Goal: Task Accomplishment & Management: Use online tool/utility

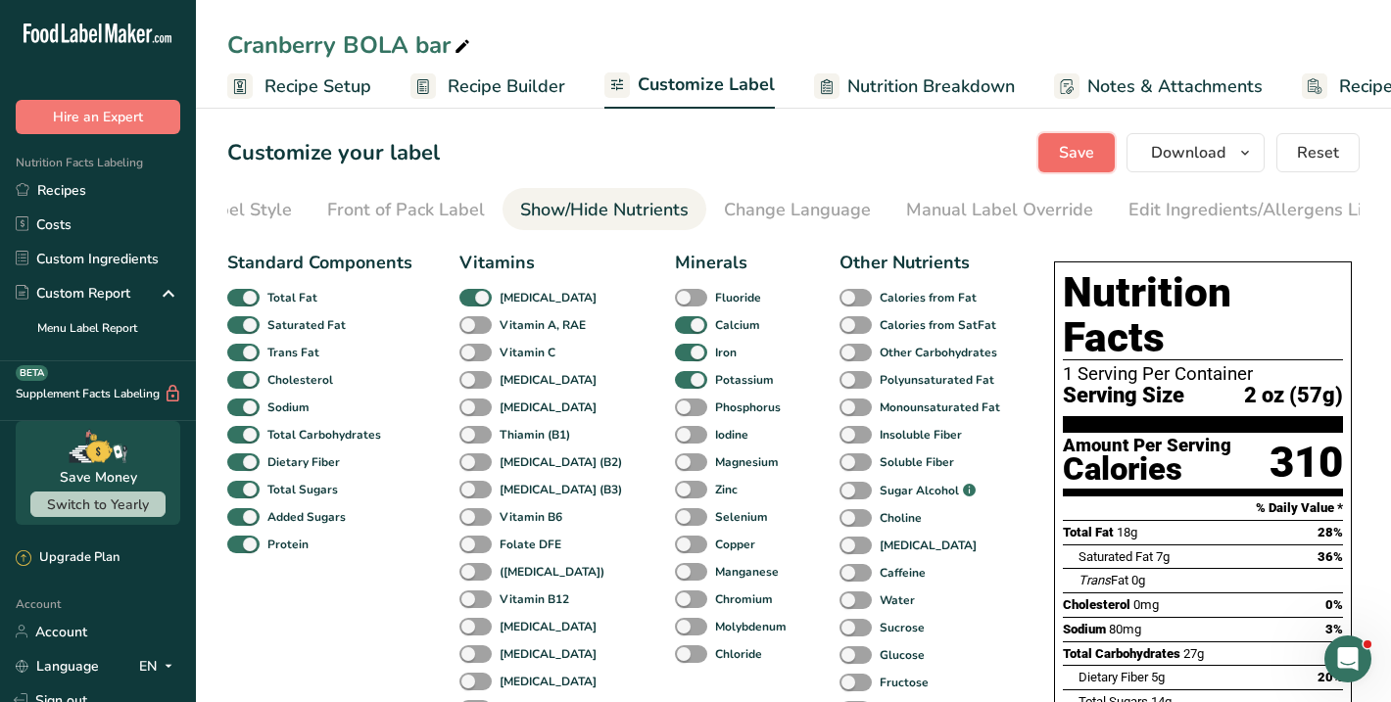
click at [1098, 149] on button "Save" at bounding box center [1076, 152] width 76 height 39
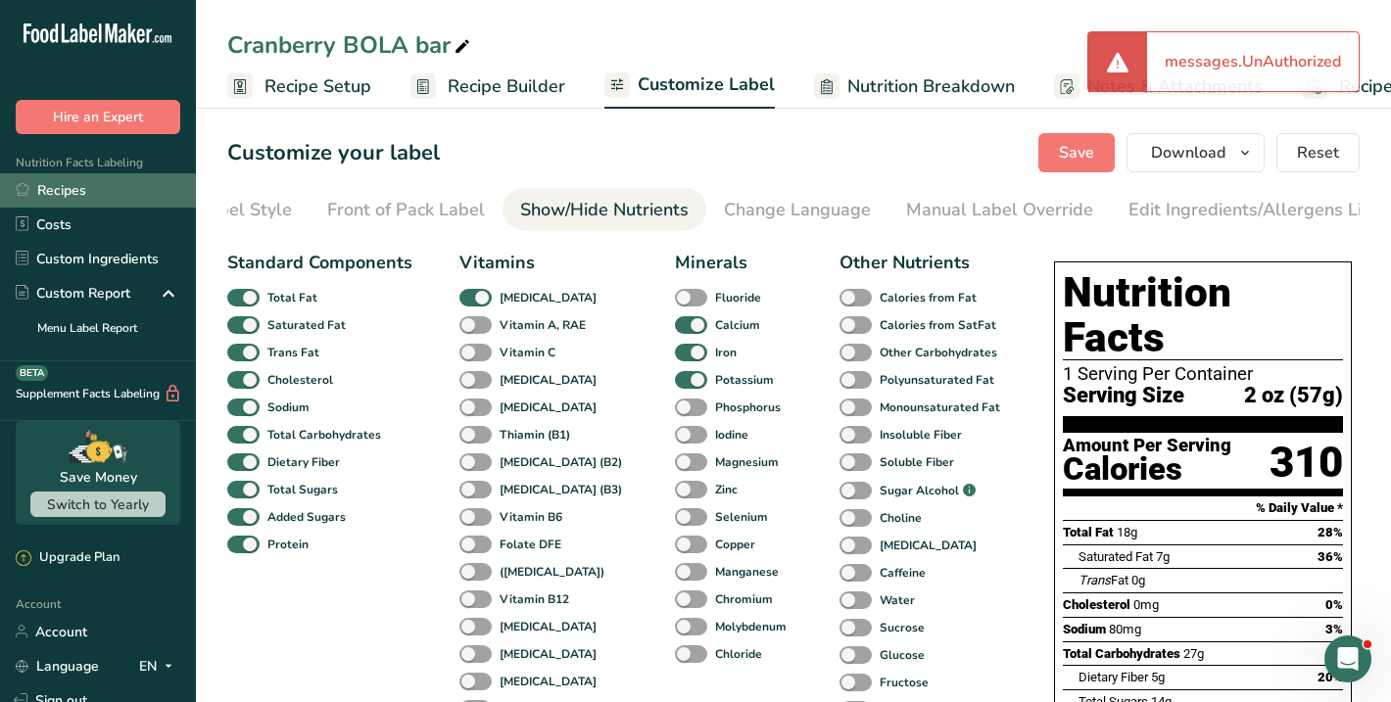
click at [80, 190] on link "Recipes" at bounding box center [98, 190] width 196 height 34
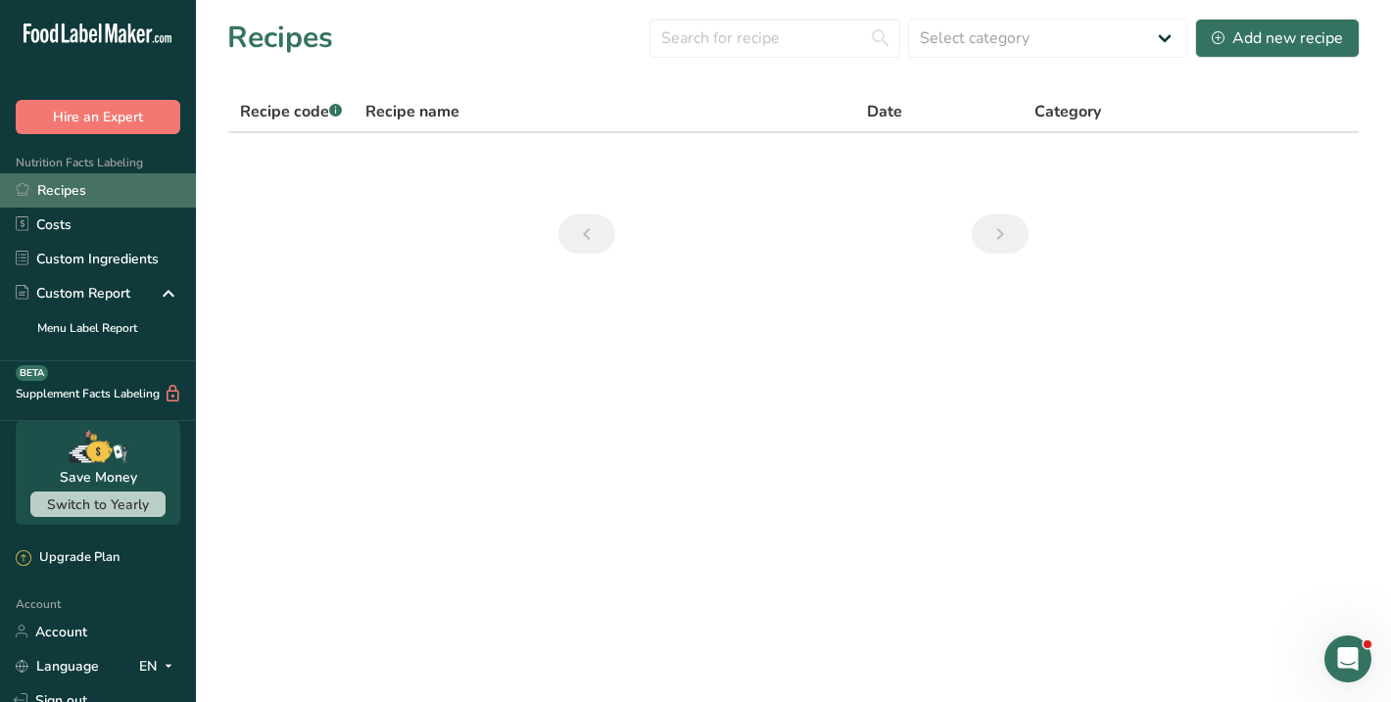
click at [77, 192] on link "Recipes" at bounding box center [98, 190] width 196 height 34
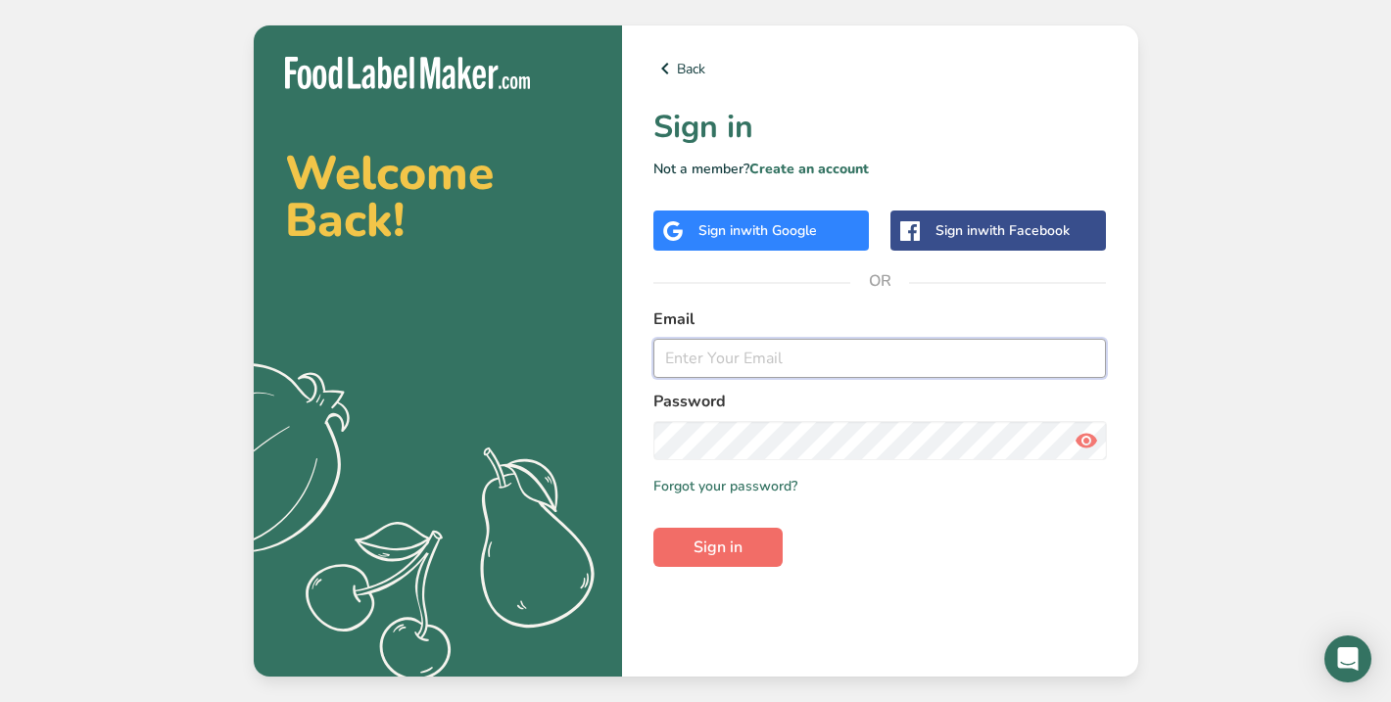
type input "[PERSON_NAME][EMAIL_ADDRESS][DOMAIN_NAME]"
click at [711, 549] on span "Sign in" at bounding box center [718, 548] width 49 height 24
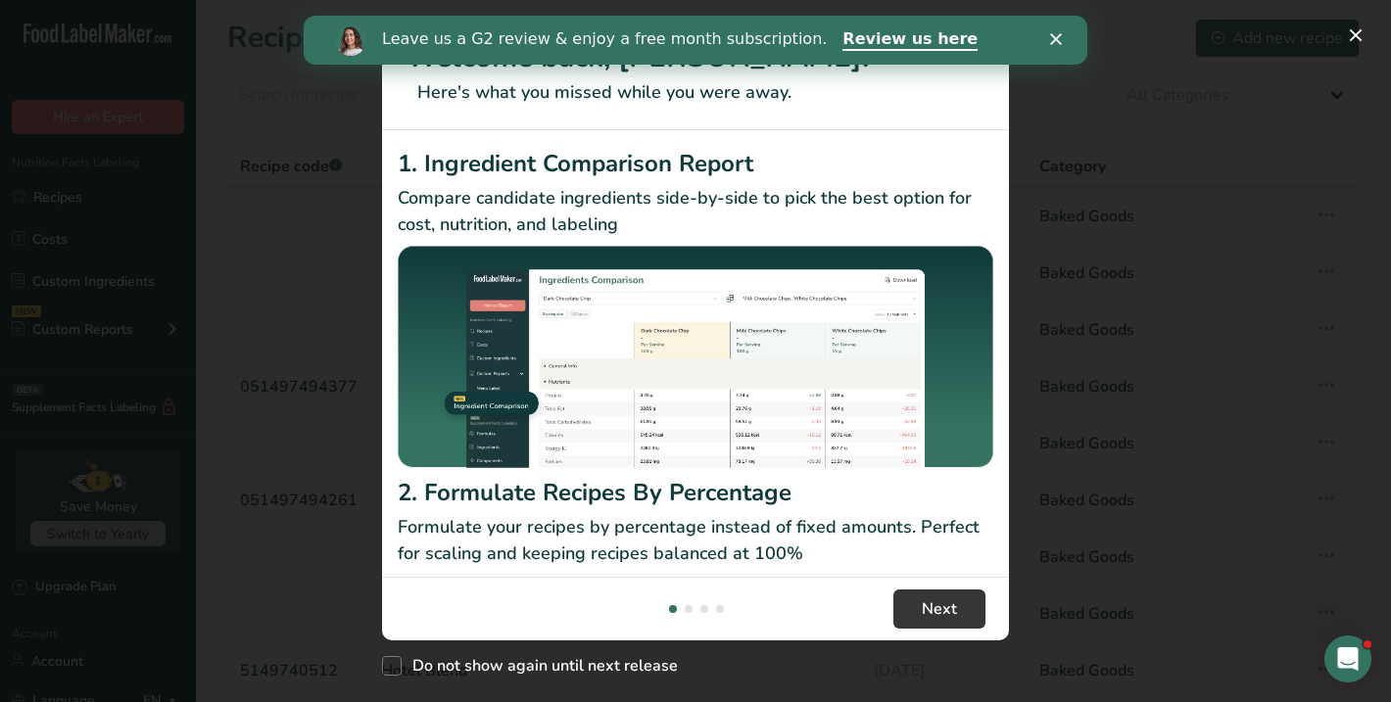
click at [1100, 587] on div "New Features" at bounding box center [695, 351] width 1391 height 702
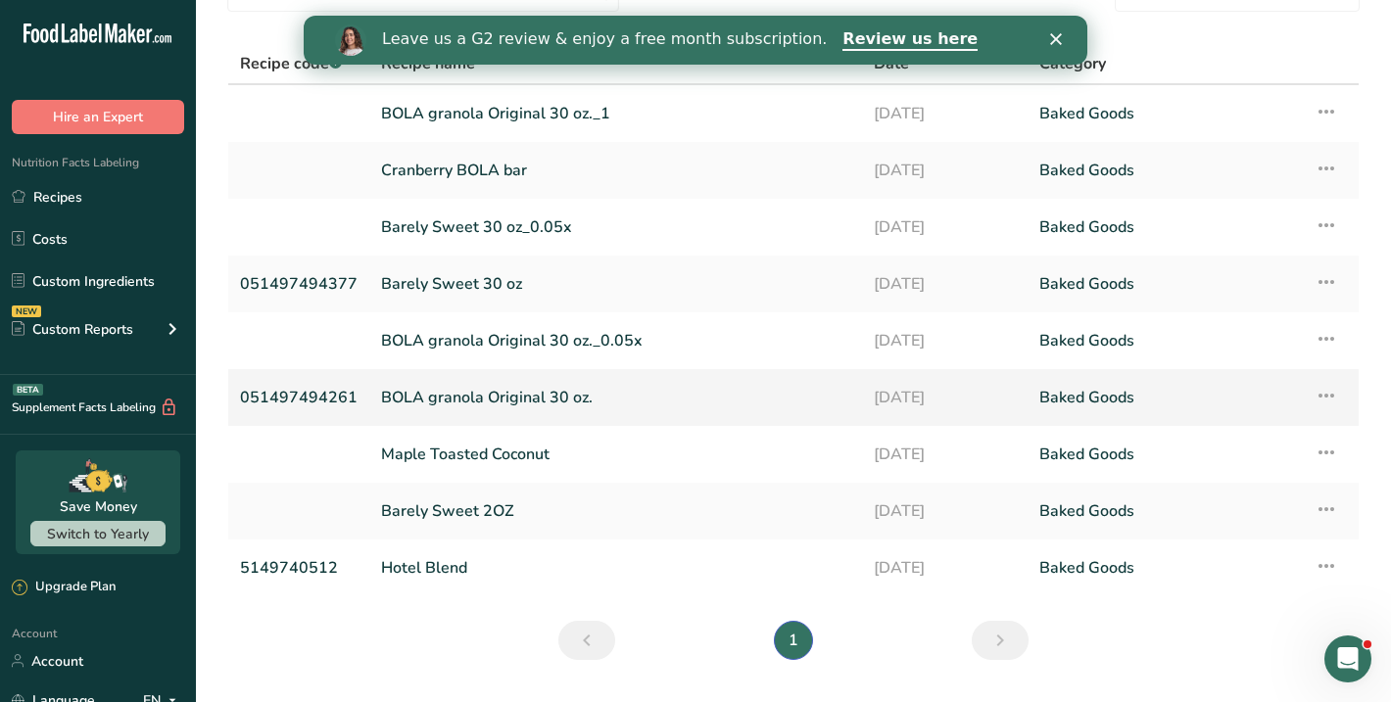
scroll to position [122, 0]
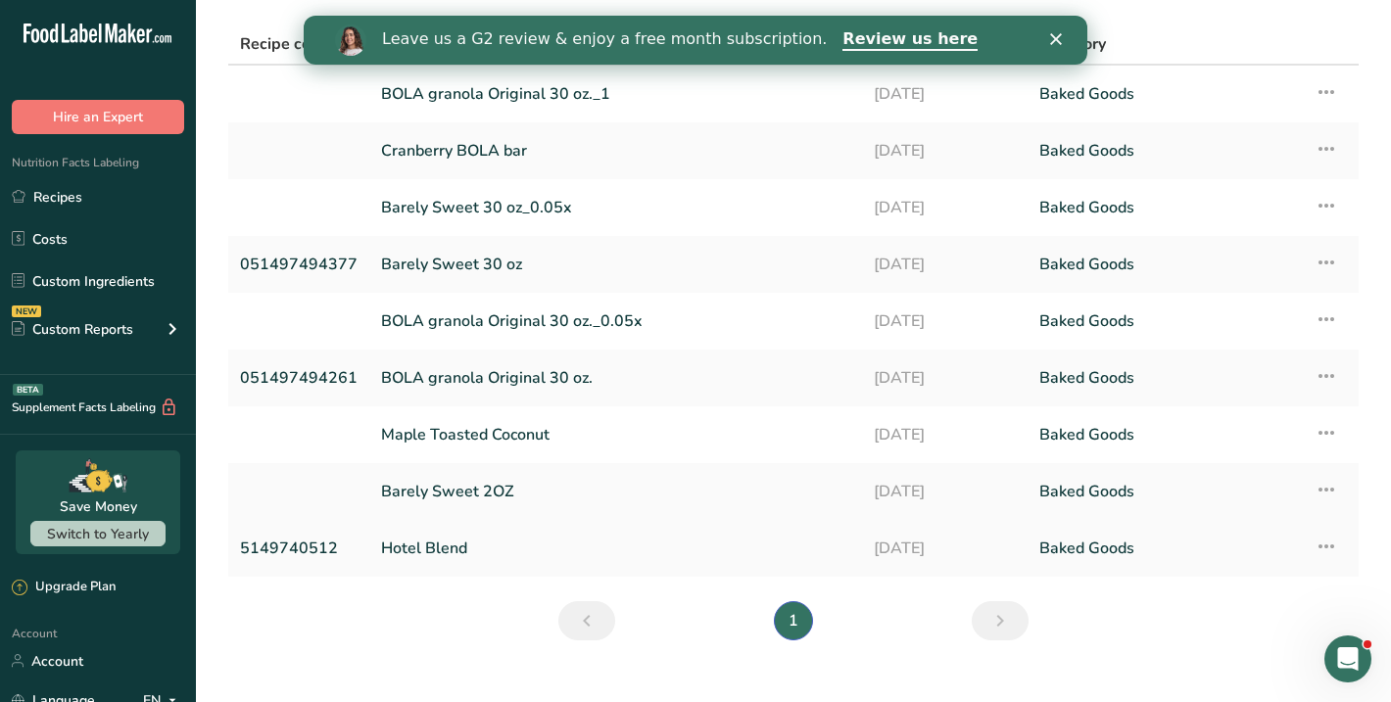
click at [411, 554] on link "Hotel Blend" at bounding box center [615, 548] width 469 height 41
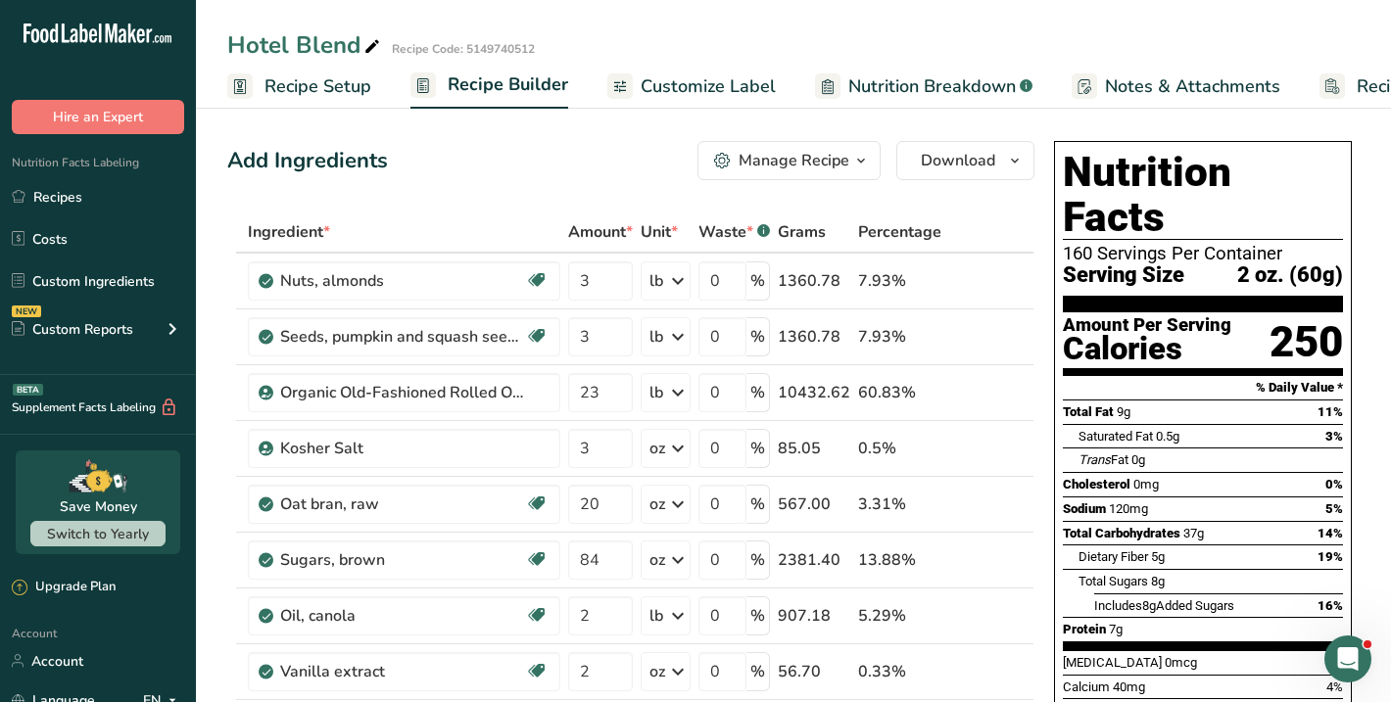
click at [923, 84] on span "Nutrition Breakdown" at bounding box center [932, 86] width 168 height 26
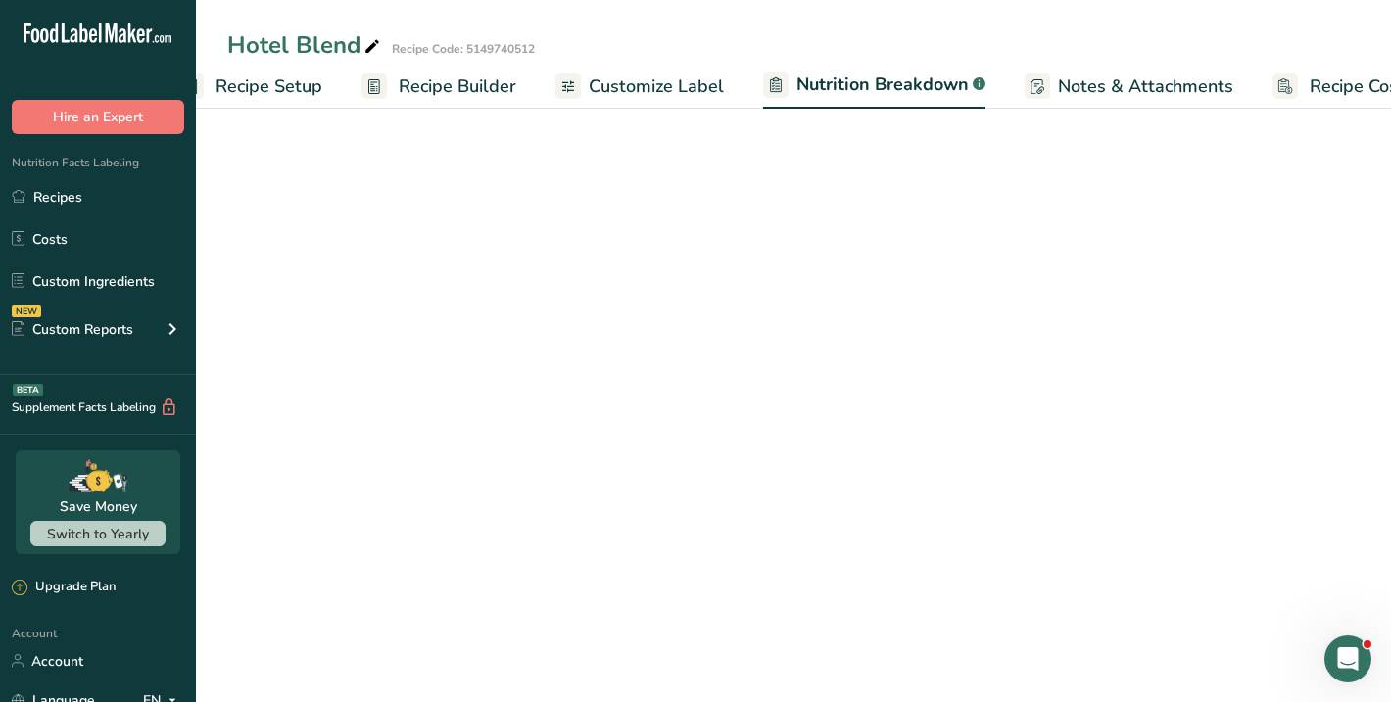
scroll to position [0, 118]
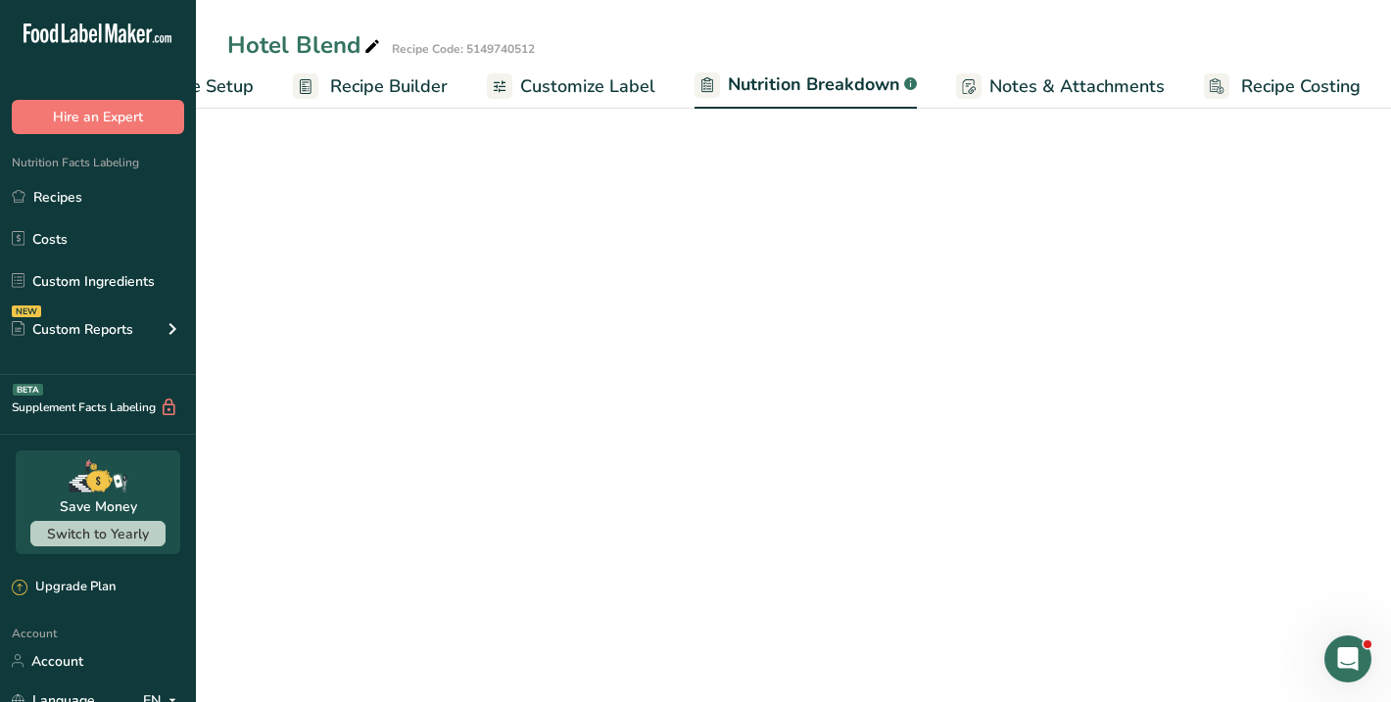
select select "Calories"
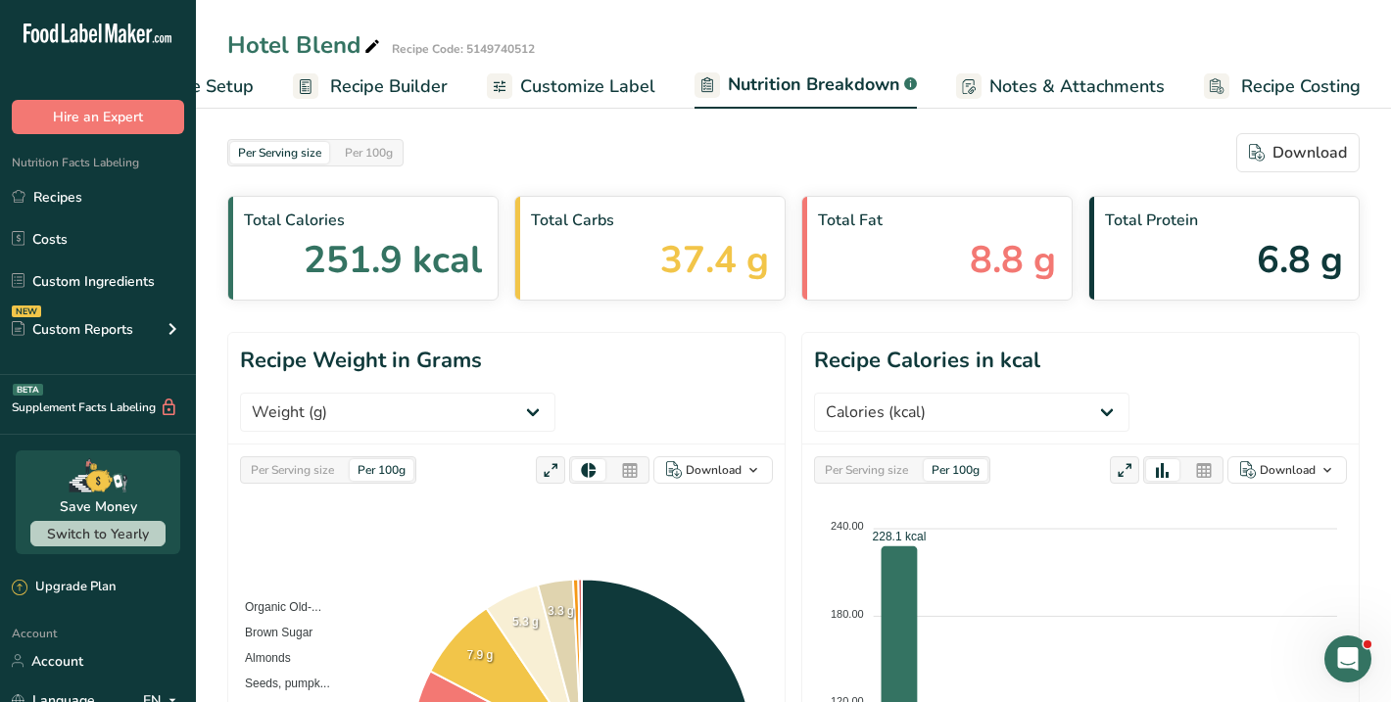
click at [554, 98] on span "Customize Label" at bounding box center [587, 86] width 135 height 26
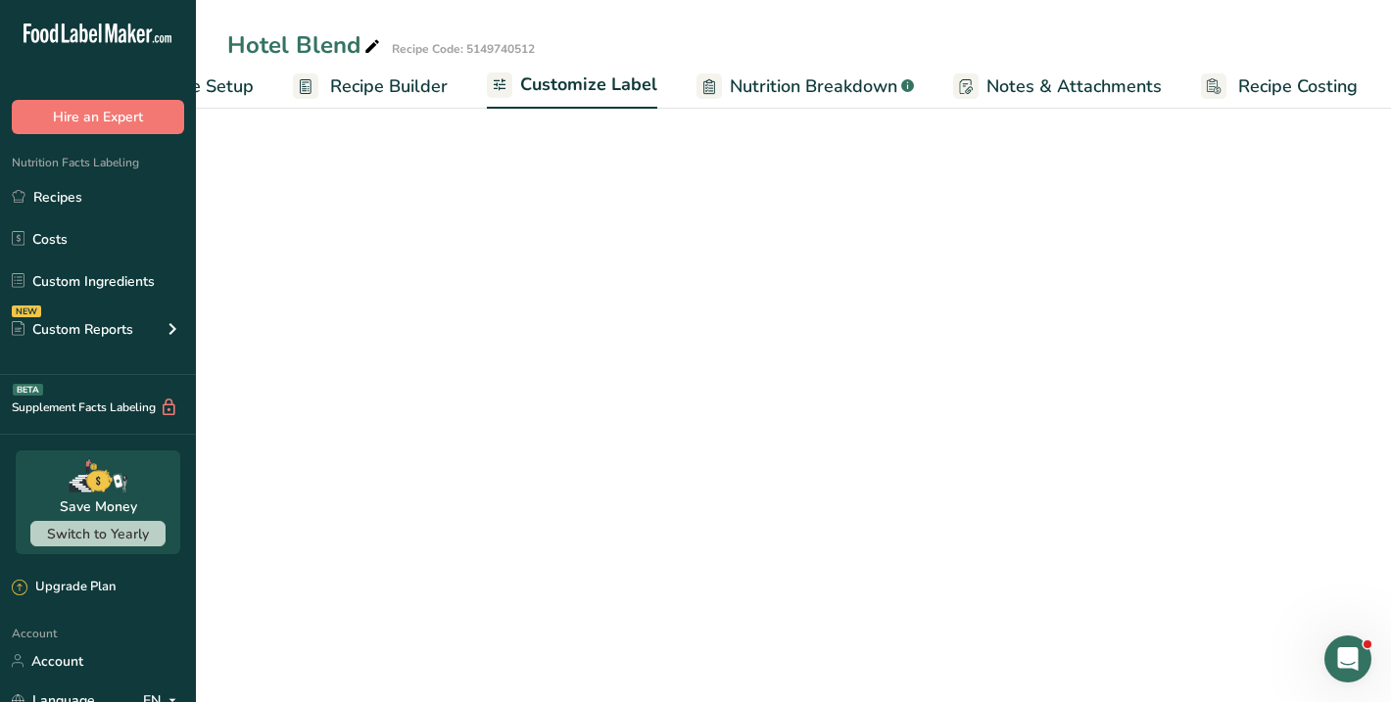
scroll to position [0, 116]
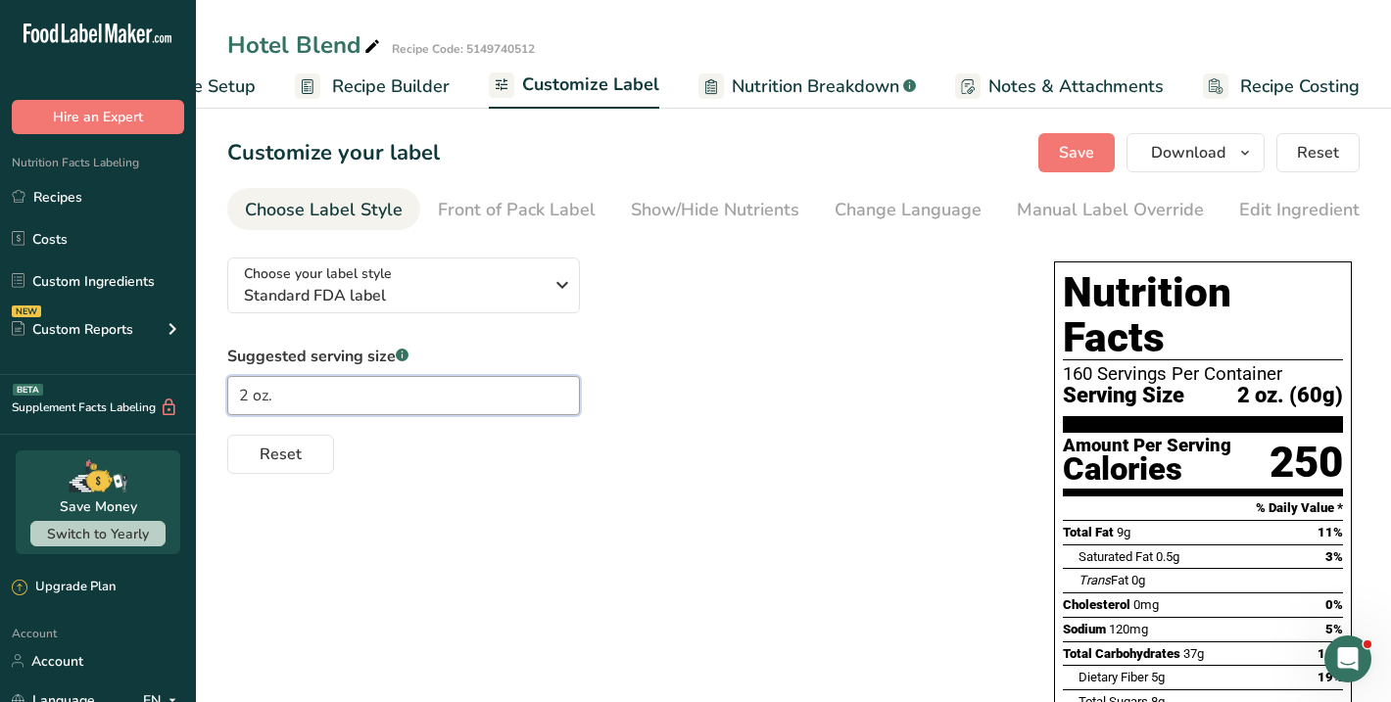
click at [275, 410] on input "2 oz." at bounding box center [403, 395] width 353 height 39
type input "2 oz"
click at [402, 474] on div "Reset" at bounding box center [621, 450] width 788 height 47
click at [345, 407] on input "2 oz" at bounding box center [403, 395] width 353 height 39
click at [365, 493] on div "Choose your label style Standard FDA label USA (FDA) Standard FDA label Tabular…" at bounding box center [793, 684] width 1132 height 884
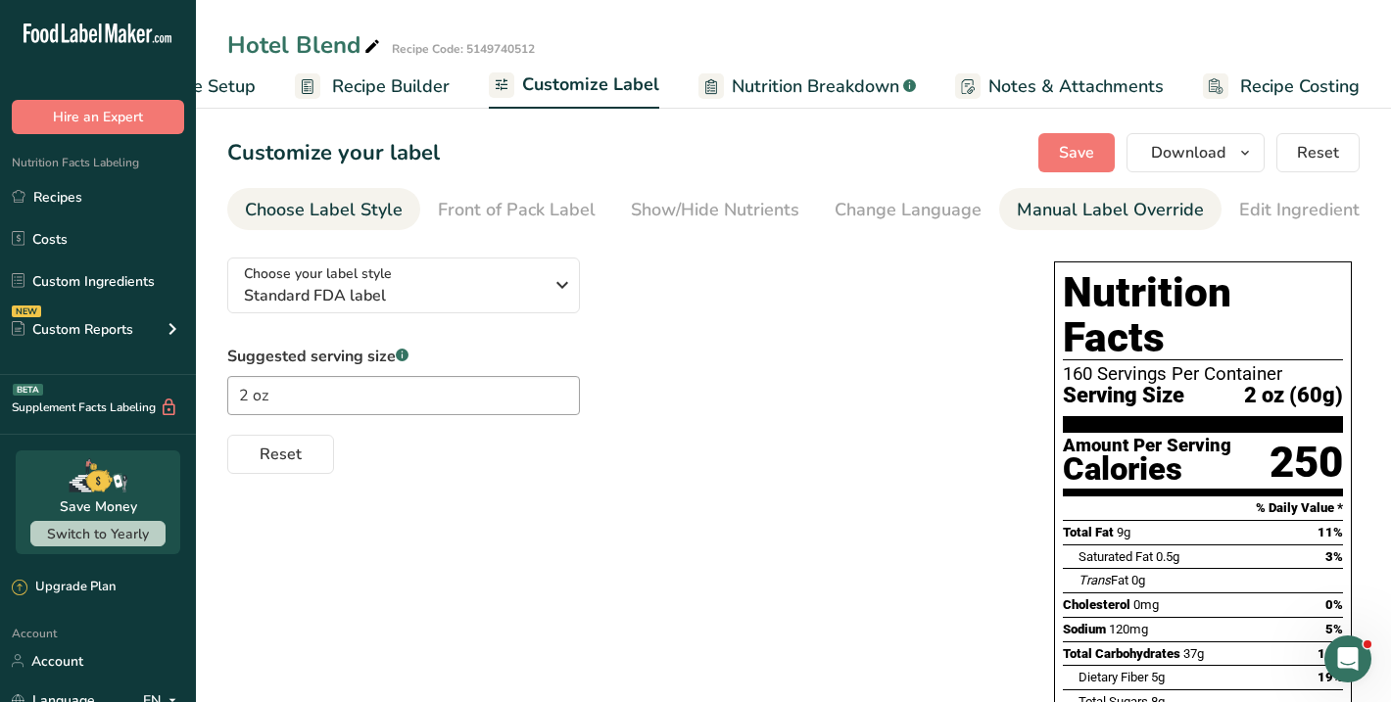
click at [1025, 211] on div "Manual Label Override" at bounding box center [1110, 210] width 187 height 26
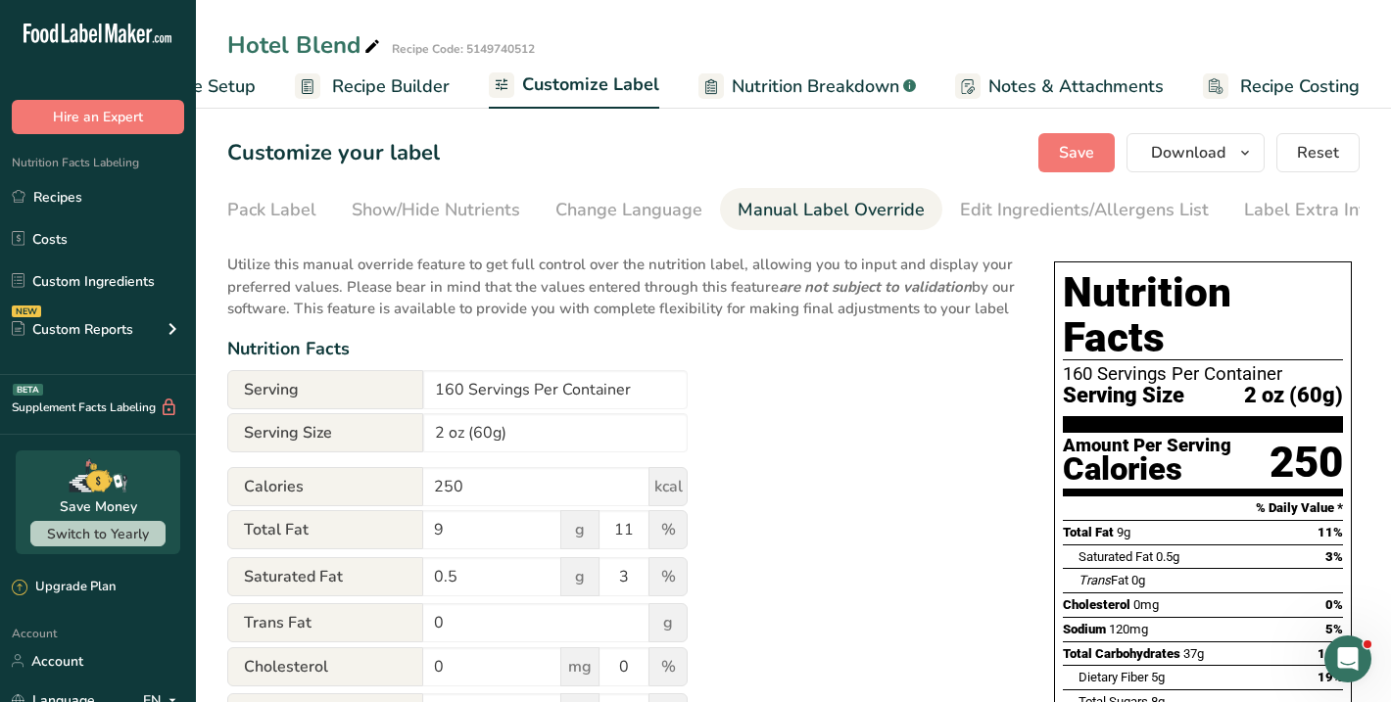
scroll to position [0, 291]
click at [489, 453] on input "2 oz (60g)" at bounding box center [555, 432] width 265 height 39
type input "2 oz (57g)"
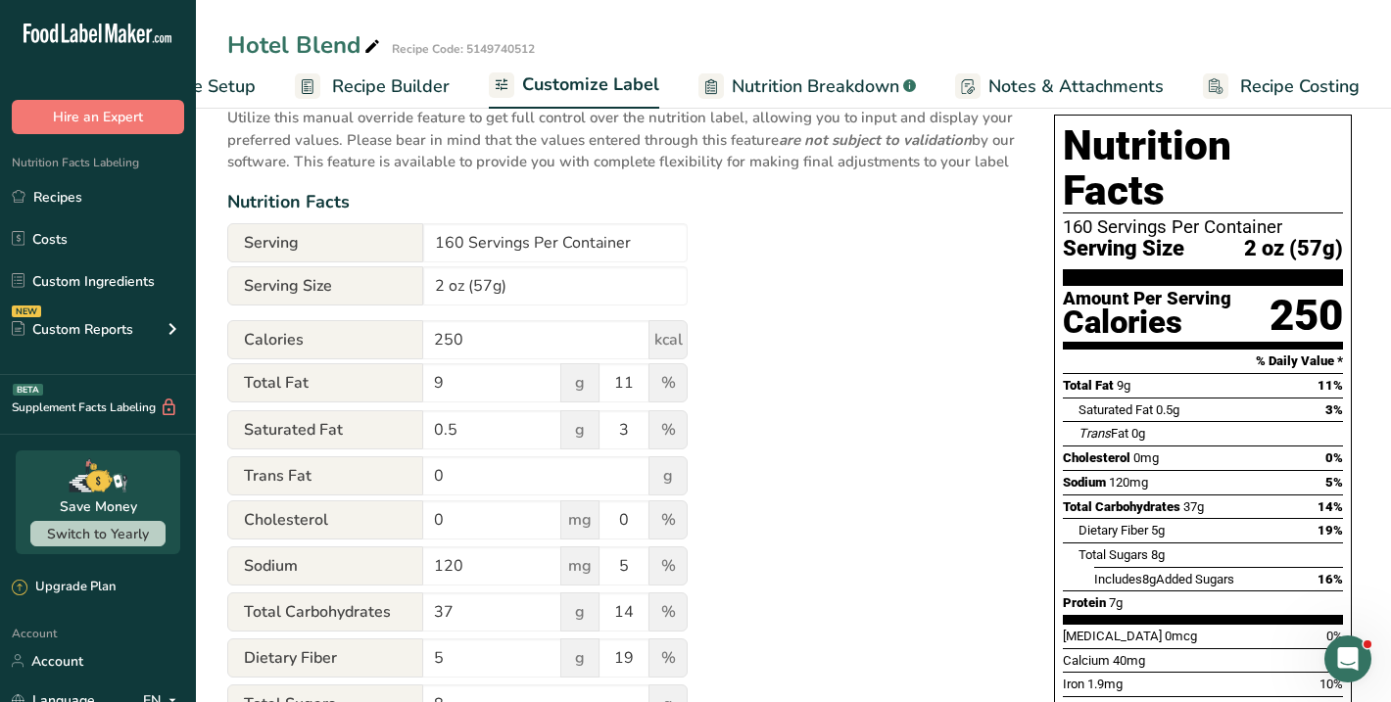
scroll to position [0, 0]
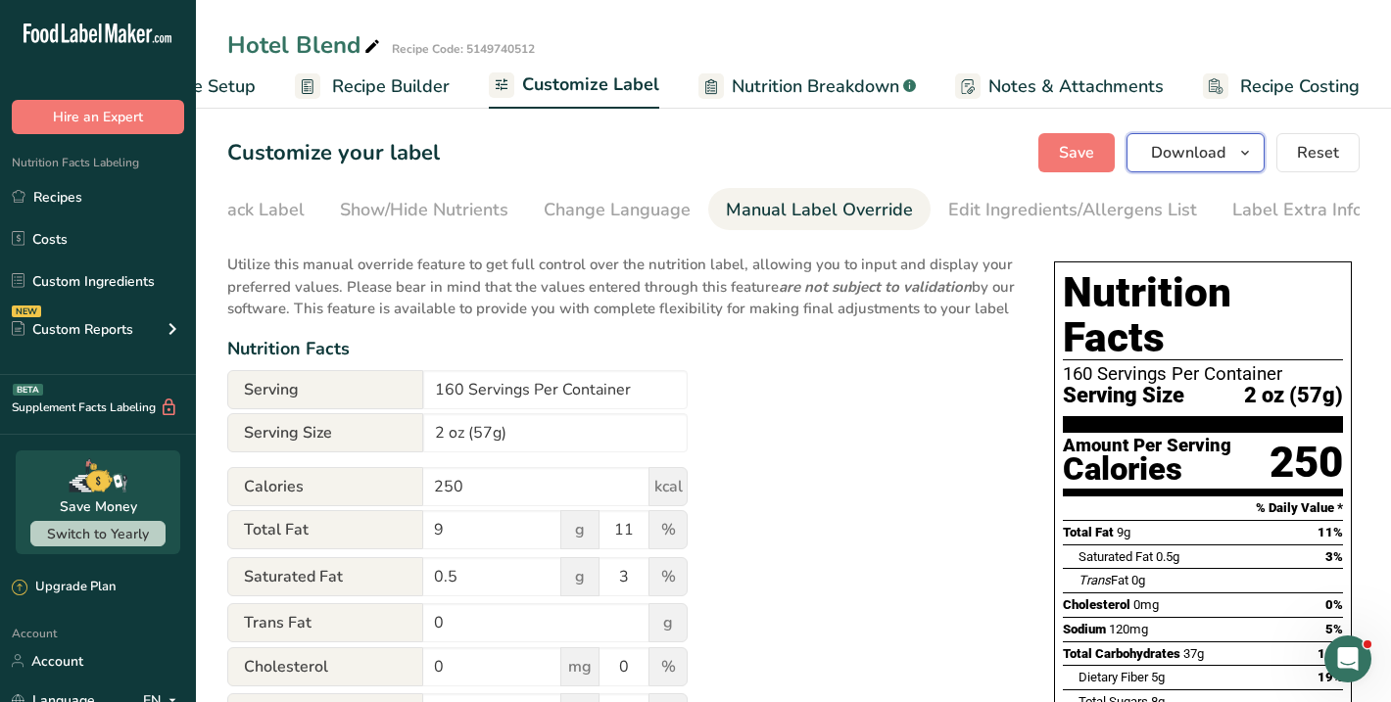
click at [1222, 144] on span "Download" at bounding box center [1188, 153] width 74 height 24
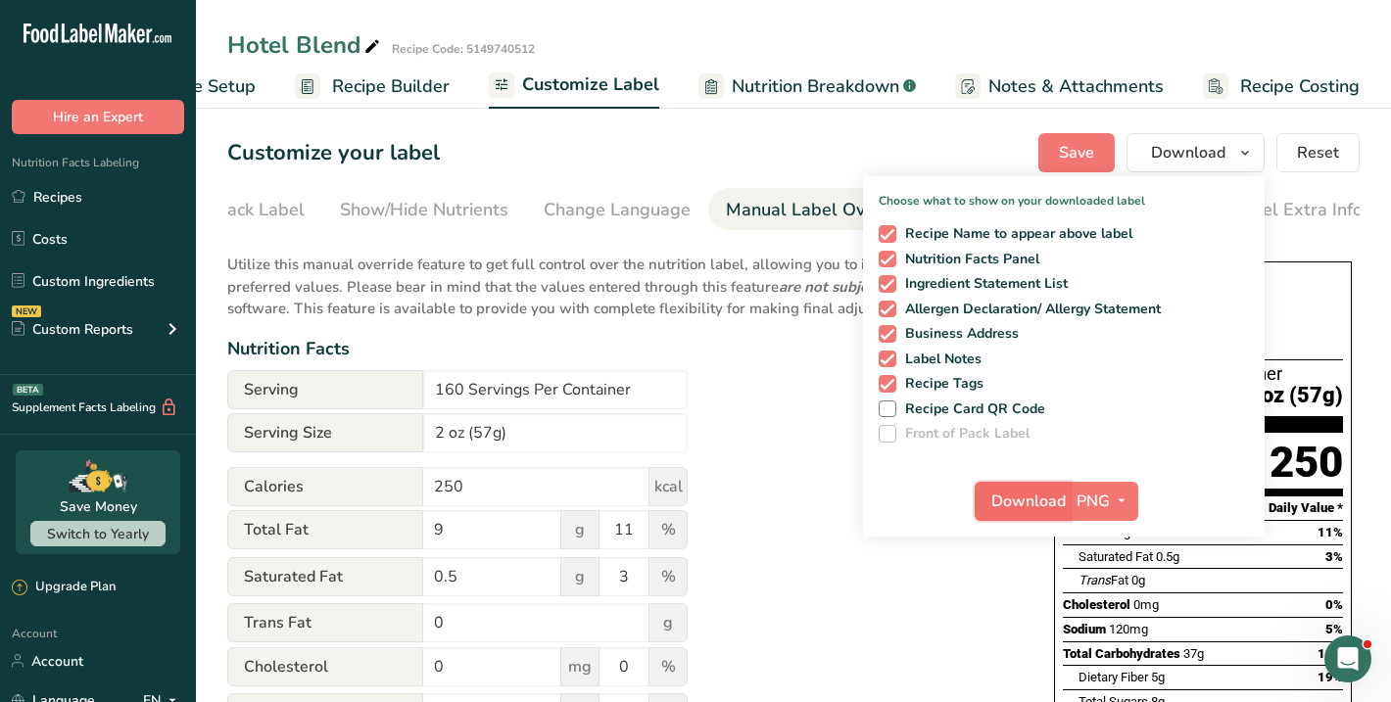
click at [1044, 500] on span "Download" at bounding box center [1028, 502] width 74 height 24
click at [1028, 48] on div "Hotel Blend Recipe Code: 5149740512" at bounding box center [793, 44] width 1195 height 35
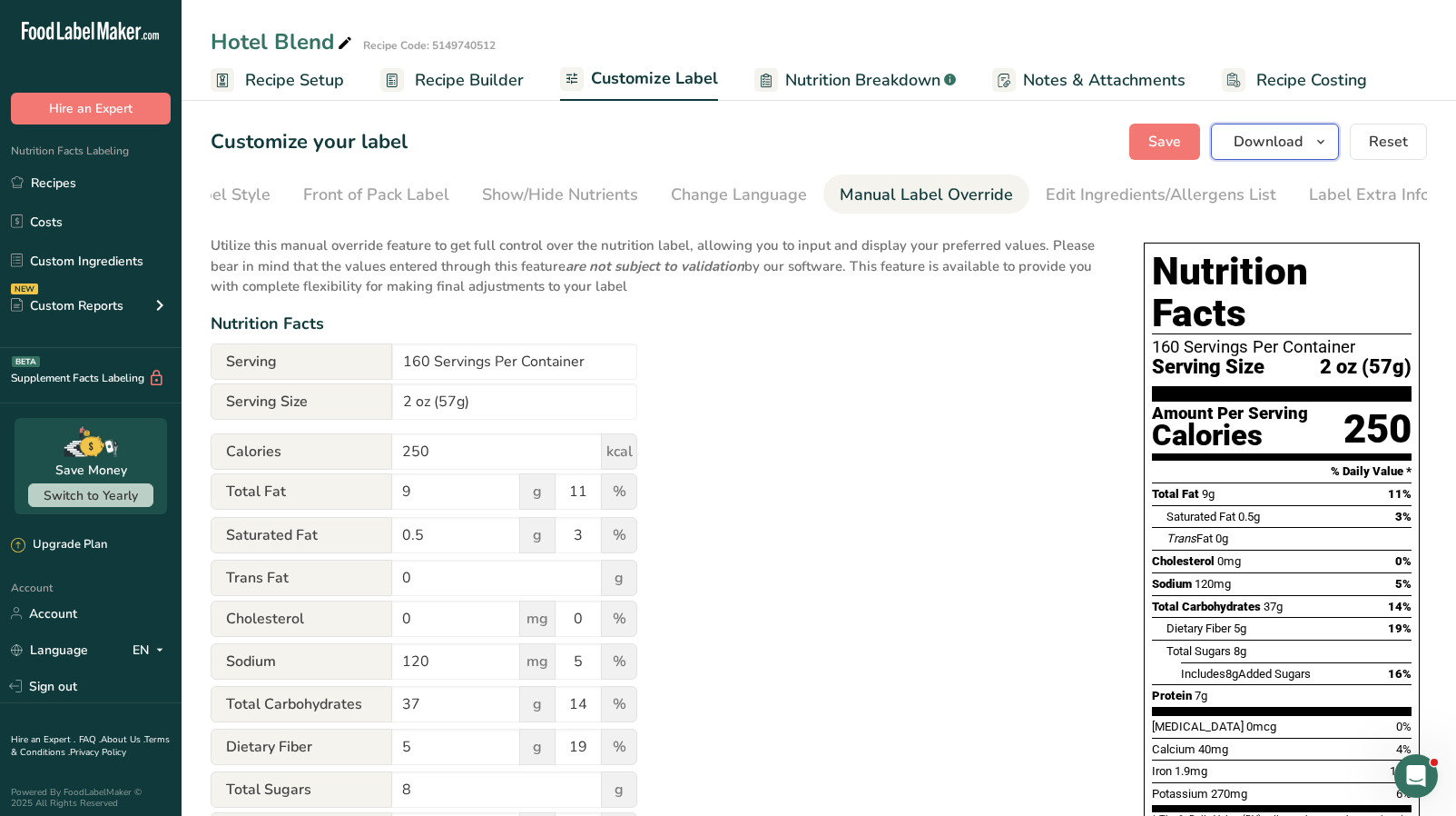
click at [1288, 145] on icon "button" at bounding box center [1322, 142] width 15 height 22
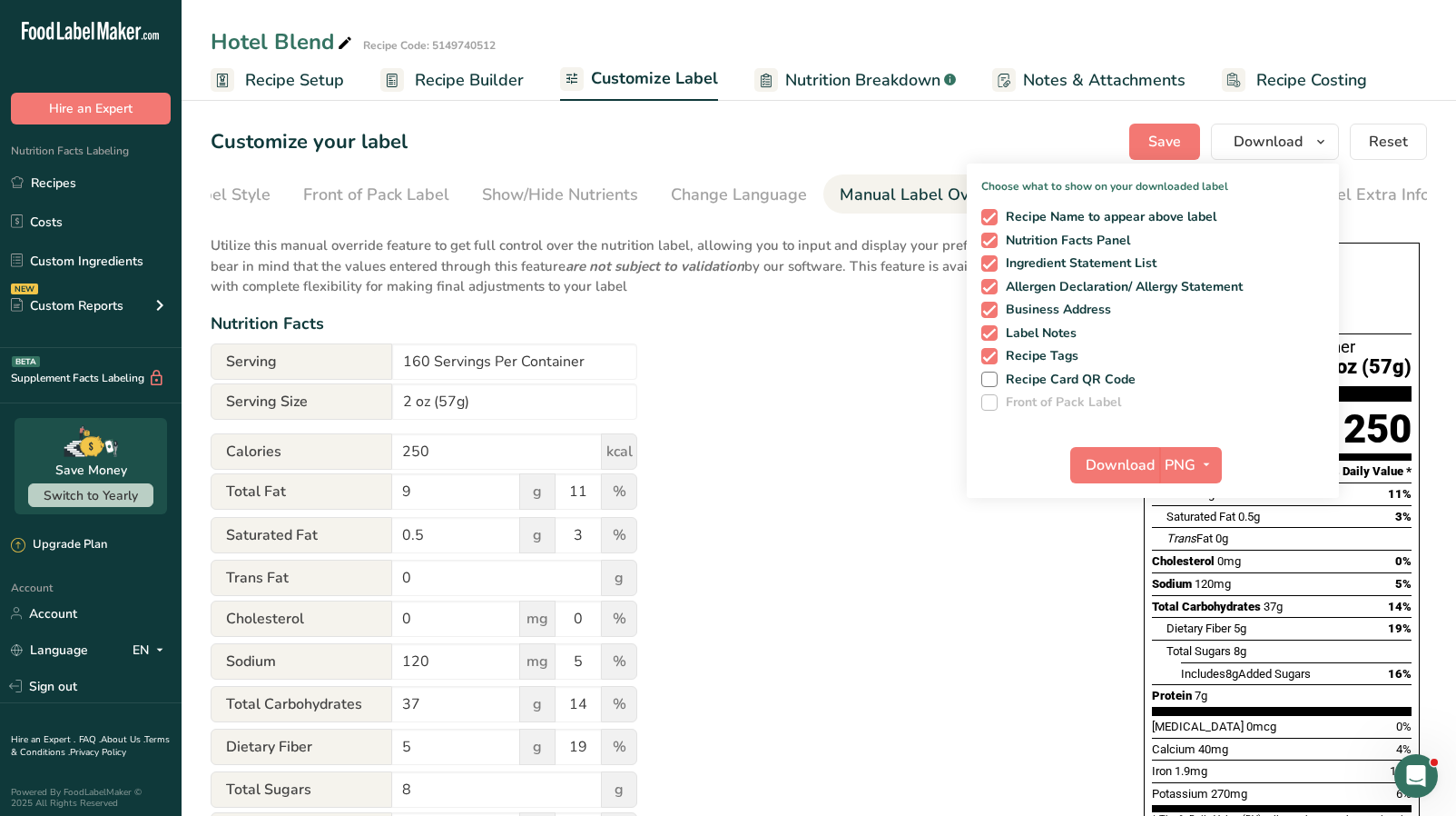
click at [826, 622] on div "Utilize this manual override feature to get full control over the nutrition lab…" at bounding box center [659, 669] width 897 height 890
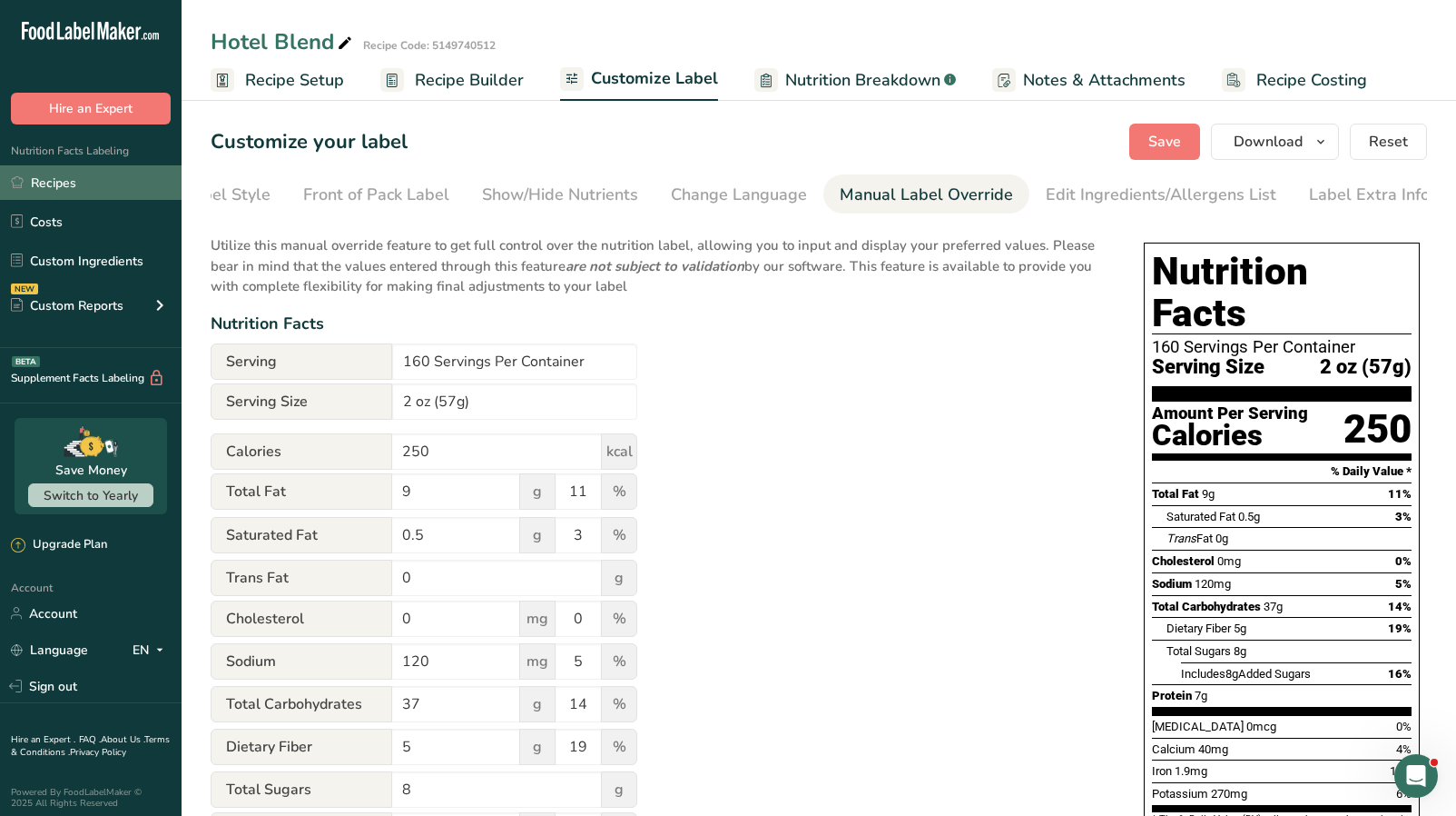
click at [72, 183] on link "Recipes" at bounding box center [91, 182] width 182 height 34
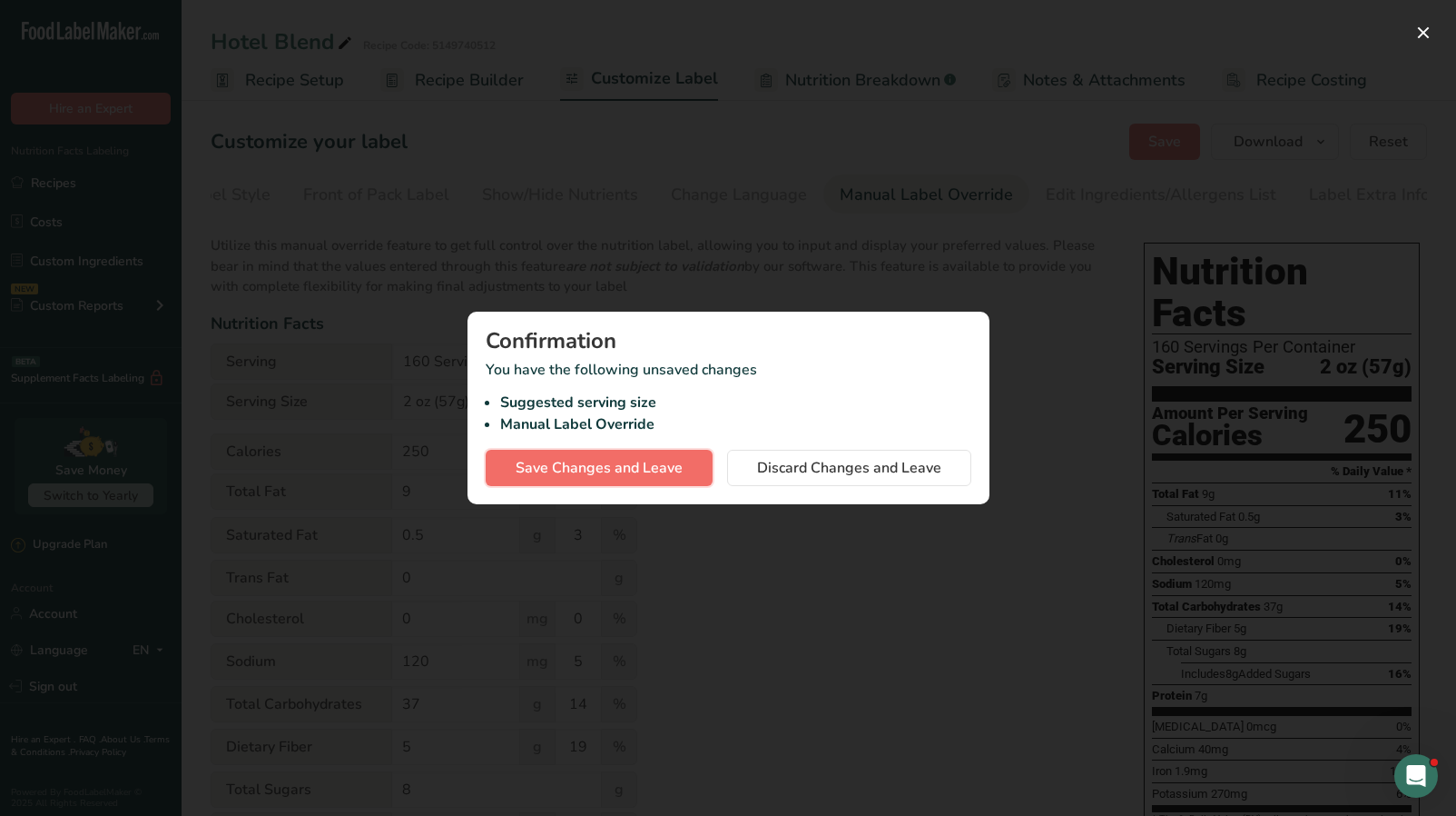
click at [664, 473] on span "Save Changes and Leave" at bounding box center [599, 468] width 167 height 22
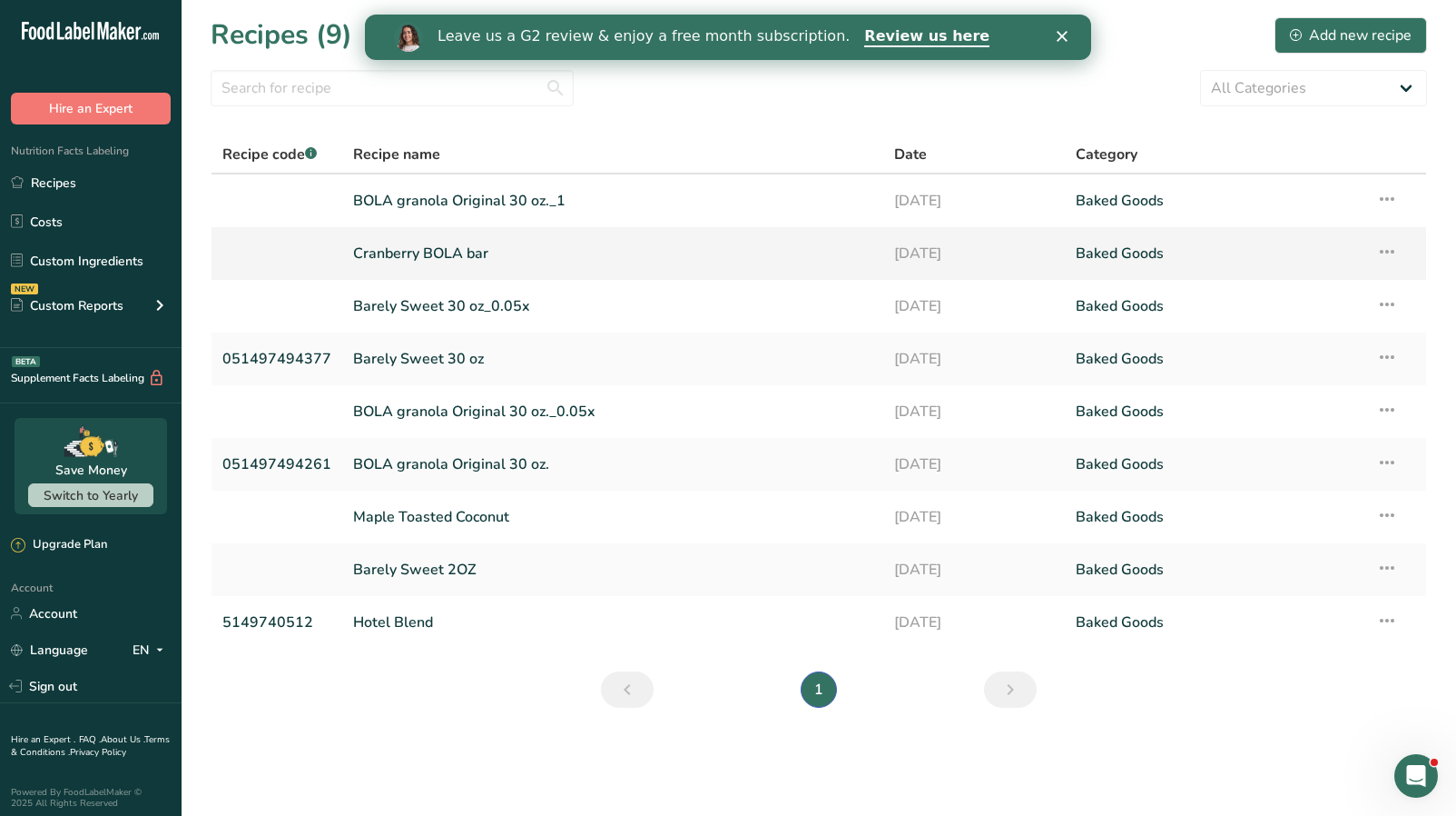
click at [437, 251] on link "Cranberry BOLA bar" at bounding box center [613, 253] width 519 height 38
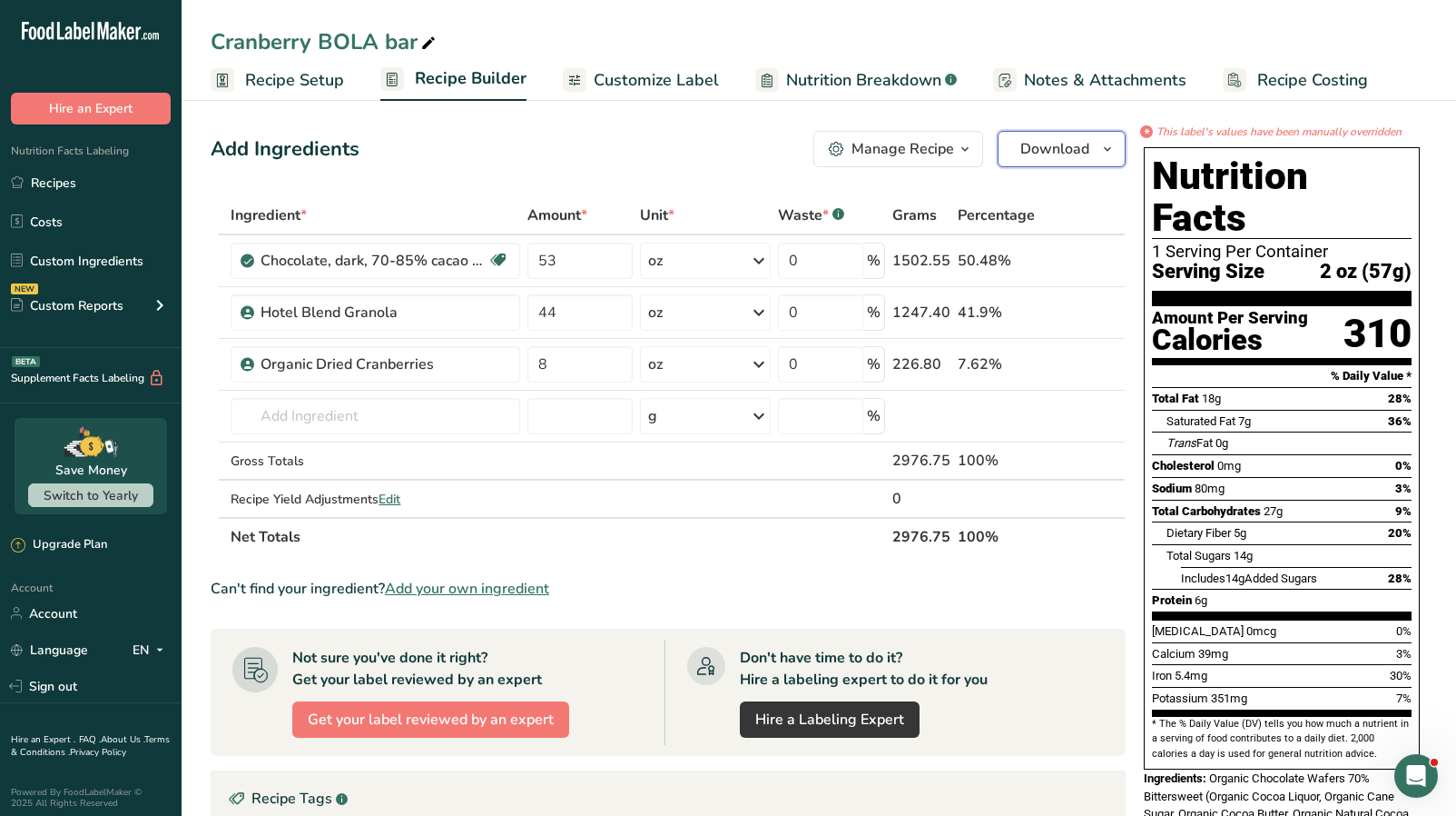
click at [1083, 151] on span "Download" at bounding box center [1055, 149] width 69 height 22
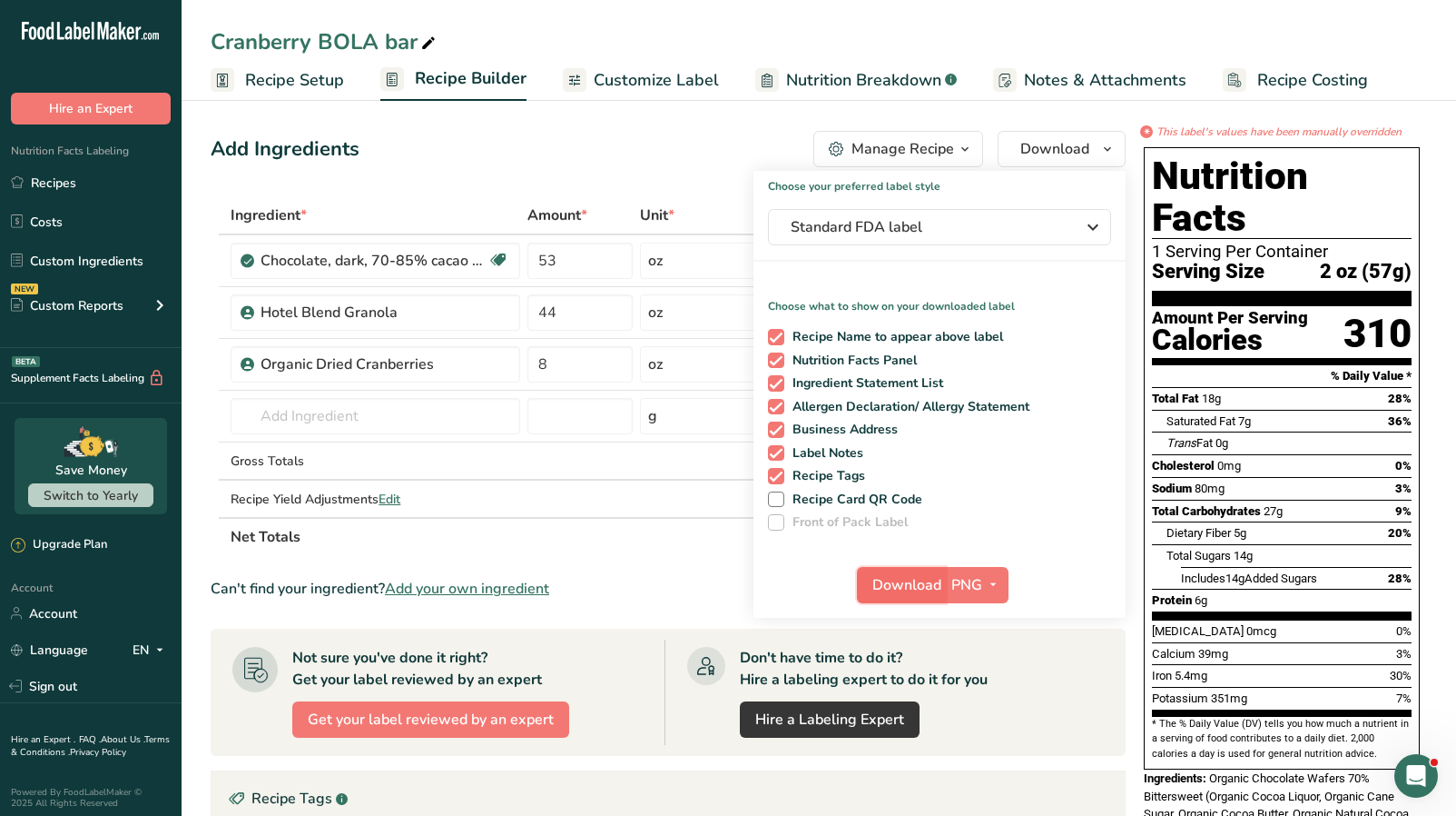
click at [894, 578] on span "Download" at bounding box center [906, 585] width 69 height 22
click at [1086, 47] on div "Cranberry BOLA bar" at bounding box center [818, 41] width 1274 height 32
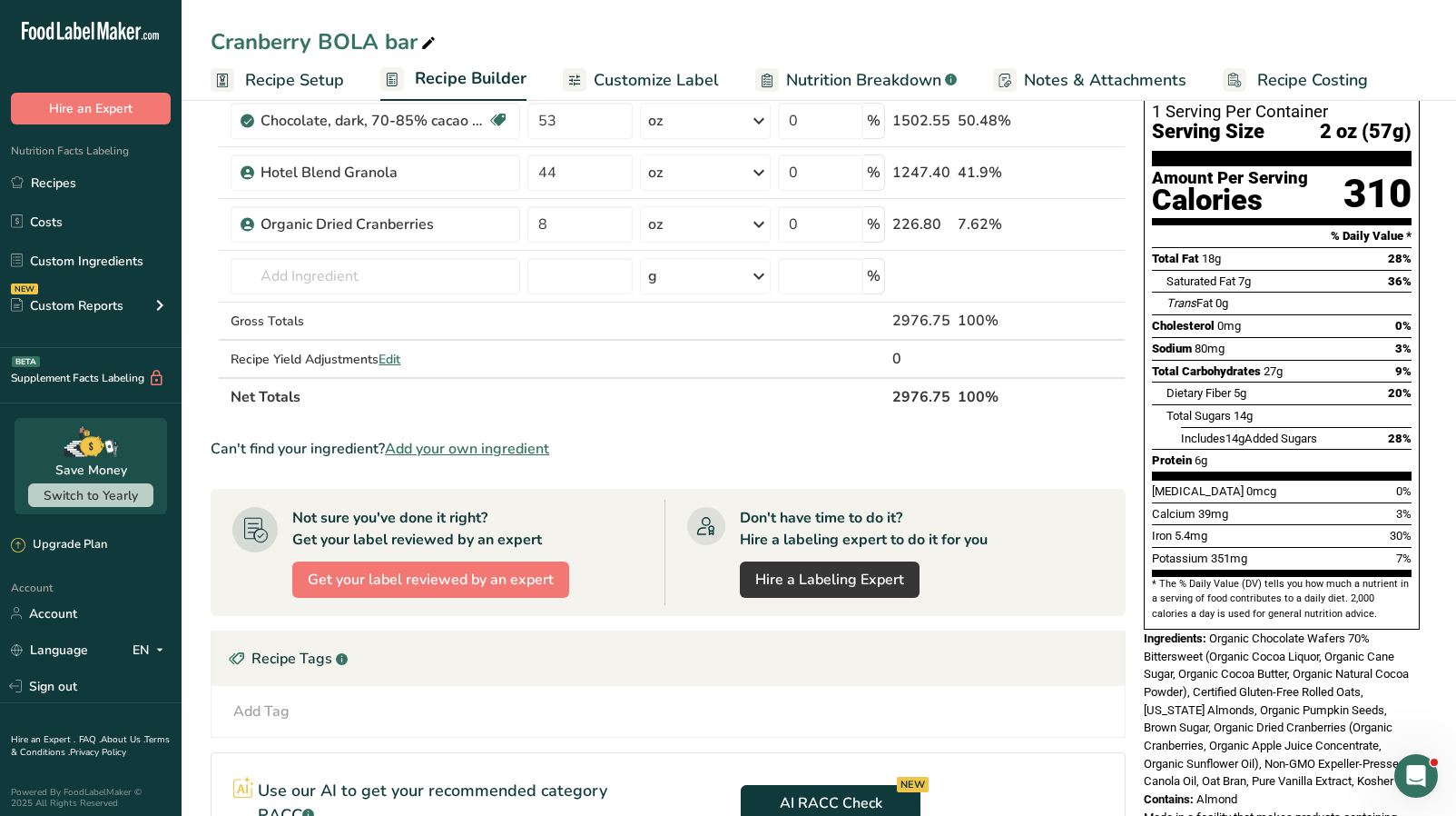
scroll to position [148, 0]
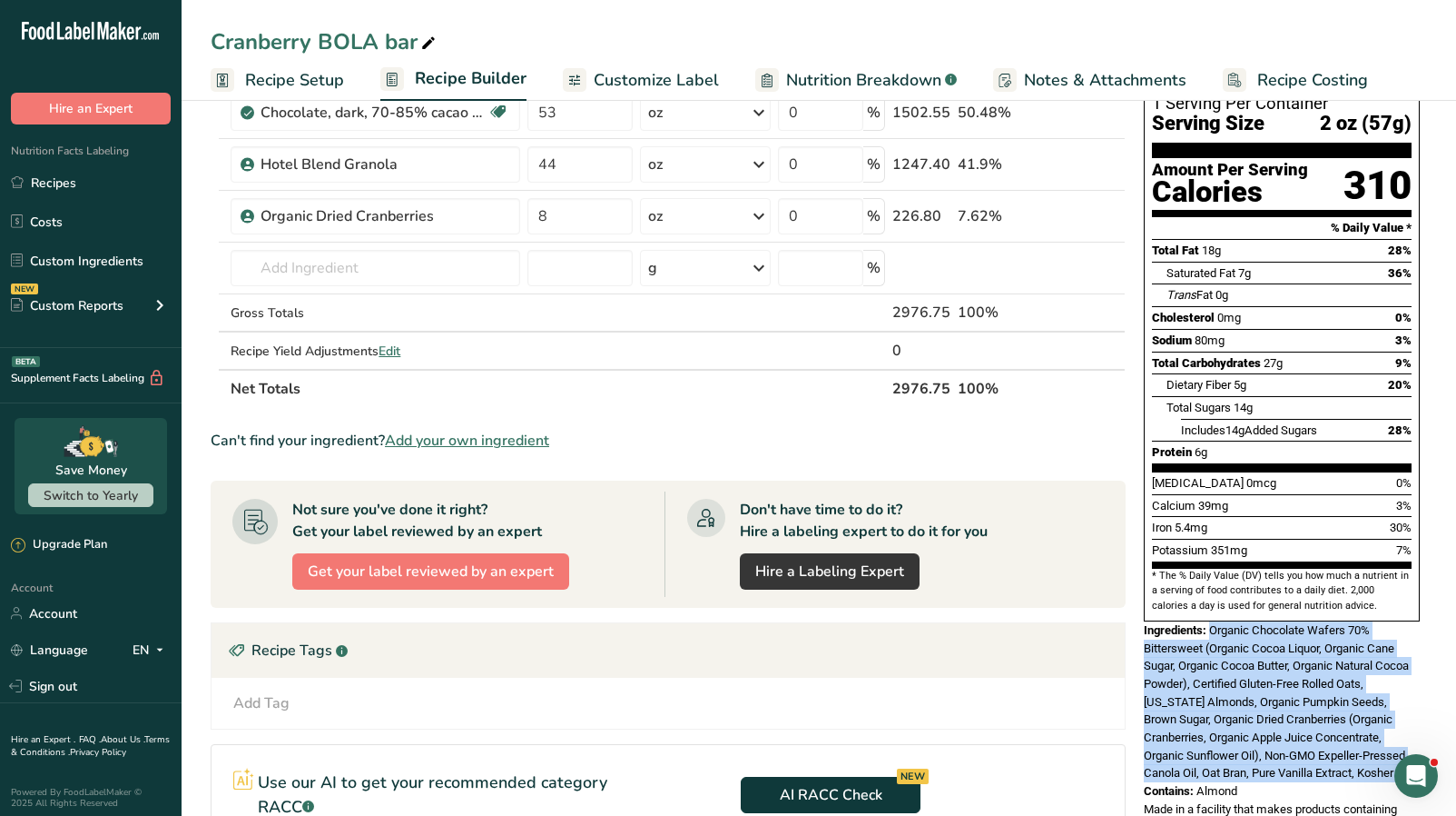
drag, startPoint x: 1170, startPoint y: 750, endPoint x: 1213, endPoint y: 589, distance: 166.6
click at [1213, 621] on div "Ingredients: Organic Chocolate Wafers 70% Bittersweet (Organic Cocoa Liquor, Or…" at bounding box center [1282, 701] width 276 height 160
copy span "Organic Chocolate Wafers 70% Bittersweet (Organic Cocoa Liquor, Organic Cane Su…"
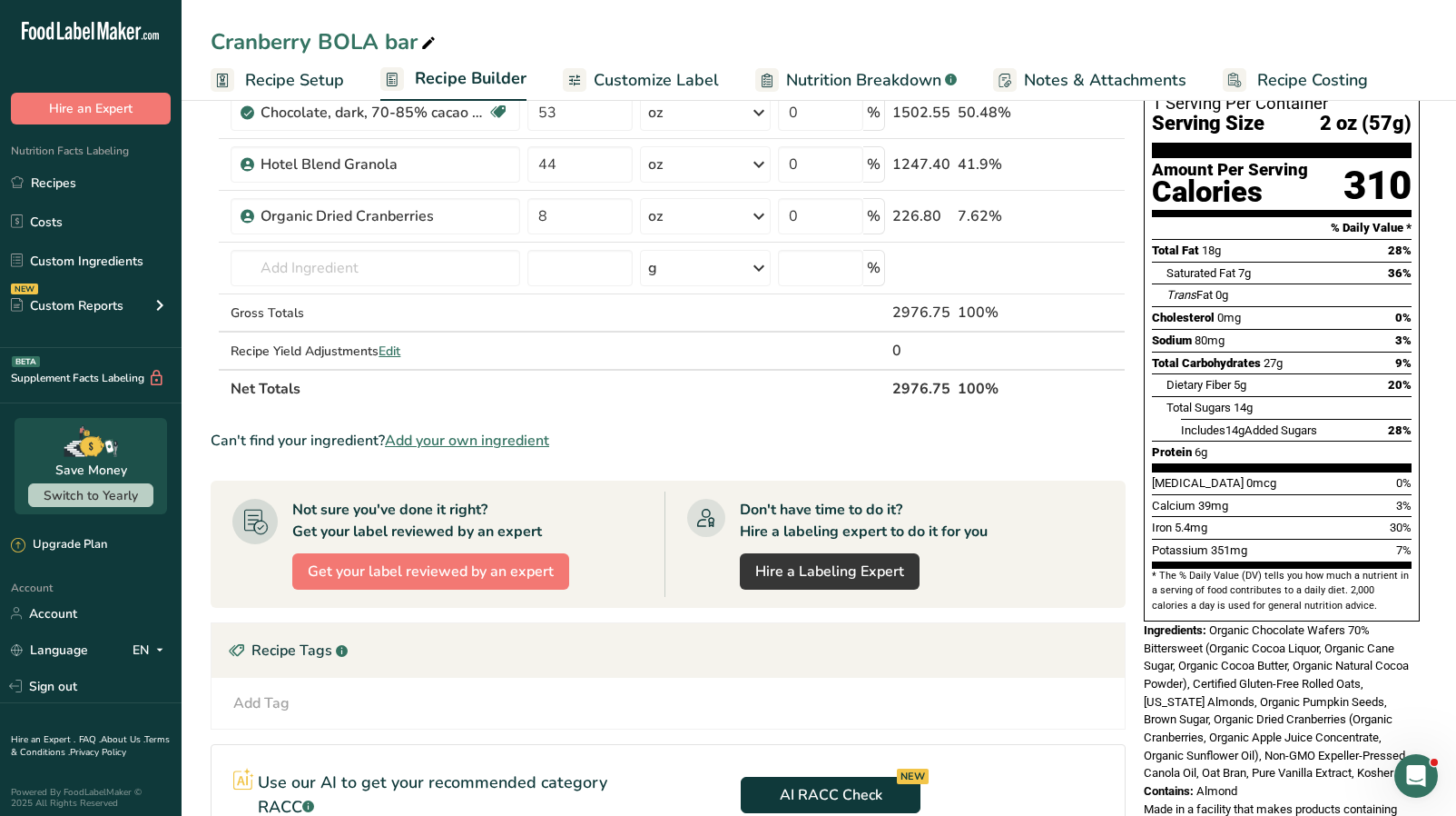
click at [1077, 650] on div "Add Tag Standard Tags Custom Tags Source of Antioxidants Prebiotic Effect Sourc…" at bounding box center [668, 704] width 884 height 22
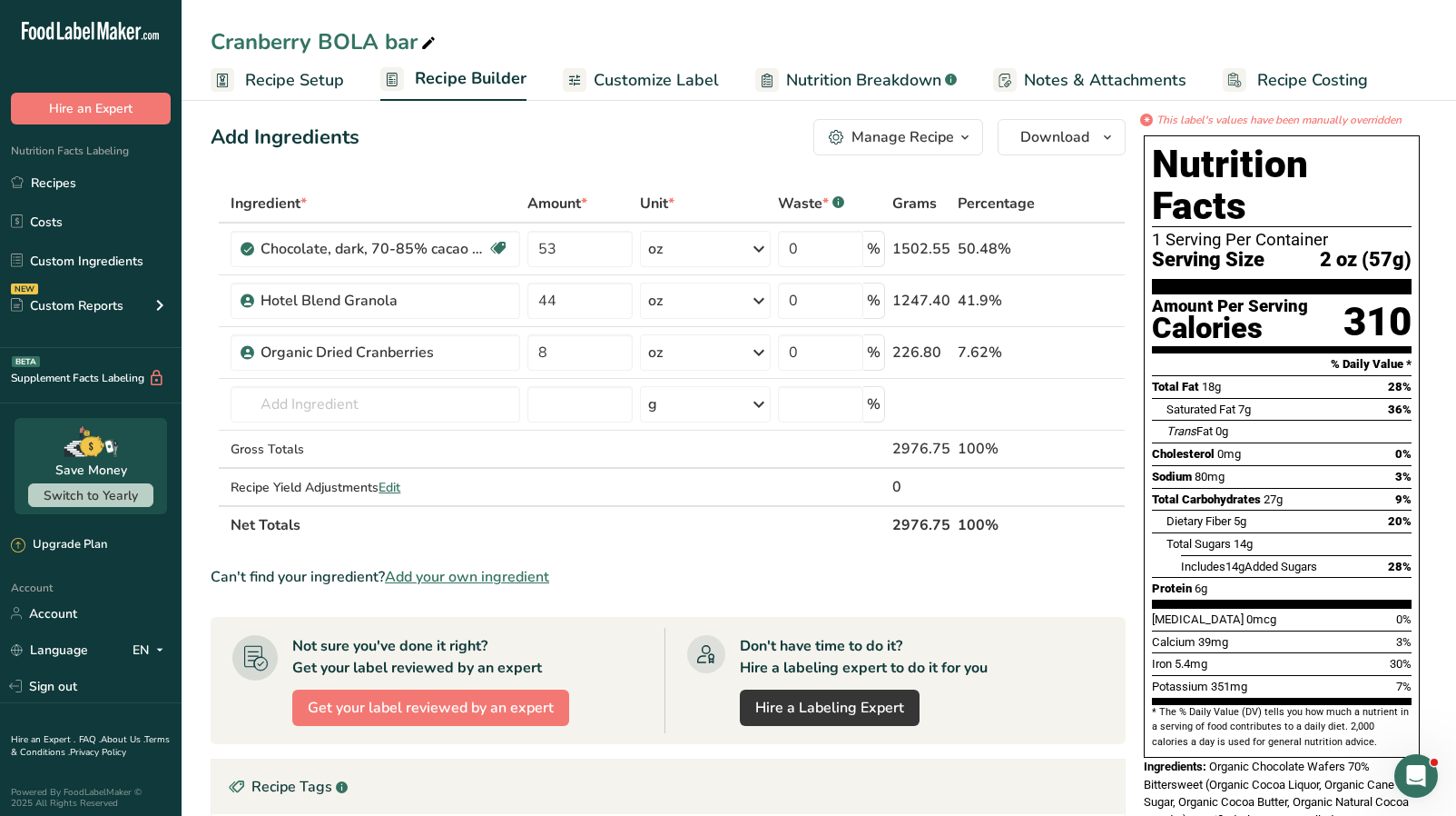
scroll to position [0, 0]
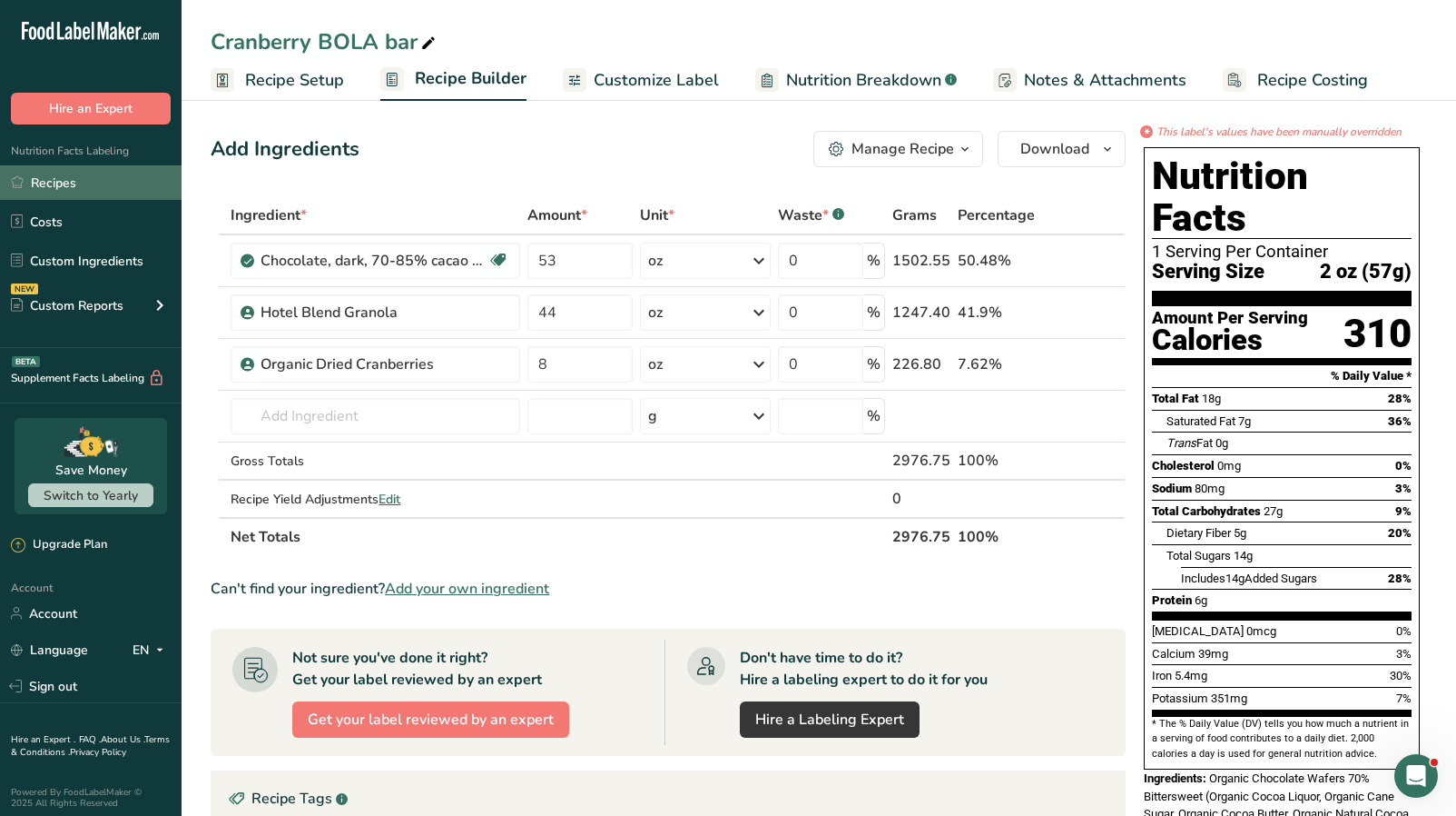
click at [74, 181] on link "Recipes" at bounding box center [91, 182] width 182 height 34
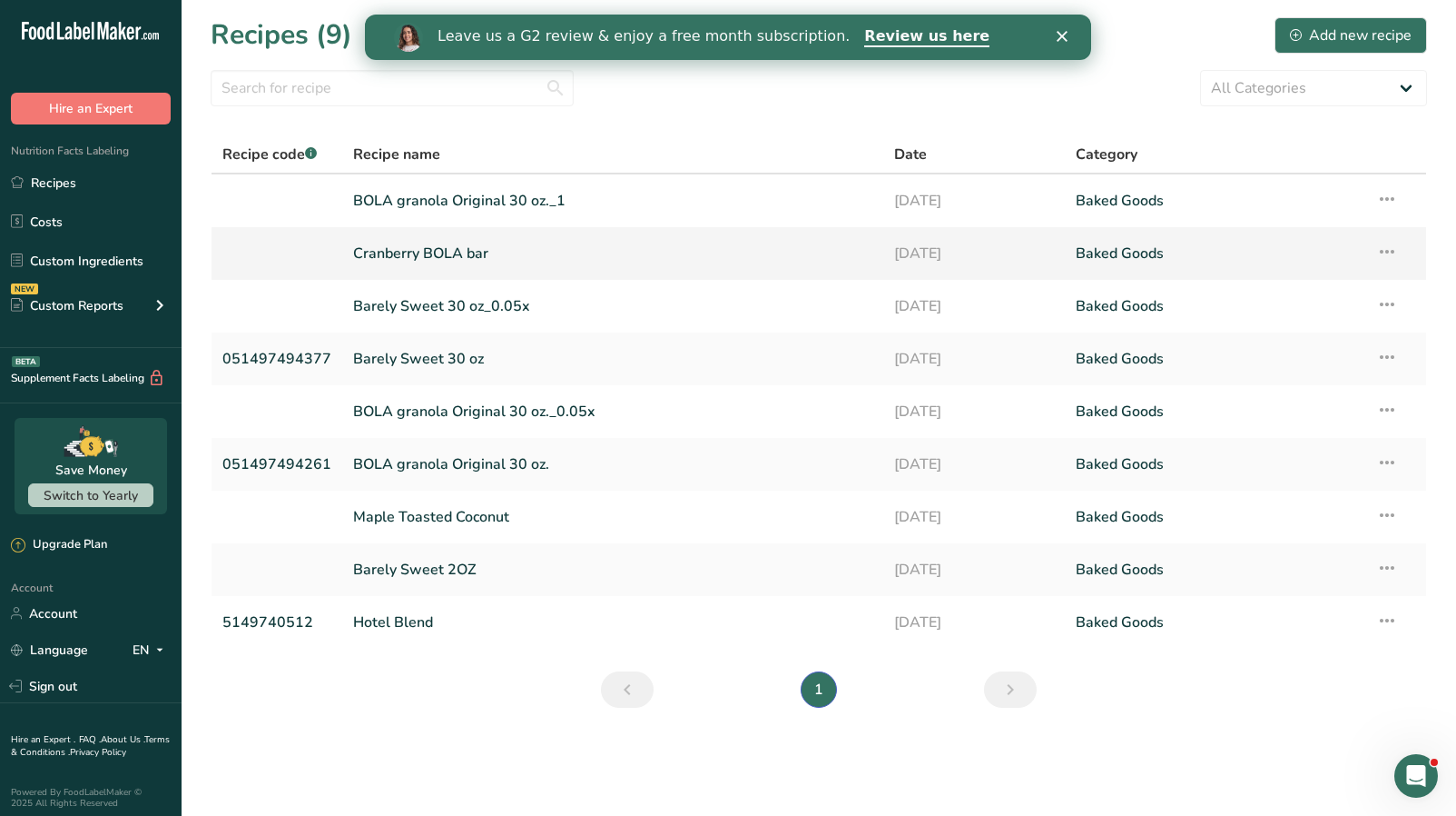
click at [1288, 252] on icon at bounding box center [1387, 251] width 22 height 32
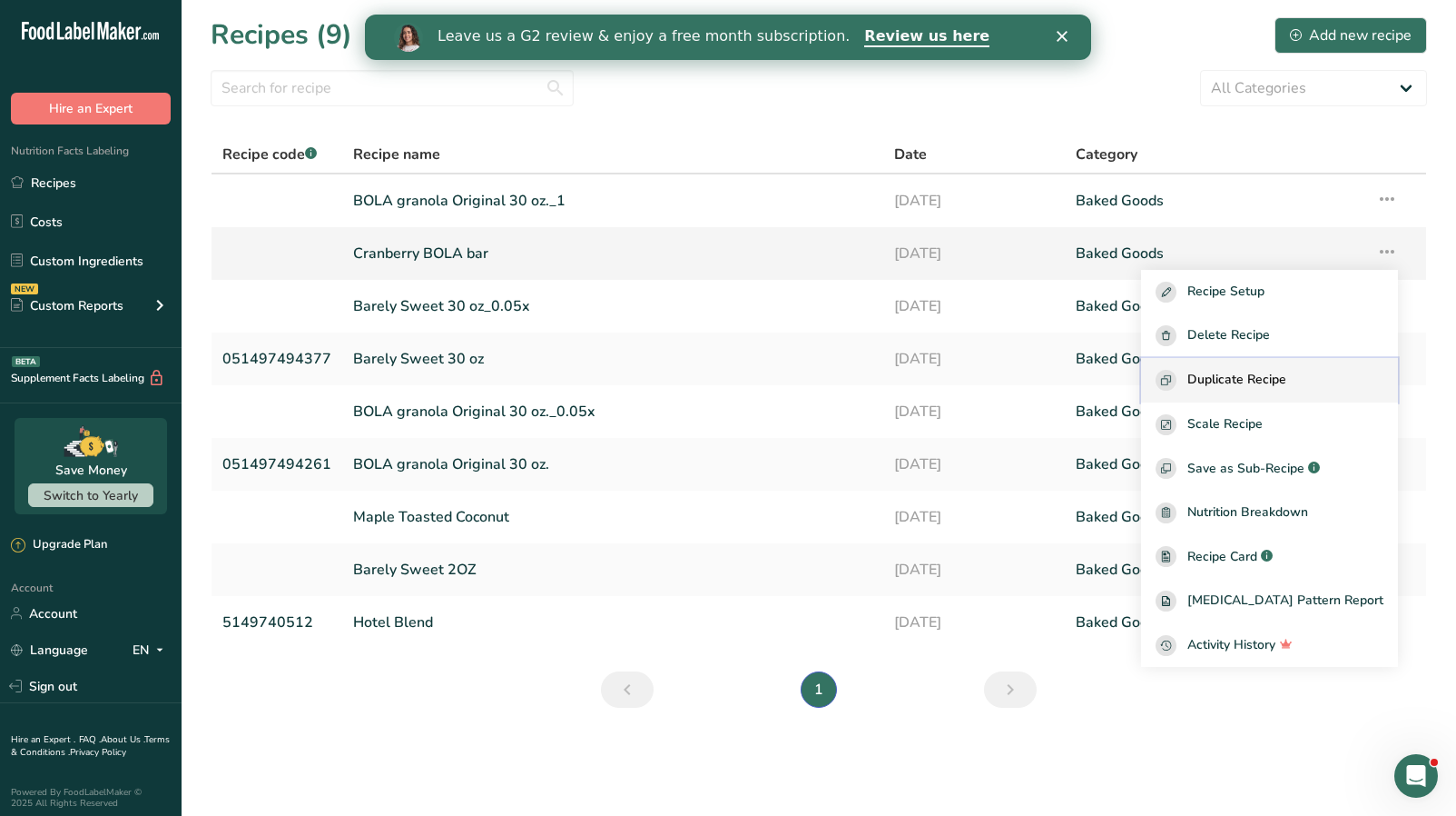
click at [1274, 378] on span "Duplicate Recipe" at bounding box center [1236, 380] width 99 height 21
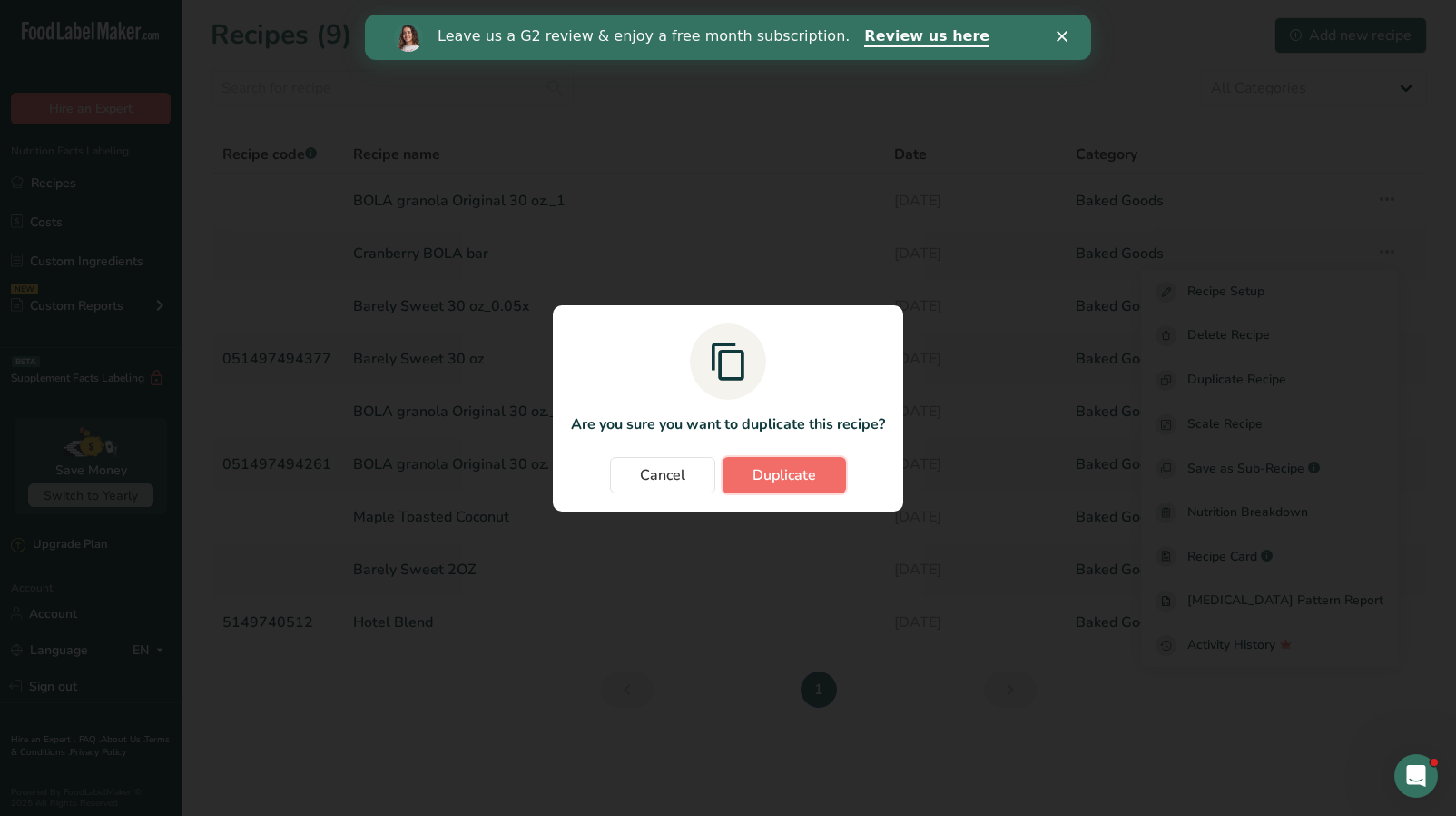
click at [790, 480] on span "Duplicate" at bounding box center [784, 476] width 64 height 22
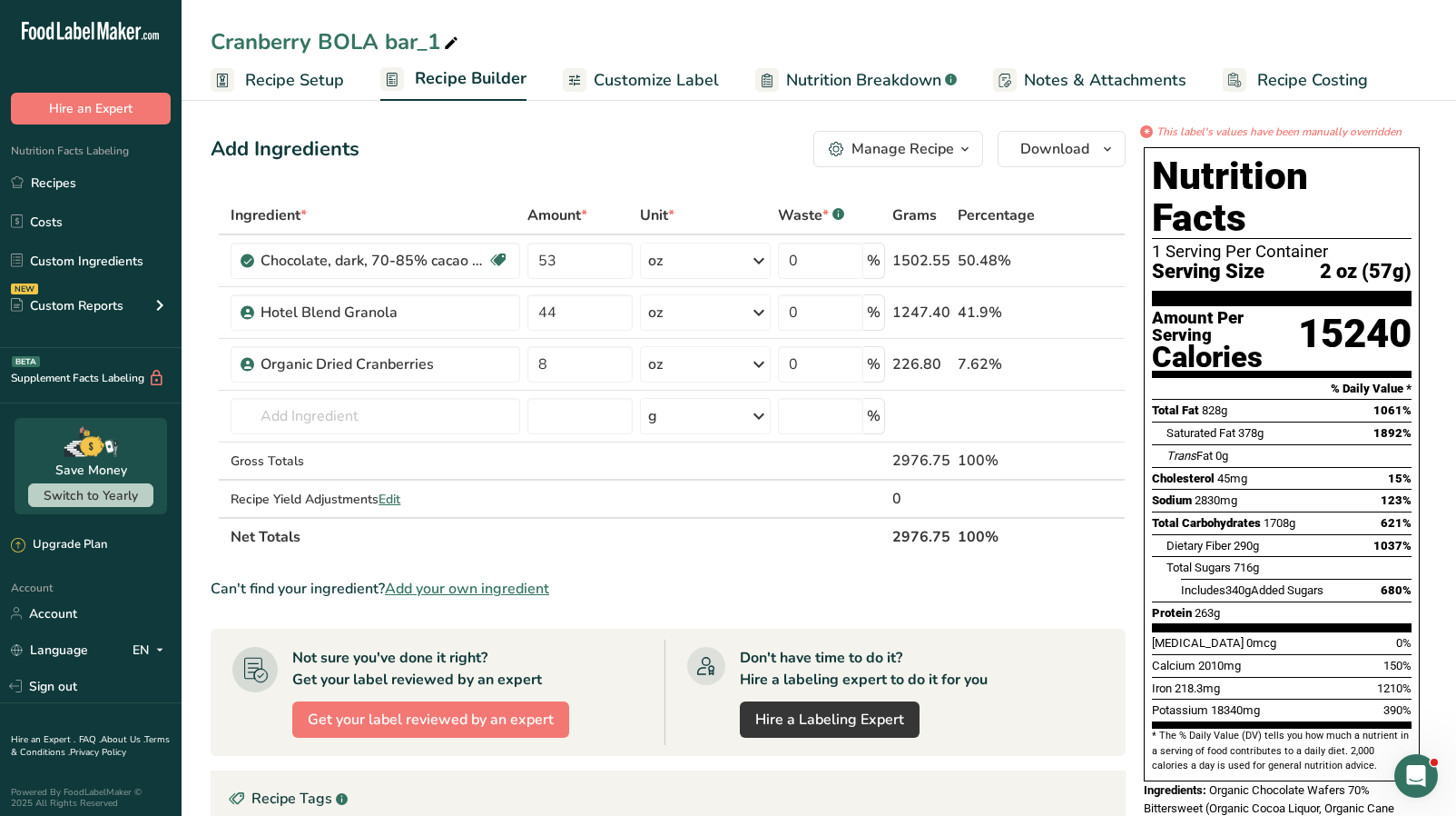
click at [396, 54] on div "Cranberry BOLA bar_1" at bounding box center [336, 41] width 251 height 32
click at [292, 45] on input "Cranberry BOLA bar_1" at bounding box center [818, 41] width 1217 height 32
drag, startPoint x: 310, startPoint y: 45, endPoint x: 206, endPoint y: 45, distance: 104.0
click at [206, 45] on div "Cranberry BOLA bar_1" at bounding box center [818, 41] width 1274 height 32
drag, startPoint x: 406, startPoint y: 46, endPoint x: 471, endPoint y: 46, distance: 65.0
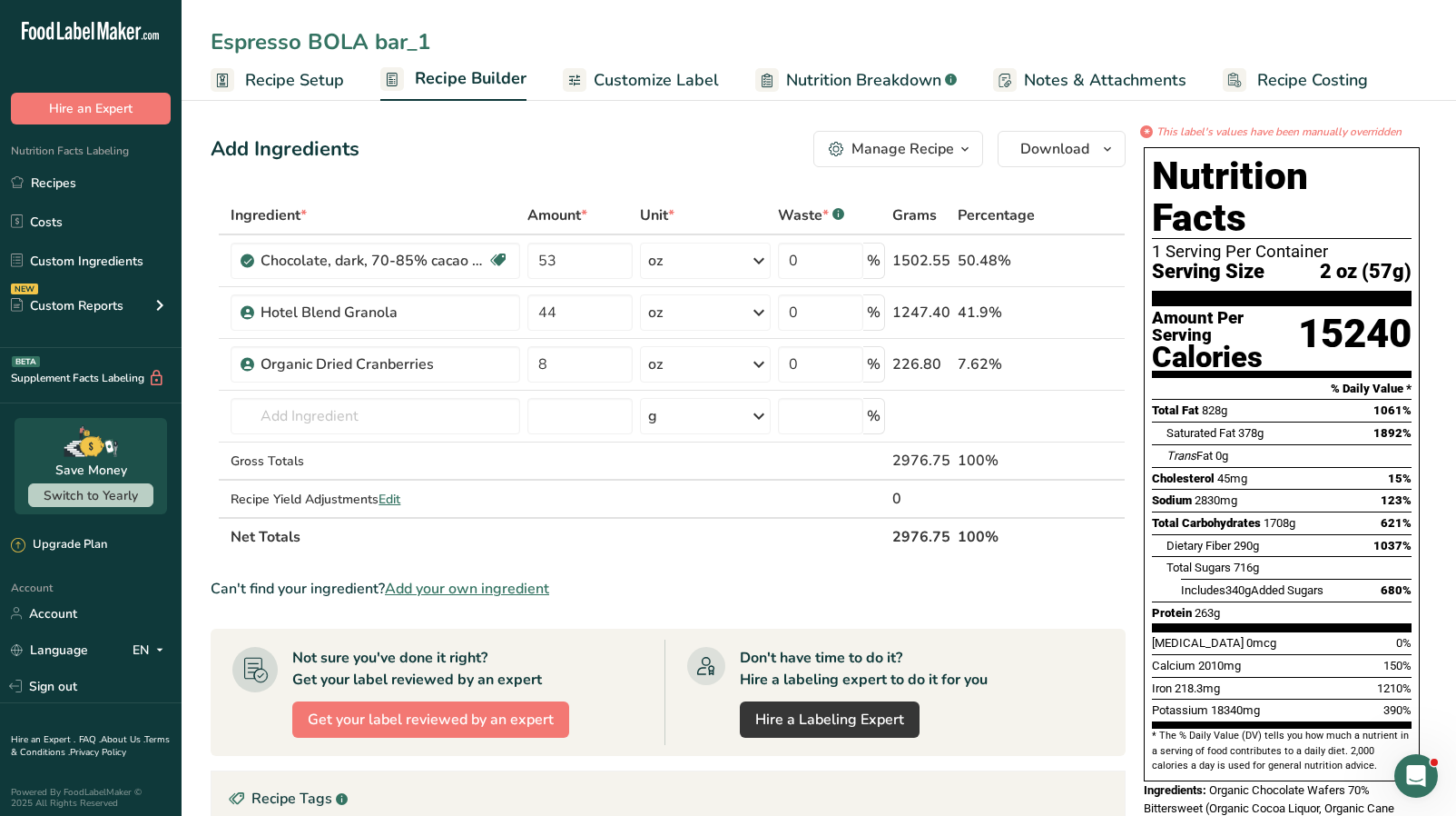
click at [471, 46] on input "Espresso BOLA bar_1" at bounding box center [818, 41] width 1217 height 32
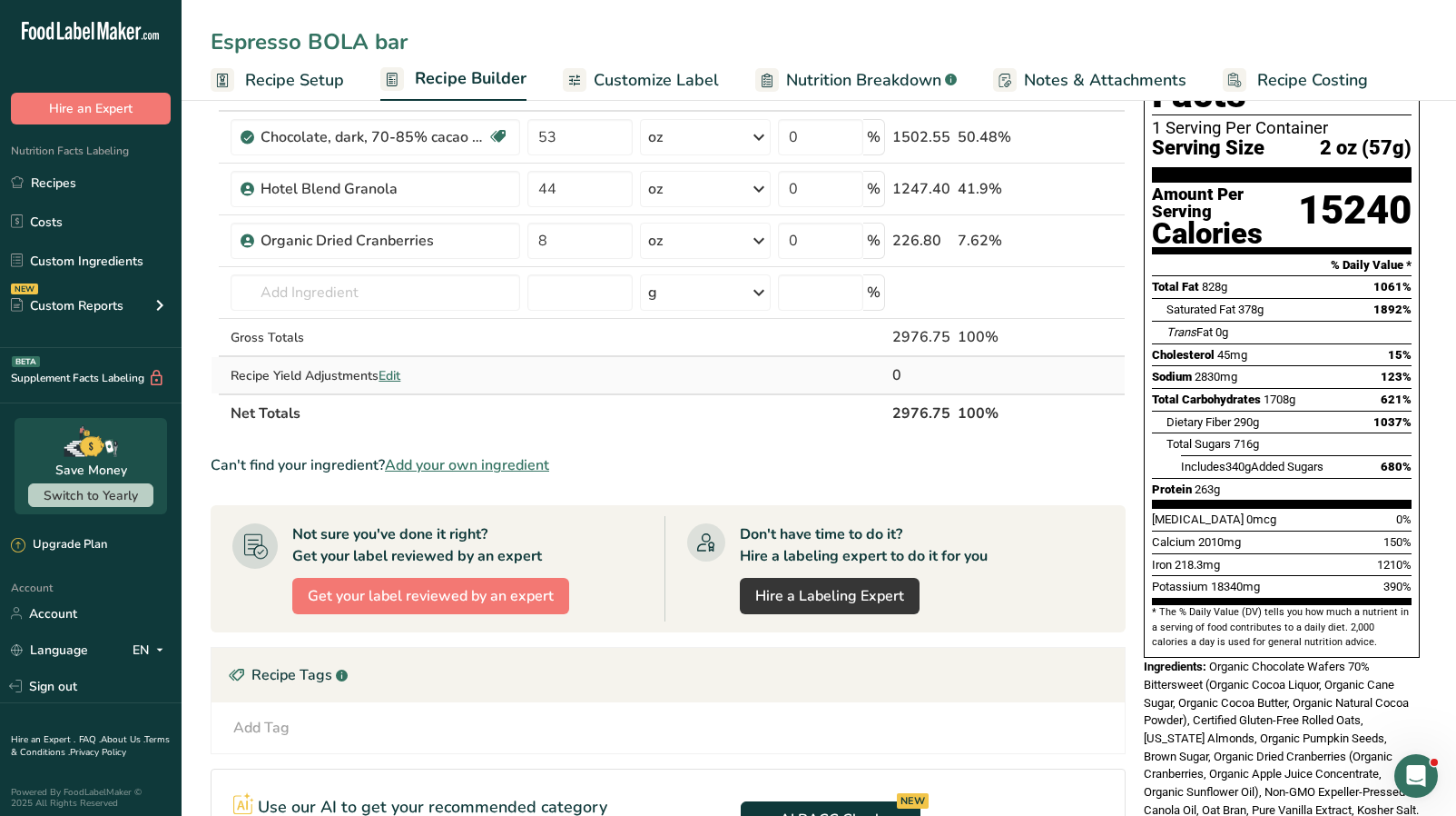
scroll to position [23, 0]
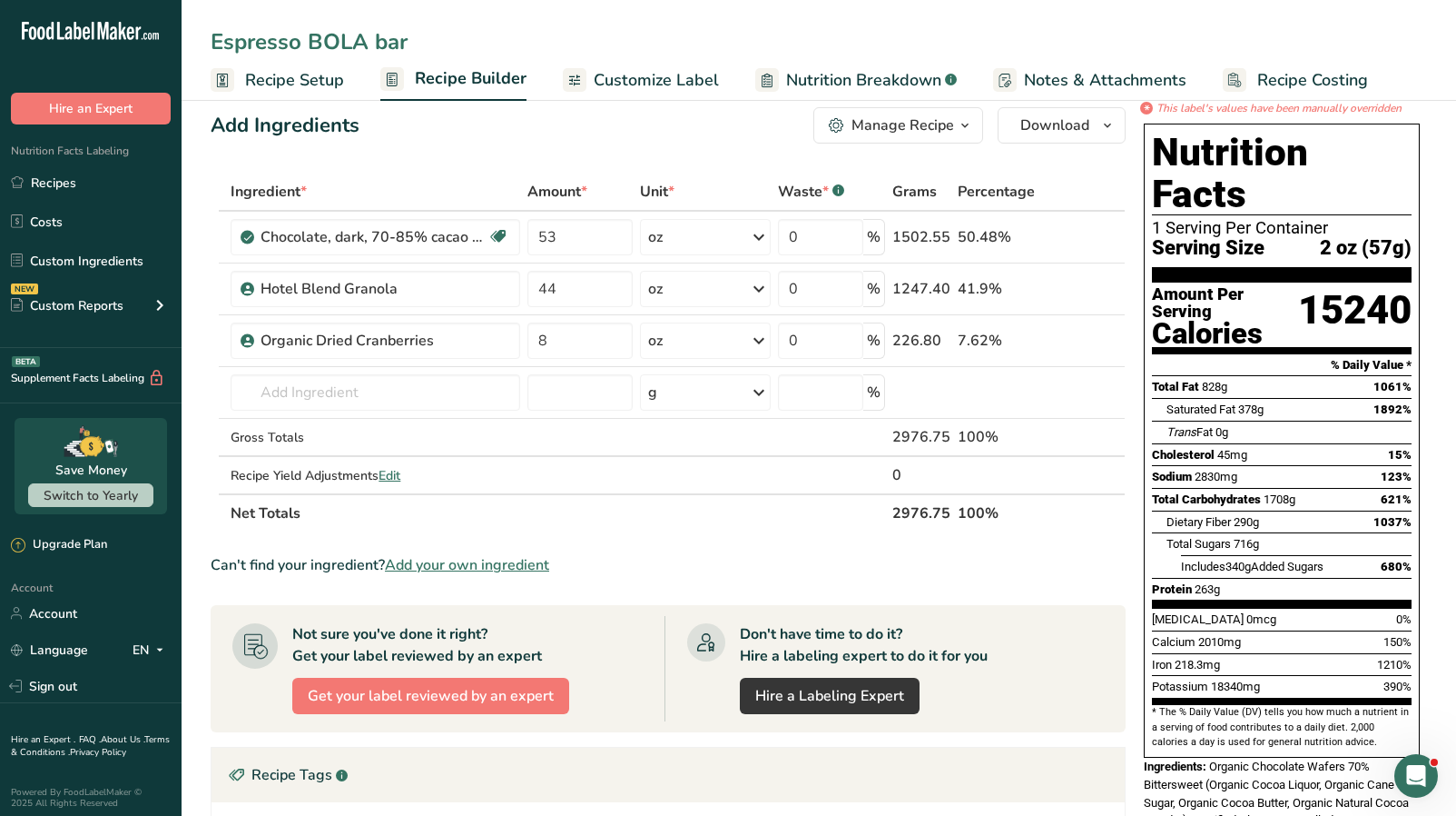
type input "Espresso BOLA bar"
click at [600, 89] on span "Customize Label" at bounding box center [656, 80] width 125 height 24
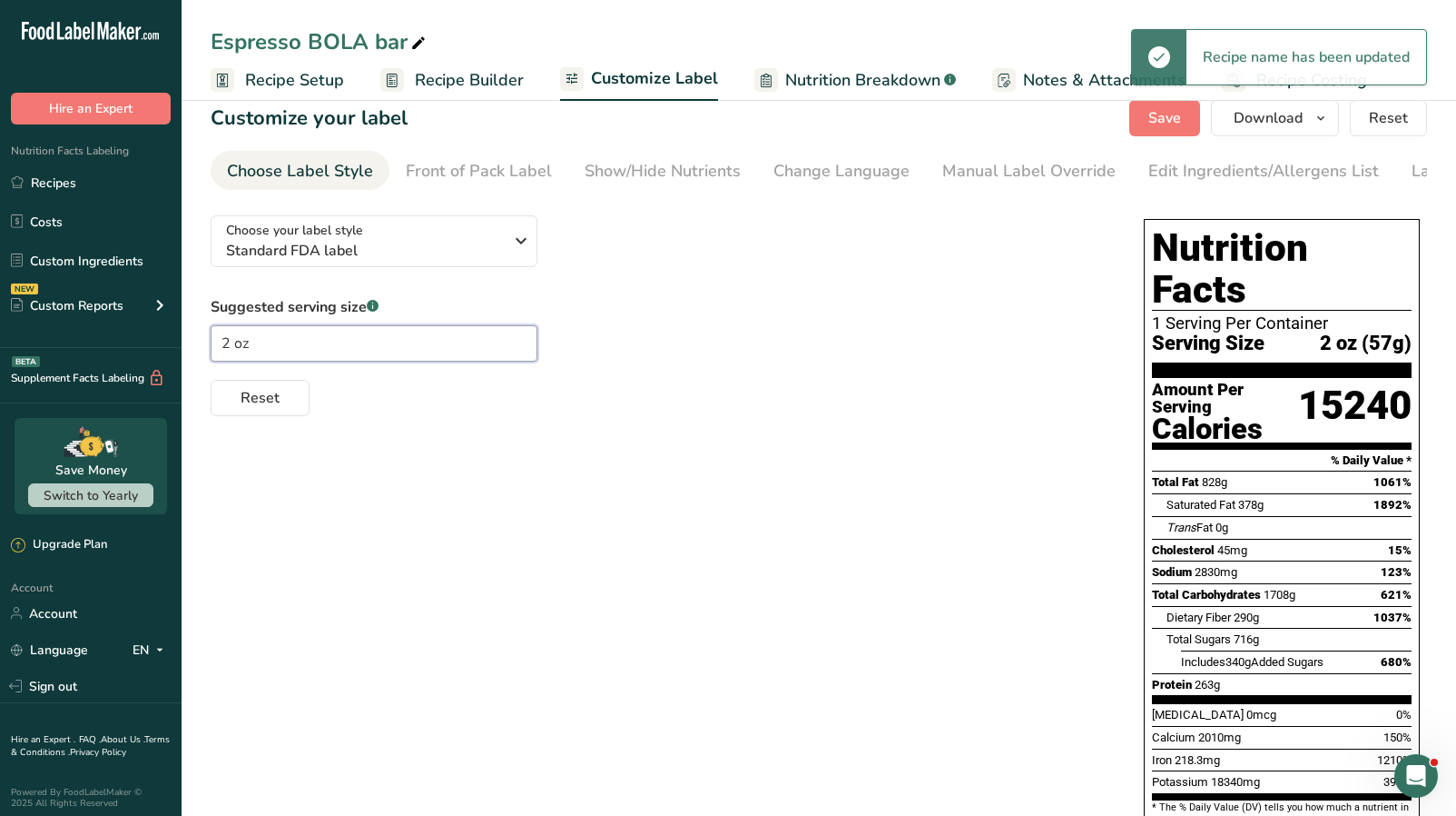
click at [331, 354] on input "2 oz" at bounding box center [373, 343] width 327 height 36
click at [377, 416] on div "Reset" at bounding box center [659, 394] width 897 height 44
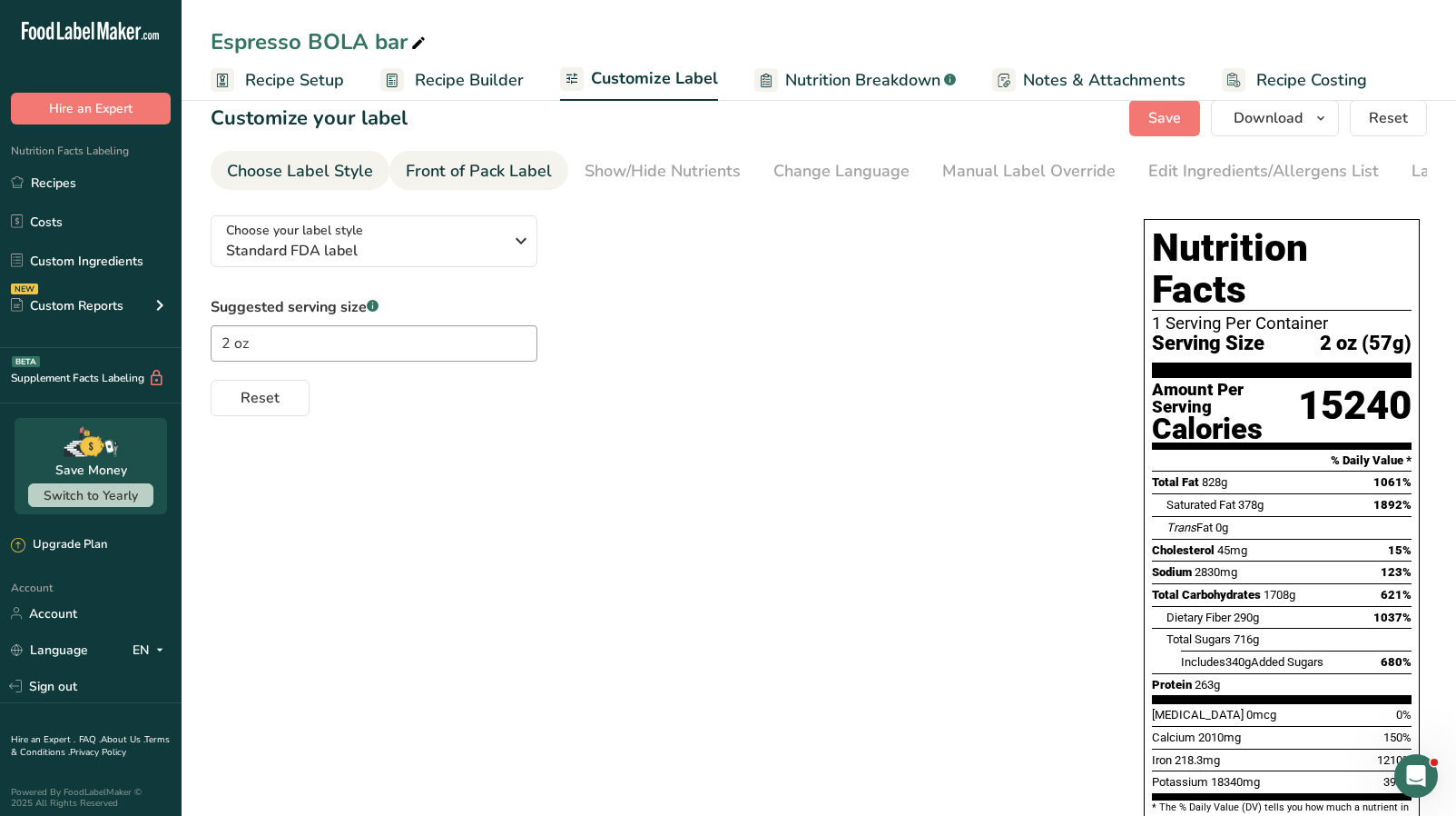
click at [474, 179] on div "Front of Pack Label" at bounding box center [479, 171] width 146 height 24
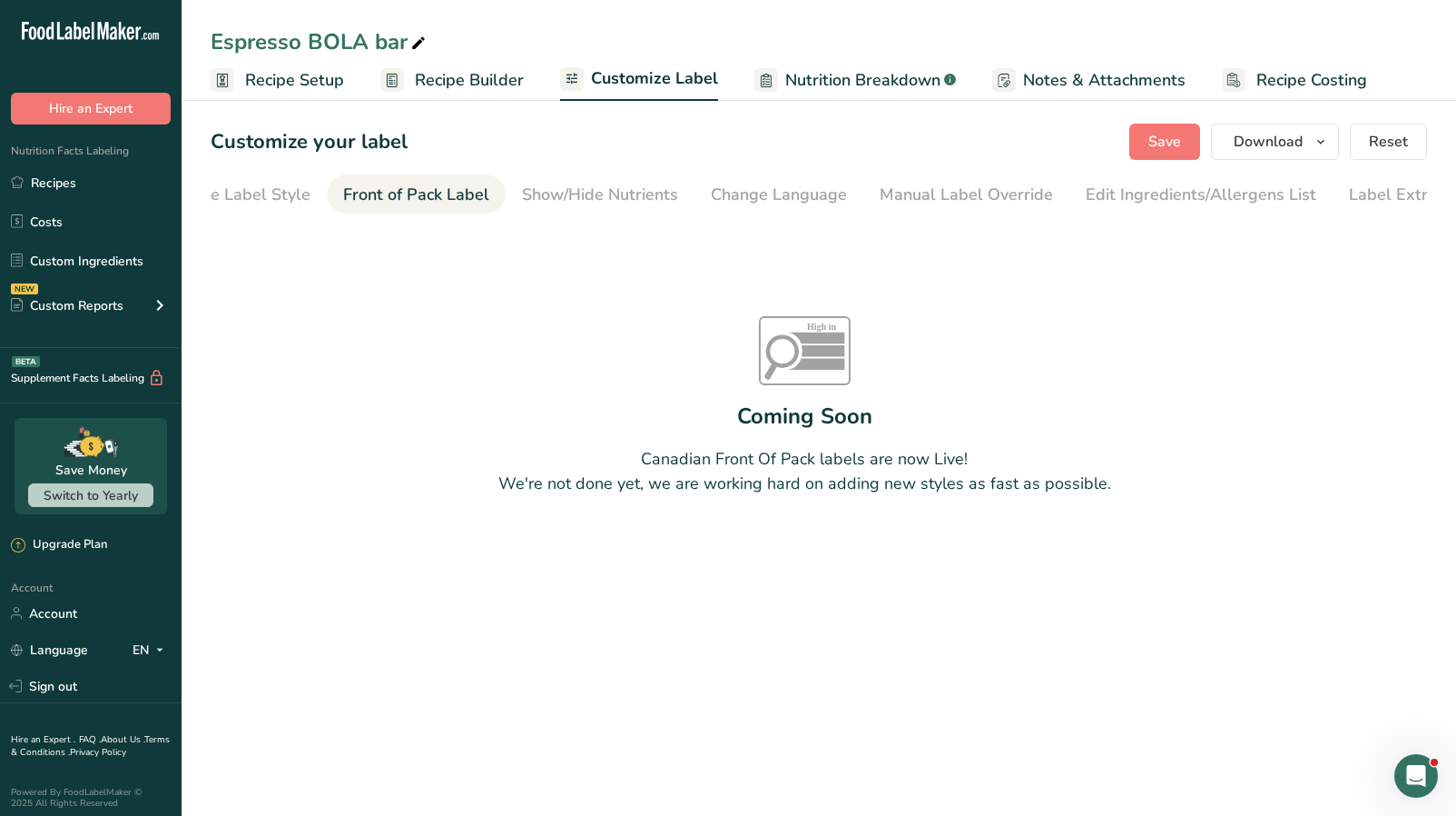
scroll to position [0, 103]
click at [494, 191] on div "Show/Hide Nutrients" at bounding box center [560, 195] width 157 height 24
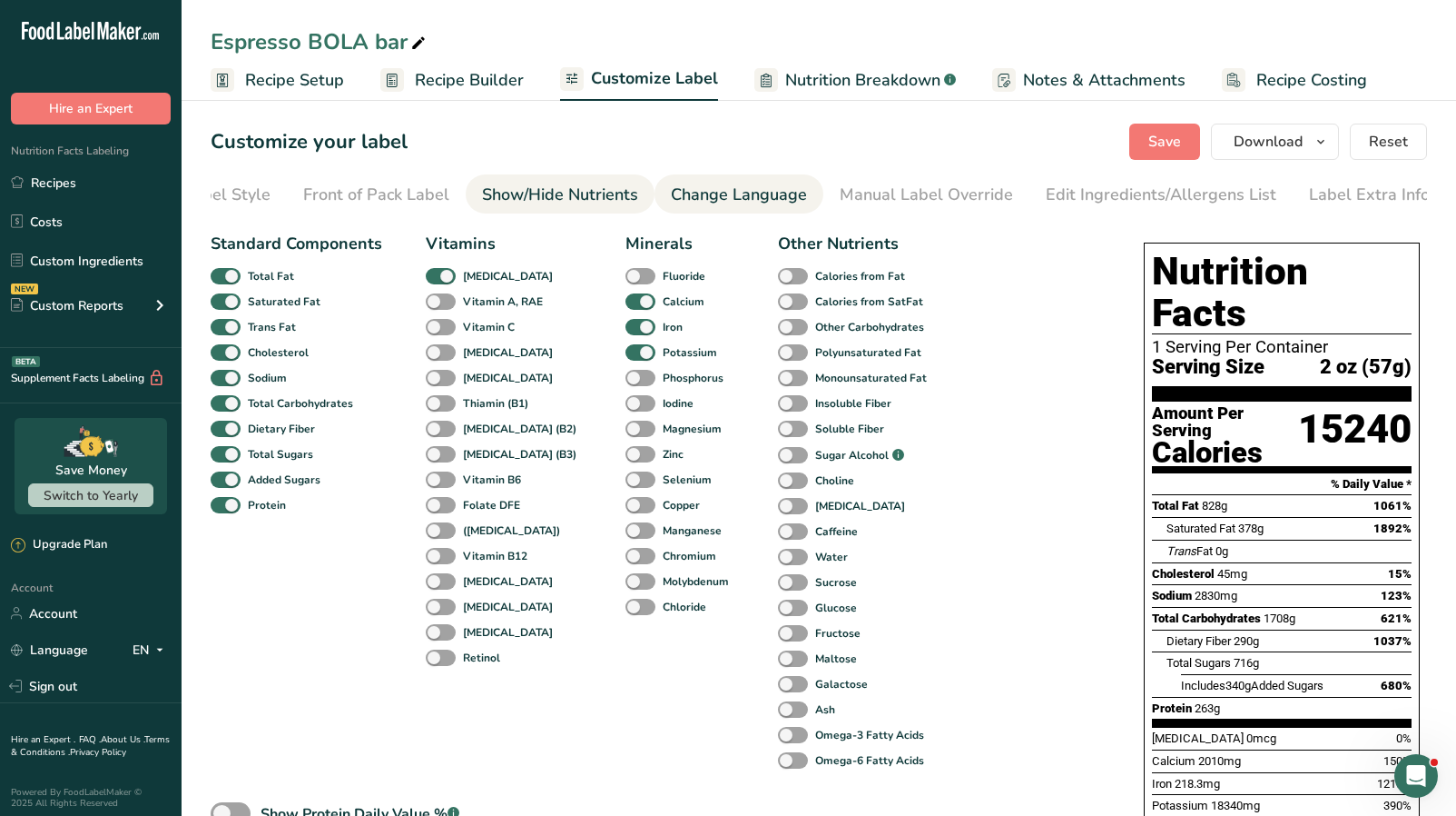
click at [680, 198] on div "Change Language" at bounding box center [739, 195] width 136 height 24
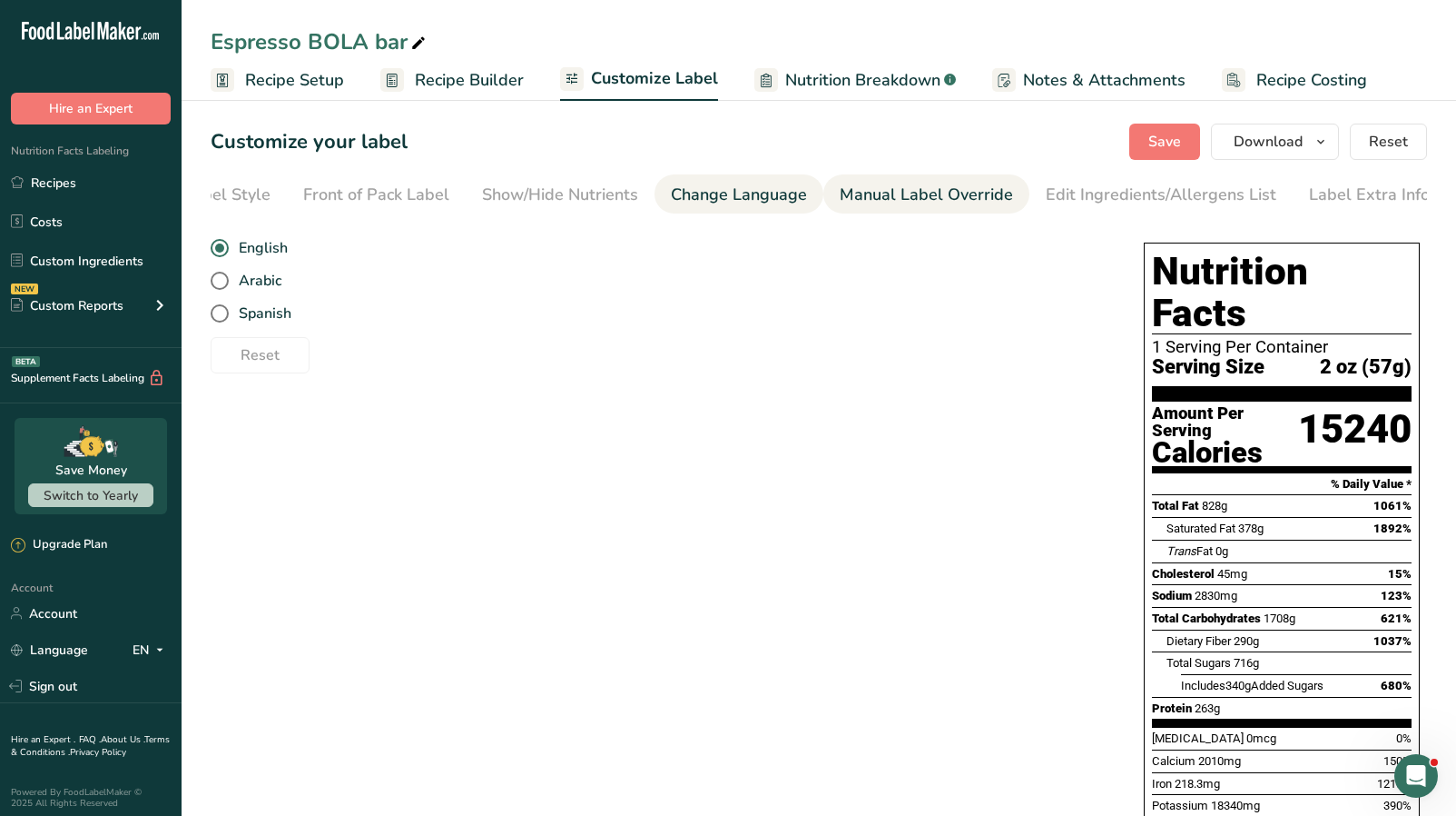
click at [842, 189] on div "Manual Label Override" at bounding box center [926, 195] width 173 height 24
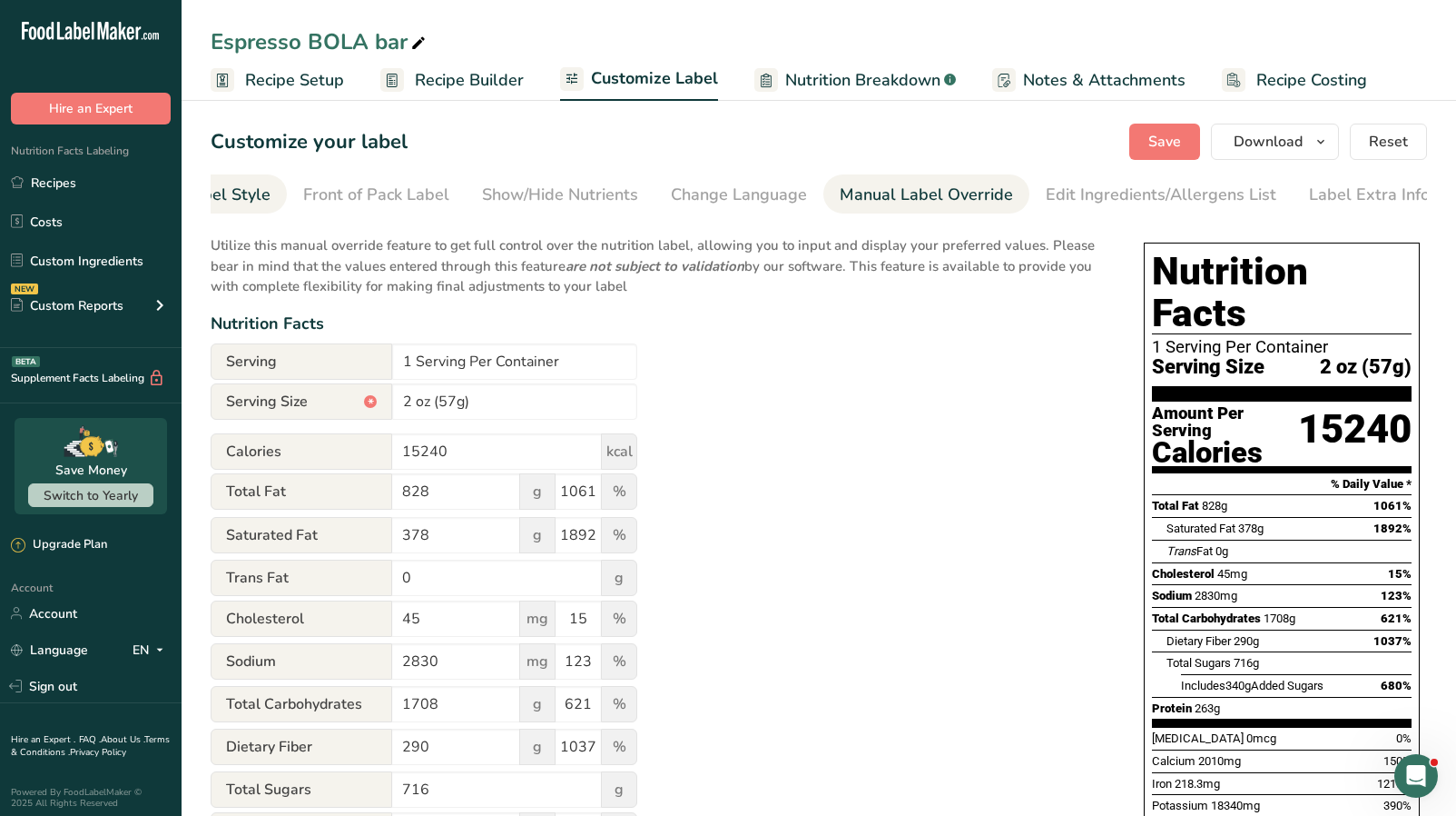
click at [248, 185] on div "Choose Label Style" at bounding box center [197, 195] width 146 height 24
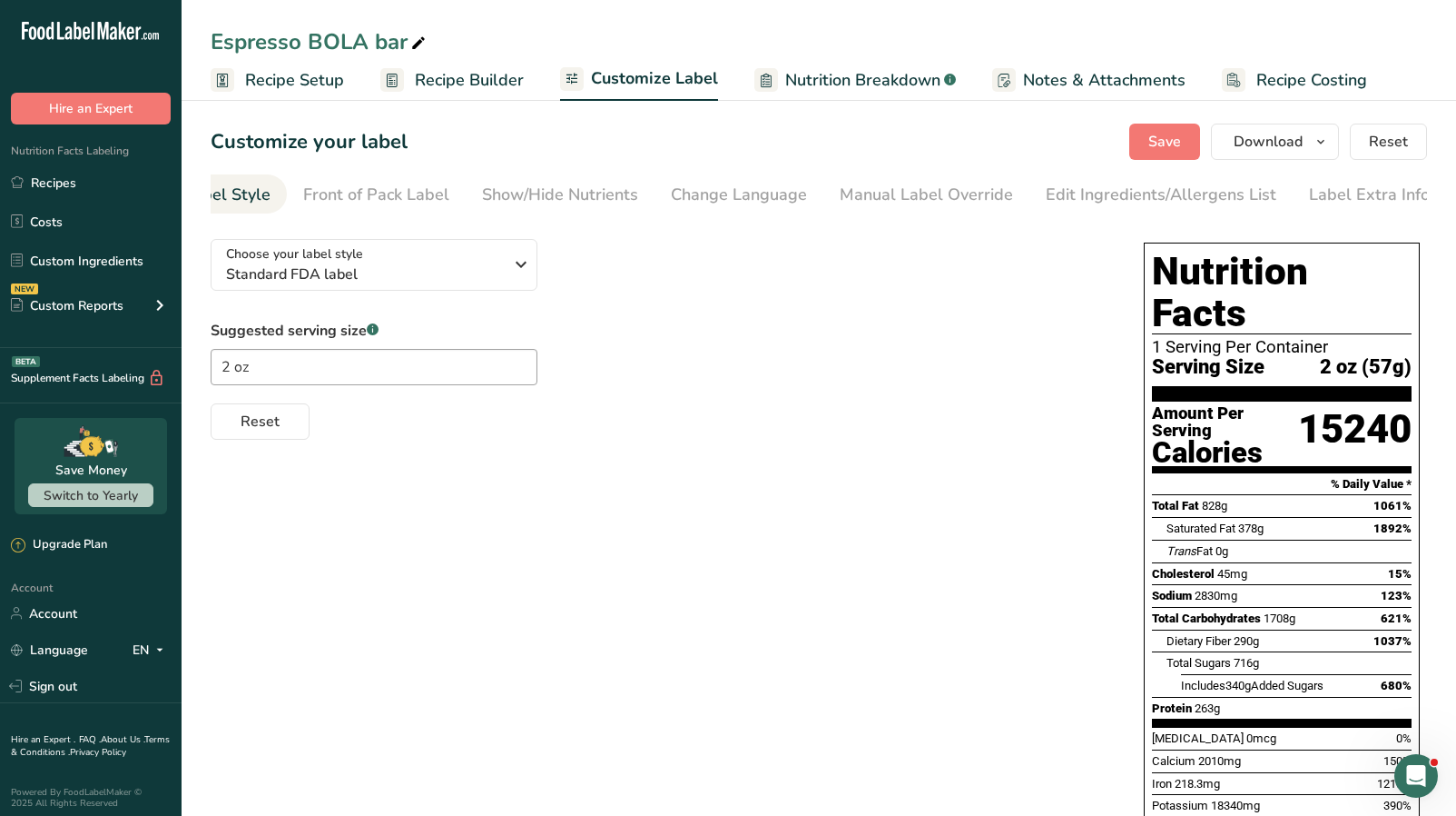
scroll to position [0, 0]
click at [249, 187] on div "Choose Label Style" at bounding box center [300, 195] width 146 height 24
click at [321, 82] on span "Recipe Setup" at bounding box center [295, 80] width 99 height 24
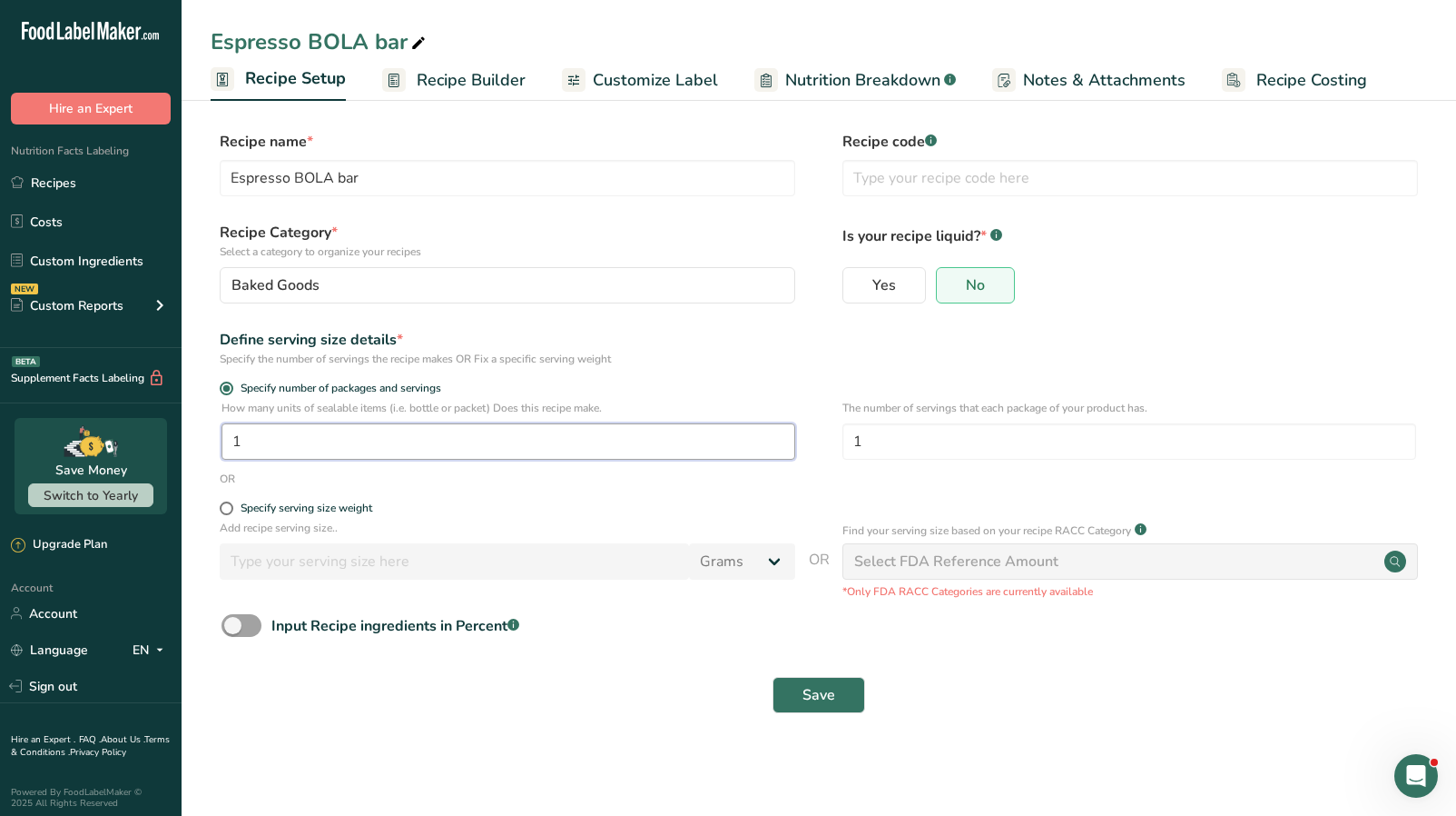
click at [390, 452] on input "1" at bounding box center [508, 441] width 574 height 36
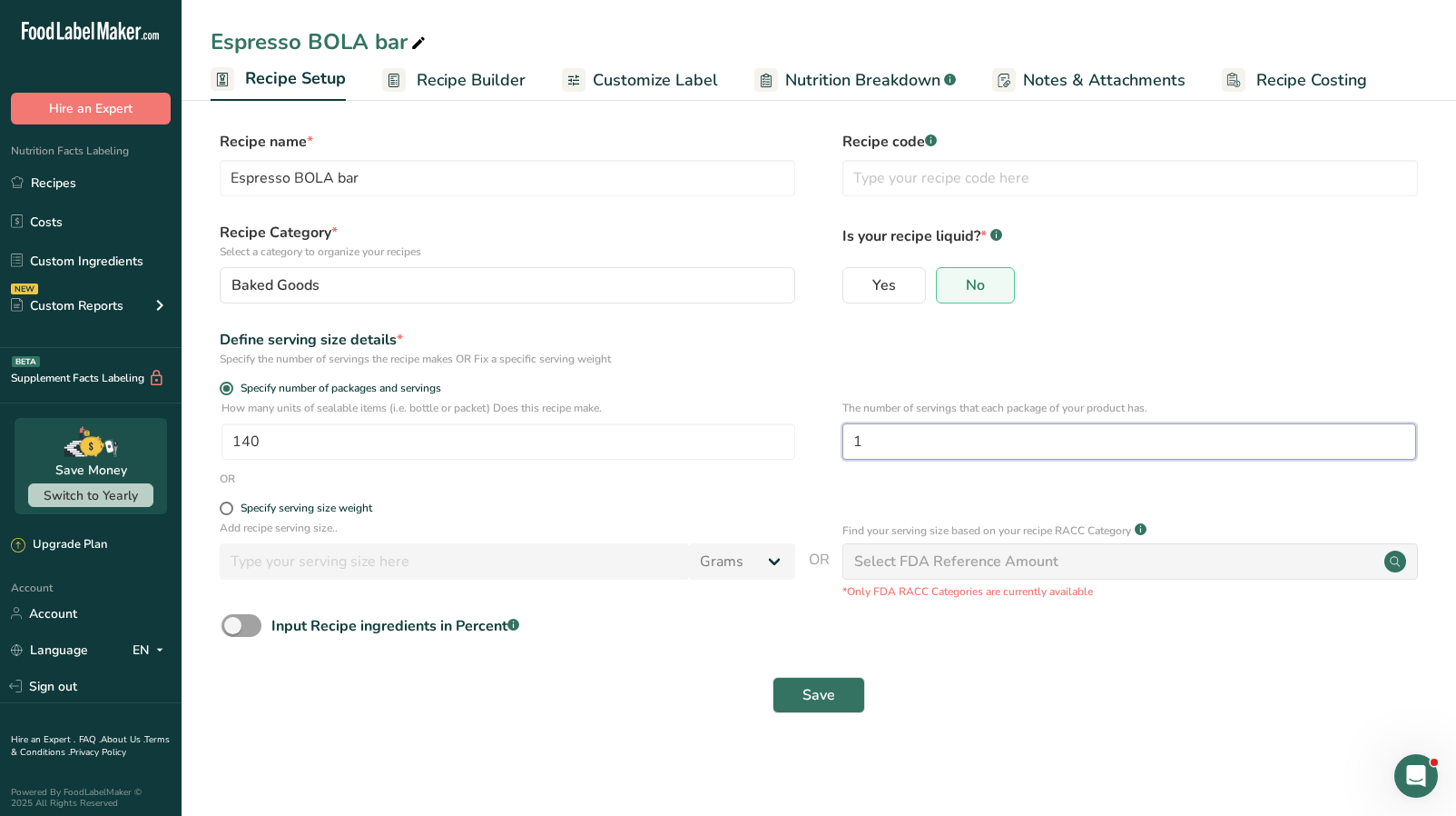
click at [978, 438] on input "1" at bounding box center [1129, 441] width 574 height 36
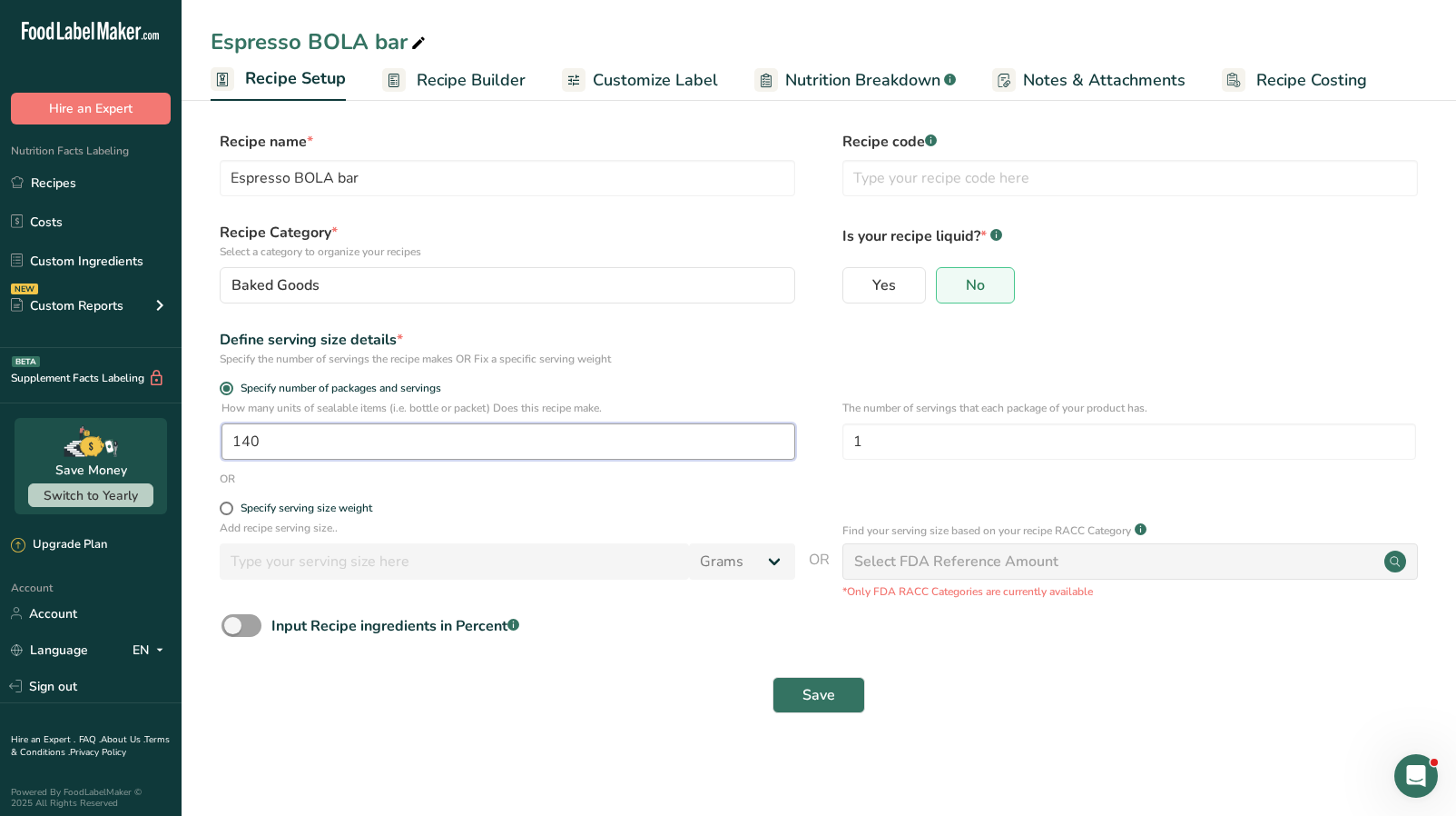
drag, startPoint x: 311, startPoint y: 441, endPoint x: 208, endPoint y: 435, distance: 103.2
click at [208, 435] on section "Recipe name * Espresso BOLA bar Recipe code .a-a{fill:#347362;}.b-a{fill:#fff;}…" at bounding box center [818, 424] width 1274 height 658
type input "160"
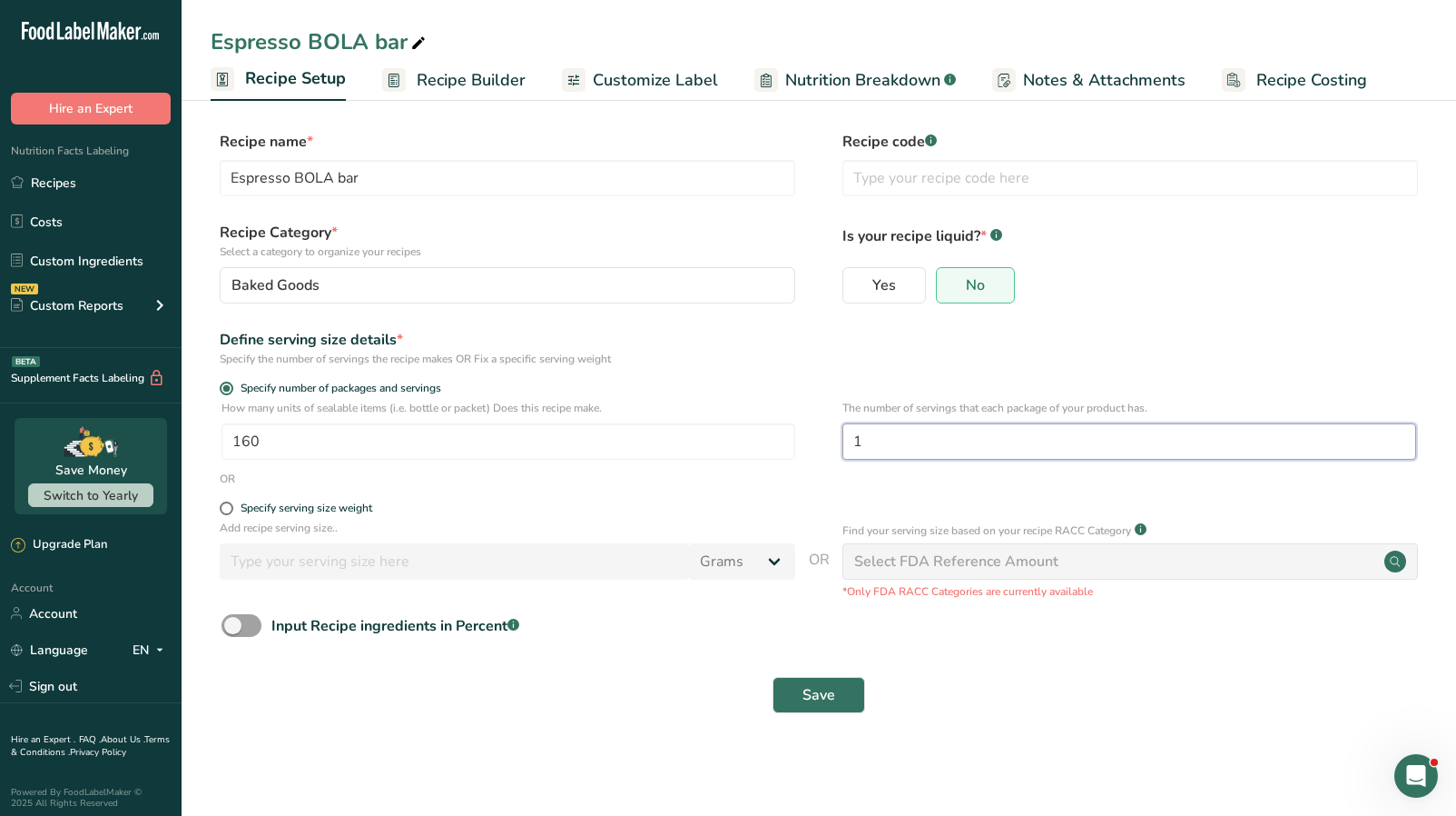
click at [869, 445] on input "1" at bounding box center [1129, 441] width 574 height 36
type input "160"
click at [627, 504] on label "Specify serving size weight" at bounding box center [507, 508] width 576 height 14
click at [232, 504] on input "Specify serving size weight" at bounding box center [225, 508] width 12 height 12
radio input "true"
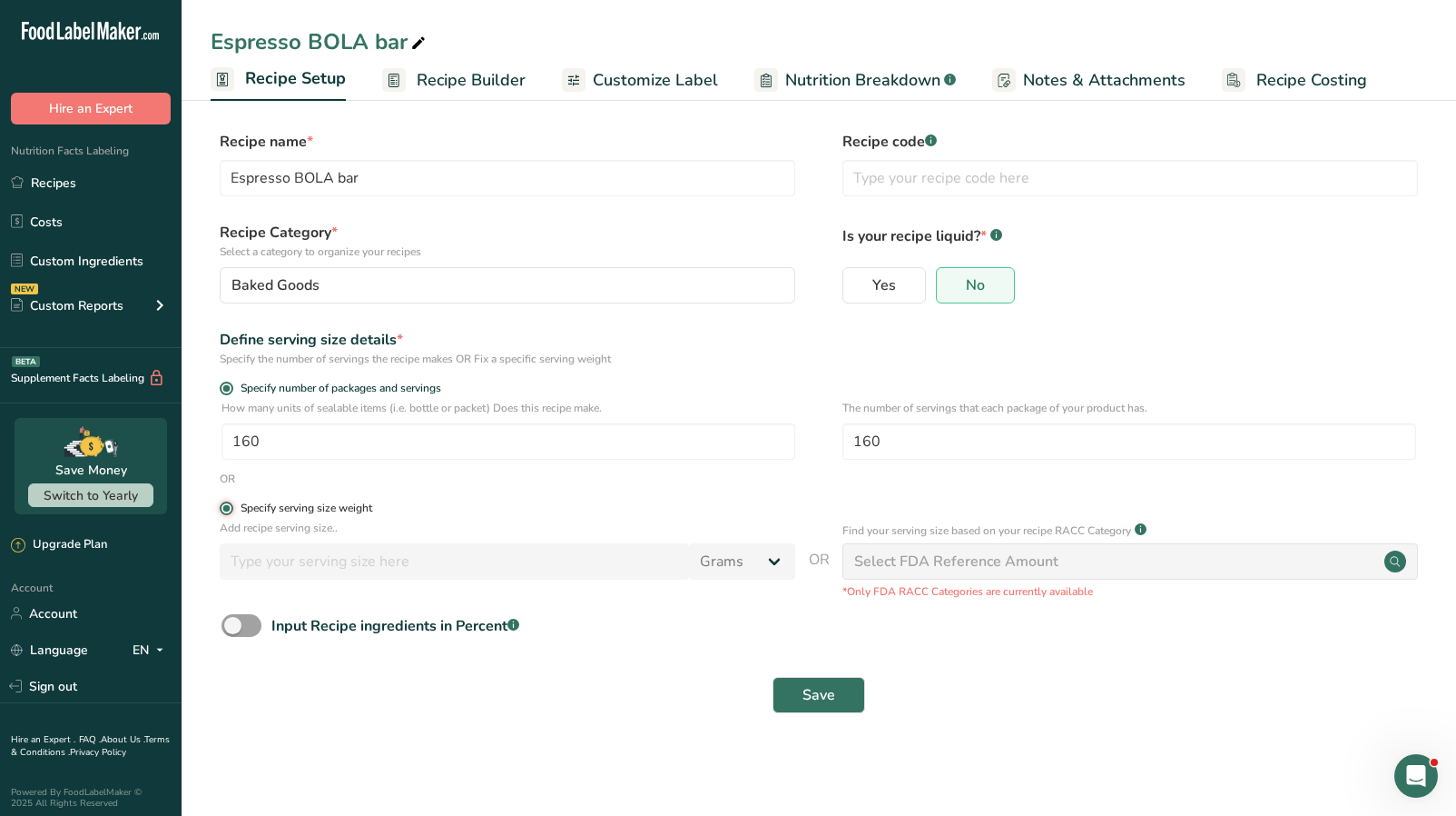
radio input "false"
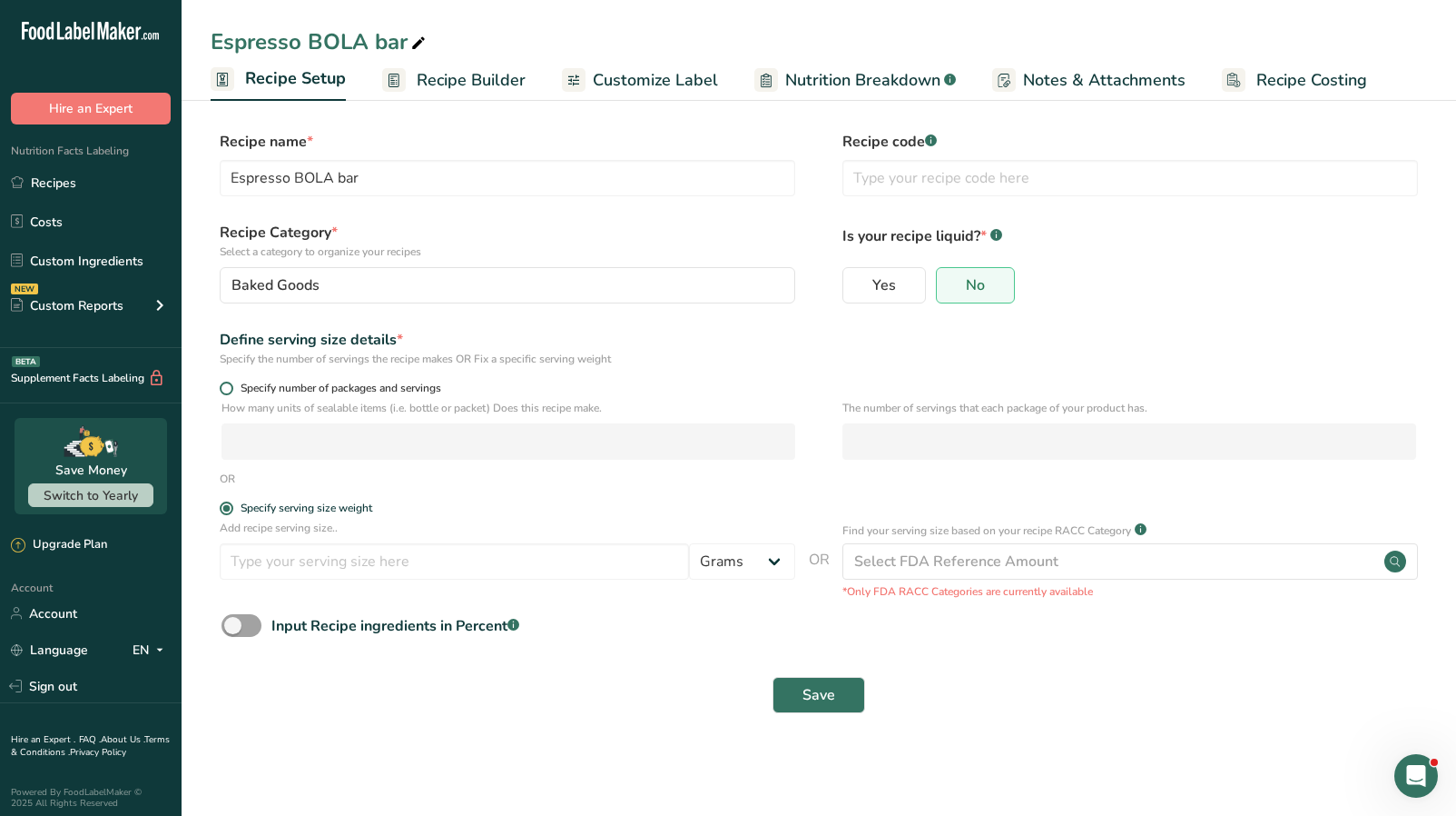
click at [226, 392] on span at bounding box center [226, 388] width 14 height 14
click at [226, 392] on input "Specify number of packages and servings" at bounding box center [225, 388] width 12 height 12
radio input "true"
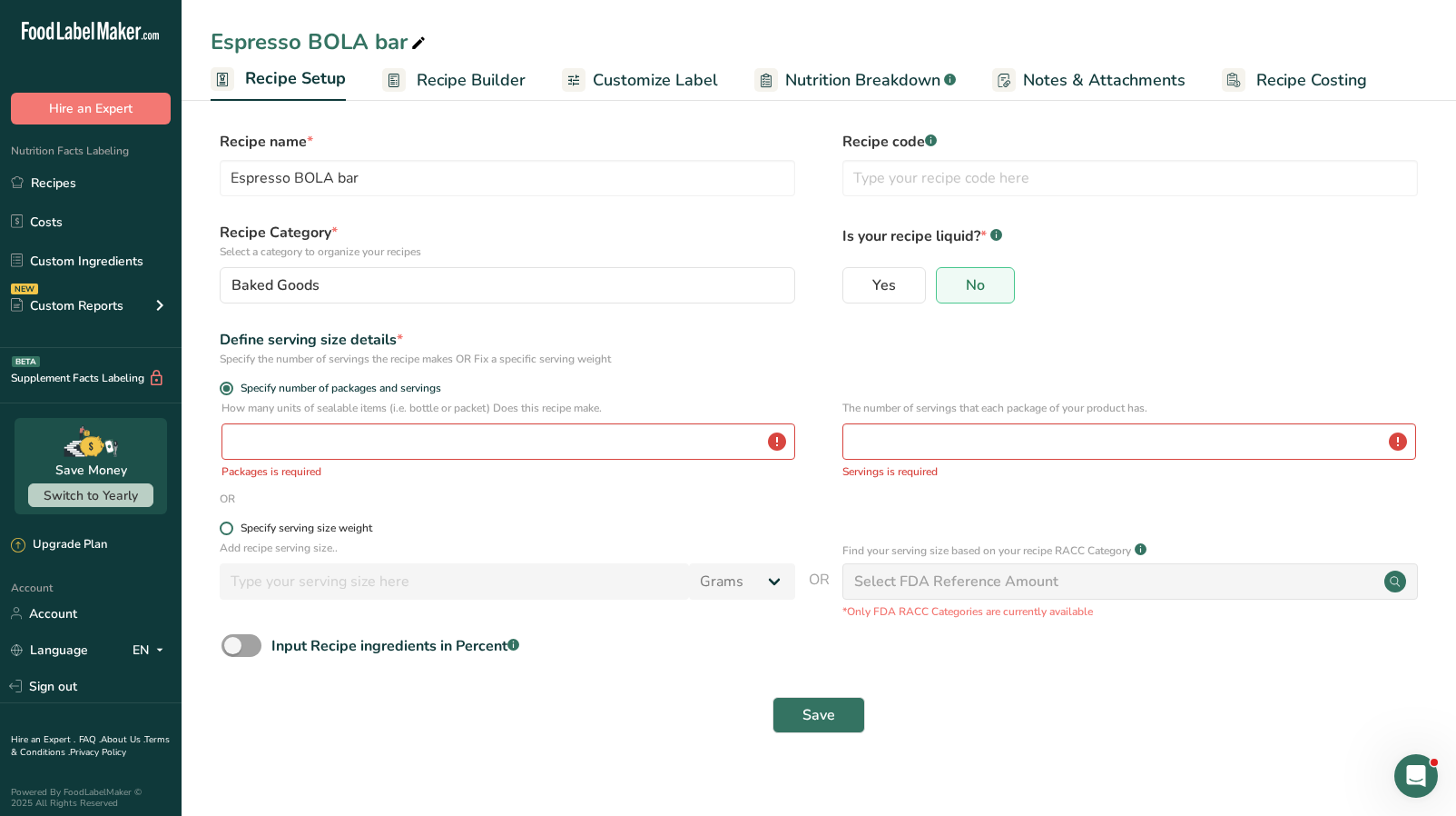
click at [236, 532] on span "Specify serving size weight" at bounding box center [303, 528] width 139 height 14
click at [232, 532] on input "Specify serving size weight" at bounding box center [225, 528] width 12 height 12
radio input "true"
radio input "false"
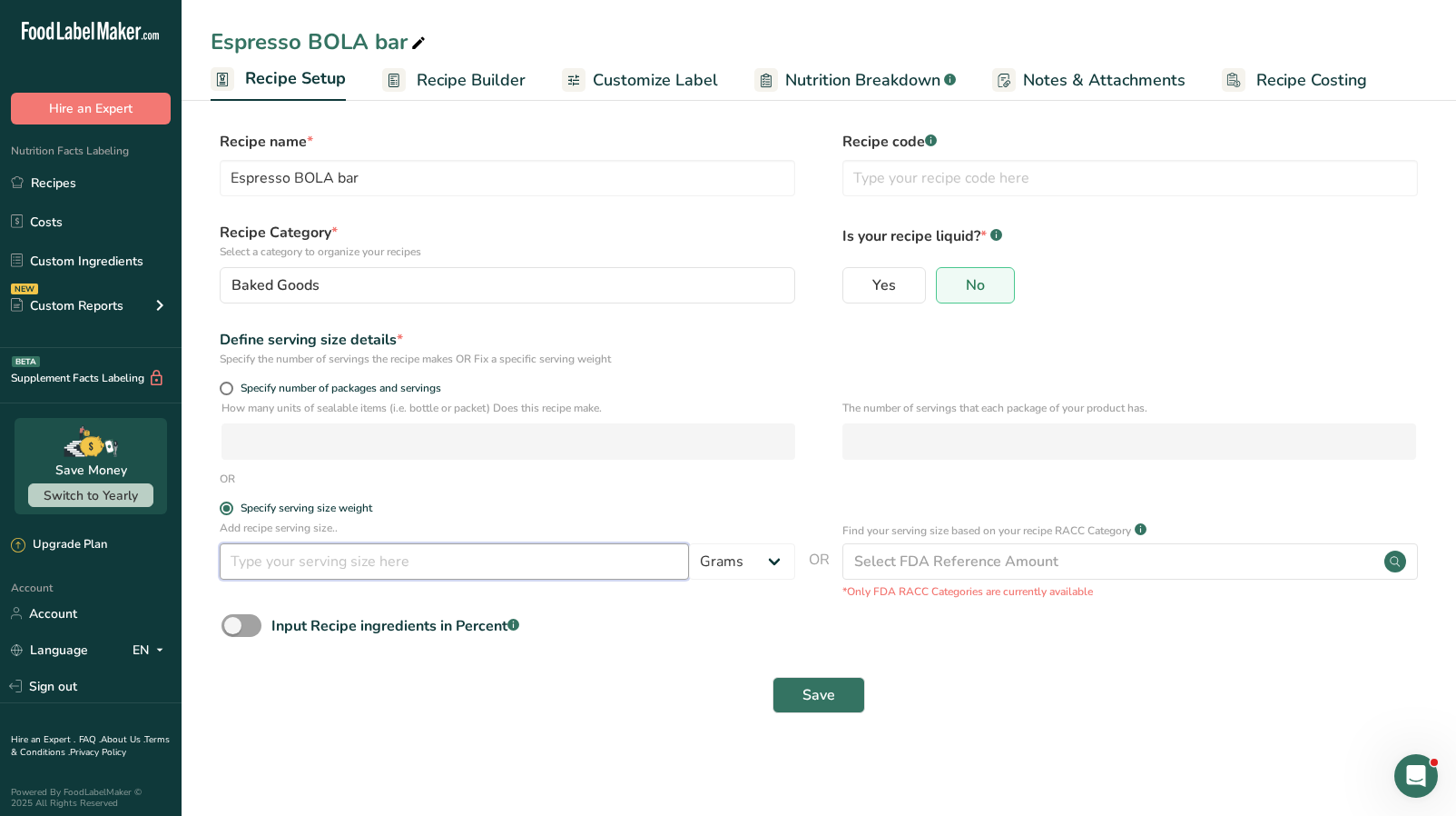
click at [272, 553] on input "number" at bounding box center [454, 561] width 469 height 36
click at [718, 567] on select "Grams kg mg mcg lb oz l mL fl oz tbsp tsp cup qt gallon" at bounding box center [742, 561] width 107 height 36
select select "5"
click at [690, 543] on select "Grams kg mg mcg lb oz l mL fl oz tbsp tsp cup qt gallon" at bounding box center [742, 561] width 107 height 36
click at [479, 558] on input "number" at bounding box center [454, 561] width 469 height 36
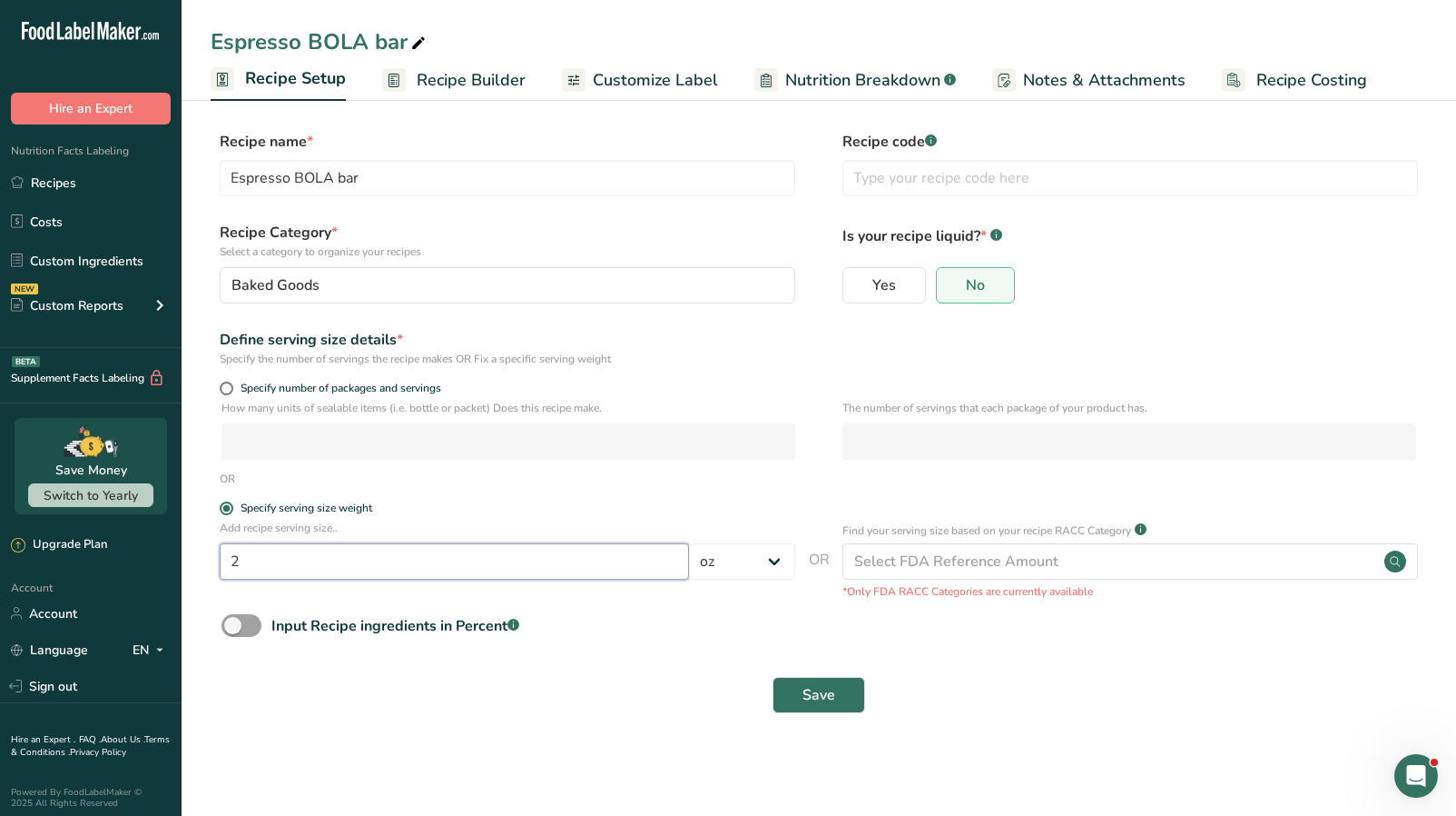
type input "2"
click at [466, 650] on div "Save" at bounding box center [818, 695] width 1195 height 36
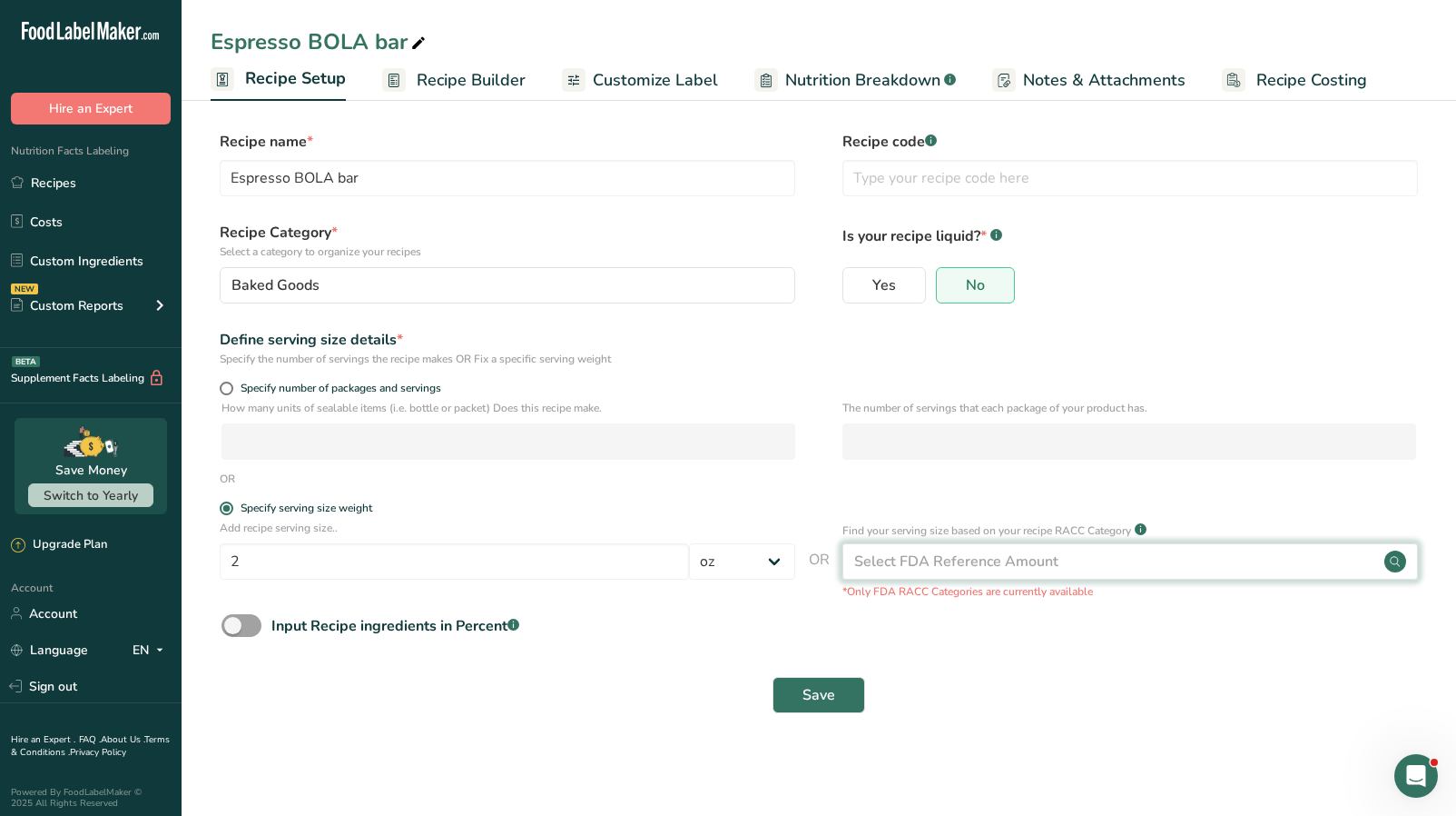
click at [950, 567] on div "Select FDA Reference Amount" at bounding box center [956, 562] width 204 height 22
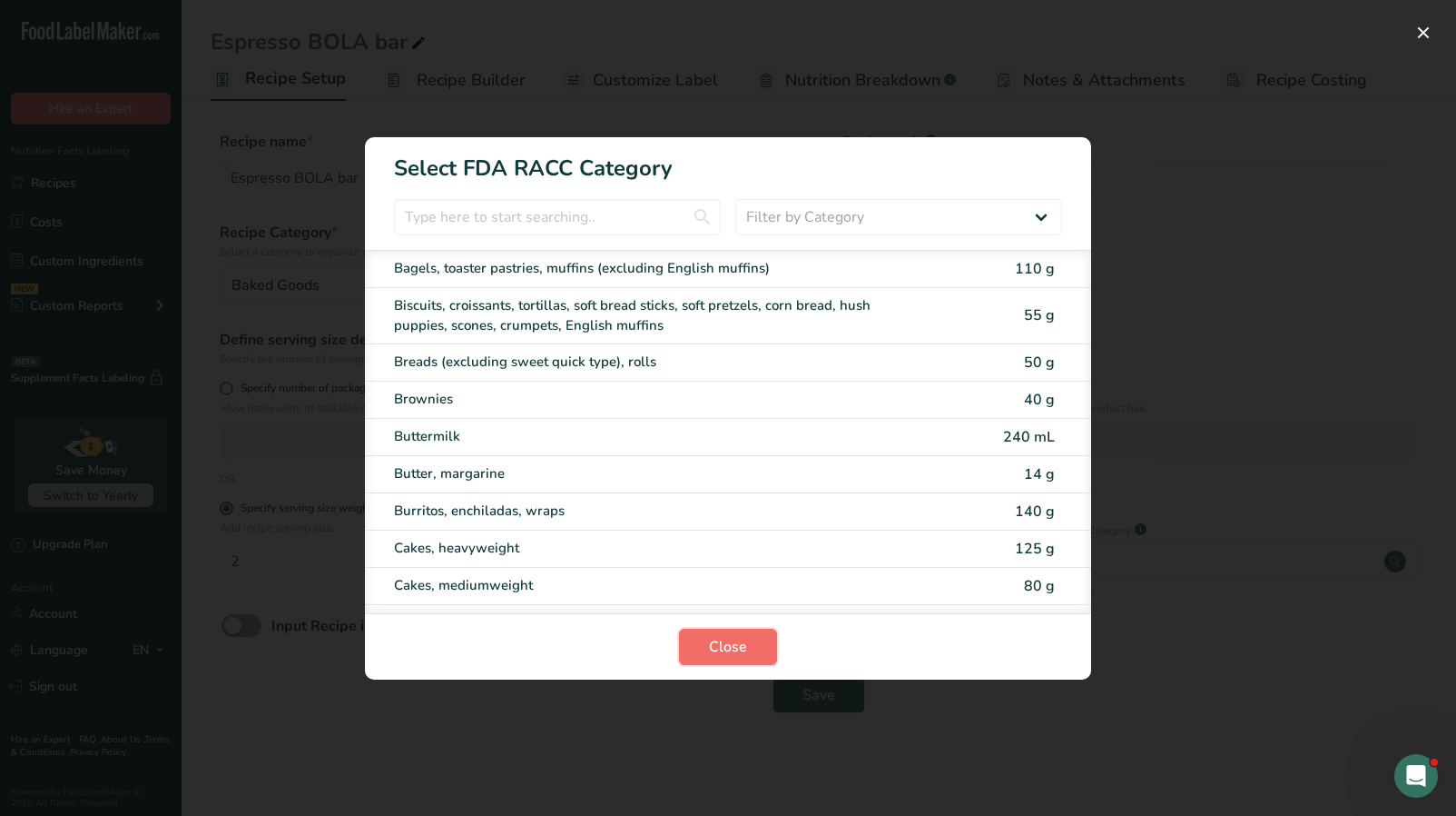
click at [703, 647] on button "Close" at bounding box center [728, 646] width 98 height 36
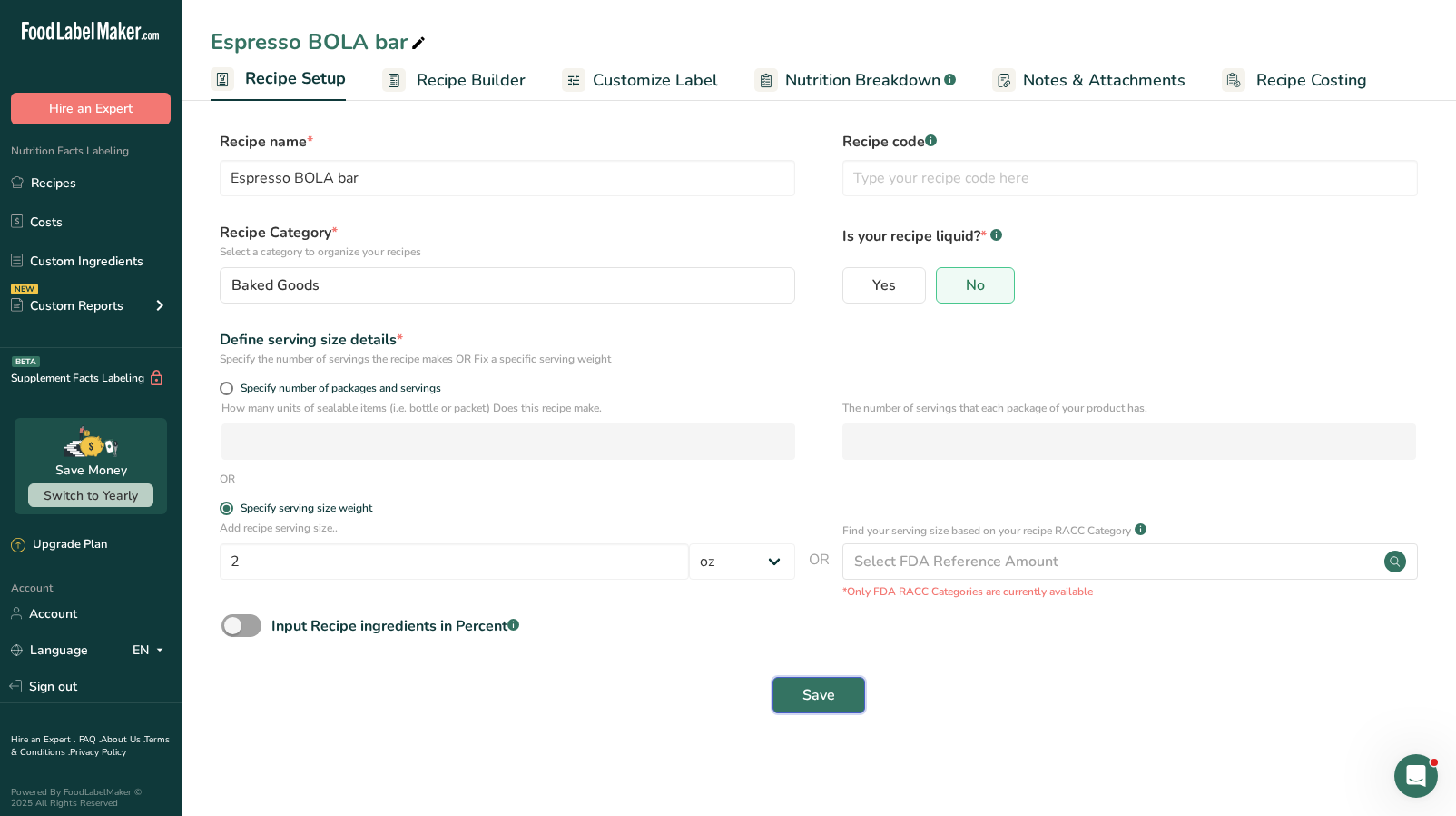
click at [829, 650] on button "Save" at bounding box center [819, 695] width 93 height 36
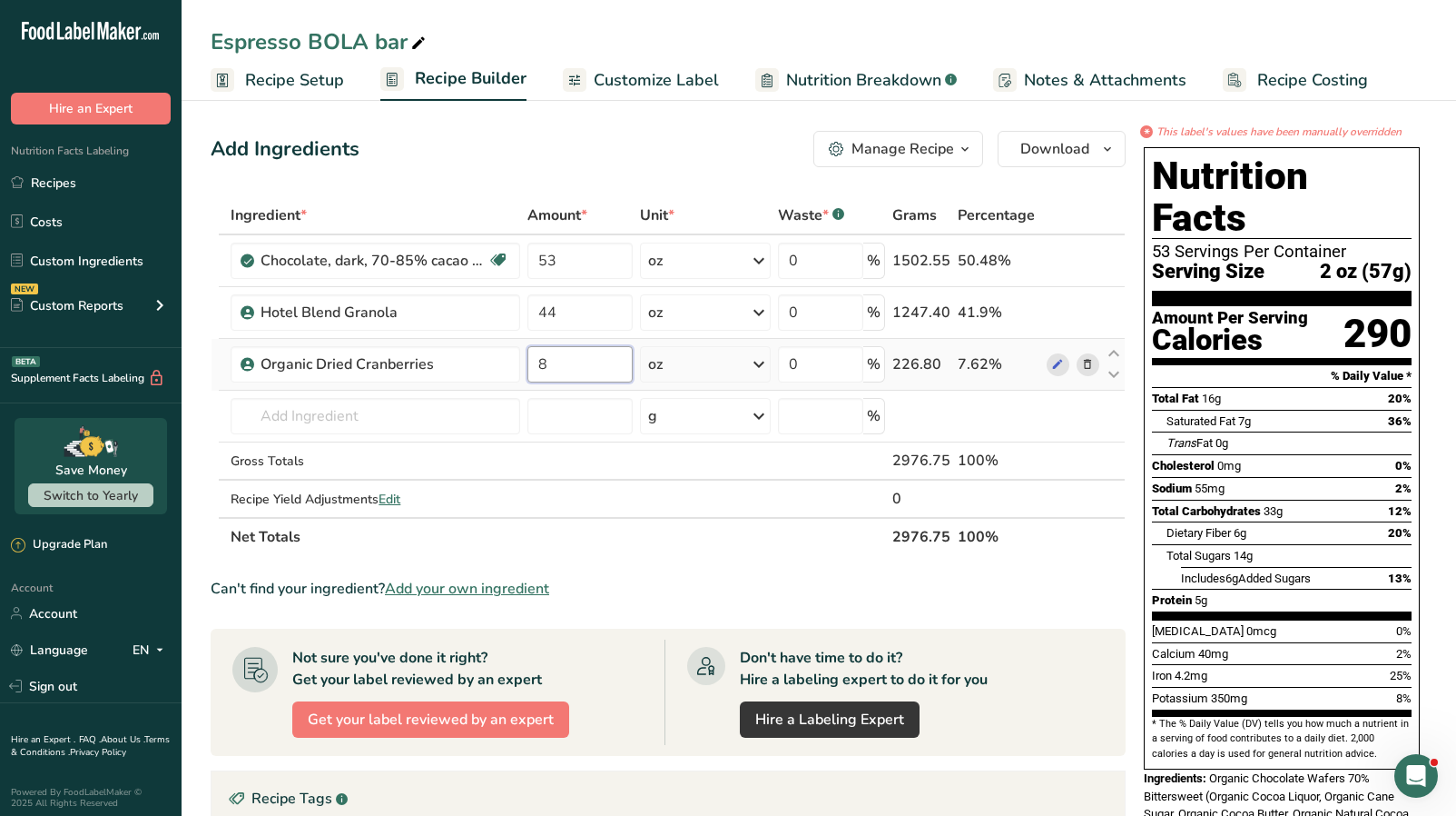
click at [563, 359] on input "8" at bounding box center [580, 363] width 106 height 36
type input "5"
click at [424, 358] on div "Ingredient * Amount * Unit * Waste * .a-a{fill:#347362;}.b-a{fill:#fff;} Grams …" at bounding box center [668, 376] width 916 height 360
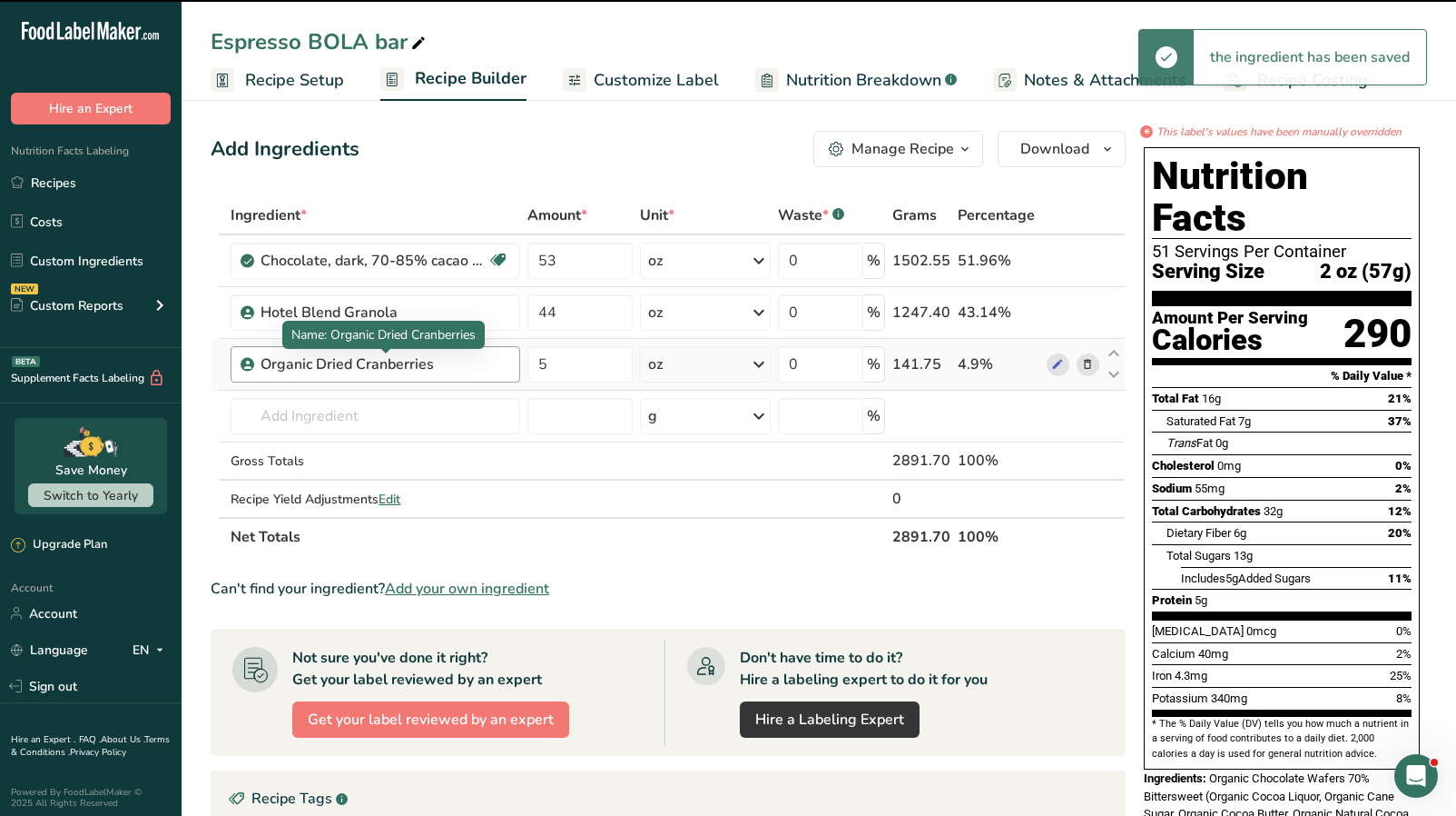
click at [467, 366] on div "Organic Dried Cranberries" at bounding box center [373, 364] width 227 height 22
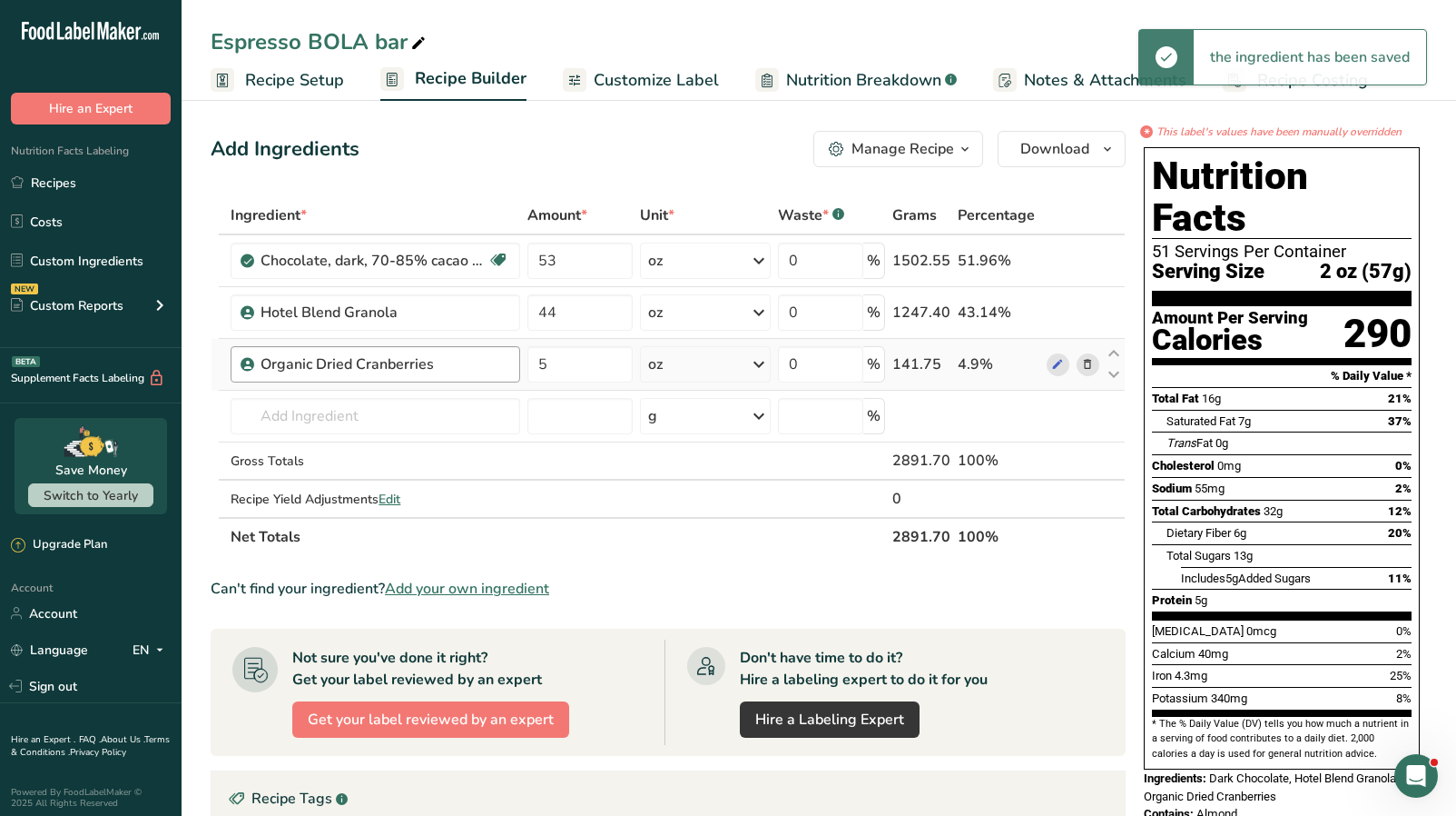
click at [433, 364] on div "Organic Dried Cranberries" at bounding box center [373, 364] width 227 height 22
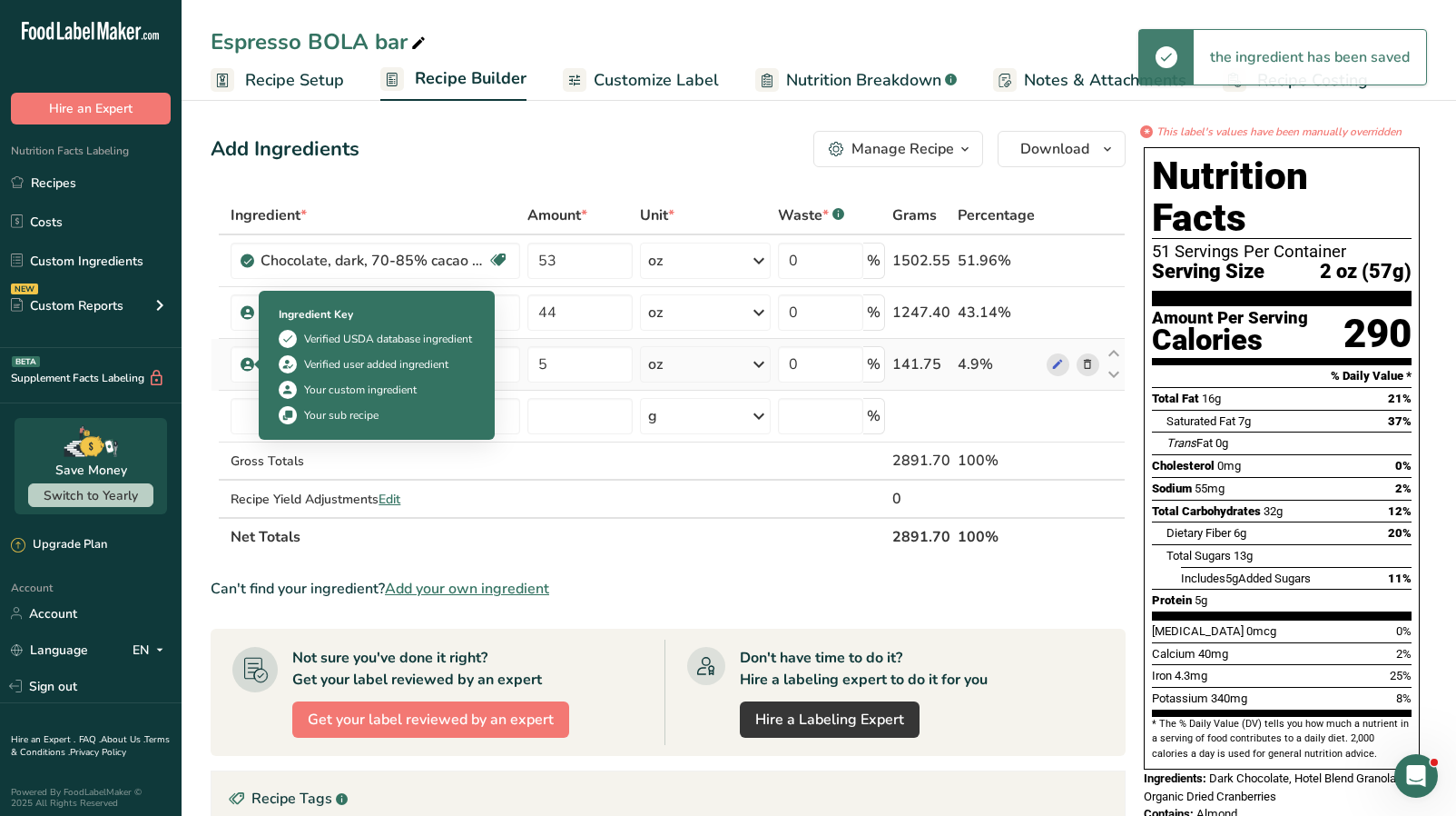
drag, startPoint x: 437, startPoint y: 366, endPoint x: 251, endPoint y: 365, distance: 186.0
click at [251, 365] on td "Organic Dried Cranberries" at bounding box center [375, 364] width 297 height 52
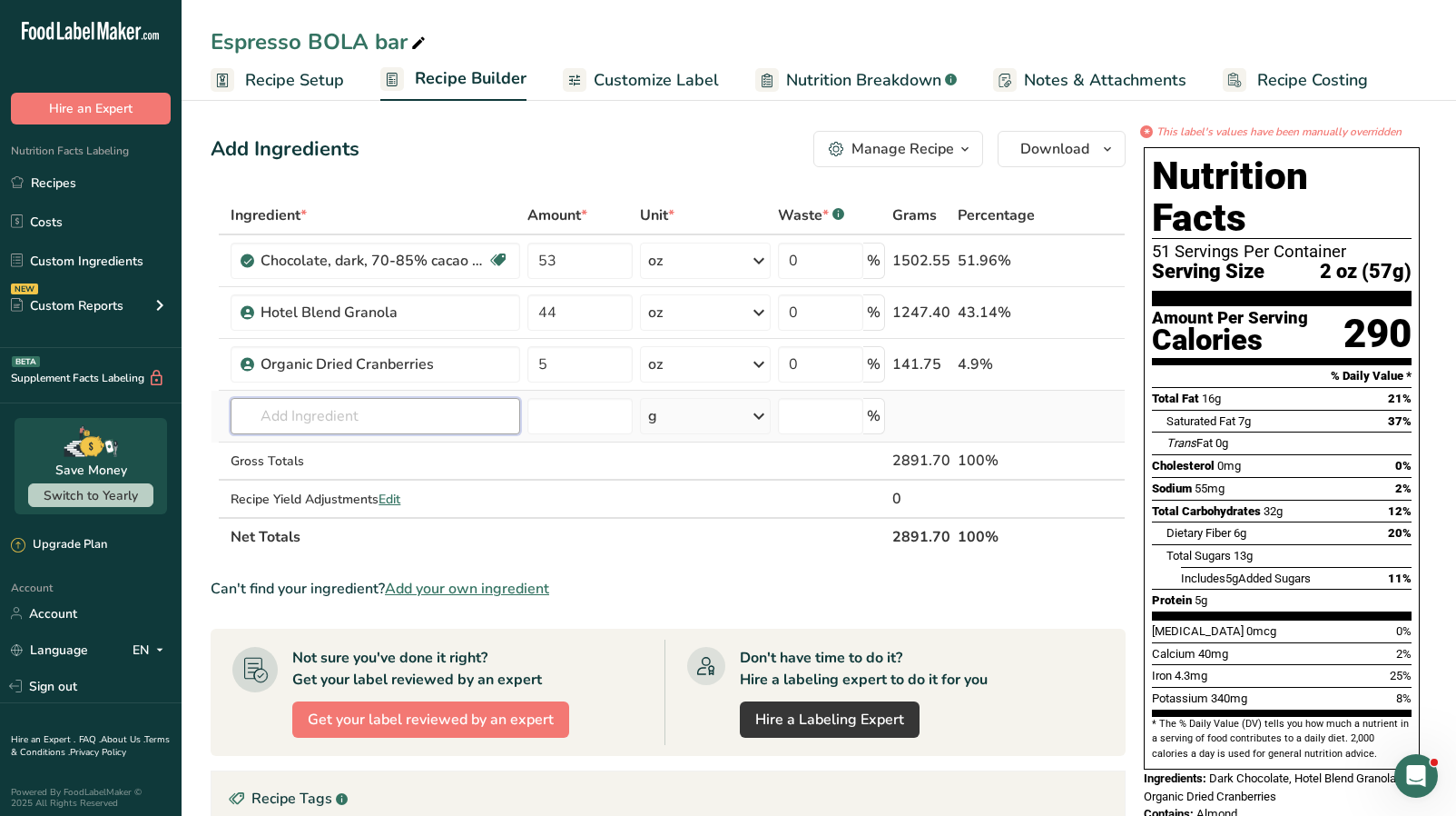
click at [378, 413] on input "text" at bounding box center [375, 415] width 290 height 36
click at [589, 419] on input "number" at bounding box center [580, 415] width 106 height 36
type input "5"
click at [760, 419] on icon at bounding box center [759, 415] width 22 height 32
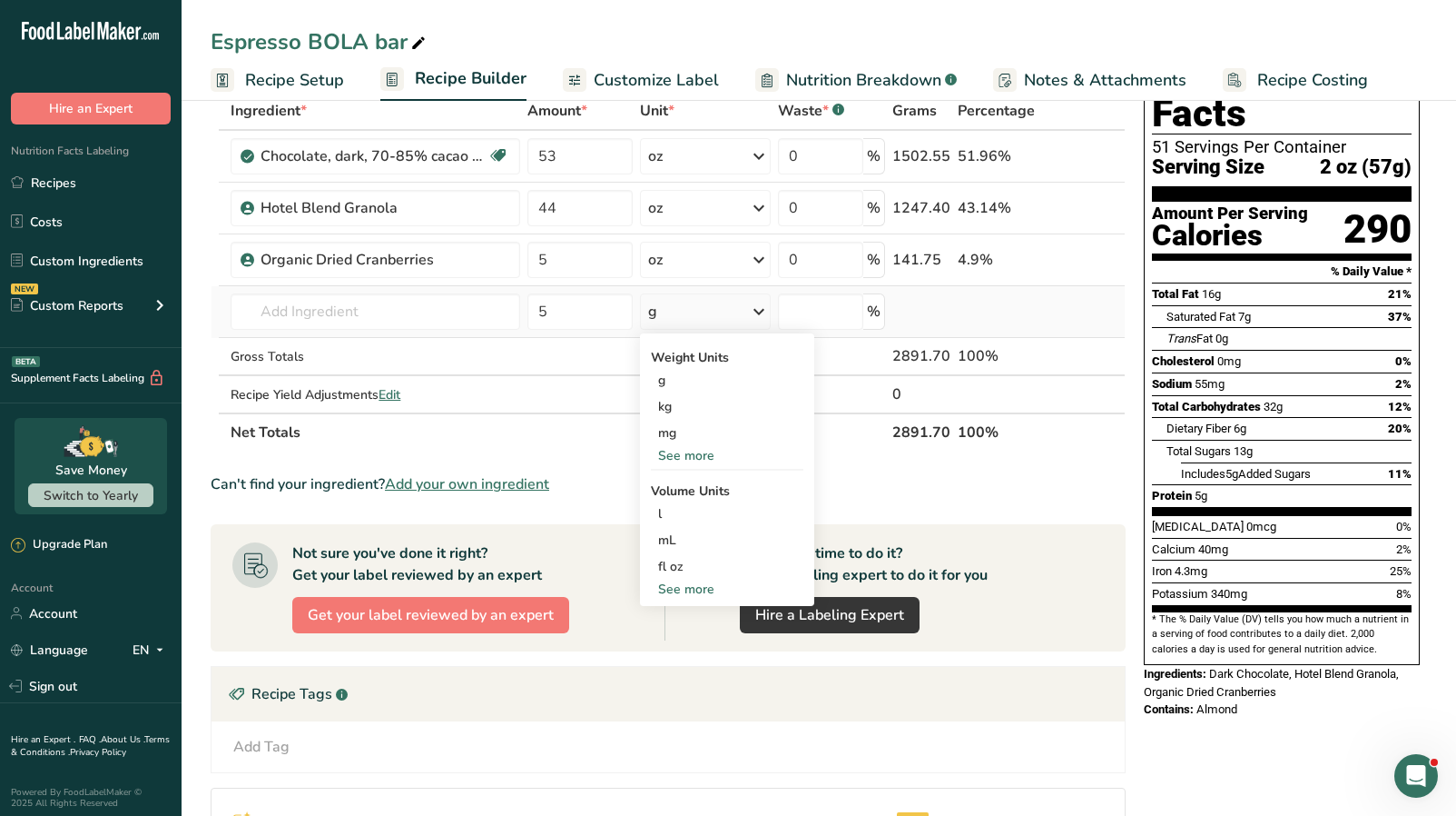
scroll to position [107, 0]
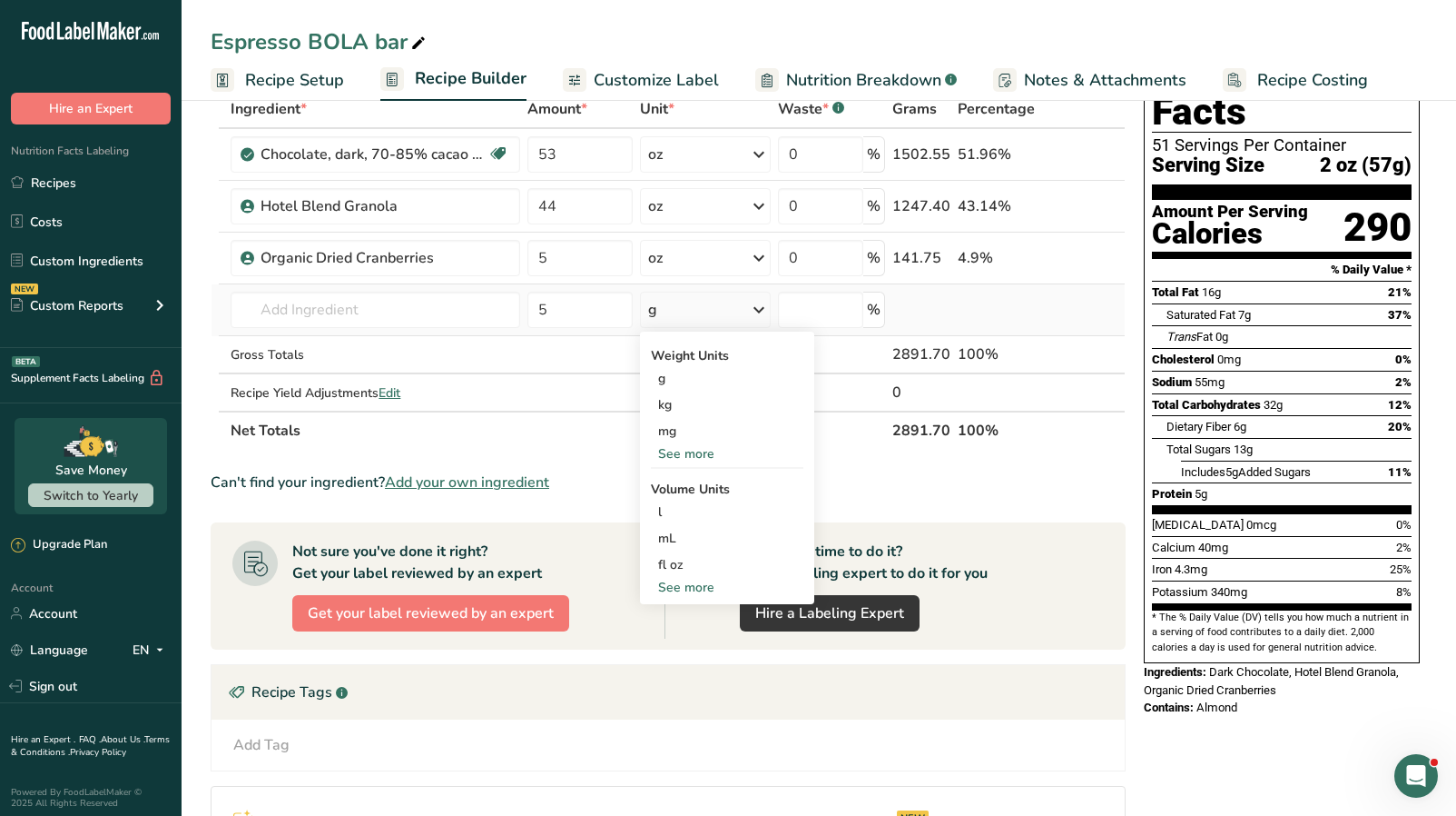
click at [693, 454] on div "See more" at bounding box center [727, 453] width 153 height 19
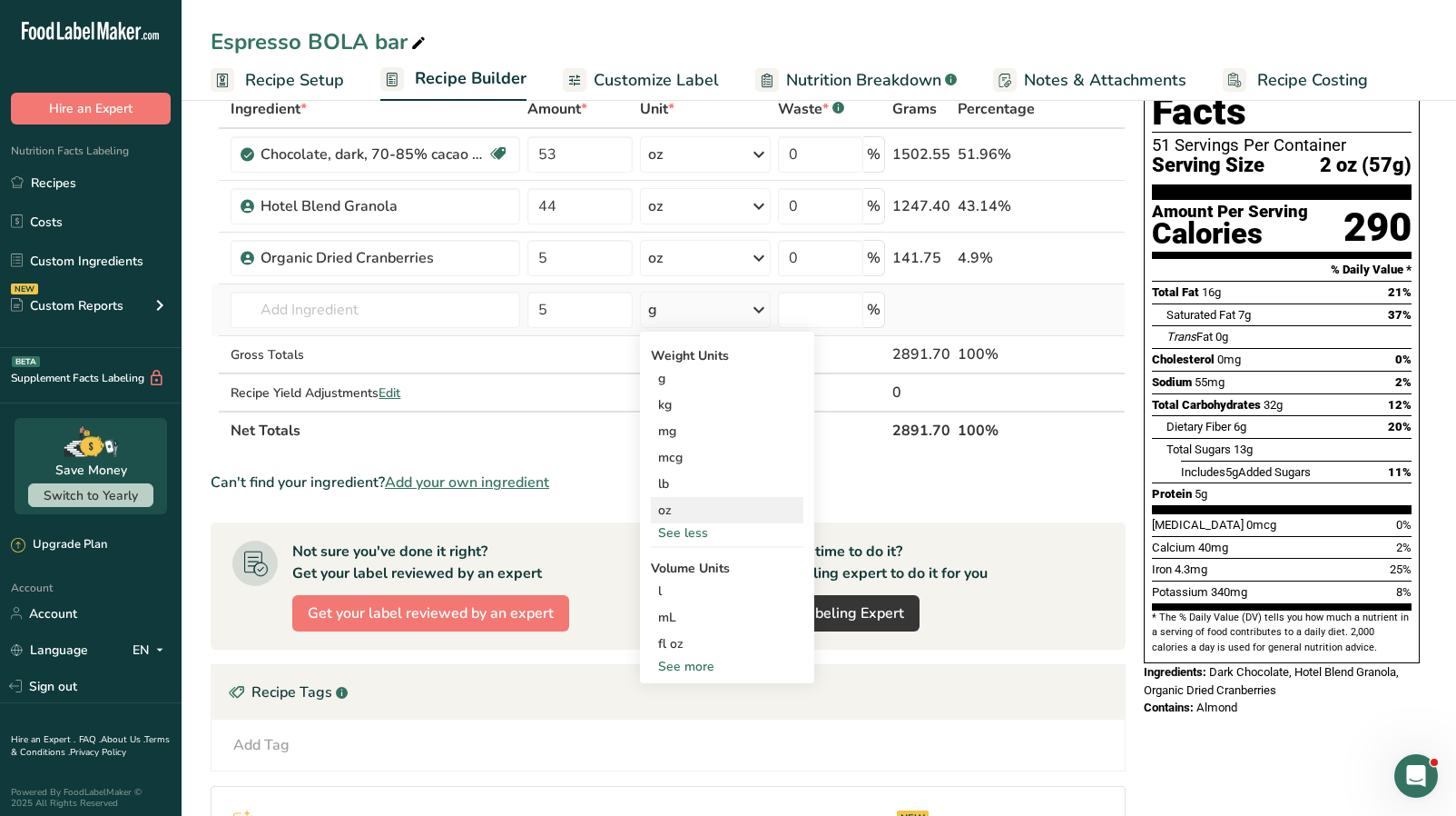
click at [690, 508] on div "oz" at bounding box center [727, 510] width 153 height 26
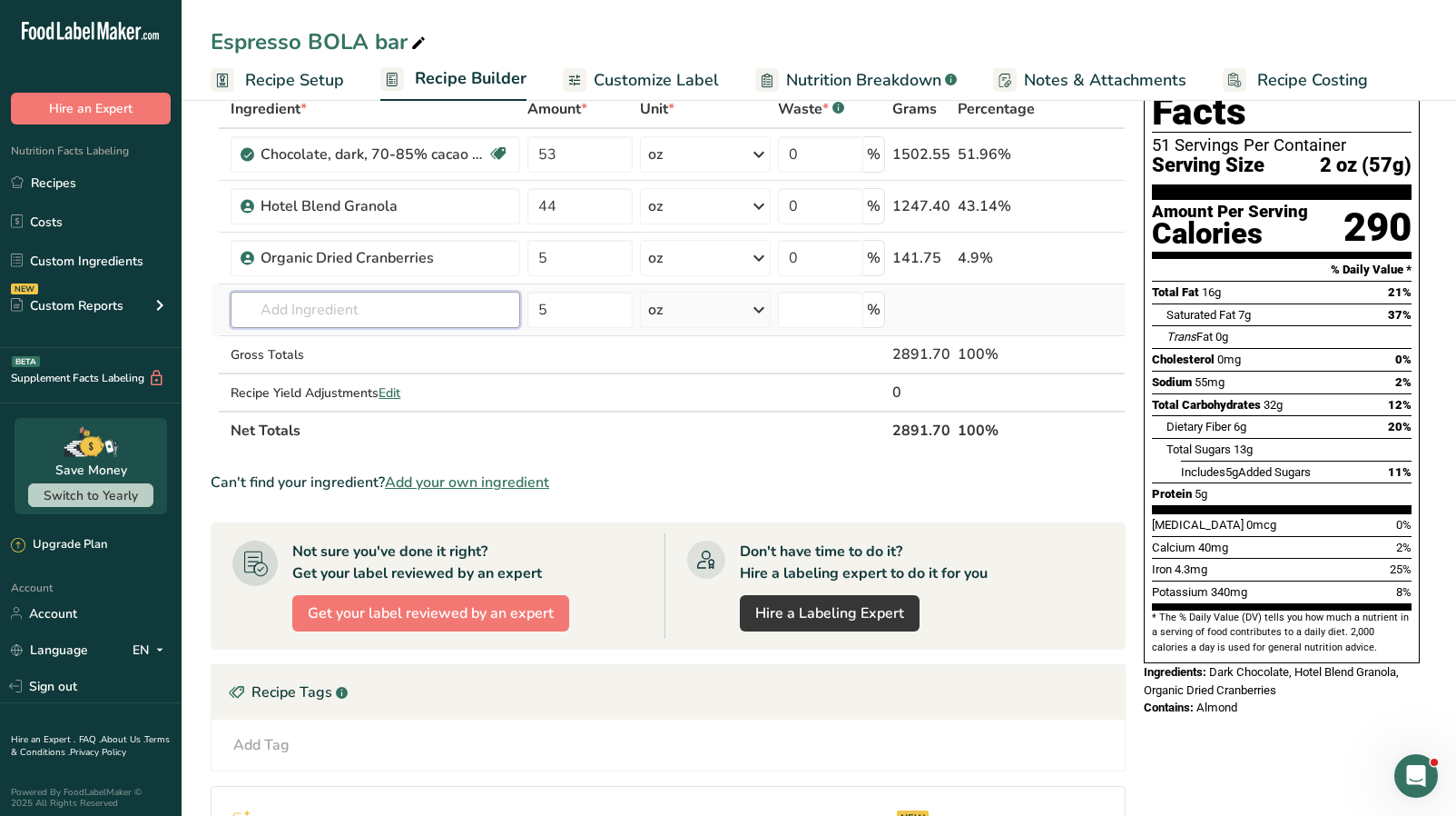
click at [273, 303] on input "text" at bounding box center [375, 309] width 290 height 36
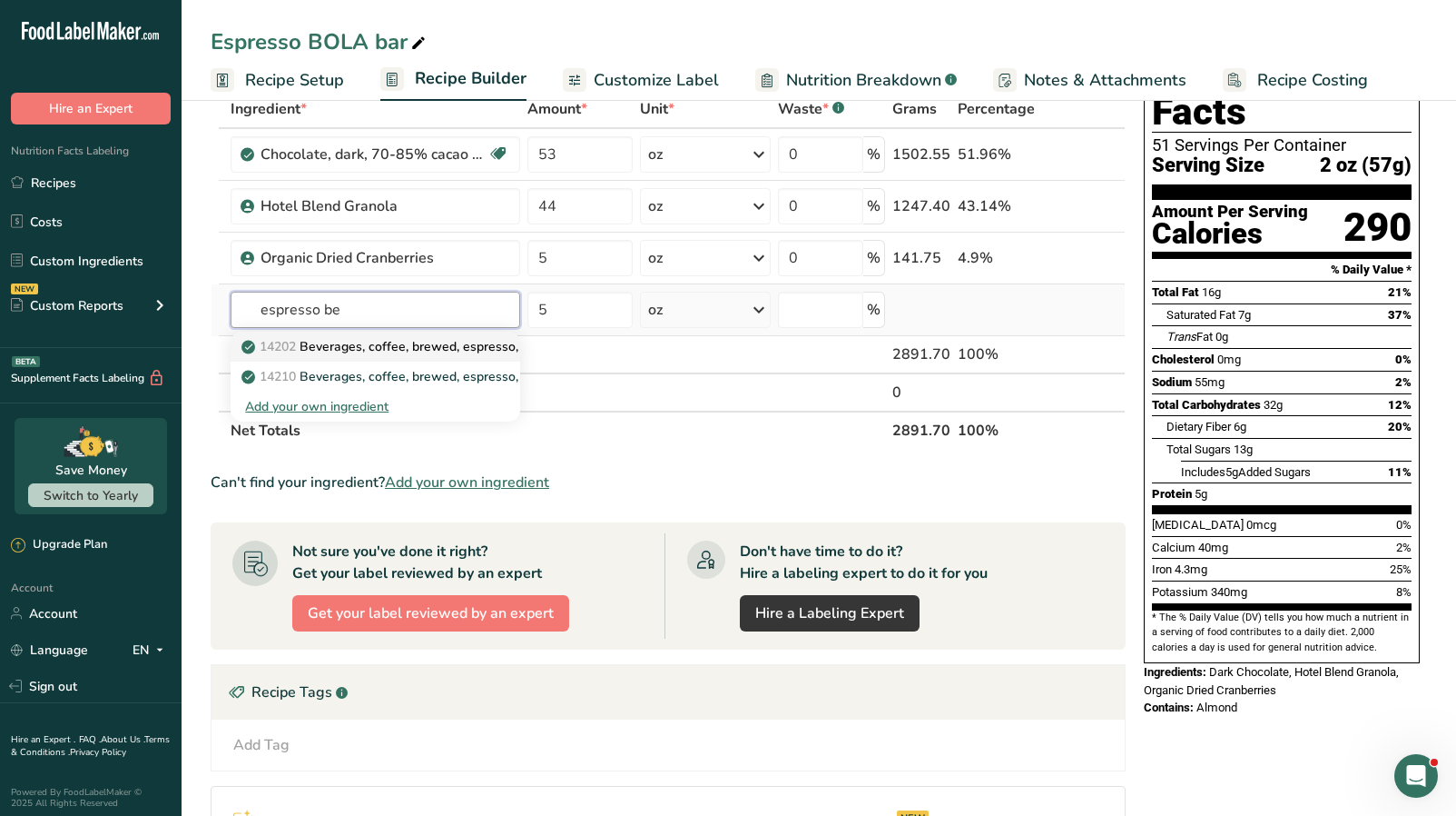
type input "espresso be"
click at [436, 350] on p "14202 Beverages, coffee, brewed, espresso, restaurant-prepared, decaffeinated" at bounding box center [487, 346] width 483 height 19
type input "Beverages, coffee, brewed, espresso, restaurant-prepared, decaffeinated"
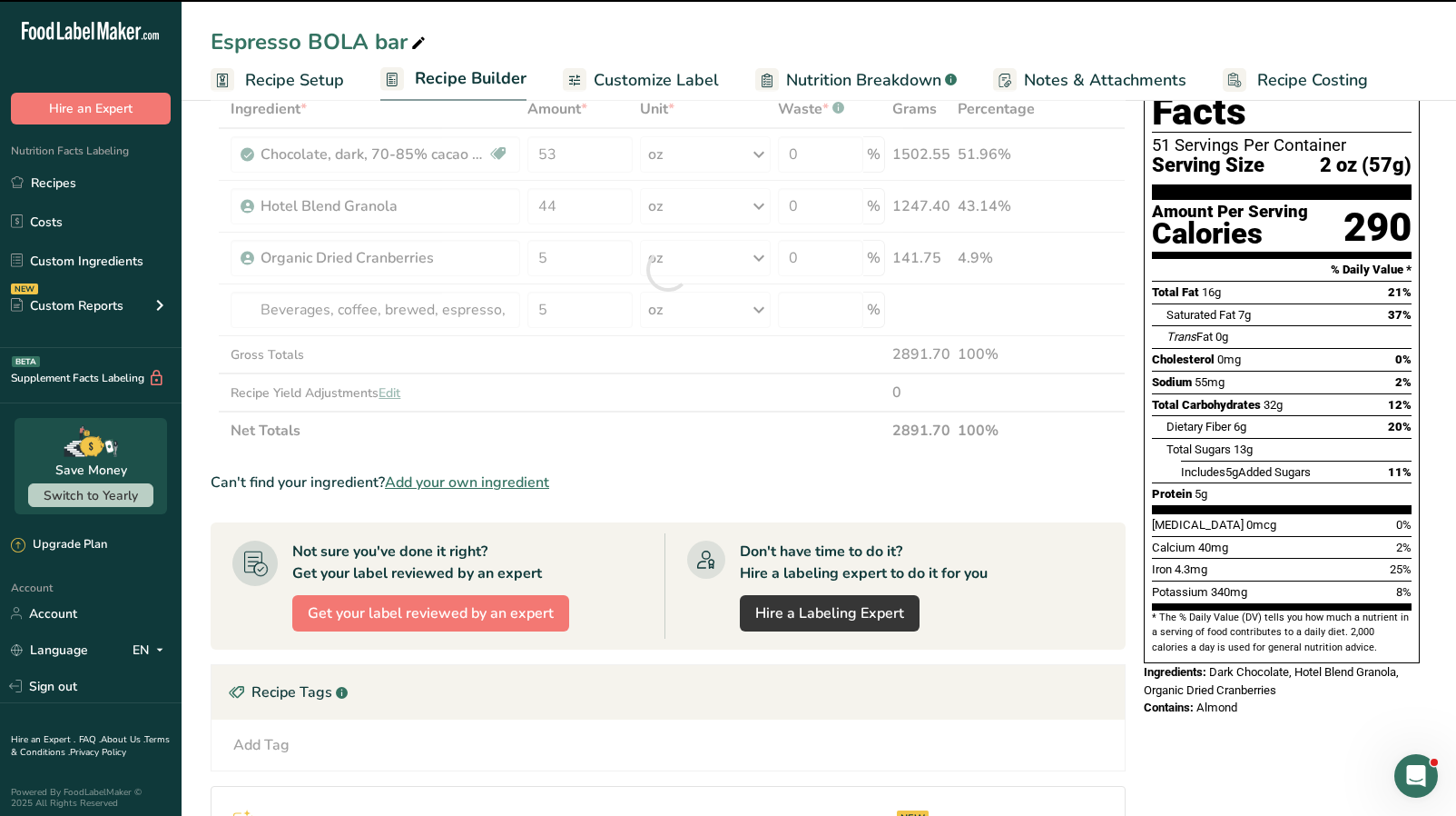
type input "0"
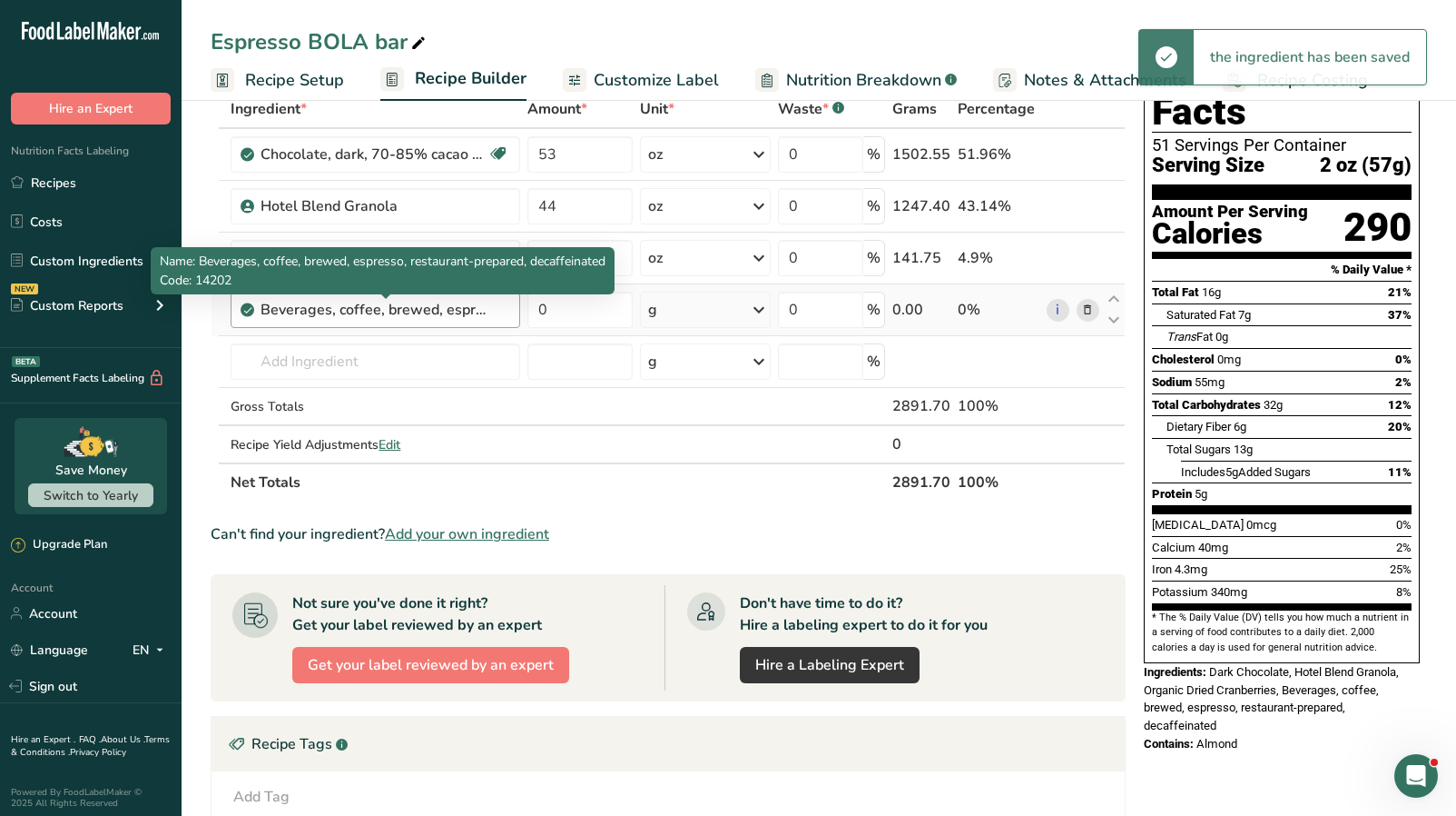
click at [483, 312] on div "Beverages, coffee, brewed, espresso, restaurant-prepared, decaffeinated" at bounding box center [373, 310] width 227 height 22
click at [448, 312] on div "Beverages, coffee, brewed, espresso, restaurant-prepared, decaffeinated" at bounding box center [373, 310] width 227 height 22
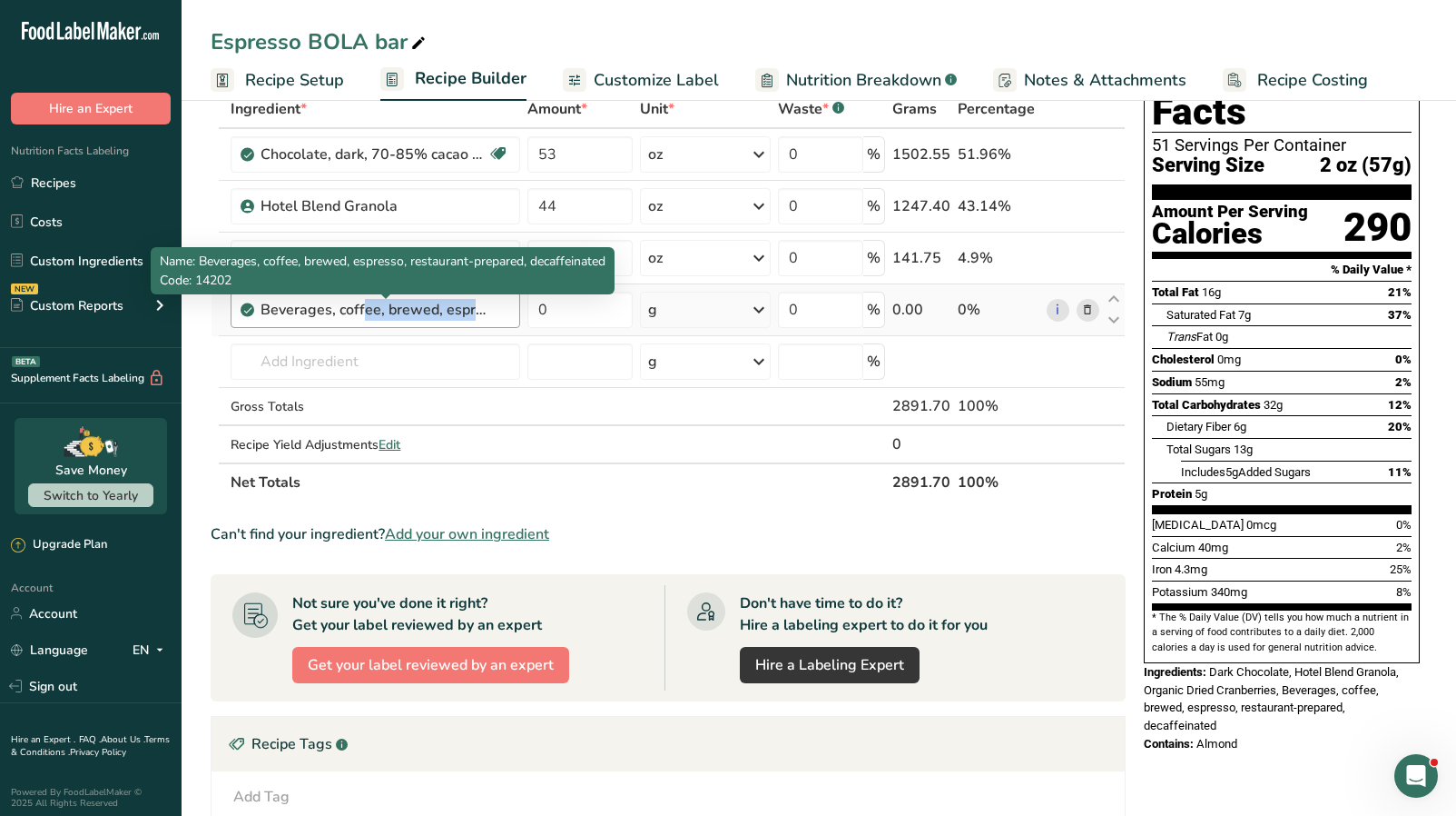
click at [448, 312] on div "Beverages, coffee, brewed, espresso, restaurant-prepared, decaffeinated" at bounding box center [373, 310] width 227 height 22
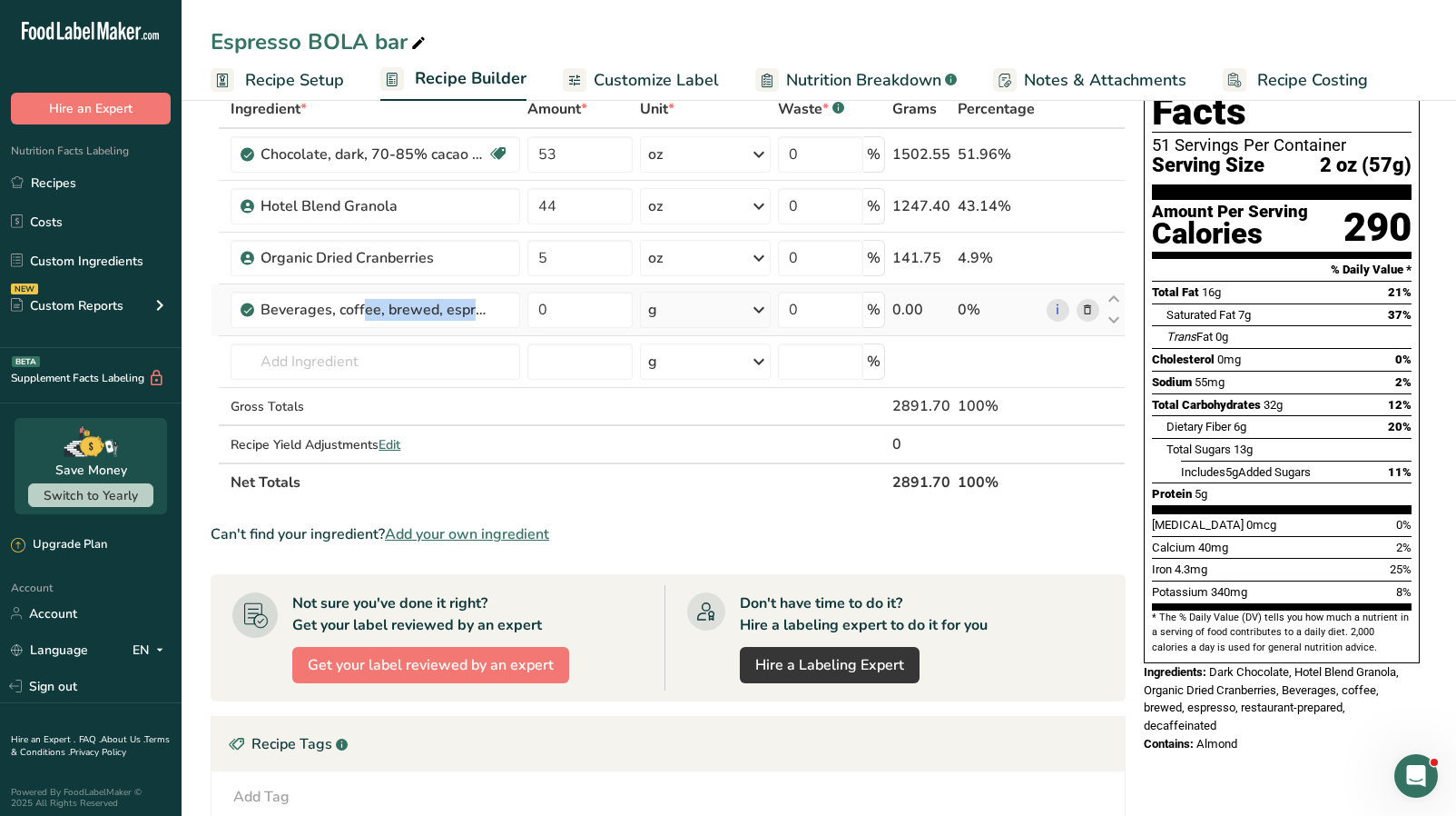
click at [1094, 310] on icon at bounding box center [1088, 310] width 13 height 19
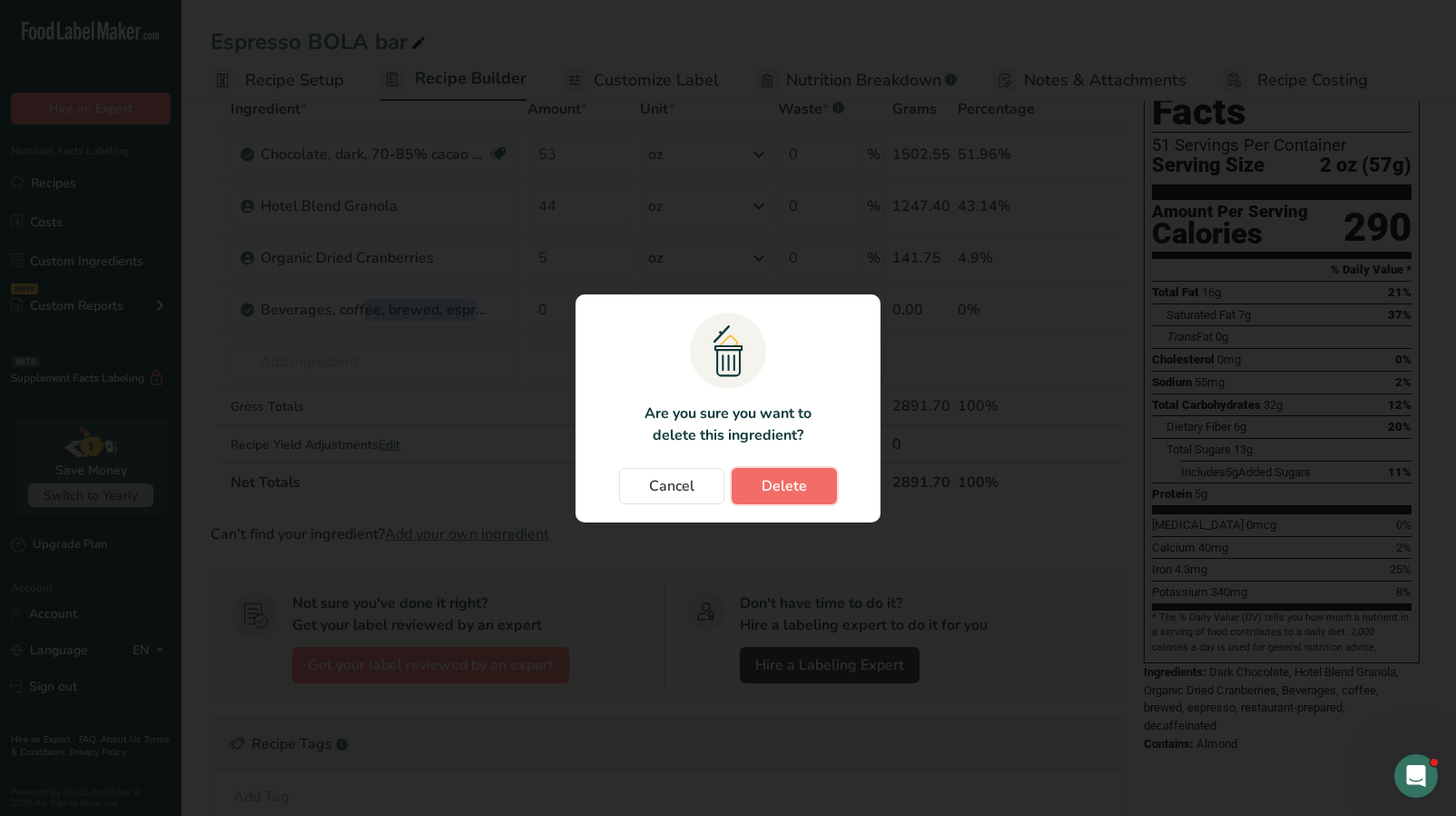
click at [767, 489] on span "Delete" at bounding box center [784, 486] width 45 height 22
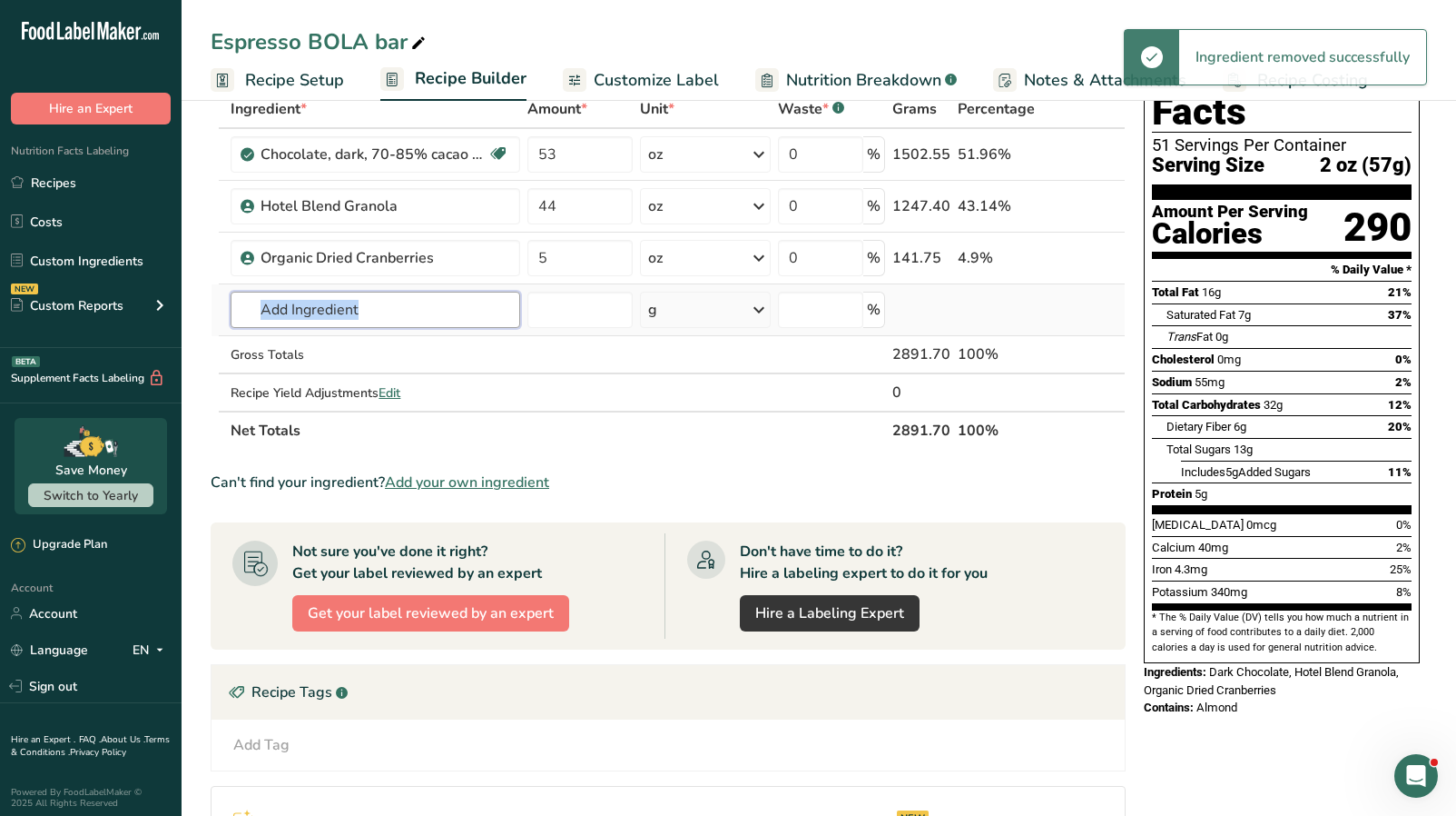
click at [320, 312] on input "text" at bounding box center [375, 309] width 290 height 36
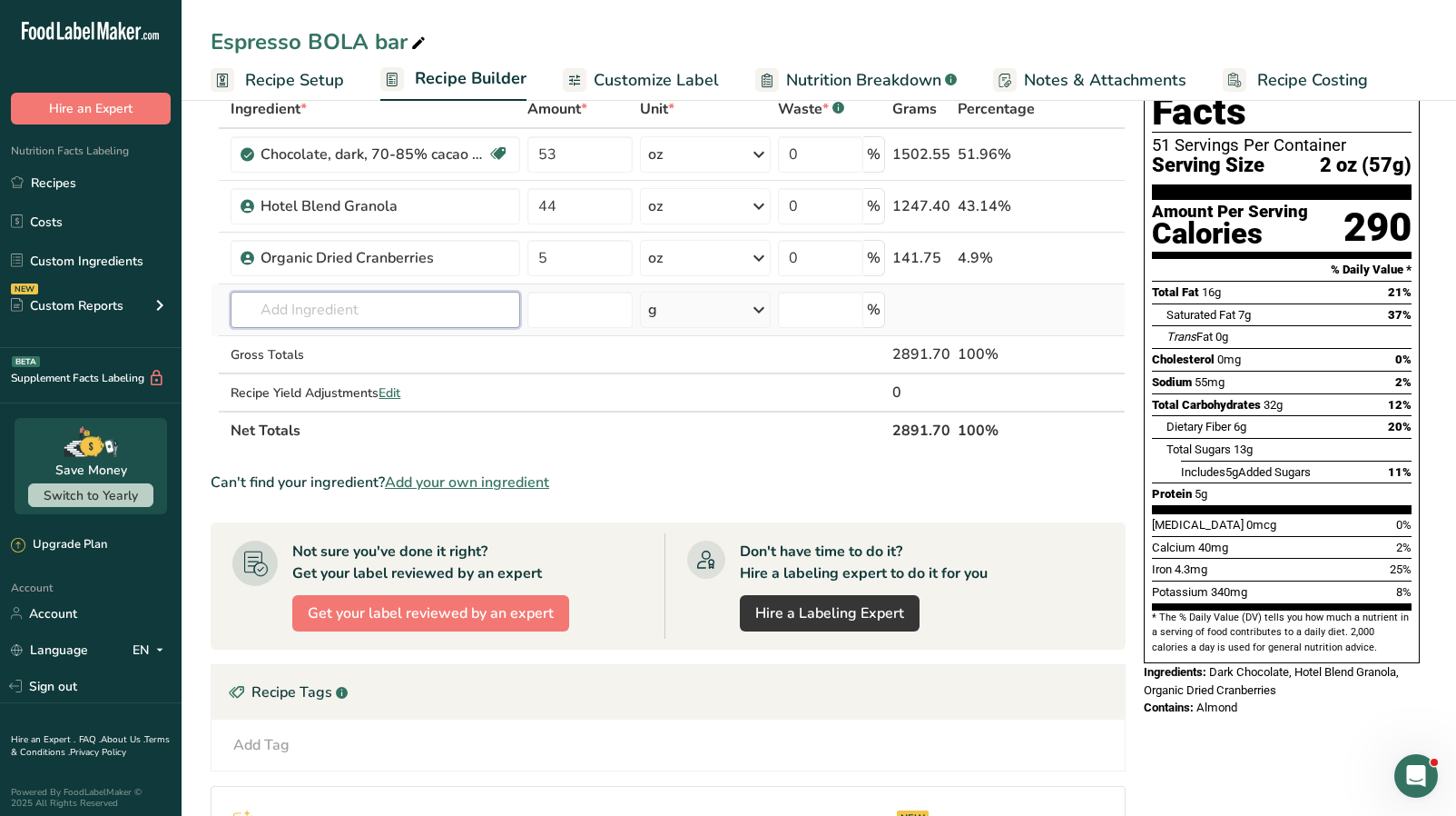
click at [283, 307] on input "text" at bounding box center [375, 309] width 290 height 36
click at [307, 312] on input "text" at bounding box center [375, 309] width 290 height 36
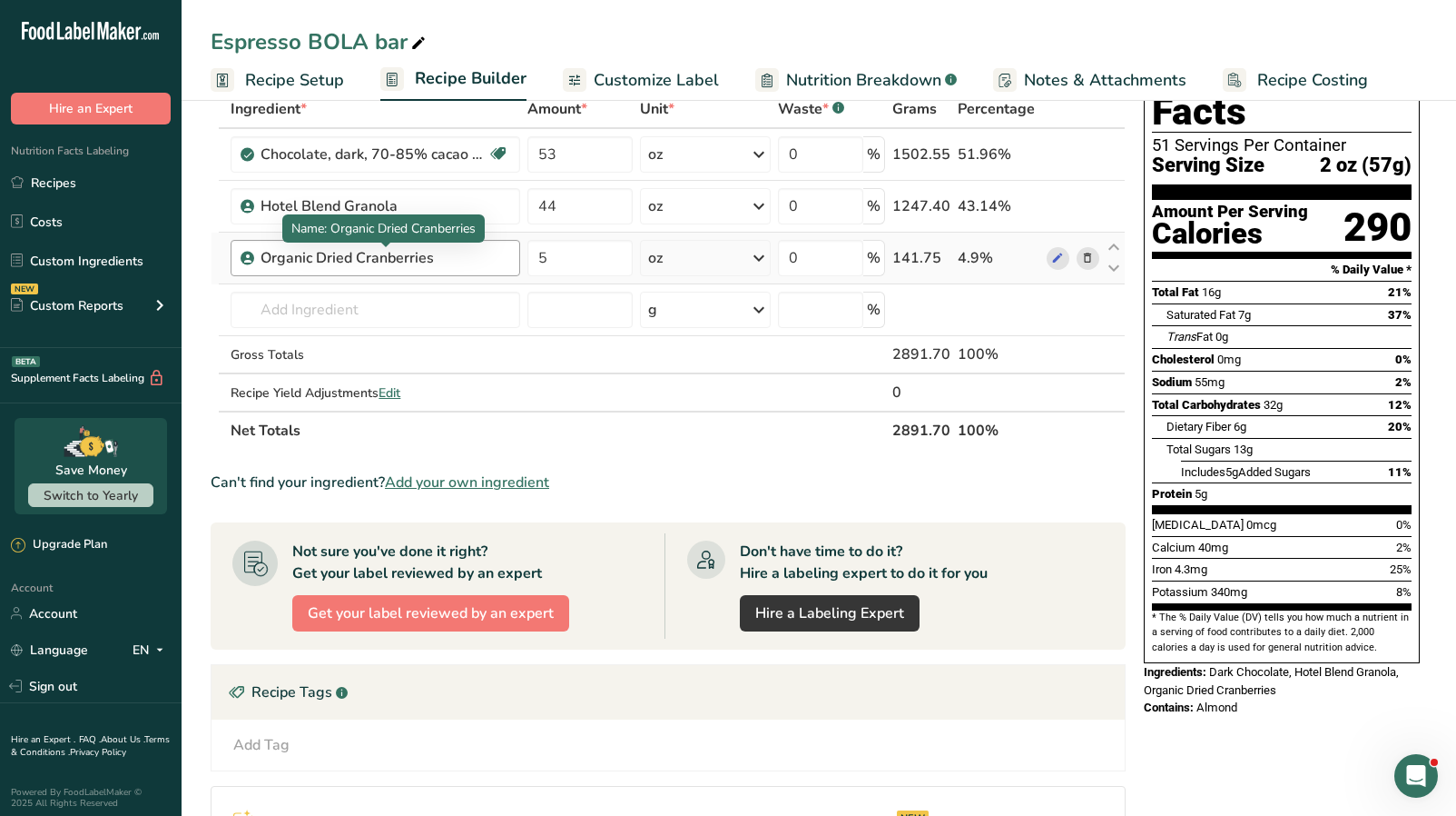
click at [323, 261] on div "Organic Dried Cranberries" at bounding box center [373, 258] width 227 height 22
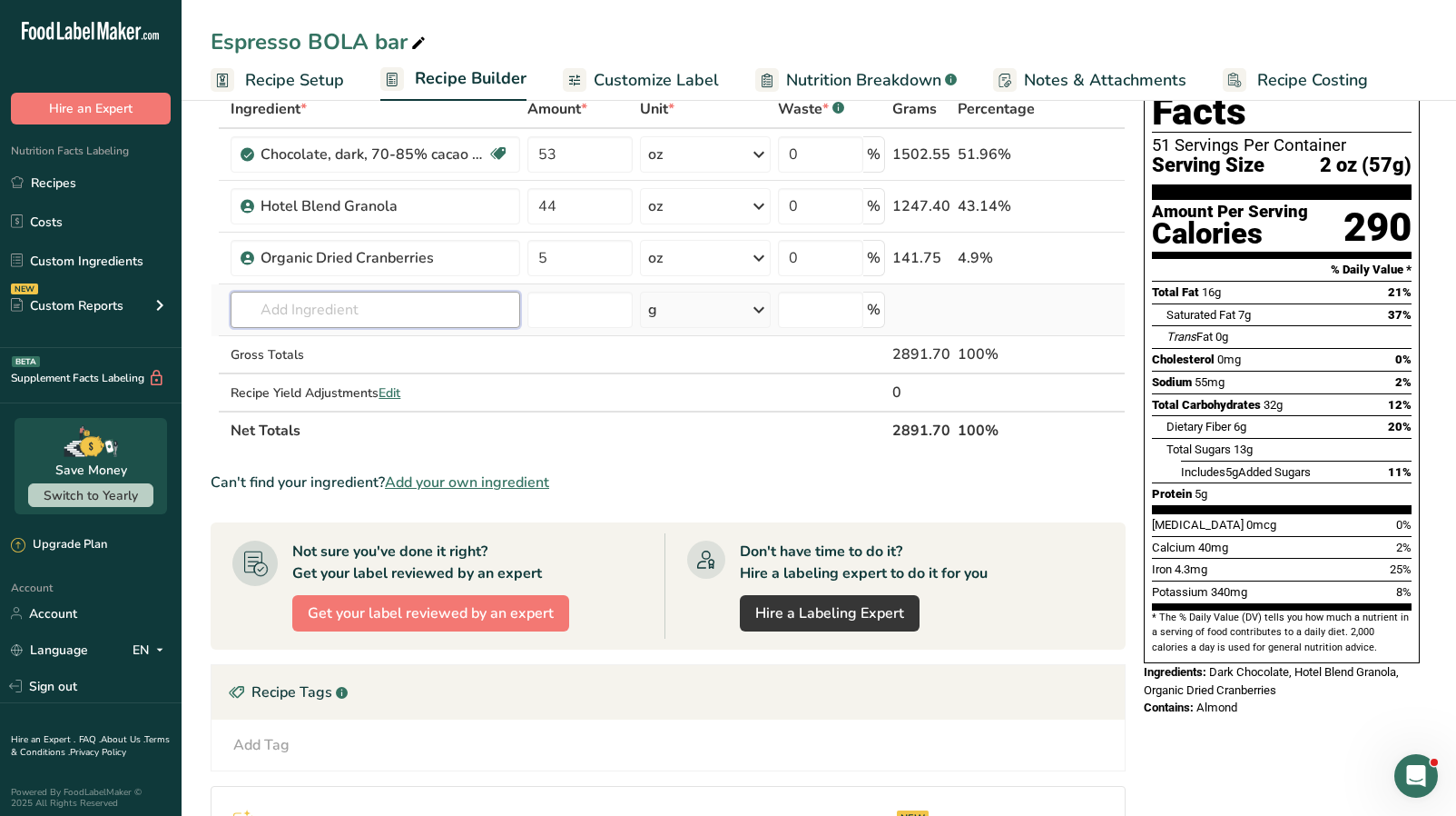
click at [321, 314] on input "text" at bounding box center [375, 309] width 290 height 36
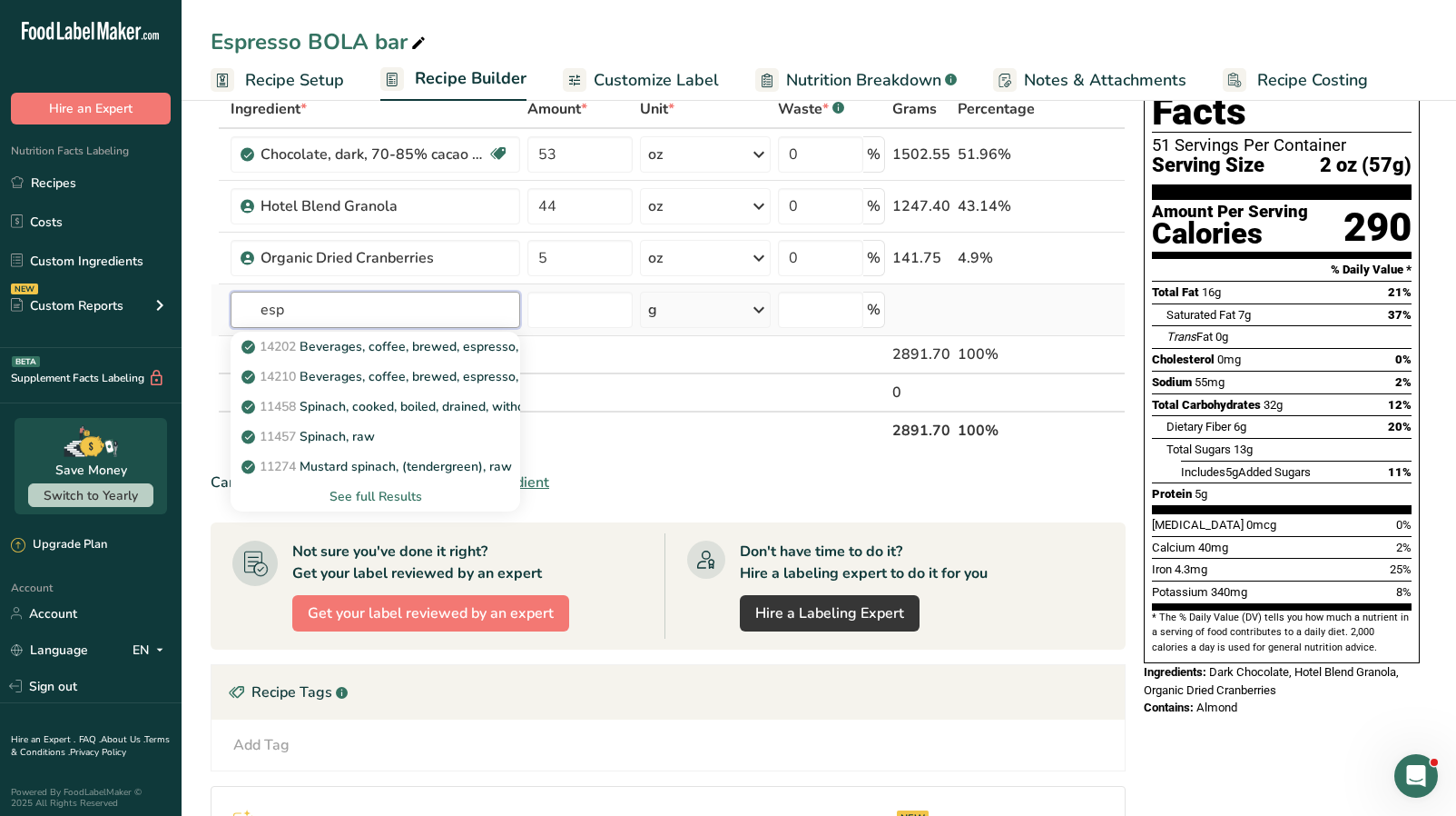
type input "esp"
click at [355, 500] on div "See full Results" at bounding box center [375, 496] width 260 height 19
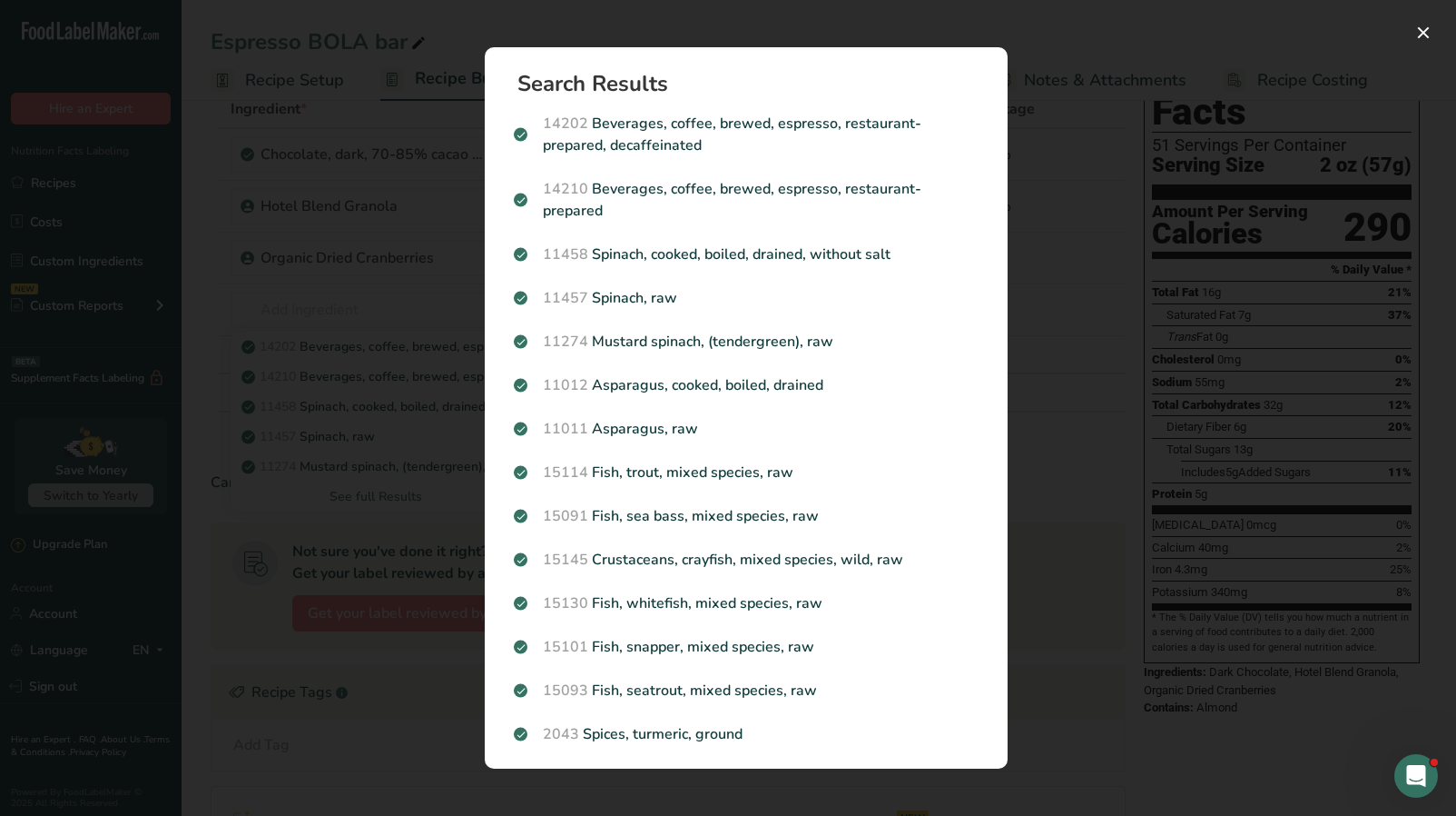
click at [224, 605] on div "Search results modal" at bounding box center [728, 408] width 1456 height 816
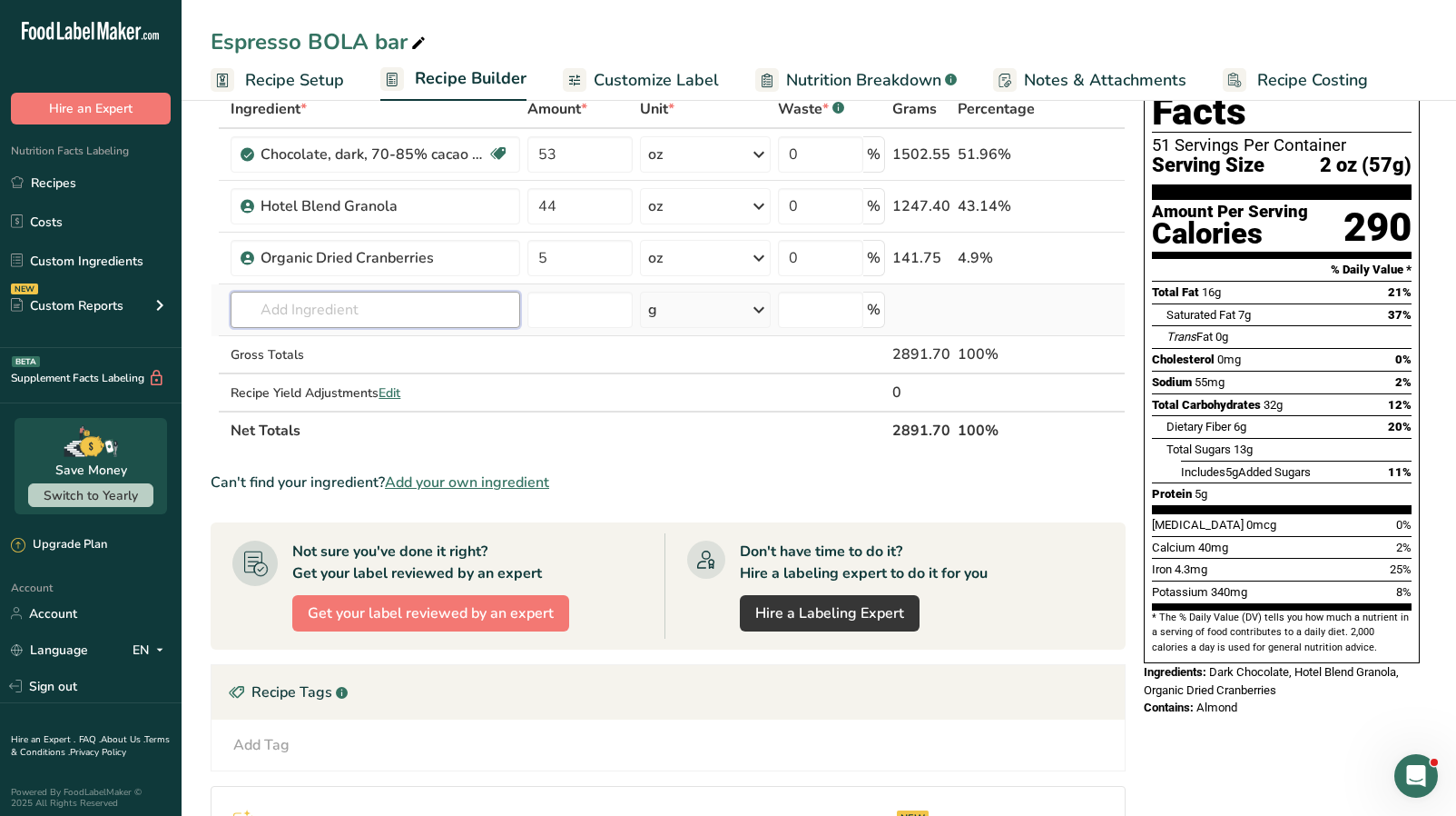
click at [295, 305] on input "text" at bounding box center [375, 309] width 290 height 36
type input "espresso bean"
click at [308, 376] on div "Add your own ingredient" at bounding box center [375, 376] width 260 height 19
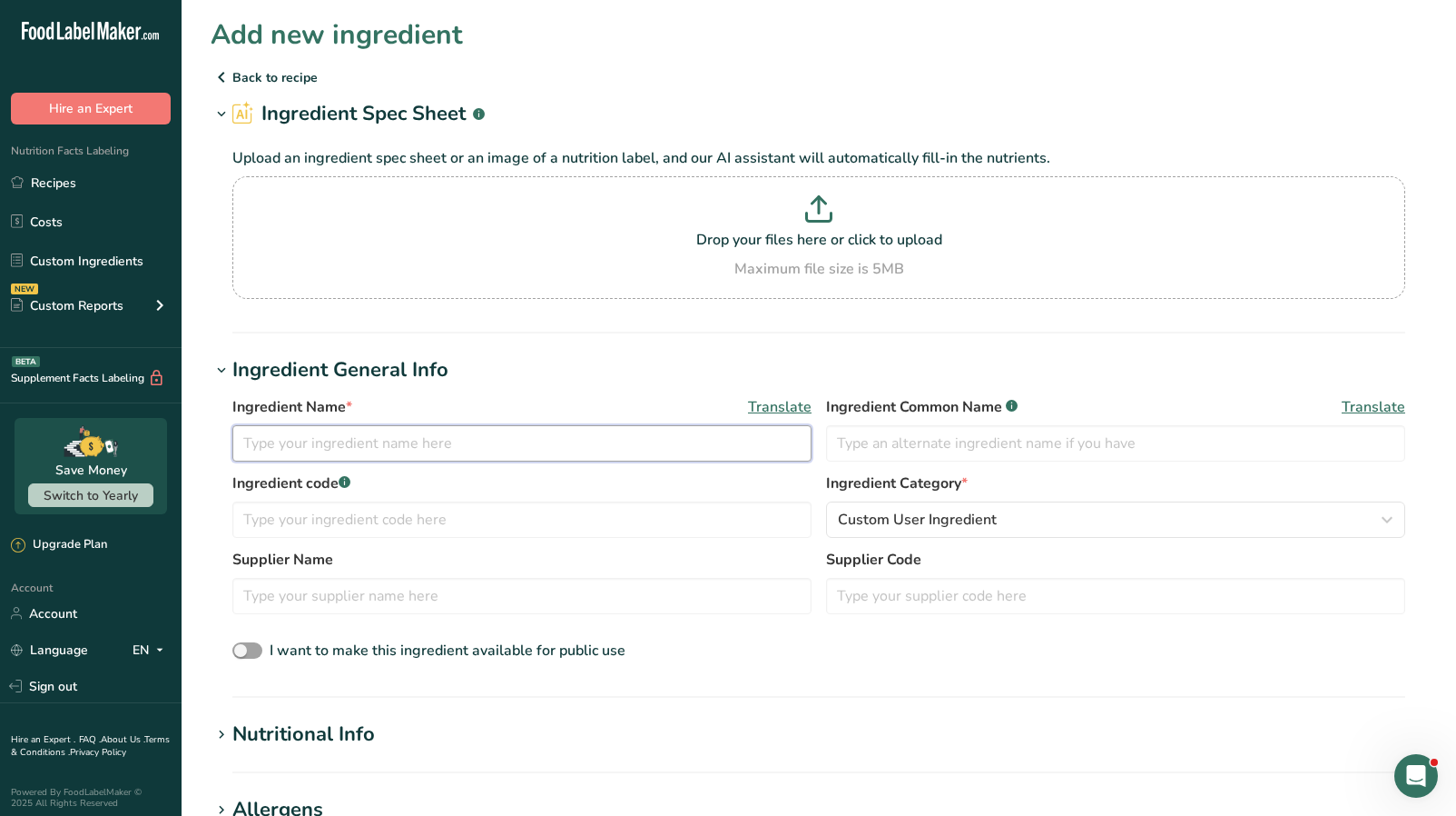
click at [290, 457] on input "text" at bounding box center [522, 442] width 579 height 36
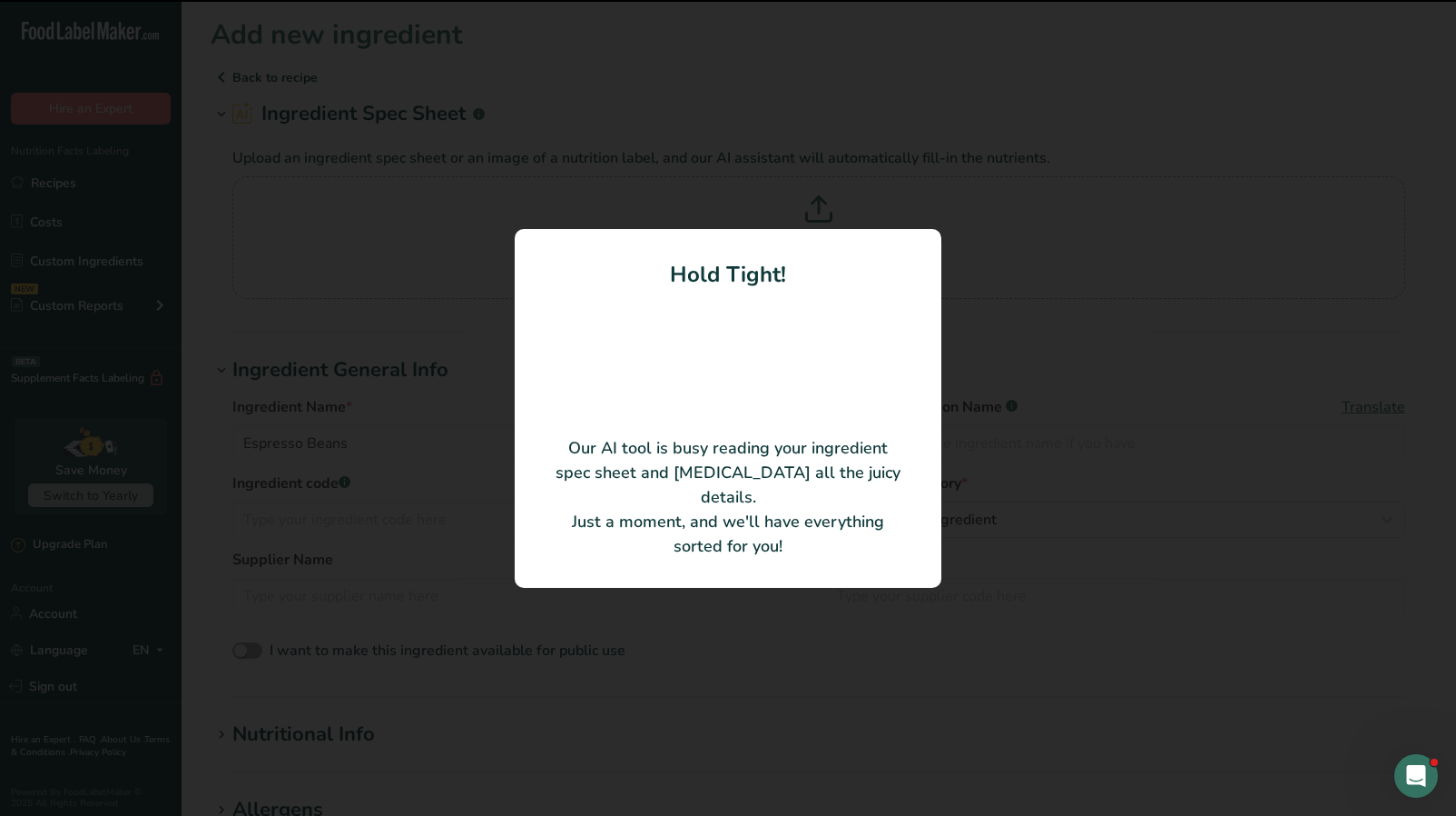
type input "Premium Espresso Blend"
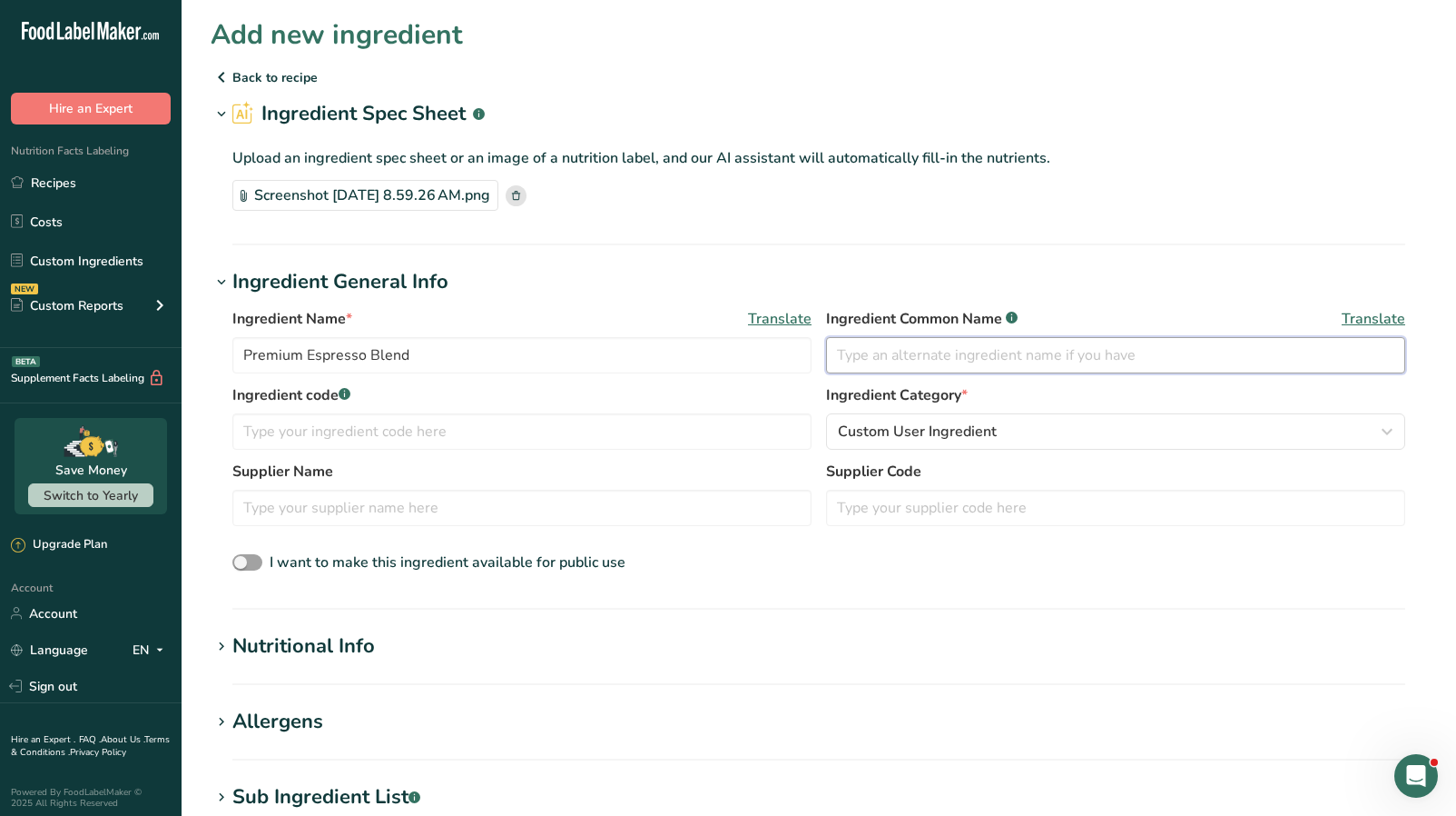
click at [885, 346] on input "text" at bounding box center [1115, 354] width 579 height 36
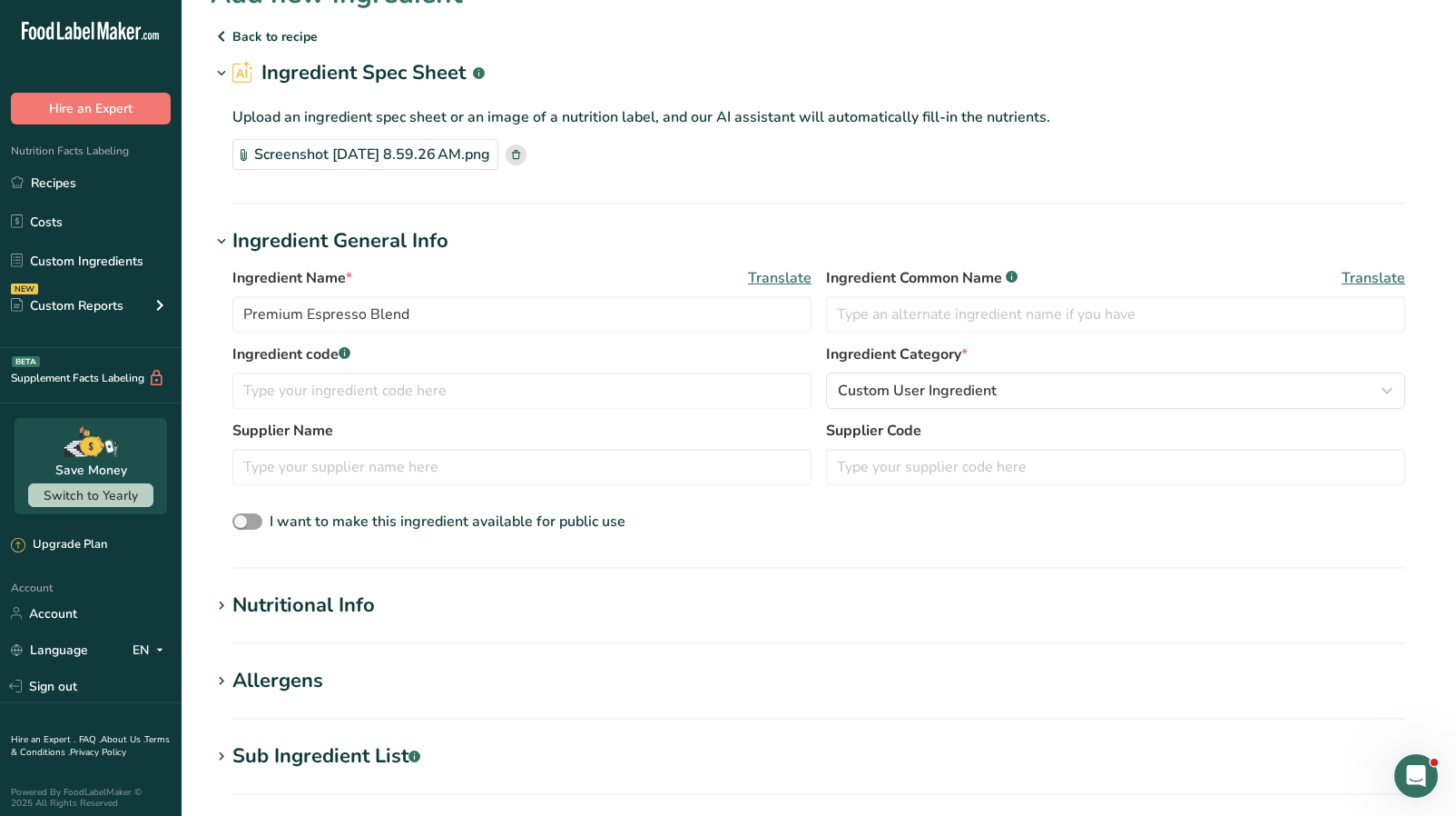
click at [369, 601] on div "Nutritional Info" at bounding box center [304, 606] width 143 height 30
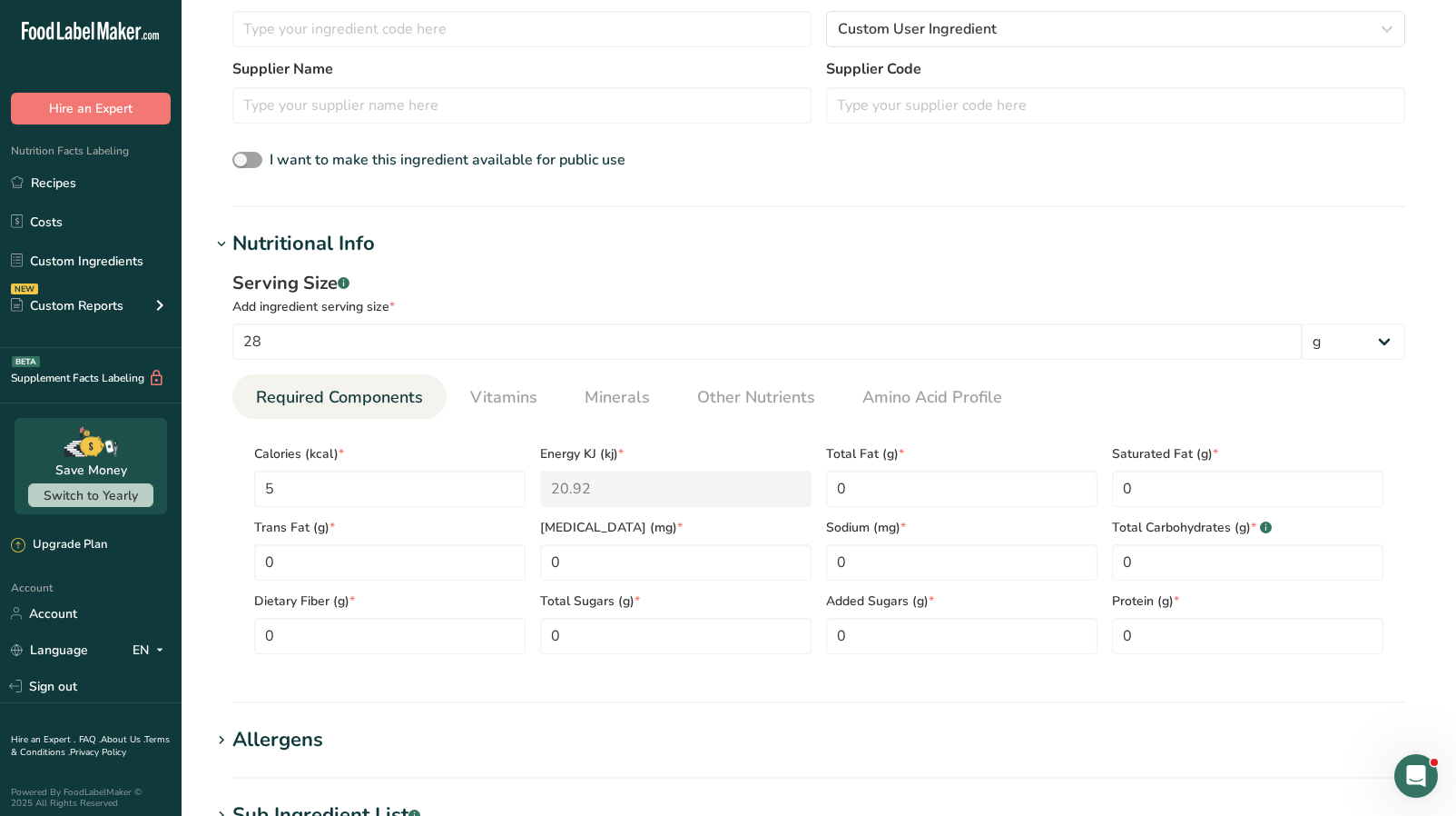
scroll to position [404, 0]
click at [493, 412] on link "Vitamins" at bounding box center [504, 396] width 82 height 46
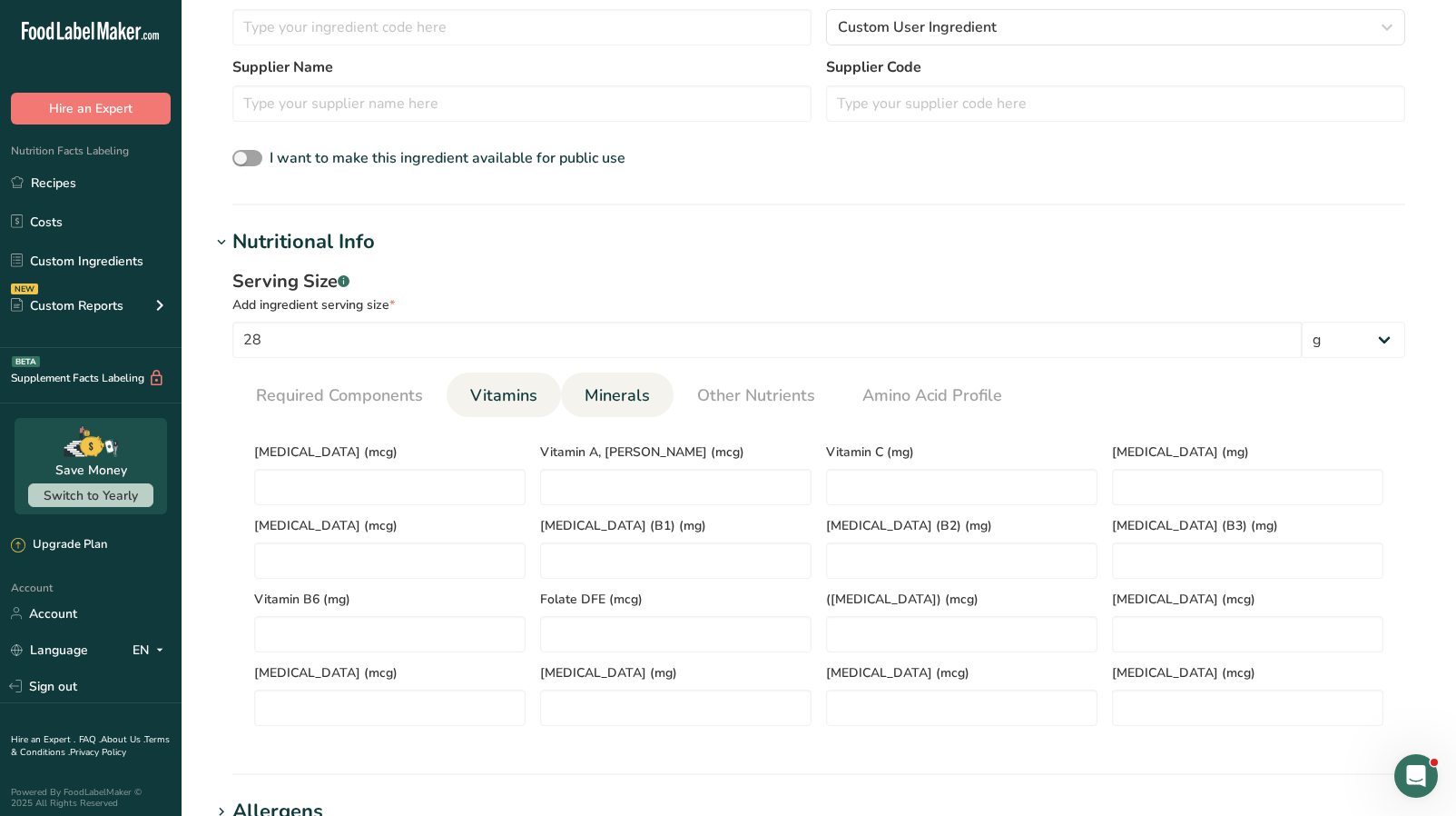
click at [585, 389] on span "Minerals" at bounding box center [617, 395] width 66 height 24
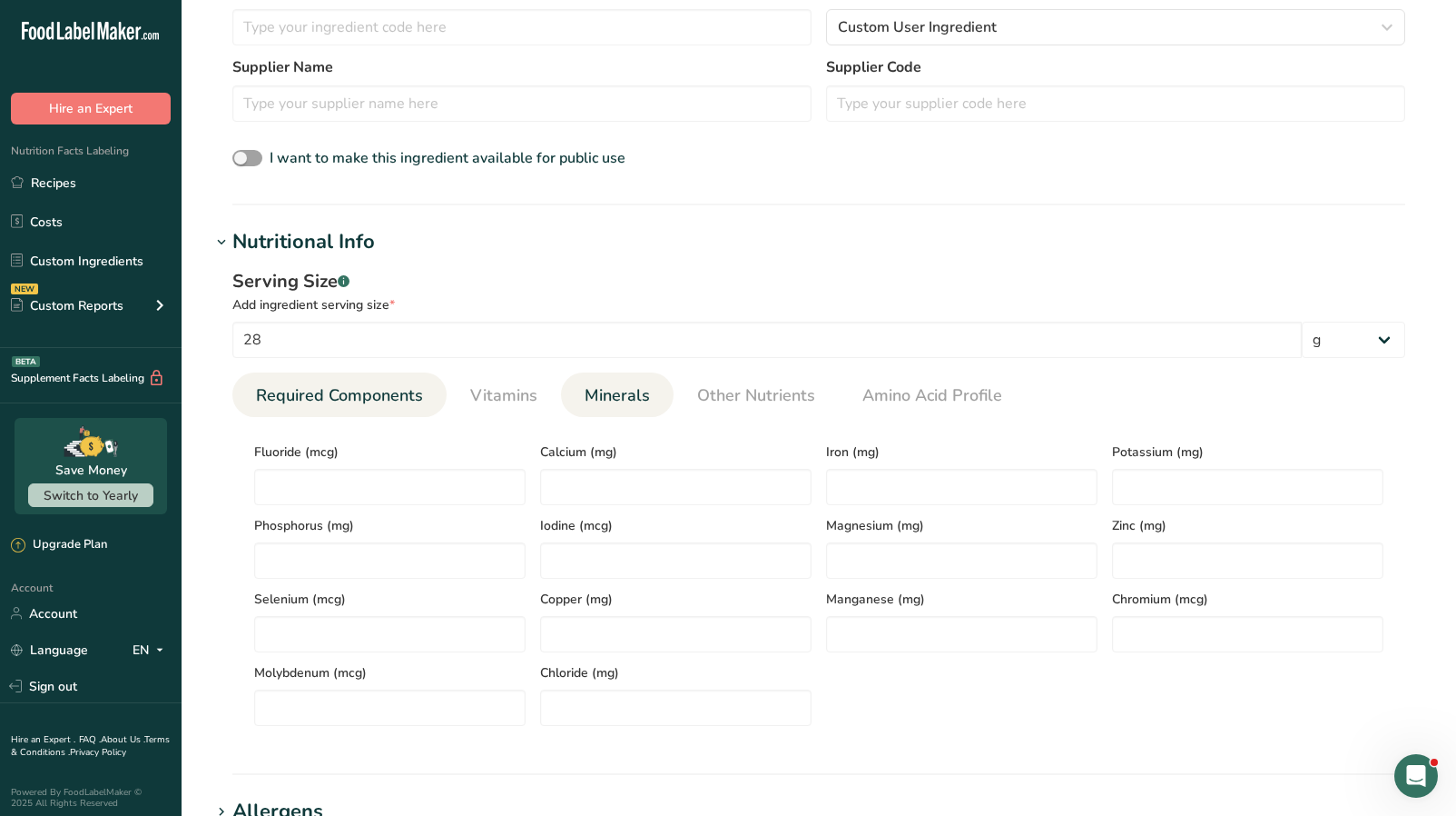
click at [386, 388] on span "Required Components" at bounding box center [339, 395] width 167 height 24
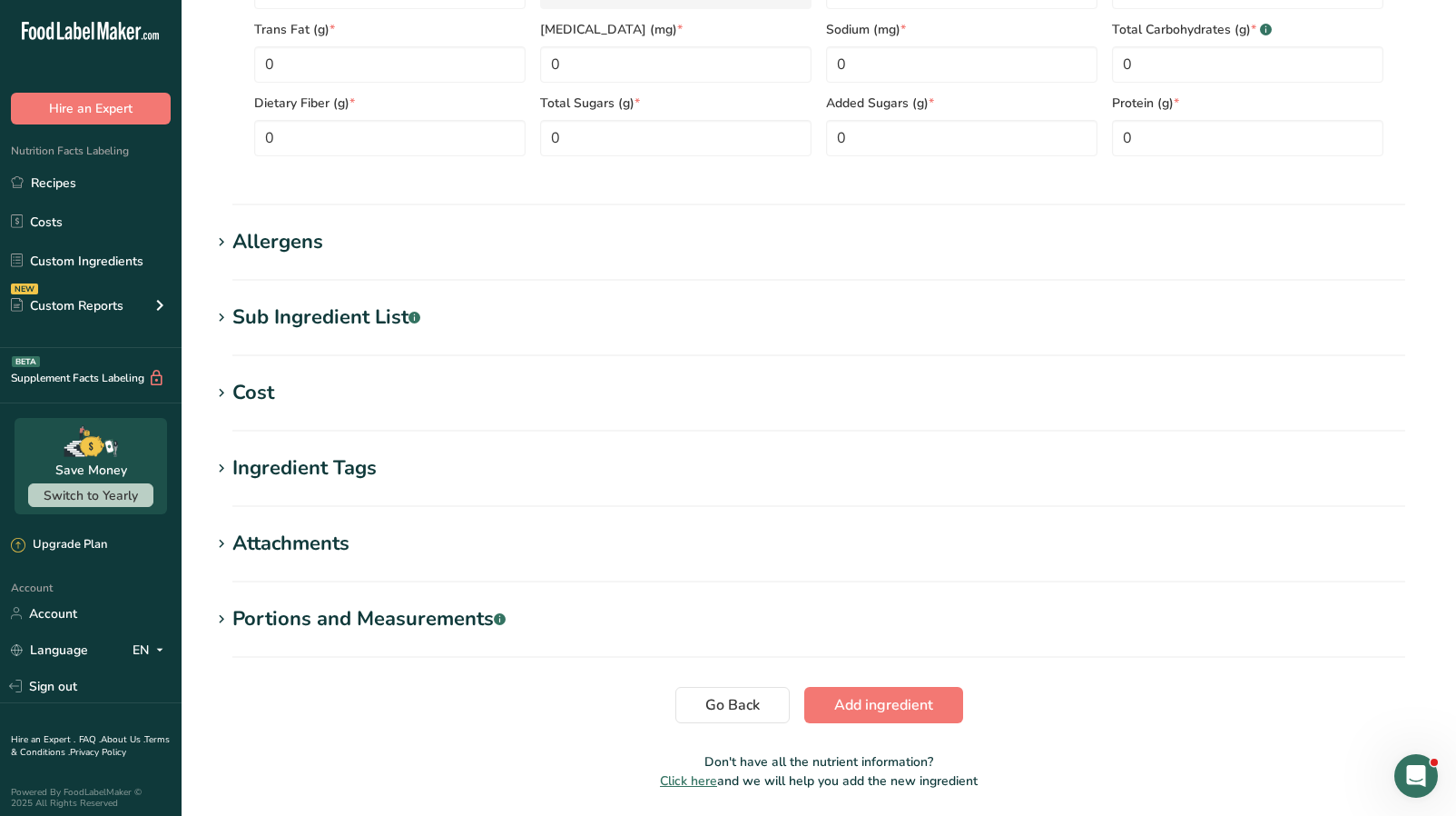
scroll to position [904, 0]
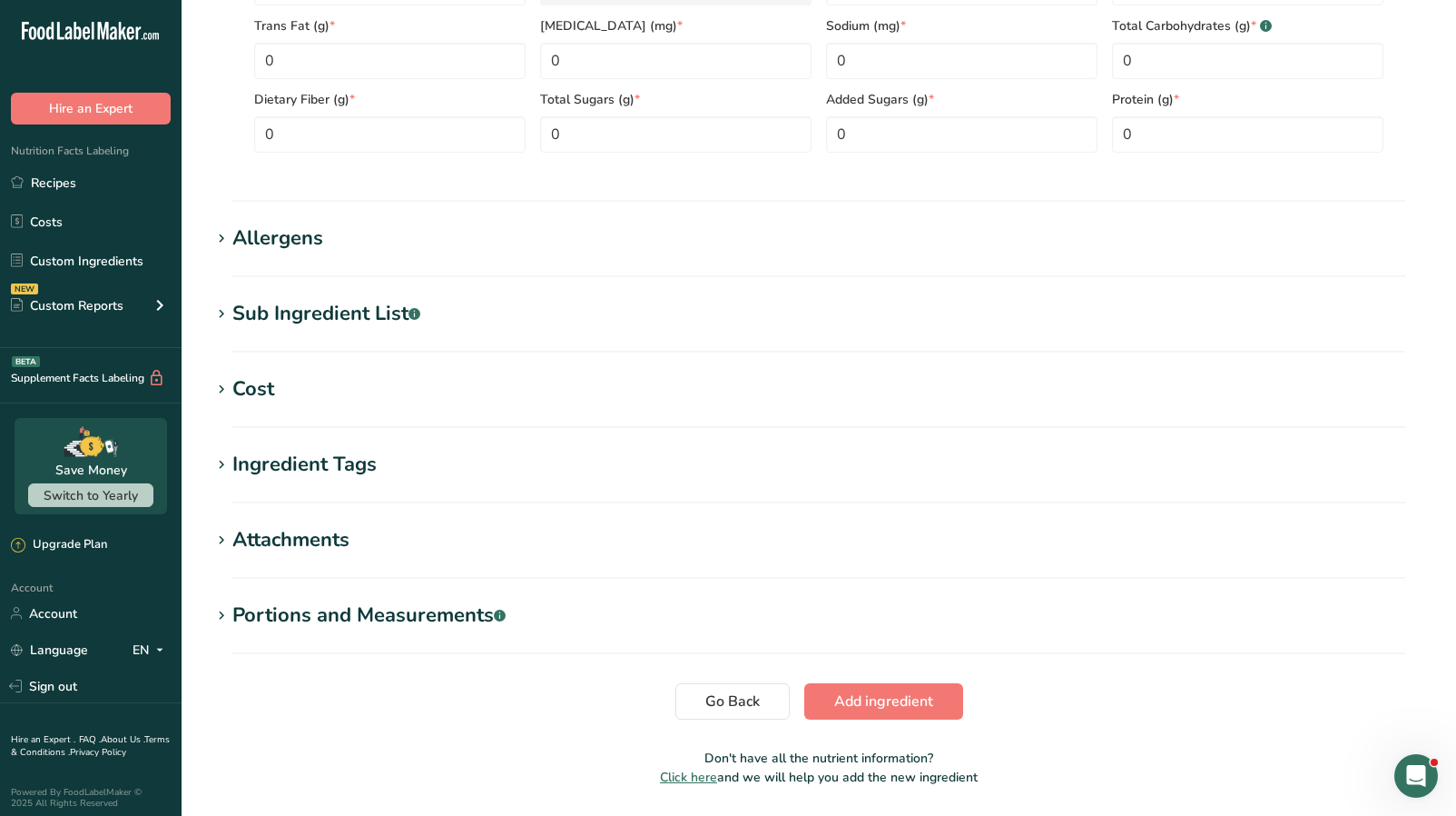
click at [317, 468] on div "Ingredient Tags" at bounding box center [305, 465] width 145 height 30
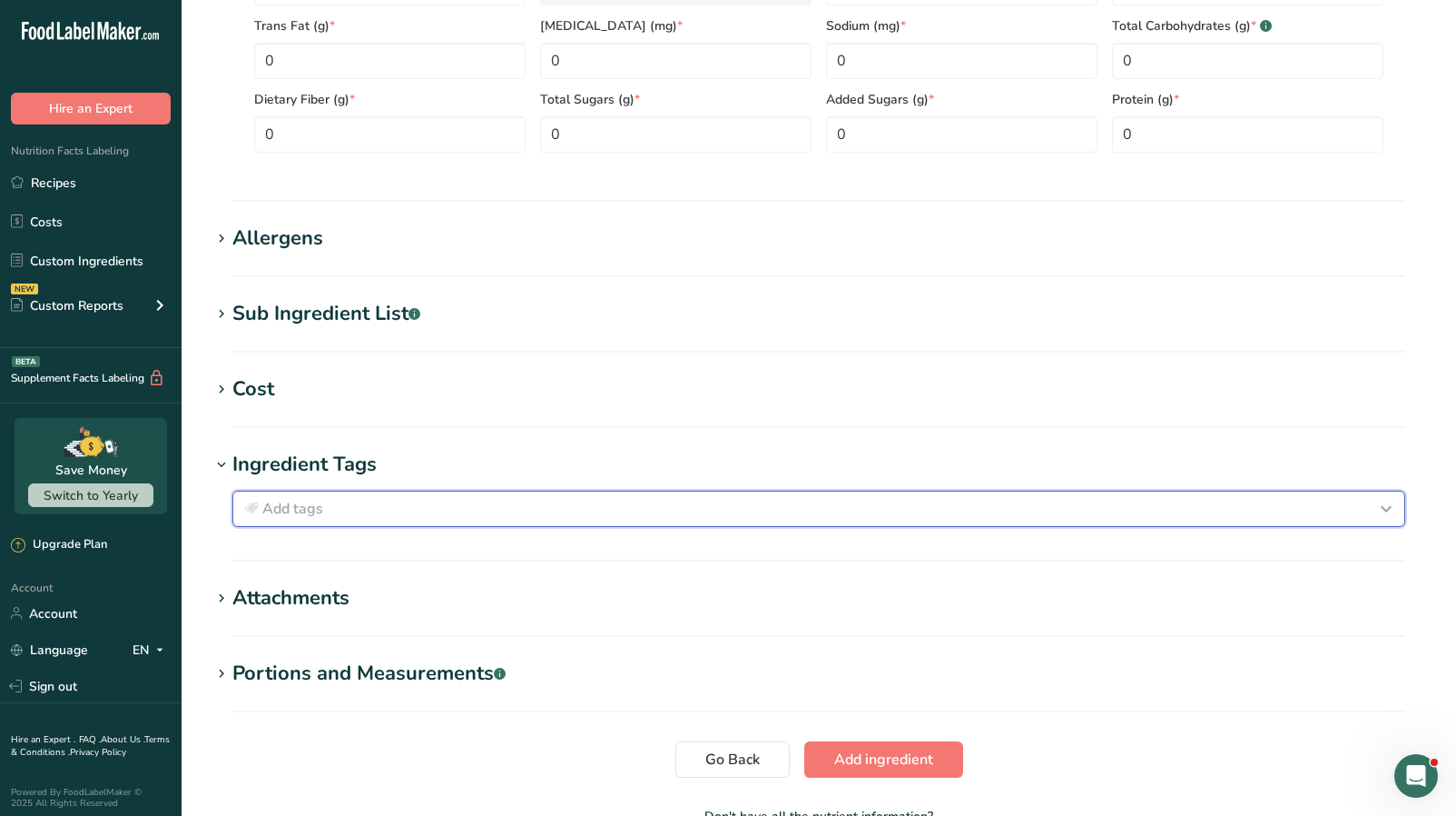
click at [313, 515] on span "Add tags" at bounding box center [293, 509] width 61 height 22
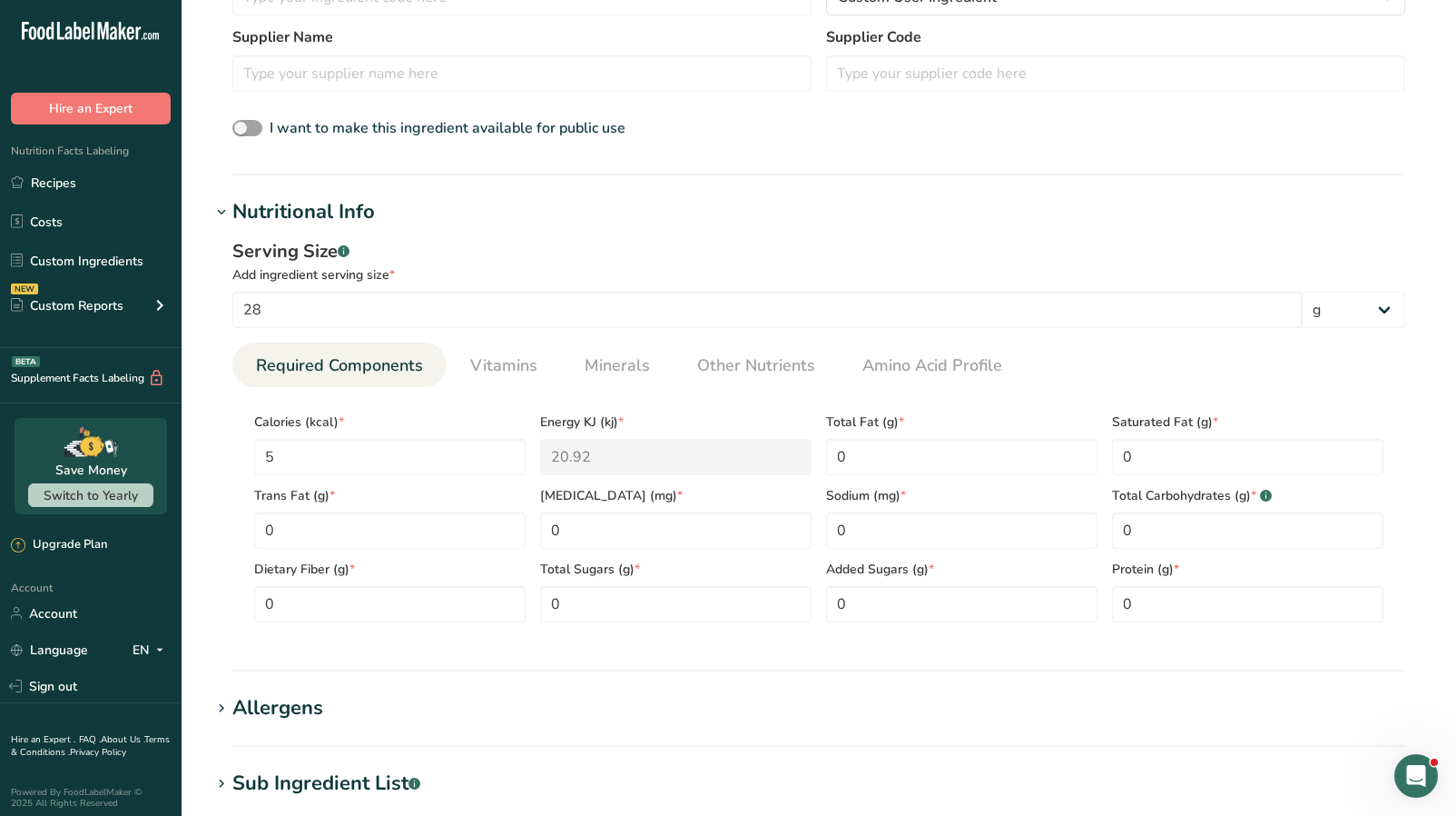
scroll to position [0, 0]
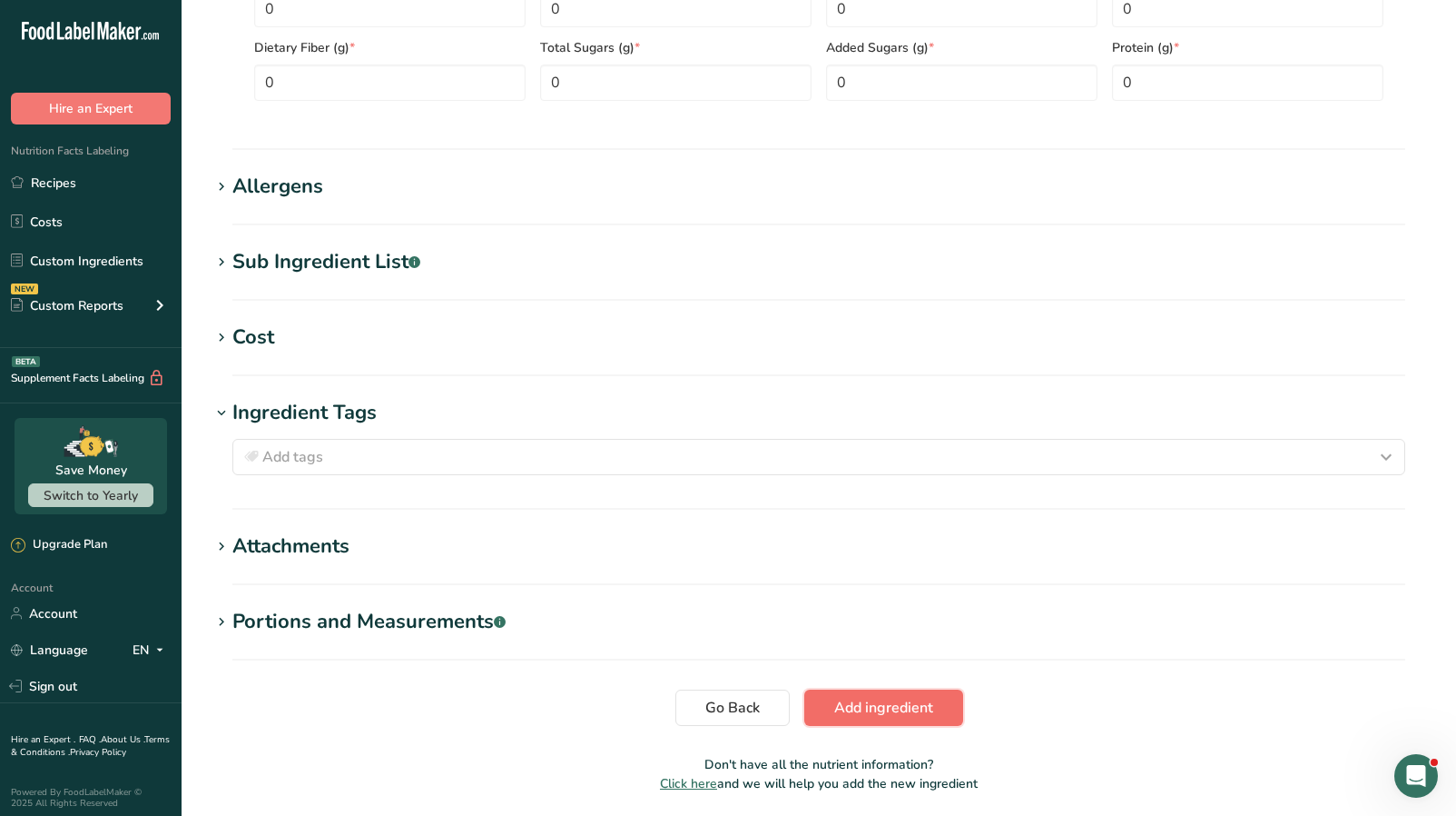
click at [851, 650] on span "Add ingredient" at bounding box center [883, 708] width 99 height 22
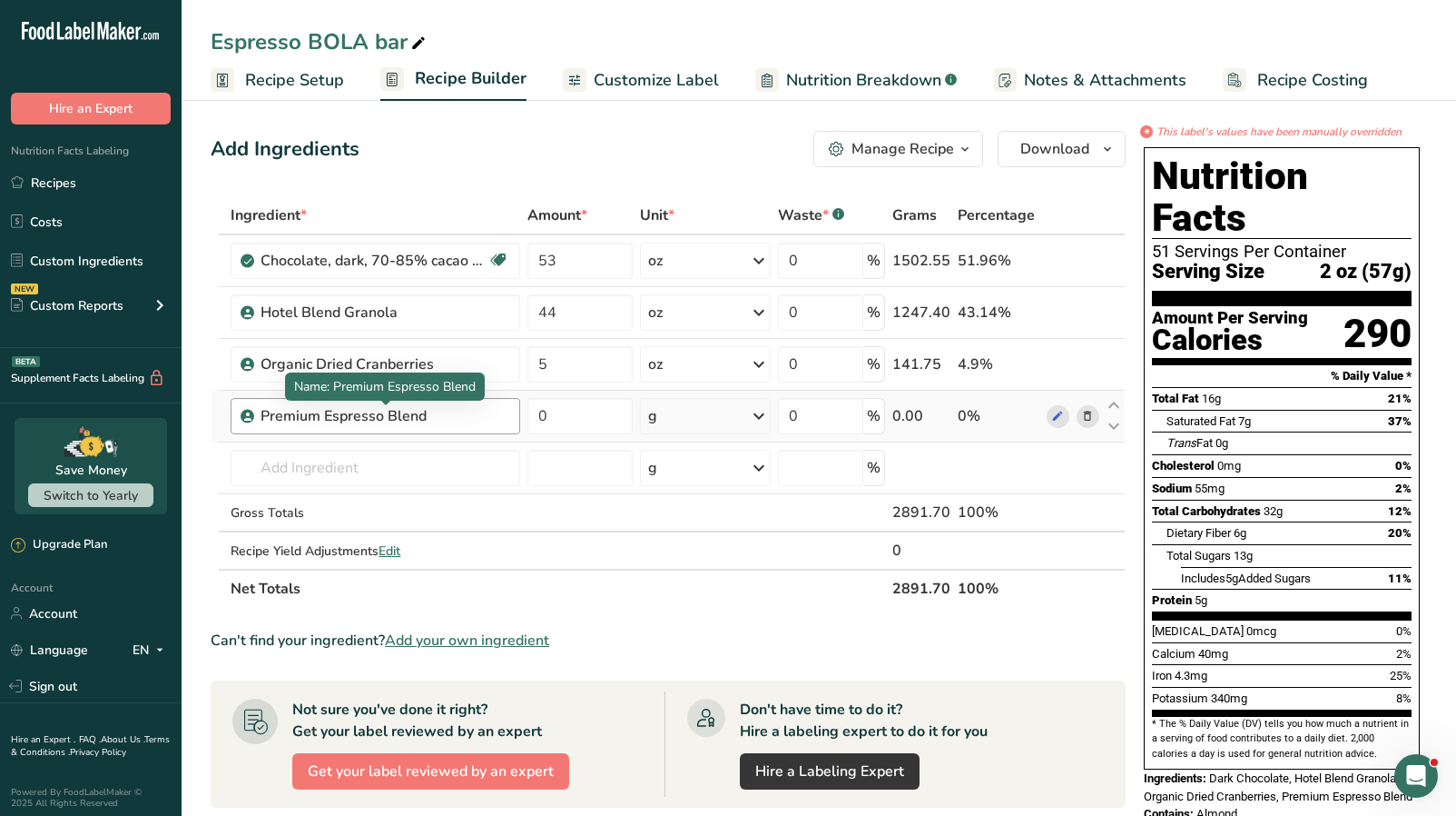
click at [311, 417] on div "Premium Espresso Blend" at bounding box center [373, 416] width 227 height 22
drag, startPoint x: 322, startPoint y: 417, endPoint x: 247, endPoint y: 413, distance: 75.1
click at [247, 413] on td "Premium Espresso Blend" at bounding box center [375, 416] width 297 height 52
click at [1061, 417] on icon at bounding box center [1057, 416] width 13 height 19
click at [52, 201] on ul "Recipes Costs Custom Ingredients NEW Custom Reports Menu Label Ingredient Compa…" at bounding box center [91, 246] width 182 height 162
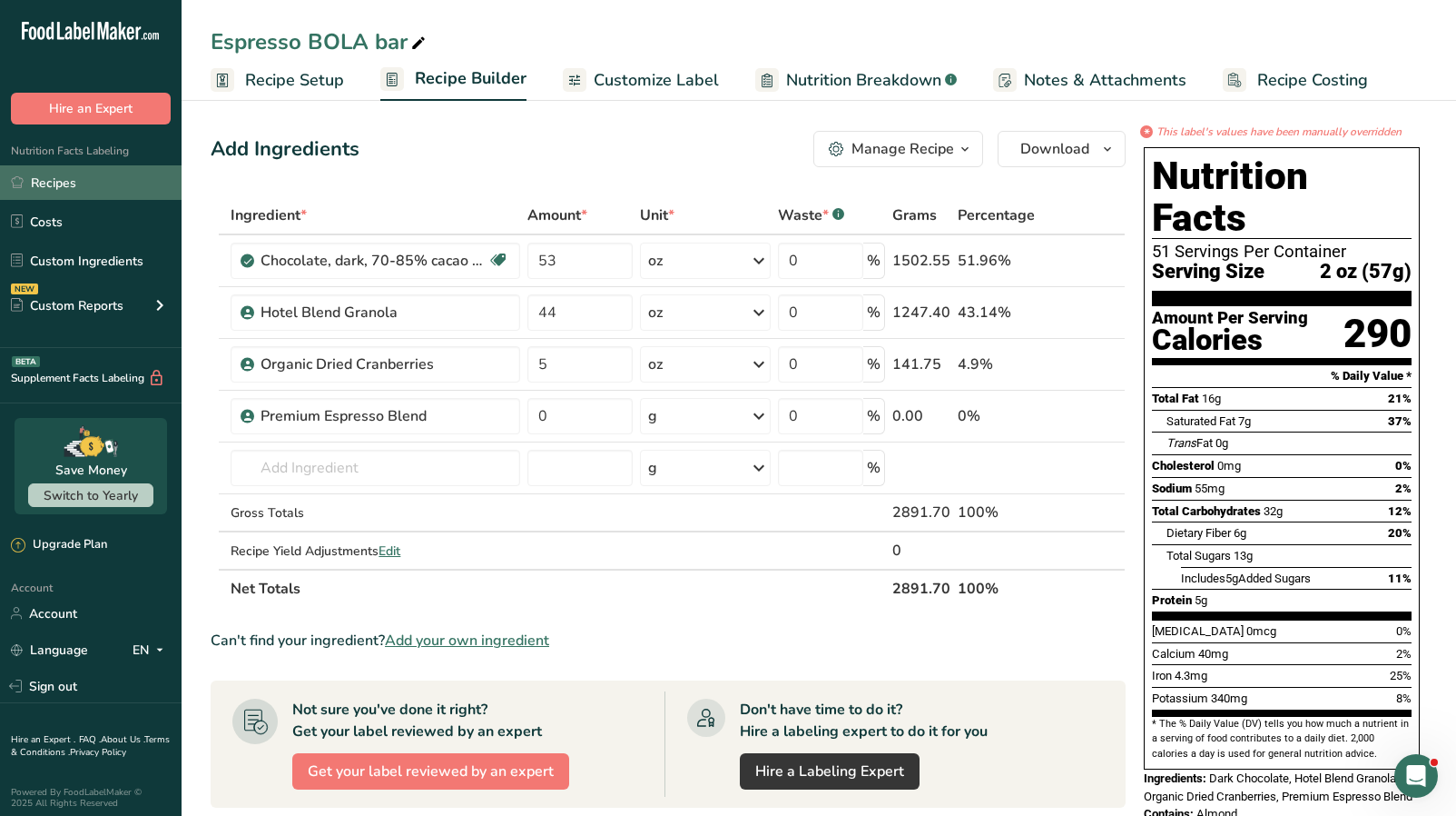
click at [57, 191] on link "Recipes" at bounding box center [91, 182] width 182 height 34
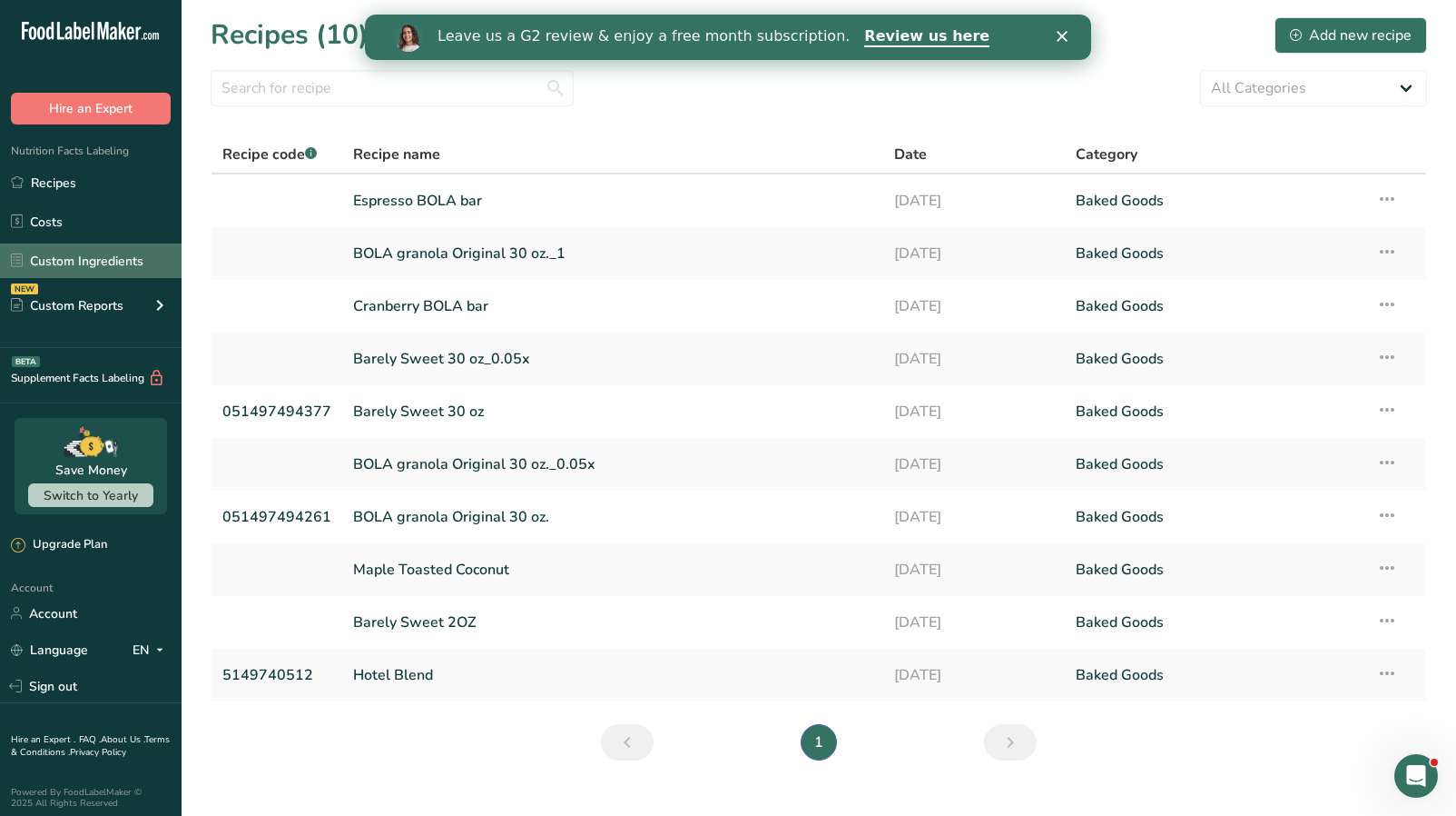
click at [84, 265] on link "Custom Ingredients" at bounding box center [91, 261] width 182 height 34
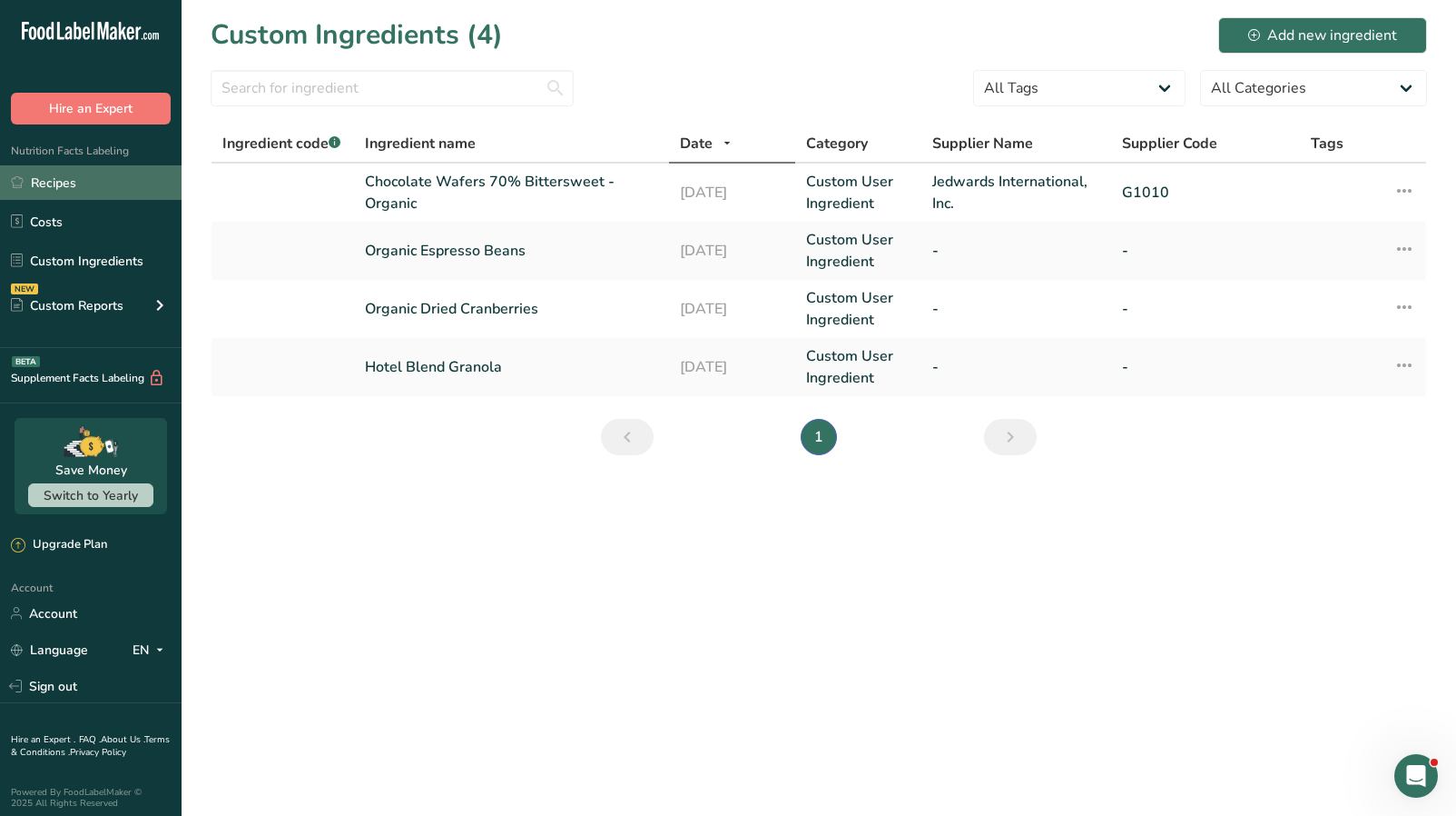
click at [100, 182] on link "Recipes" at bounding box center [91, 182] width 182 height 34
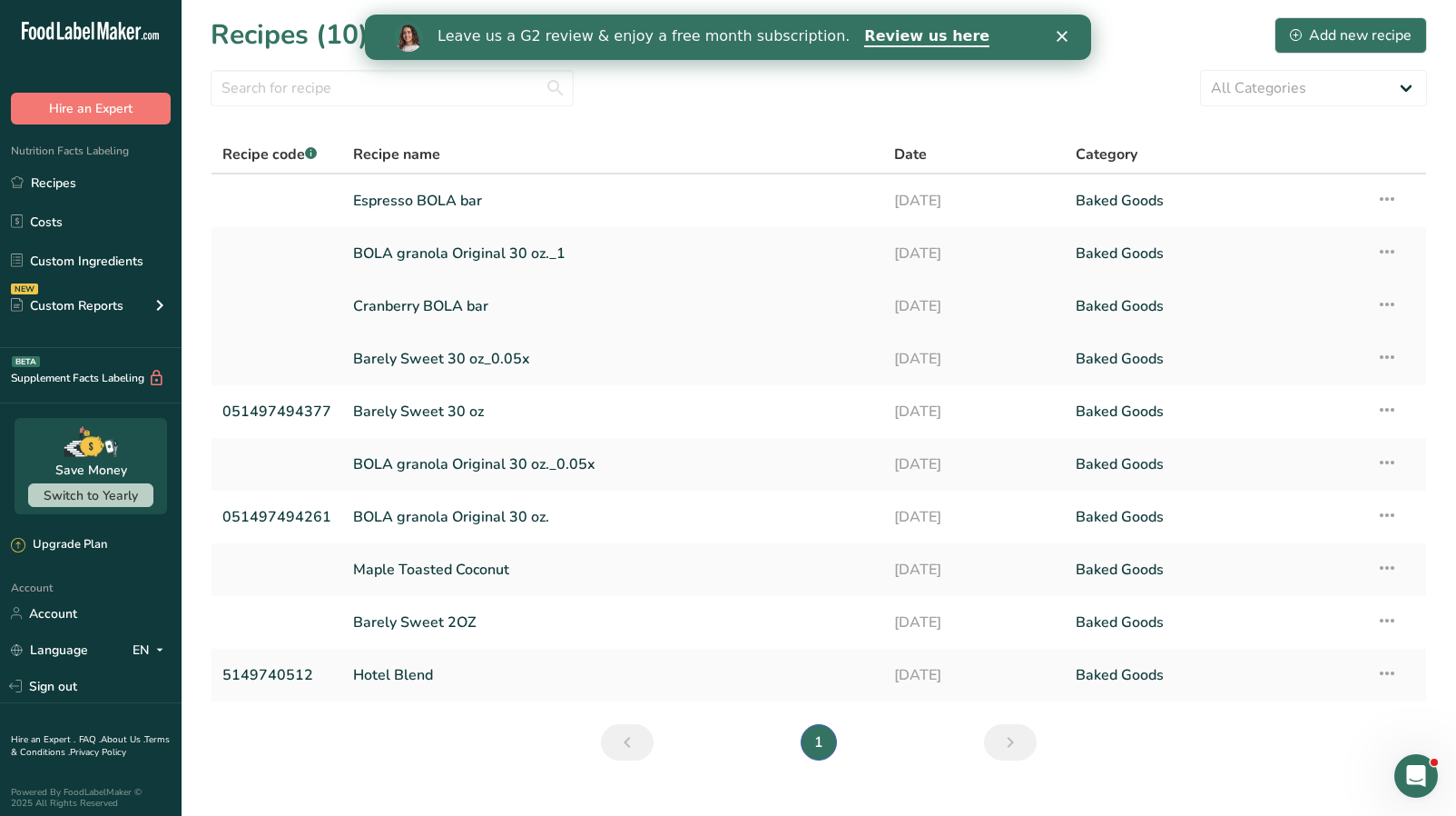
click at [433, 299] on link "Cranberry BOLA bar" at bounding box center [613, 306] width 519 height 38
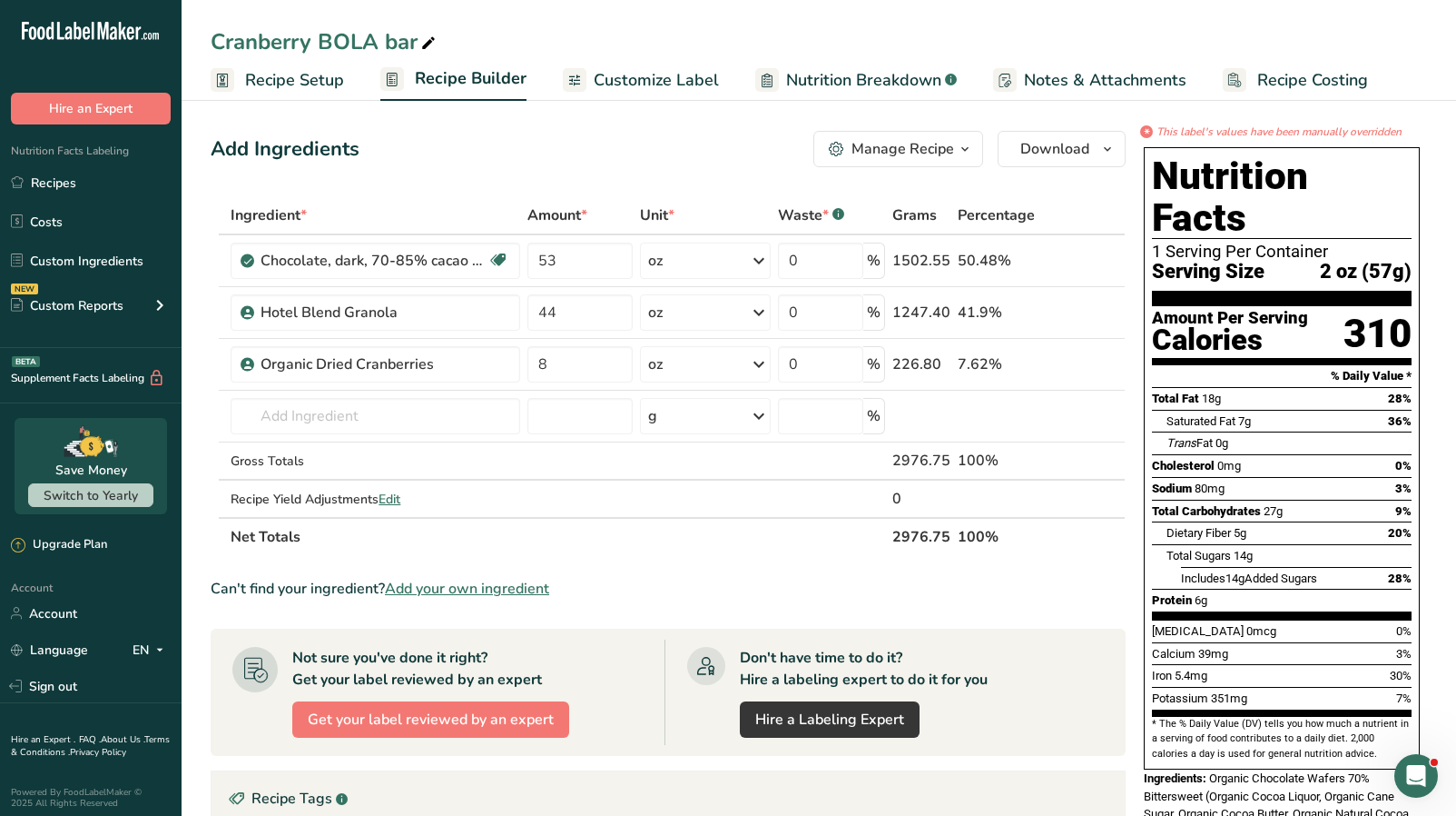
click at [829, 83] on span "Nutrition Breakdown" at bounding box center [864, 80] width 156 height 24
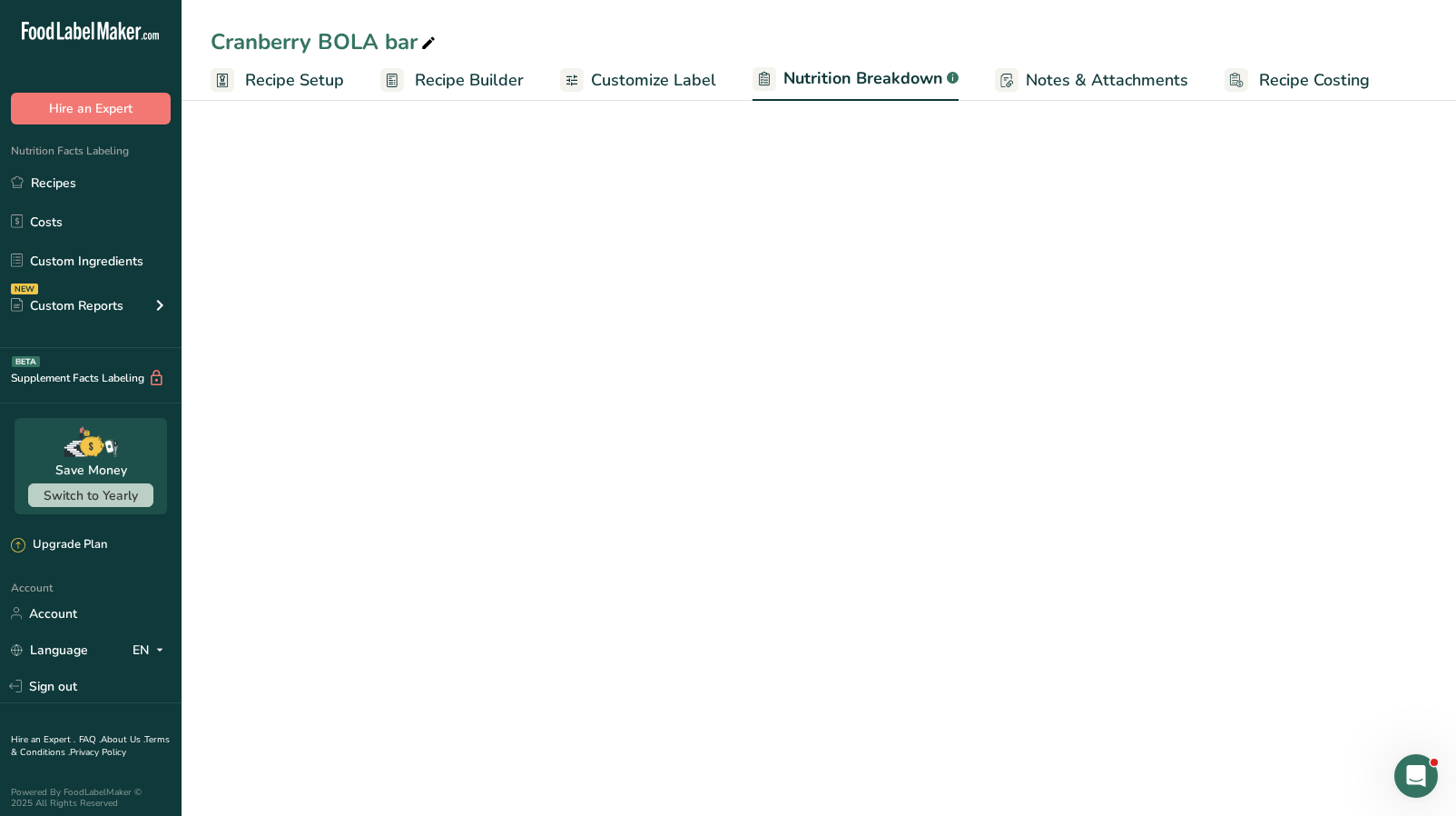
select select "Calories"
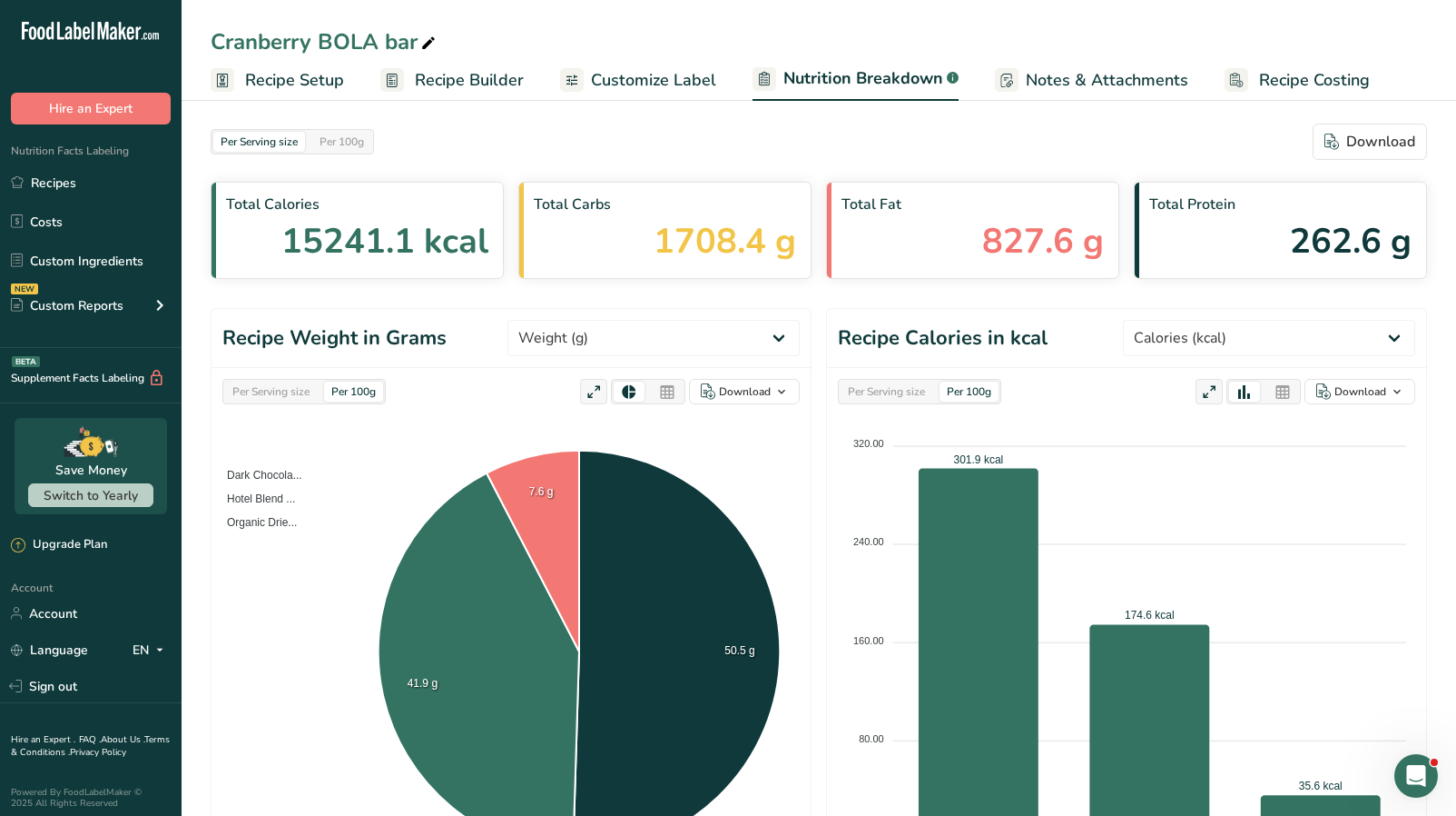
click at [428, 85] on span "Recipe Builder" at bounding box center [470, 80] width 109 height 24
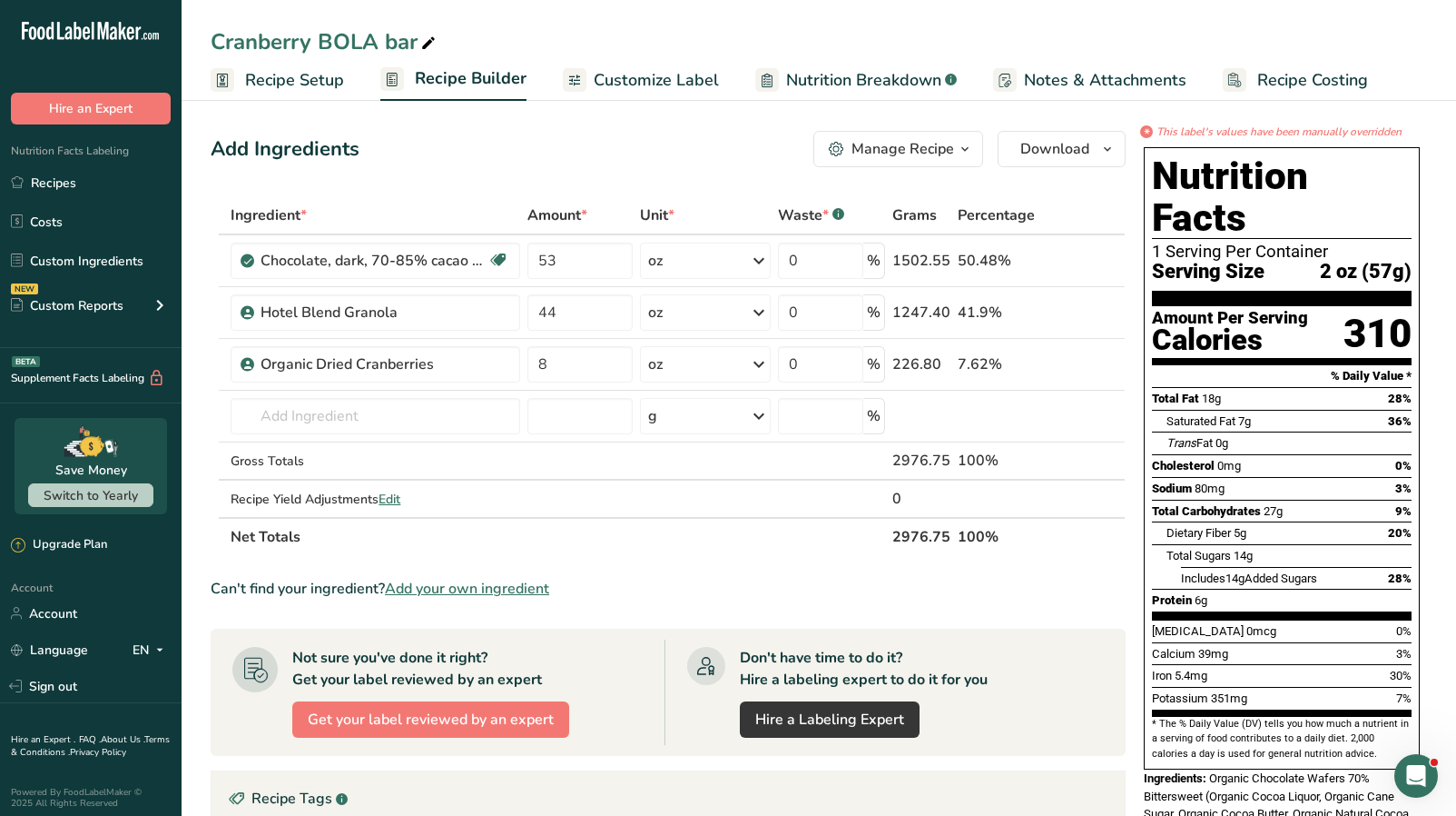
click at [604, 76] on span "Customize Label" at bounding box center [656, 80] width 125 height 24
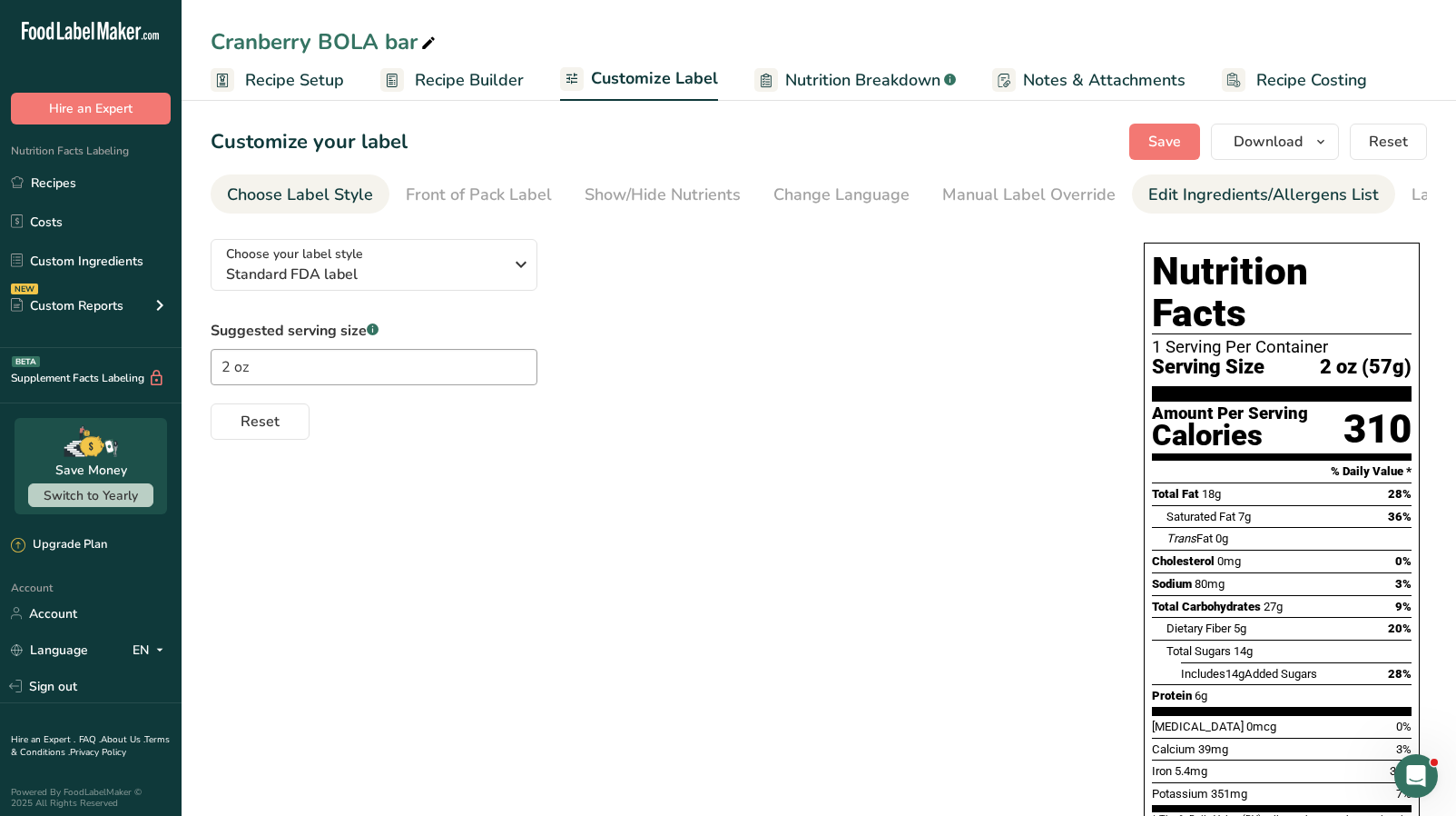
click at [1151, 188] on div "Edit Ingredients/Allergens List" at bounding box center [1263, 195] width 231 height 24
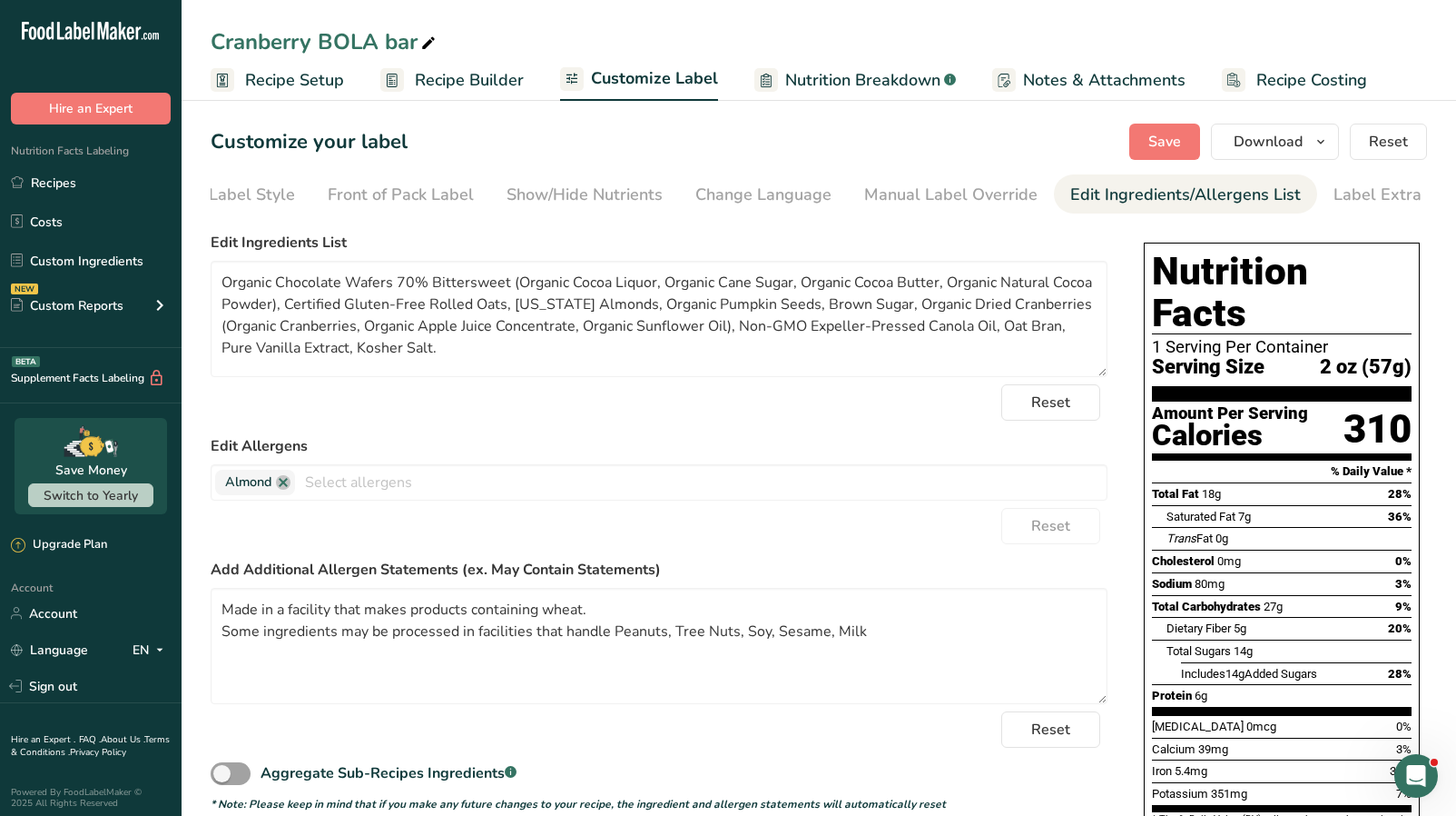
scroll to position [0, 103]
drag, startPoint x: 417, startPoint y: 356, endPoint x: 191, endPoint y: 290, distance: 235.4
click at [191, 290] on section "Customize your label Save Download Choose what to show on your downloaded label…" at bounding box center [818, 629] width 1274 height 1068
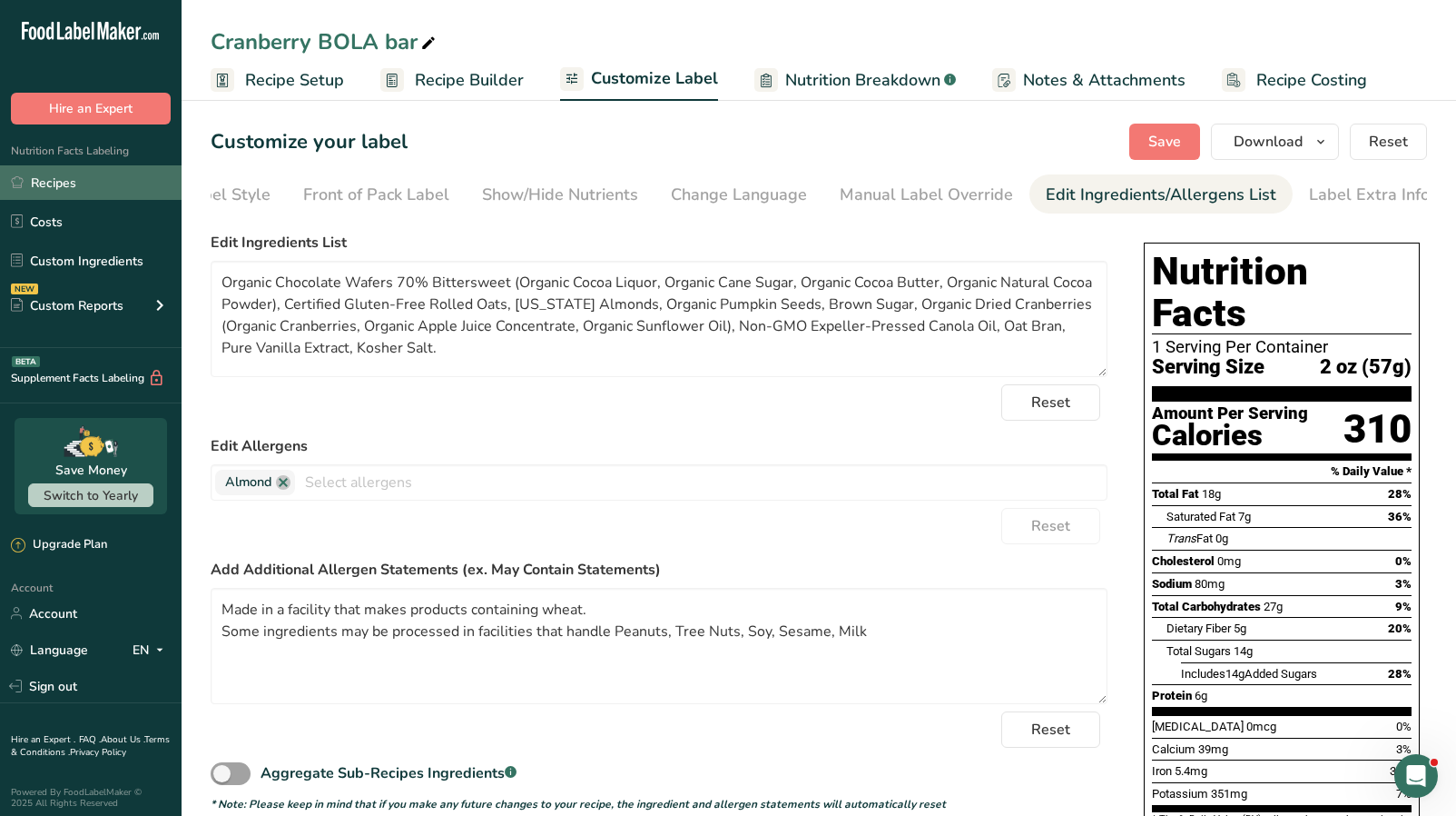
click at [67, 193] on link "Recipes" at bounding box center [91, 182] width 182 height 34
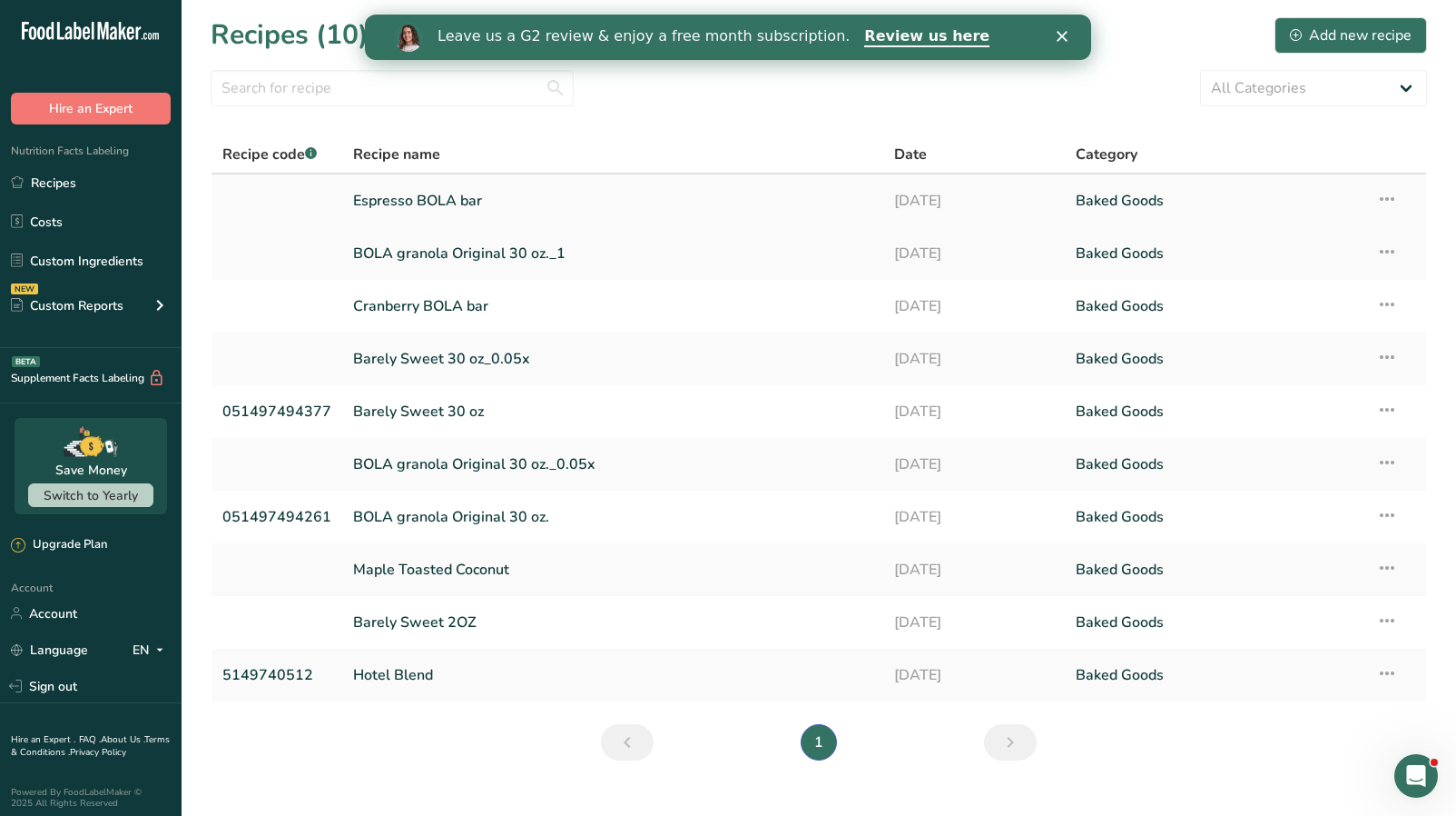
click at [765, 204] on link "Espresso BOLA bar" at bounding box center [613, 200] width 519 height 38
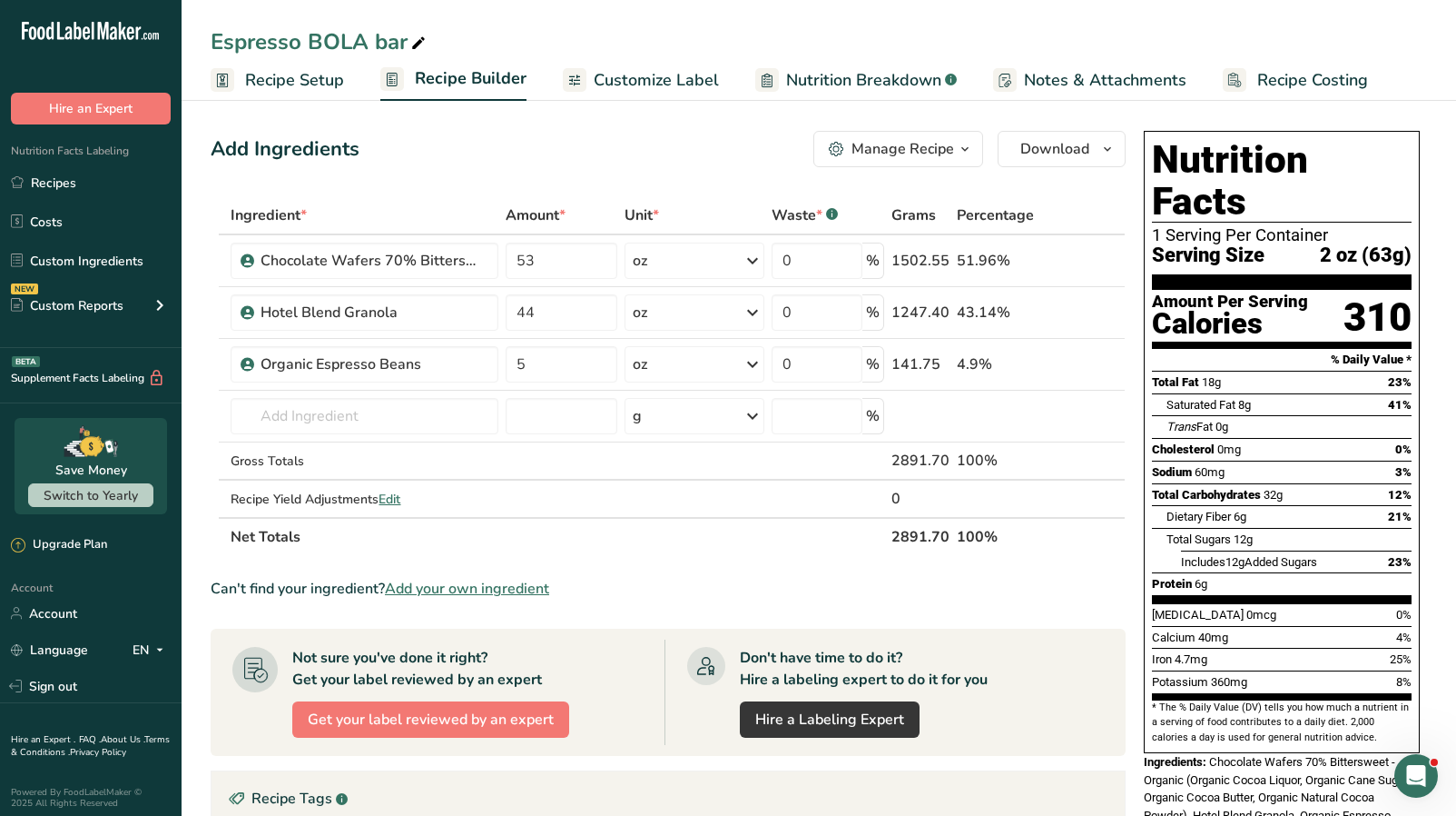
click at [636, 82] on span "Customize Label" at bounding box center [656, 80] width 125 height 24
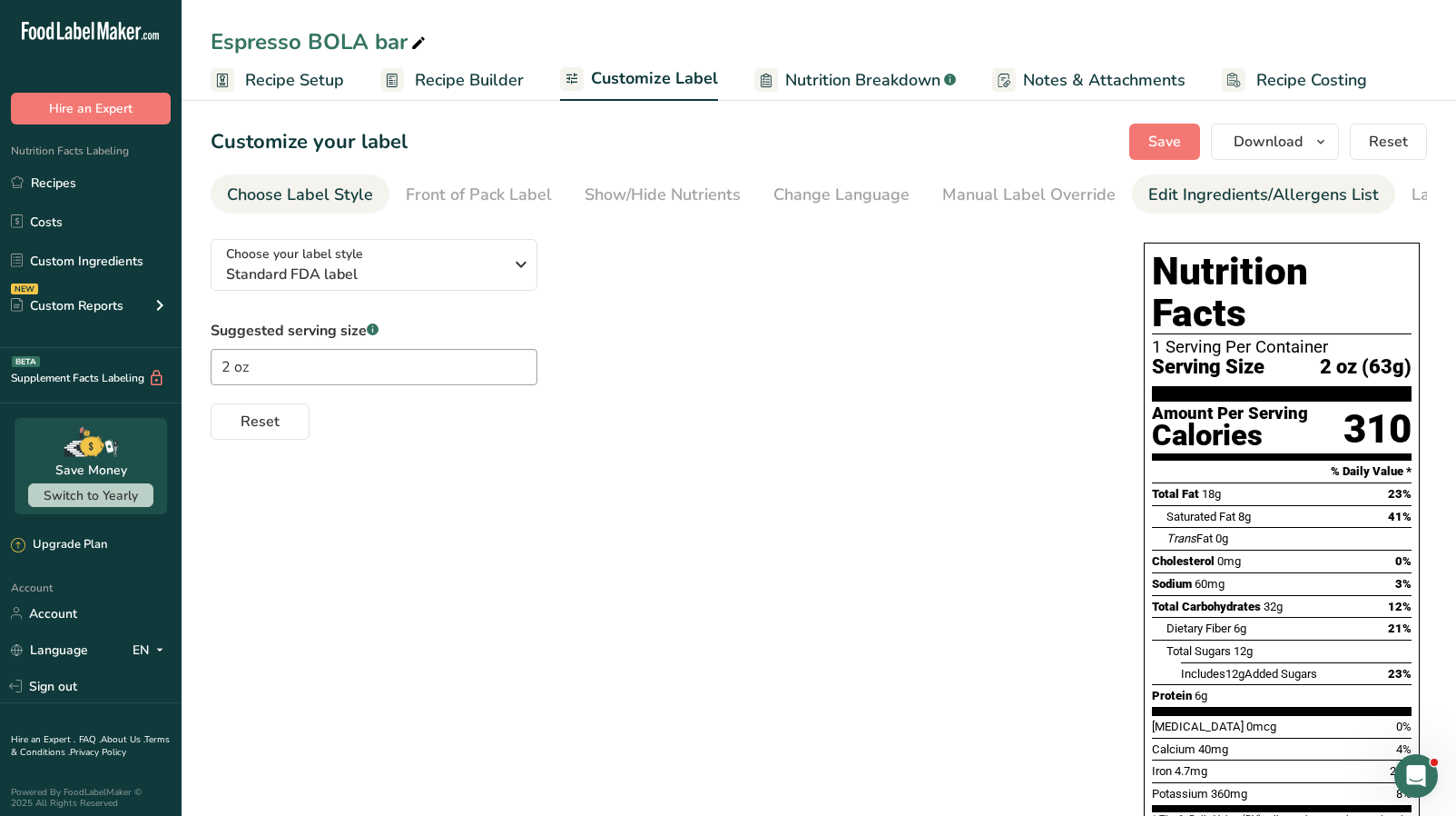
click at [1184, 206] on div "Edit Ingredients/Allergens List" at bounding box center [1263, 195] width 231 height 24
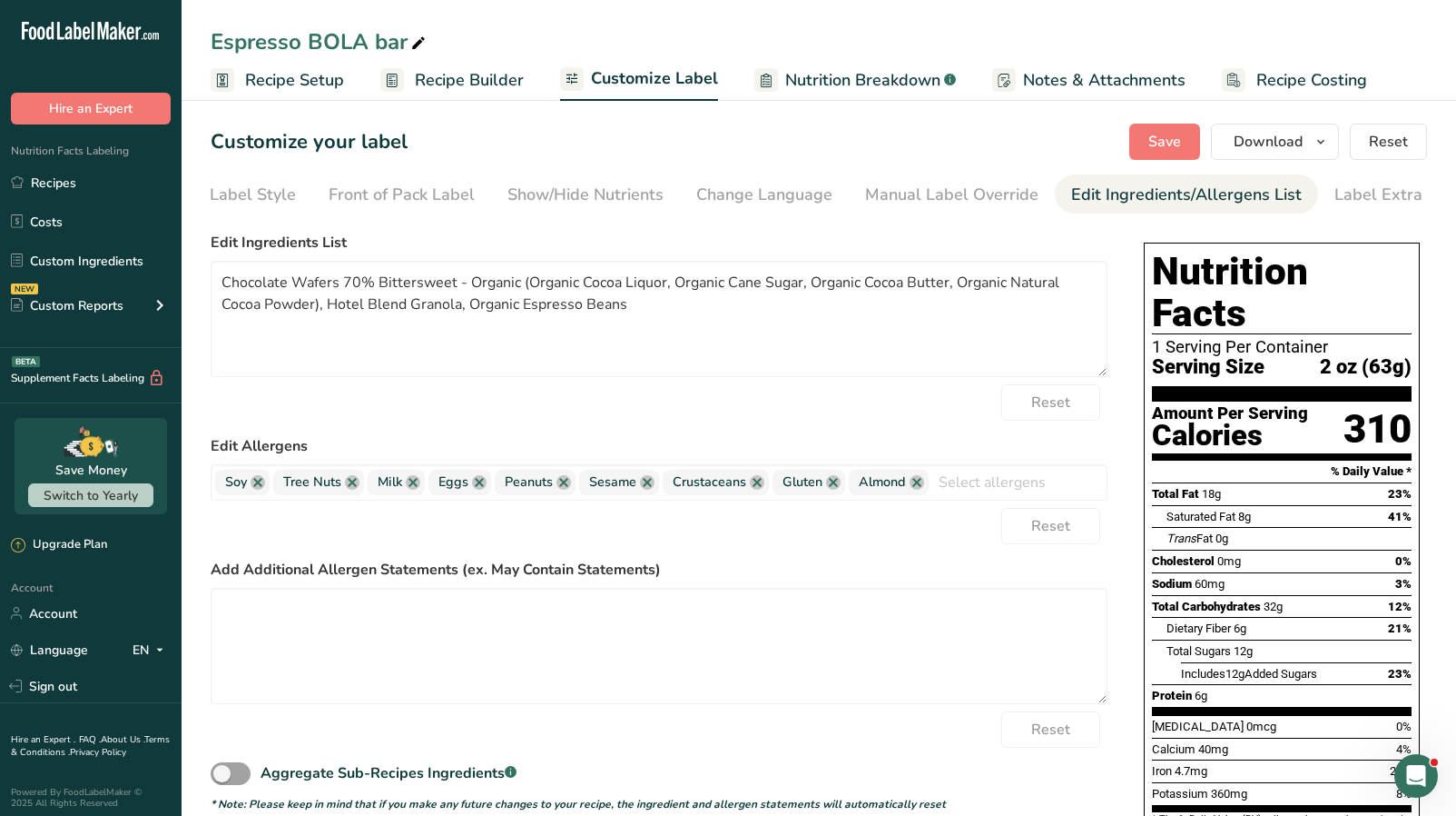
scroll to position [0, 103]
click at [480, 294] on textarea "Chocolate Wafers 70% Bittersweet - Organic (Organic Cocoa Liquor, Organic Cane …" at bounding box center [659, 318] width 897 height 116
paste textarea "Organic Chocolate Wafers 70% Bittersweet (Organic Cocoa Liquor, Organic Cane Su…"
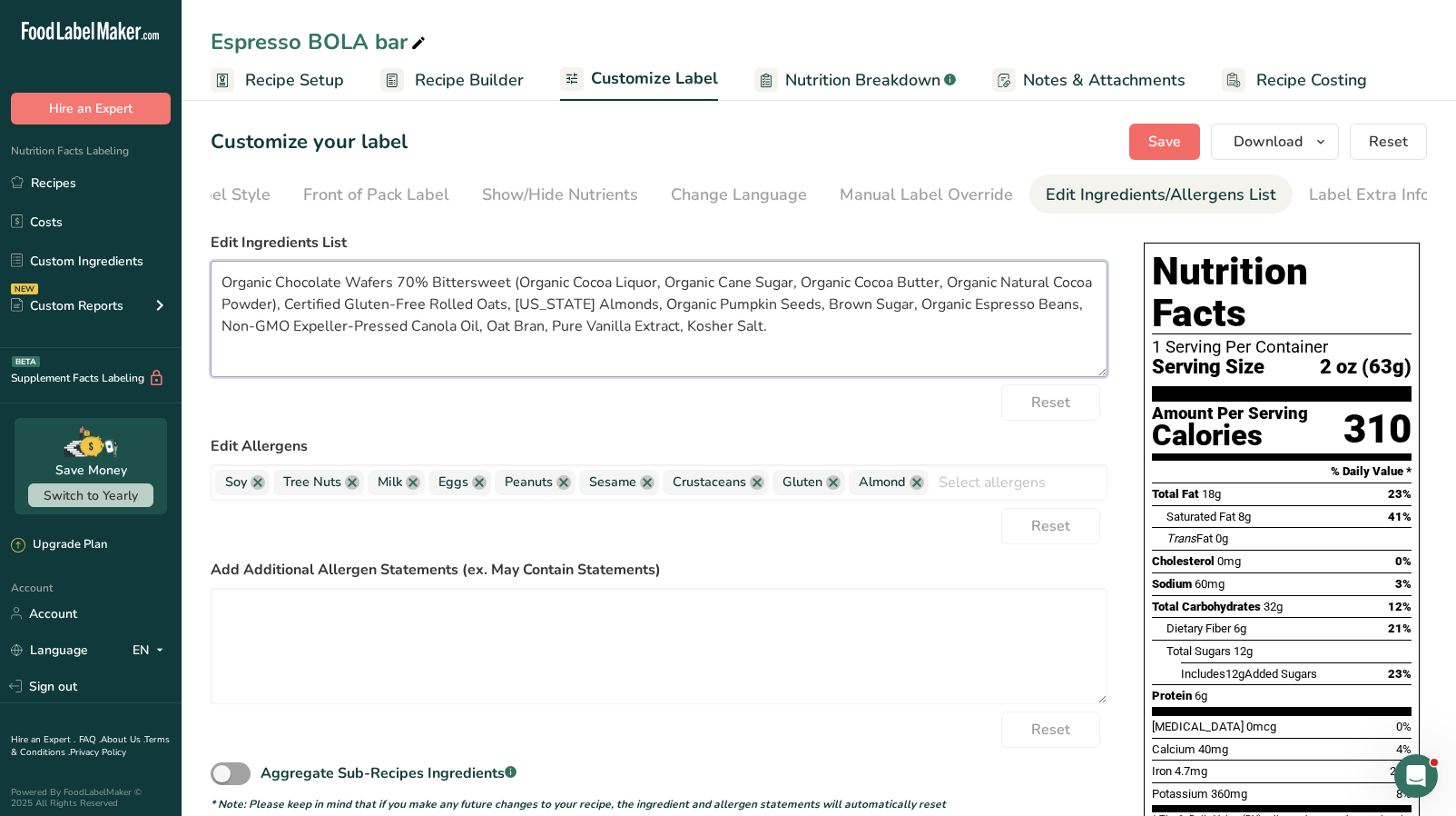
type textarea "Organic Chocolate Wafers 70% Bittersweet (Organic Cocoa Liquor, Organic Cane Su…"
click at [1176, 132] on span "Save" at bounding box center [1164, 142] width 32 height 22
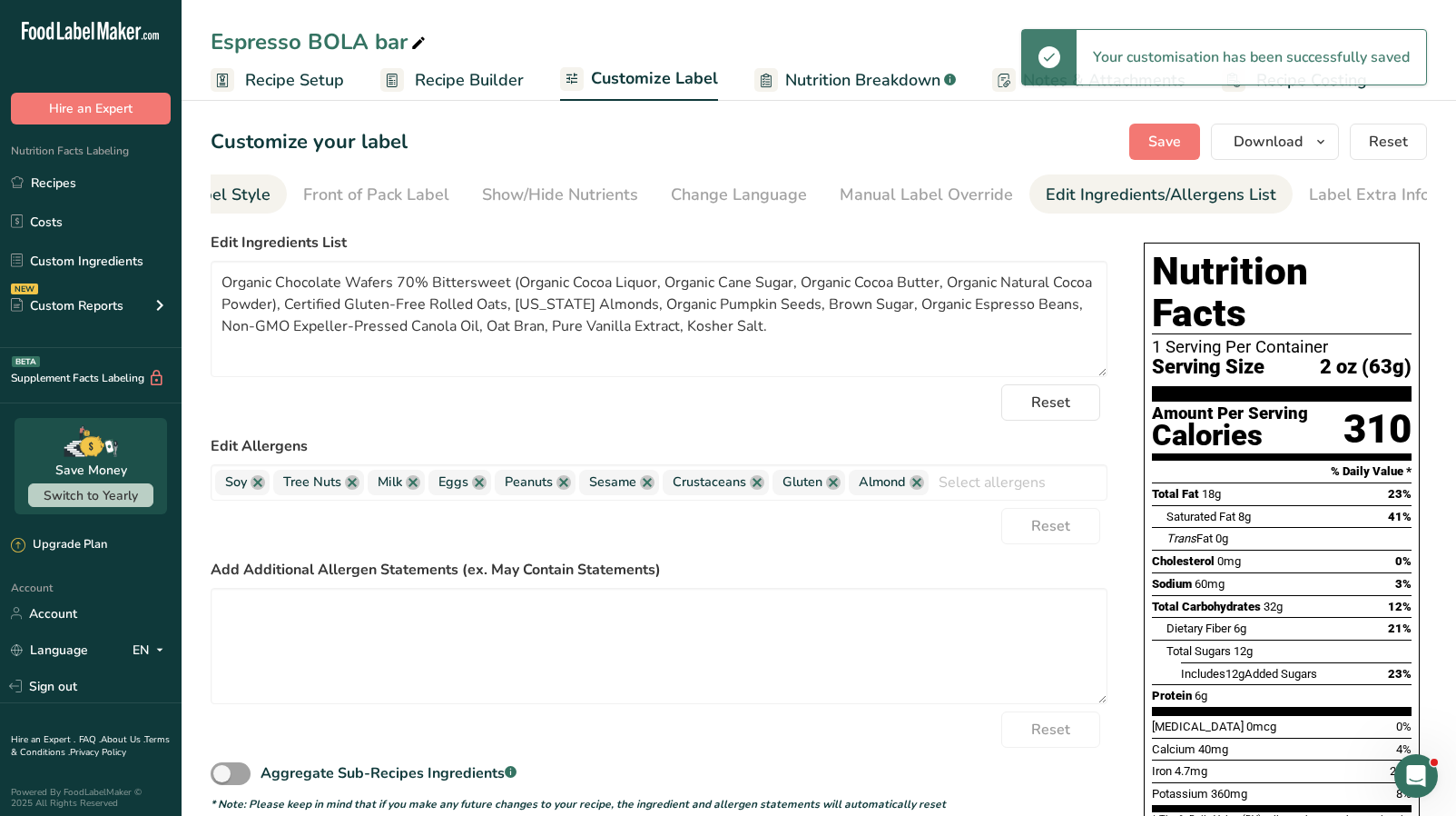
click at [239, 195] on div "Choose Label Style" at bounding box center [197, 195] width 146 height 24
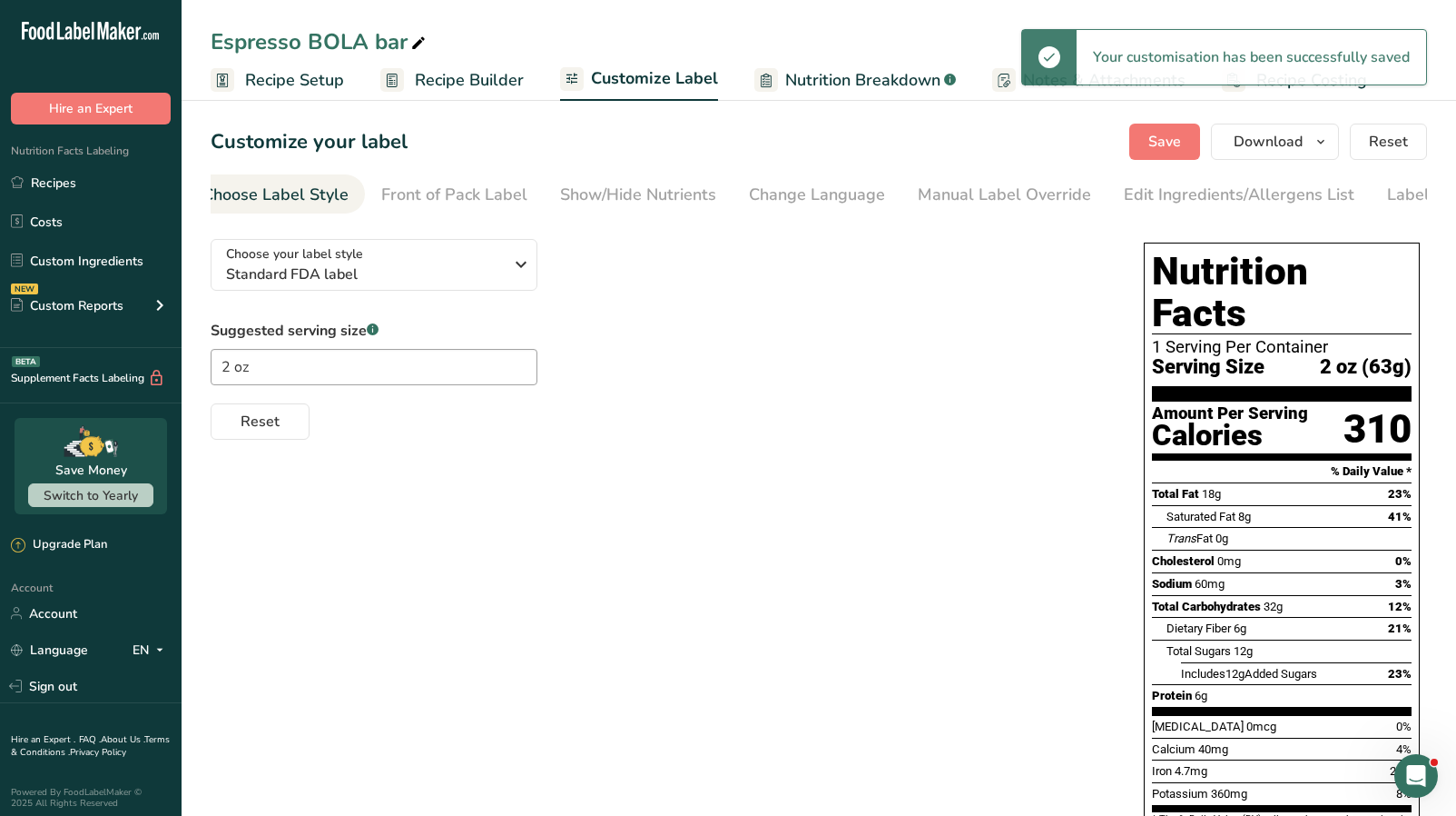
scroll to position [0, 0]
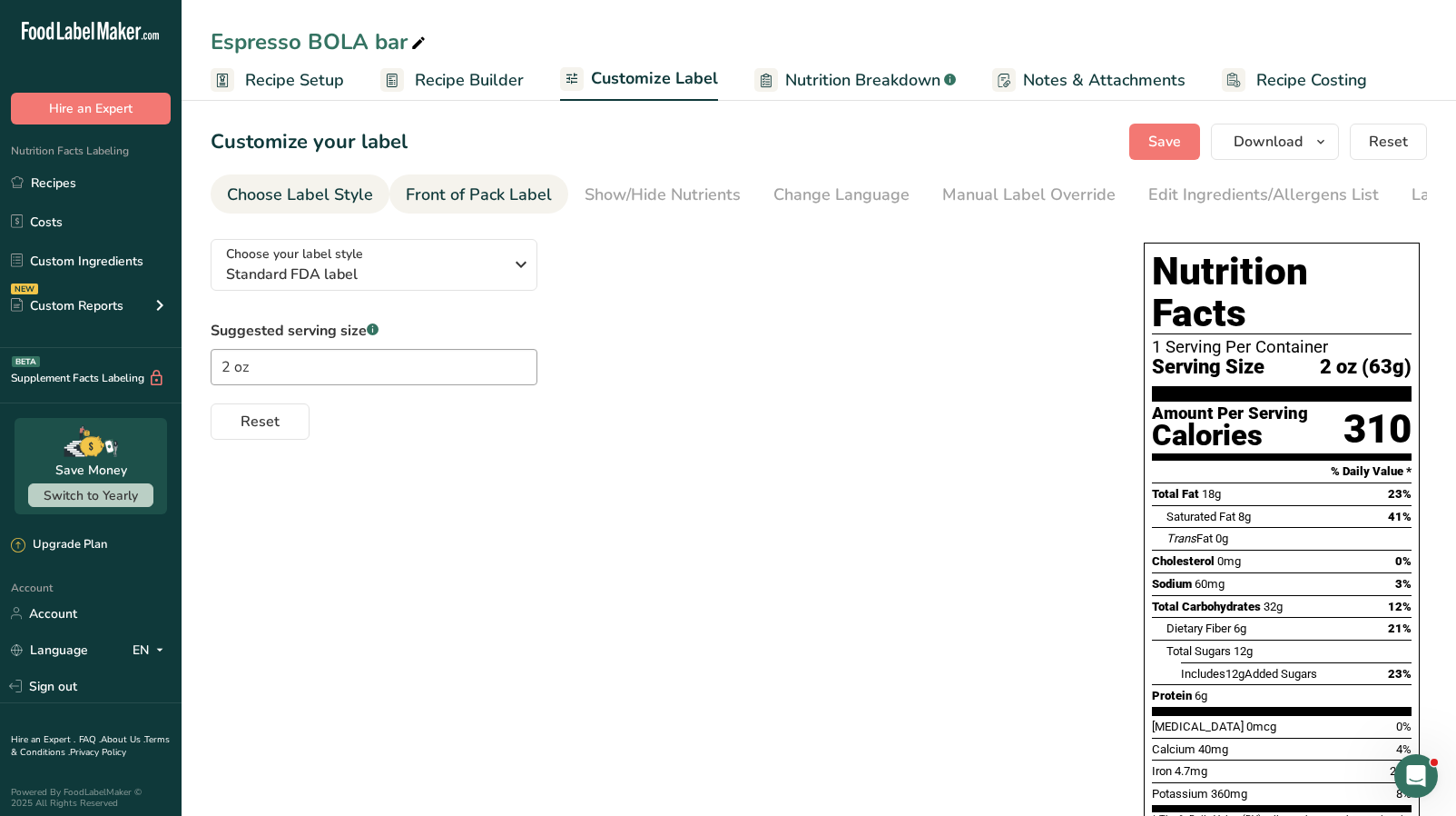
click at [421, 198] on div "Front of Pack Label" at bounding box center [479, 195] width 146 height 24
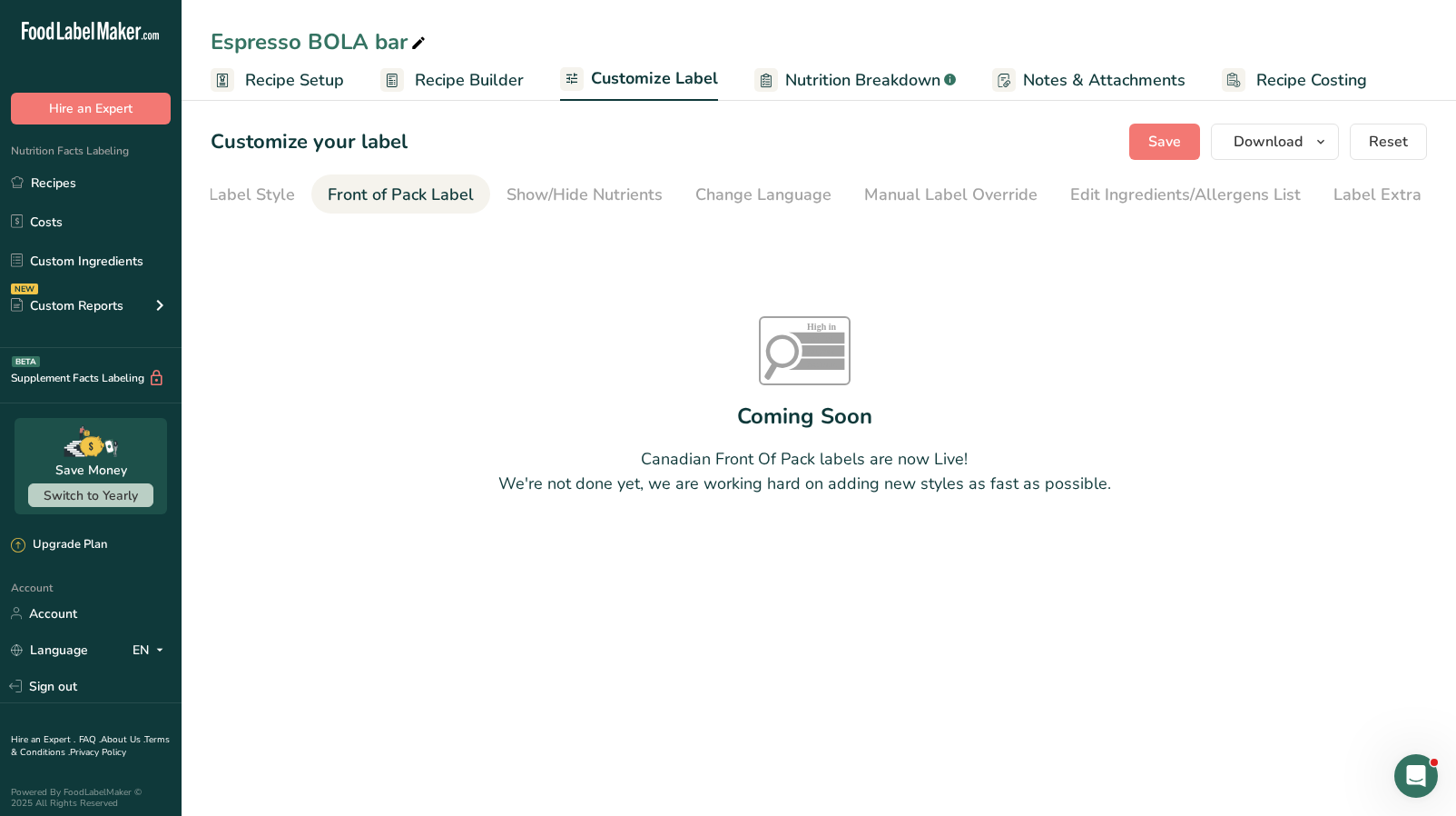
scroll to position [0, 103]
click at [536, 207] on link "Show/Hide Nutrients" at bounding box center [560, 195] width 157 height 41
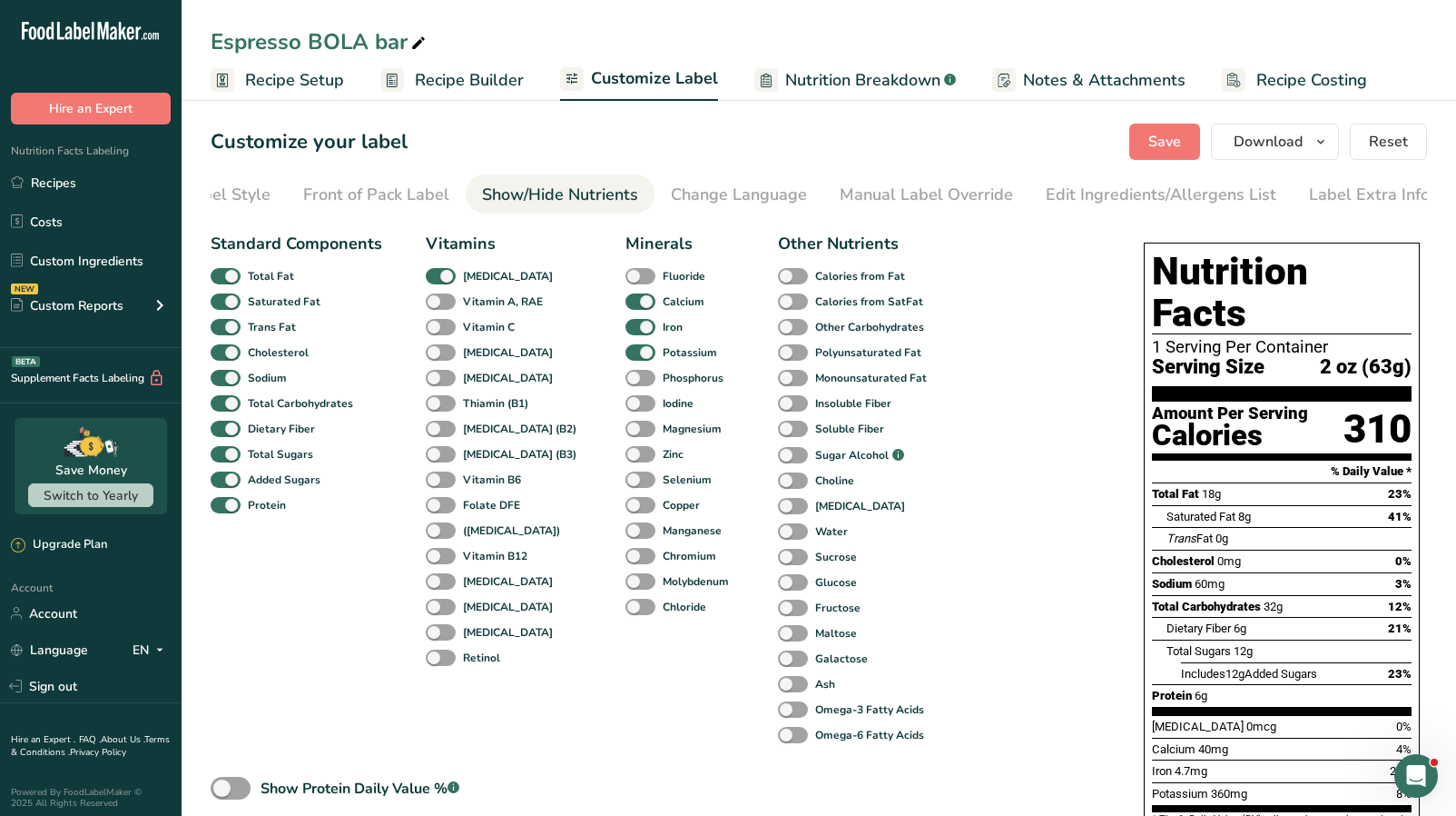
click at [284, 183] on ul "Choose Label Style Front of Pack Label Show/Hide Nutrients Change Language Manu…" at bounding box center [716, 194] width 1217 height 39
click at [298, 82] on span "Recipe Setup" at bounding box center [295, 80] width 99 height 24
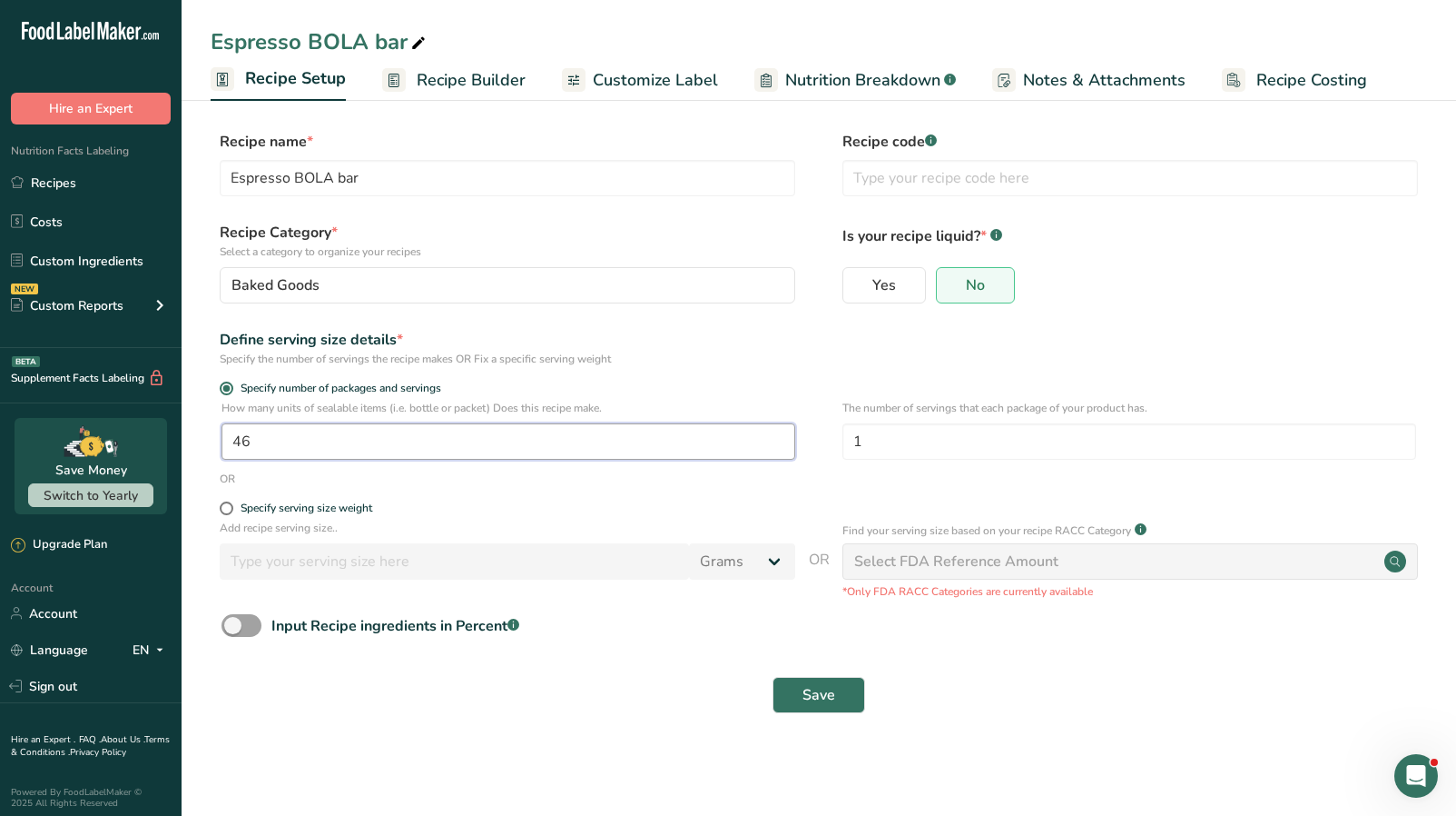
click at [329, 433] on input "46" at bounding box center [508, 441] width 574 height 36
type input "45"
click at [794, 650] on button "Save" at bounding box center [819, 695] width 93 height 36
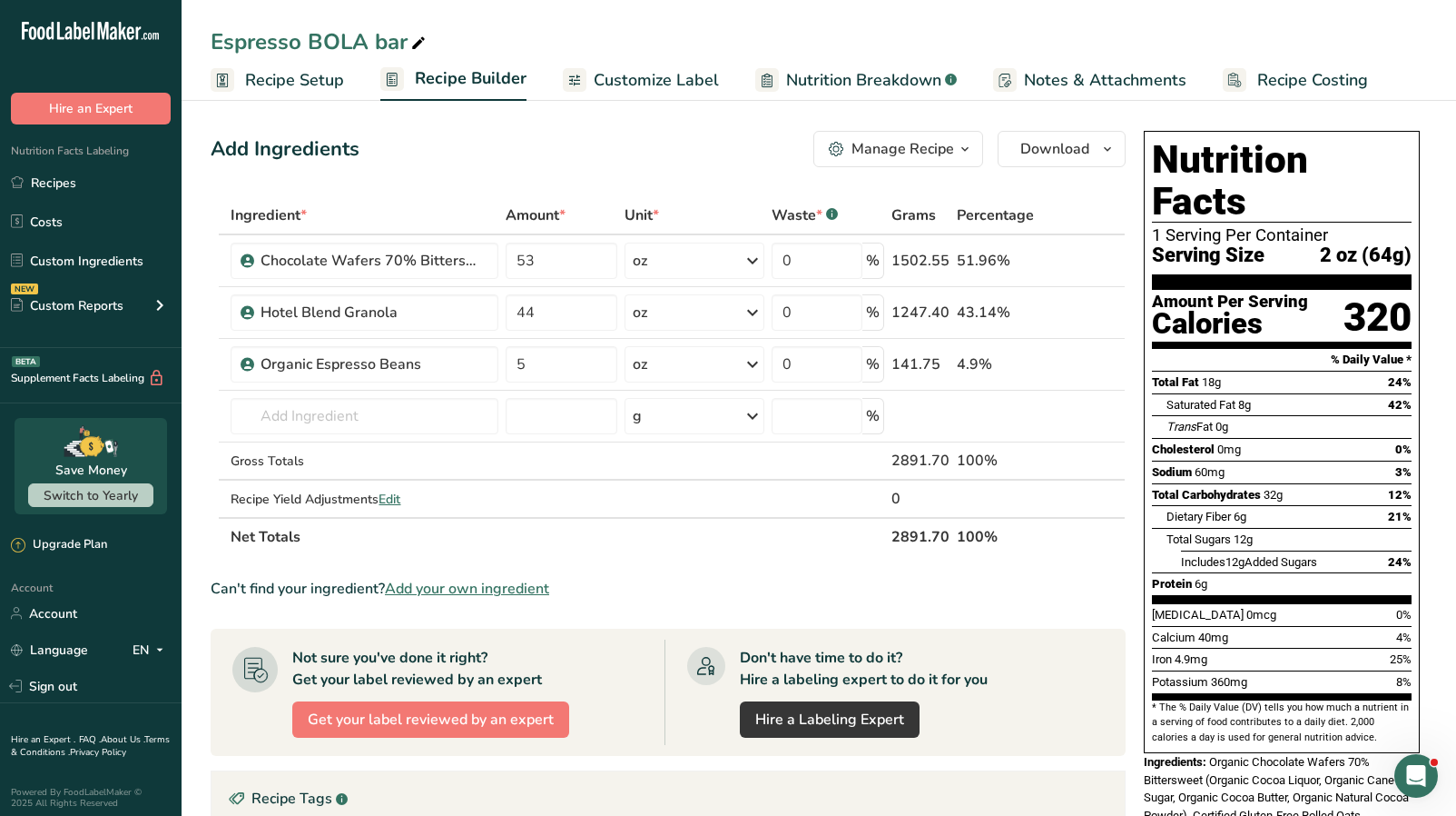
click at [301, 91] on span "Recipe Setup" at bounding box center [295, 80] width 99 height 24
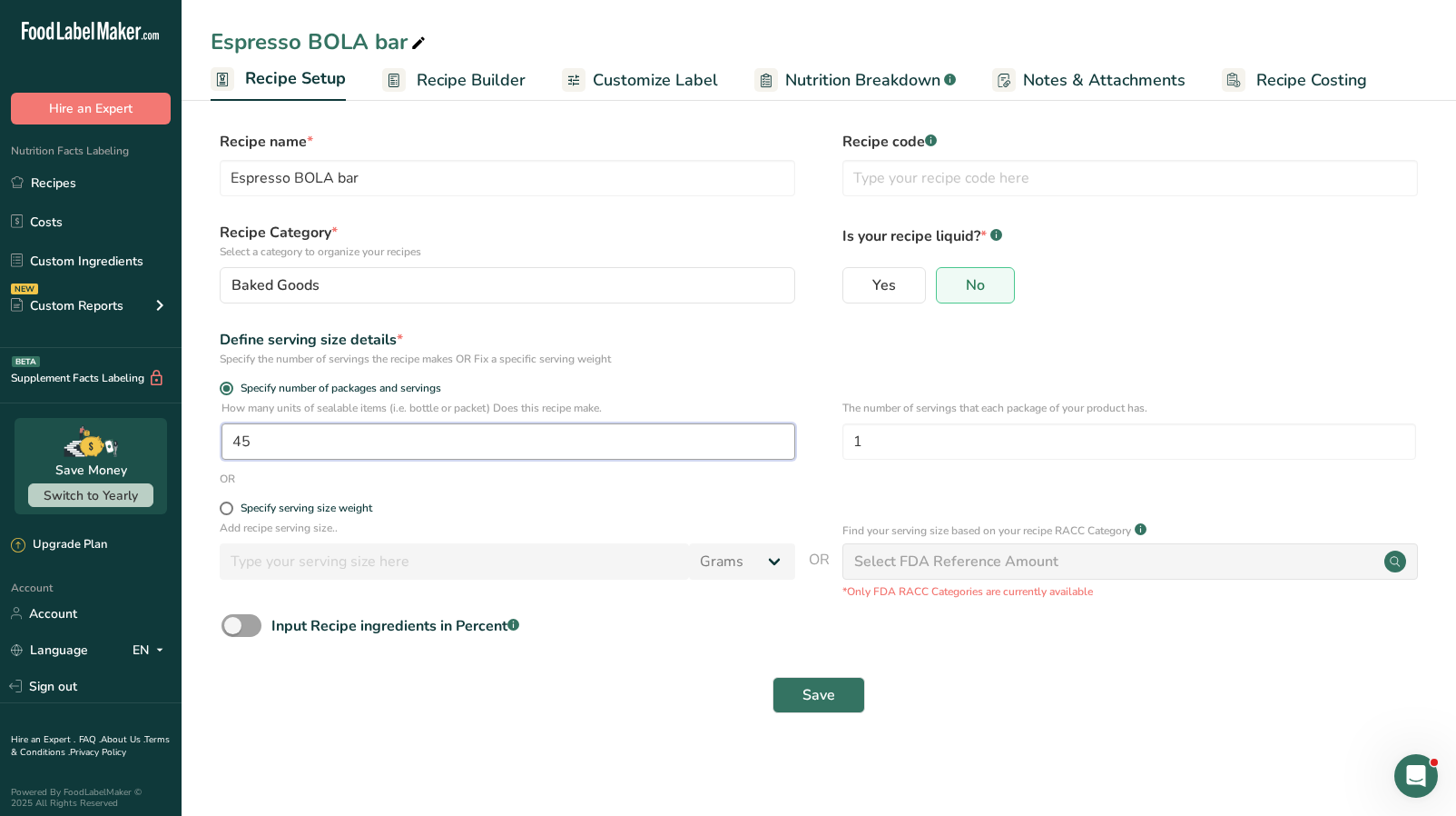
click at [284, 448] on input "45" at bounding box center [508, 441] width 574 height 36
type input "46.5"
click at [773, 650] on button "Save" at bounding box center [819, 695] width 93 height 36
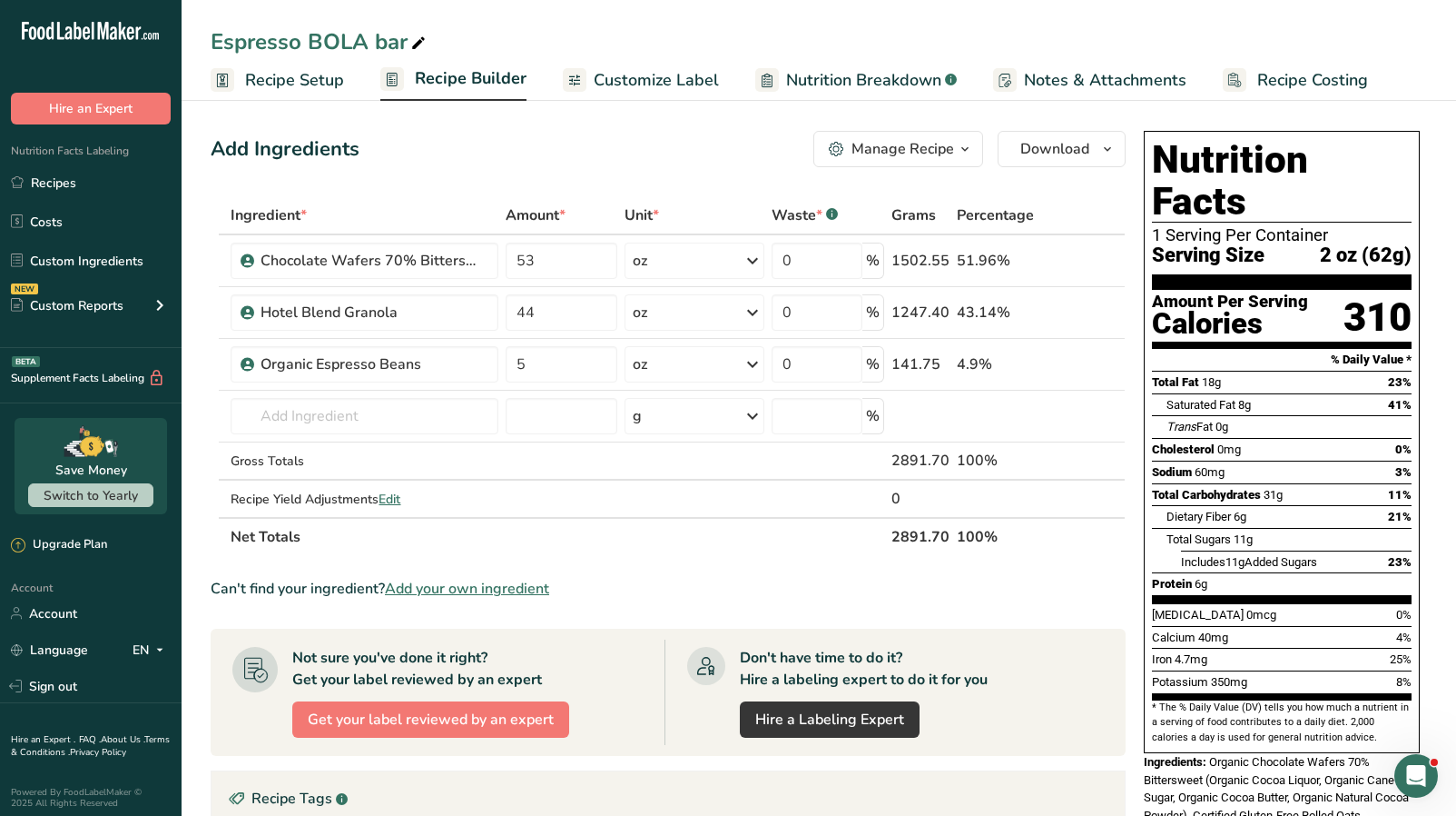
click at [450, 86] on span "Recipe Builder" at bounding box center [471, 79] width 111 height 24
click at [304, 91] on span "Recipe Setup" at bounding box center [295, 80] width 99 height 24
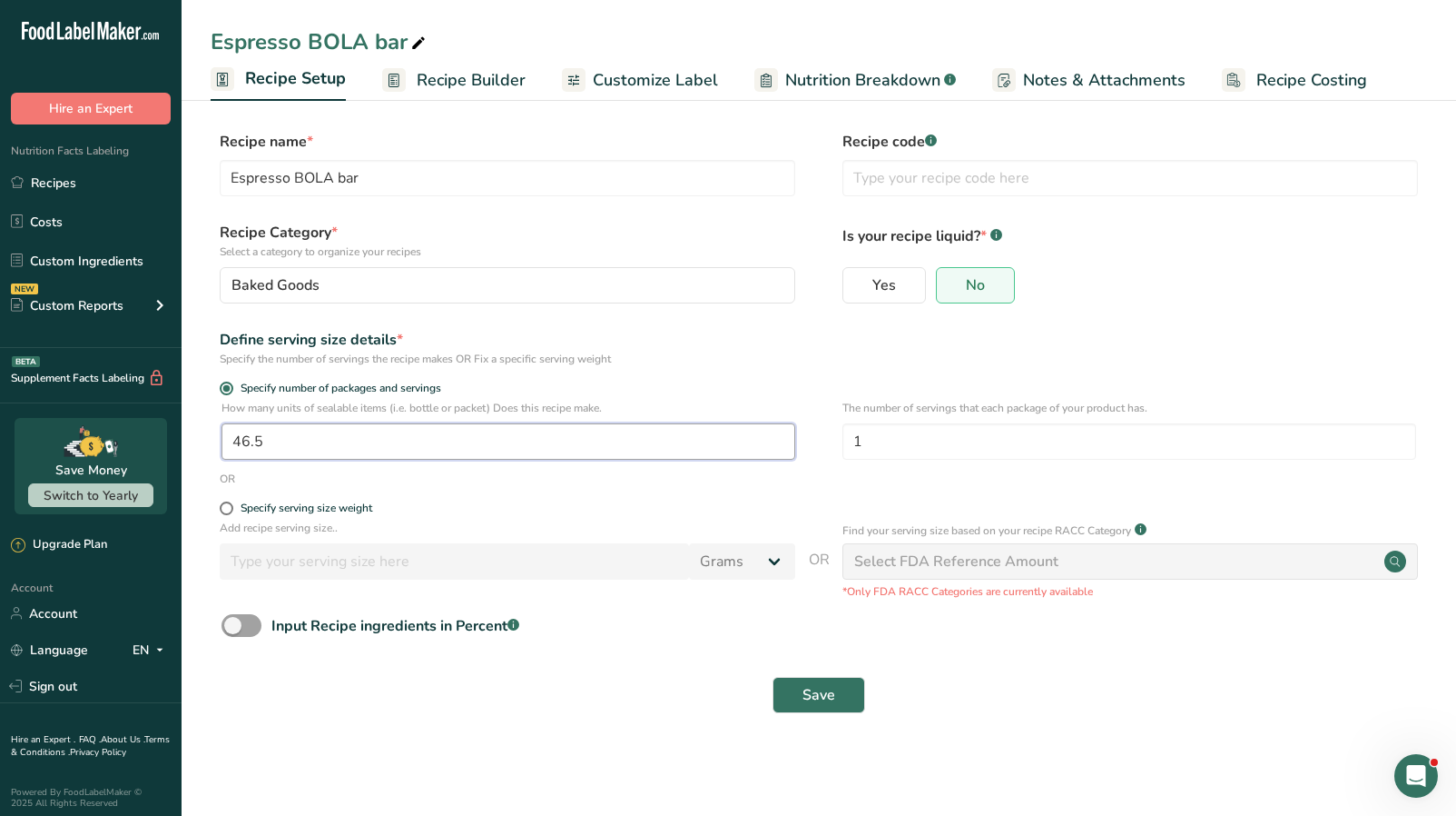
click at [384, 449] on input "46.5" at bounding box center [508, 441] width 574 height 36
type input "47"
click at [773, 650] on button "Save" at bounding box center [819, 695] width 93 height 36
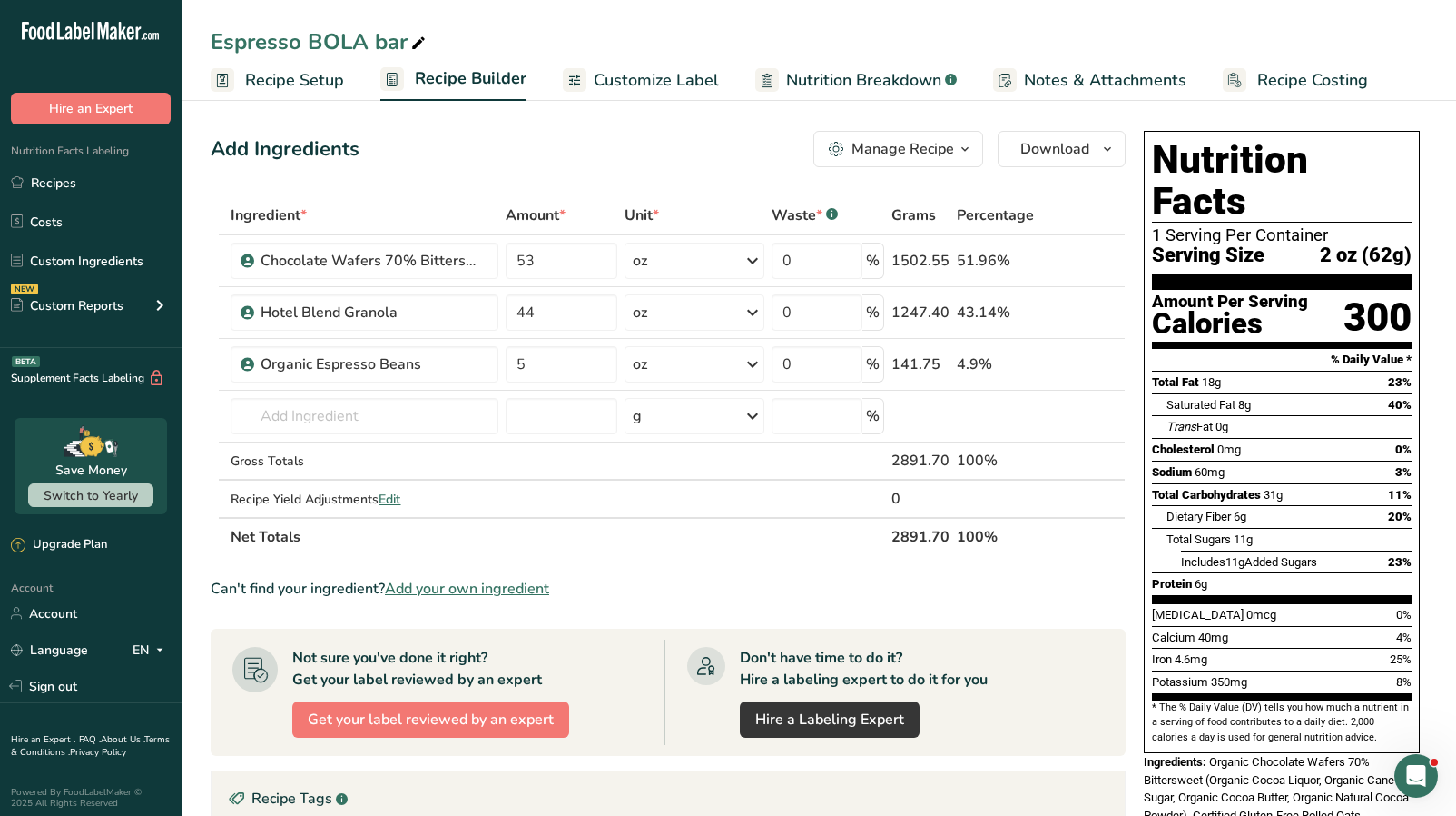
click at [332, 90] on span "Recipe Setup" at bounding box center [295, 80] width 99 height 24
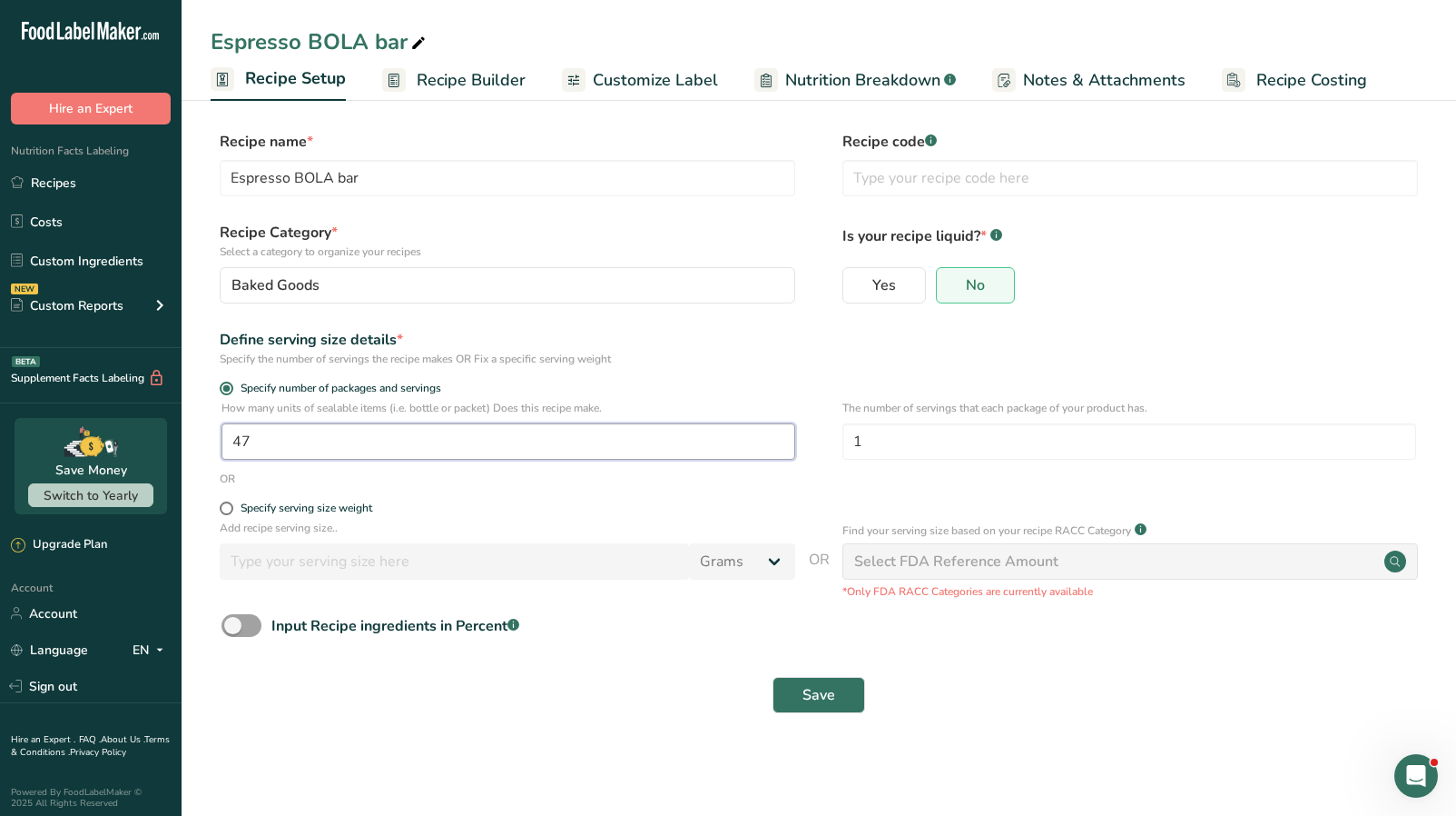
click at [325, 451] on input "47" at bounding box center [508, 441] width 574 height 36
type input "46"
click at [773, 650] on button "Save" at bounding box center [819, 695] width 93 height 36
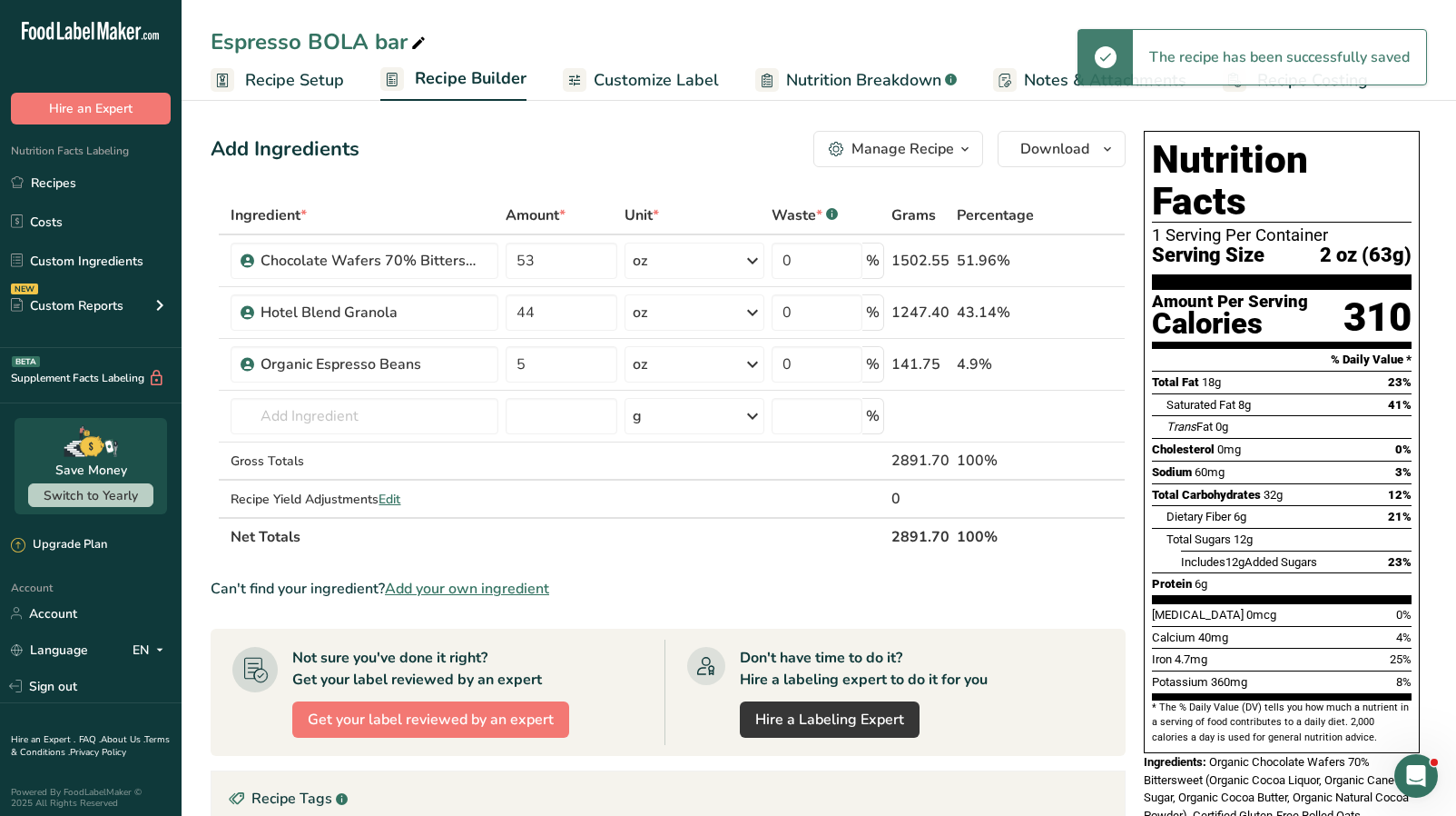
click at [655, 69] on span "Customize Label" at bounding box center [656, 80] width 125 height 24
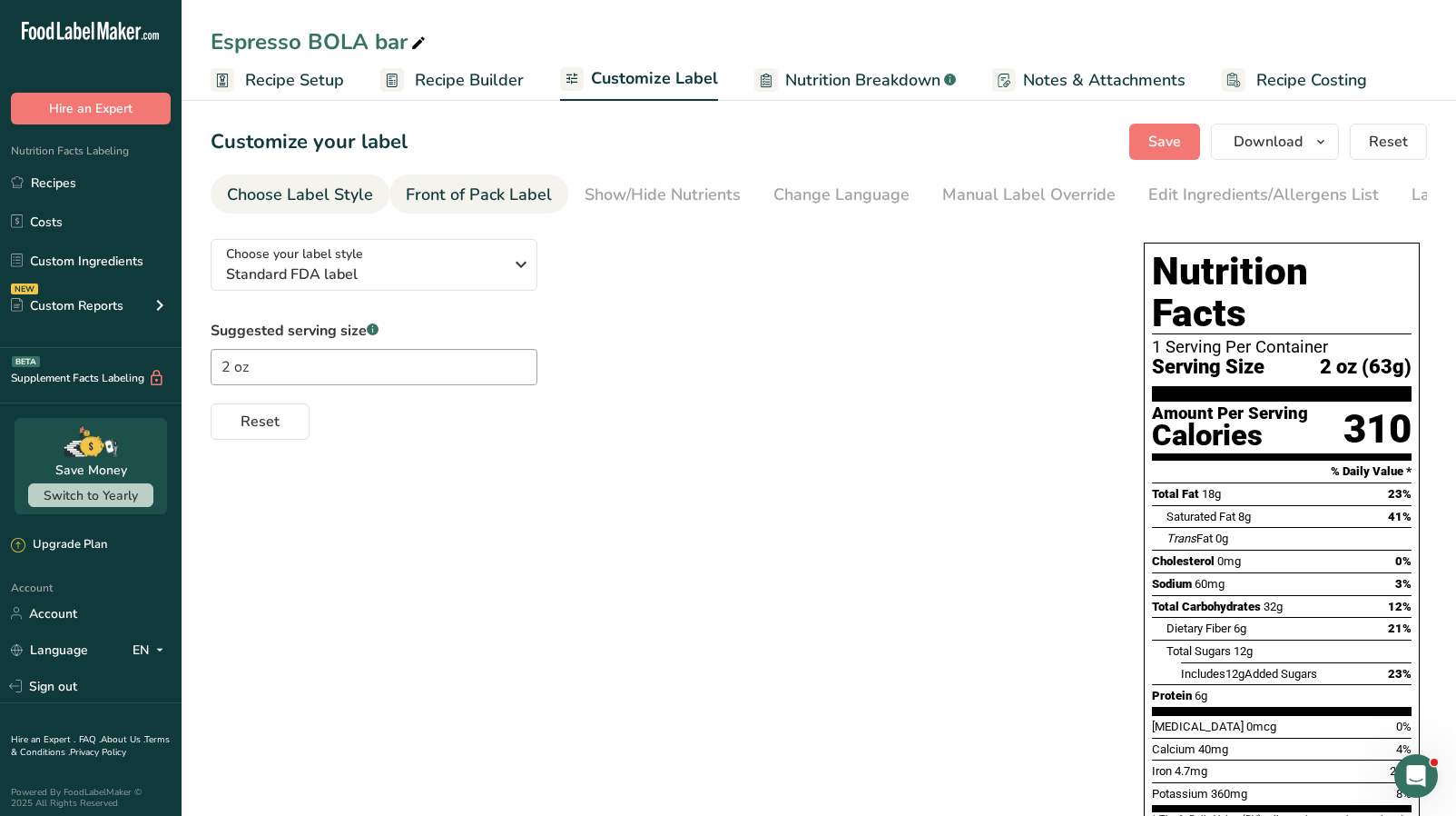
click at [465, 181] on link "Front of Pack Label" at bounding box center [479, 195] width 146 height 41
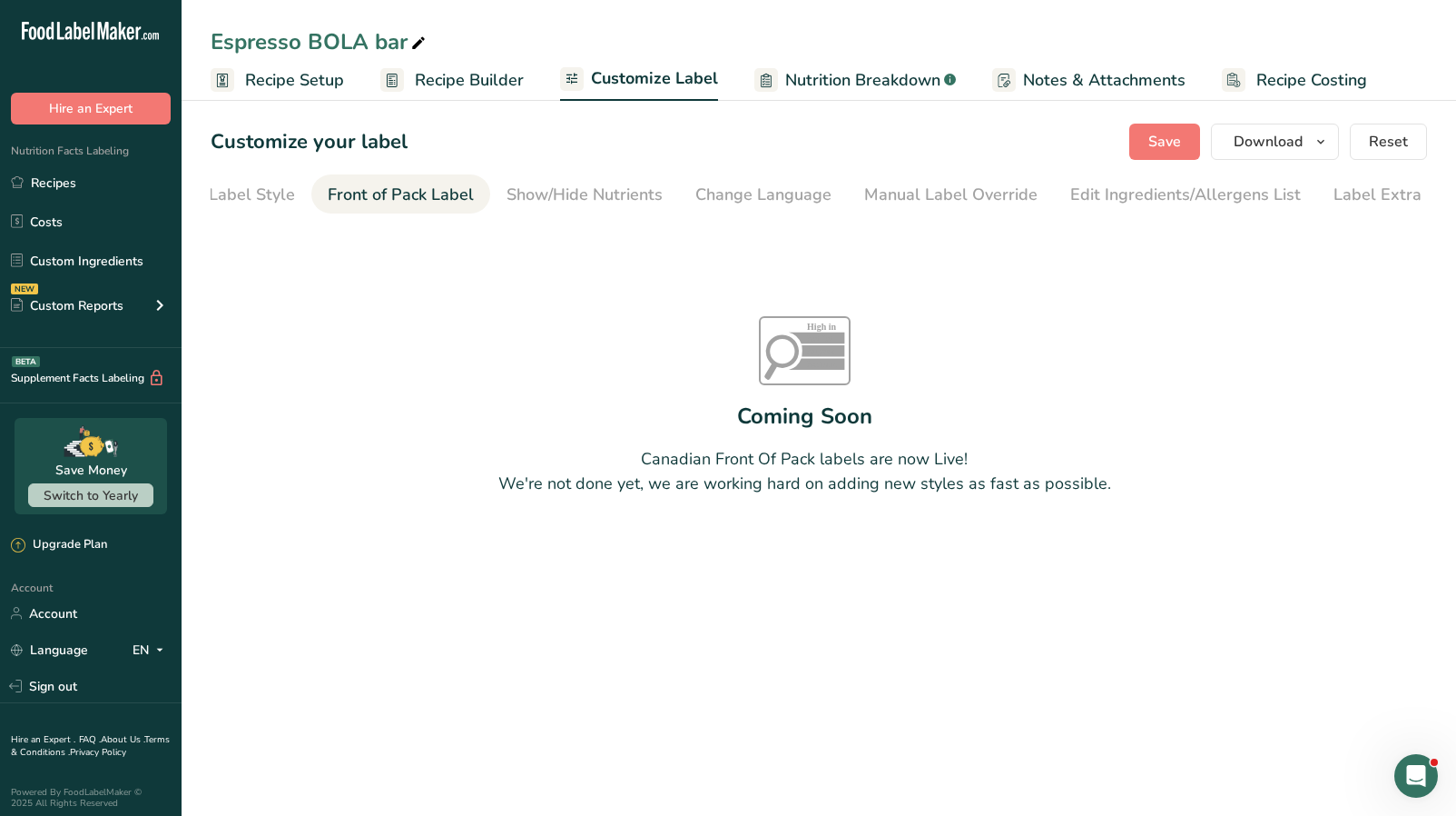
scroll to position [0, 103]
click at [563, 199] on div "Show/Hide Nutrients" at bounding box center [560, 195] width 157 height 24
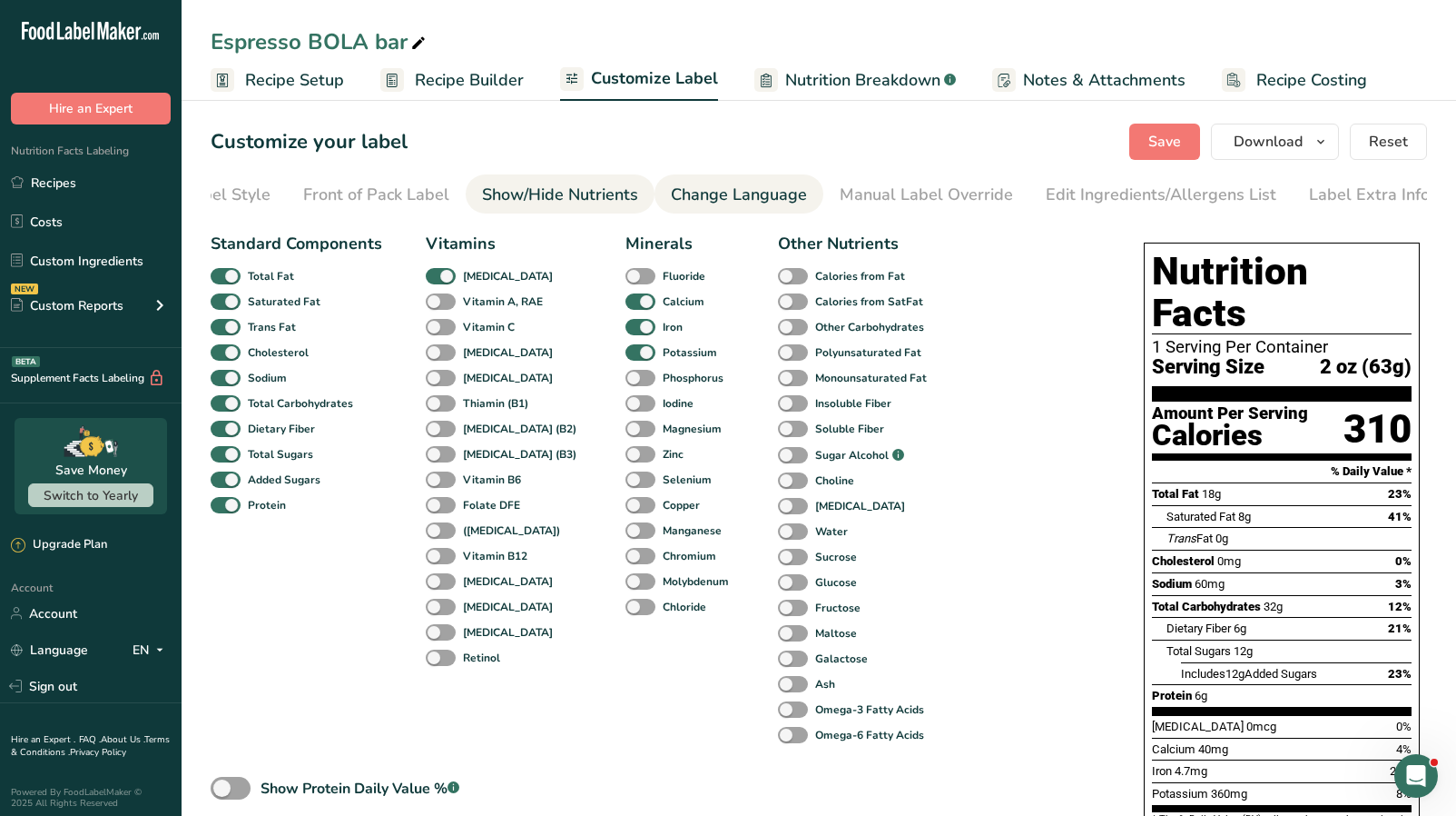
click at [654, 201] on li "Change Language" at bounding box center [739, 194] width 169 height 39
click at [735, 206] on link "Change Language" at bounding box center [739, 195] width 136 height 41
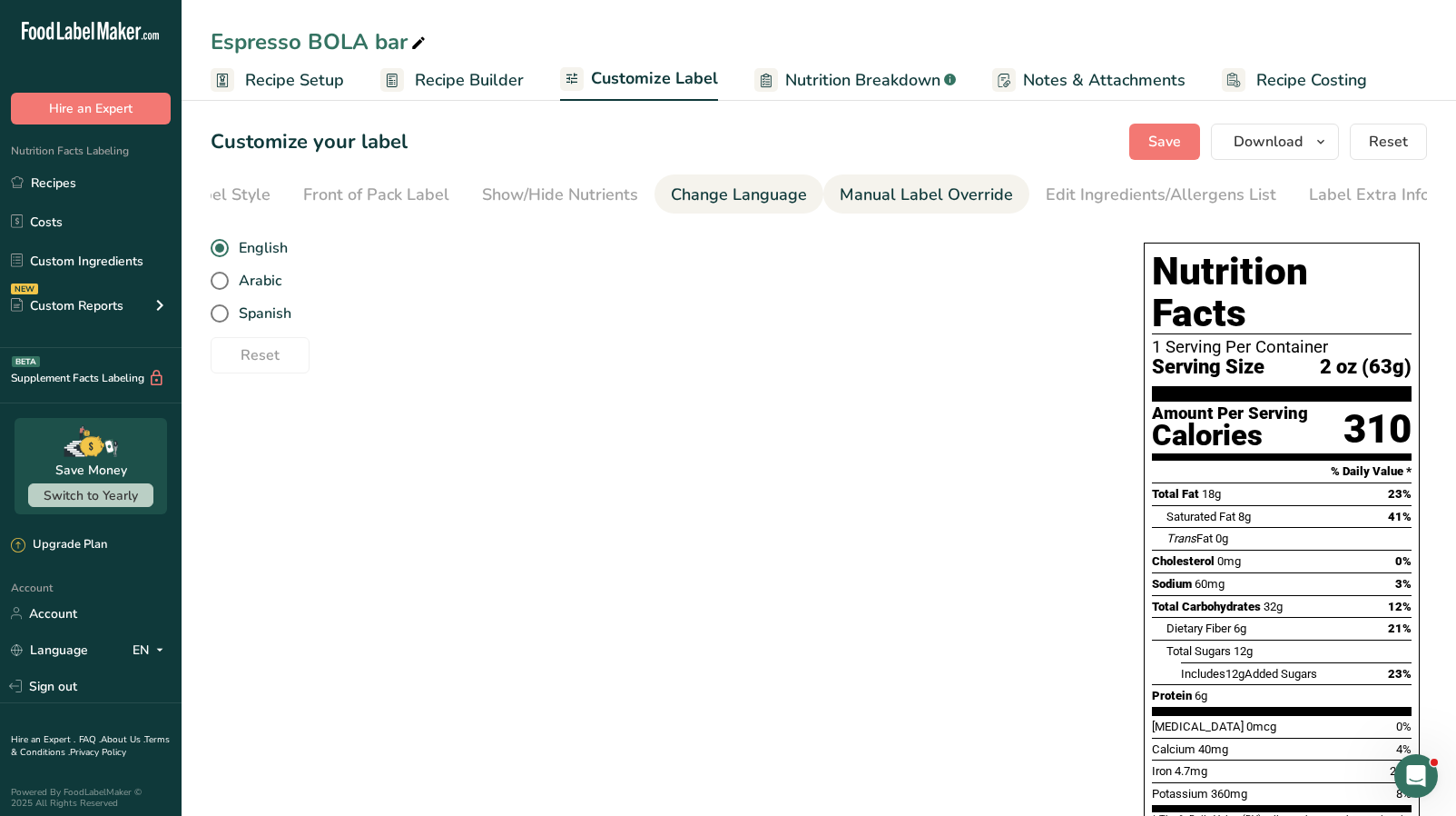
click at [864, 192] on div "Manual Label Override" at bounding box center [926, 195] width 173 height 24
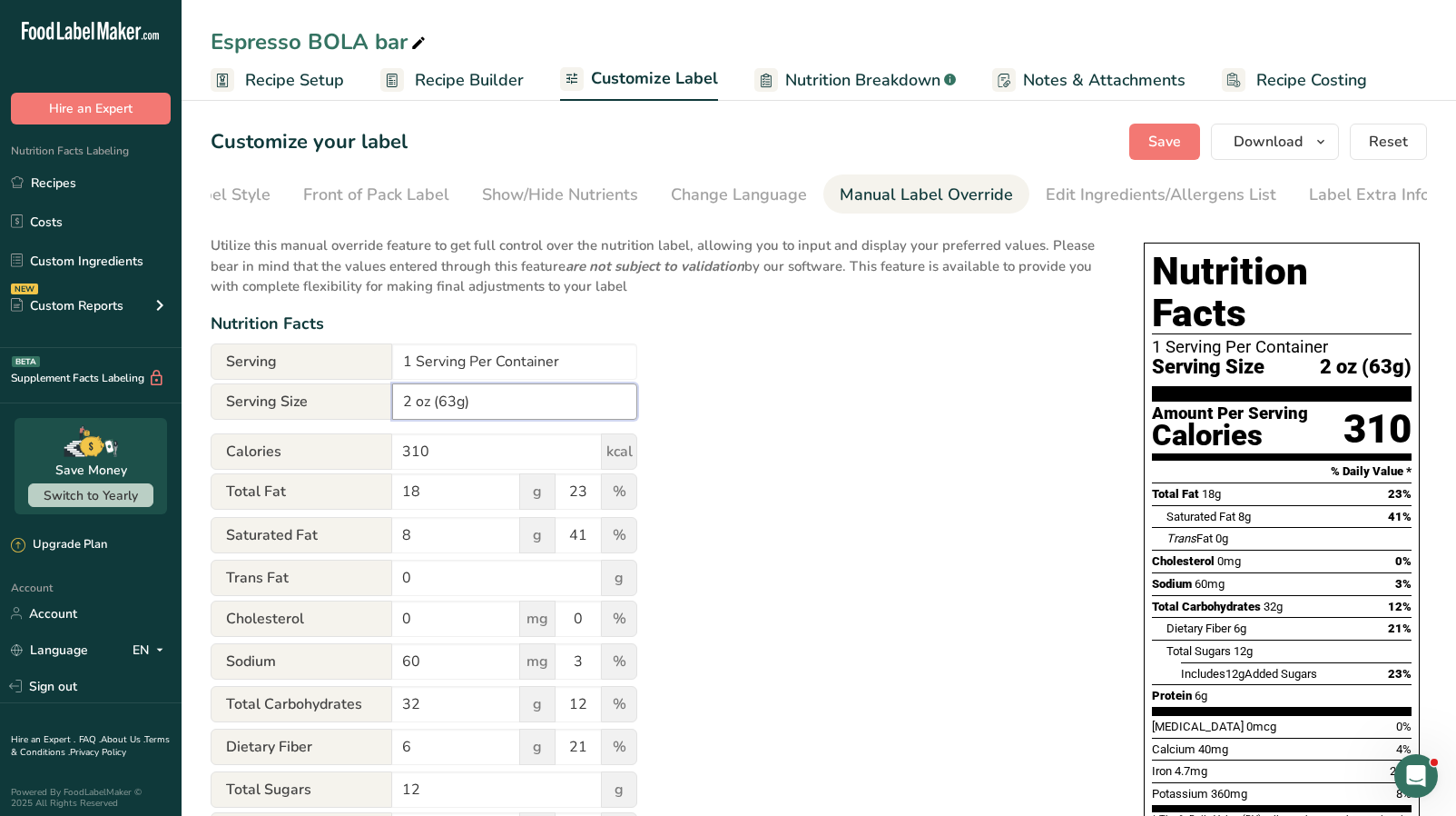
click at [455, 410] on input "2 oz (63g)" at bounding box center [514, 401] width 246 height 36
type input "2 oz (57g)"
click at [736, 529] on div "Utilize this manual override feature to get full control over the nutrition lab…" at bounding box center [659, 669] width 897 height 890
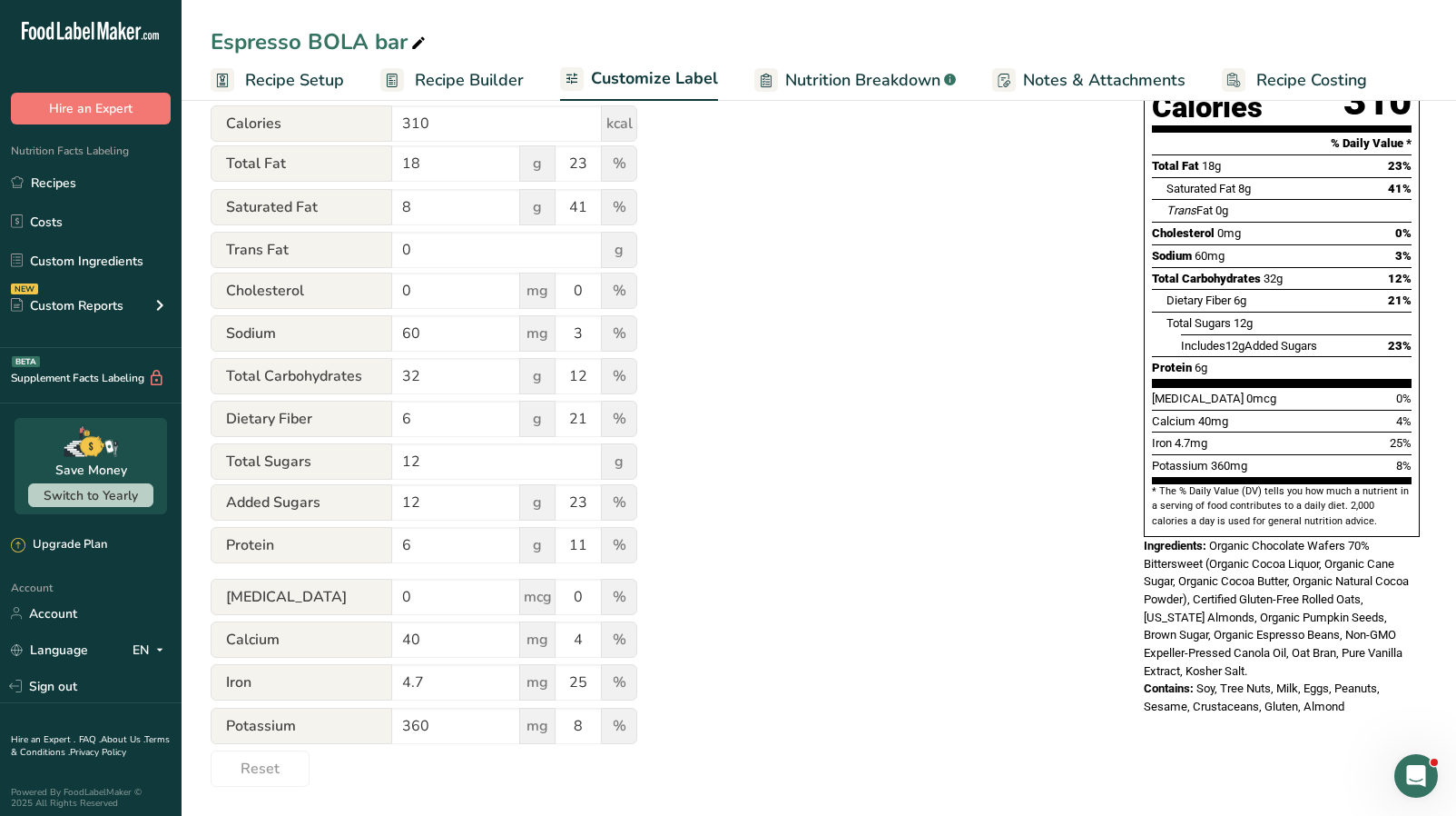
scroll to position [333, 0]
click at [437, 650] on input "4.7" at bounding box center [456, 682] width 128 height 36
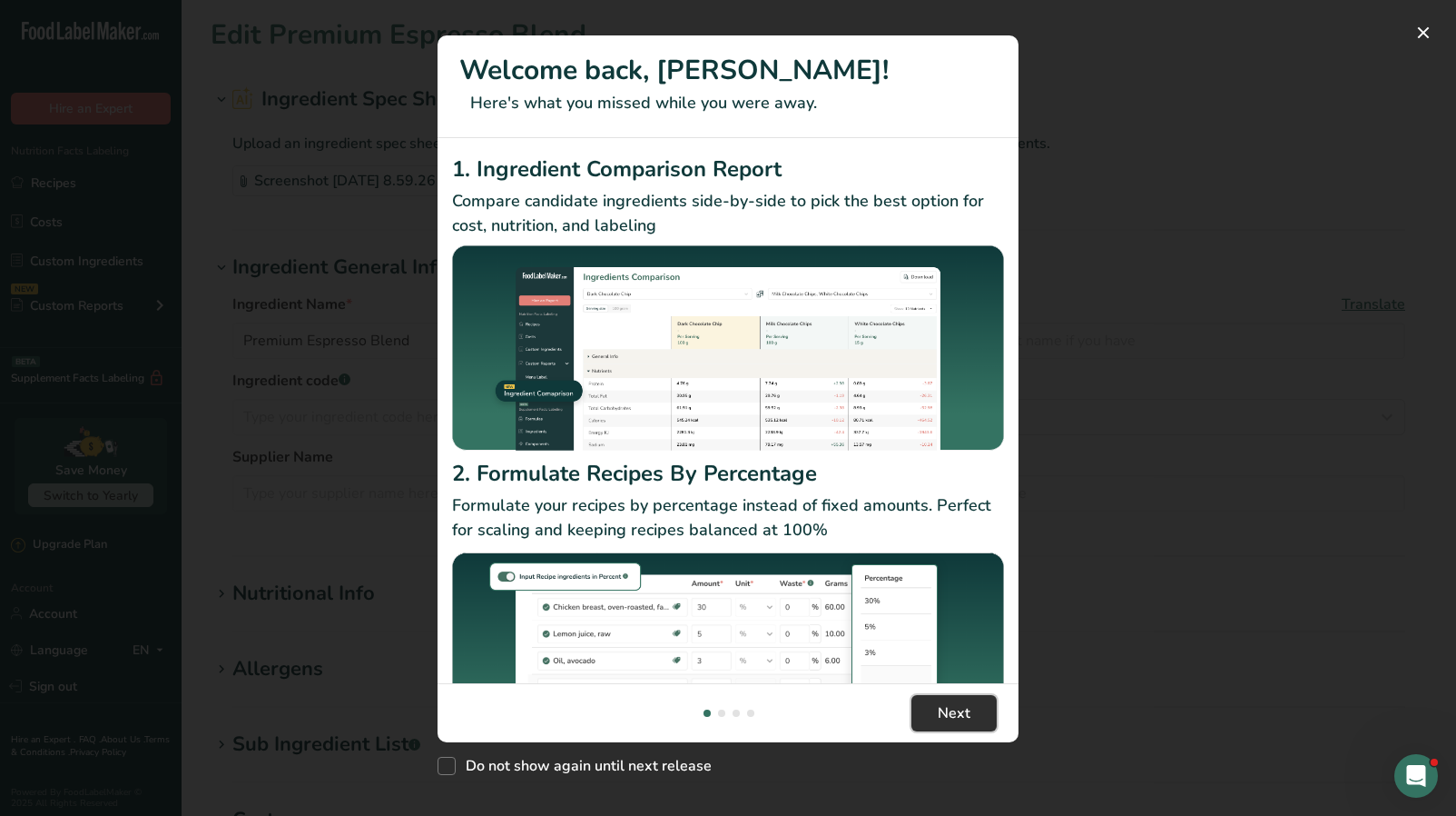
click at [969, 716] on span "Next" at bounding box center [954, 713] width 32 height 22
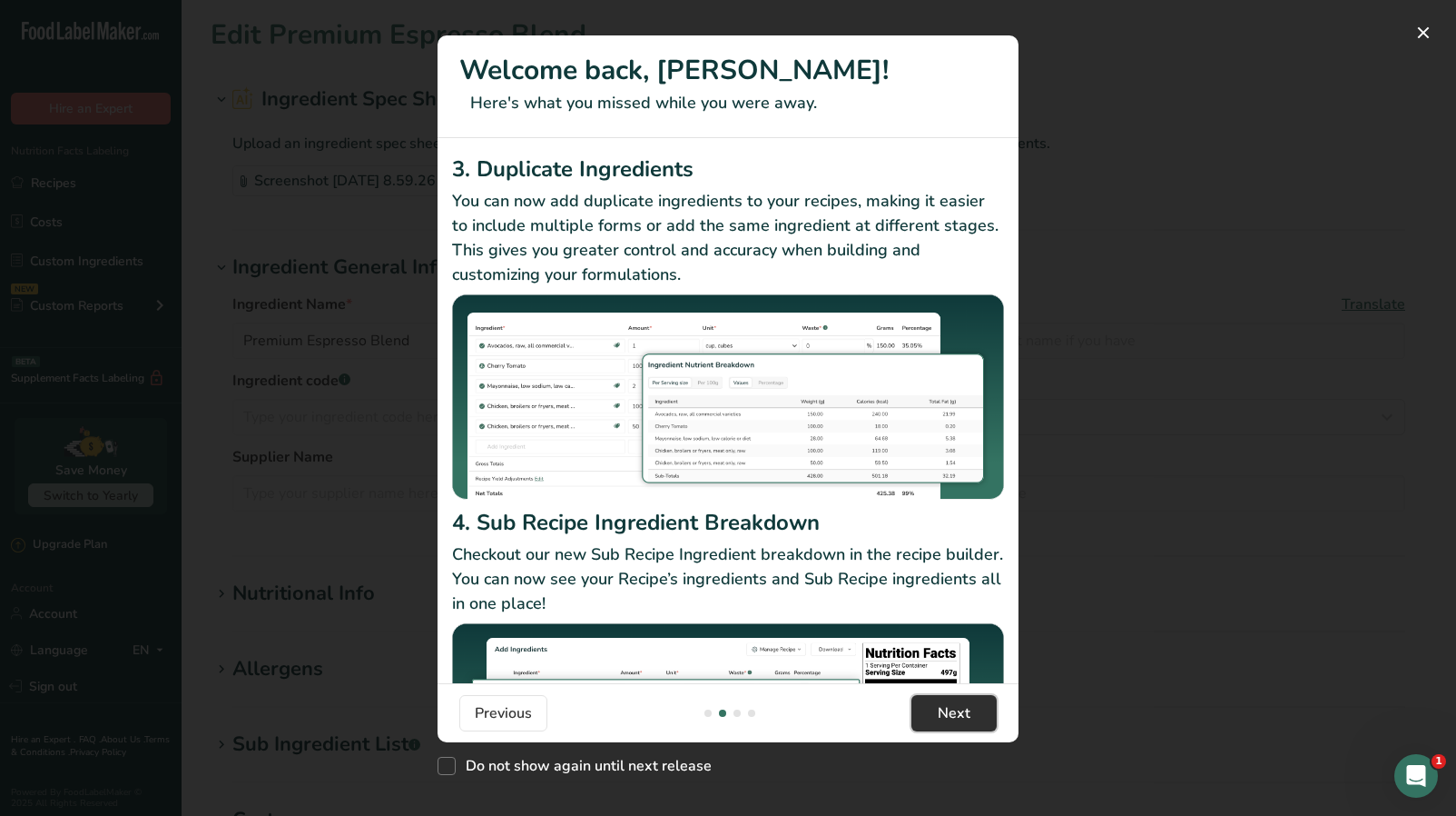
click at [969, 716] on span "Next" at bounding box center [954, 713] width 32 height 22
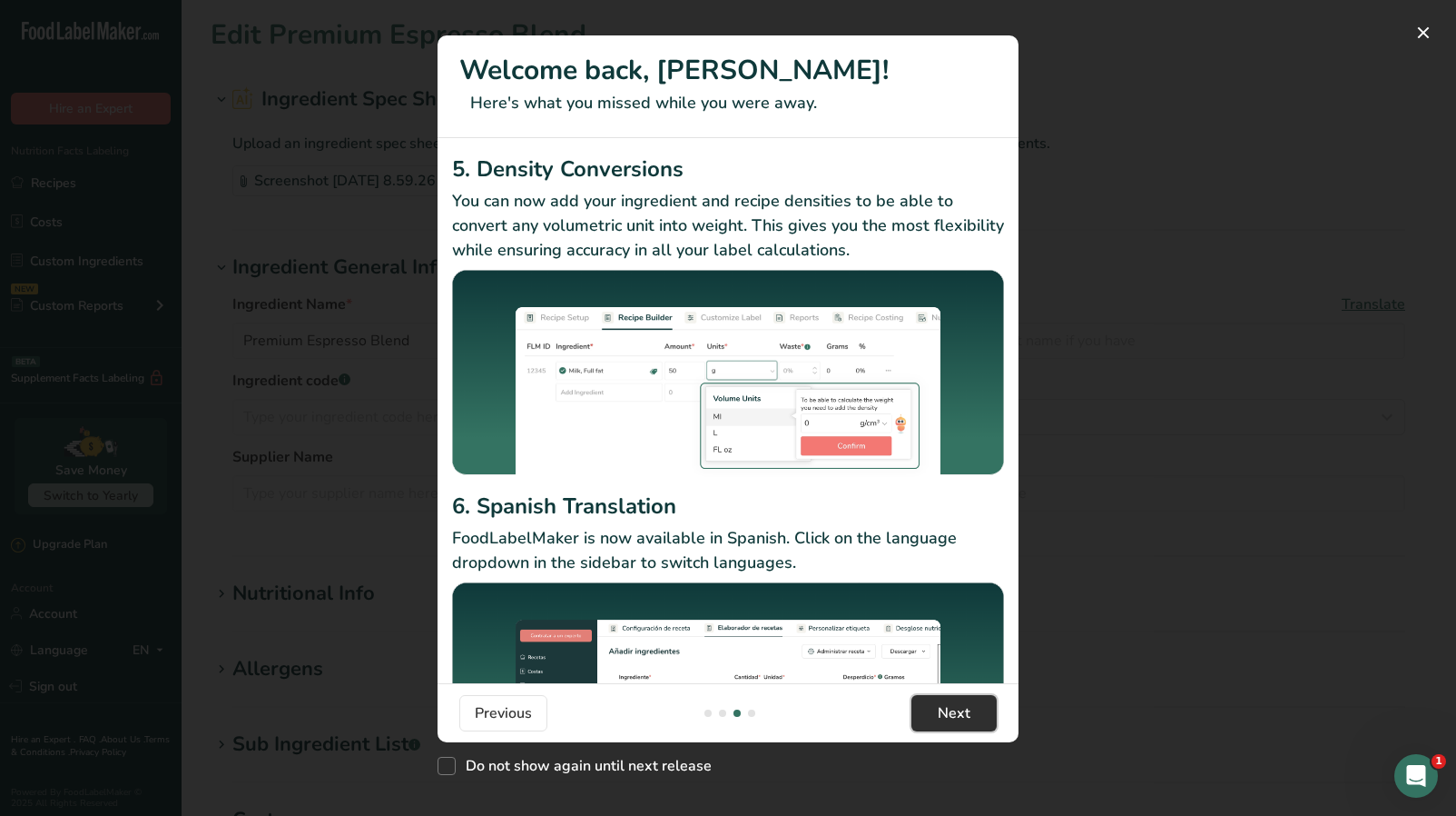
click at [969, 716] on span "Next" at bounding box center [954, 713] width 32 height 22
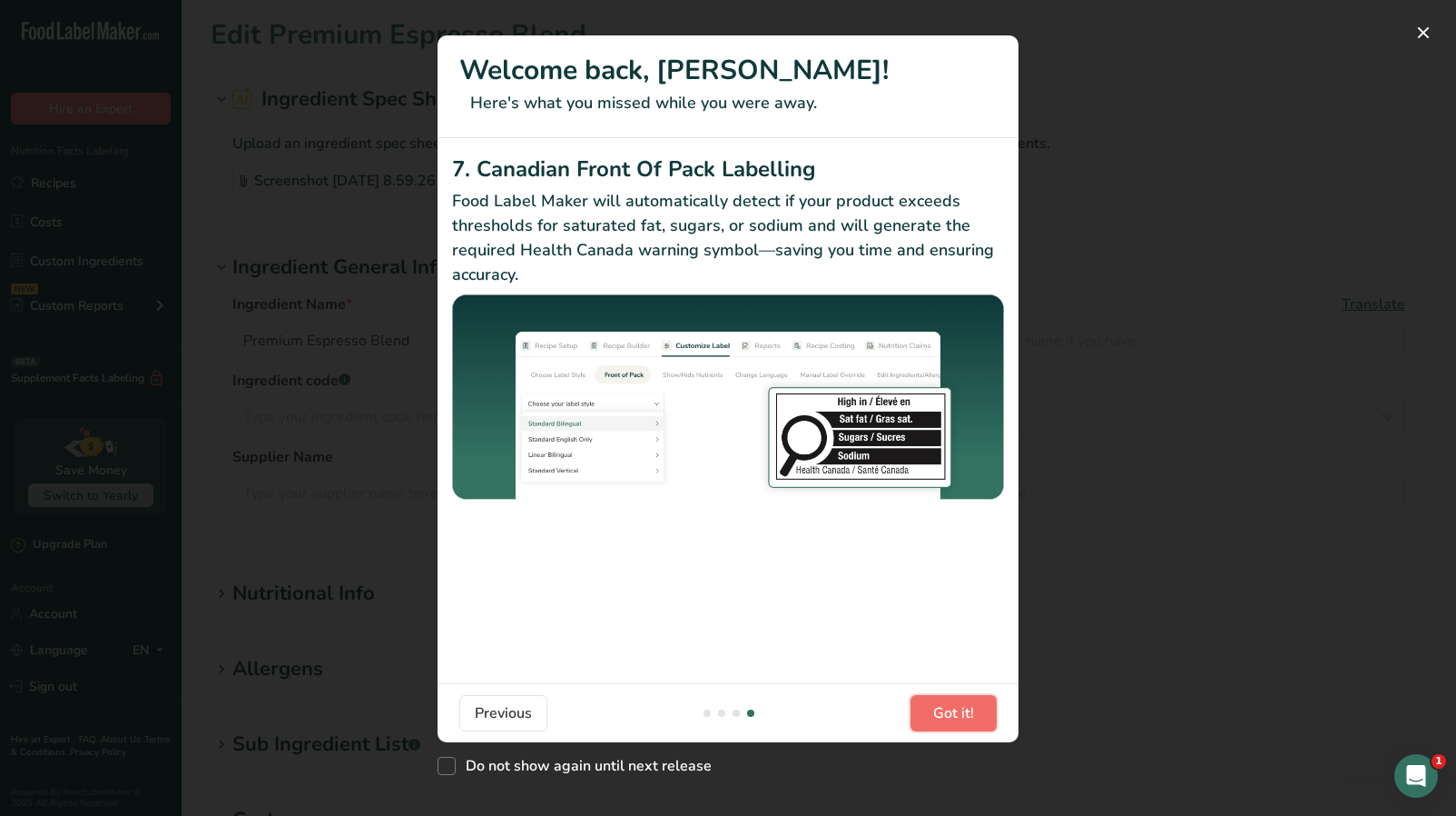
click at [969, 716] on span "Got it!" at bounding box center [954, 713] width 41 height 22
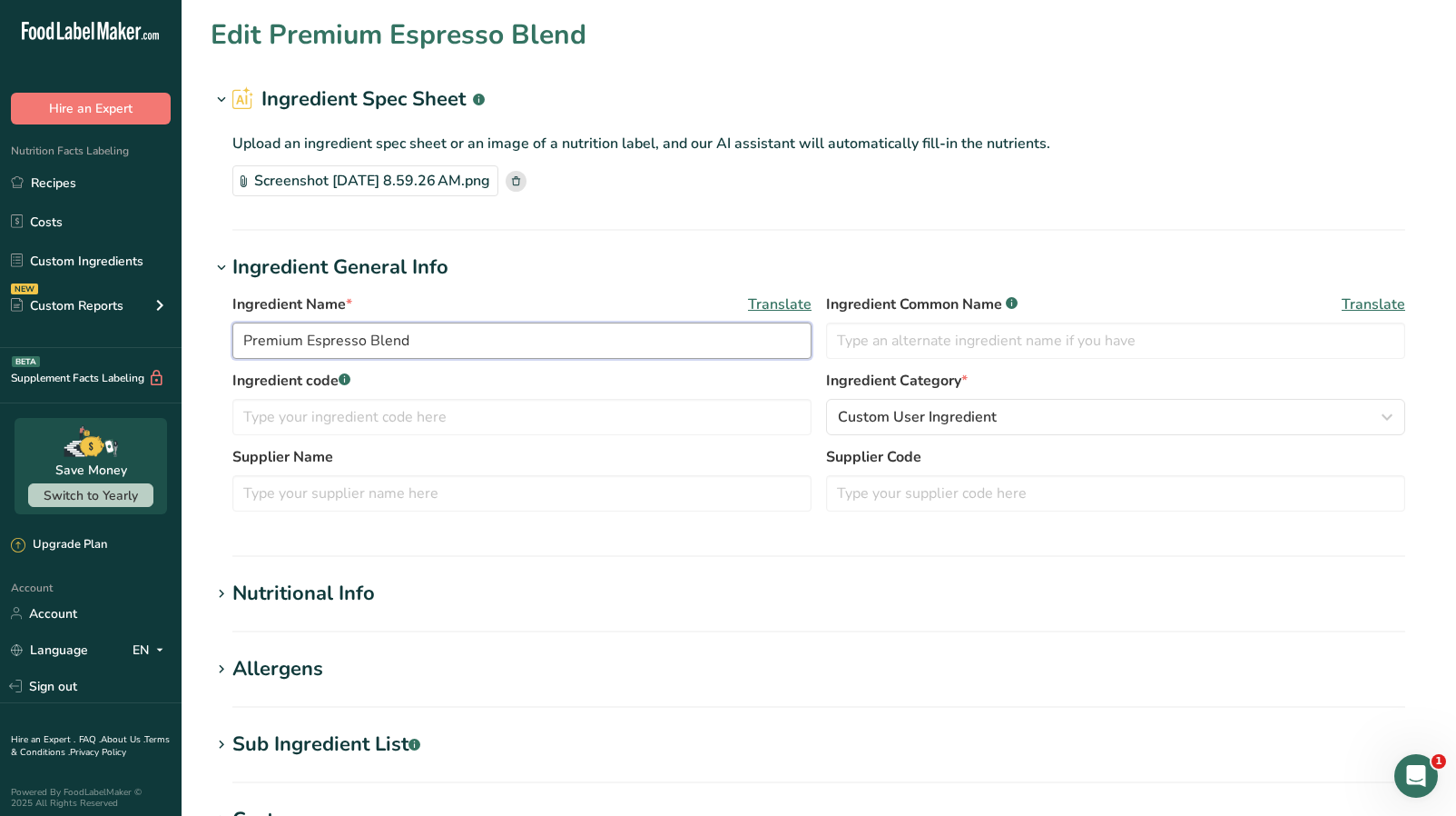
click at [299, 342] on input "Premium Espresso Blend" at bounding box center [522, 340] width 579 height 36
drag, startPoint x: 299, startPoint y: 342, endPoint x: 213, endPoint y: 338, distance: 86.1
click at [213, 338] on div "Ingredient Name * Translate Premium Espresso Blend Ingredient Common Name .a-a{…" at bounding box center [818, 408] width 1217 height 250
click at [447, 339] on input "Organic Espresso Blend" at bounding box center [522, 340] width 579 height 36
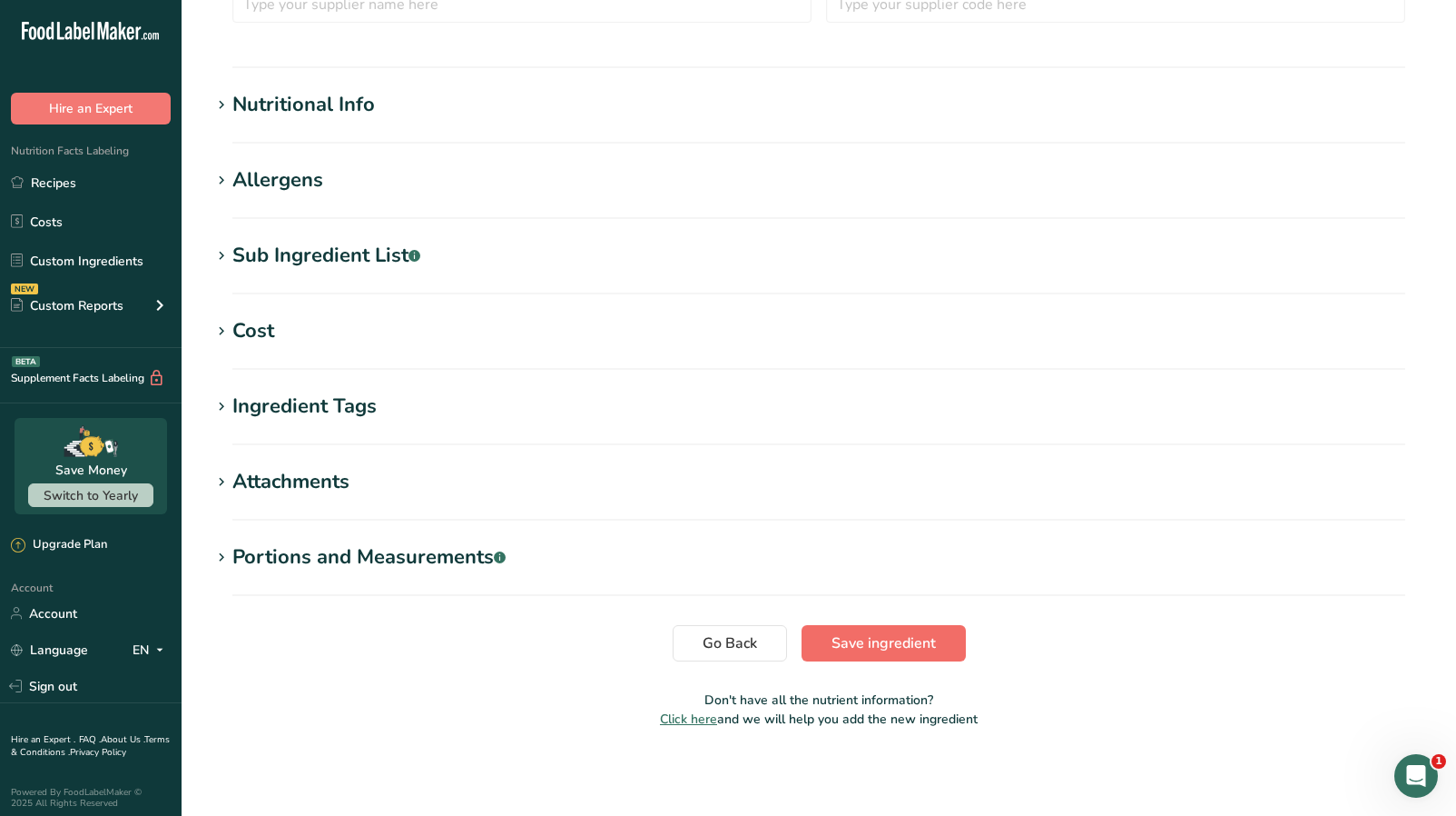
type input "Organic Espresso Beans"
click at [891, 649] on span "Save ingredient" at bounding box center [883, 644] width 105 height 22
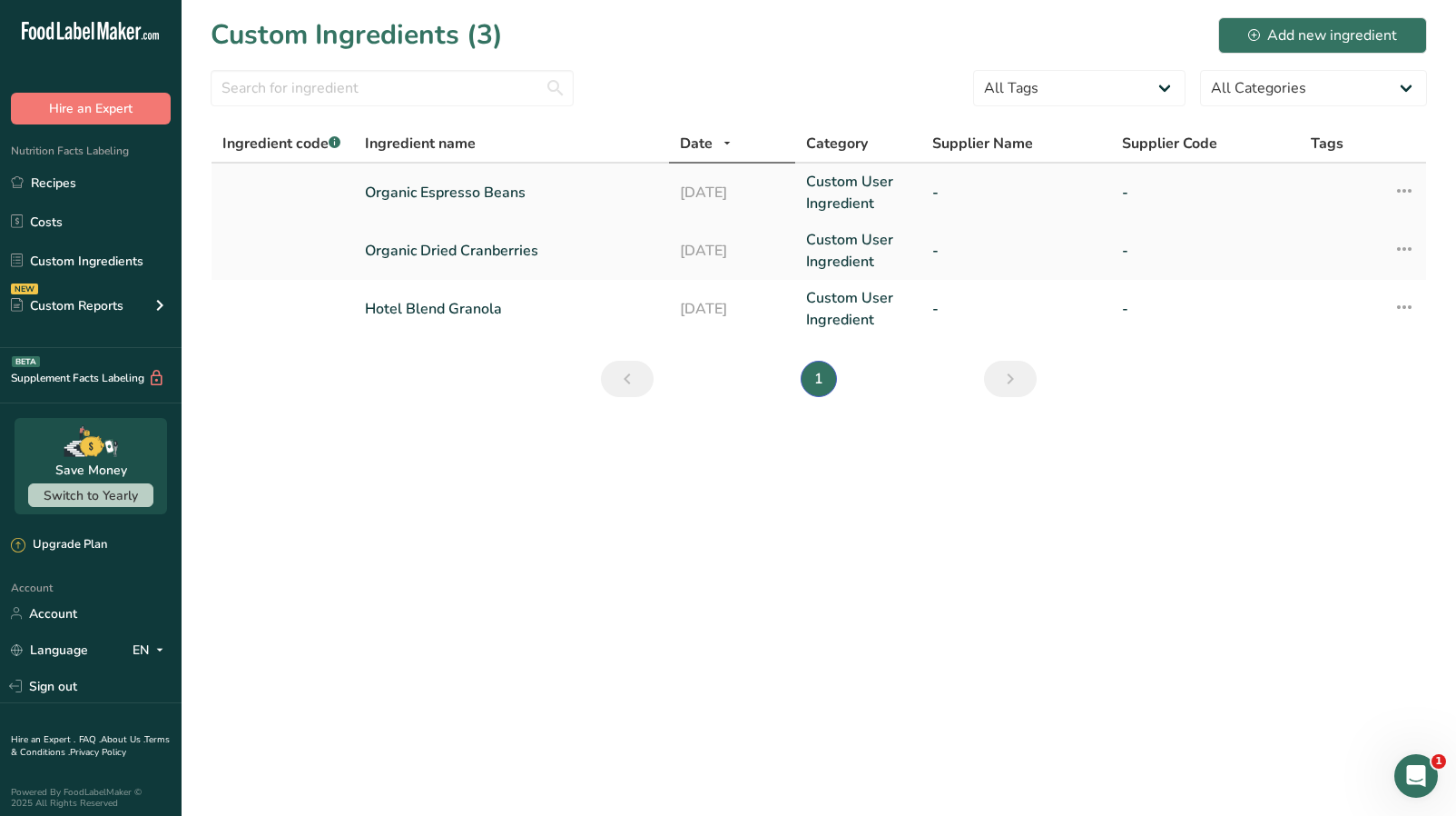
click at [480, 184] on link "Organic Espresso Beans" at bounding box center [512, 193] width 293 height 22
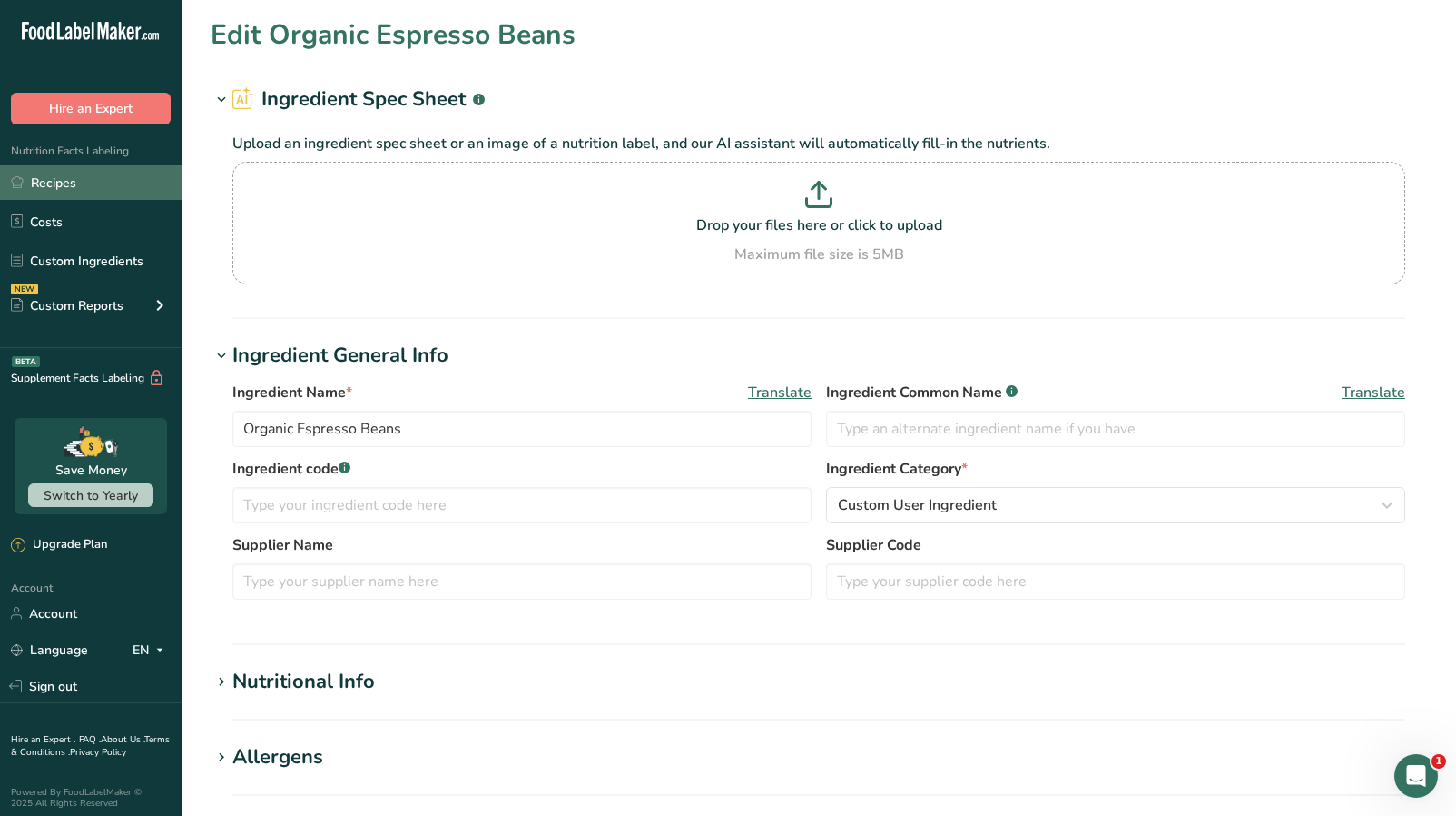
click at [72, 182] on link "Recipes" at bounding box center [91, 182] width 182 height 34
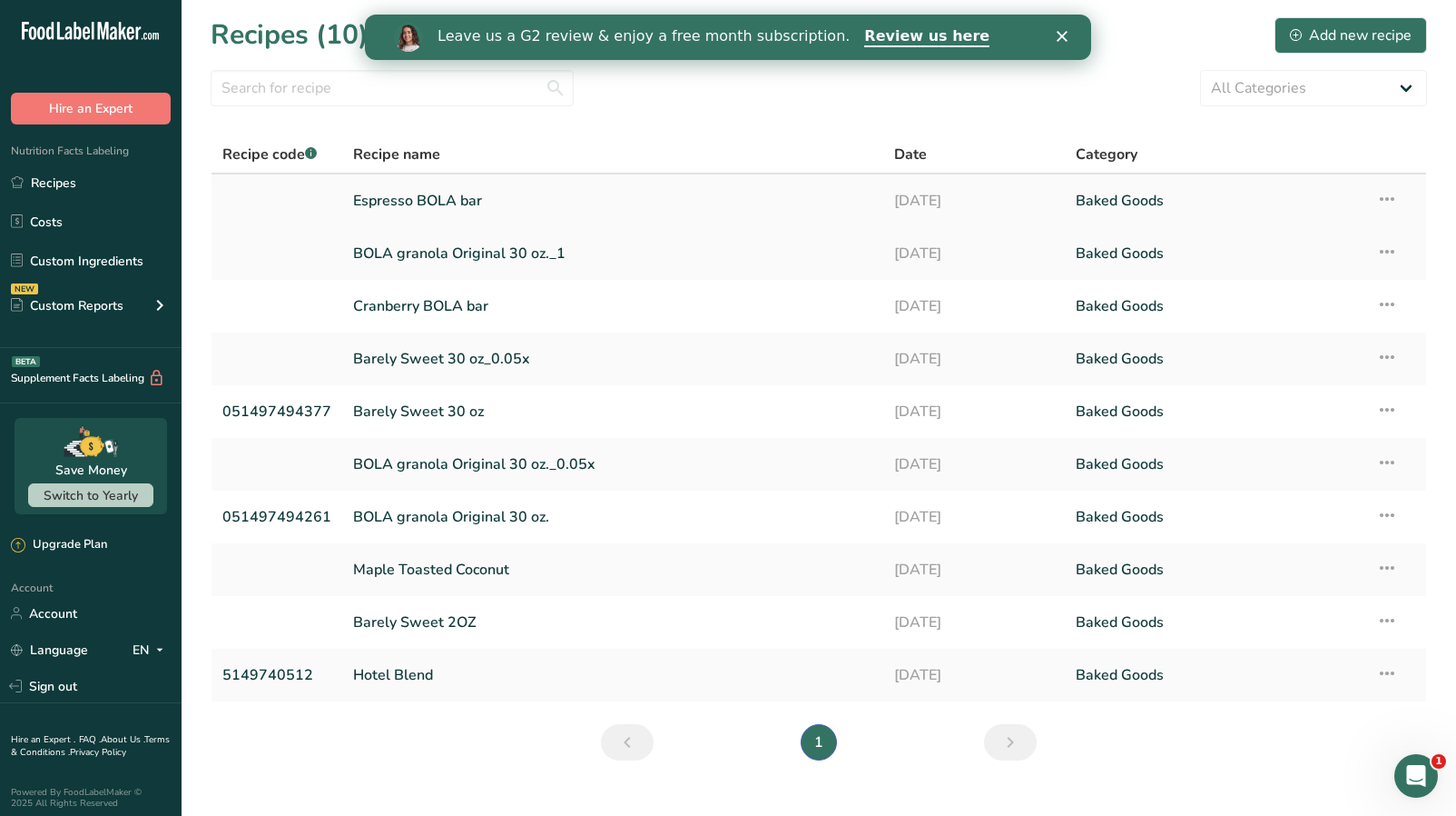
click at [443, 205] on link "Espresso BOLA bar" at bounding box center [613, 200] width 519 height 38
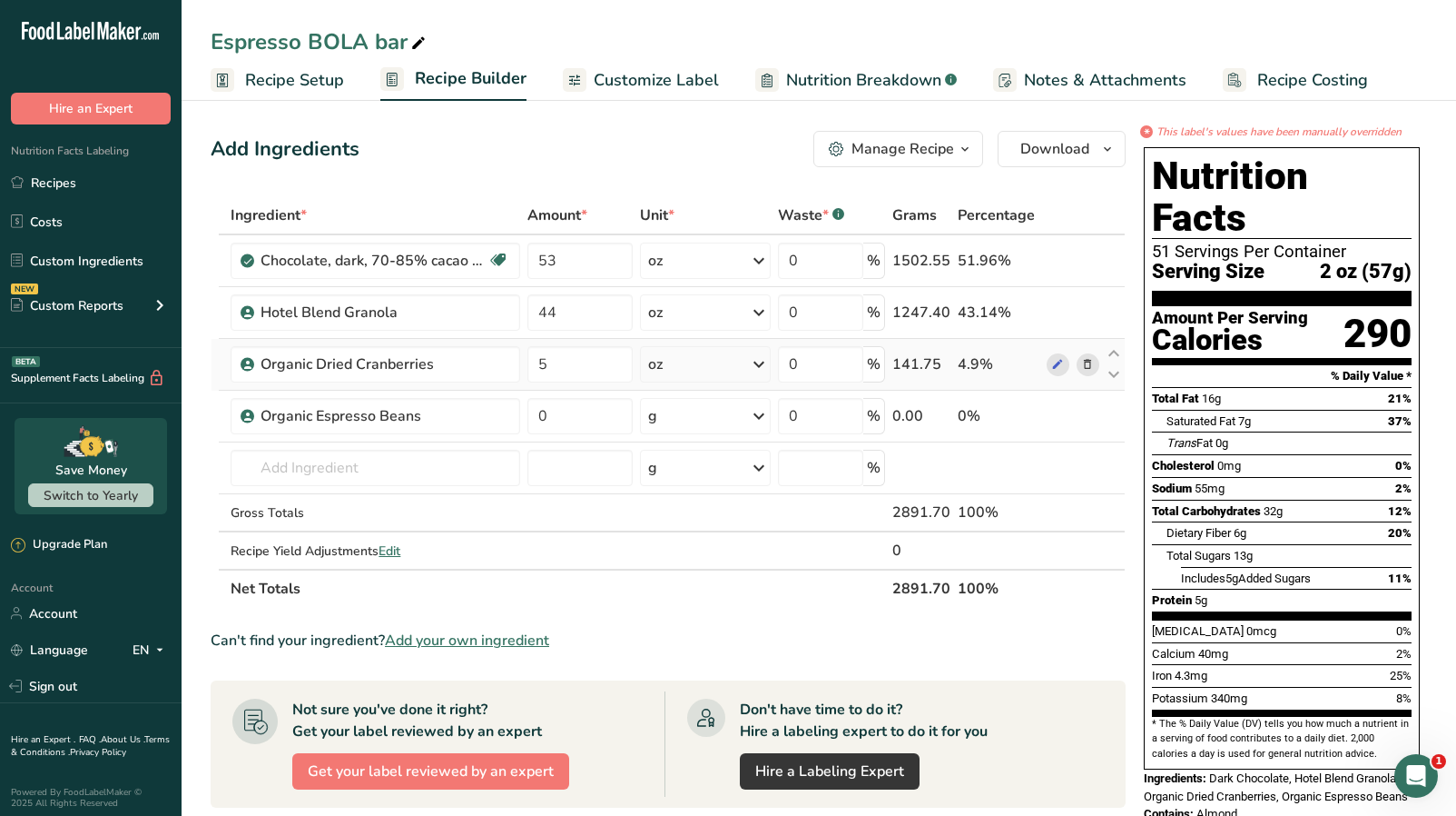
click at [1083, 364] on icon at bounding box center [1088, 364] width 13 height 19
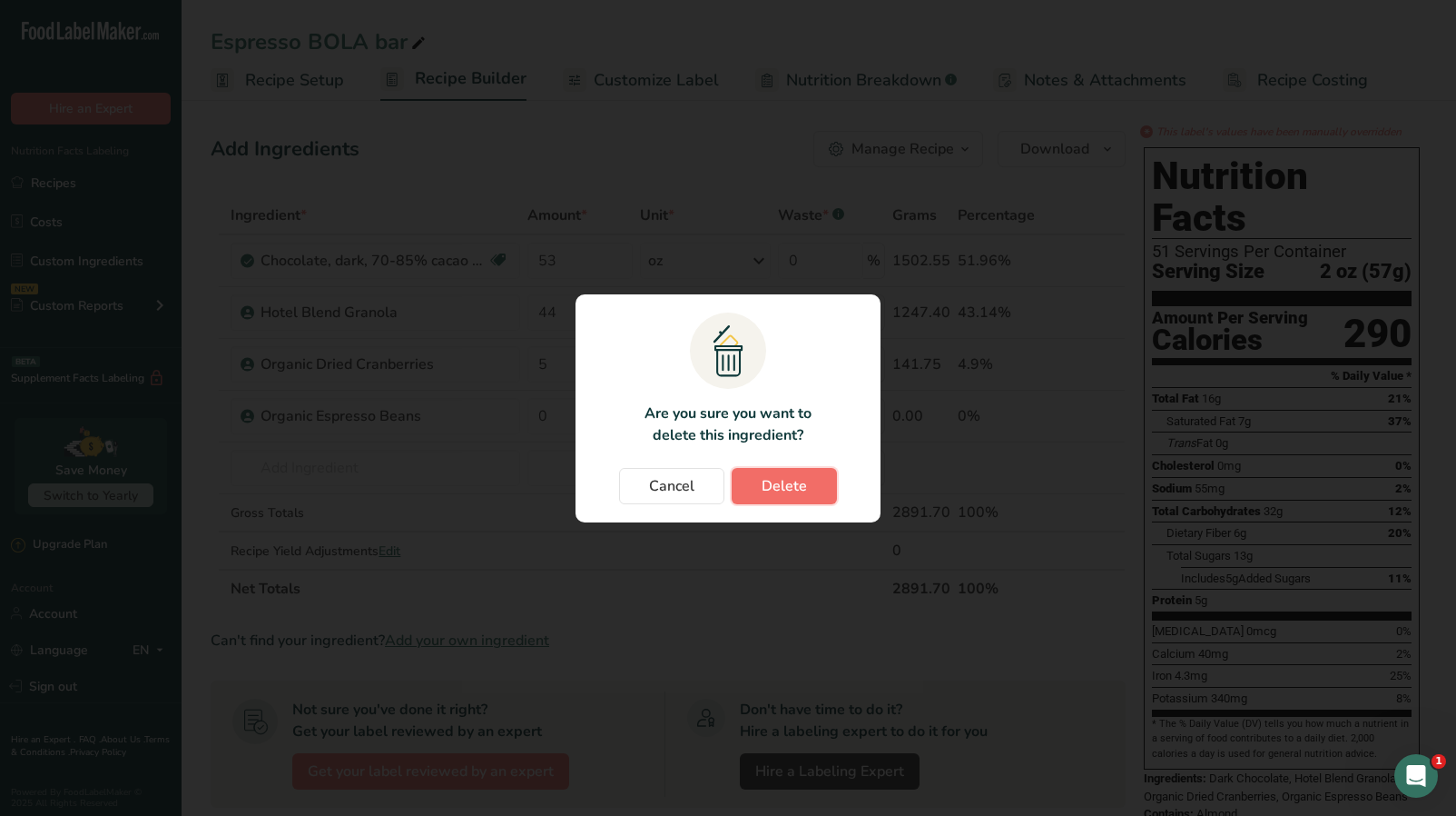
click at [791, 478] on span "Delete" at bounding box center [784, 486] width 45 height 22
type input "0"
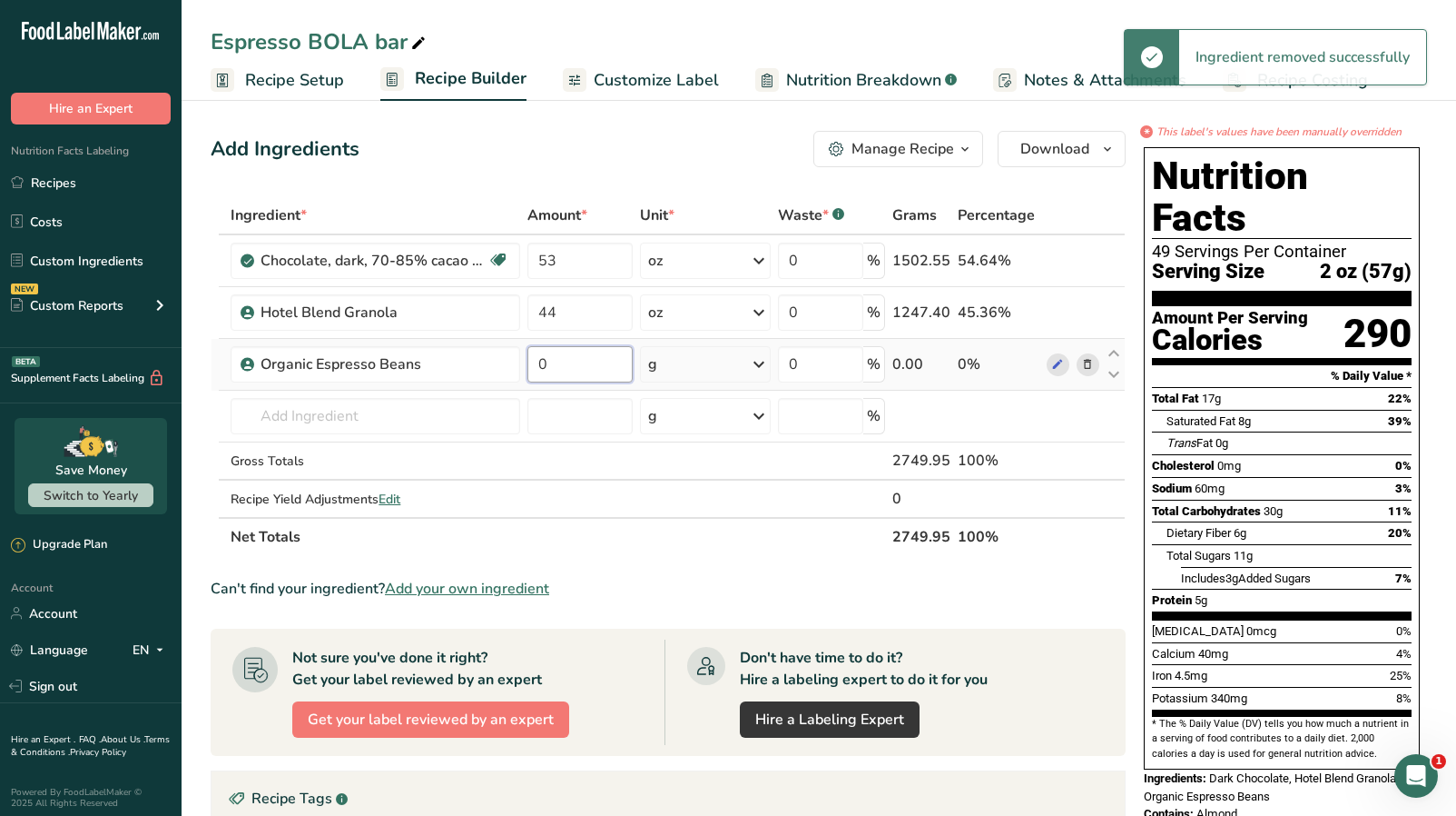
click at [564, 363] on input "0" at bounding box center [580, 363] width 106 height 36
type input "5"
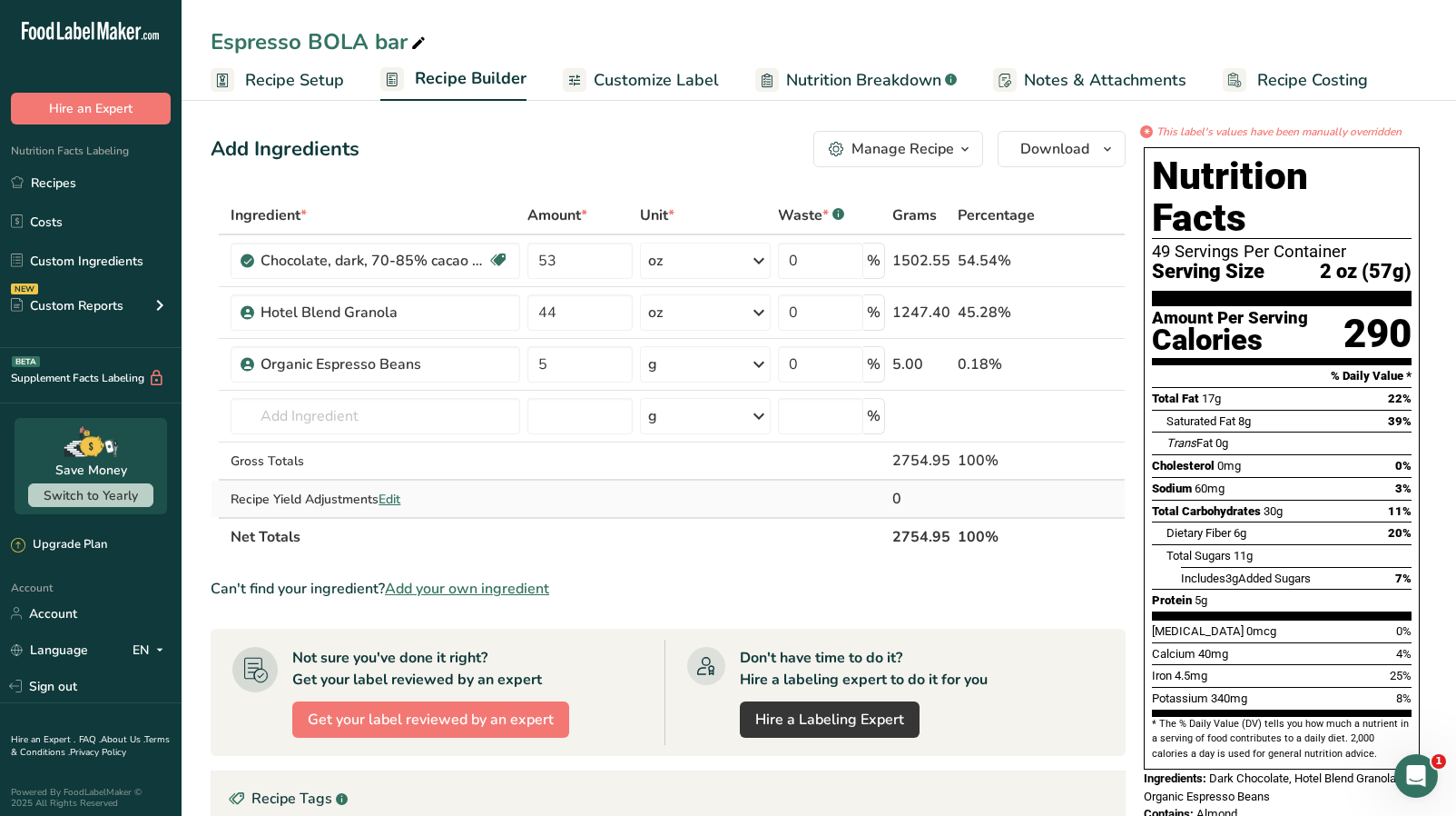
click at [559, 490] on div "Ingredient * Amount * Unit * Waste * .a-a{fill:#347362;}.b-a{fill:#fff;} Grams …" at bounding box center [668, 376] width 916 height 360
click at [290, 81] on span "Recipe Setup" at bounding box center [295, 80] width 99 height 24
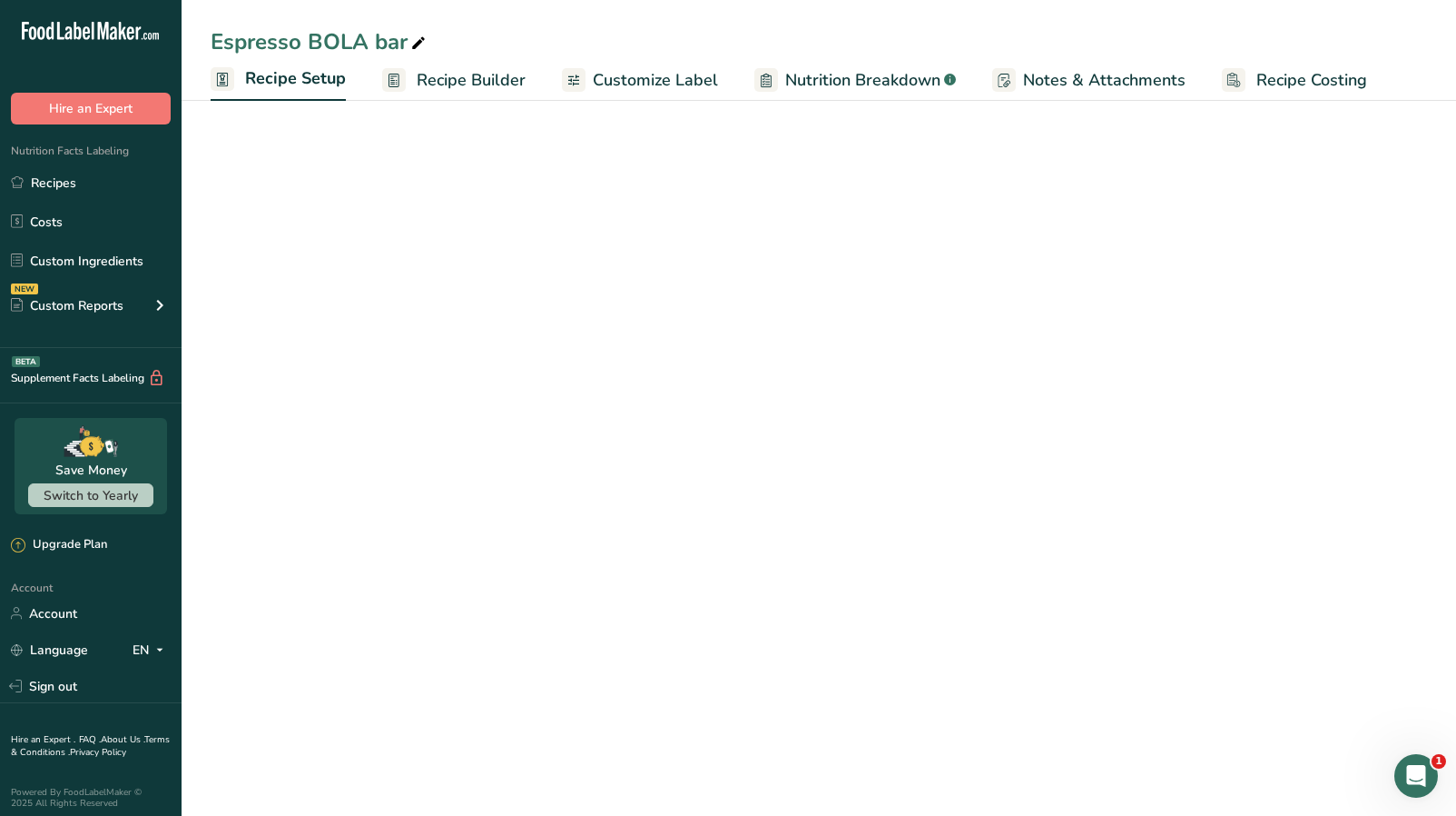
select select "5"
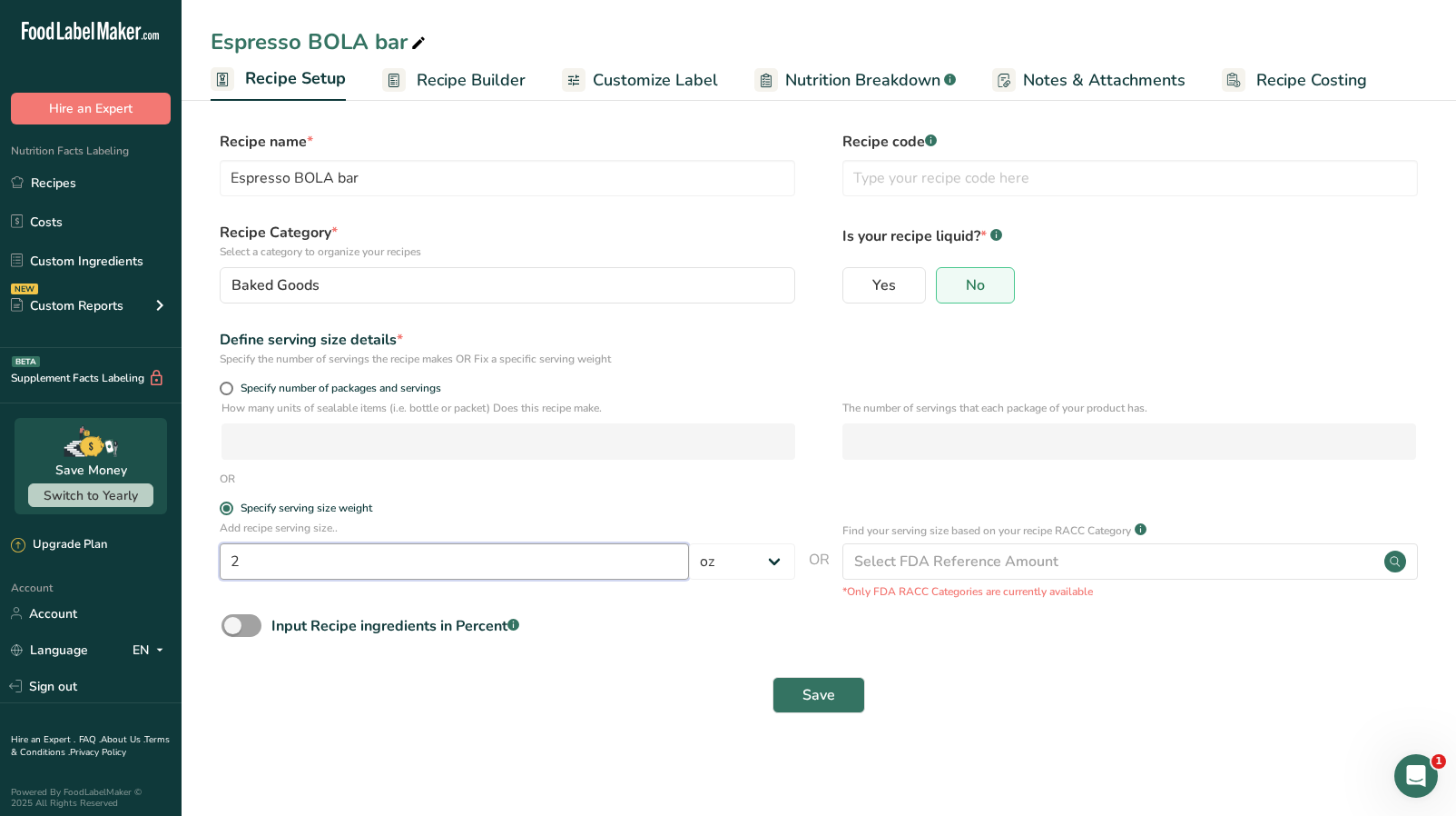
click at [332, 566] on input "2" at bounding box center [454, 561] width 469 height 36
click at [329, 389] on span "Specify number of packages and servings" at bounding box center [337, 388] width 208 height 14
click at [232, 389] on input "Specify number of packages and servings" at bounding box center [225, 388] width 12 height 12
radio input "true"
radio input "false"
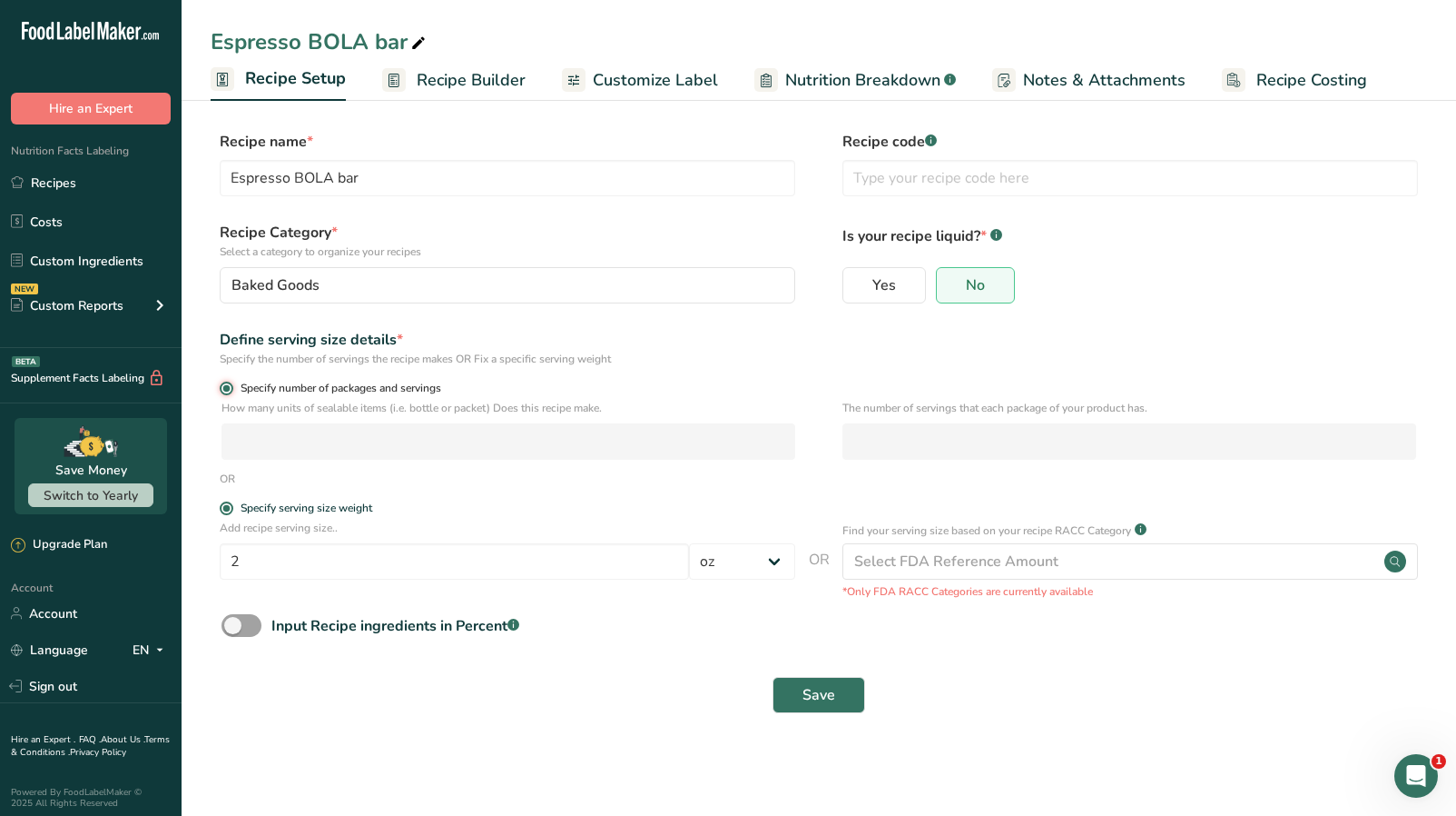
select select "0"
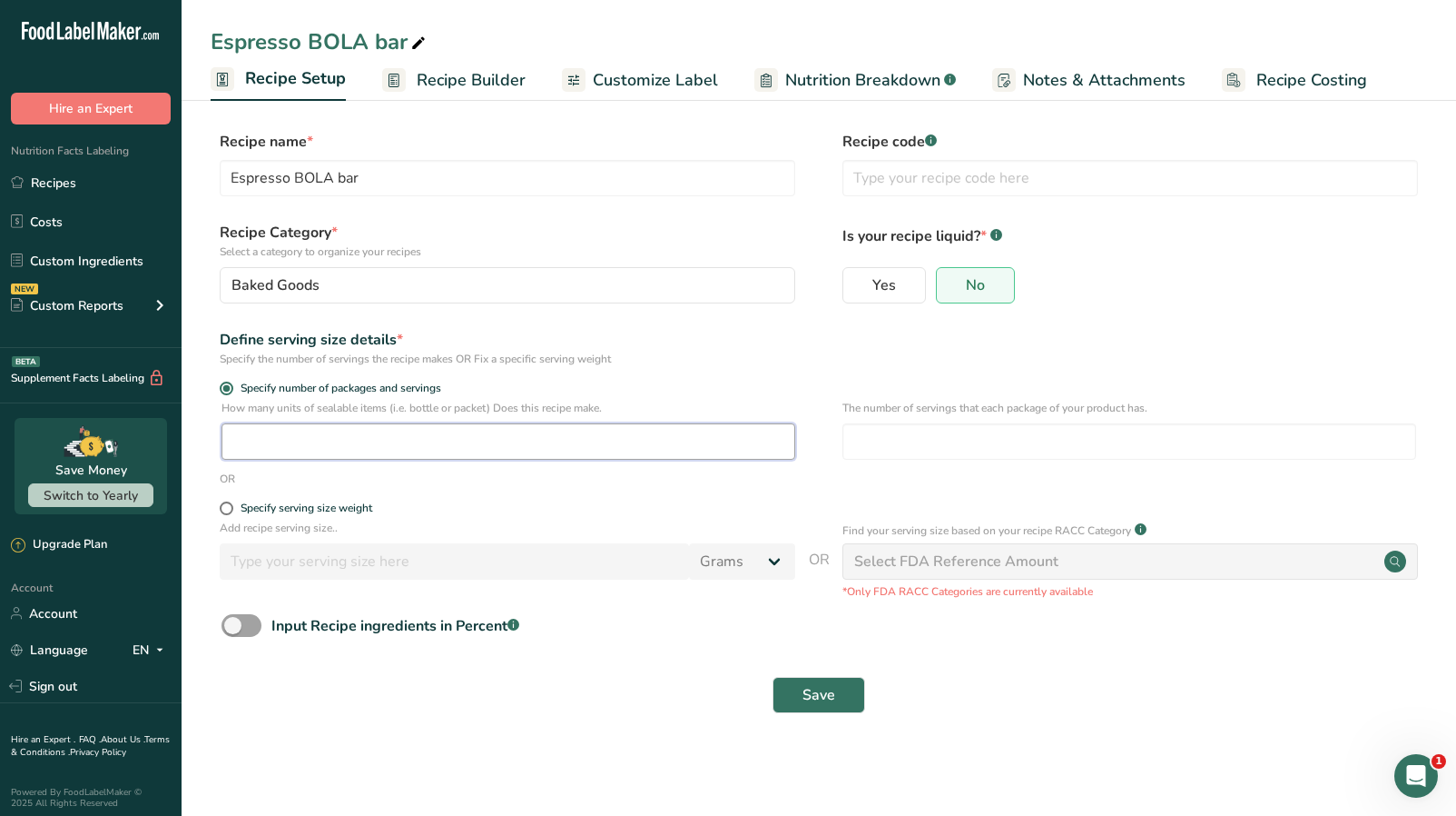
click at [291, 440] on input "number" at bounding box center [508, 441] width 574 height 36
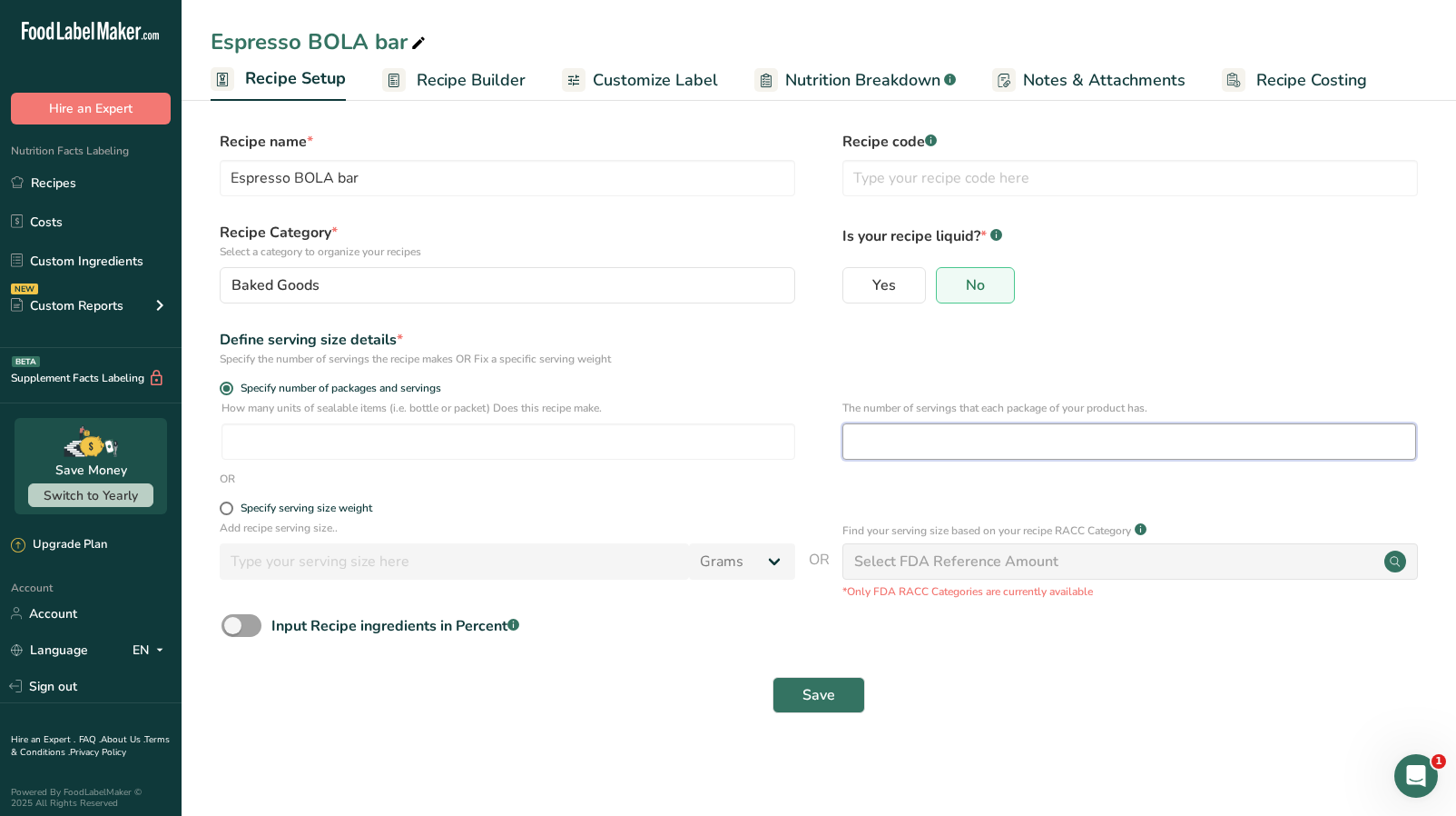
click at [873, 453] on input "number" at bounding box center [1129, 441] width 574 height 36
type input "1"
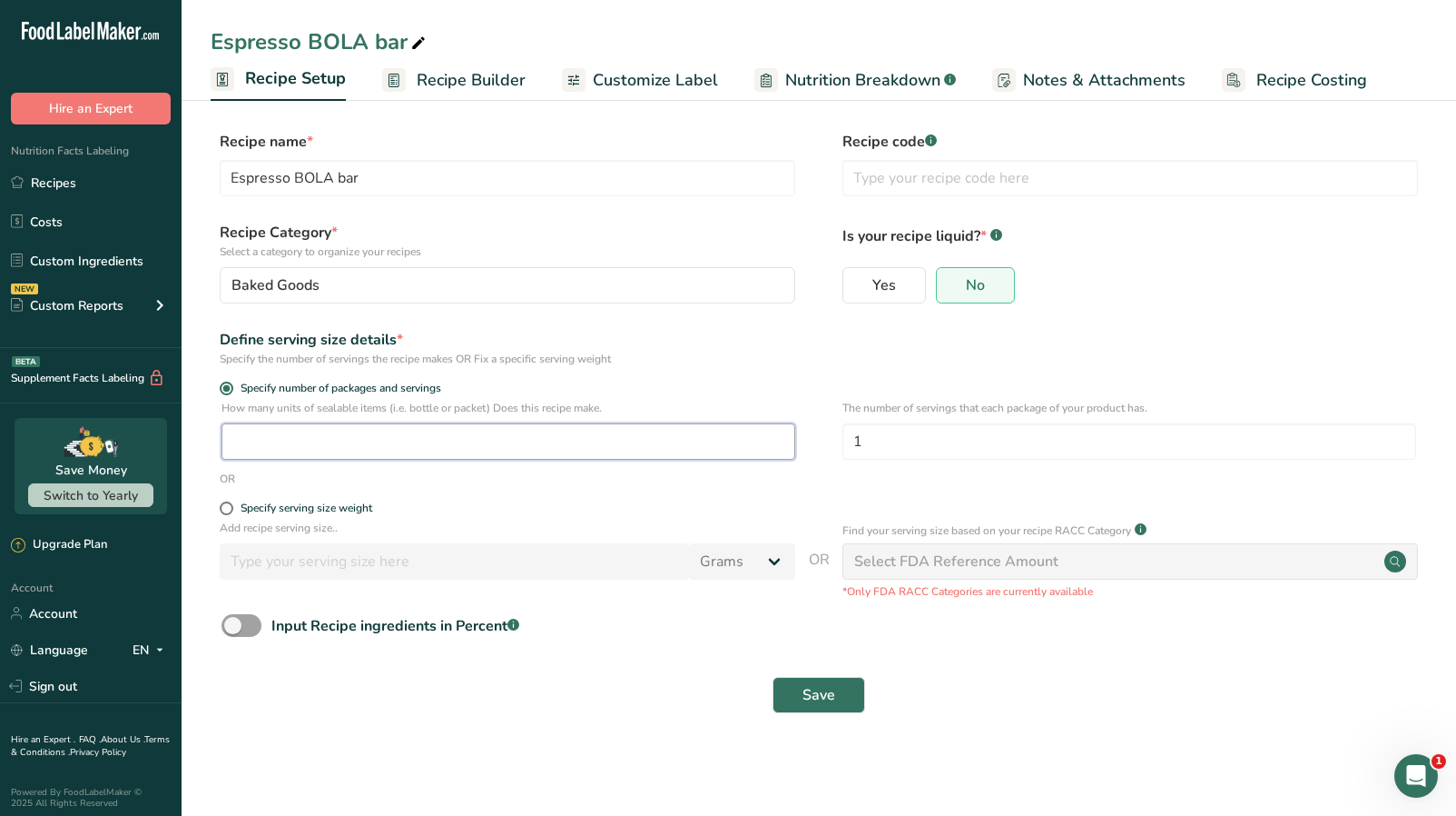
click at [418, 436] on input "number" at bounding box center [508, 441] width 574 height 36
click at [807, 691] on span "Save" at bounding box center [818, 695] width 32 height 22
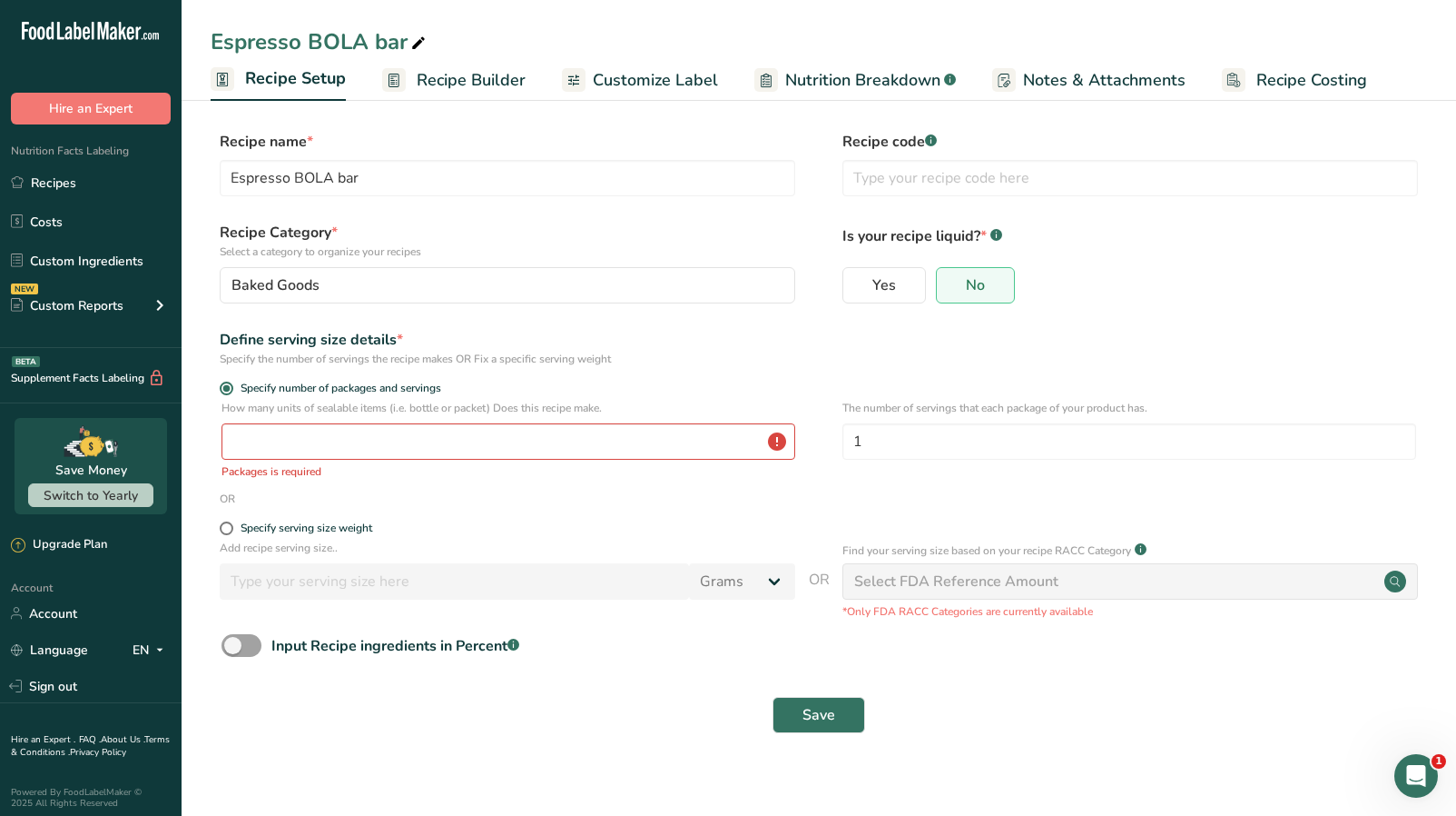
click at [662, 415] on p "How many units of sealable items (i.e. bottle or packet) Does this recipe make." at bounding box center [508, 408] width 574 height 17
click at [662, 428] on input "number" at bounding box center [508, 441] width 574 height 36
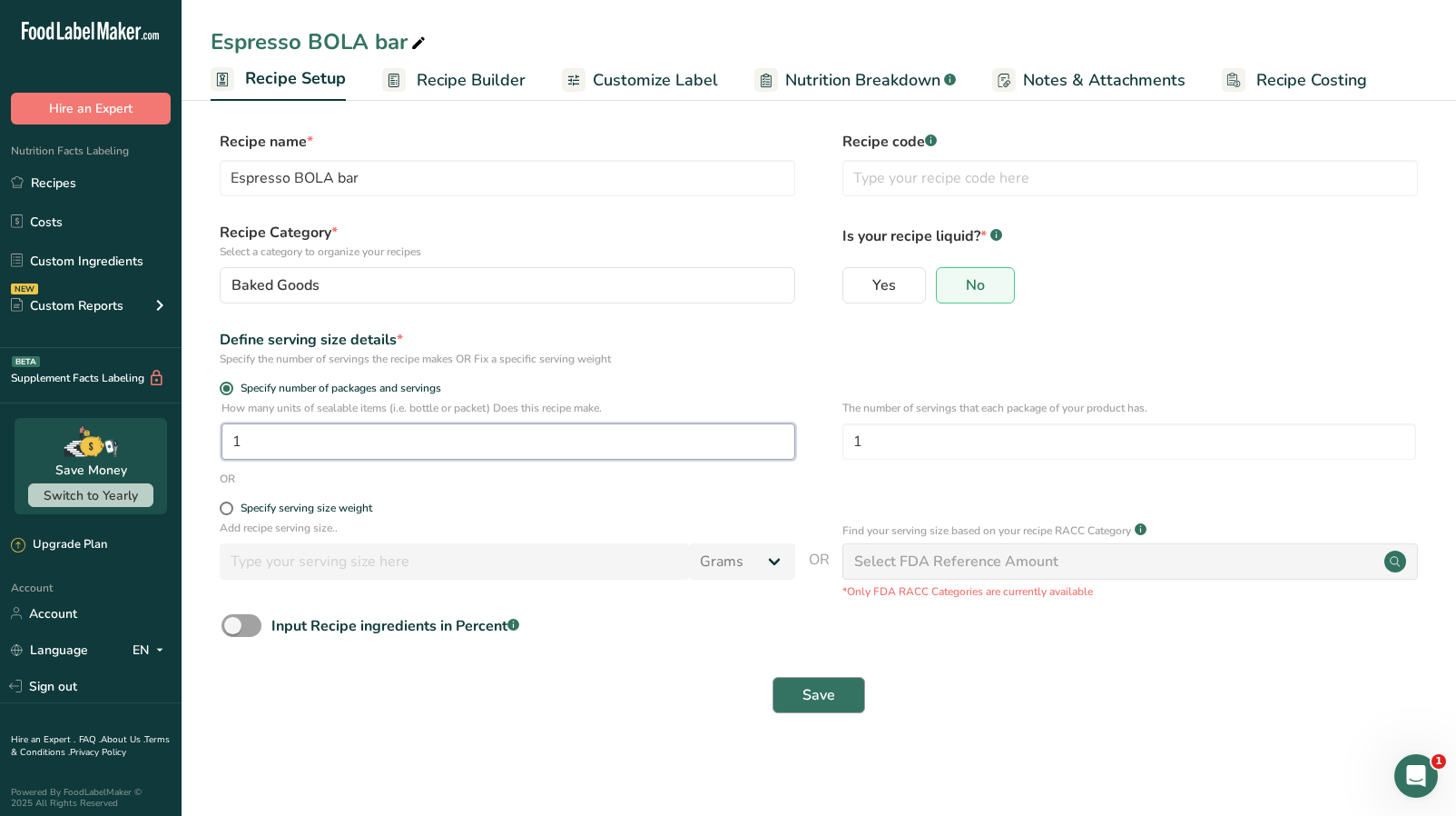
type input "1"
click at [807, 703] on span "Save" at bounding box center [818, 695] width 32 height 22
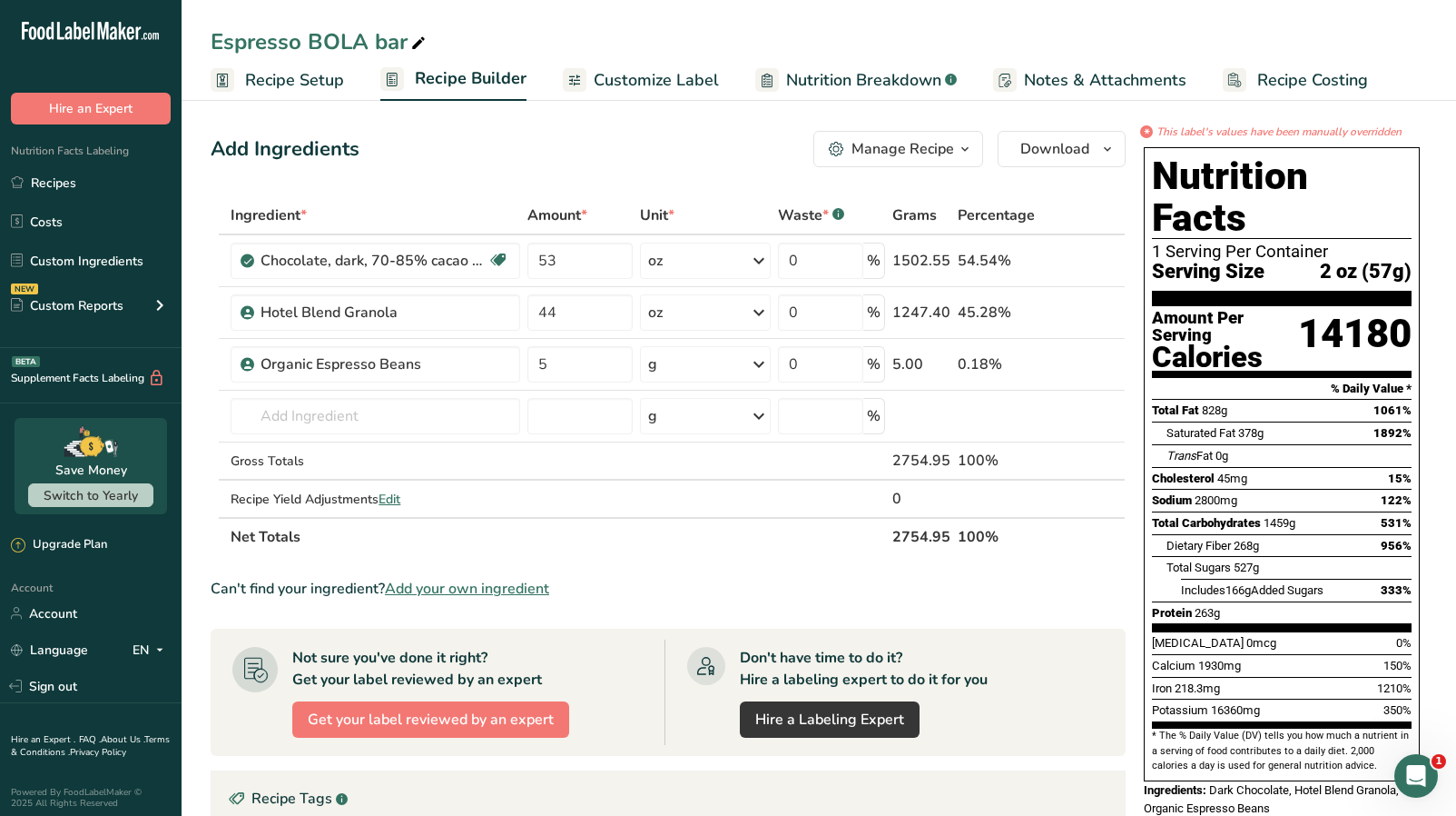
click at [870, 585] on div "Can't find your ingredient? Add your own ingredient" at bounding box center [668, 589] width 916 height 22
click at [312, 71] on span "Recipe Setup" at bounding box center [295, 80] width 99 height 24
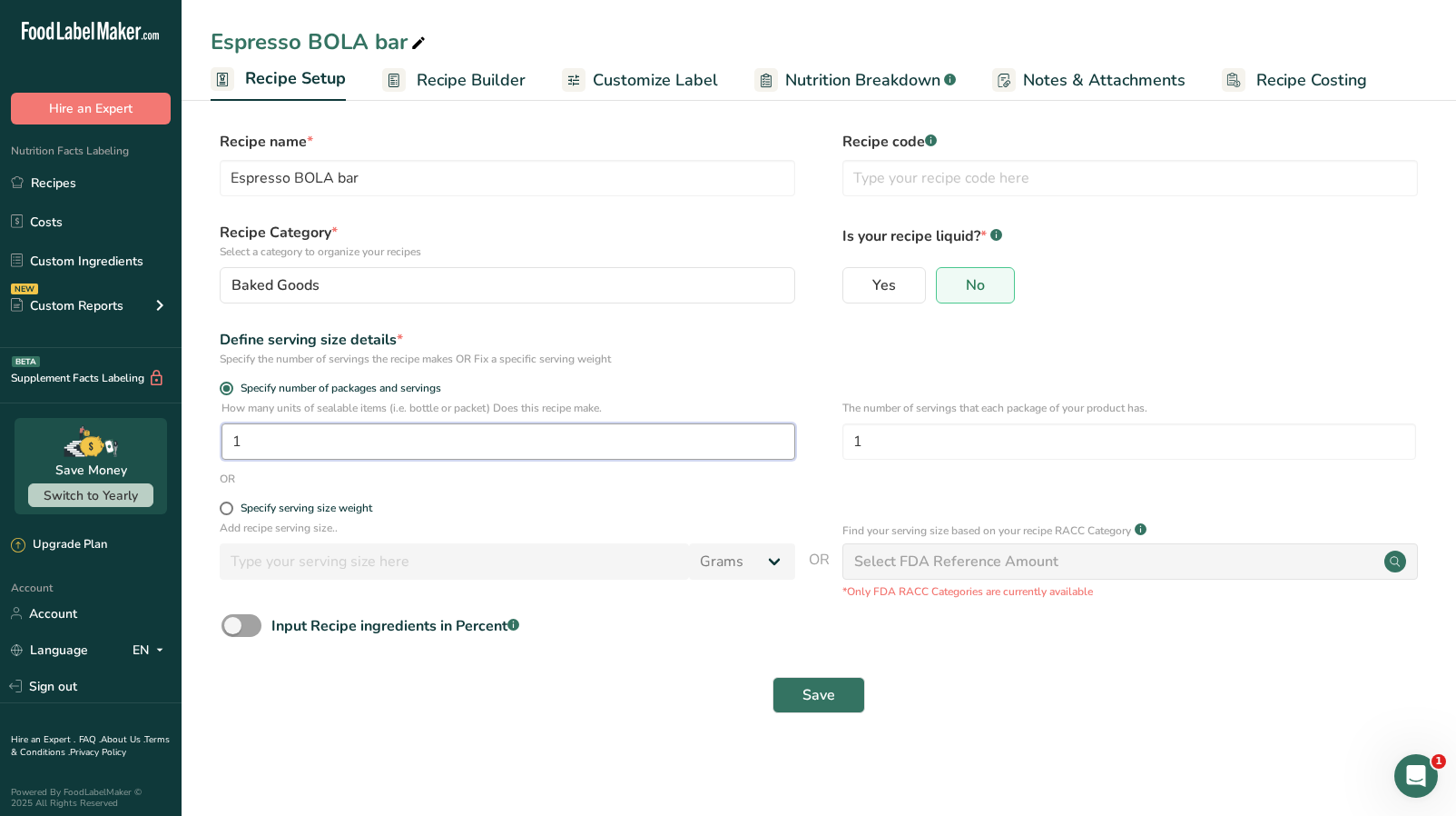
click at [335, 440] on input "1" at bounding box center [508, 441] width 574 height 36
type input "1"
type input "48"
click at [773, 677] on button "Save" at bounding box center [819, 695] width 93 height 36
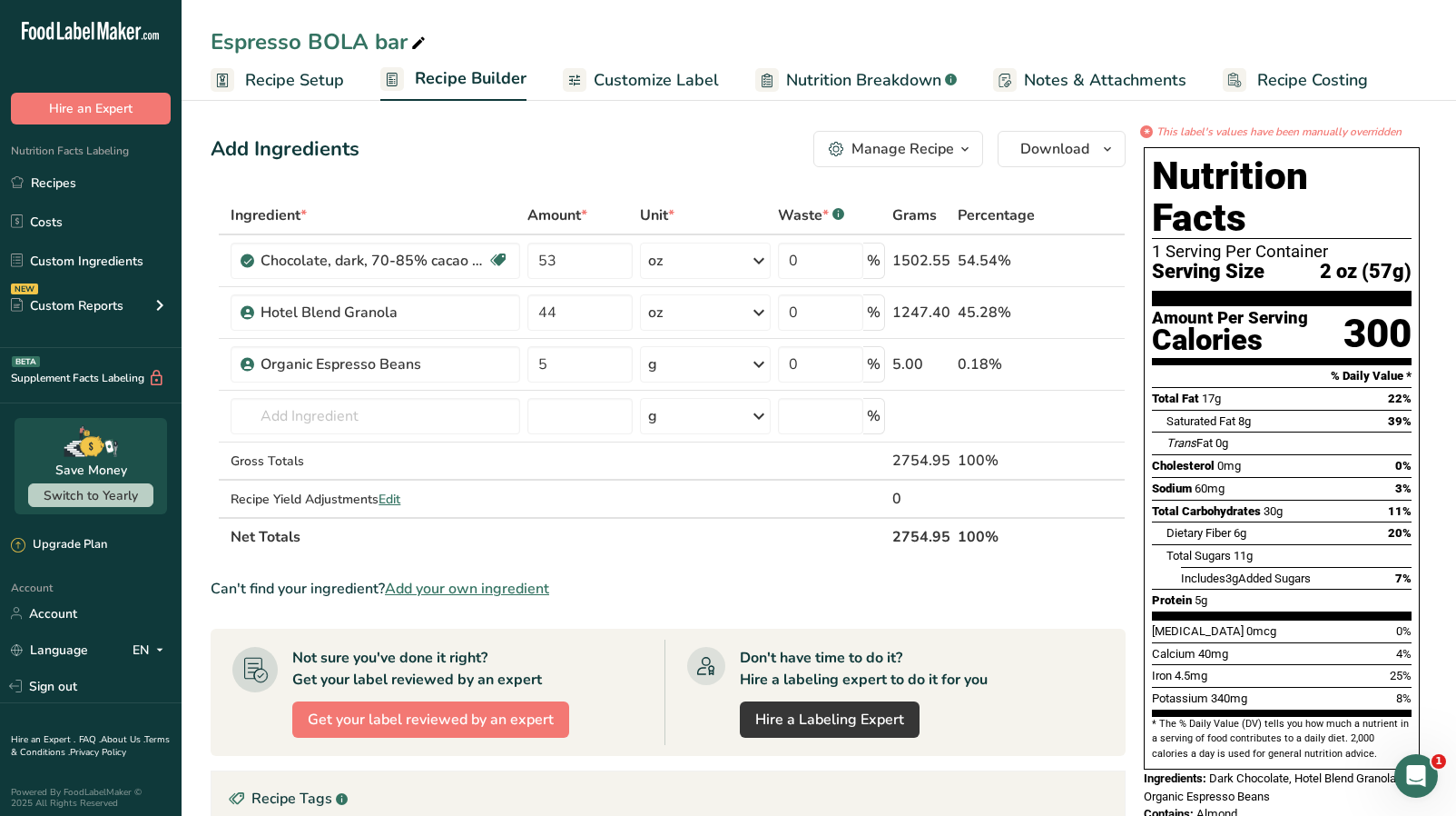
click at [294, 95] on link "Recipe Setup" at bounding box center [277, 81] width 133 height 41
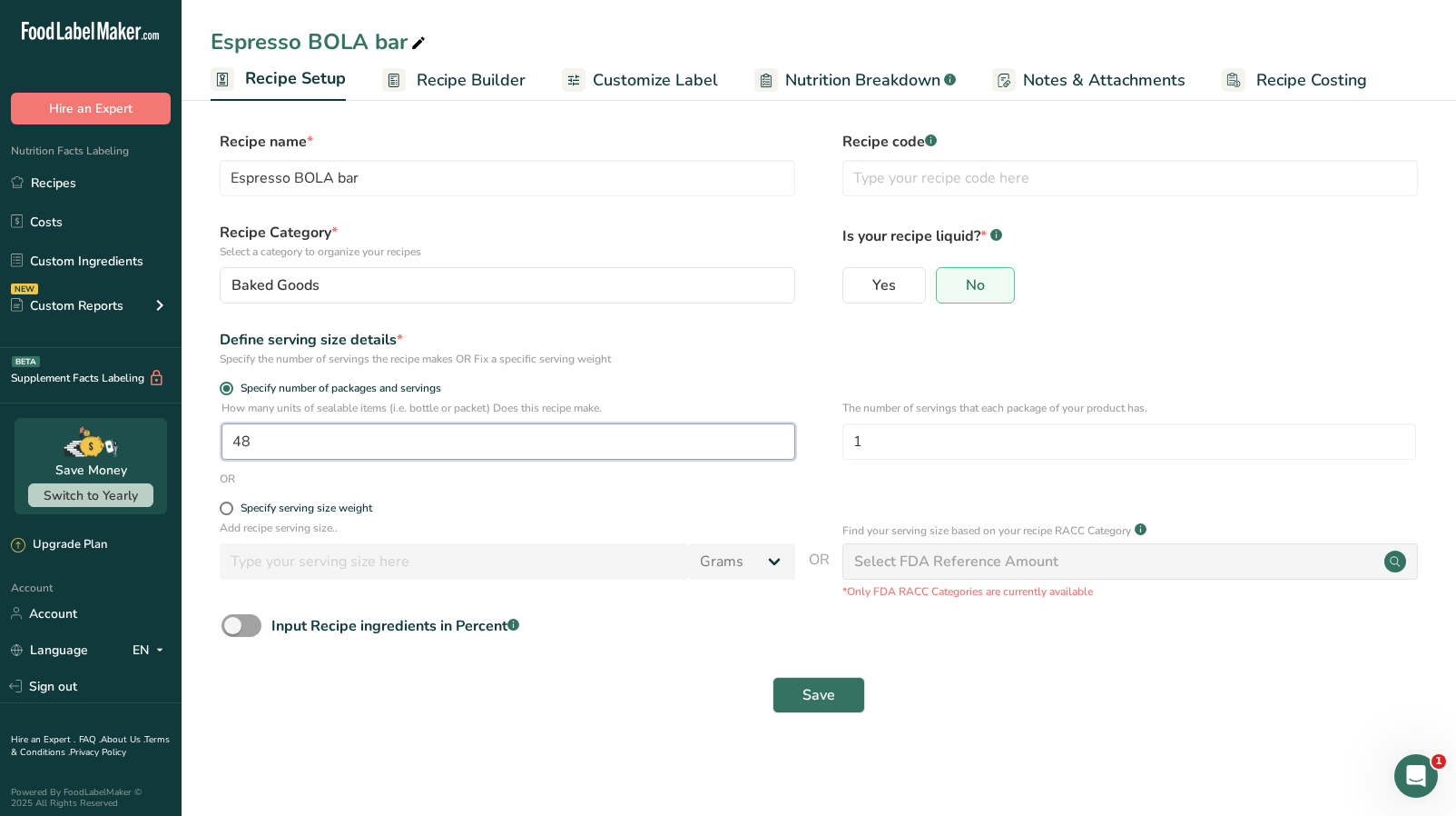
click at [327, 448] on input "48" at bounding box center [508, 441] width 574 height 36
type input "49"
click at [773, 677] on button "Save" at bounding box center [819, 695] width 93 height 36
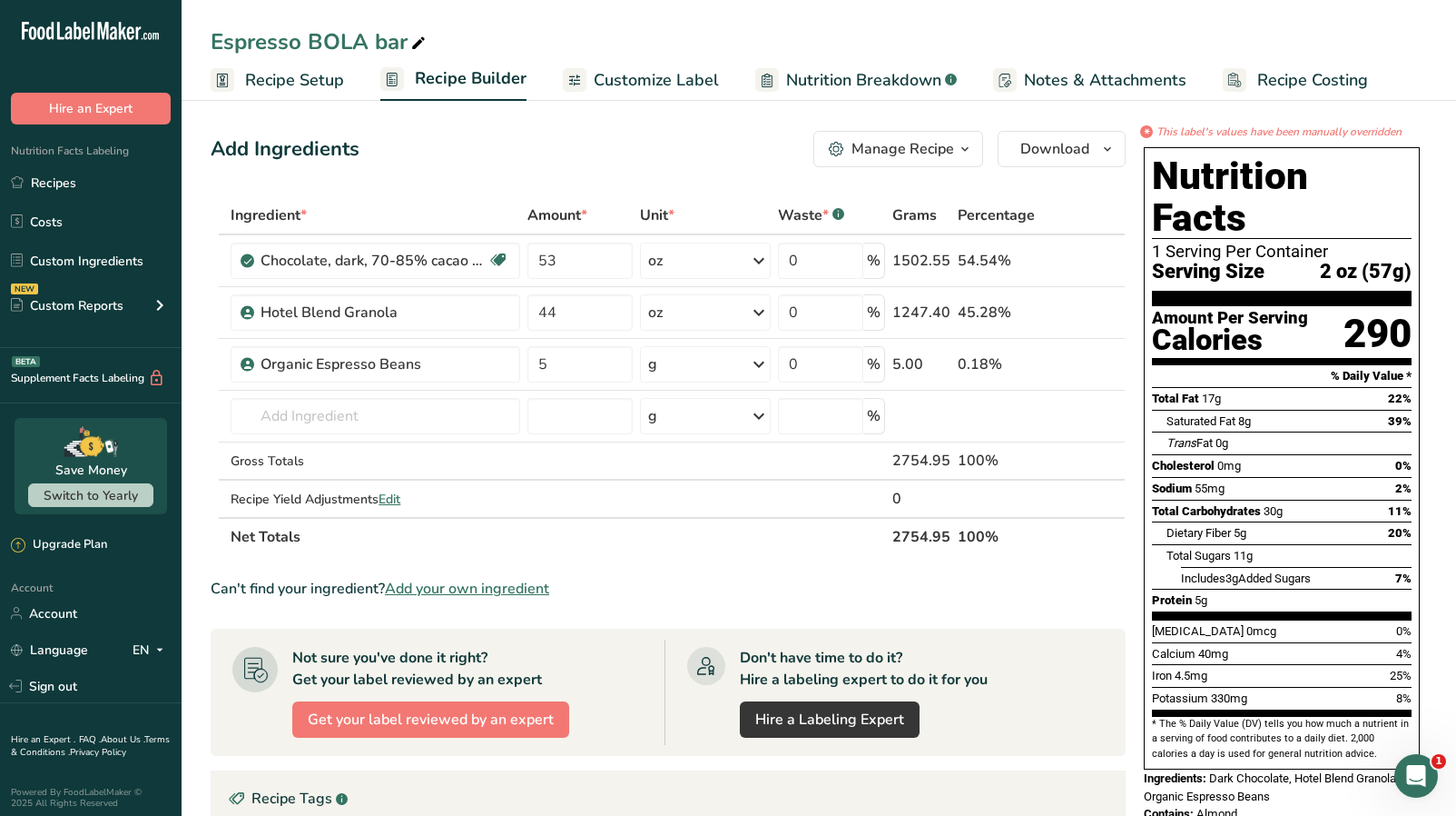
click at [318, 88] on span "Recipe Setup" at bounding box center [295, 80] width 99 height 24
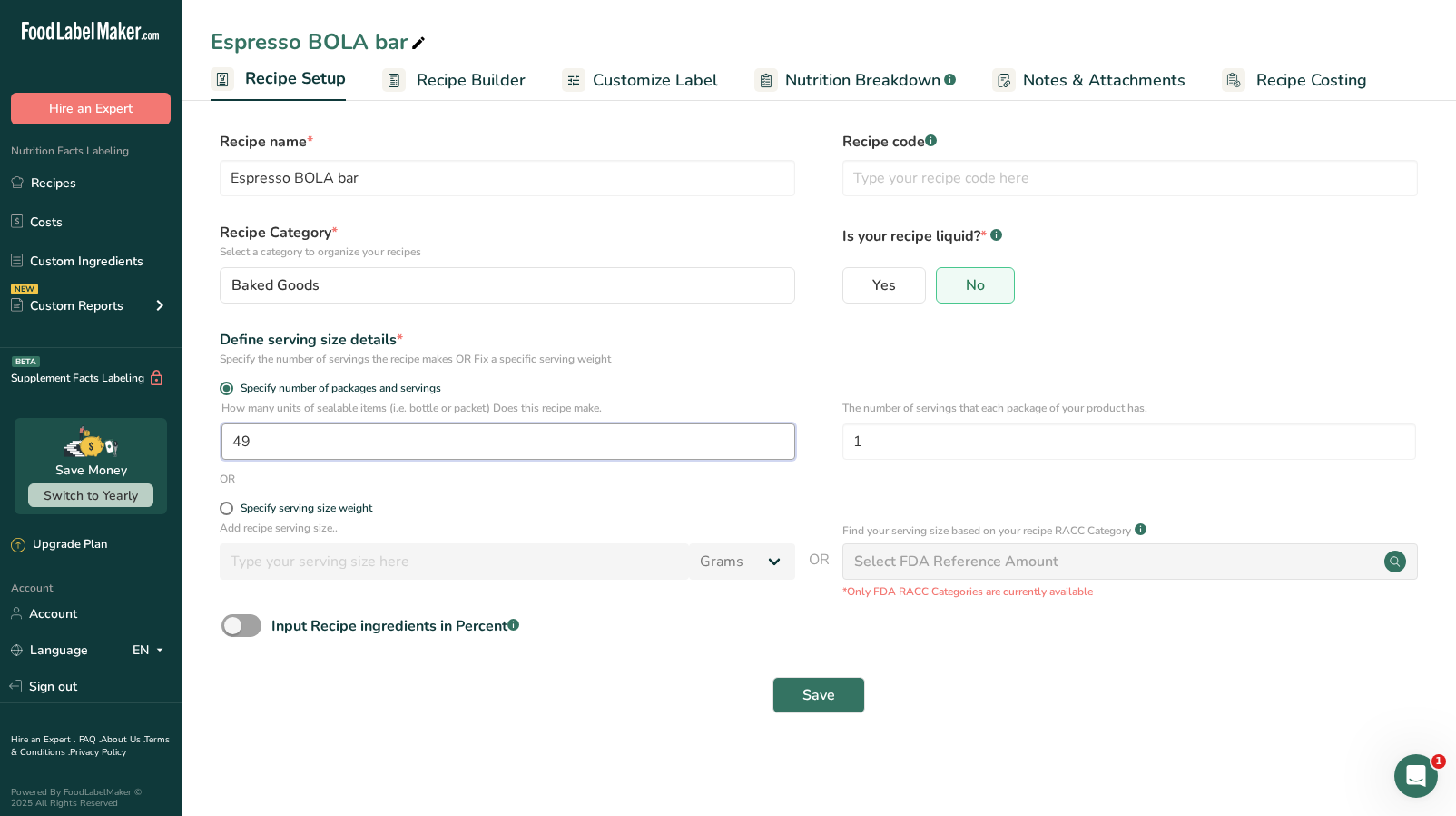
click at [336, 444] on input "49" at bounding box center [508, 441] width 574 height 36
type input "47.5"
click at [773, 677] on button "Save" at bounding box center [819, 695] width 93 height 36
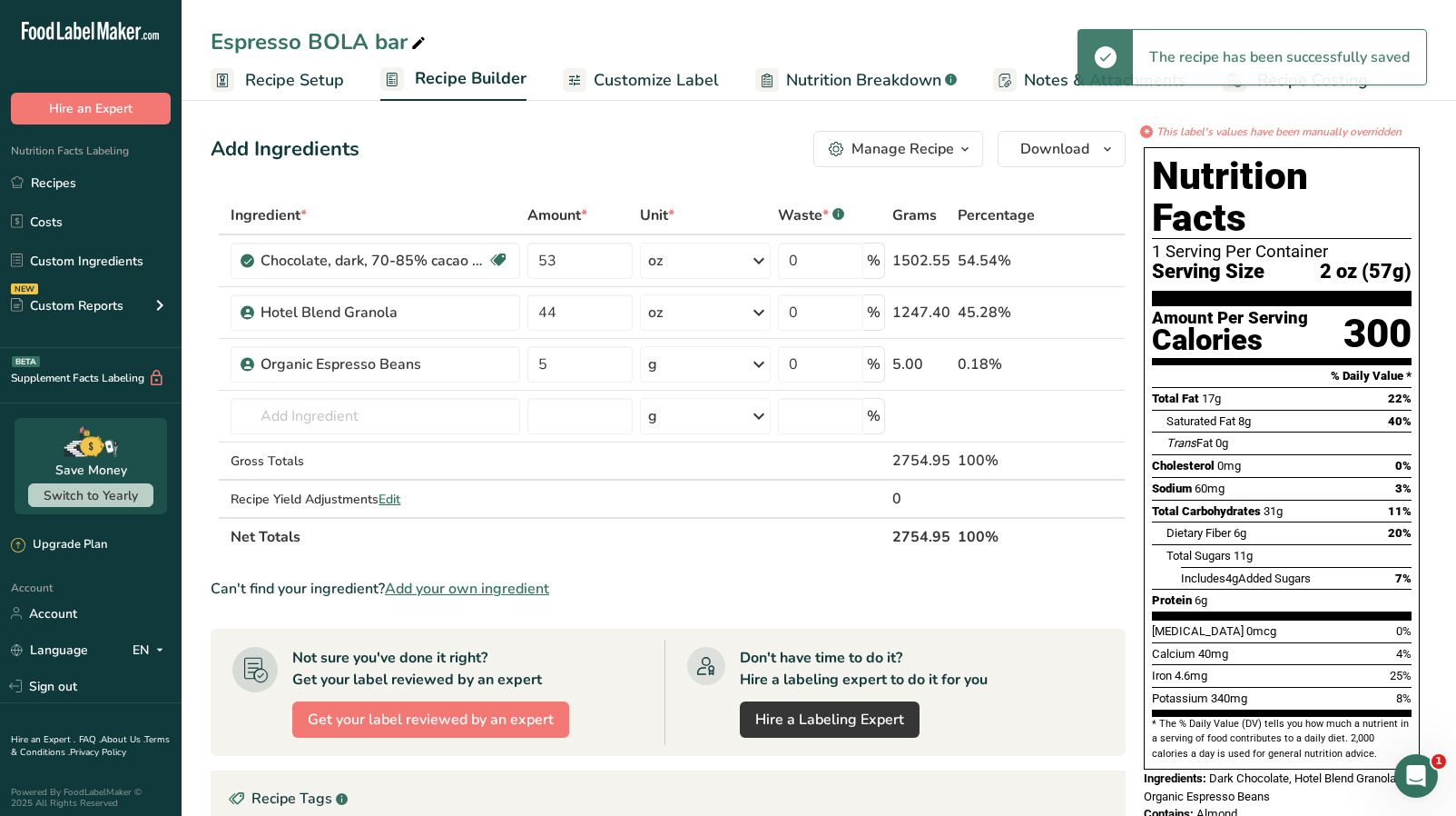
click at [286, 82] on span "Recipe Setup" at bounding box center [295, 80] width 99 height 24
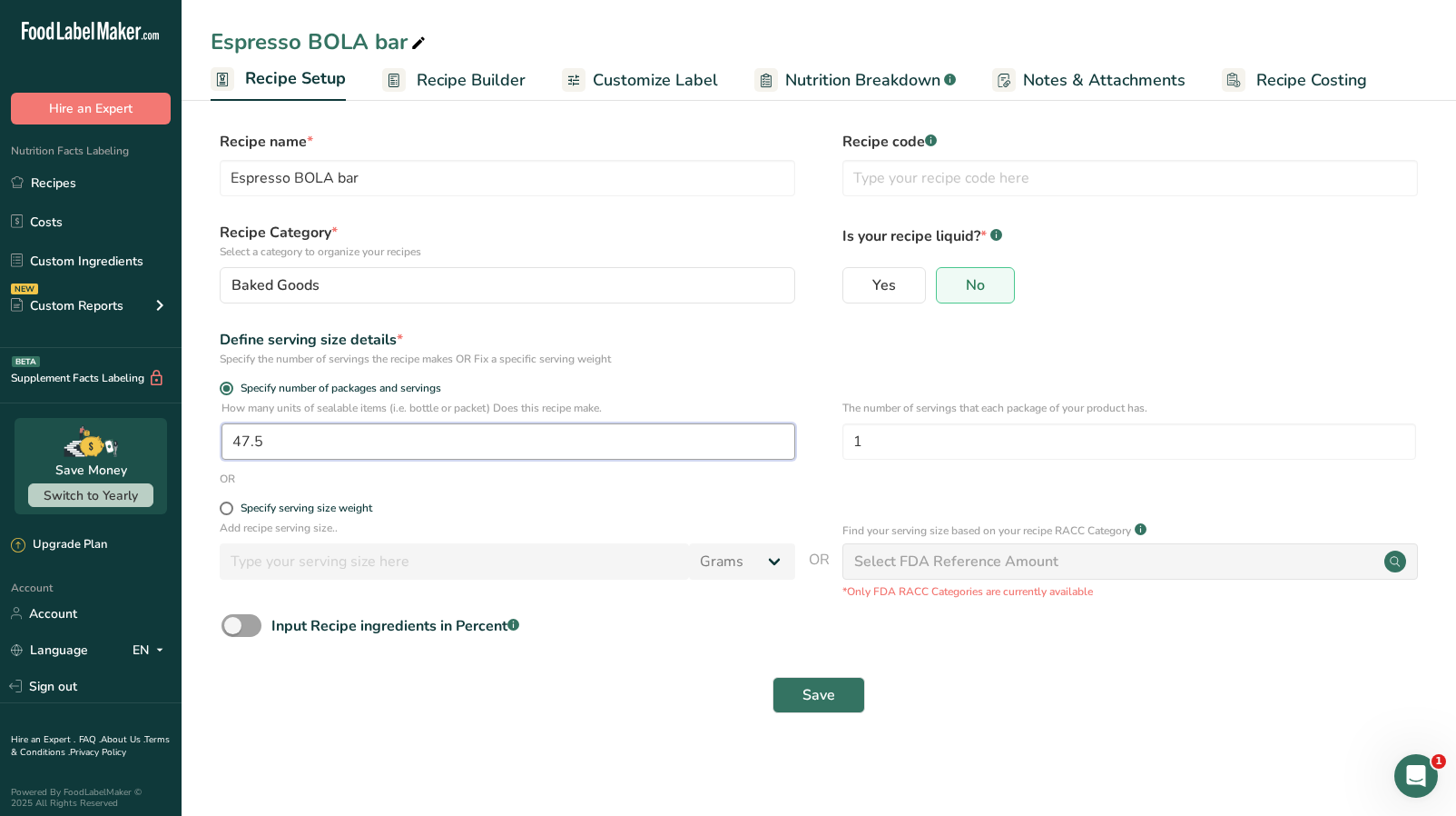
click at [317, 442] on input "47.5" at bounding box center [508, 441] width 574 height 36
type input "48"
click at [773, 677] on button "Save" at bounding box center [819, 695] width 93 height 36
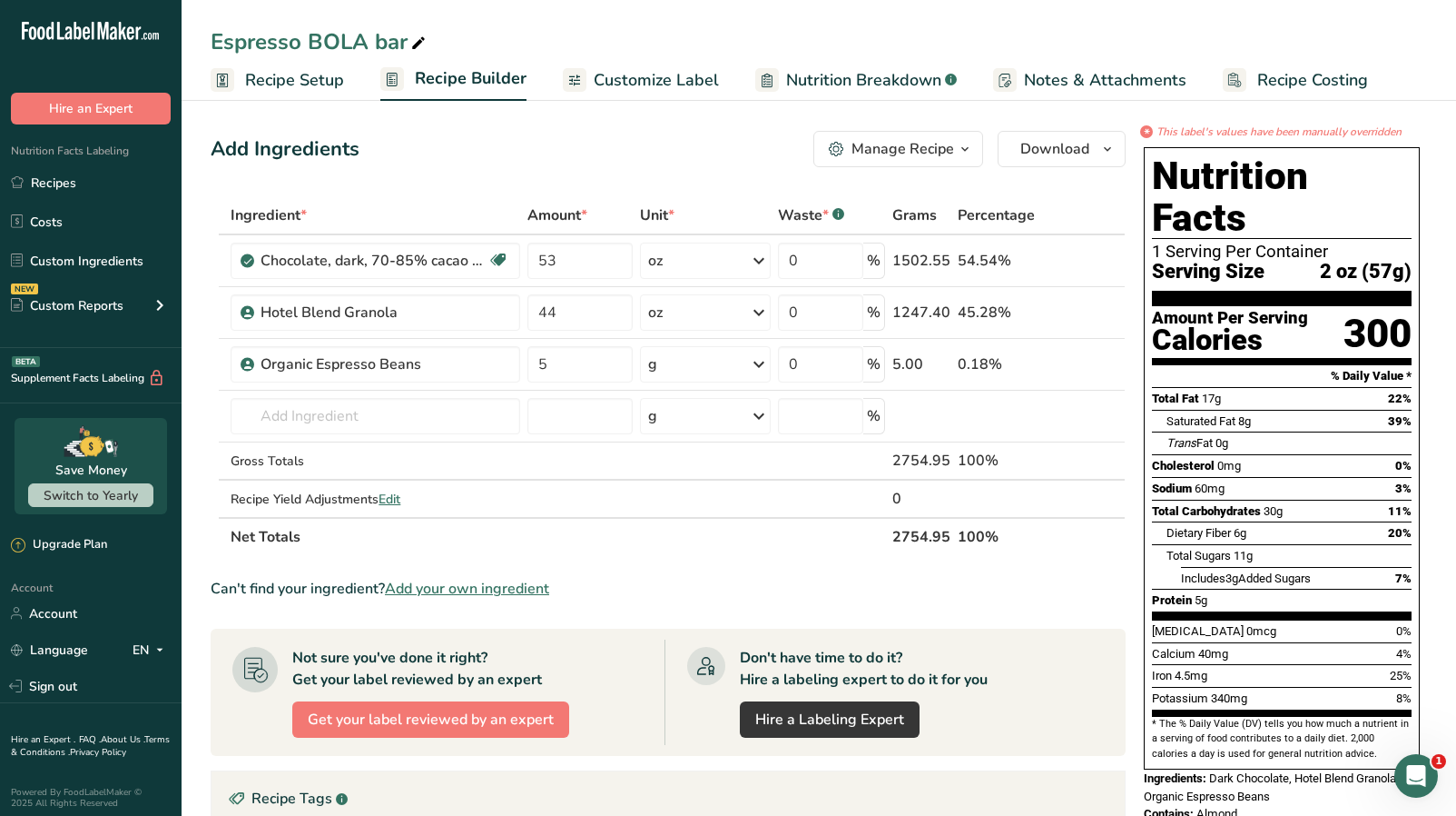
click at [298, 77] on span "Recipe Setup" at bounding box center [295, 80] width 99 height 24
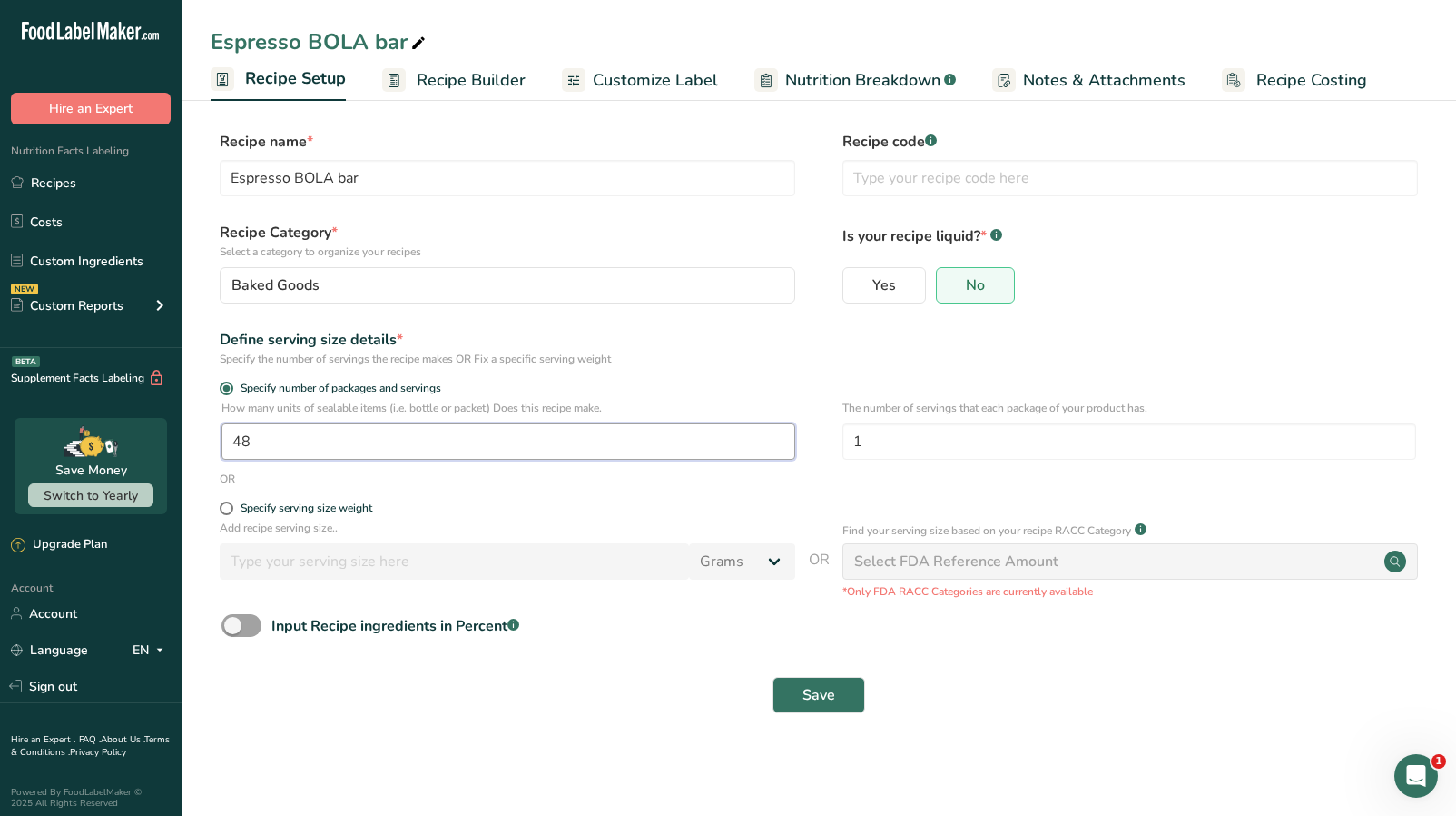
click at [348, 452] on input "48" at bounding box center [508, 441] width 574 height 36
type input "47"
click at [773, 677] on button "Save" at bounding box center [819, 695] width 93 height 36
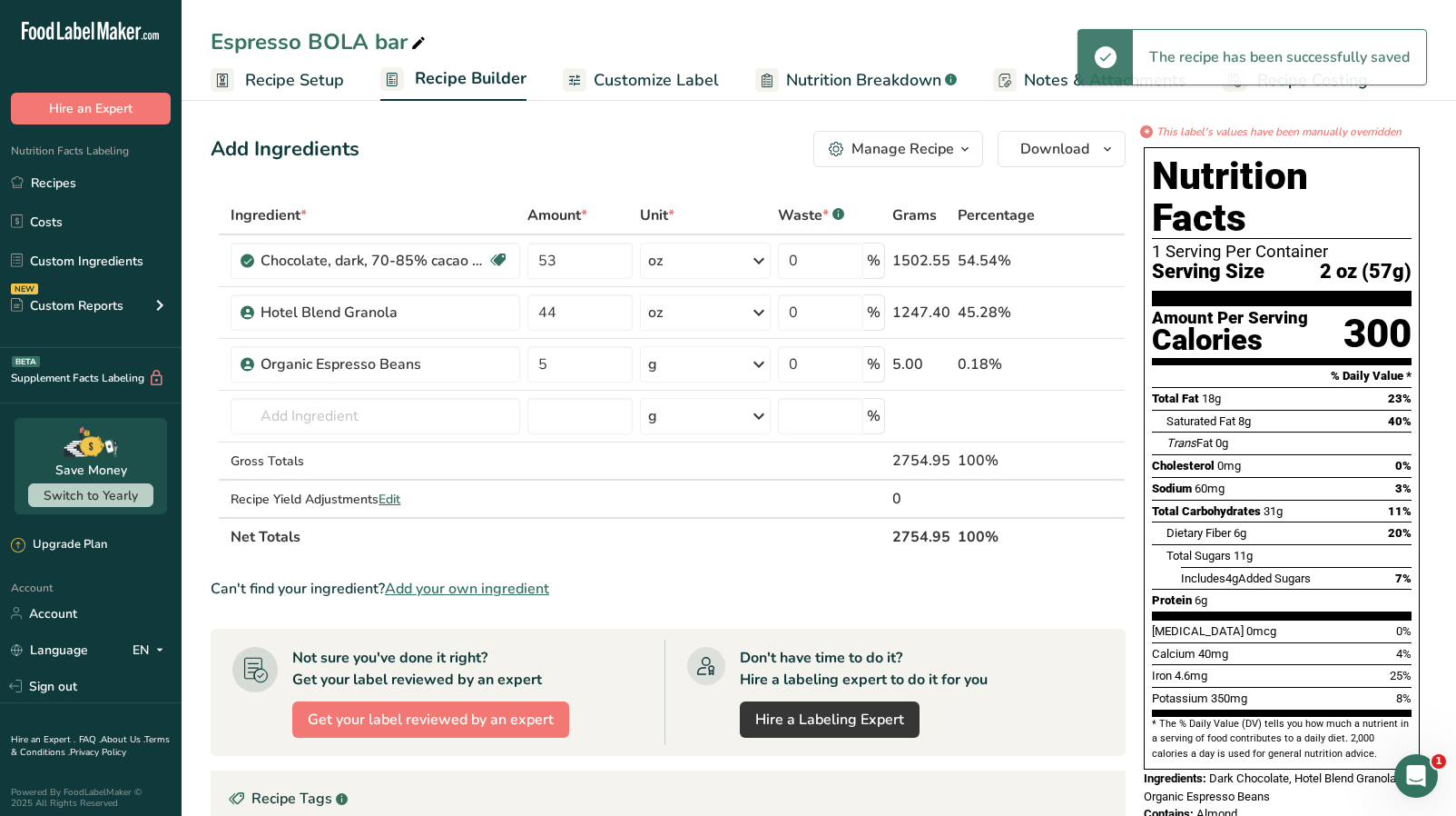
click at [316, 77] on span "Recipe Setup" at bounding box center [295, 80] width 99 height 24
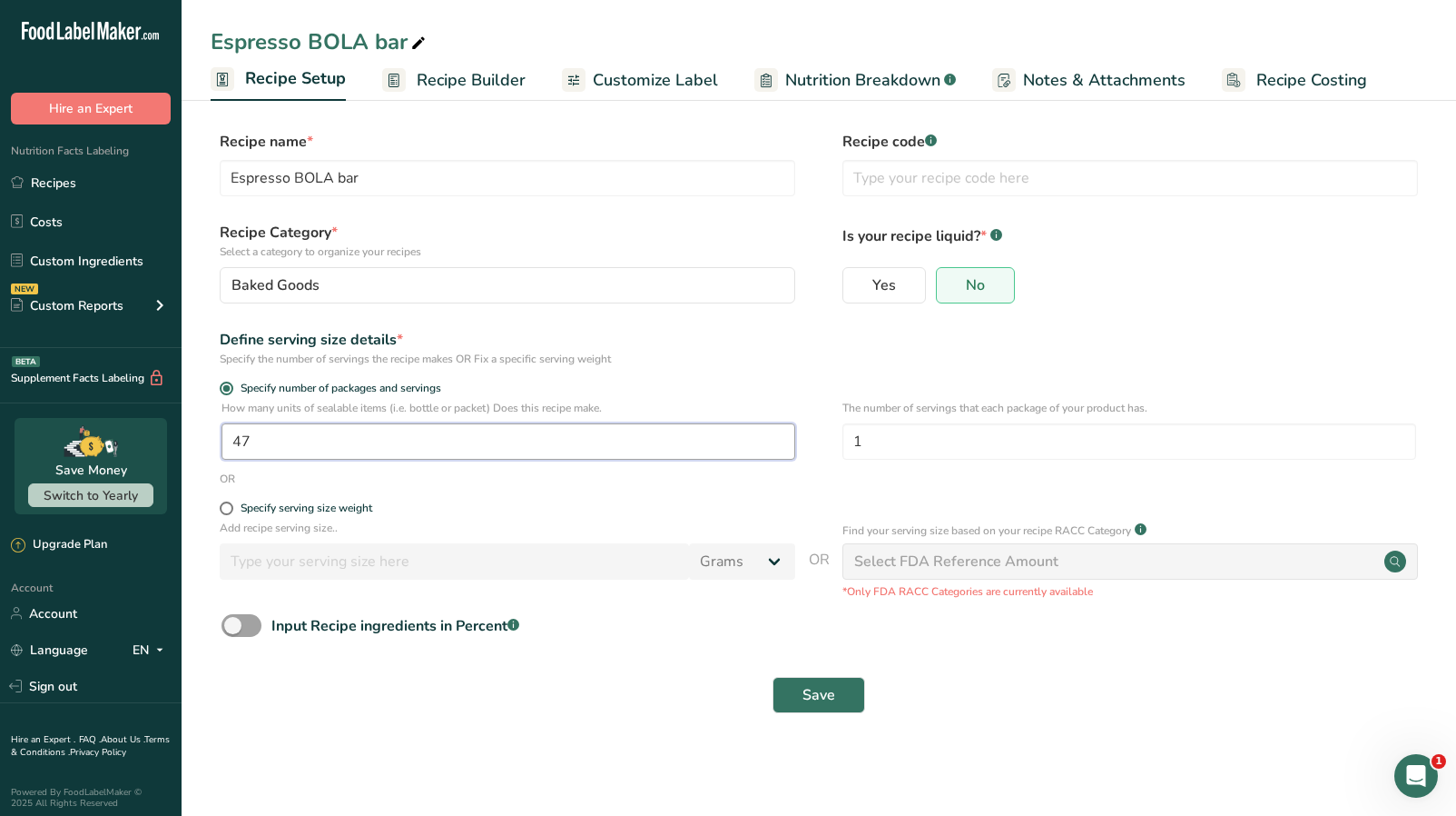
click at [273, 449] on input "47" at bounding box center [508, 441] width 574 height 36
type input "46"
click at [773, 677] on button "Save" at bounding box center [819, 695] width 93 height 36
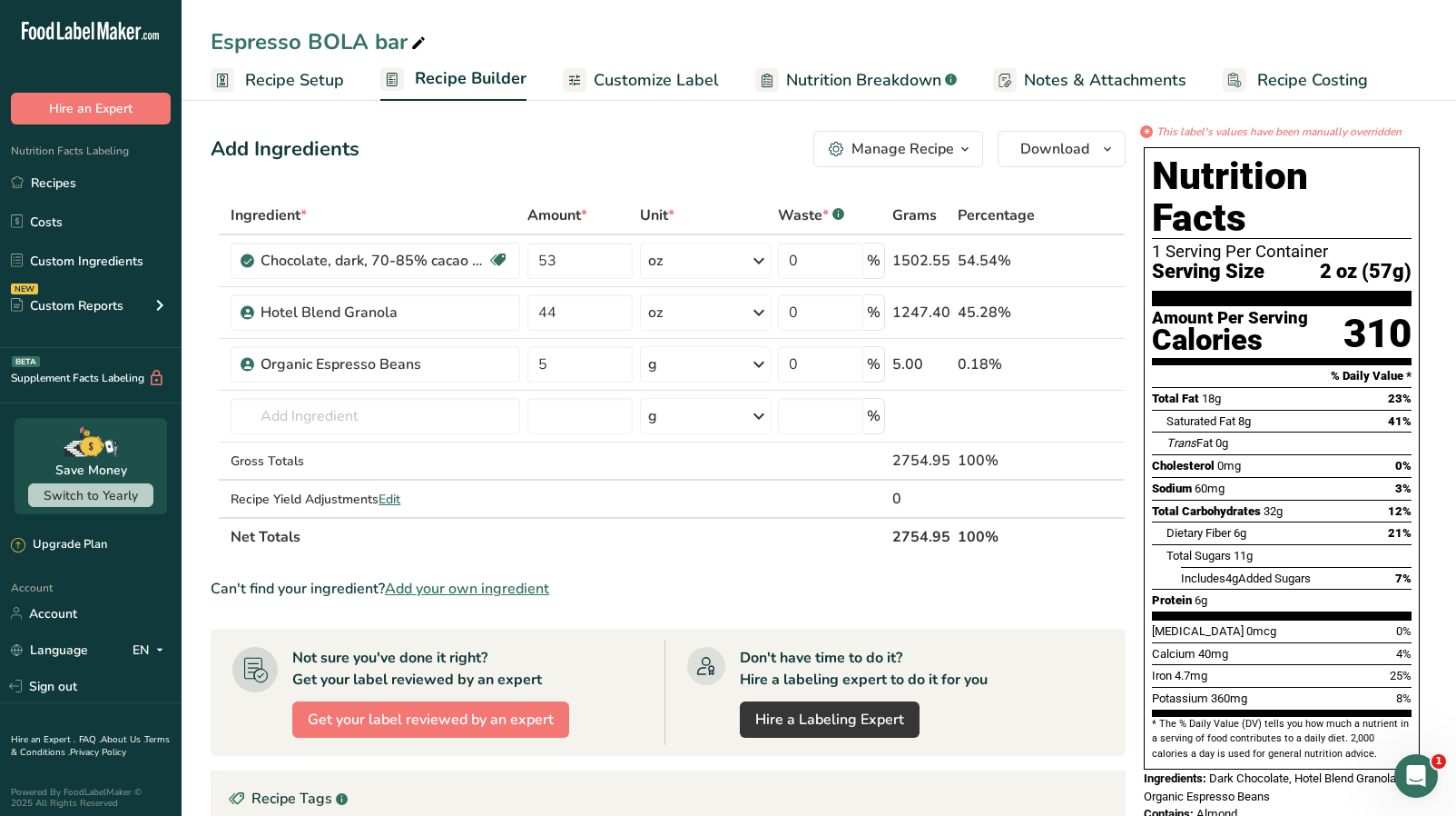
click at [681, 72] on span "Customize Label" at bounding box center [656, 80] width 125 height 24
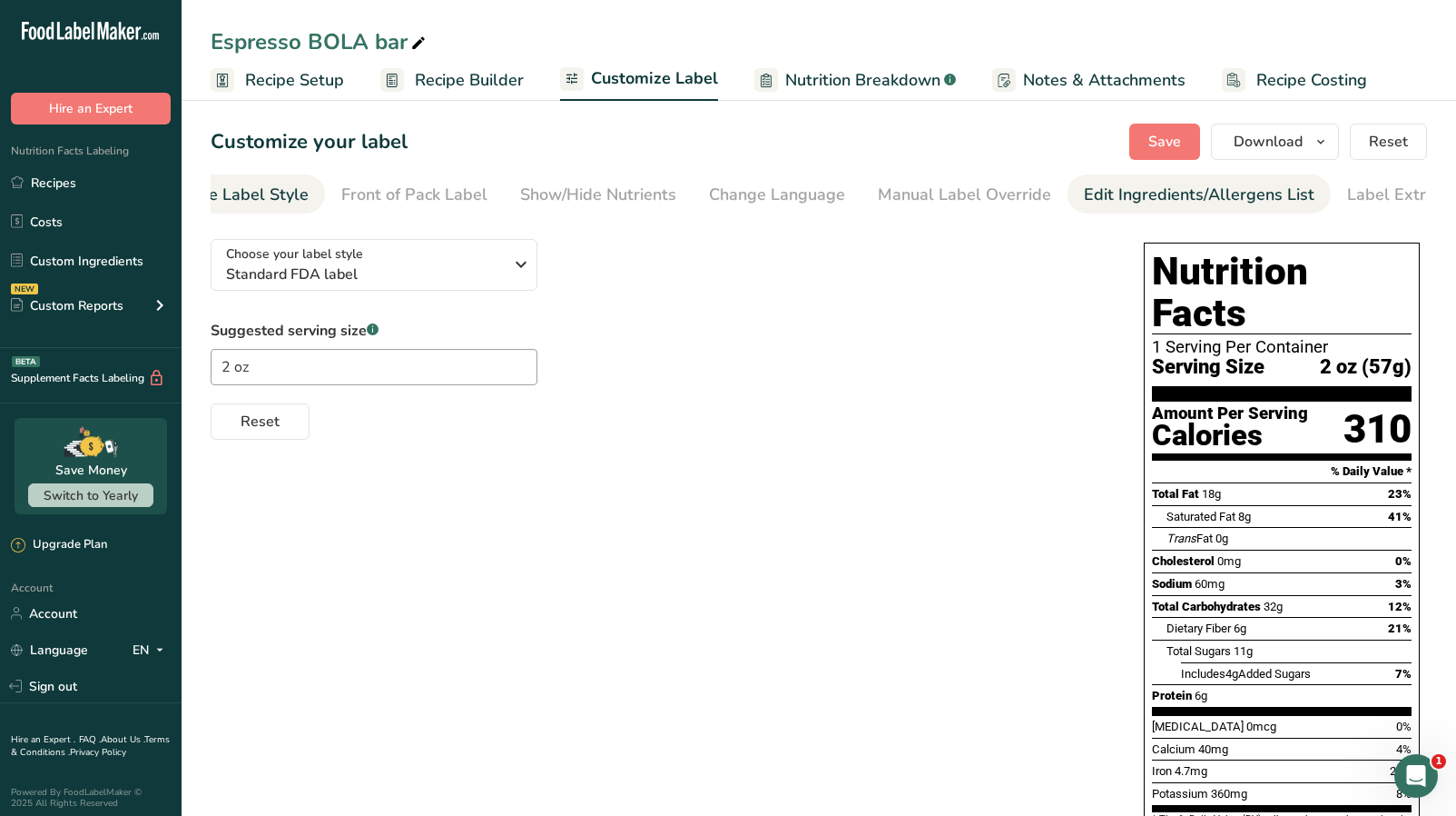
click at [1112, 193] on div "Edit Ingredients/Allergens List" at bounding box center [1199, 195] width 231 height 24
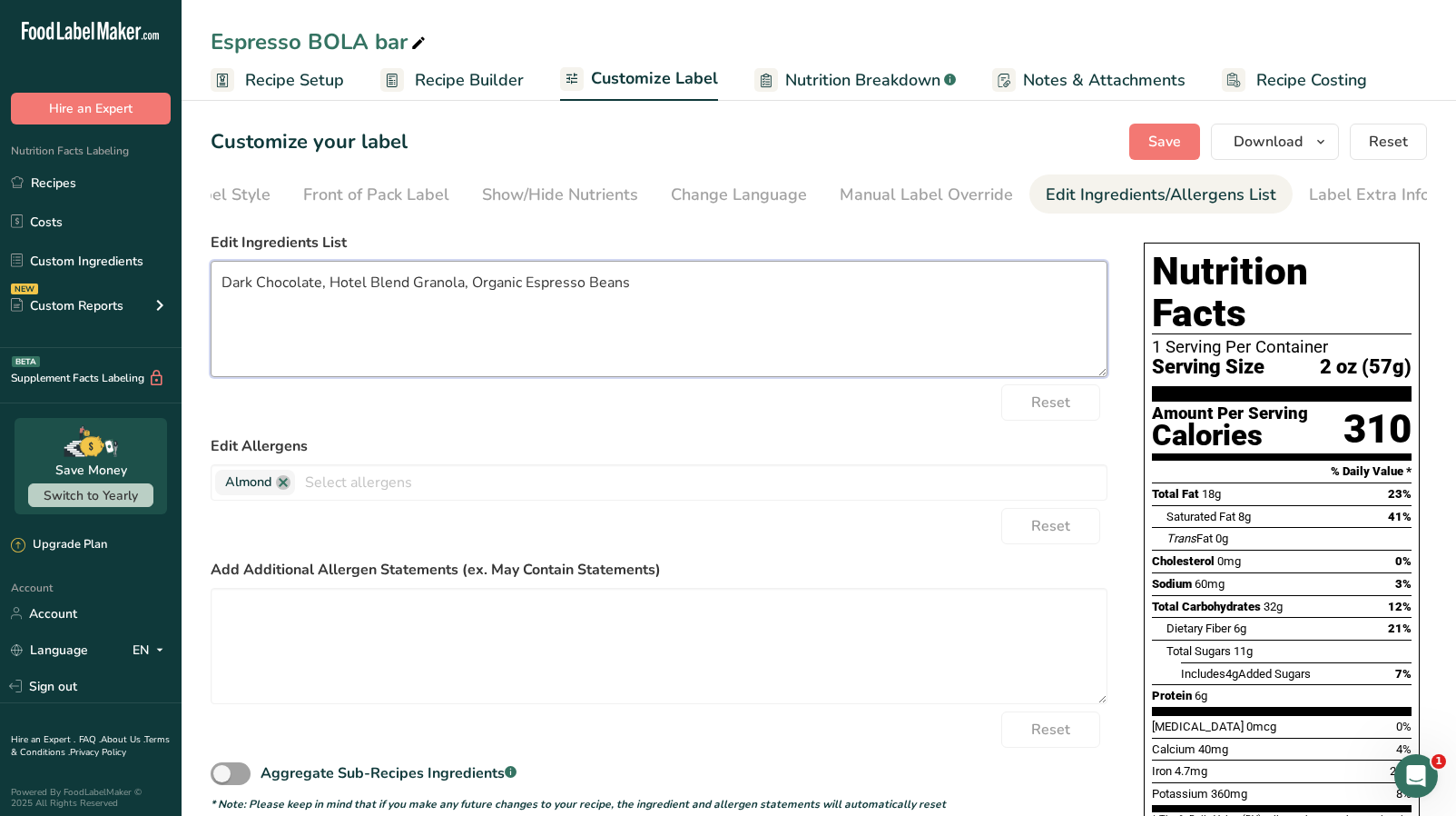
drag, startPoint x: 472, startPoint y: 286, endPoint x: 221, endPoint y: 274, distance: 251.3
click at [221, 274] on textarea "Dark Chocolate, Hotel Blend Granola, Organic Espresso Beans" at bounding box center [659, 318] width 897 height 116
paste textarea "Organic Chocolate Wafers 70% Bittersweet (Organic Cocoa Liquor, Organic Cane Su…"
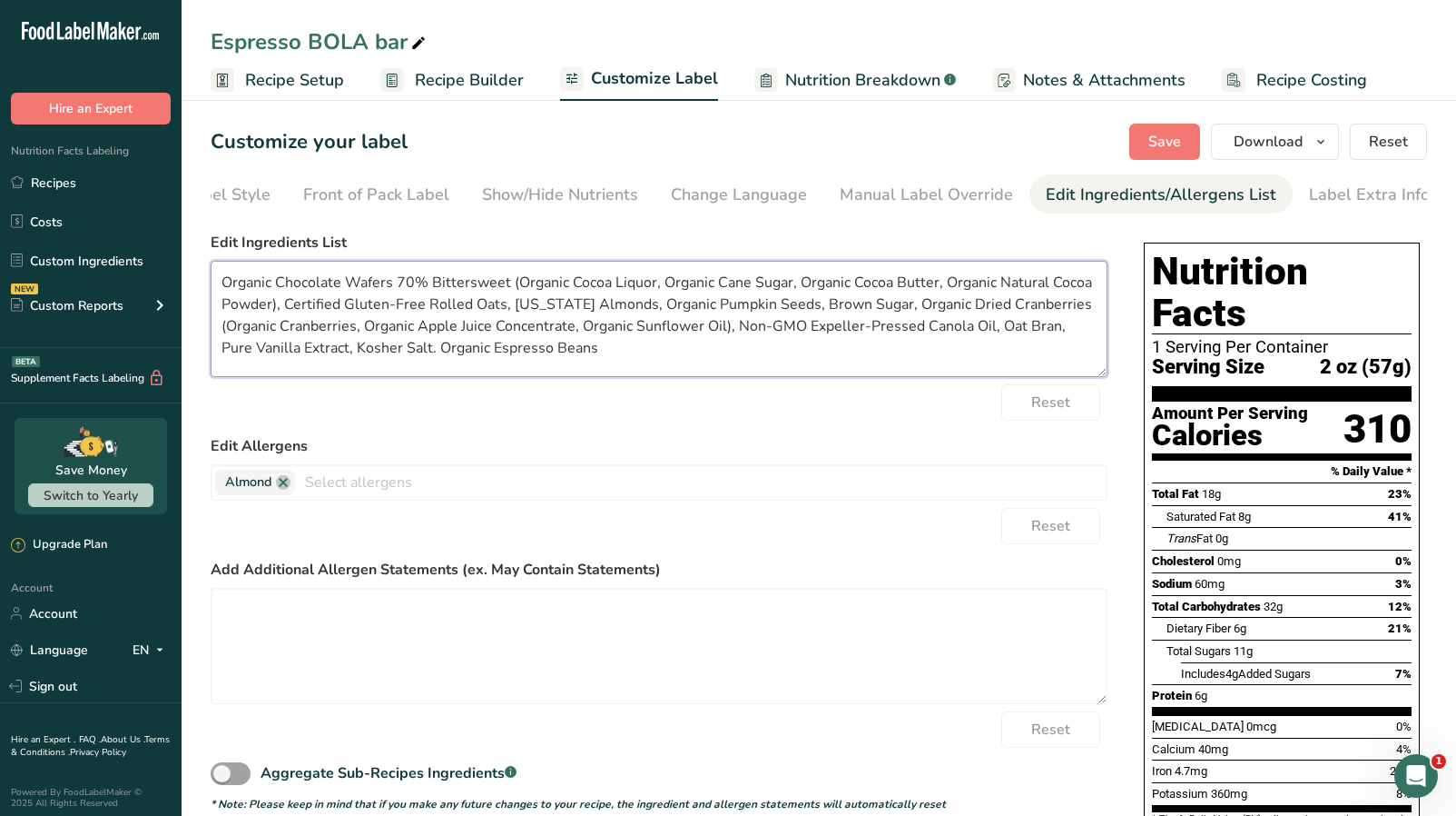
drag, startPoint x: 406, startPoint y: 353, endPoint x: 594, endPoint y: 352, distance: 188.0
click at [594, 352] on textarea "Organic Chocolate Wafers 70% Bittersweet (Organic Cocoa Liquor, Organic Cane Su…" at bounding box center [659, 318] width 897 height 116
drag, startPoint x: 896, startPoint y: 312, endPoint x: 730, endPoint y: 338, distance: 168.0
click at [730, 338] on textarea "Organic Chocolate Wafers 70% Bittersweet (Organic Cocoa Liquor, Organic Cane Su…" at bounding box center [659, 318] width 897 height 116
paste textarea "Espresso Beans"
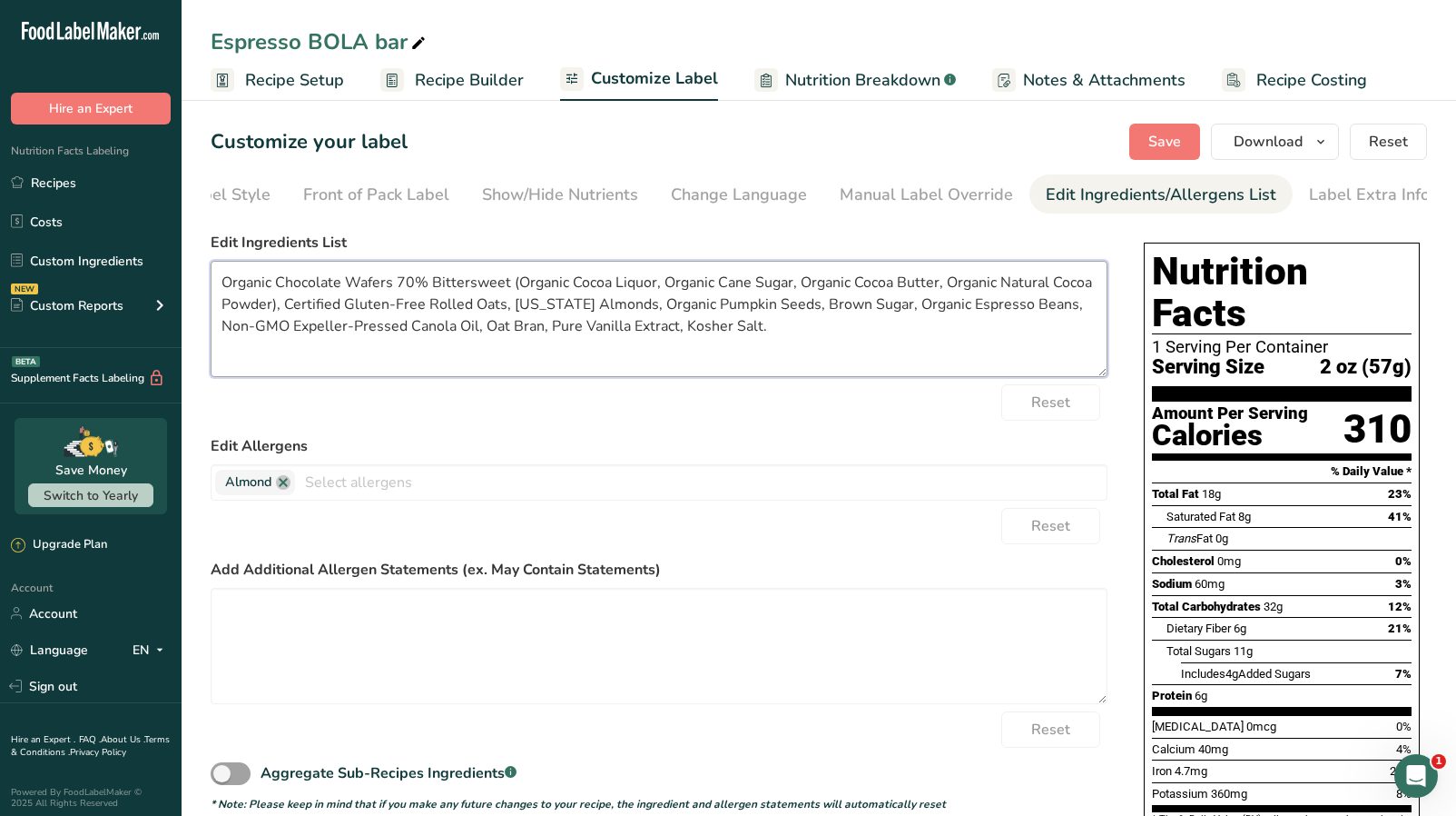
click at [753, 329] on textarea "Organic Chocolate Wafers 70% Bittersweet (Organic Cocoa Liquor, Organic Cane Su…" at bounding box center [659, 318] width 897 height 116
click at [1193, 134] on button "Save" at bounding box center [1165, 141] width 70 height 36
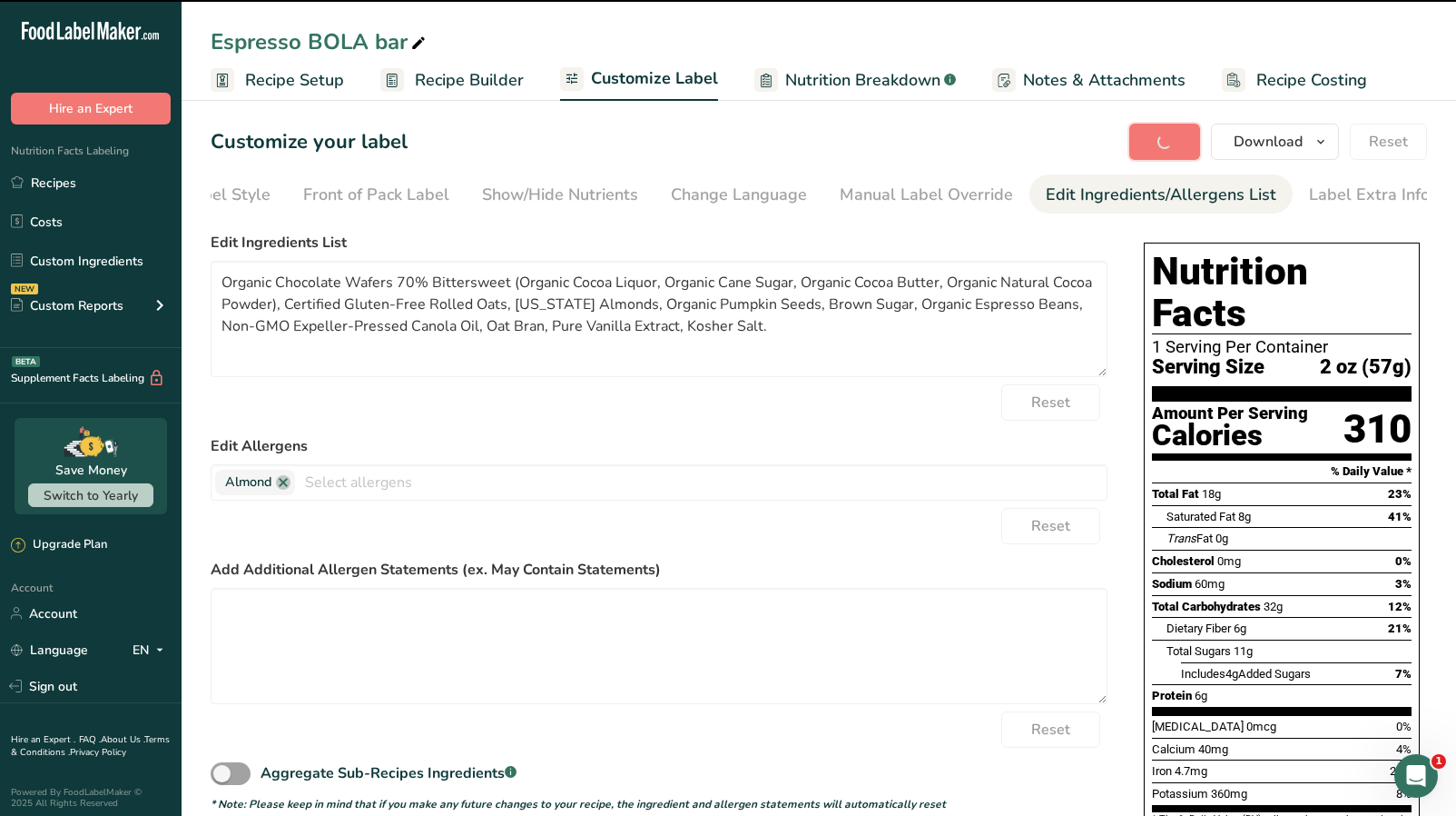
type textarea "Organic Chocolate Wafers 70% Bittersweet (Organic Cocoa Liquor, Organic Cane Su…"
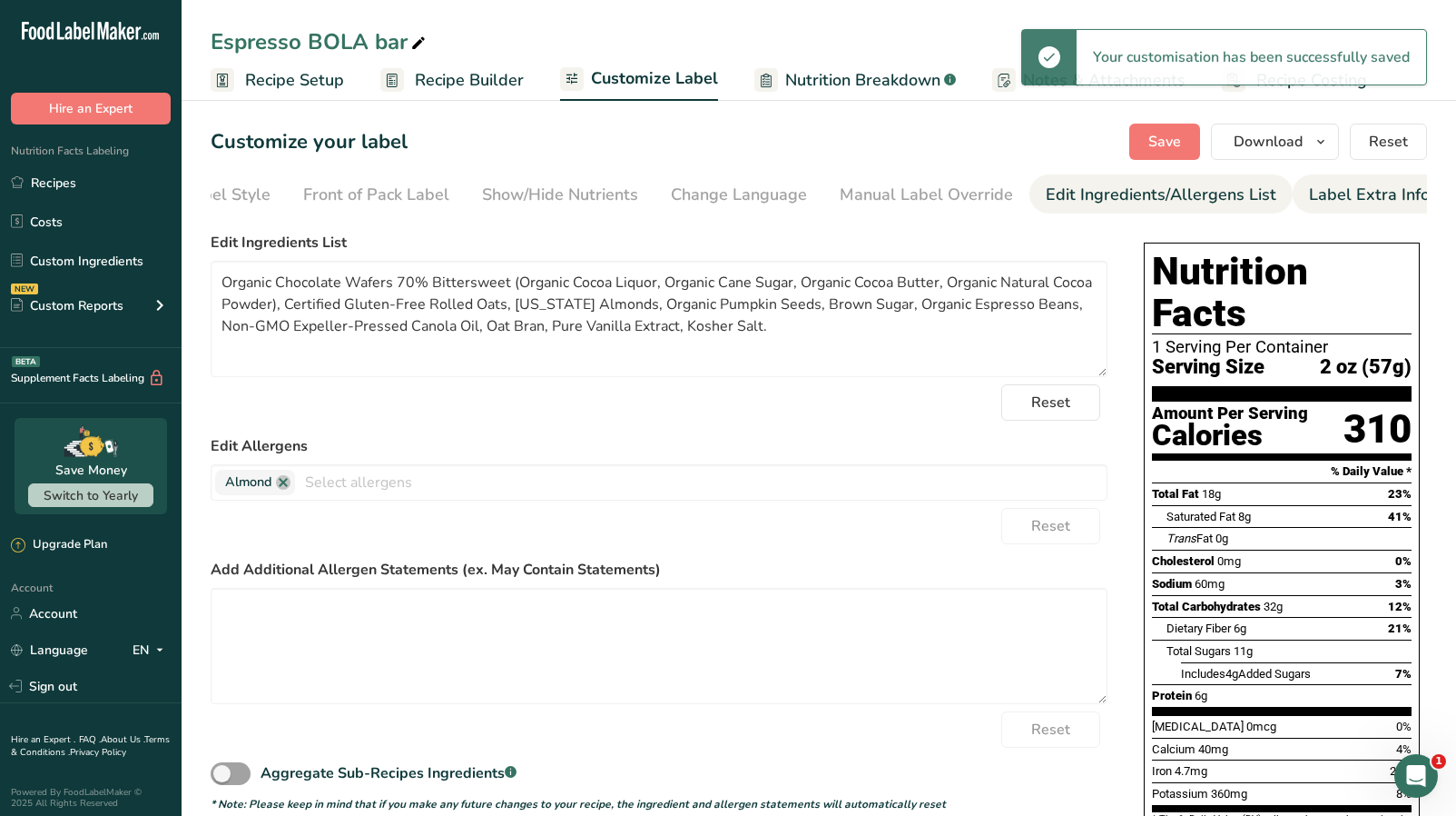
click at [1364, 187] on div "Label Extra Info" at bounding box center [1370, 195] width 120 height 24
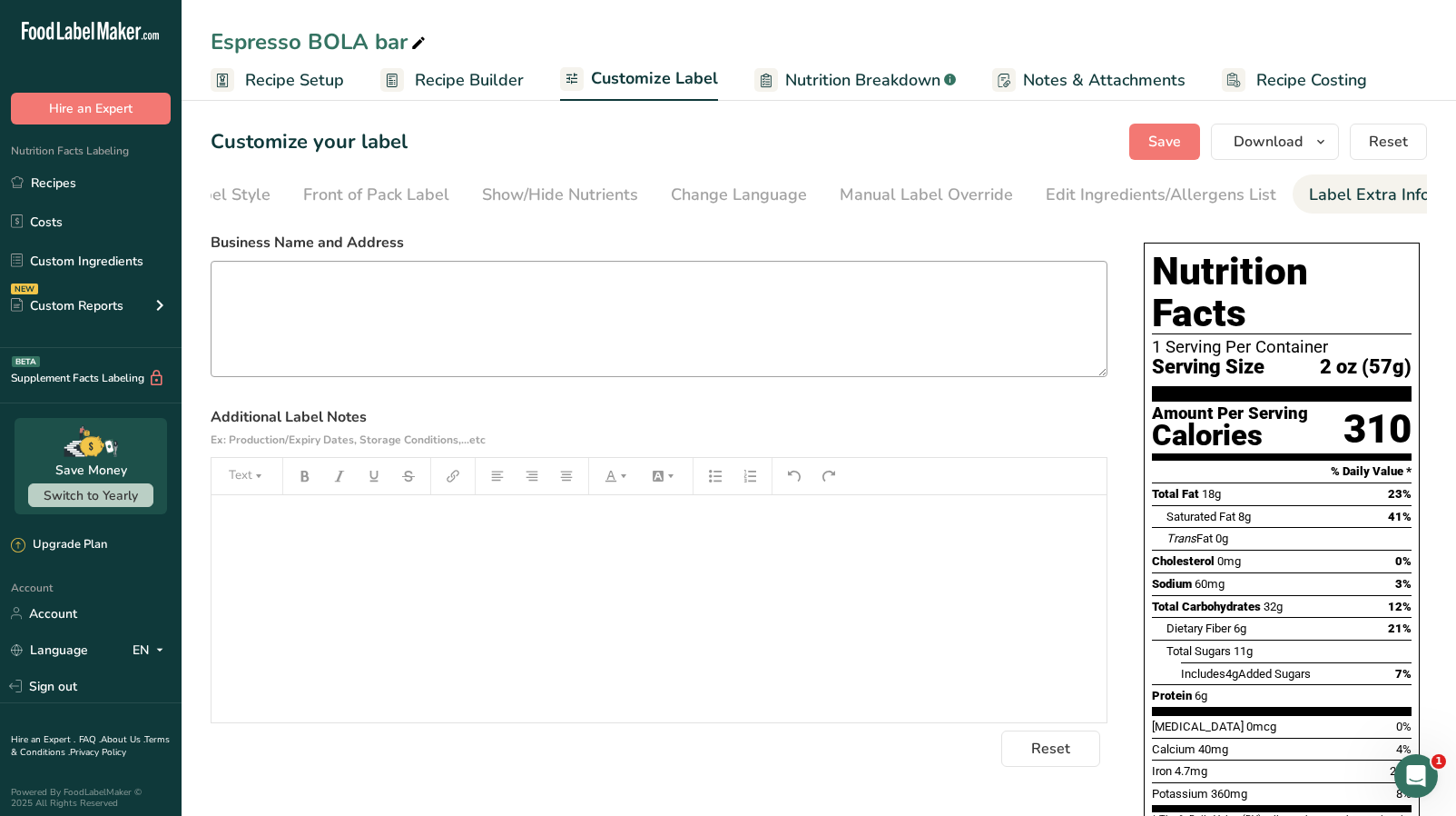
scroll to position [4, 0]
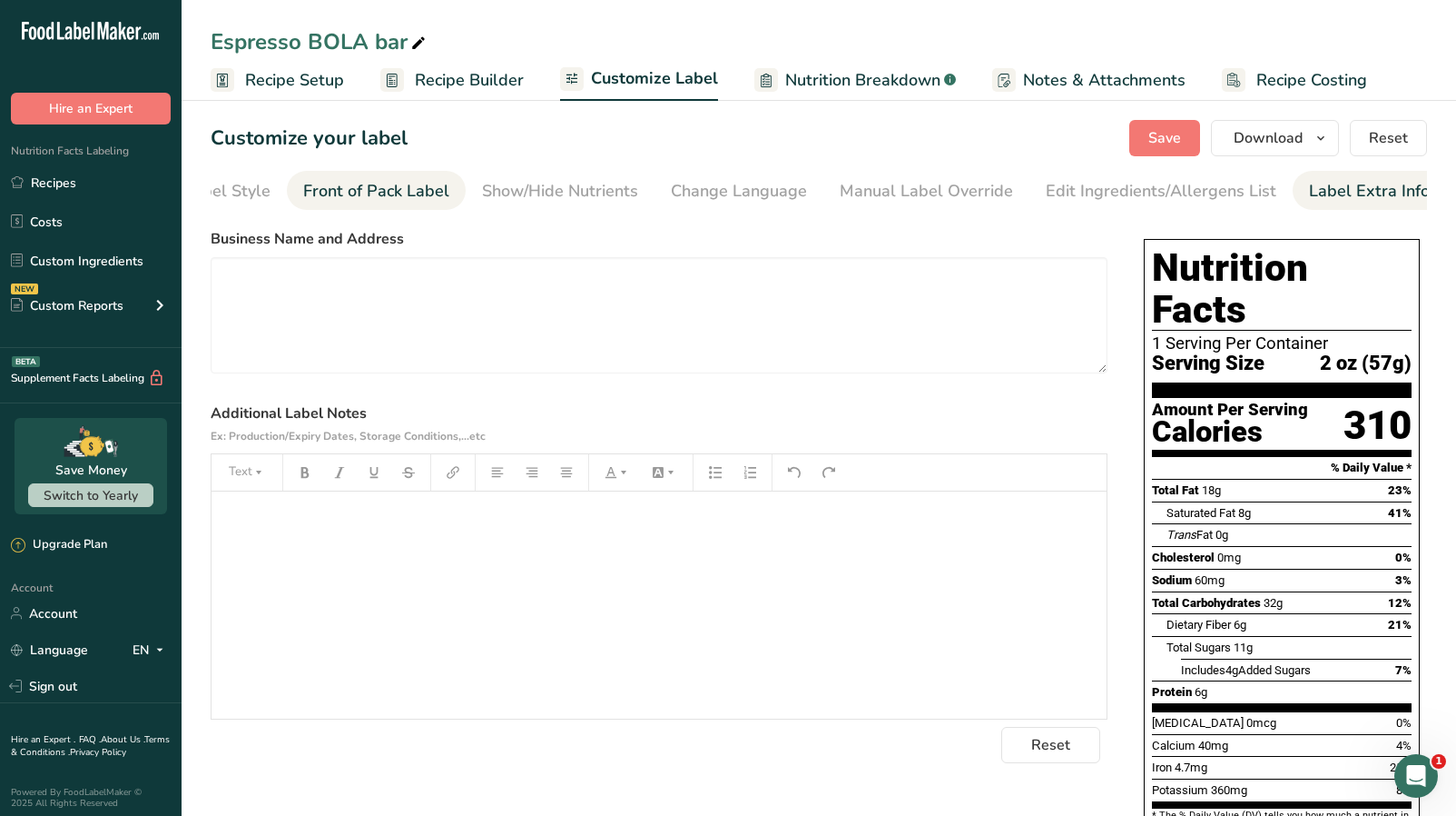
click at [340, 187] on div "Front of Pack Label" at bounding box center [376, 191] width 146 height 24
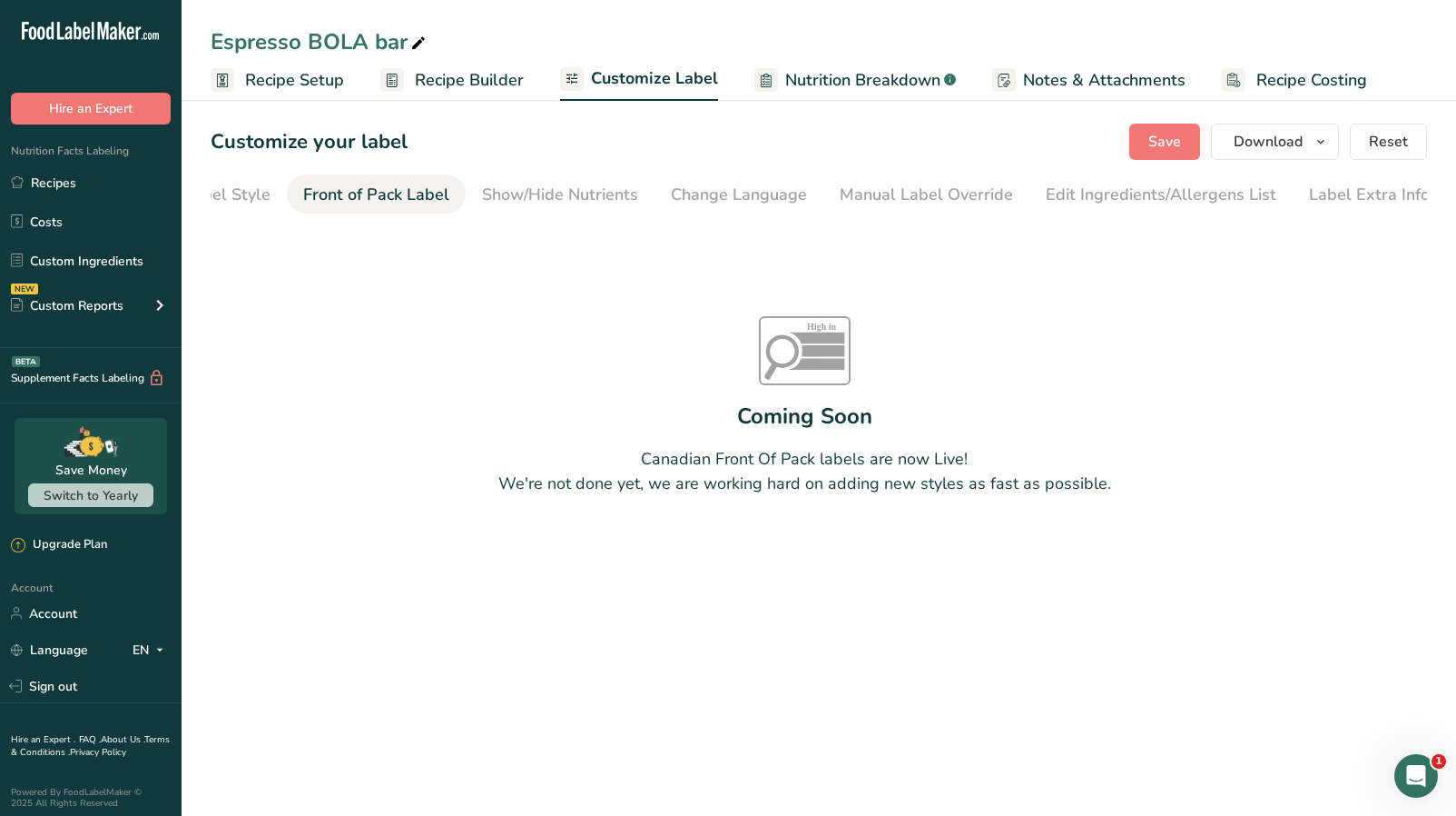
scroll to position [0, 0]
click at [225, 194] on div "Choose Label Style" at bounding box center [197, 195] width 146 height 24
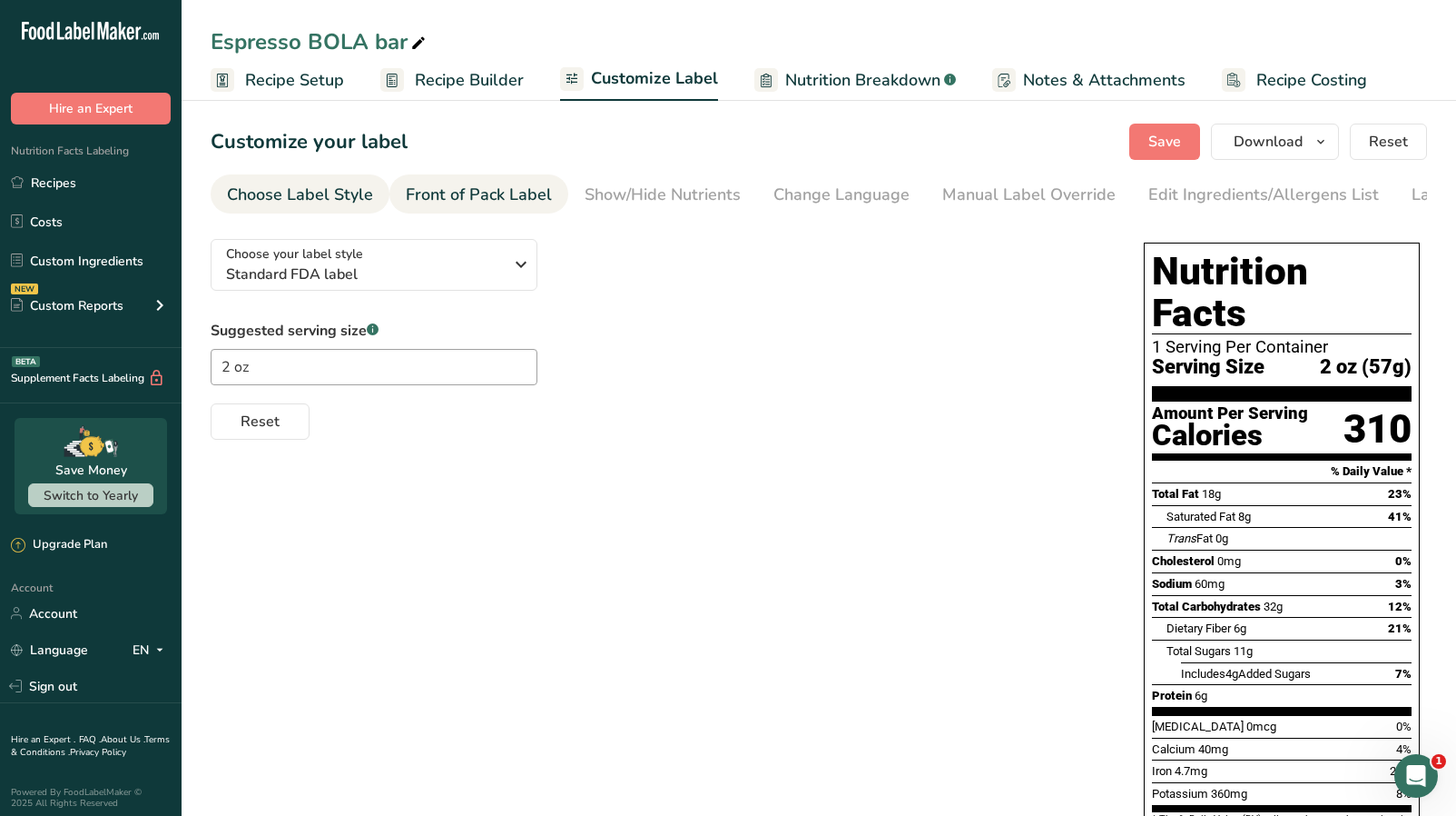
click at [418, 200] on div "Front of Pack Label" at bounding box center [479, 195] width 146 height 24
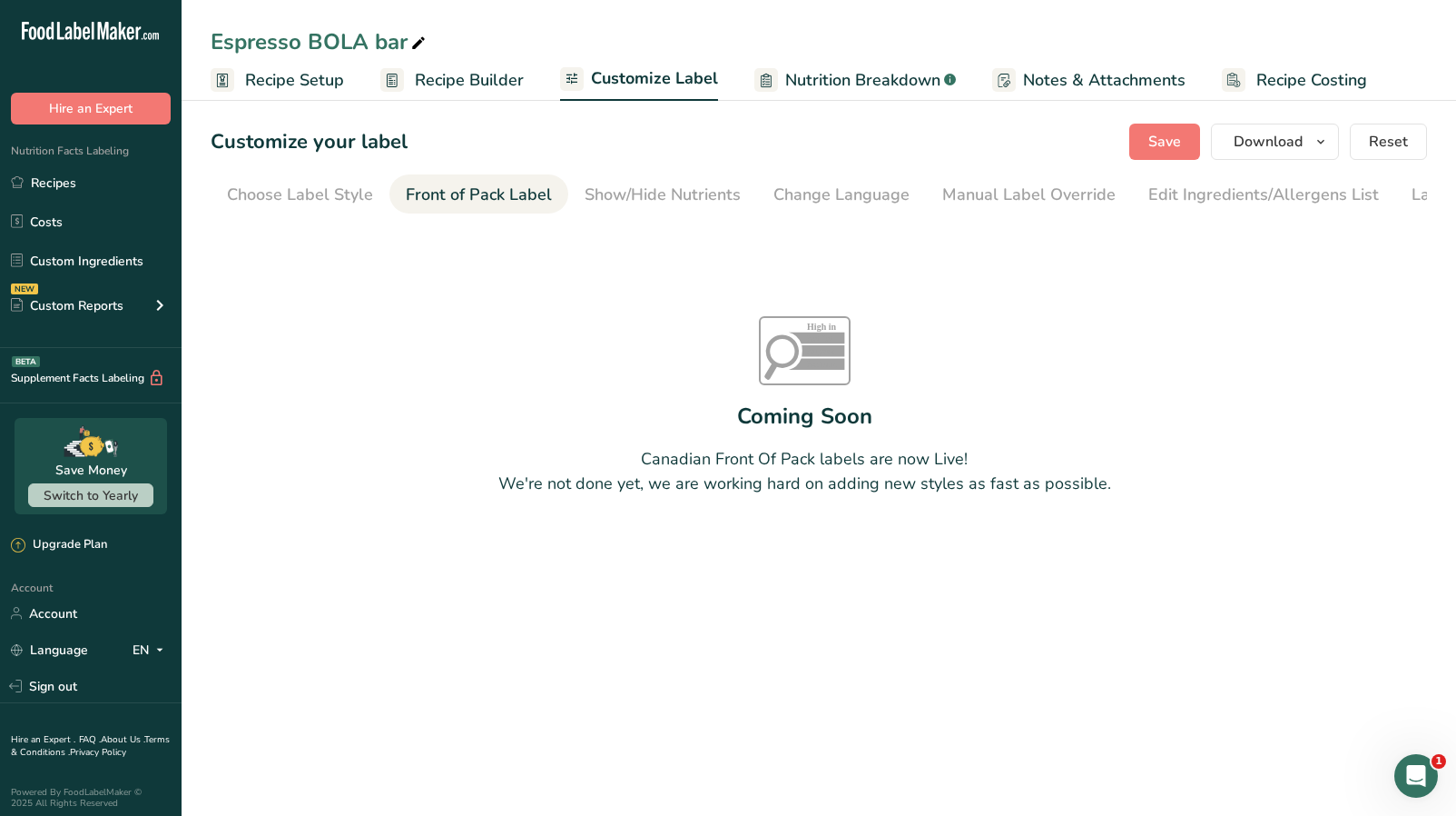
scroll to position [0, 103]
click at [282, 190] on li "Choose Label Style" at bounding box center [197, 194] width 179 height 39
click at [608, 203] on div "Show/Hide Nutrients" at bounding box center [663, 195] width 157 height 24
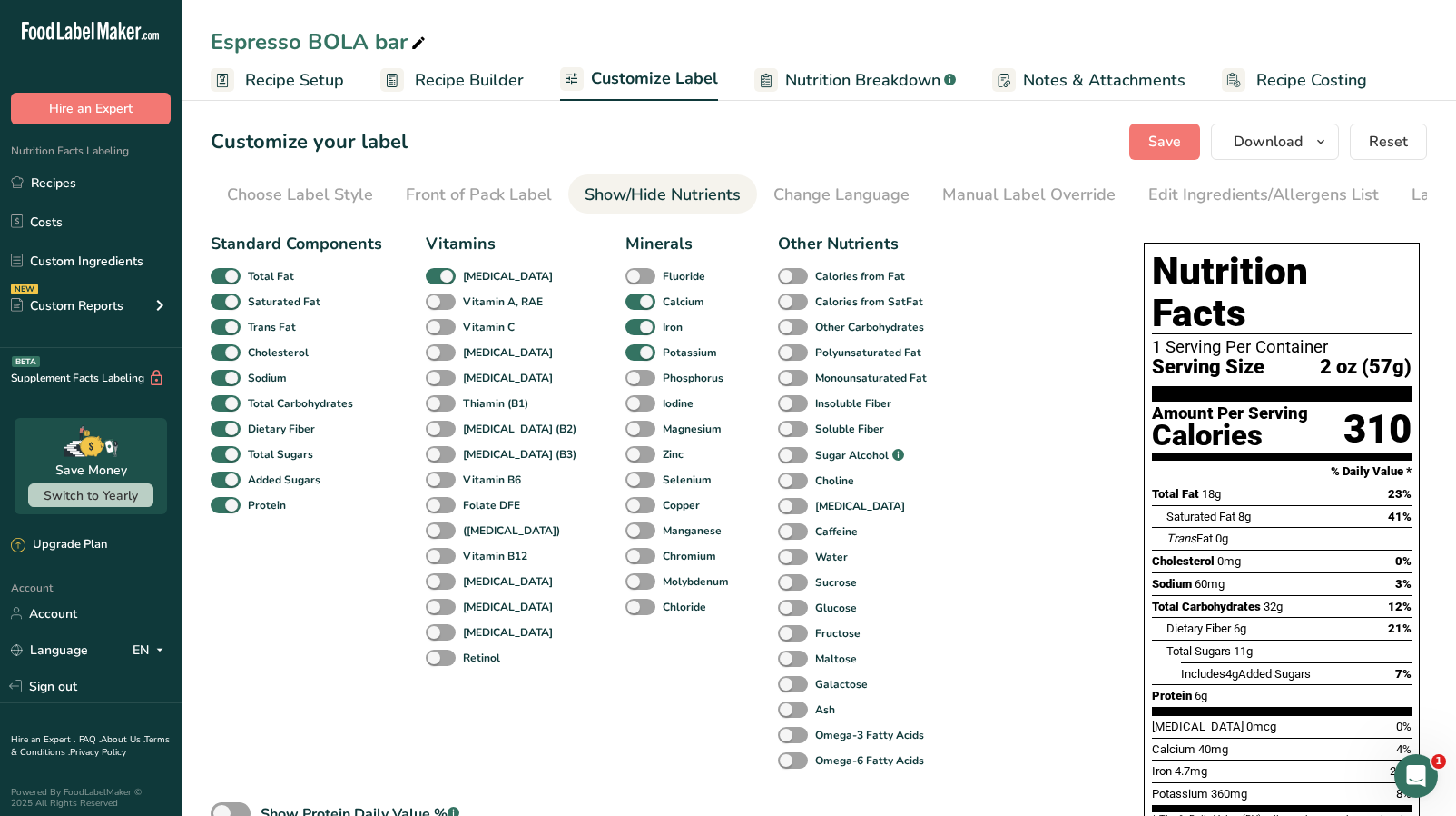
scroll to position [0, 103]
click at [865, 200] on div "Manual Label Override" at bounding box center [926, 195] width 173 height 24
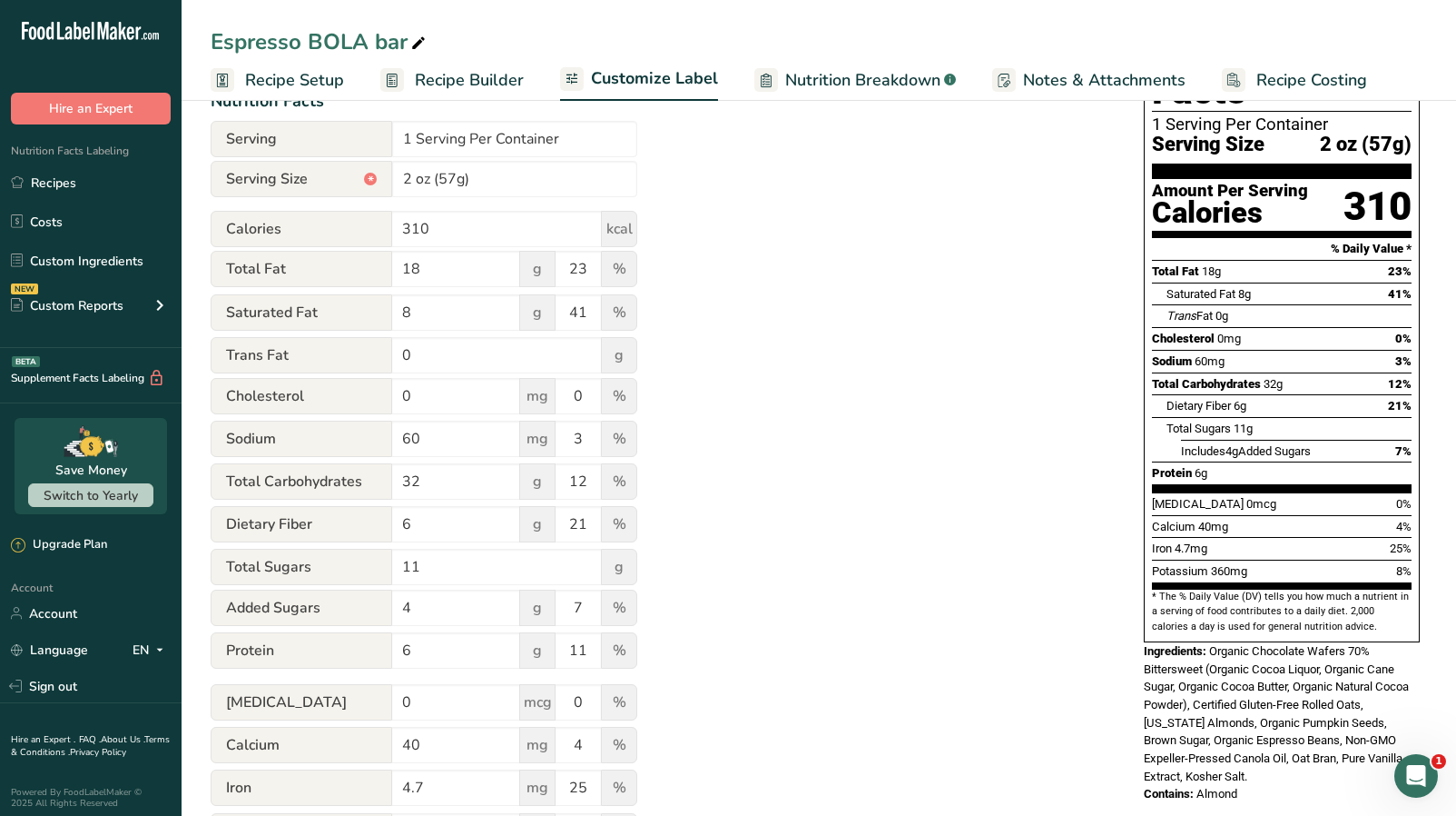
scroll to position [224, 0]
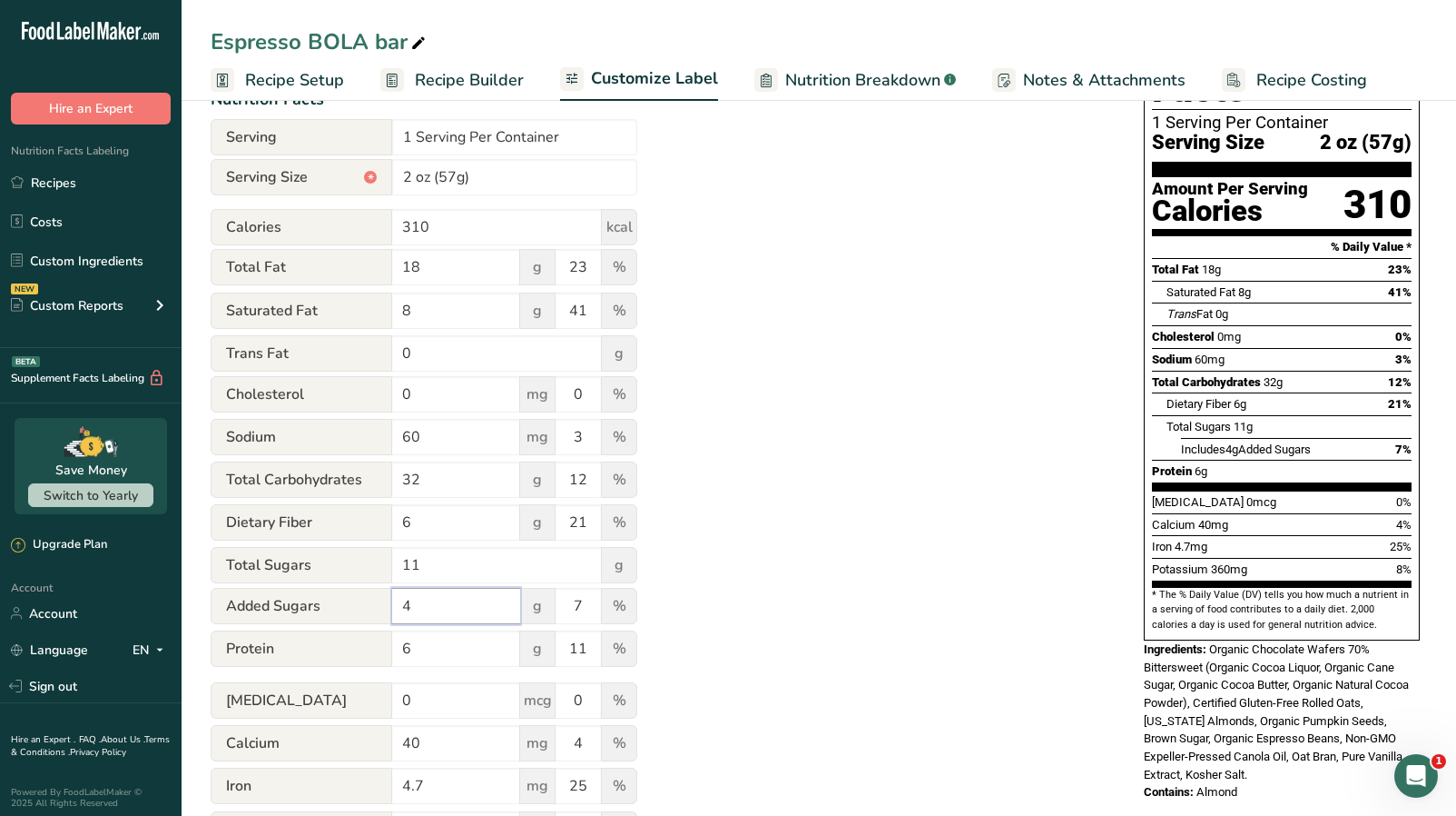
click at [433, 611] on input "4" at bounding box center [456, 606] width 128 height 36
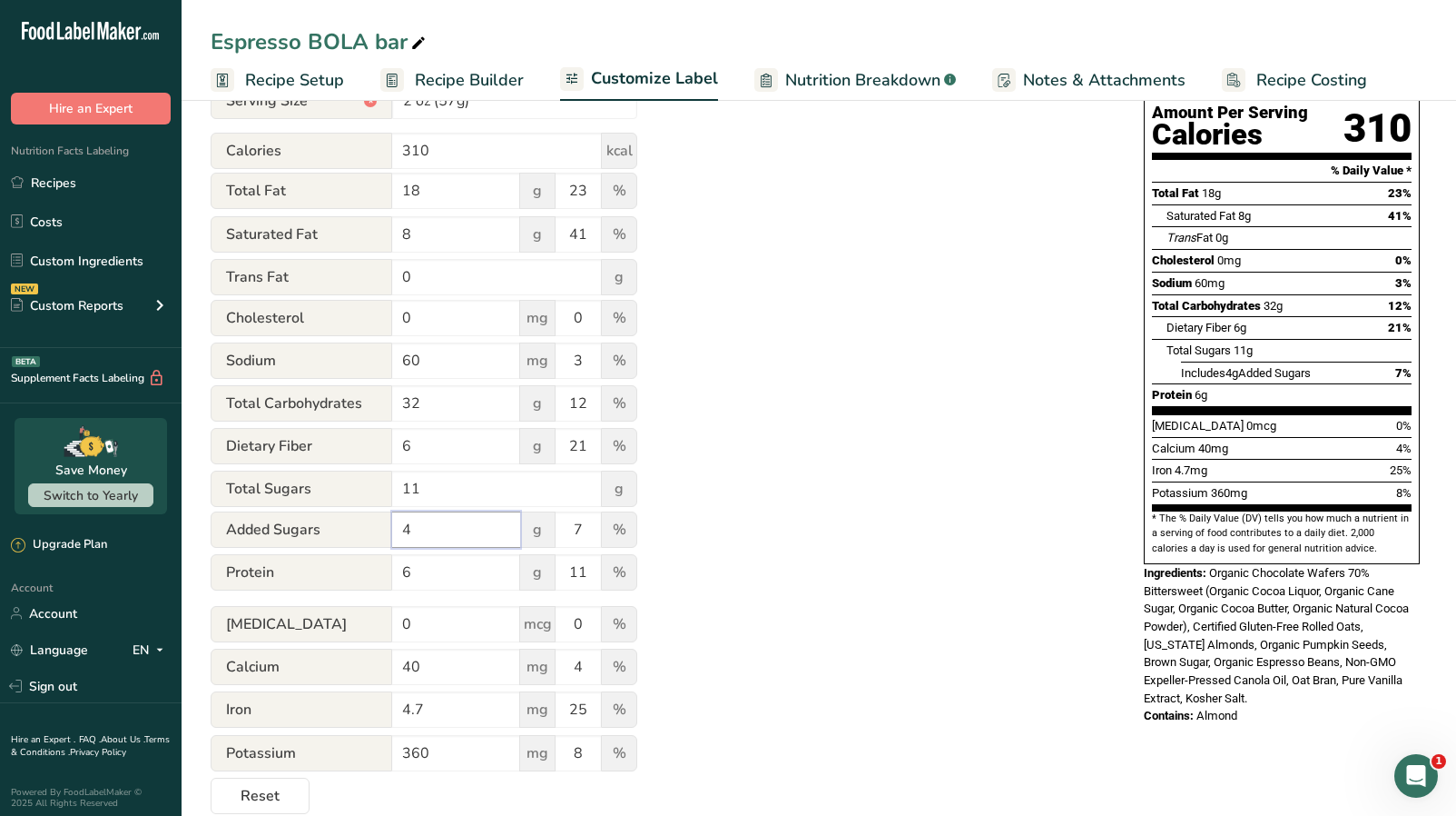
scroll to position [333, 0]
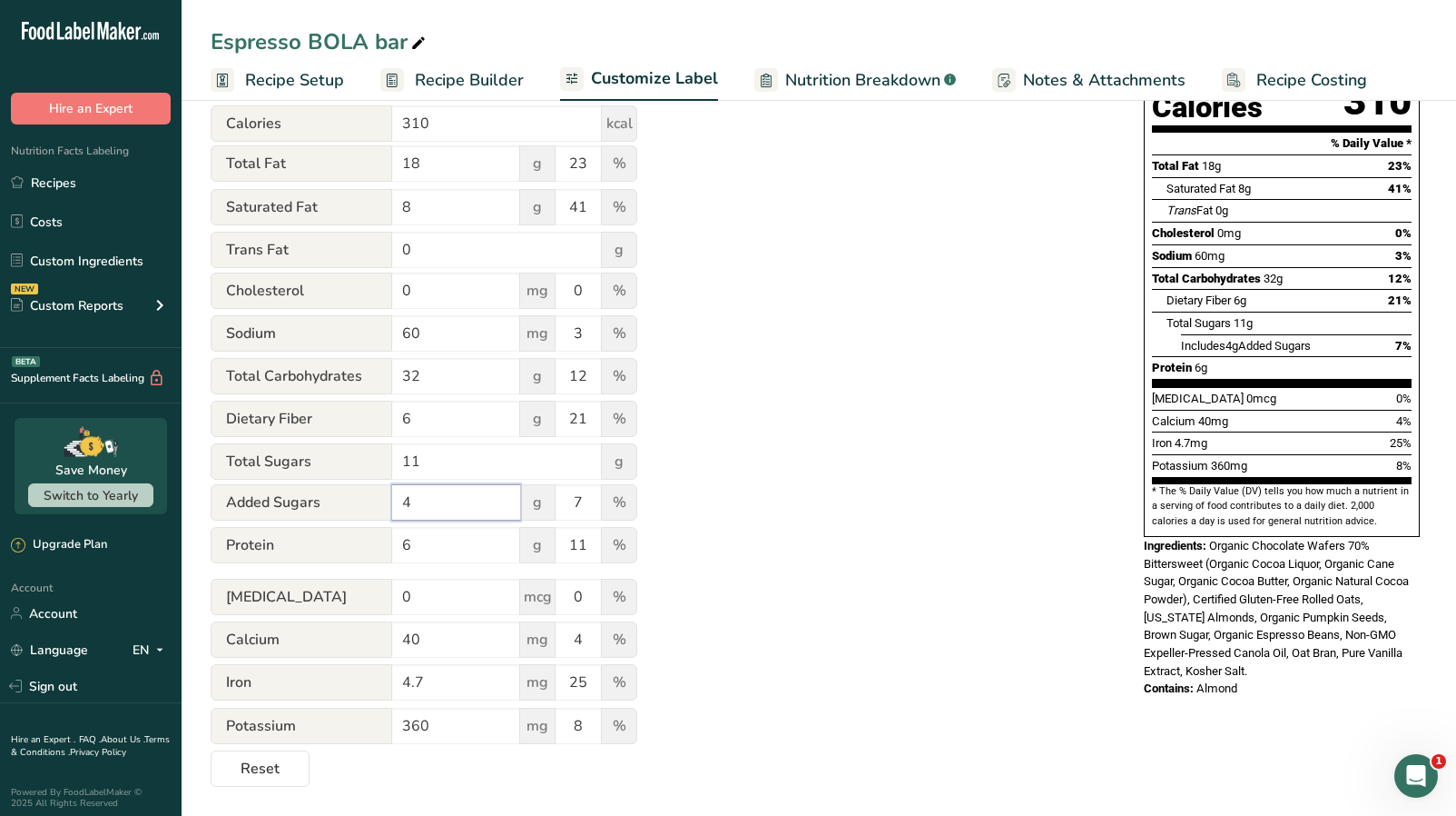
click at [449, 499] on input "4" at bounding box center [456, 502] width 128 height 36
click at [432, 724] on input "360" at bounding box center [456, 725] width 128 height 36
type input "3"
click at [456, 760] on form "Serving 1 Serving Per Container Serving Size * 2 oz (57g) Calories 310 kcal Tot…" at bounding box center [424, 402] width 426 height 771
click at [292, 769] on button "Reset" at bounding box center [260, 768] width 99 height 36
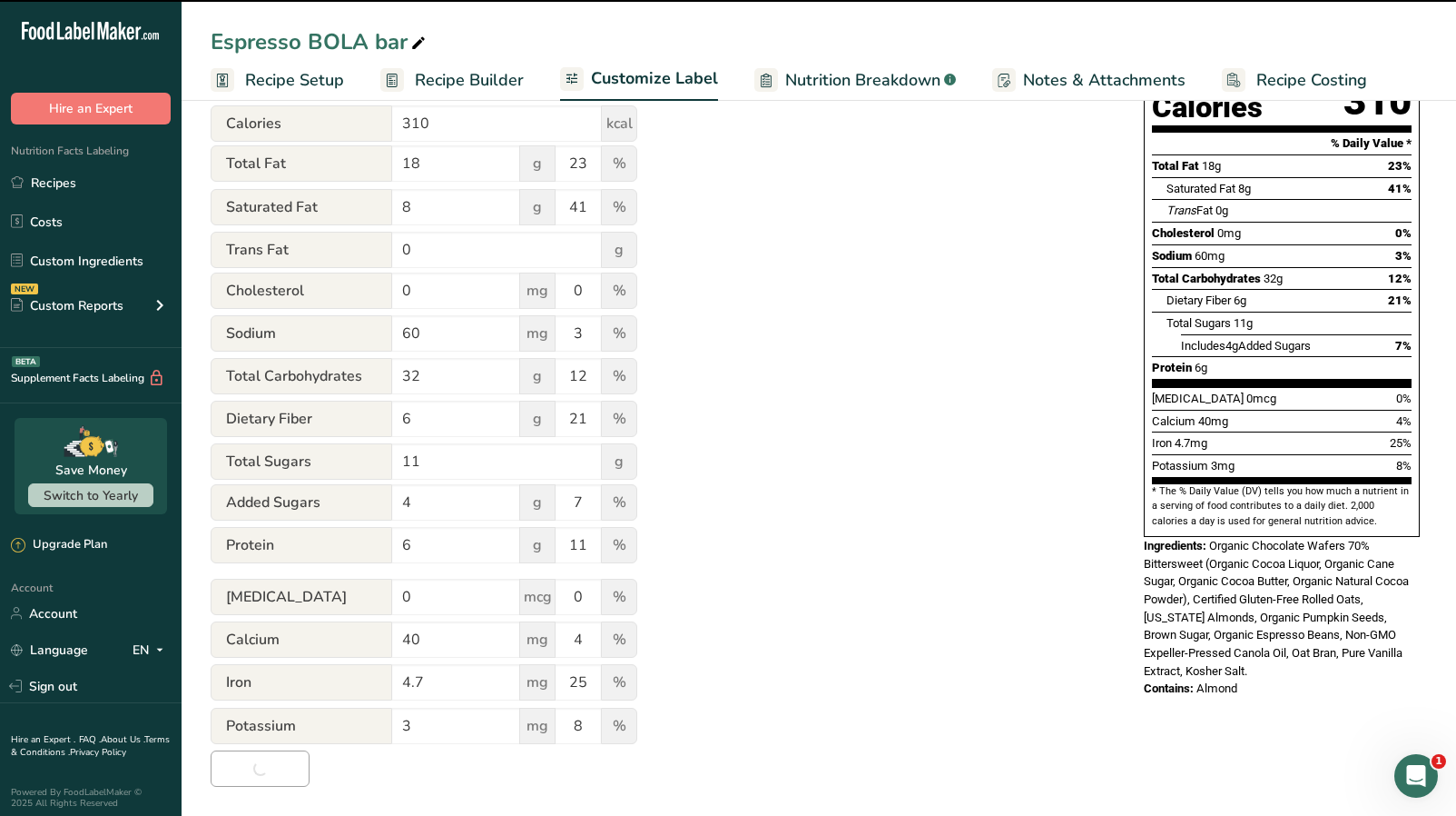
type input "2 oz (60g)"
type input "360"
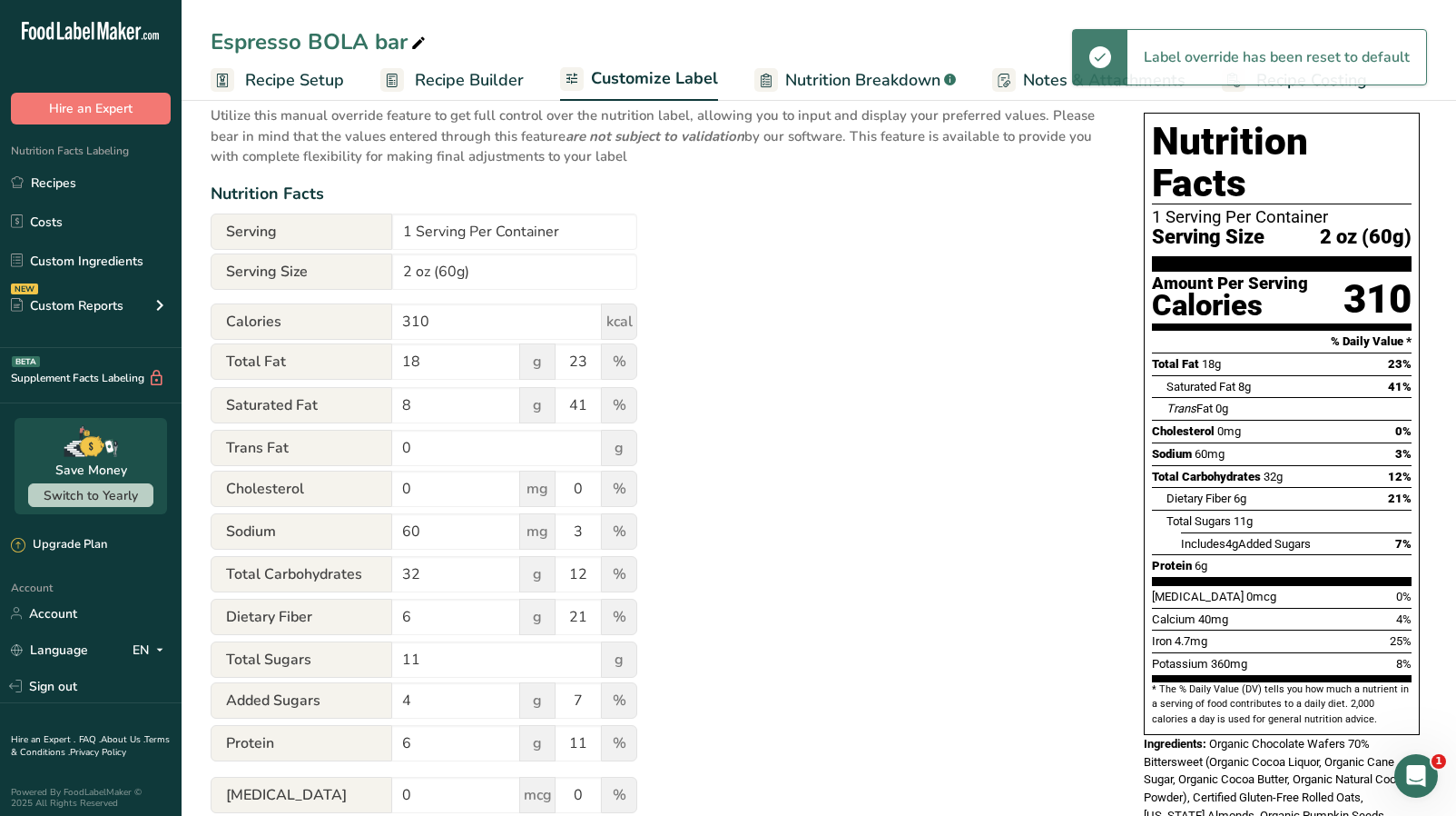
scroll to position [0, 0]
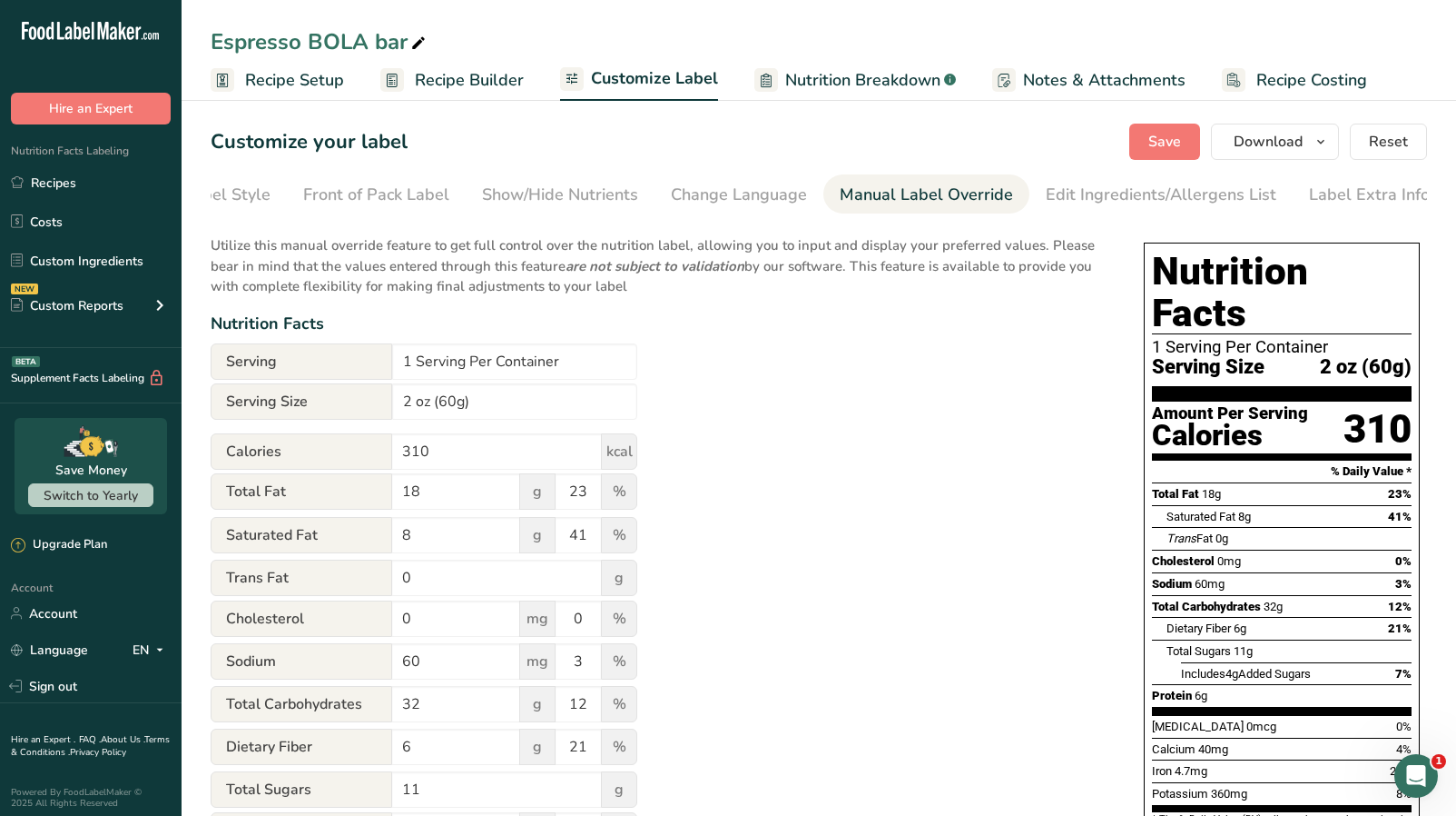
click at [311, 78] on span "Recipe Setup" at bounding box center [295, 80] width 99 height 24
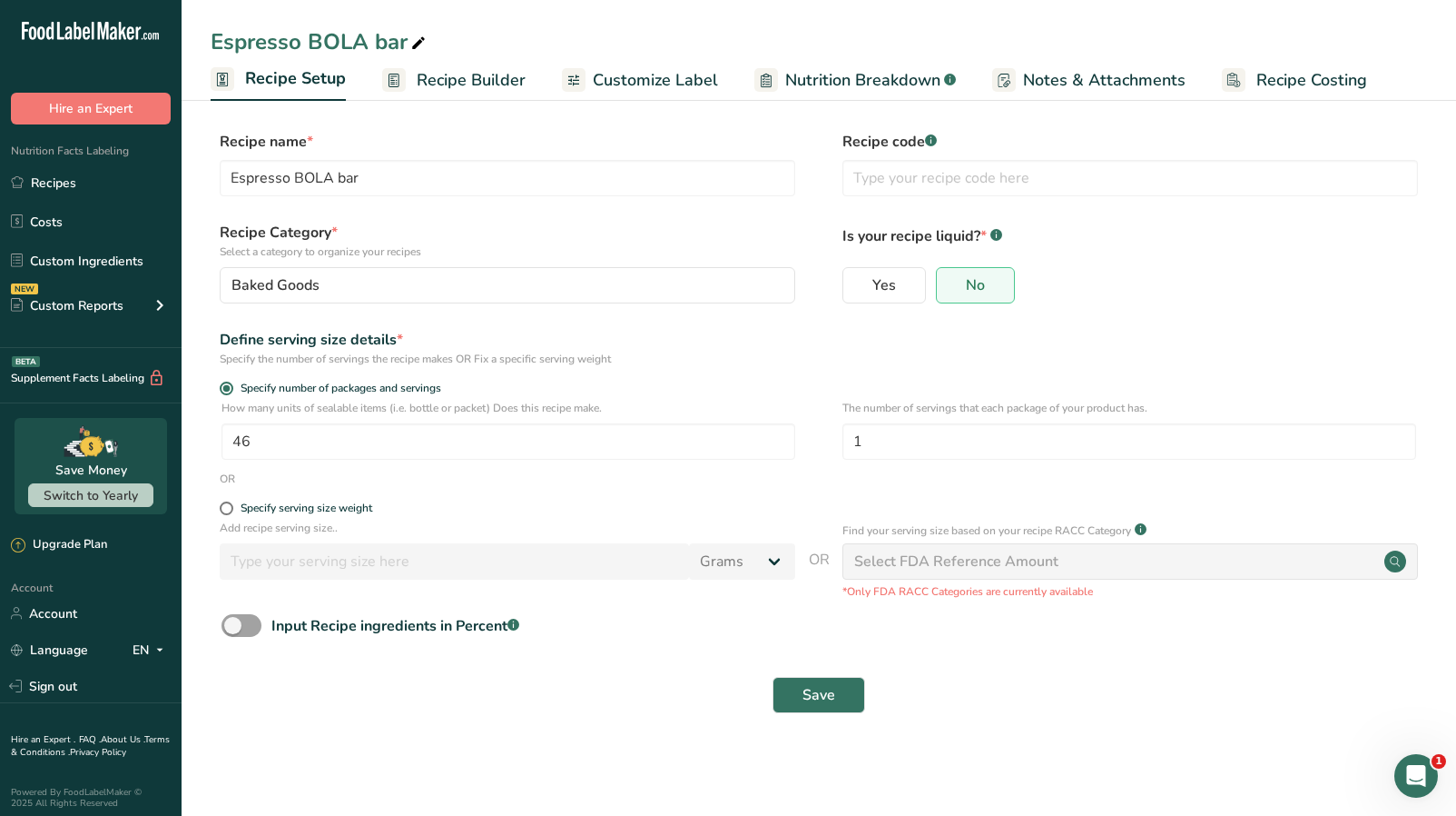
click at [436, 70] on span "Recipe Builder" at bounding box center [472, 80] width 109 height 24
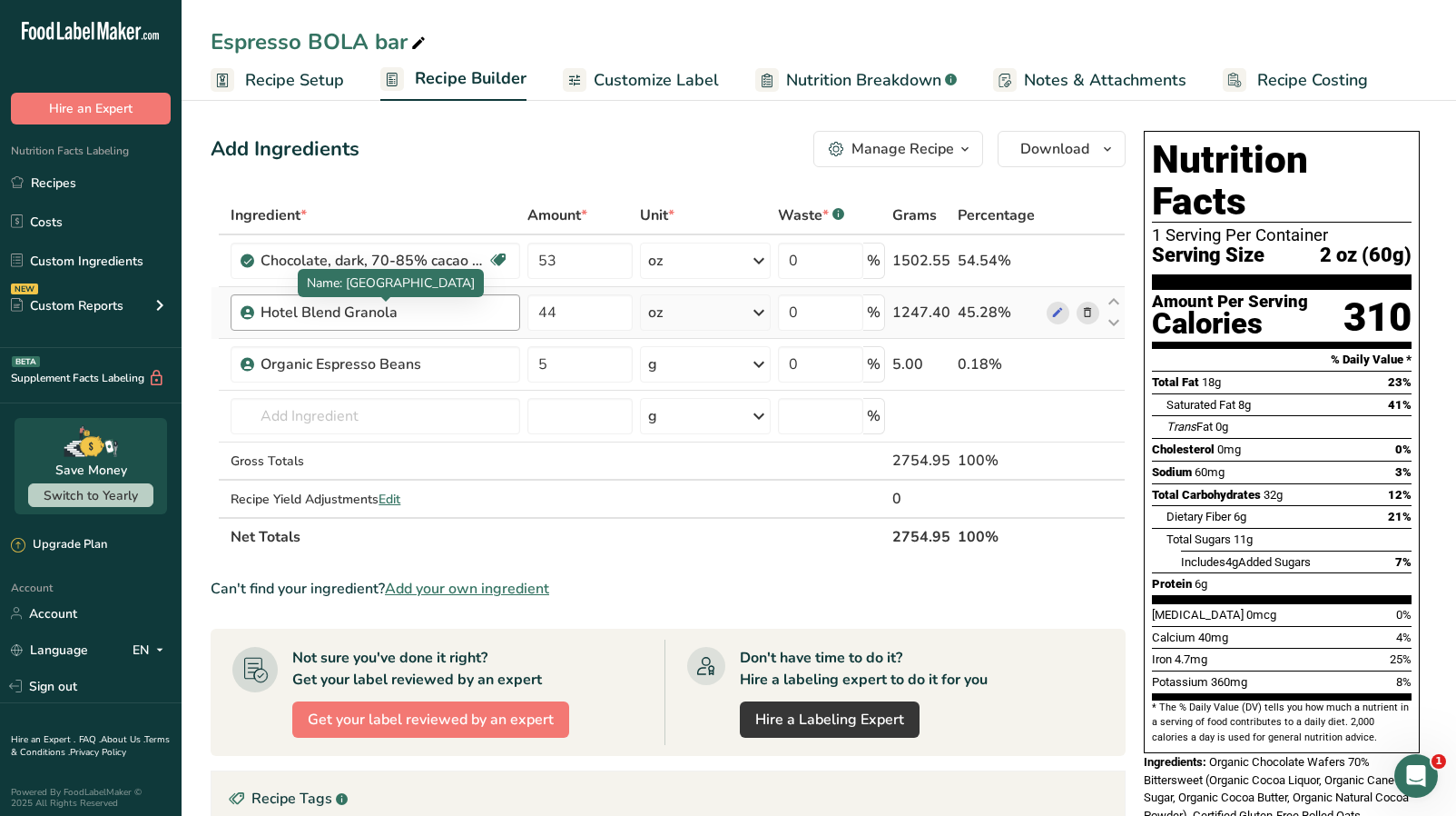
click at [418, 318] on div "Hotel Blend Granola" at bounding box center [373, 312] width 227 height 22
click at [1053, 312] on icon at bounding box center [1057, 312] width 13 height 19
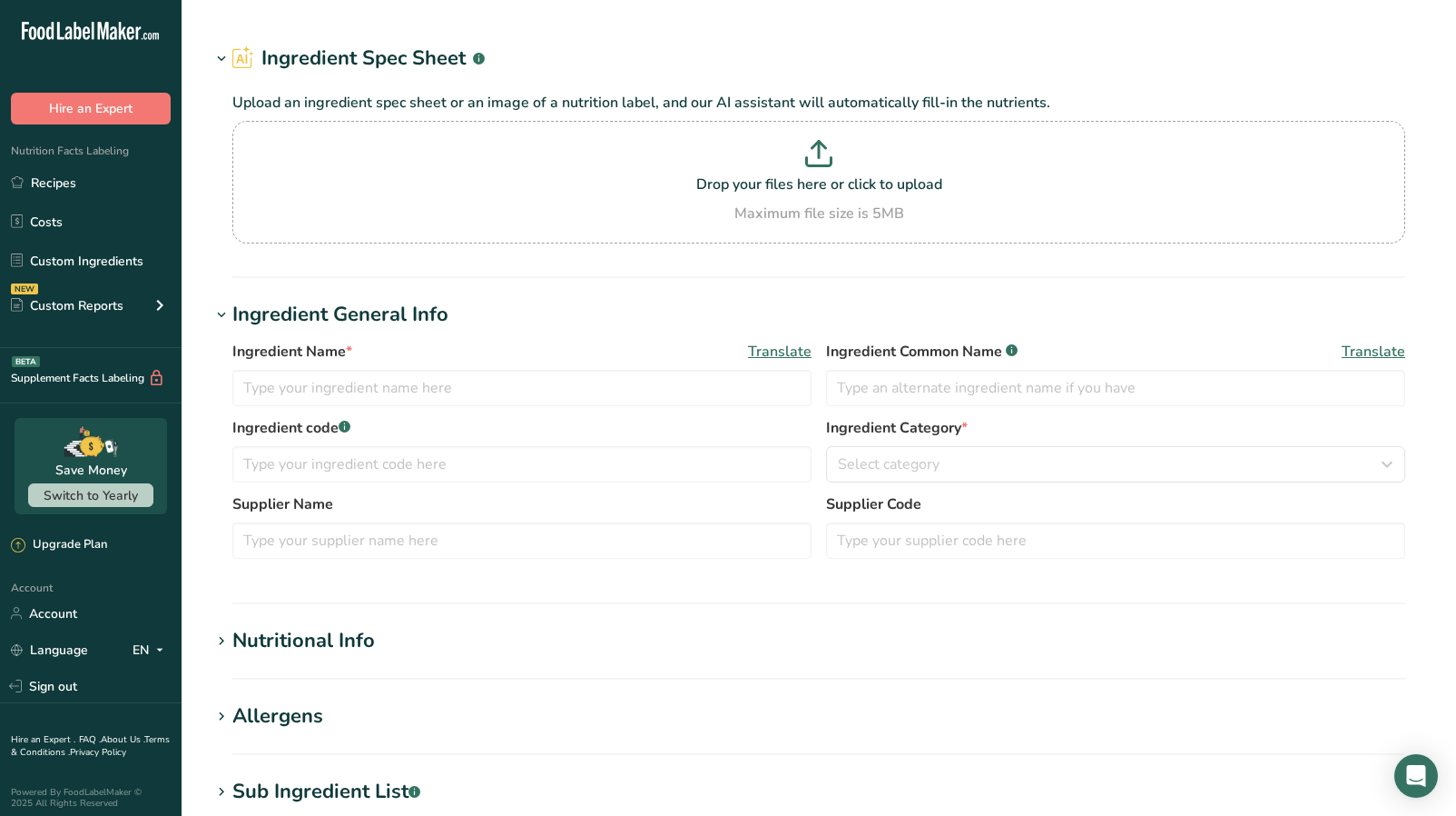
type input "Hotel Blend Granola"
type input "60"
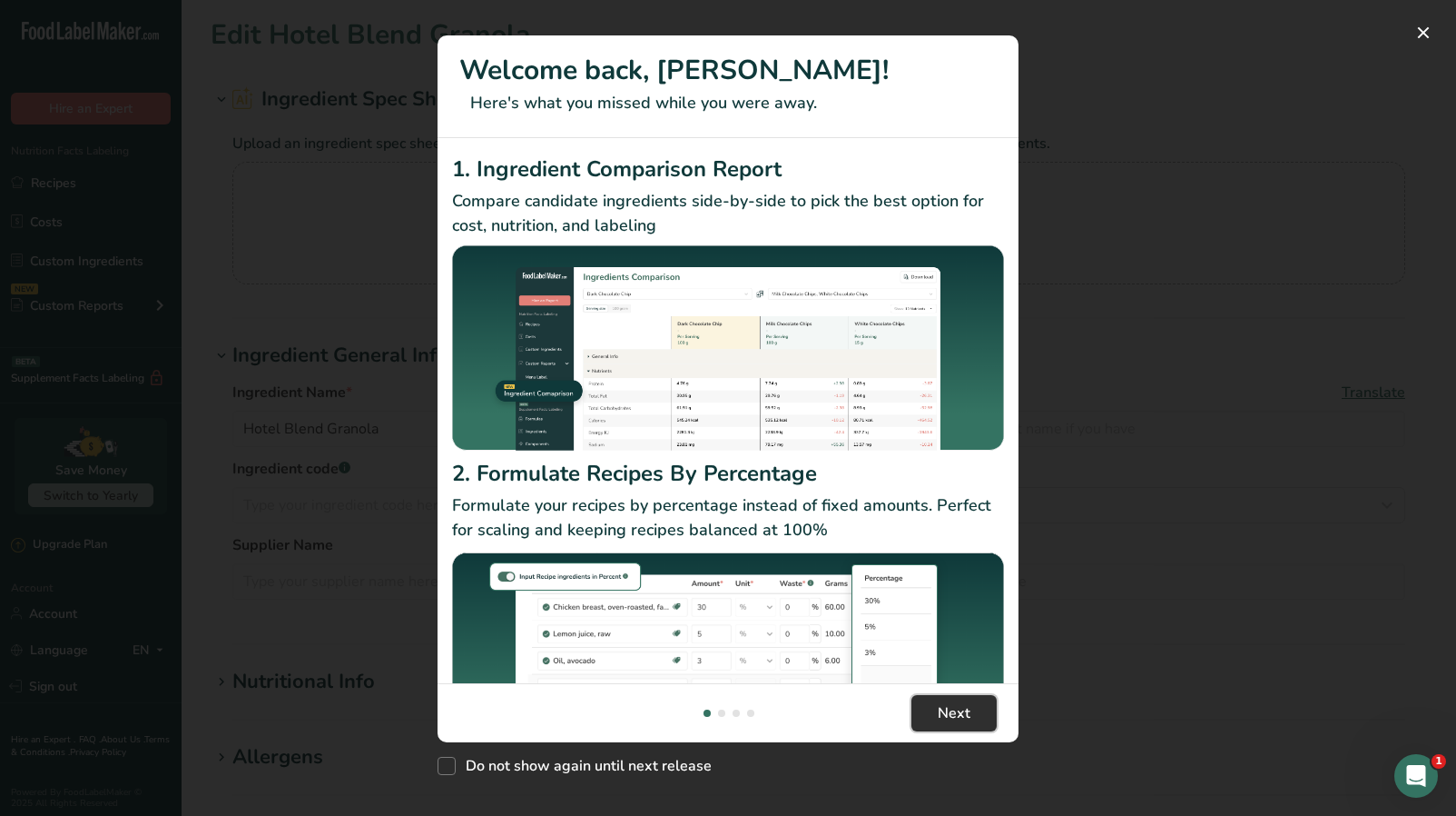
click at [934, 720] on button "Next" at bounding box center [955, 712] width 85 height 36
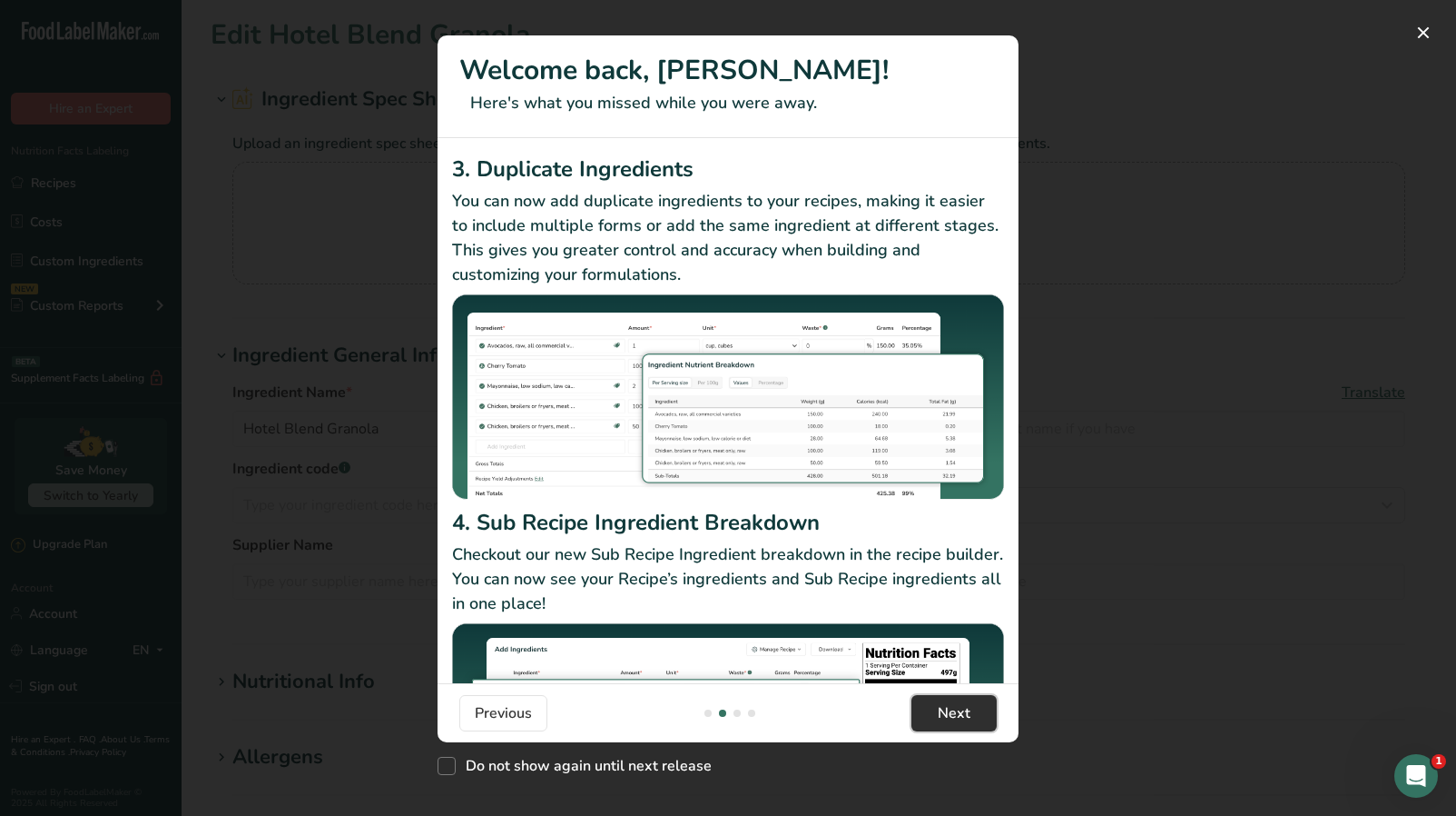
click at [934, 720] on button "Next" at bounding box center [955, 712] width 85 height 36
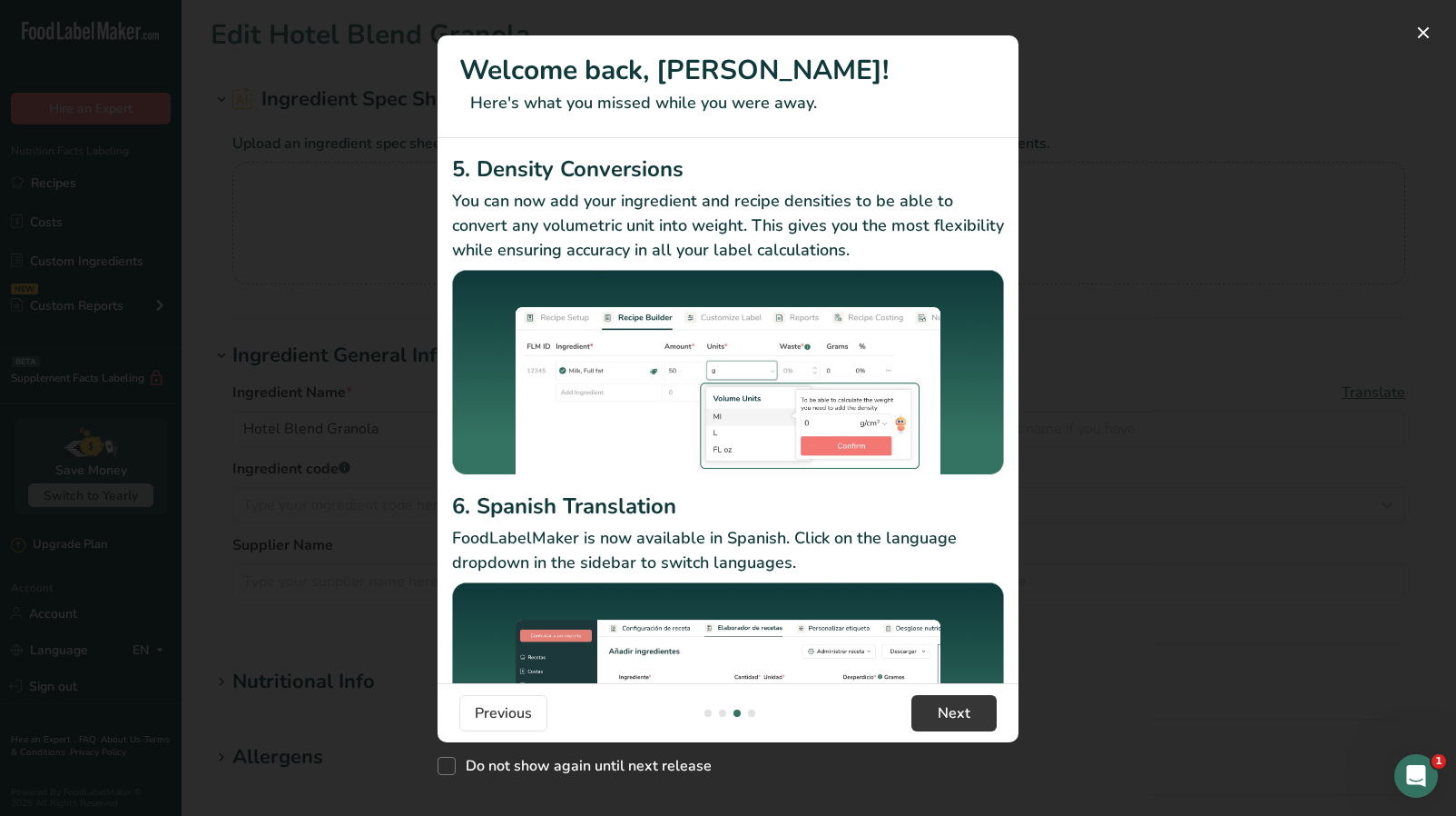
click at [1102, 614] on div "New Features" at bounding box center [728, 408] width 1456 height 816
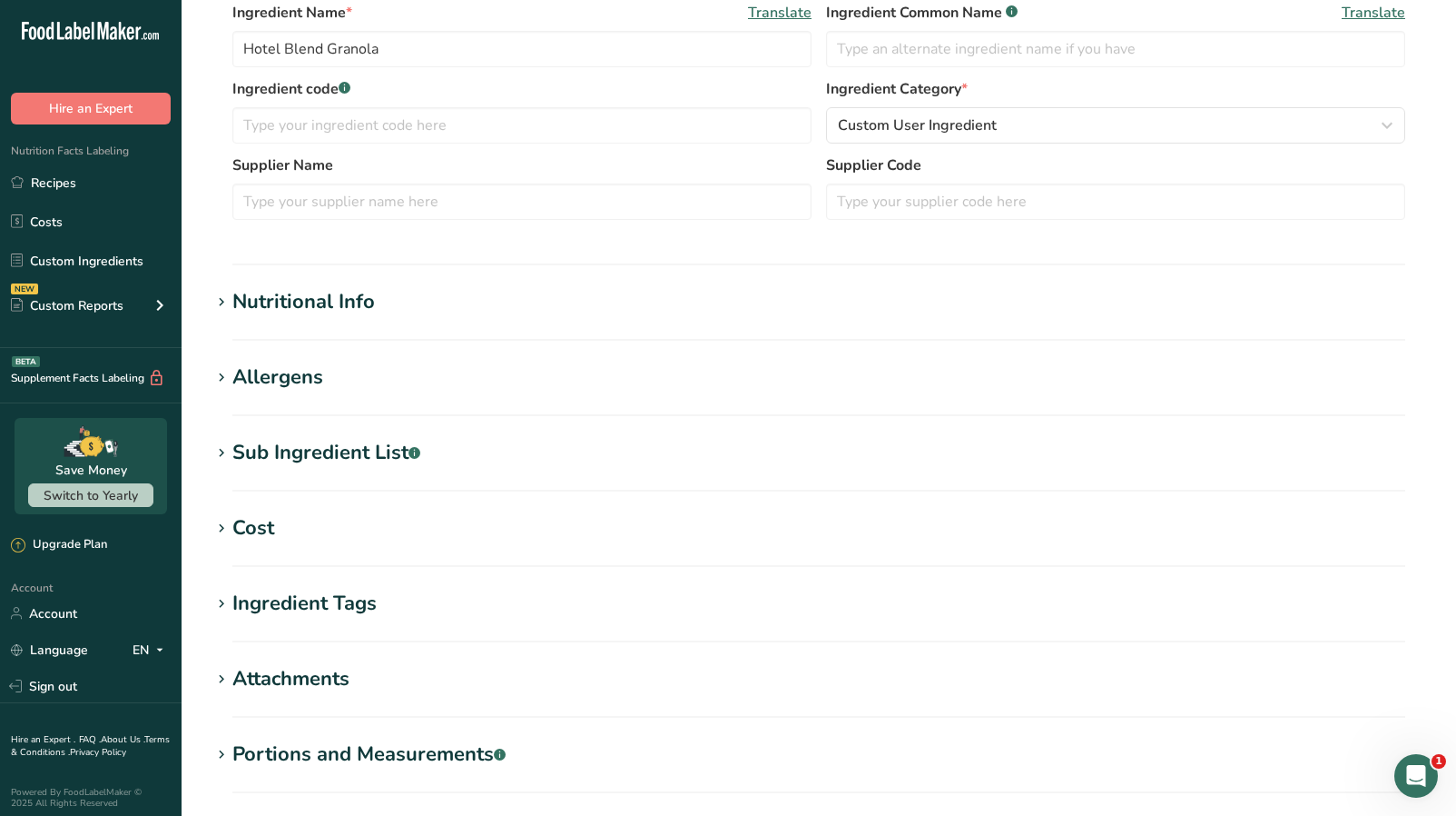
scroll to position [353, 0]
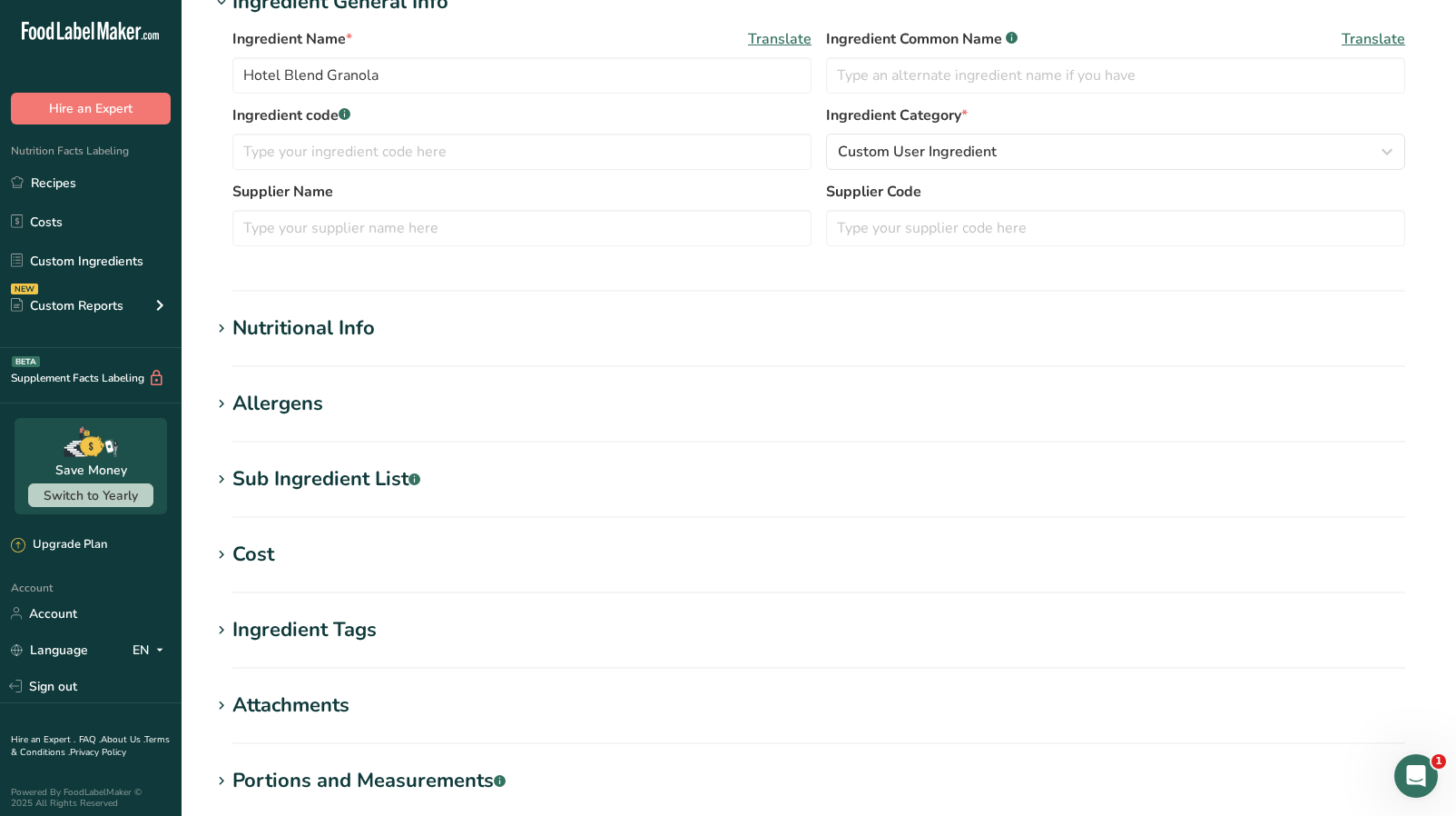
click at [359, 327] on div "Nutritional Info" at bounding box center [304, 328] width 143 height 30
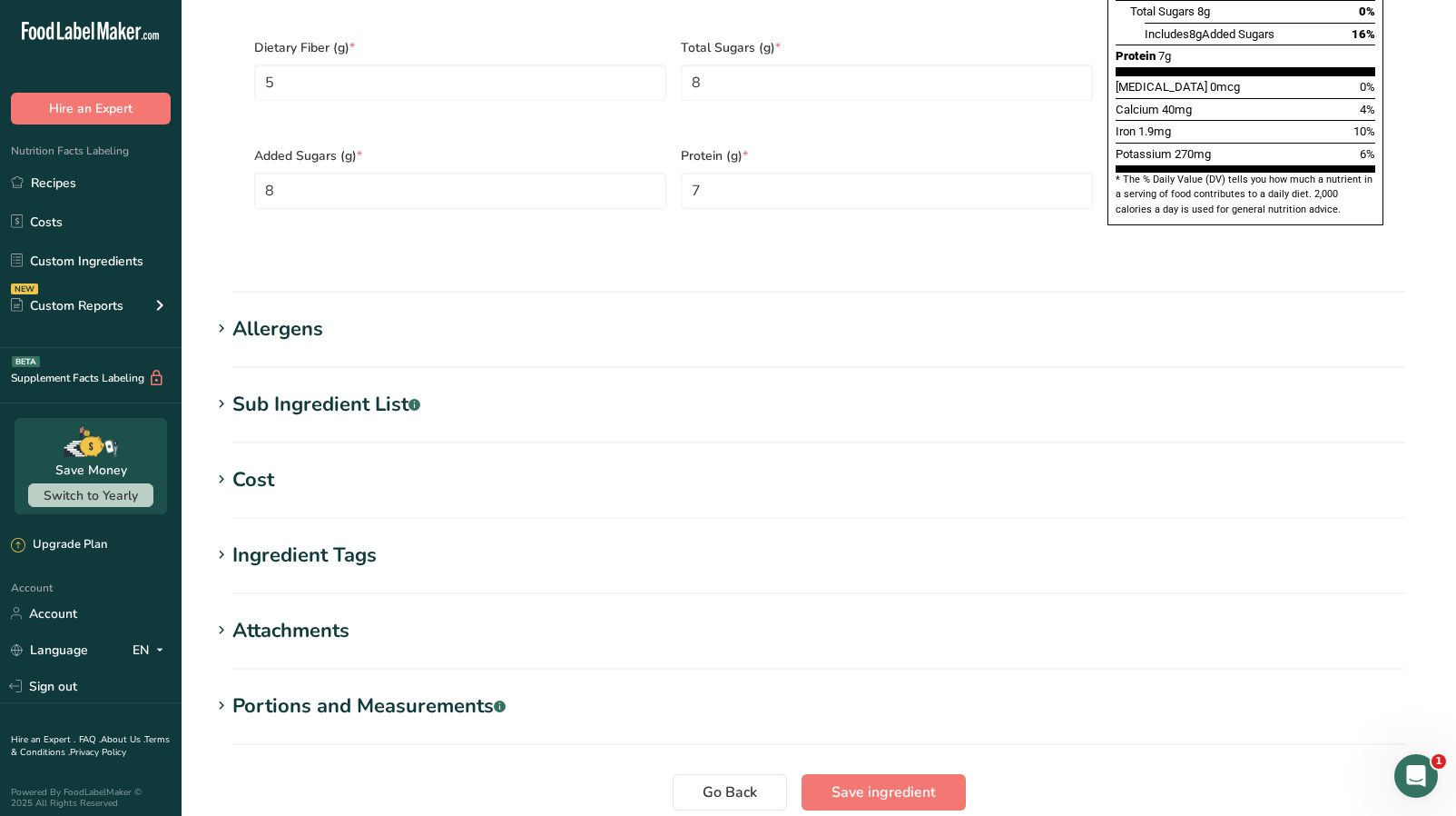
scroll to position [1306, 0]
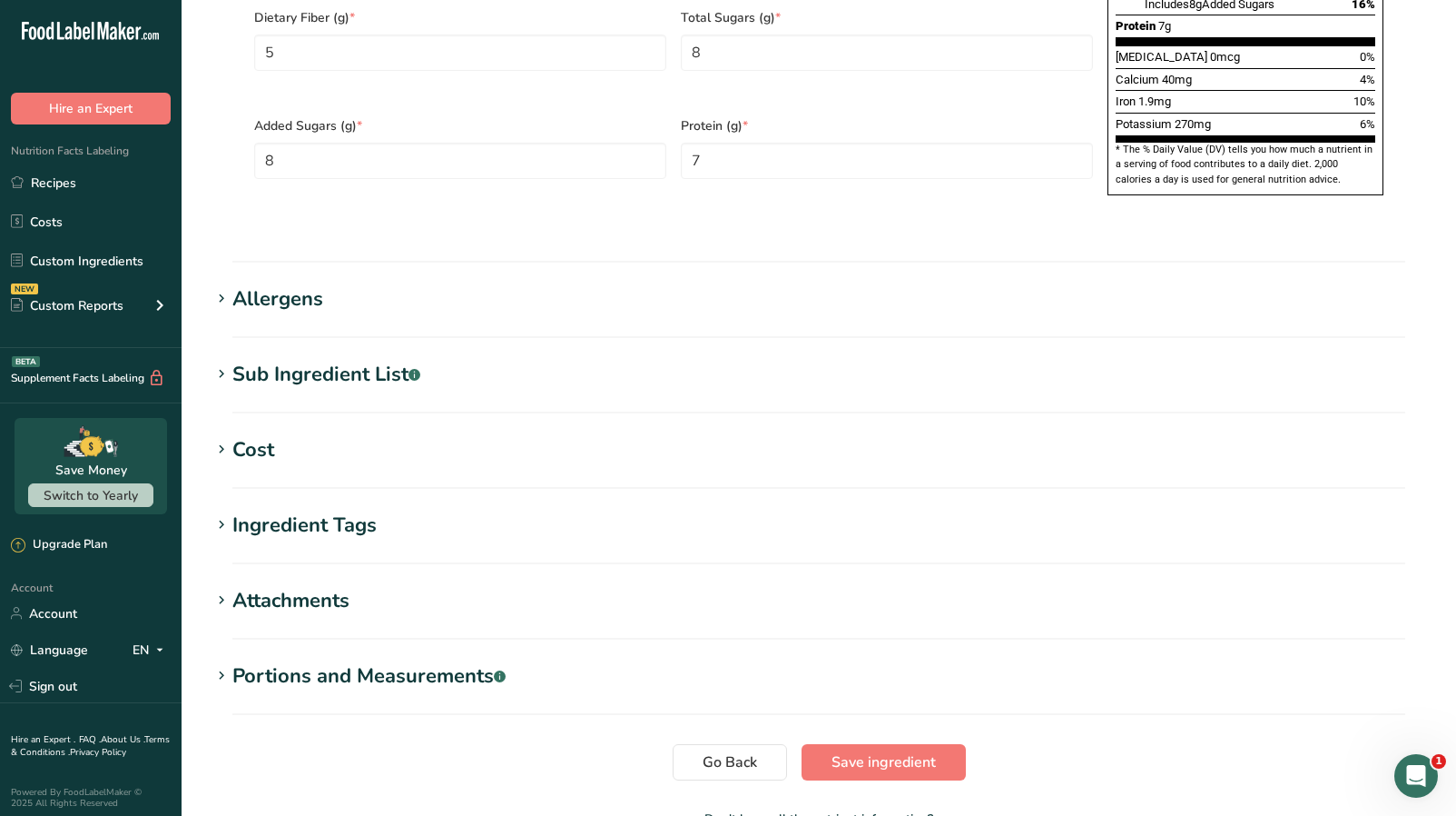
click at [300, 511] on div "Ingredient Tags" at bounding box center [305, 526] width 145 height 30
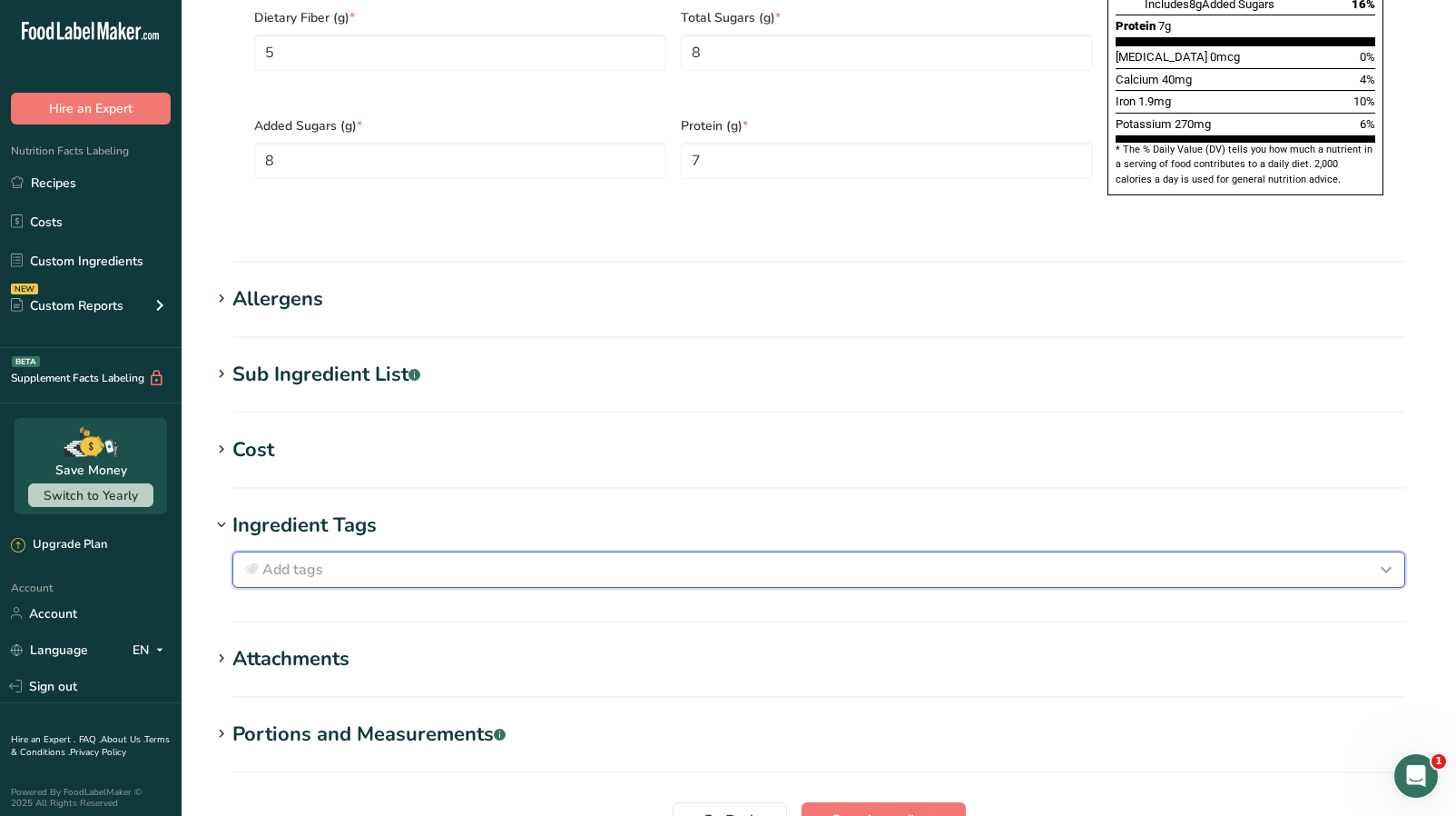
click at [318, 558] on span "Add tags" at bounding box center [293, 569] width 61 height 22
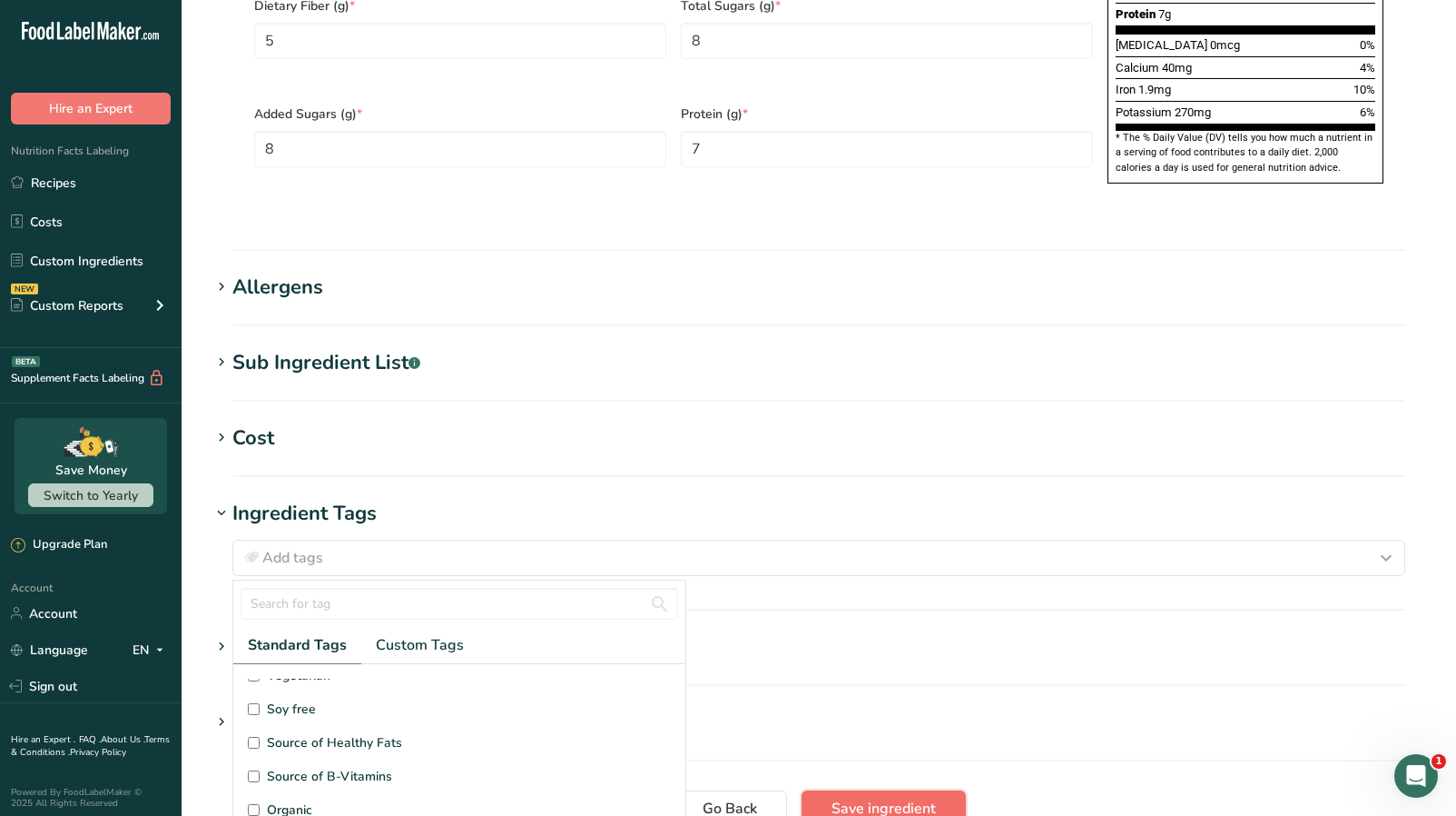
click at [860, 797] on span "Save ingredient" at bounding box center [883, 809] width 105 height 22
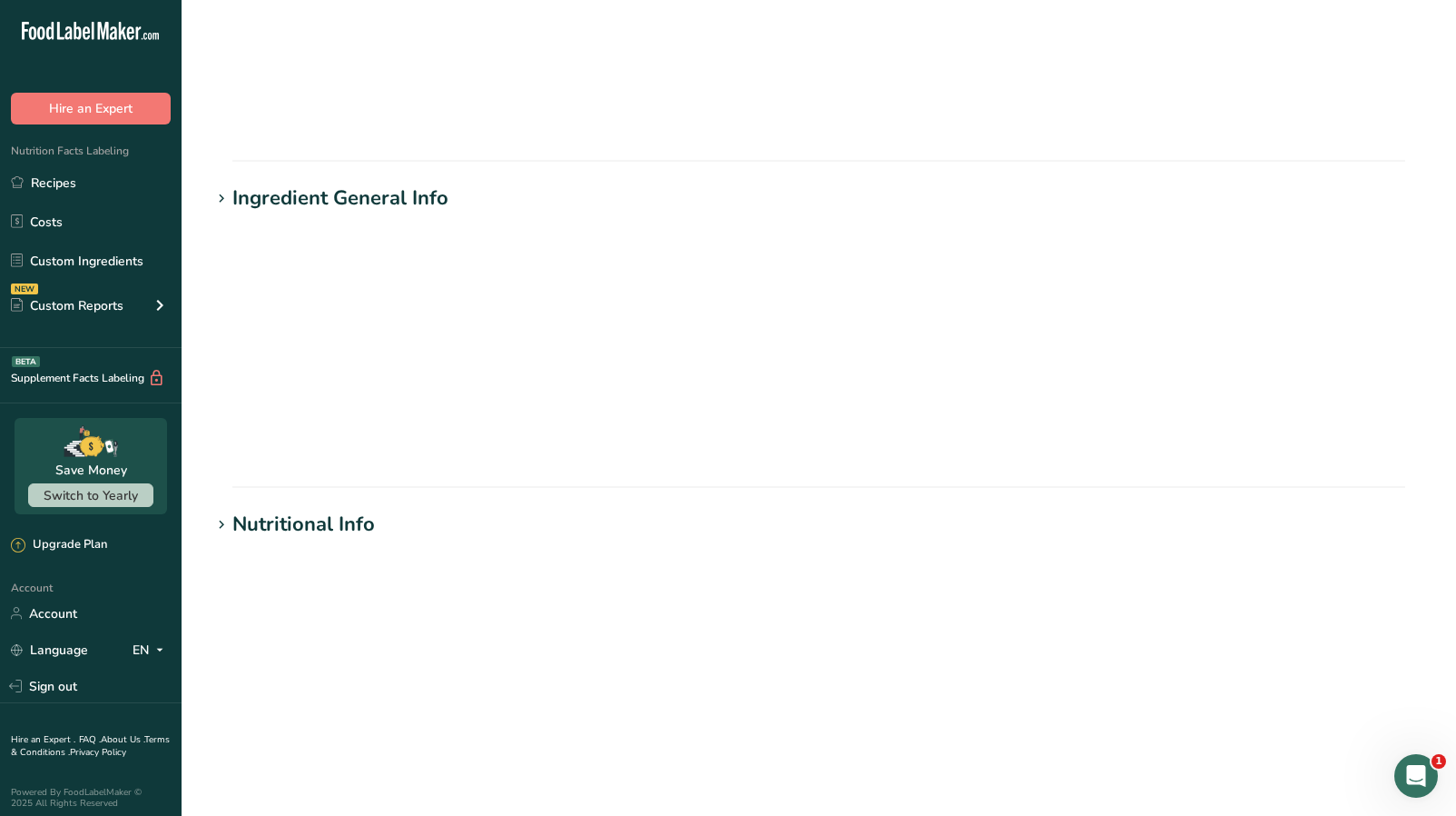
scroll to position [0, 0]
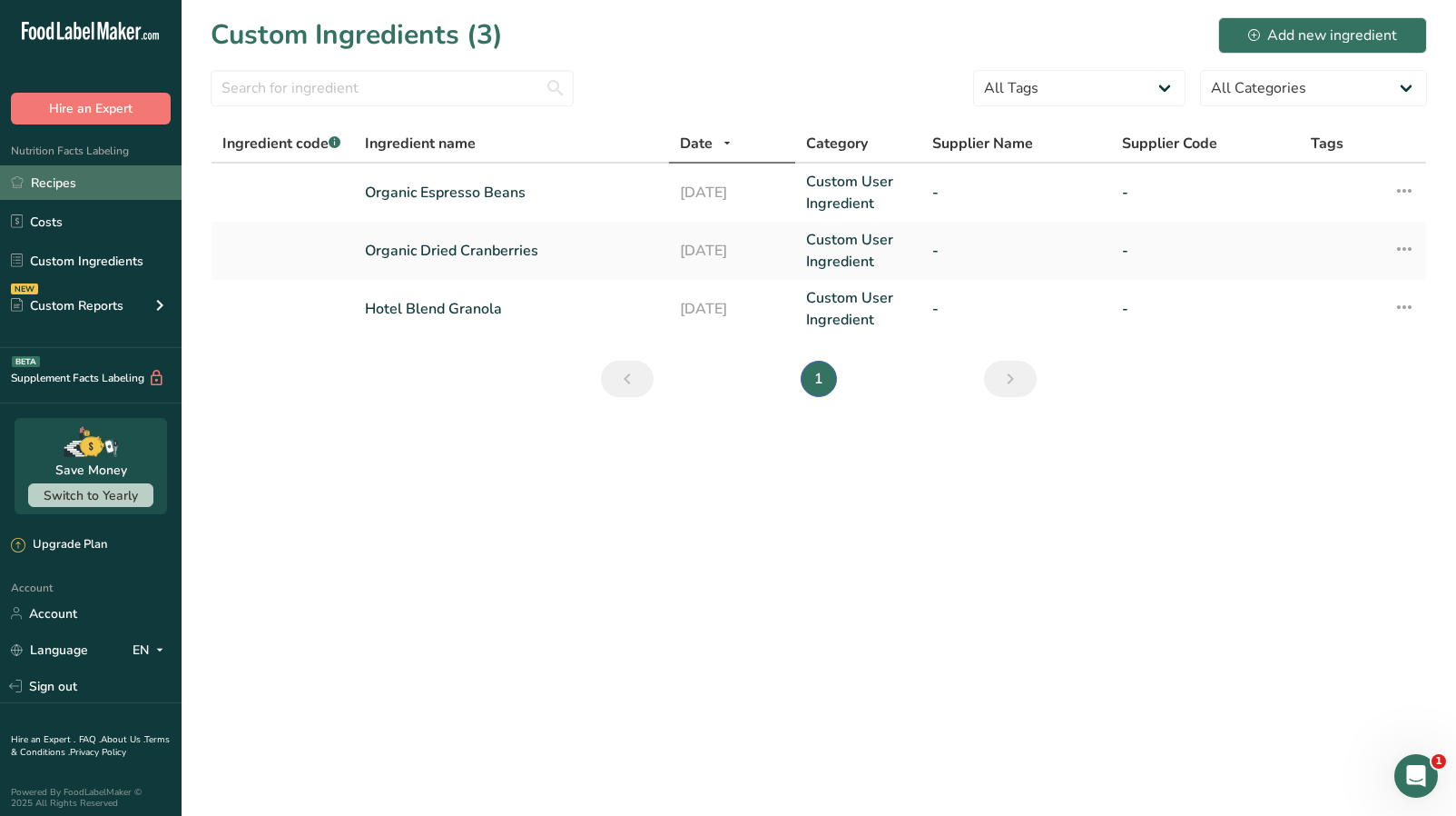
click at [92, 181] on link "Recipes" at bounding box center [91, 182] width 182 height 34
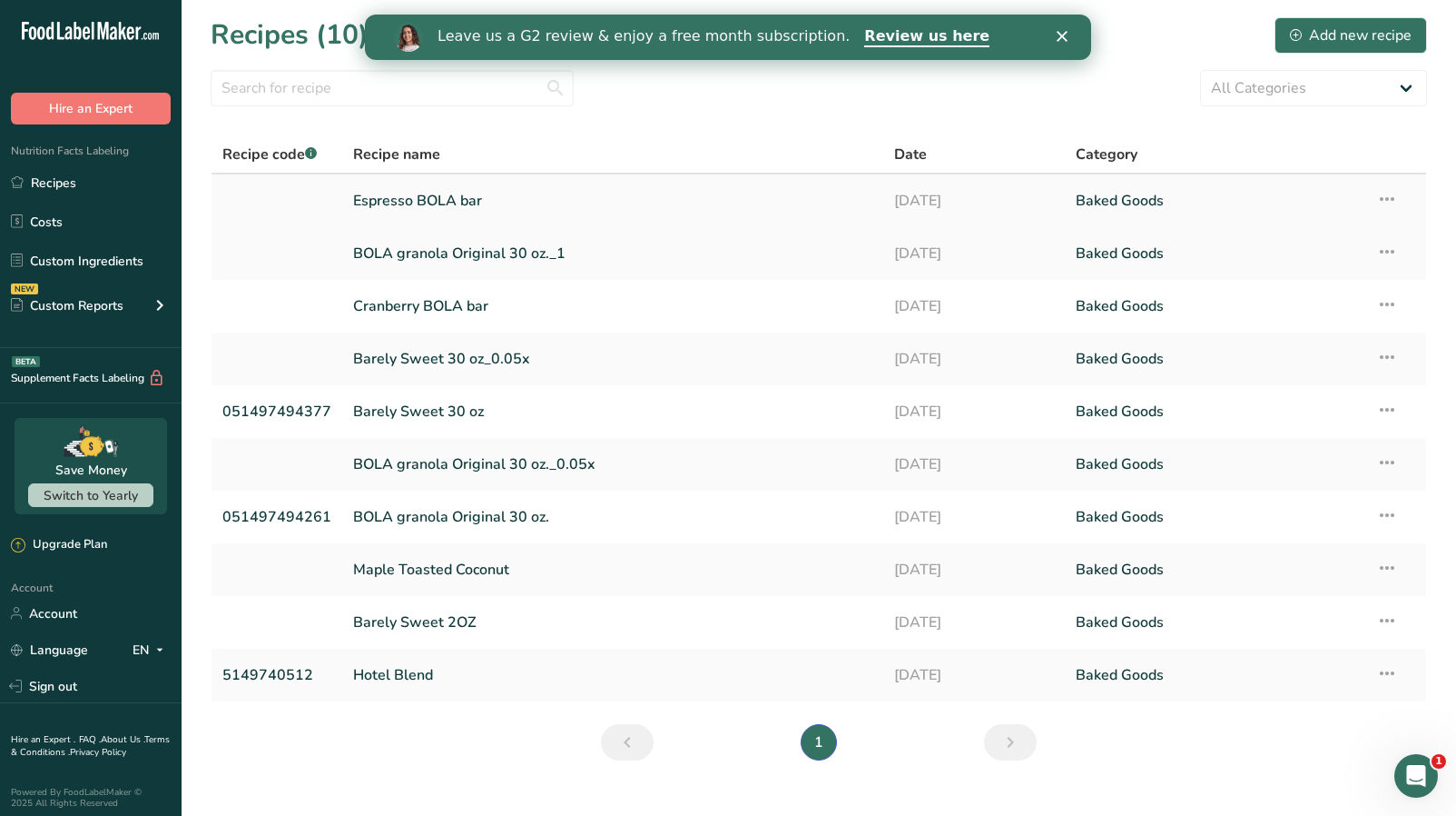
click at [411, 191] on link "Espresso BOLA bar" at bounding box center [613, 200] width 519 height 38
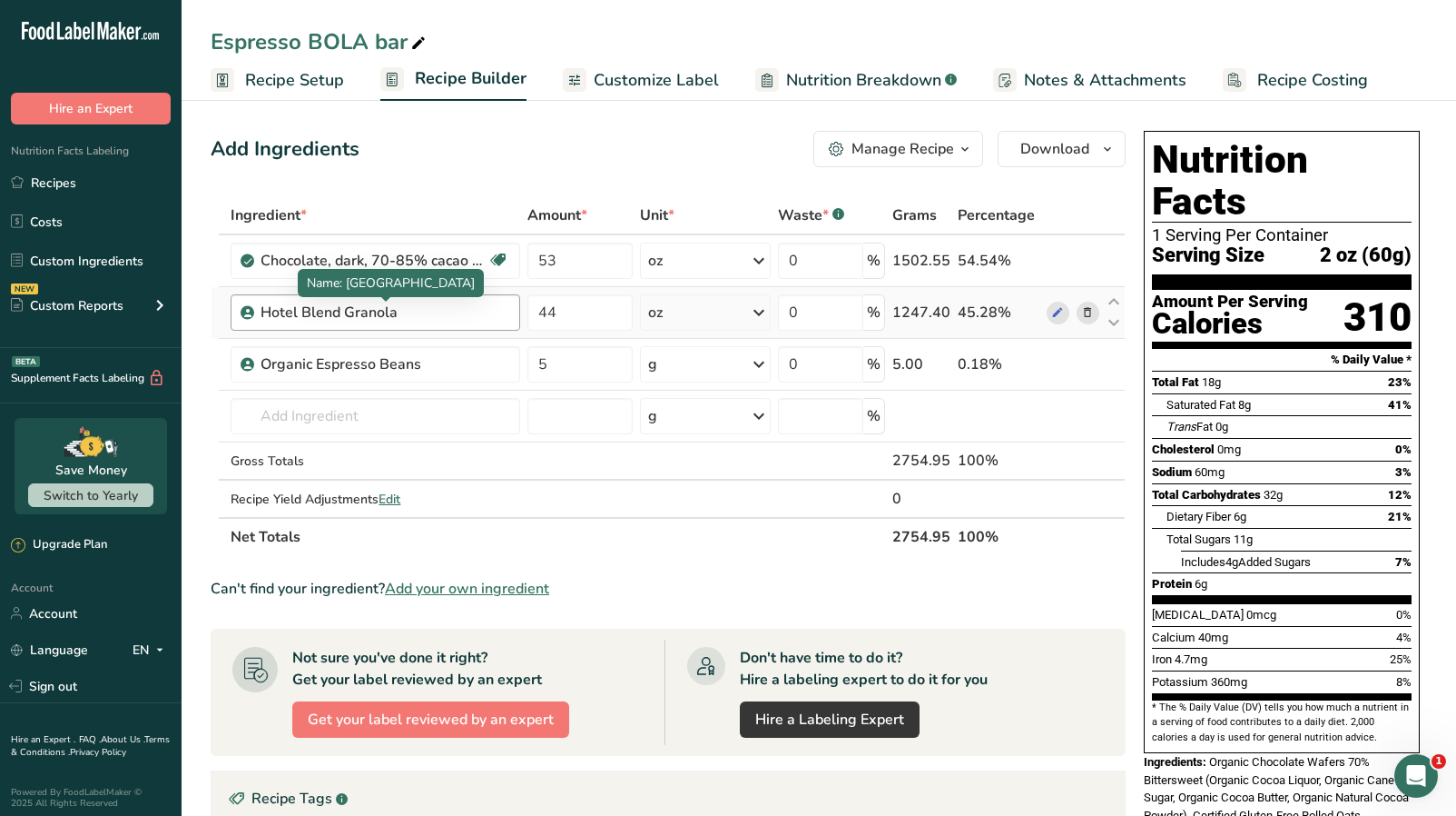
click at [466, 310] on div "Hotel Blend Granola" at bounding box center [373, 312] width 227 height 22
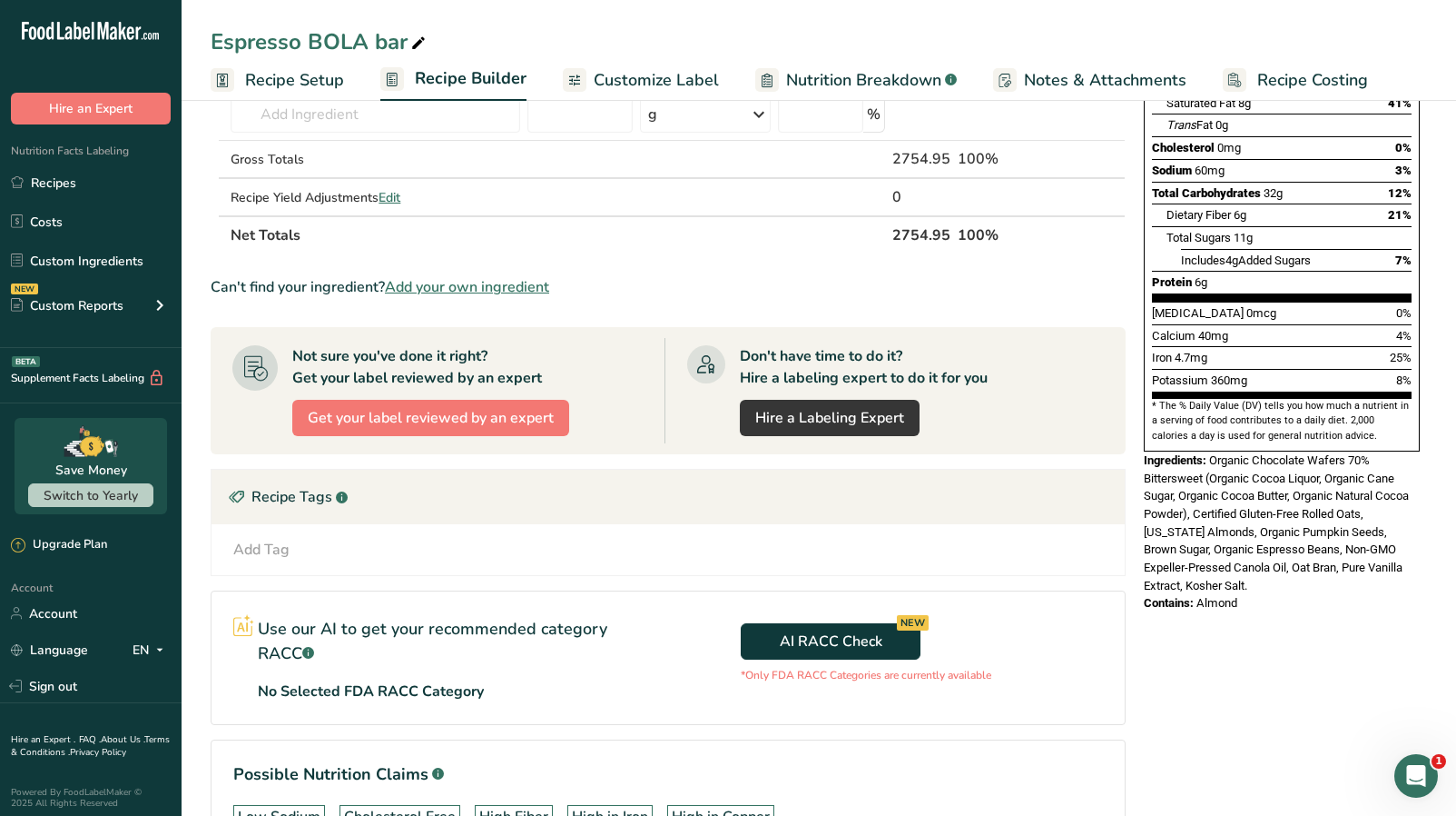
scroll to position [298, 0]
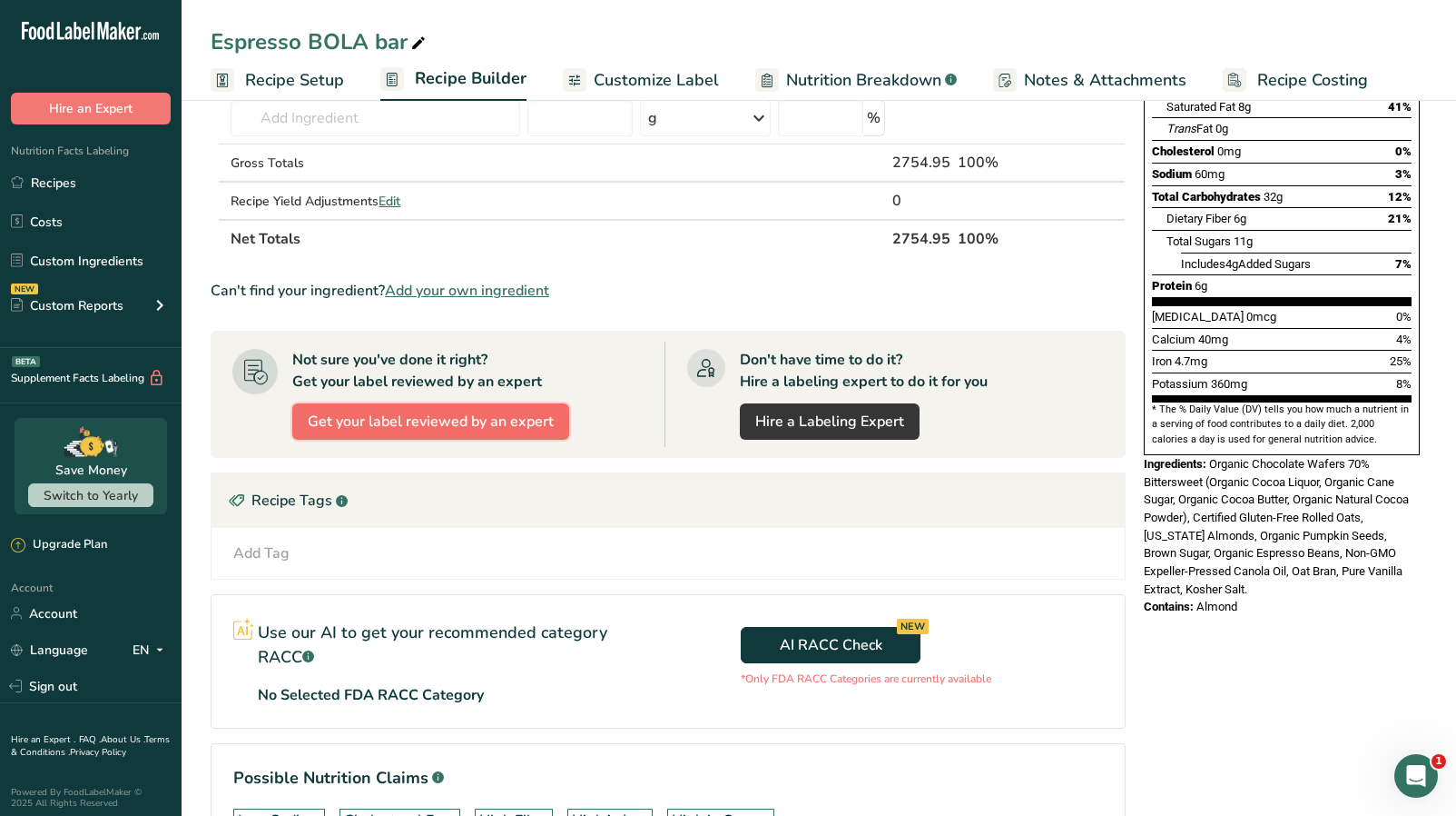
click at [499, 425] on span "Get your label reviewed by an expert" at bounding box center [430, 422] width 246 height 22
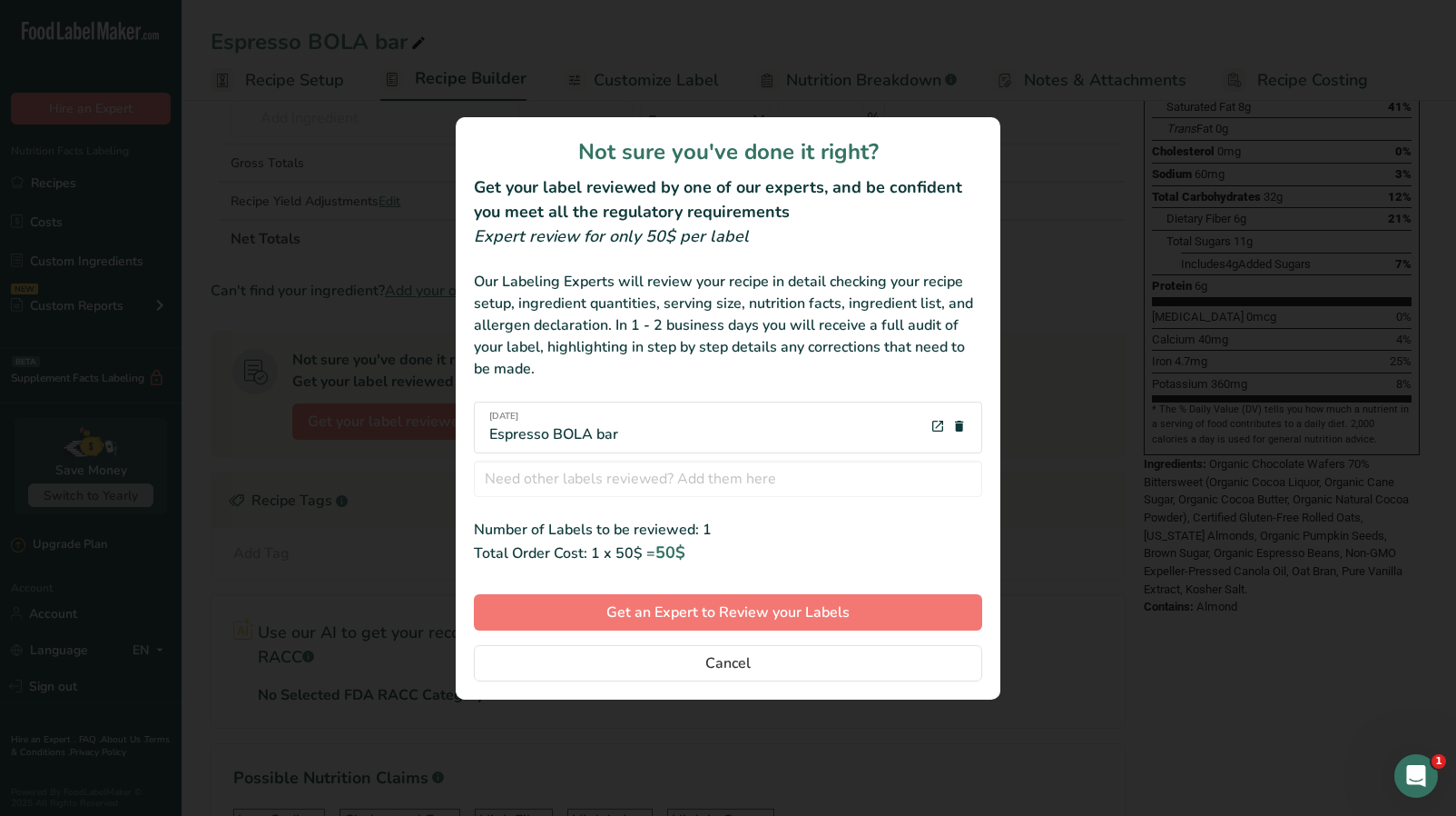
click at [1039, 149] on div "review labels modal" at bounding box center [728, 408] width 1456 height 816
click at [707, 666] on span "Cancel" at bounding box center [728, 663] width 45 height 22
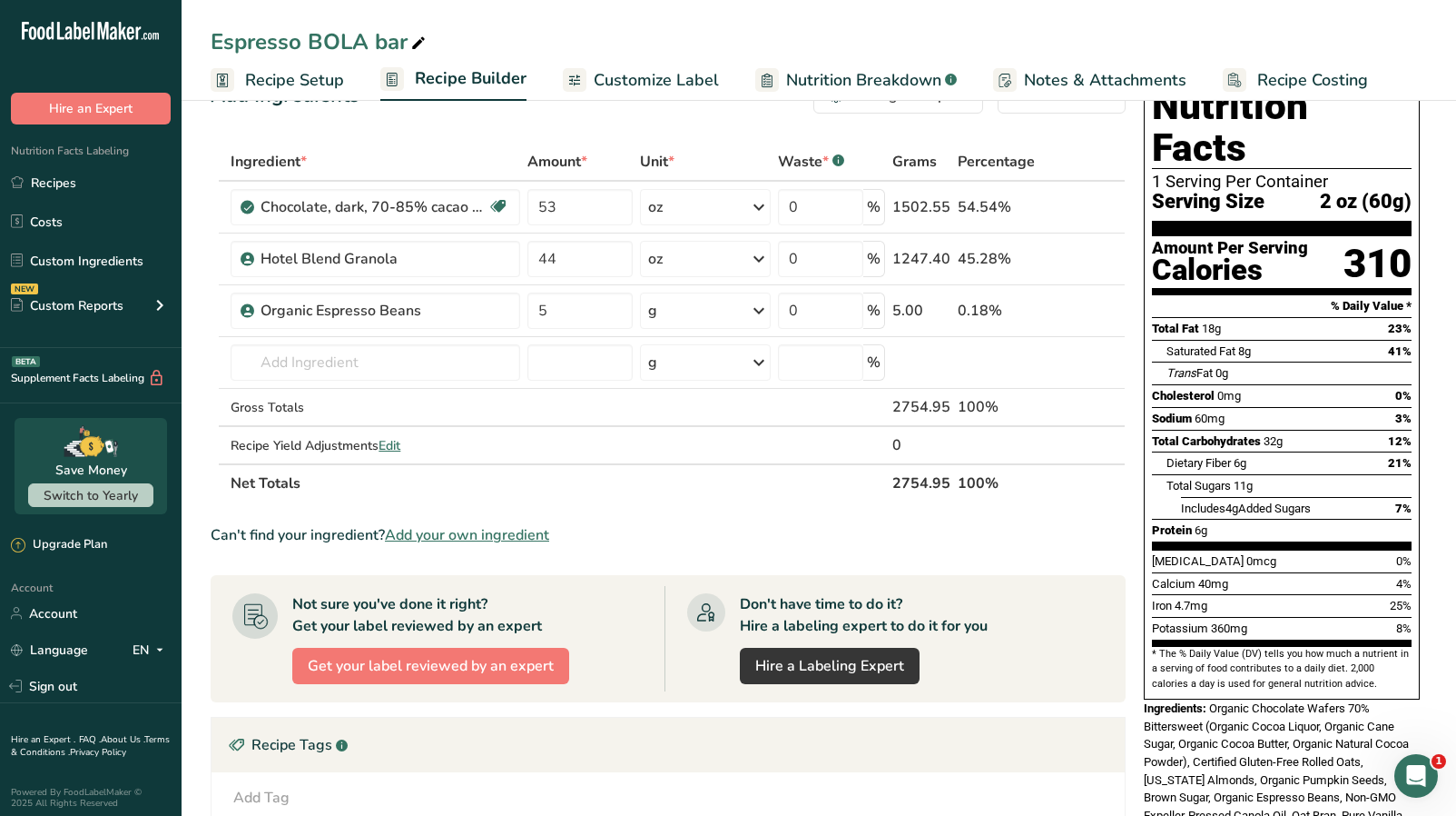
scroll to position [0, 0]
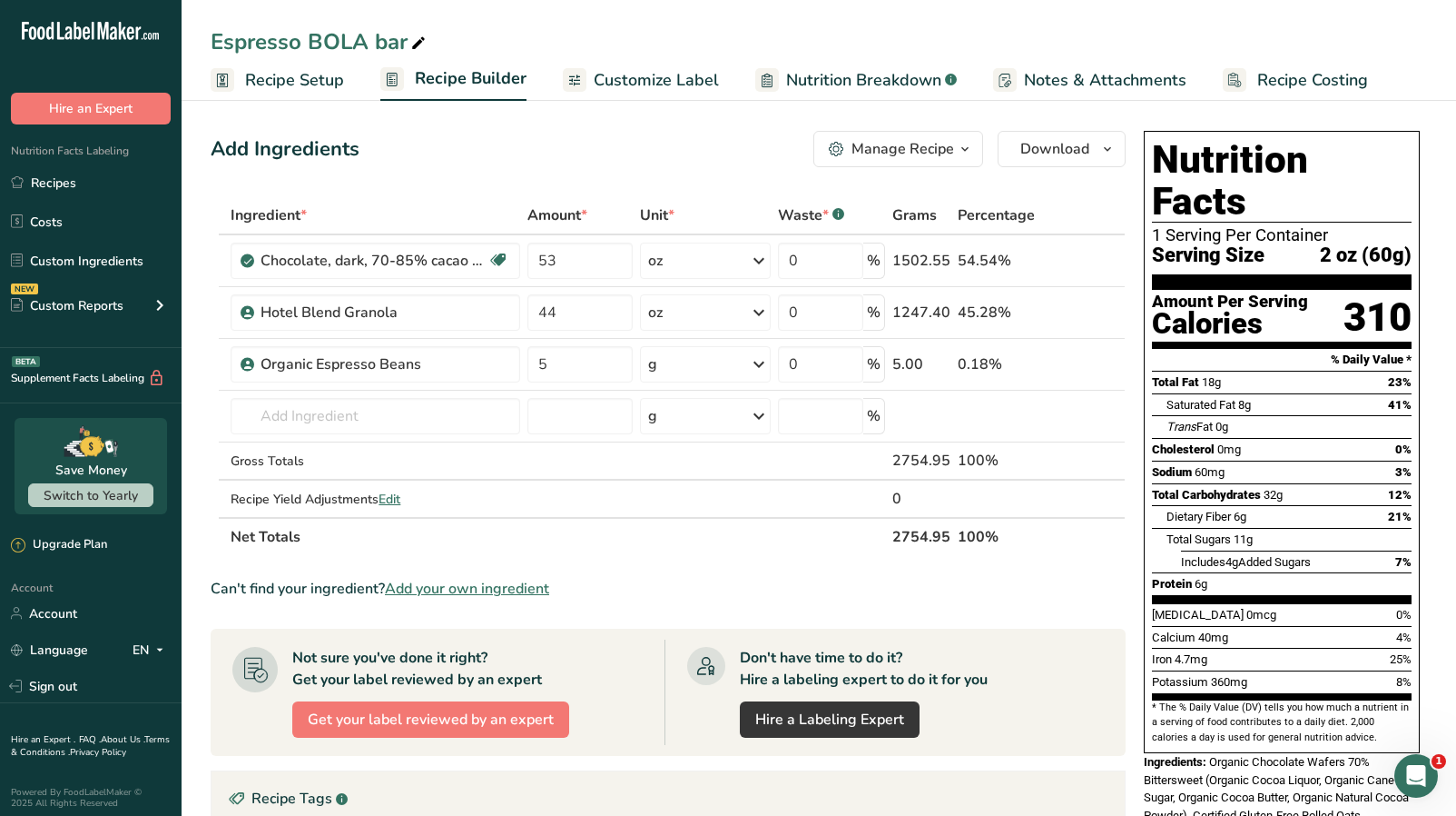
click at [960, 150] on icon "button" at bounding box center [966, 149] width 15 height 22
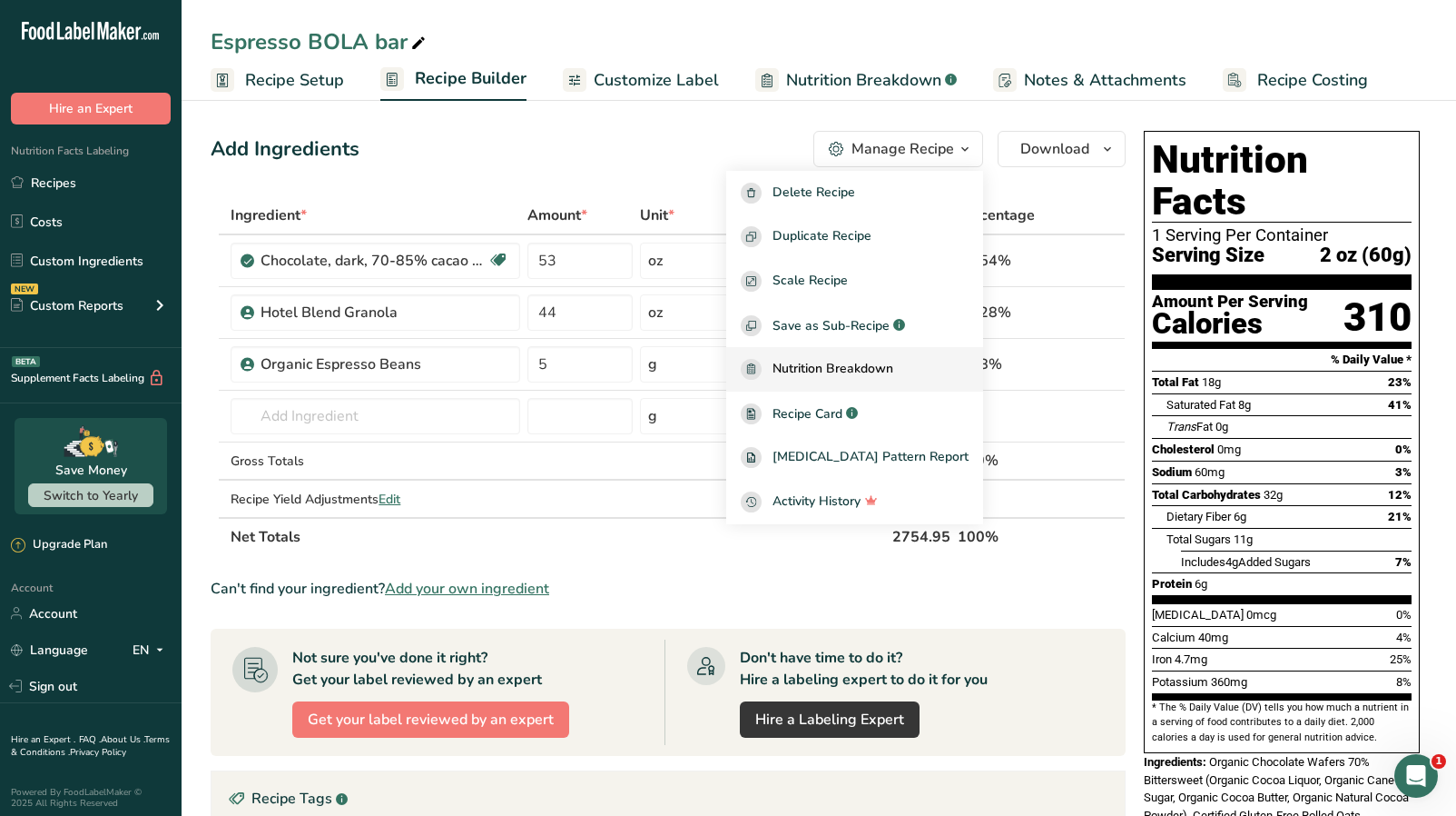
click at [829, 367] on span "Nutrition Breakdown" at bounding box center [833, 369] width 120 height 21
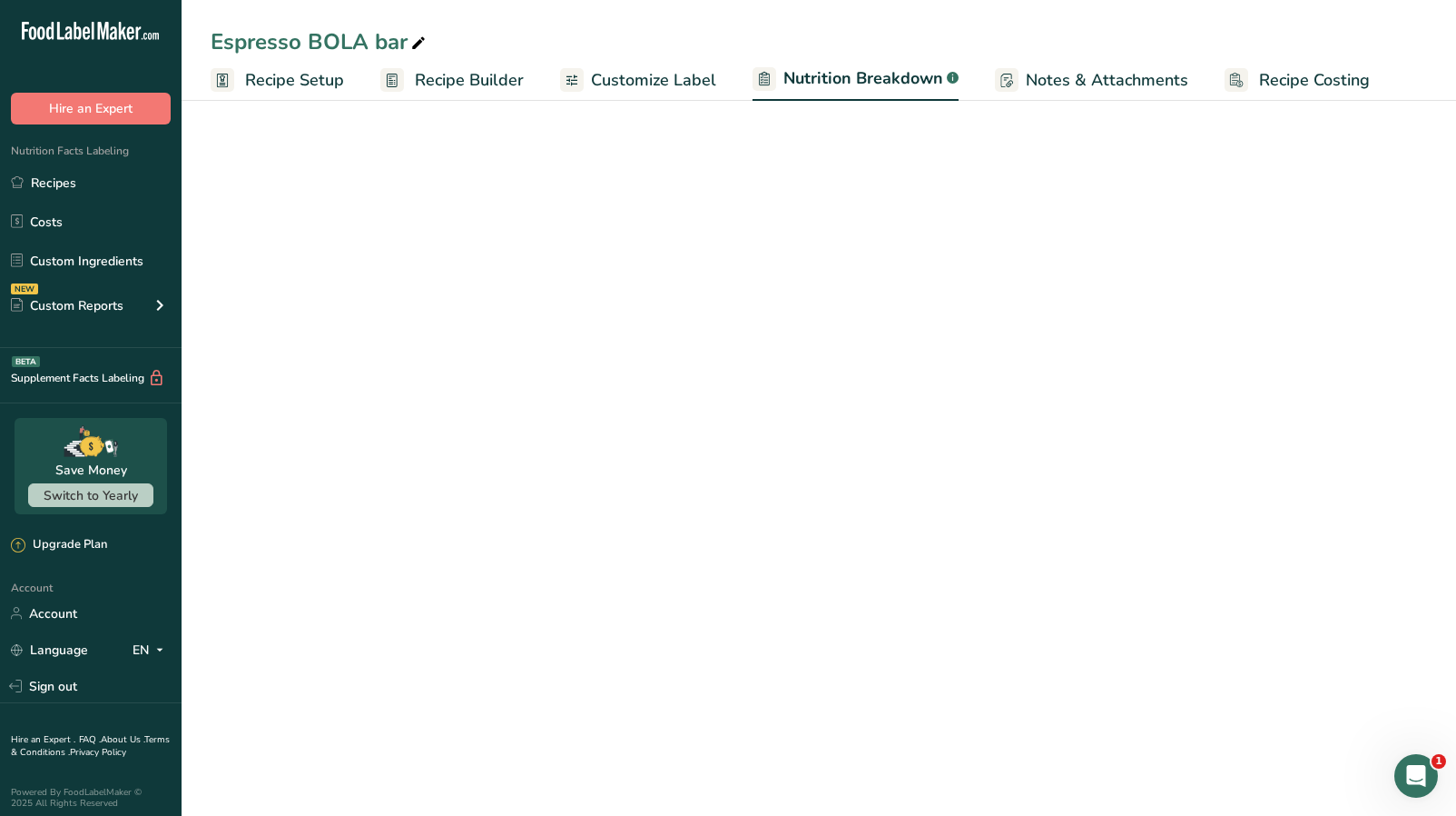
select select "Calories"
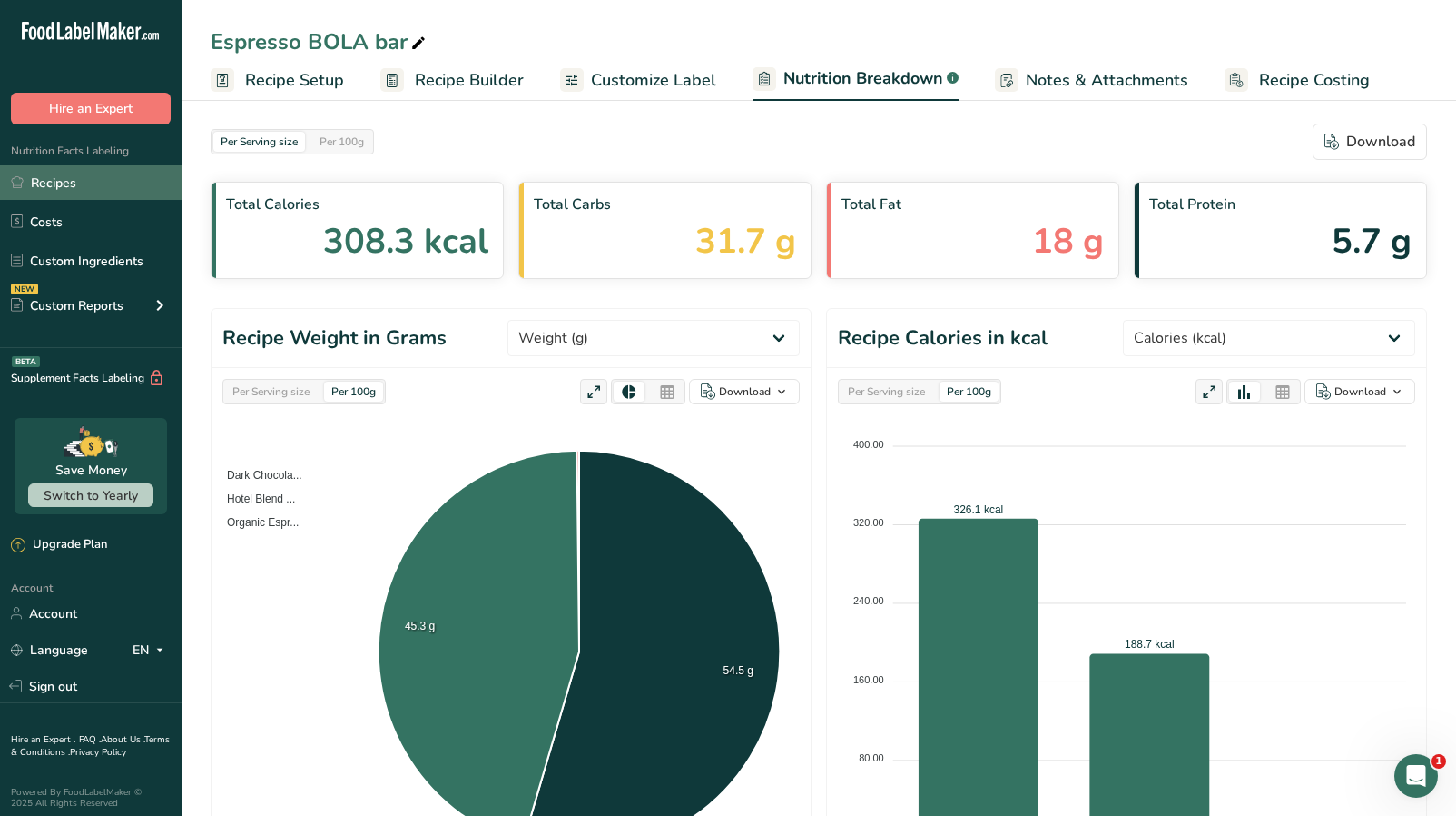
click at [106, 187] on link "Recipes" at bounding box center [91, 182] width 182 height 34
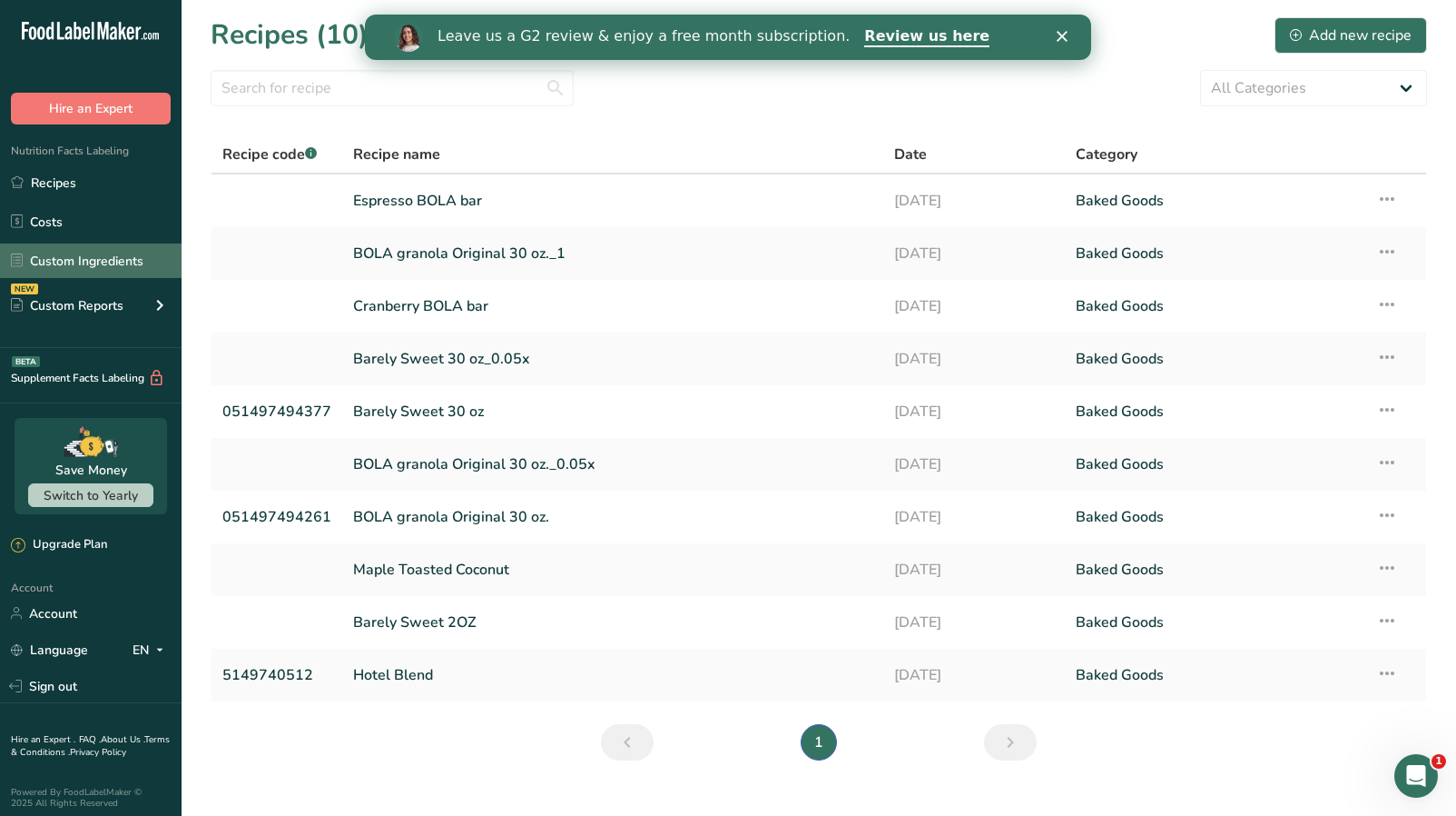
click at [83, 261] on link "Custom Ingredients" at bounding box center [91, 261] width 182 height 34
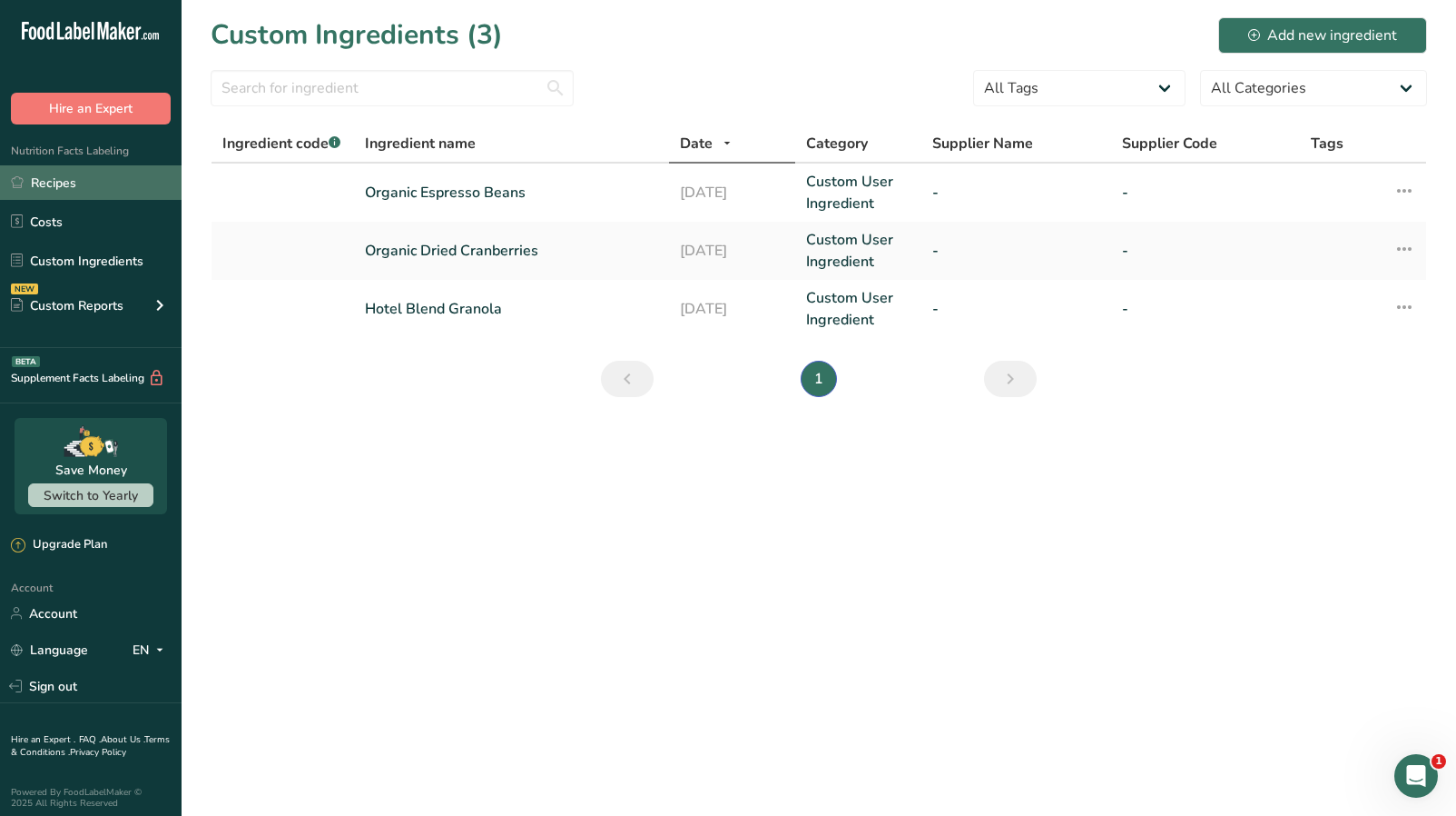
click at [56, 178] on link "Recipes" at bounding box center [91, 182] width 182 height 34
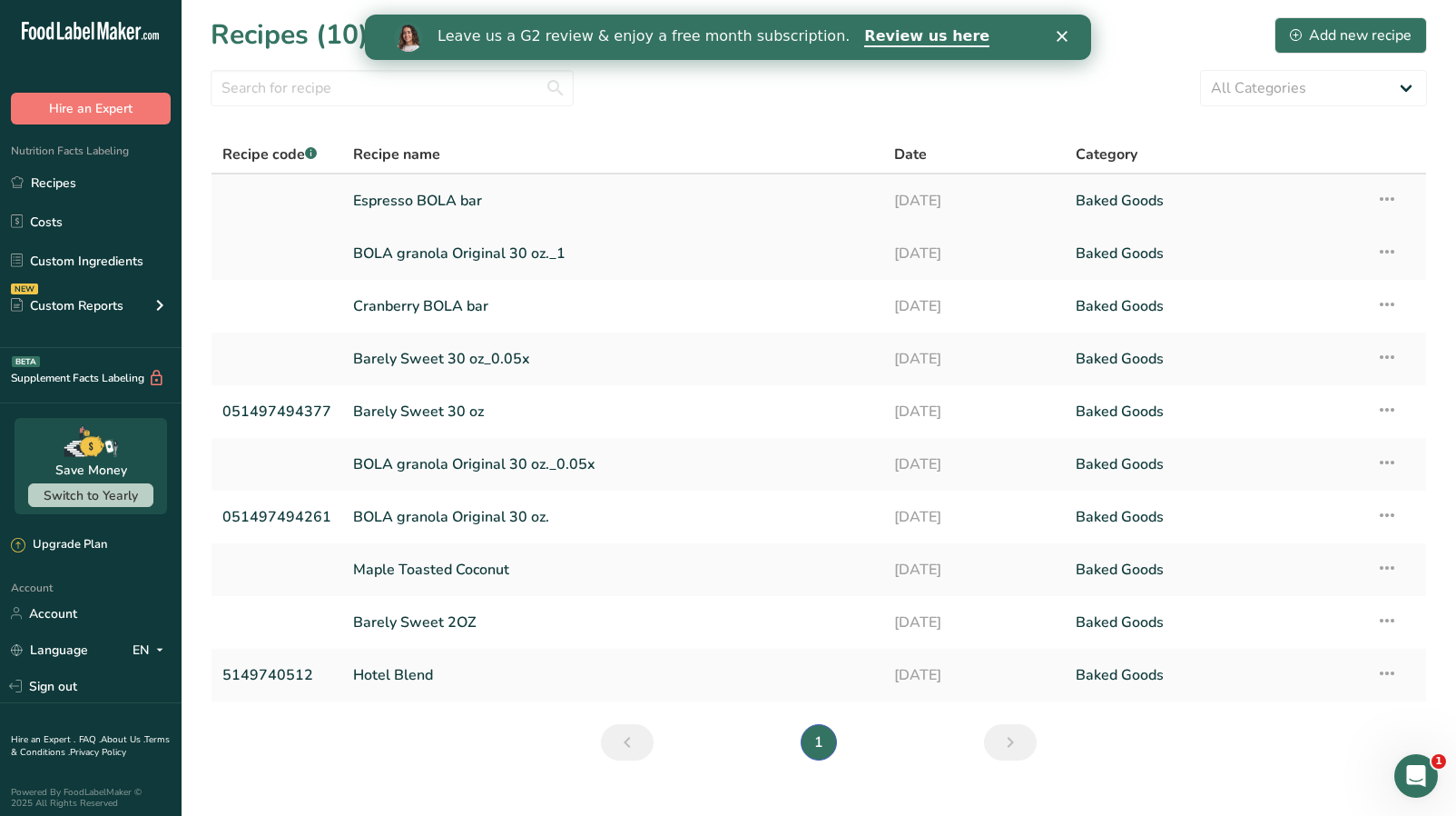
click at [445, 206] on link "Espresso BOLA bar" at bounding box center [613, 200] width 519 height 38
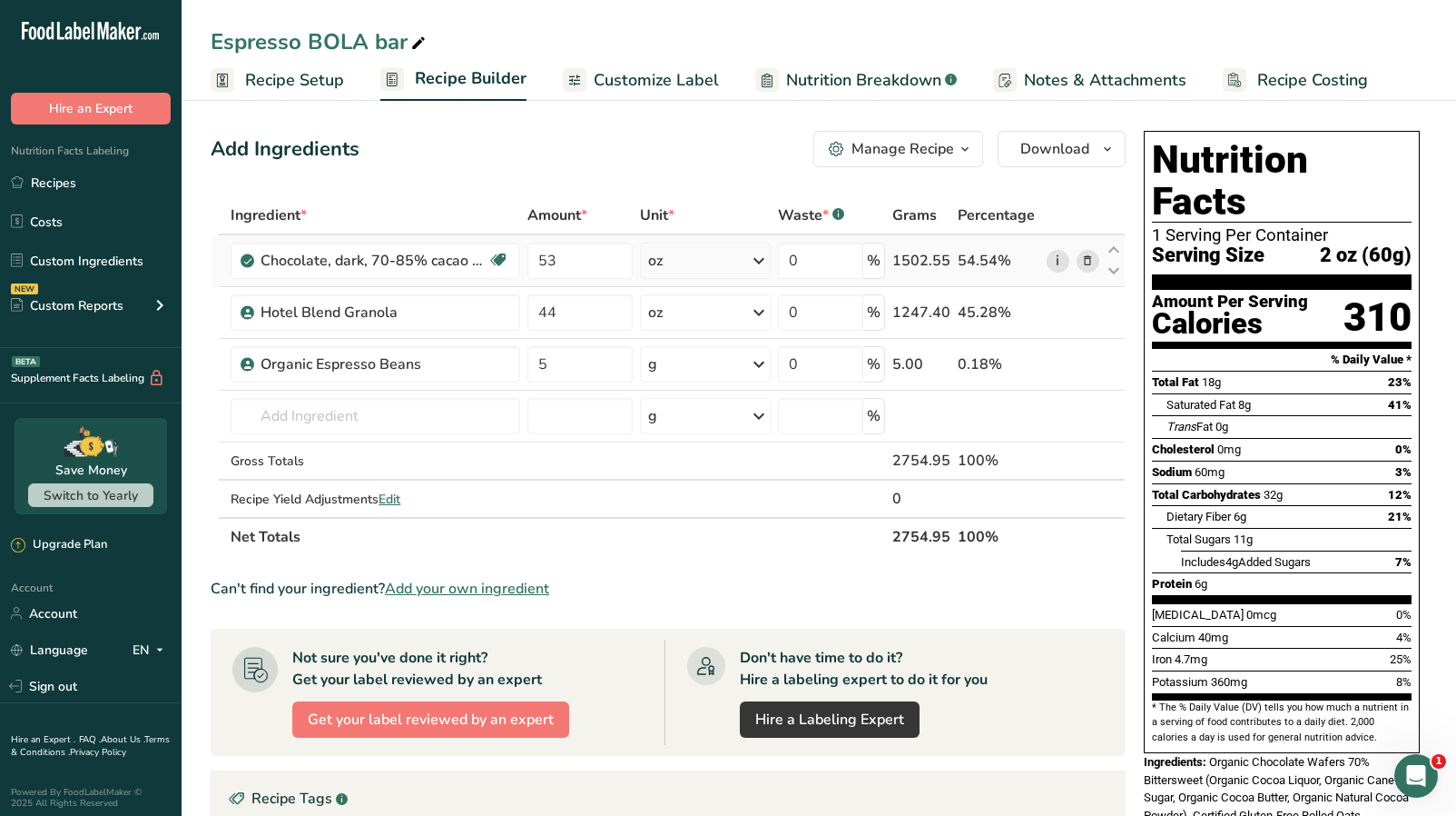
click at [1056, 261] on link "i" at bounding box center [1058, 261] width 22 height 22
click at [331, 74] on span "Recipe Setup" at bounding box center [295, 80] width 99 height 24
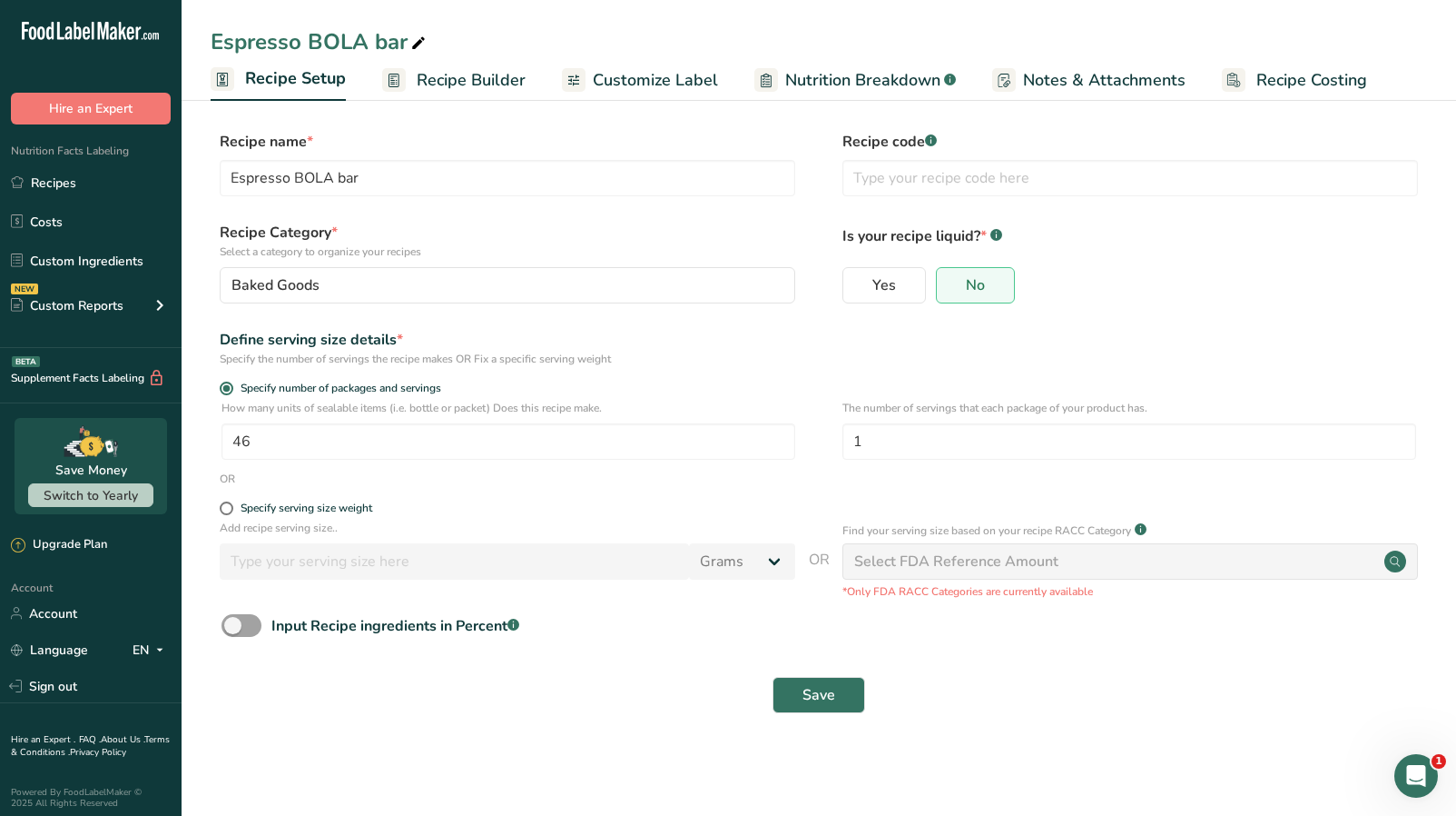
click at [532, 749] on section "Recipe name * Espresso BOLA bar Recipe code .a-a{fill:#347362;}.b-a{fill:#fff;}…" at bounding box center [818, 424] width 1274 height 658
click at [826, 709] on button "Save" at bounding box center [819, 695] width 93 height 36
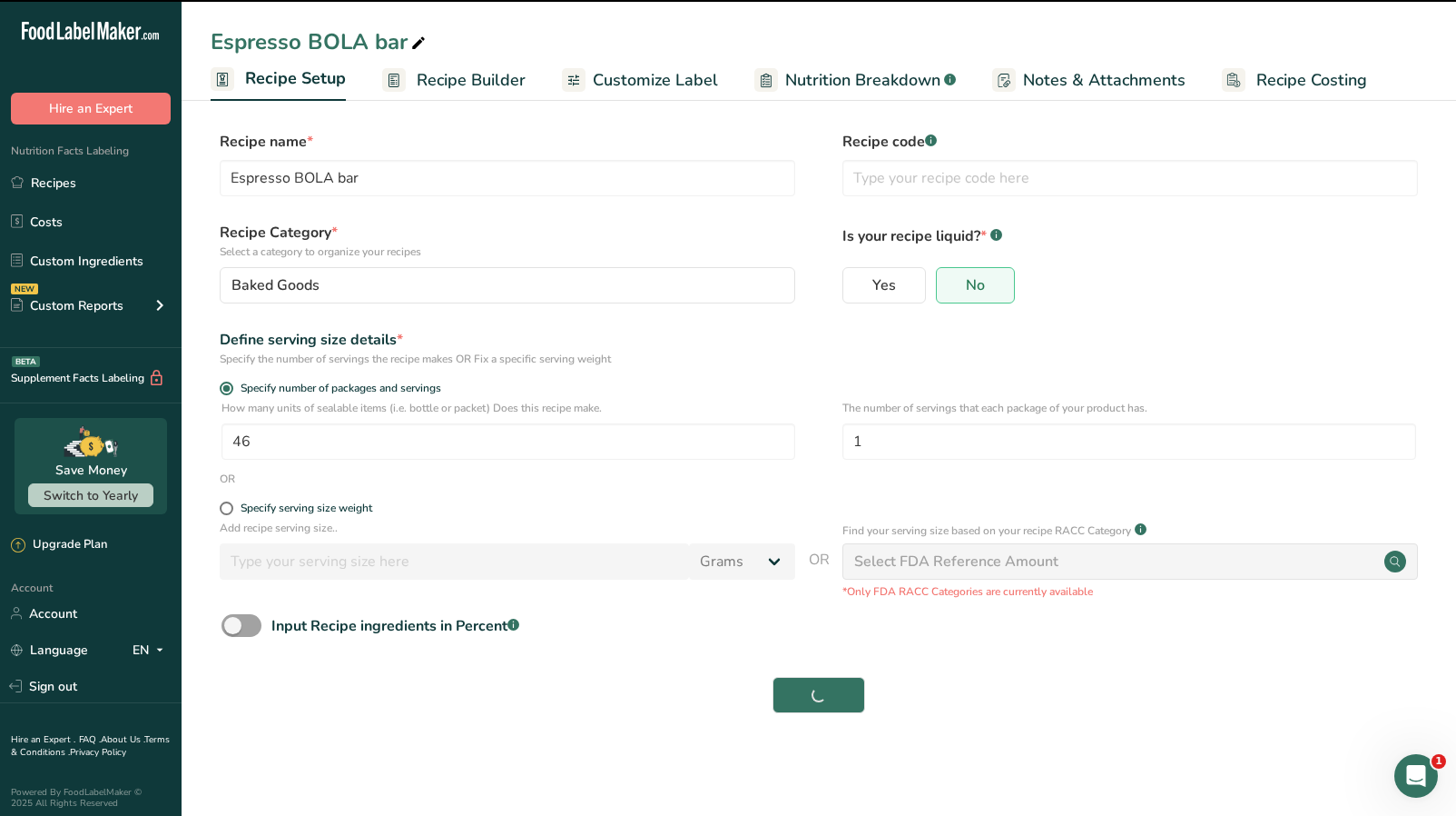
click at [442, 83] on span "Recipe Builder" at bounding box center [472, 80] width 109 height 24
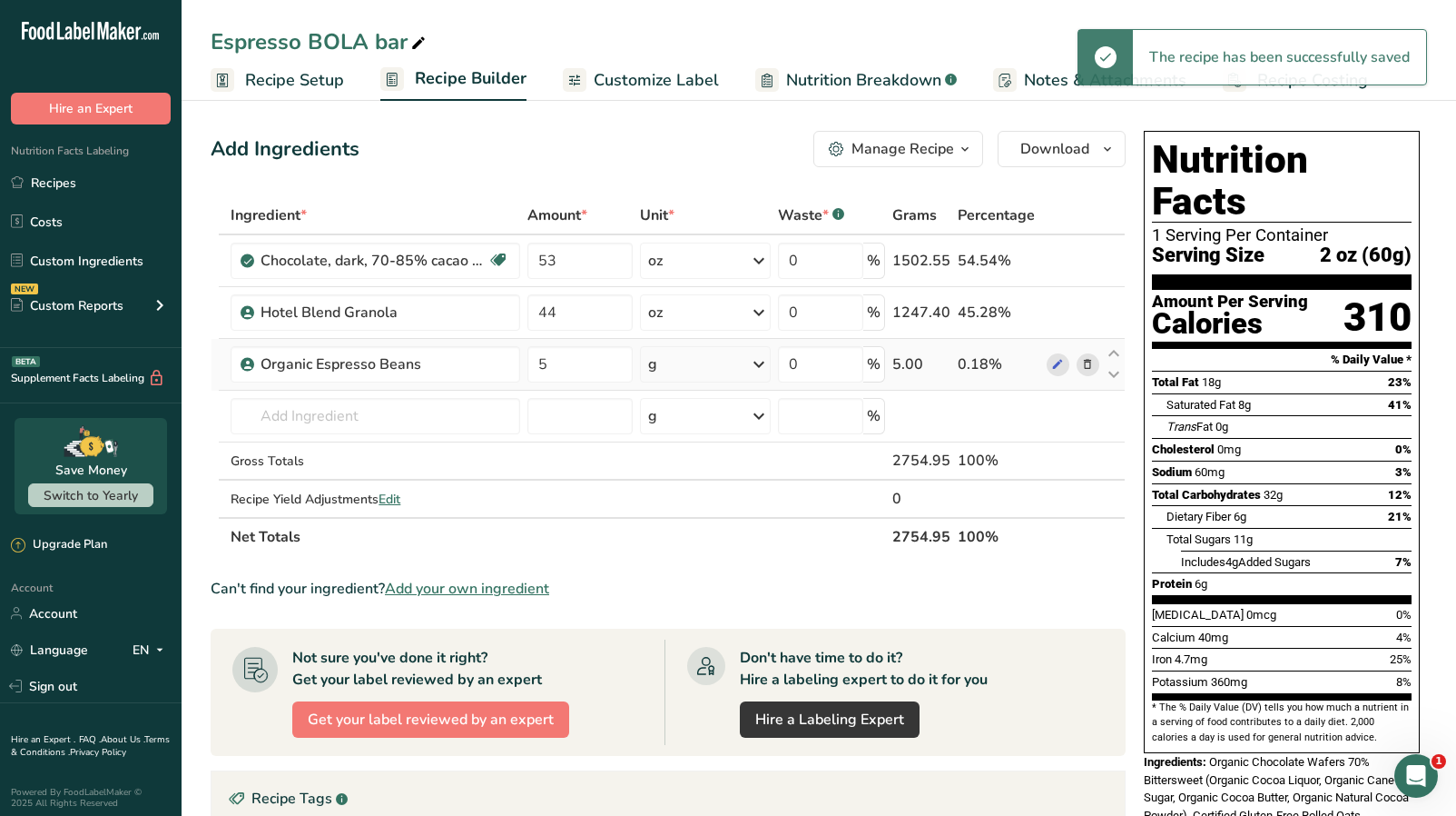
click at [755, 372] on icon at bounding box center [759, 363] width 22 height 32
click at [701, 510] on div "See more" at bounding box center [727, 508] width 153 height 19
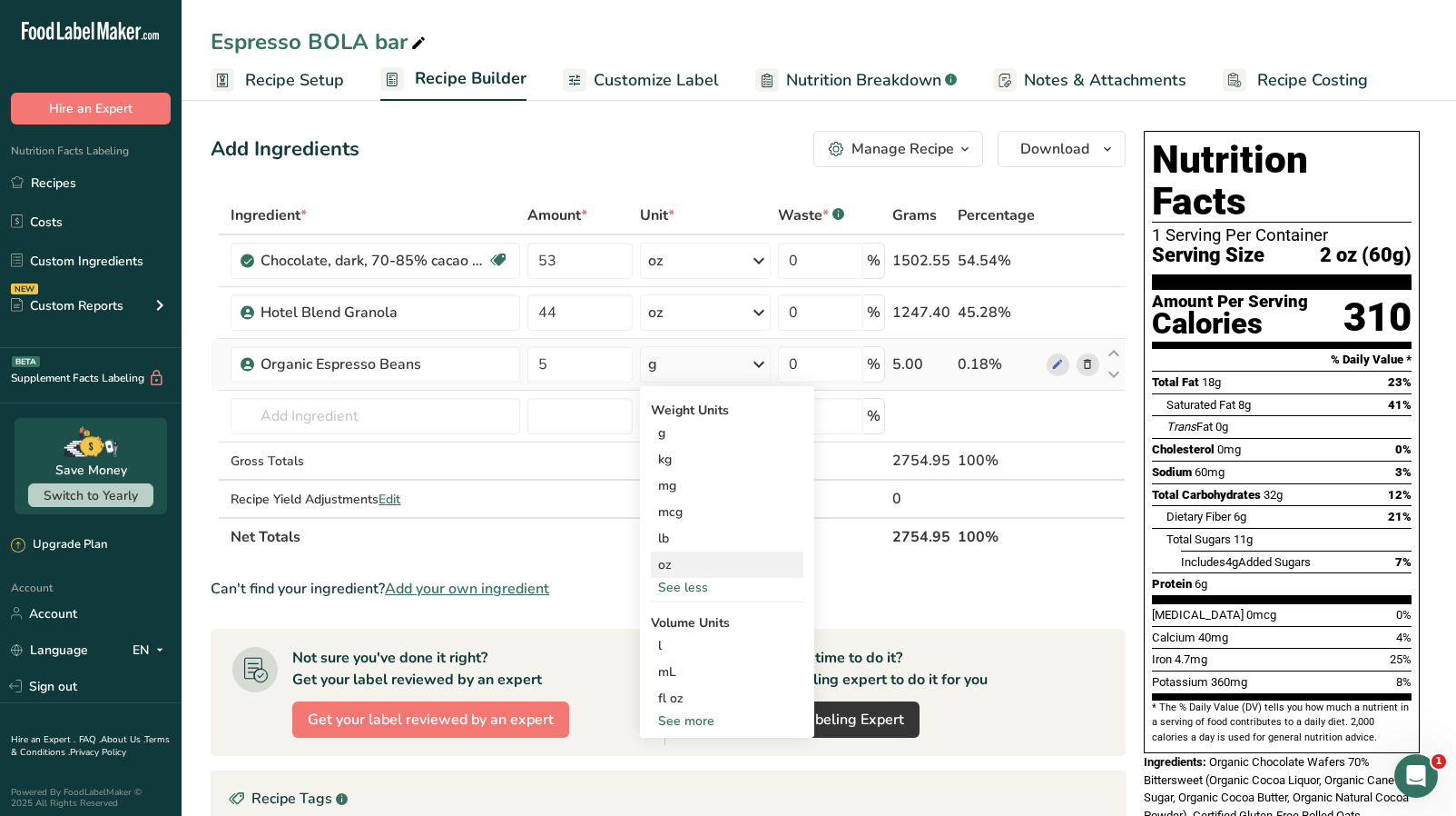
click at [671, 568] on div "oz" at bounding box center [727, 565] width 153 height 26
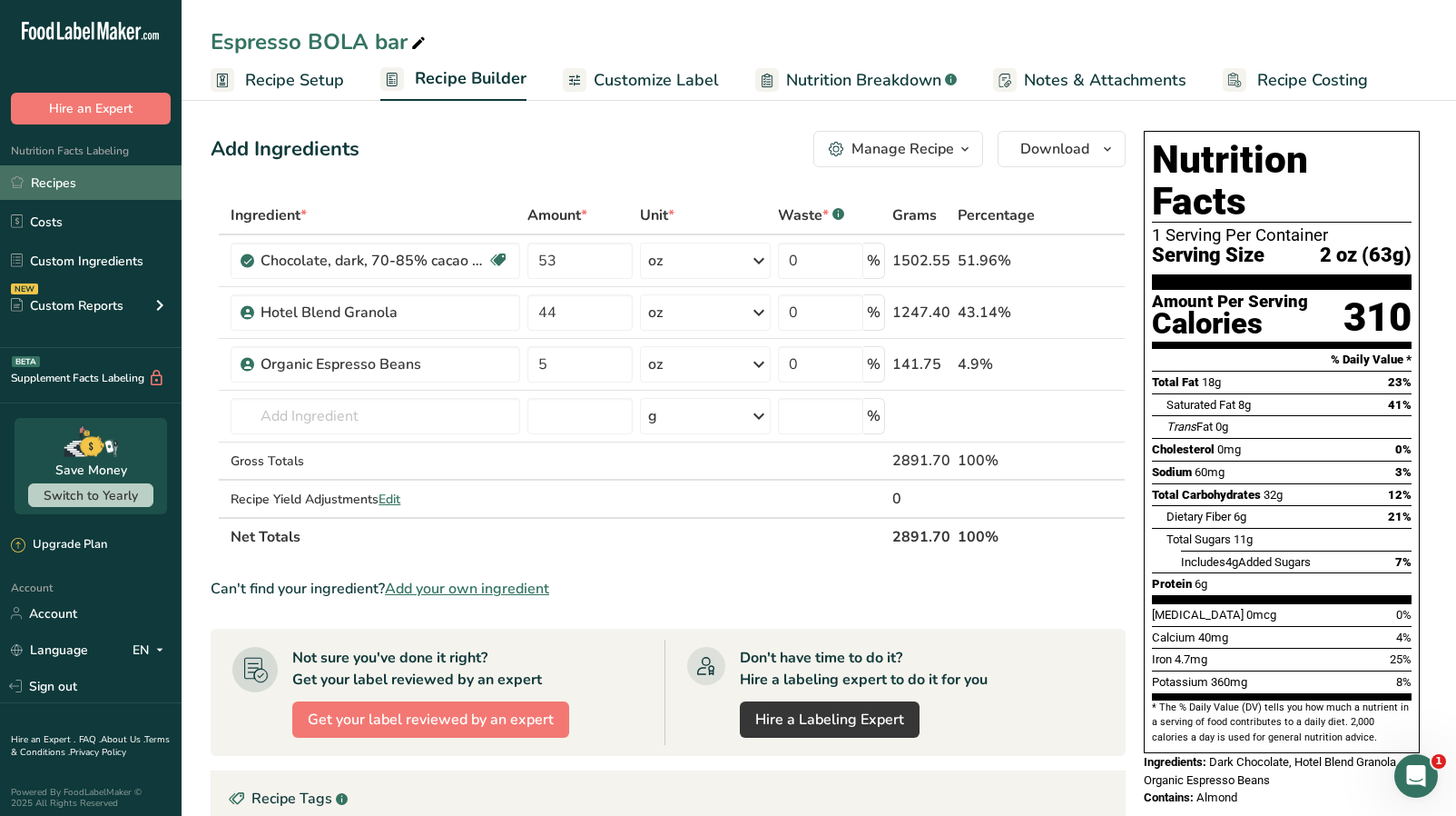
click at [77, 194] on link "Recipes" at bounding box center [91, 182] width 182 height 34
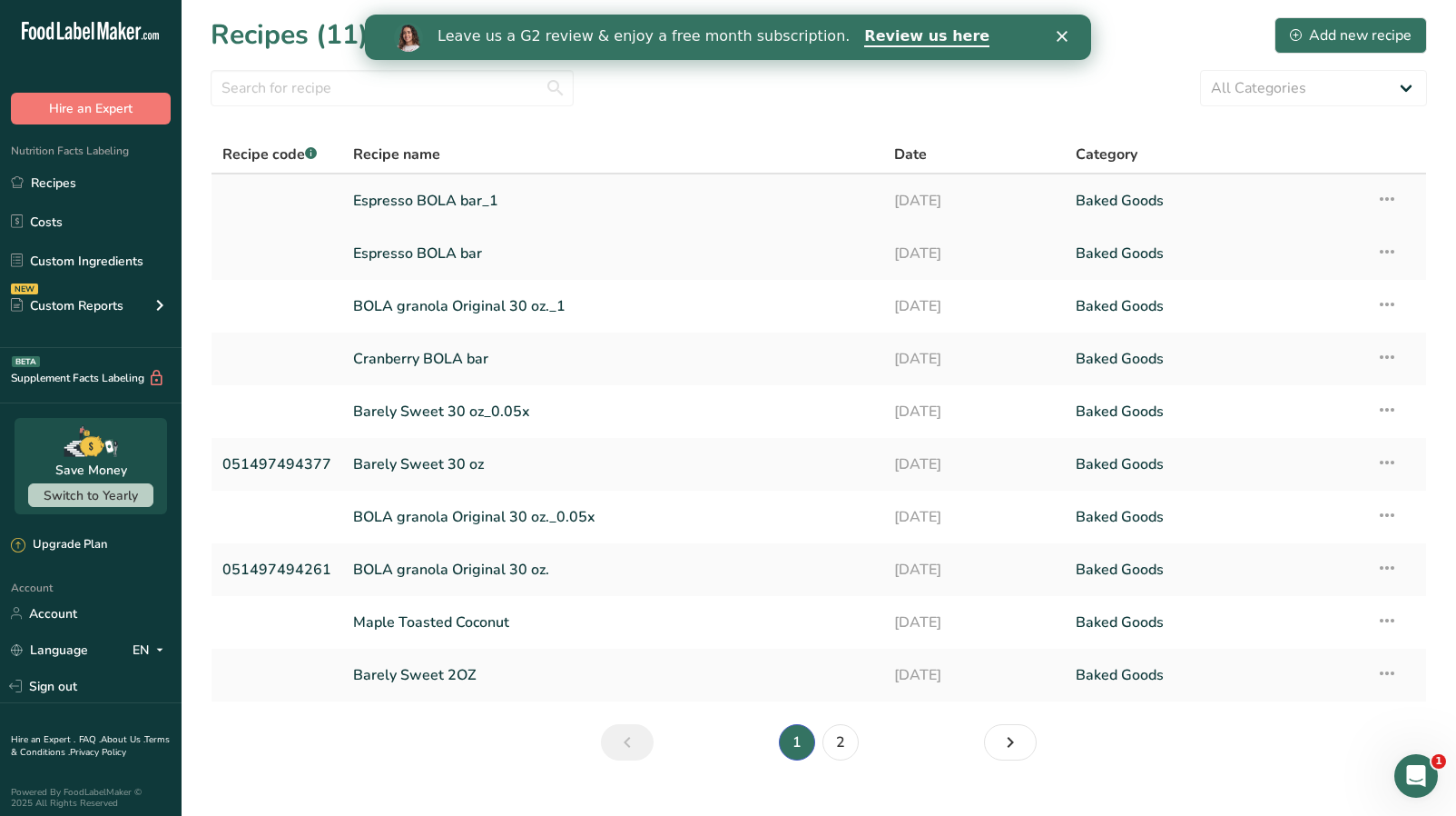
click at [1390, 202] on icon at bounding box center [1387, 198] width 22 height 32
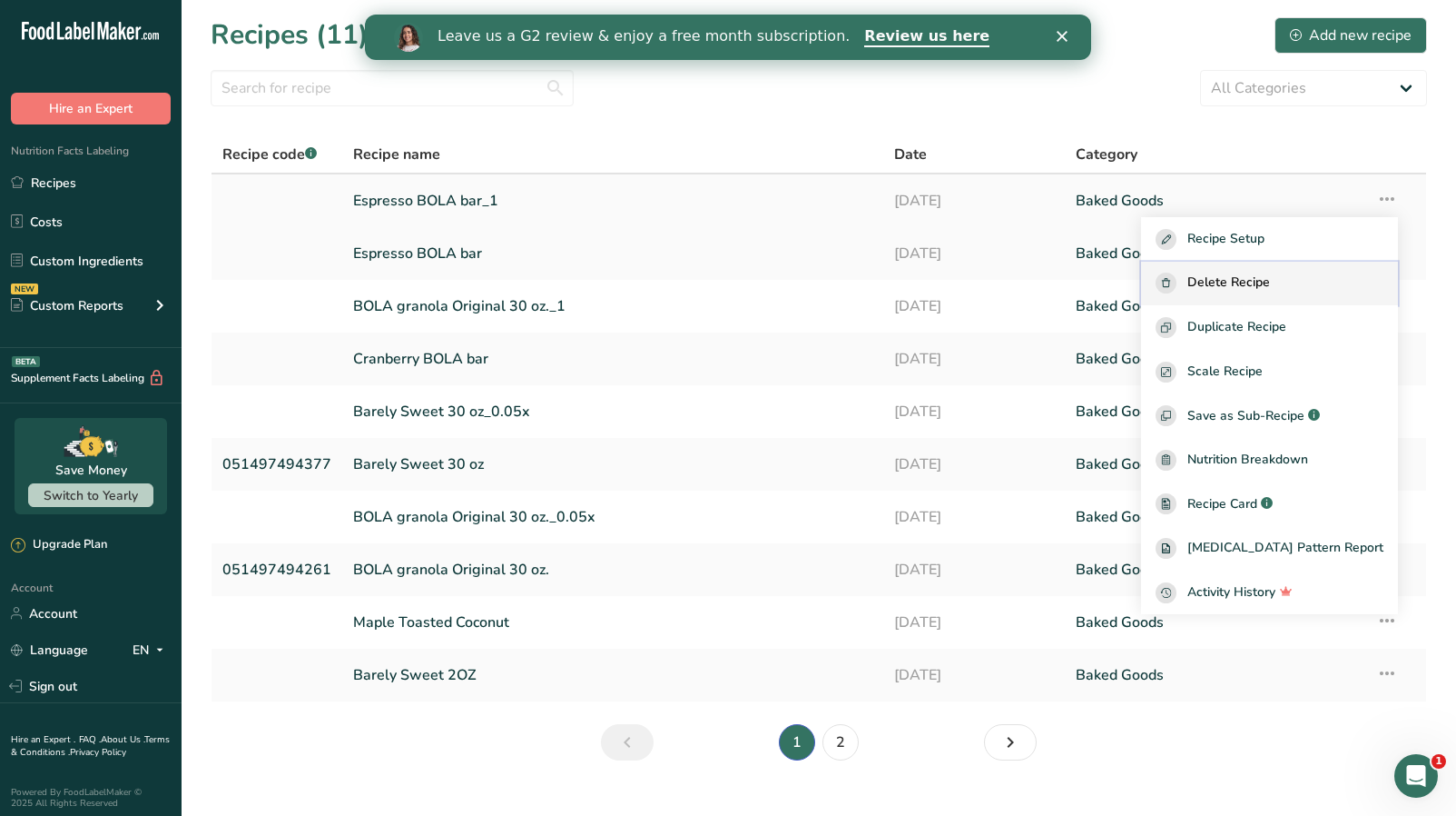
click at [1271, 283] on span "Delete Recipe" at bounding box center [1228, 283] width 82 height 21
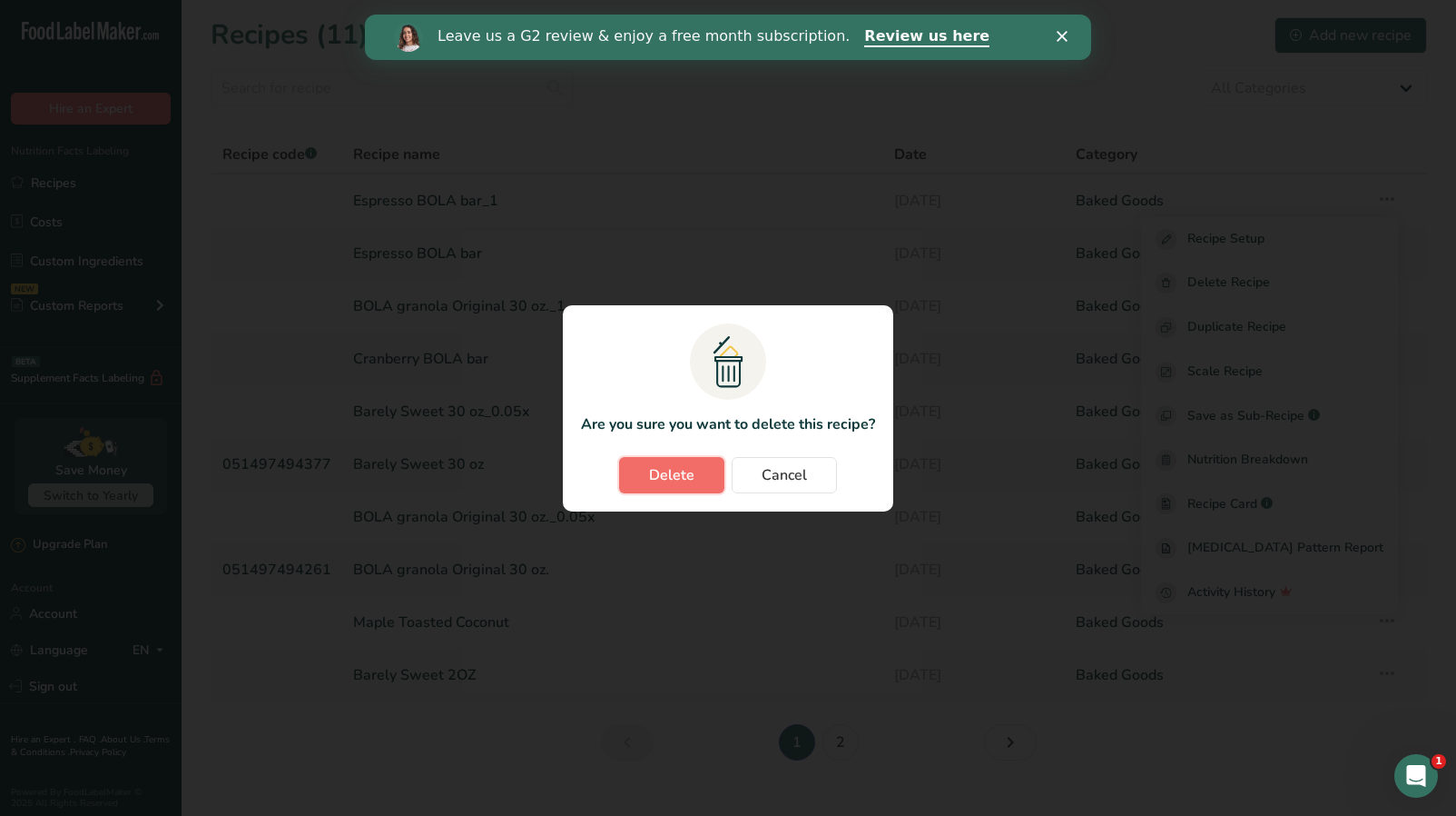
click at [689, 484] on span "Delete" at bounding box center [671, 476] width 45 height 22
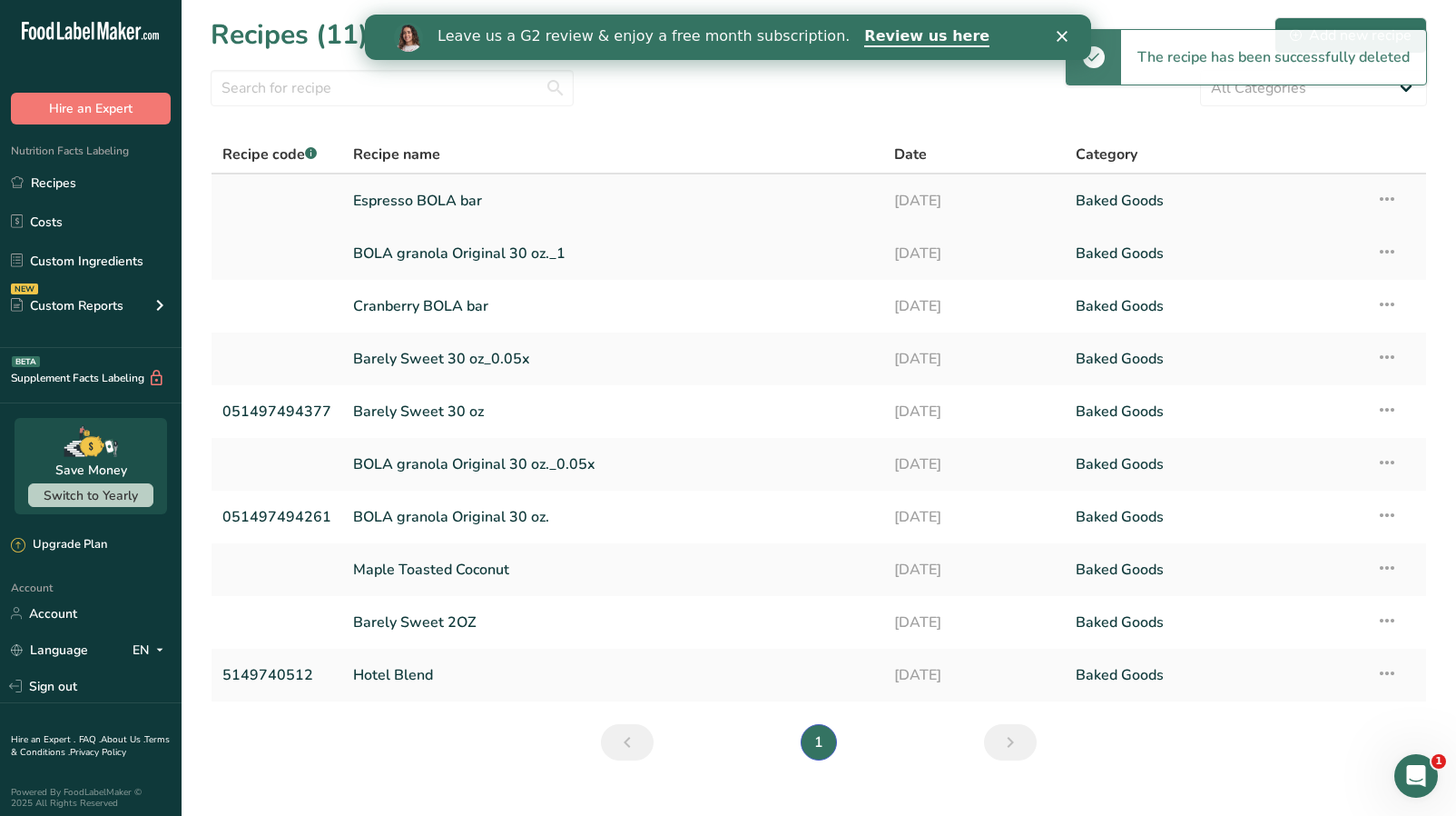
click at [424, 205] on link "Espresso BOLA bar" at bounding box center [613, 200] width 519 height 38
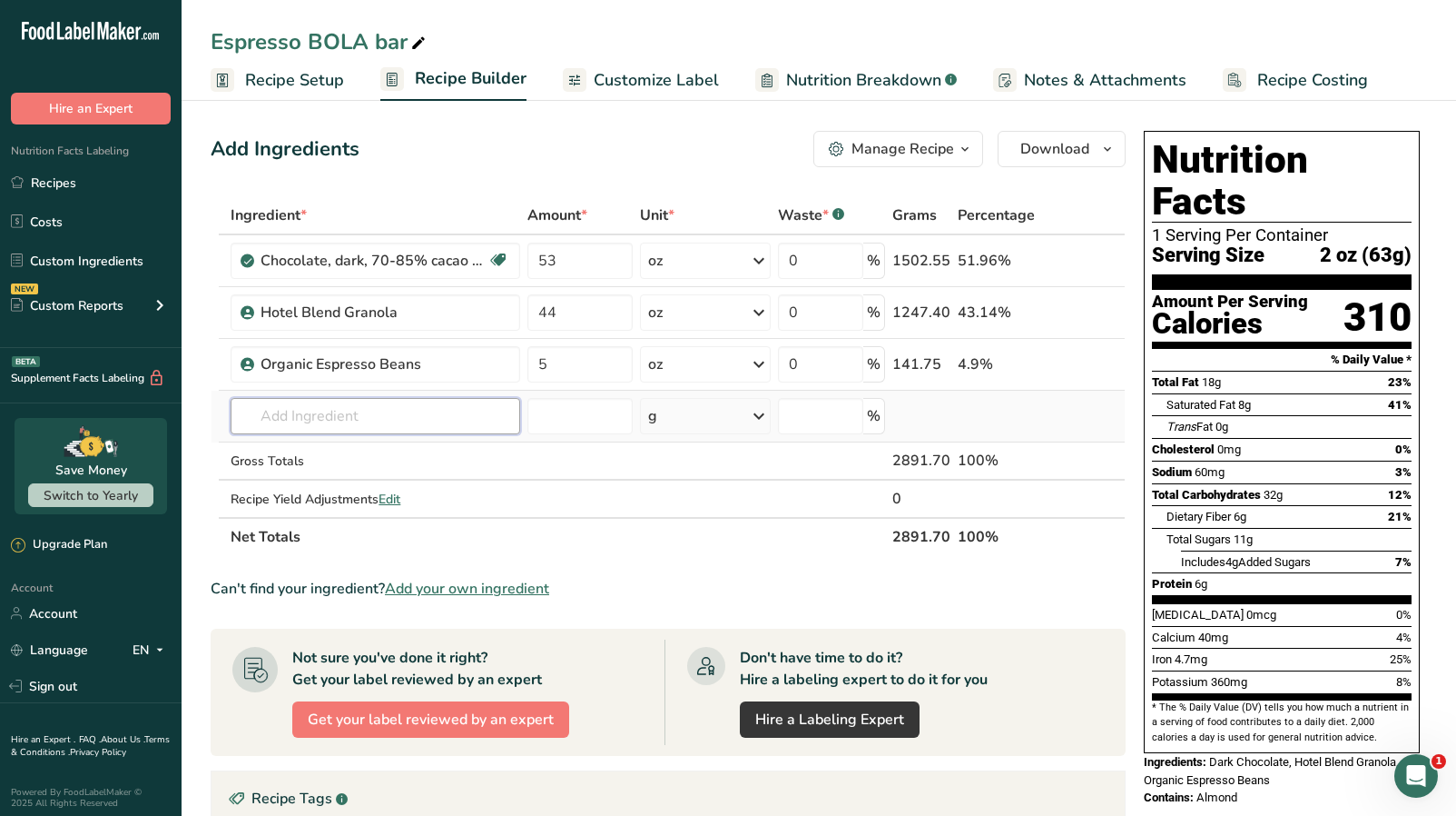
click at [373, 403] on input "text" at bounding box center [375, 415] width 290 height 36
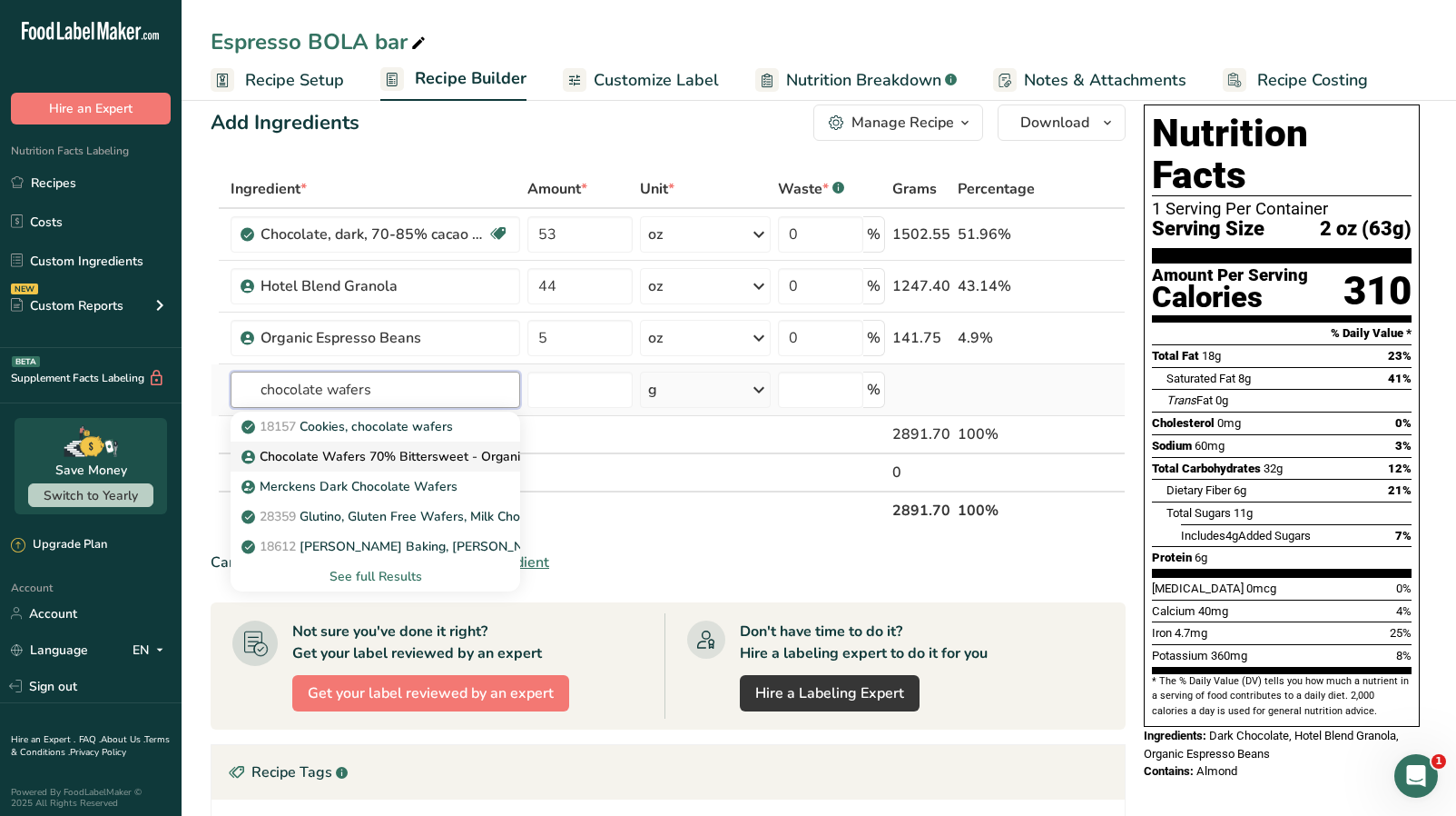
scroll to position [32, 0]
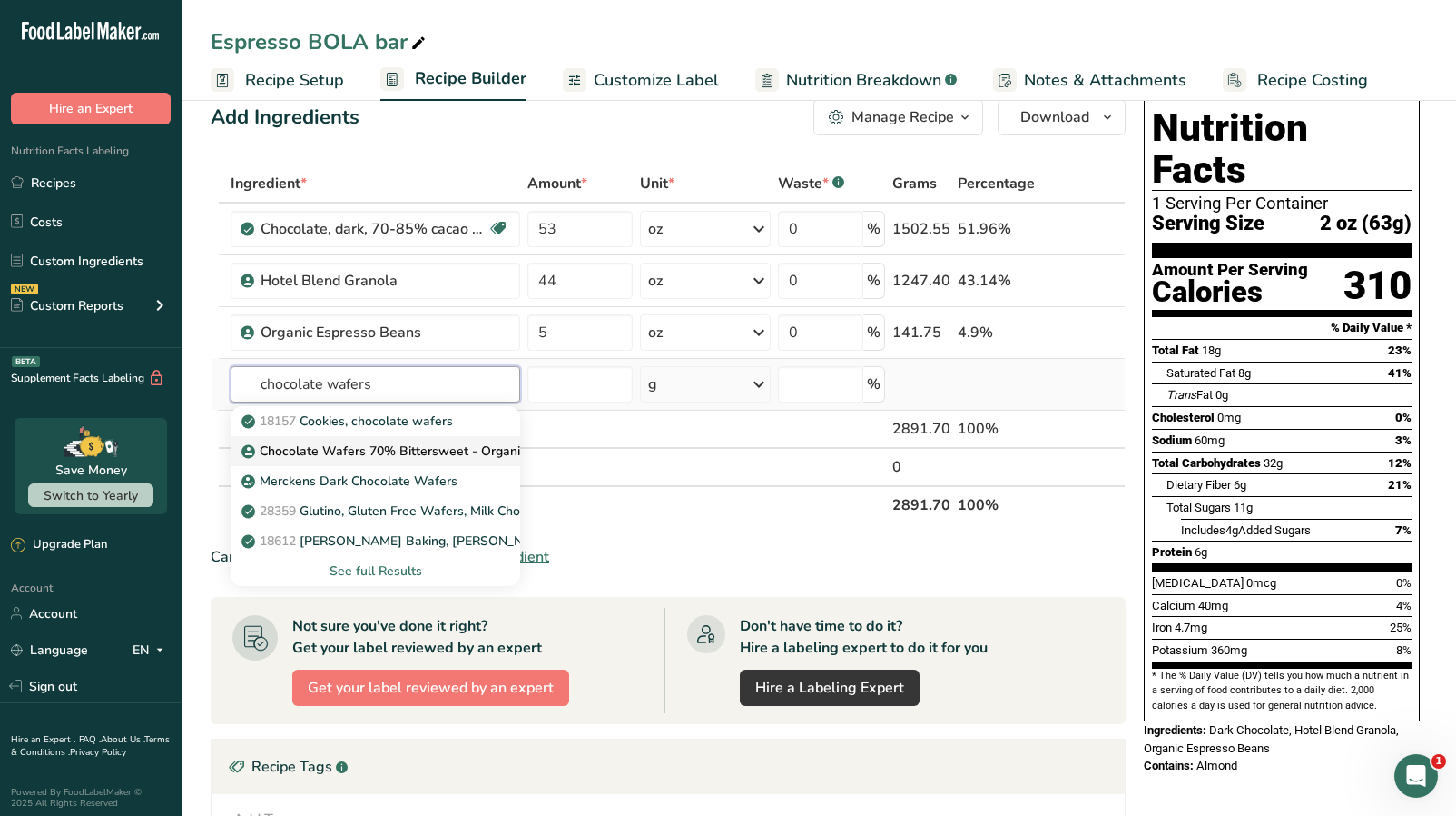
type input "chocolate wafers"
click at [389, 444] on p "Chocolate Wafers 70% Bittersweet - Organic" at bounding box center [386, 451] width 282 height 19
type input "Chocolate Wafers 70% Bittersweet - Organic"
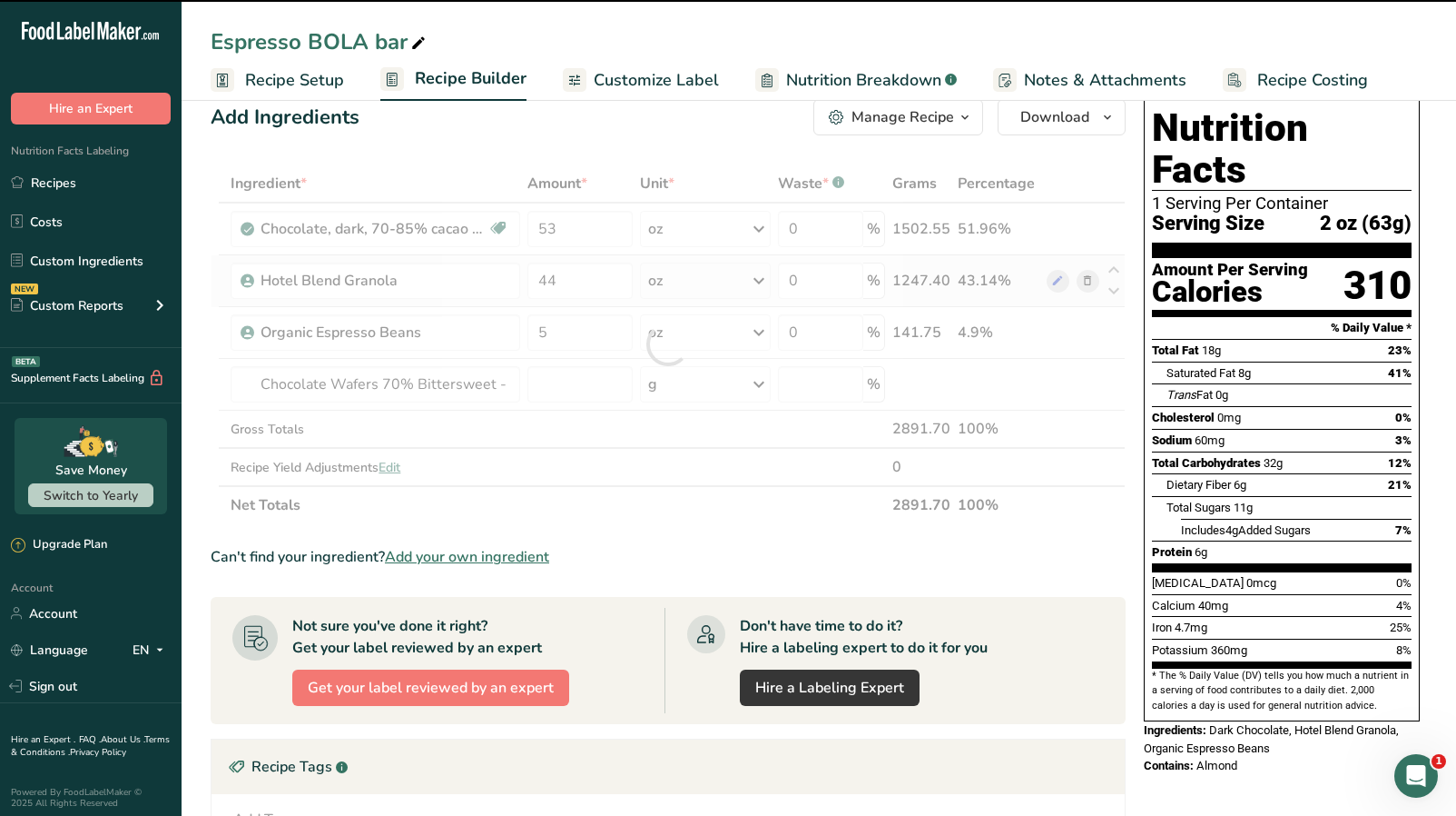
type input "0"
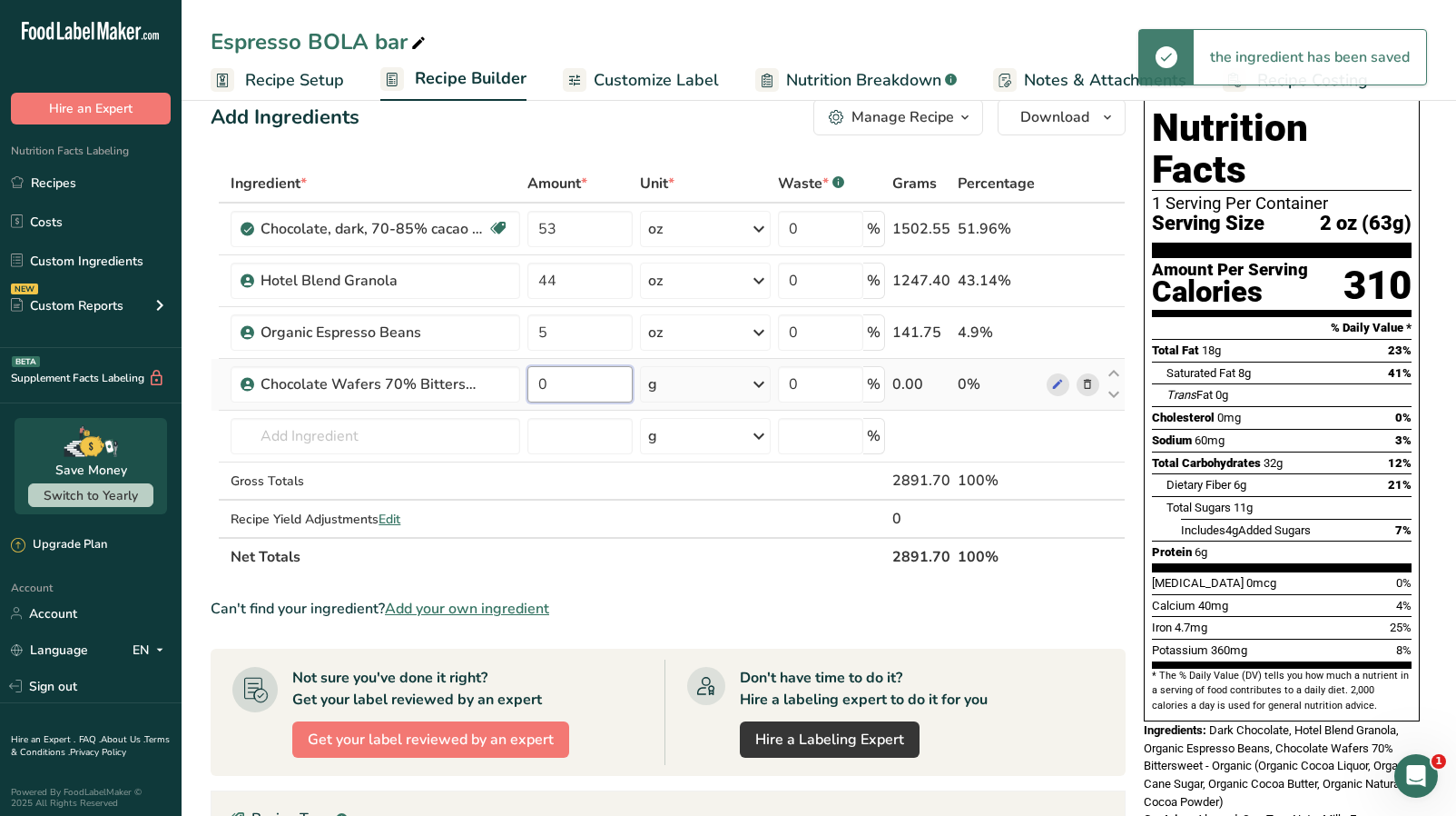
click at [563, 380] on input "0" at bounding box center [580, 384] width 106 height 36
type input "53"
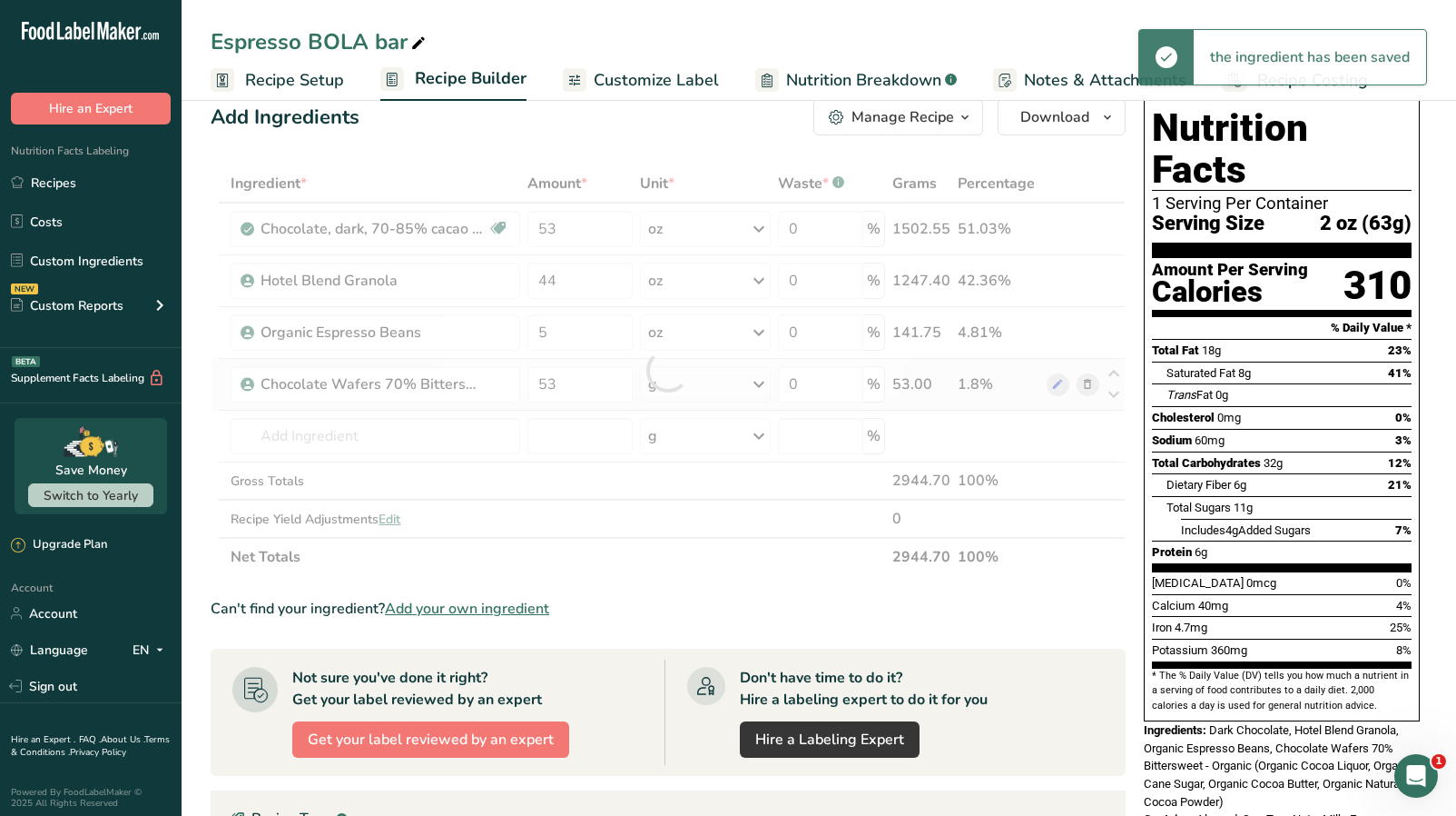
click at [731, 384] on div "Ingredient * Amount * Unit * Waste * .a-a{fill:#347362;}.b-a{fill:#fff;} Grams …" at bounding box center [668, 370] width 916 height 412
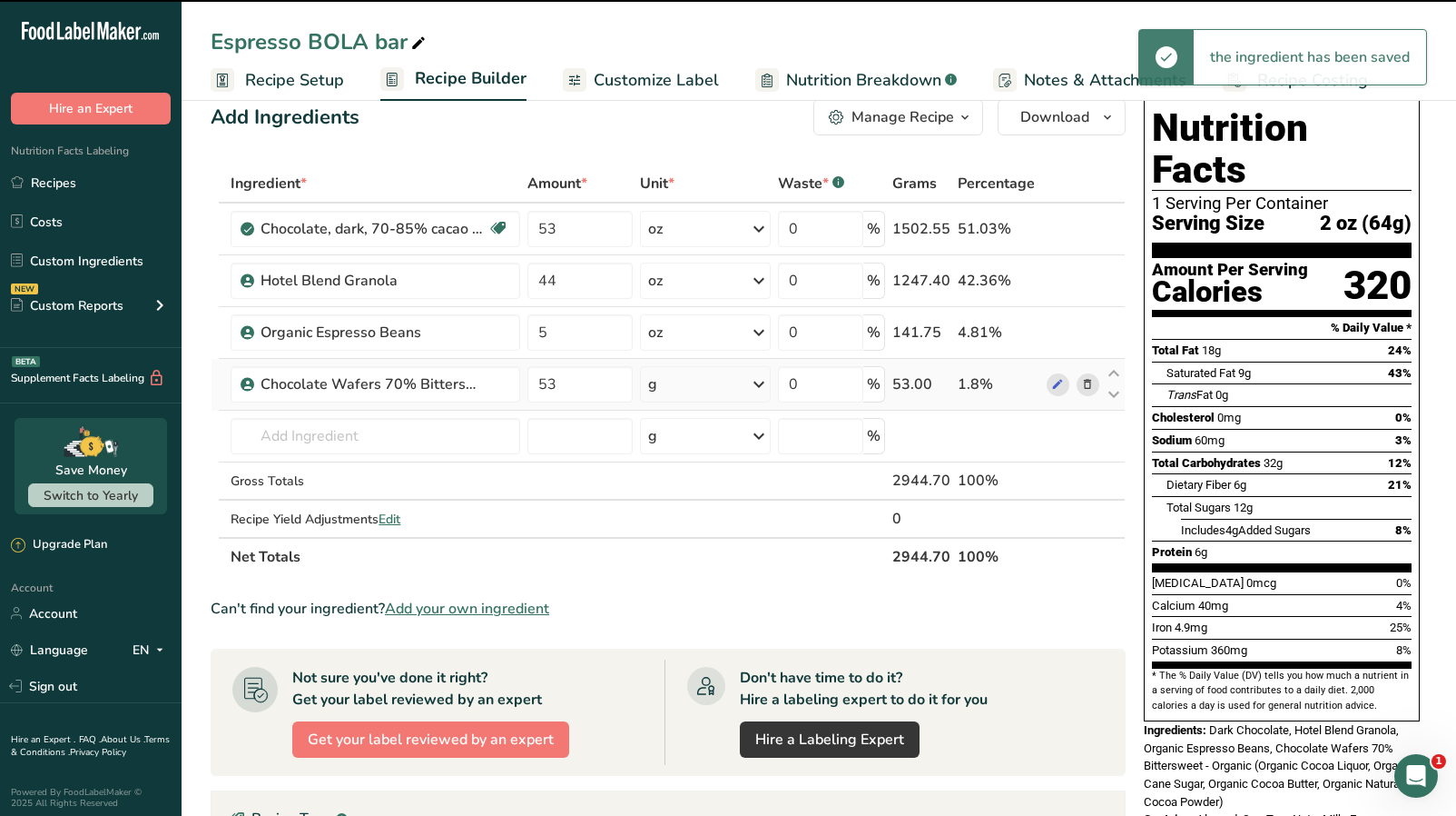
click at [750, 386] on icon at bounding box center [759, 384] width 22 height 32
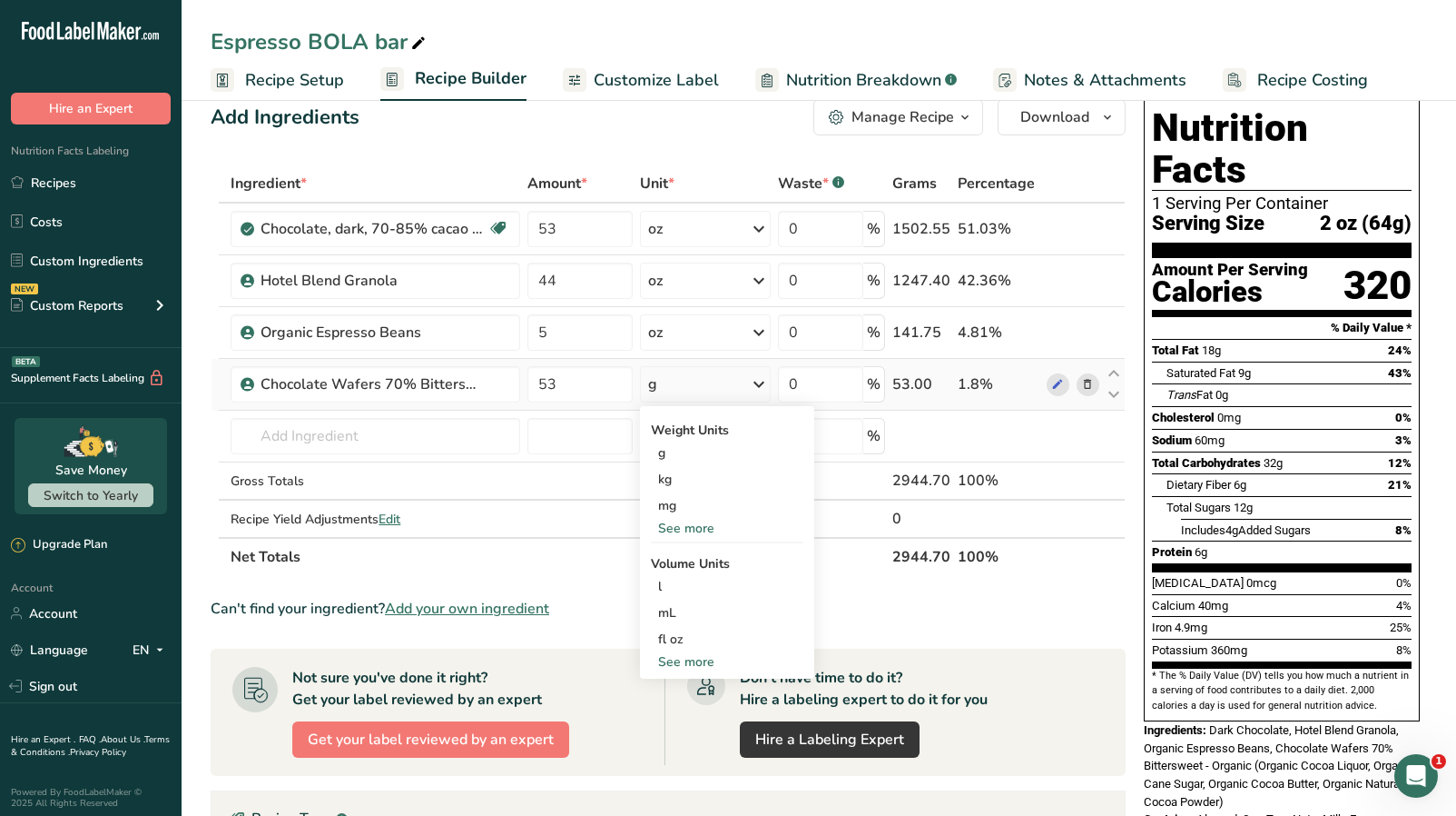
click at [674, 531] on div "See more" at bounding box center [727, 528] width 153 height 19
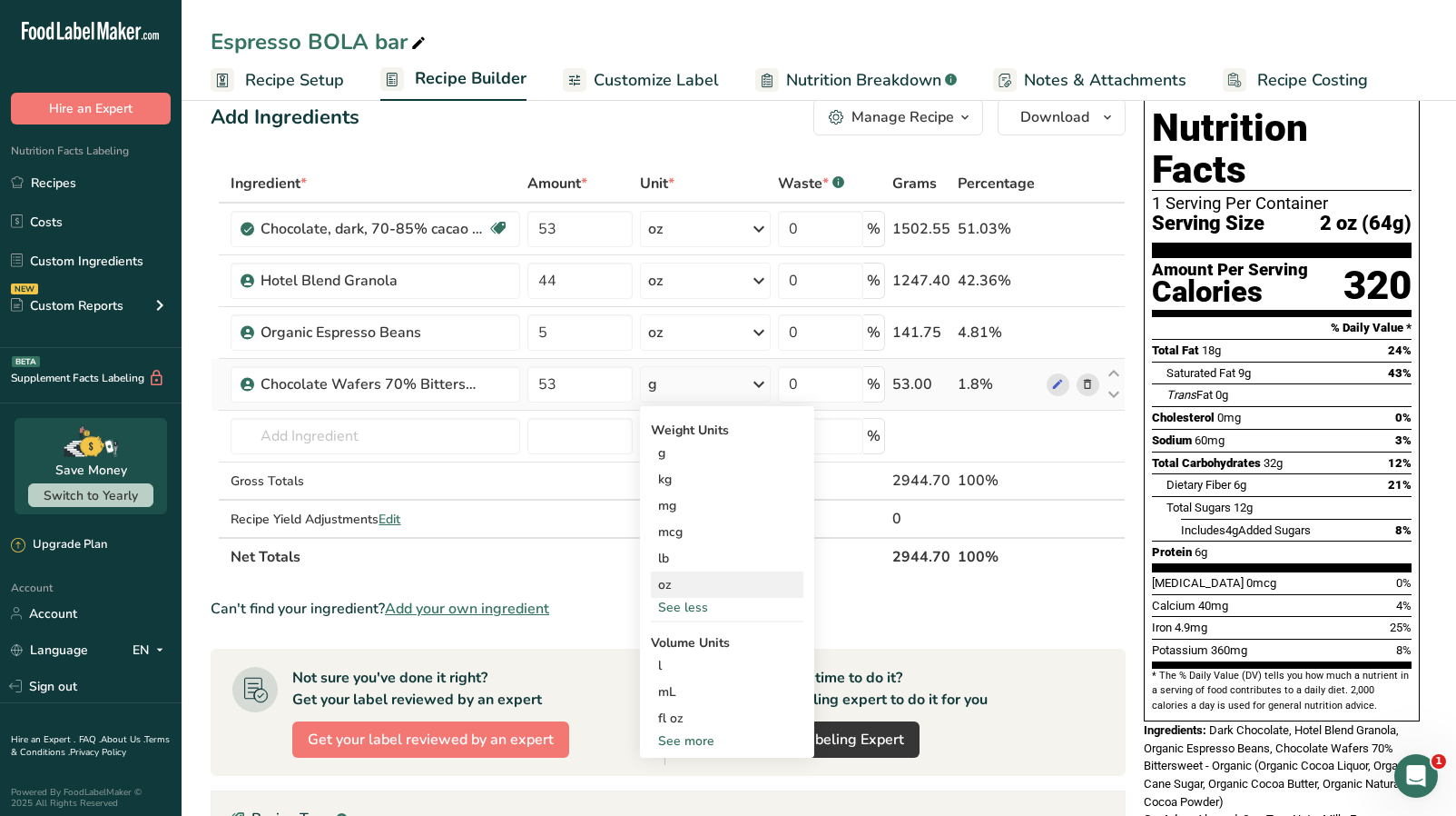
click at [674, 582] on div "oz" at bounding box center [727, 584] width 153 height 26
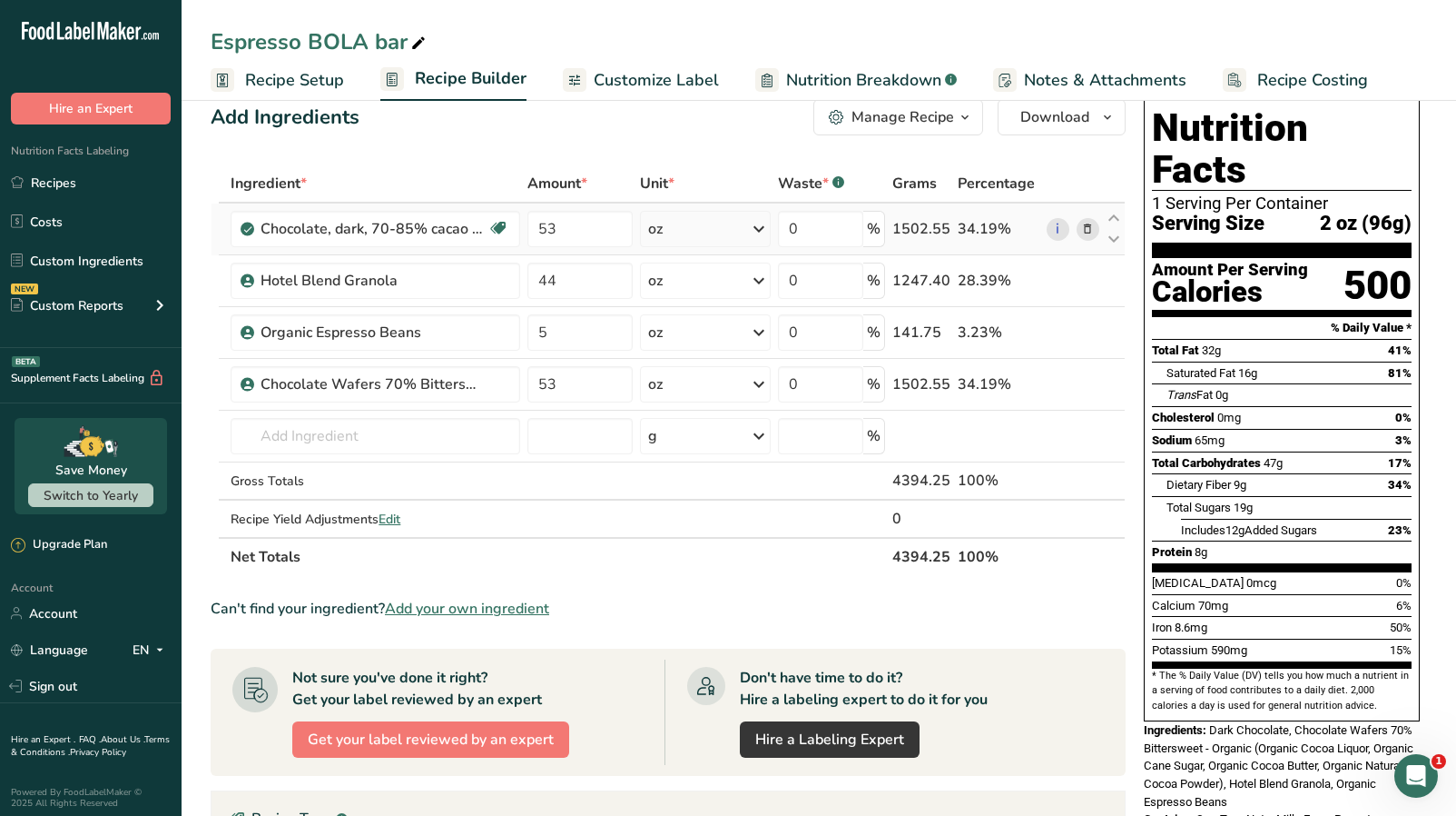
click at [1083, 225] on icon at bounding box center [1088, 229] width 13 height 19
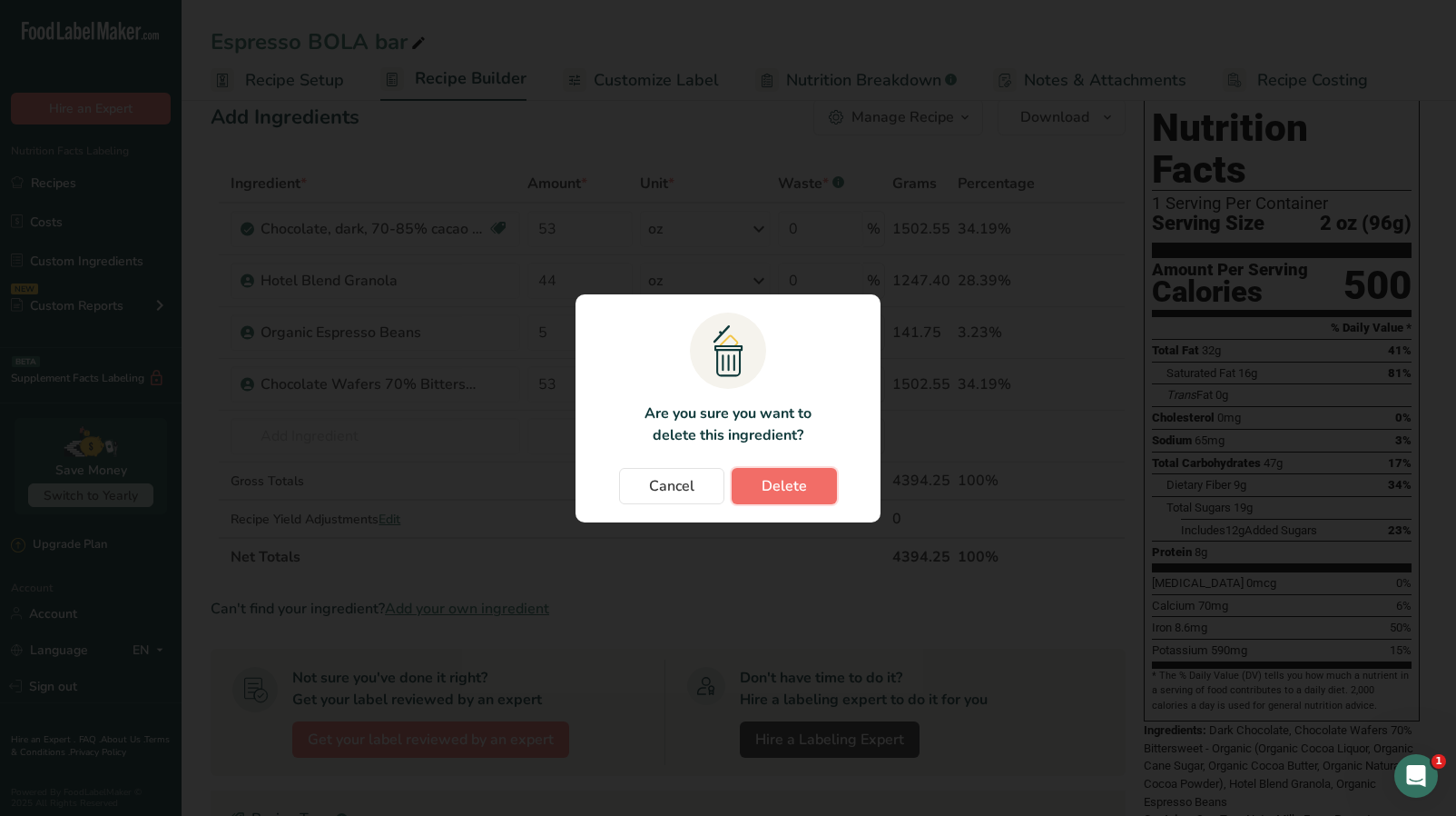
click at [773, 483] on span "Delete" at bounding box center [784, 486] width 45 height 22
type input "44"
type input "5"
type input "53"
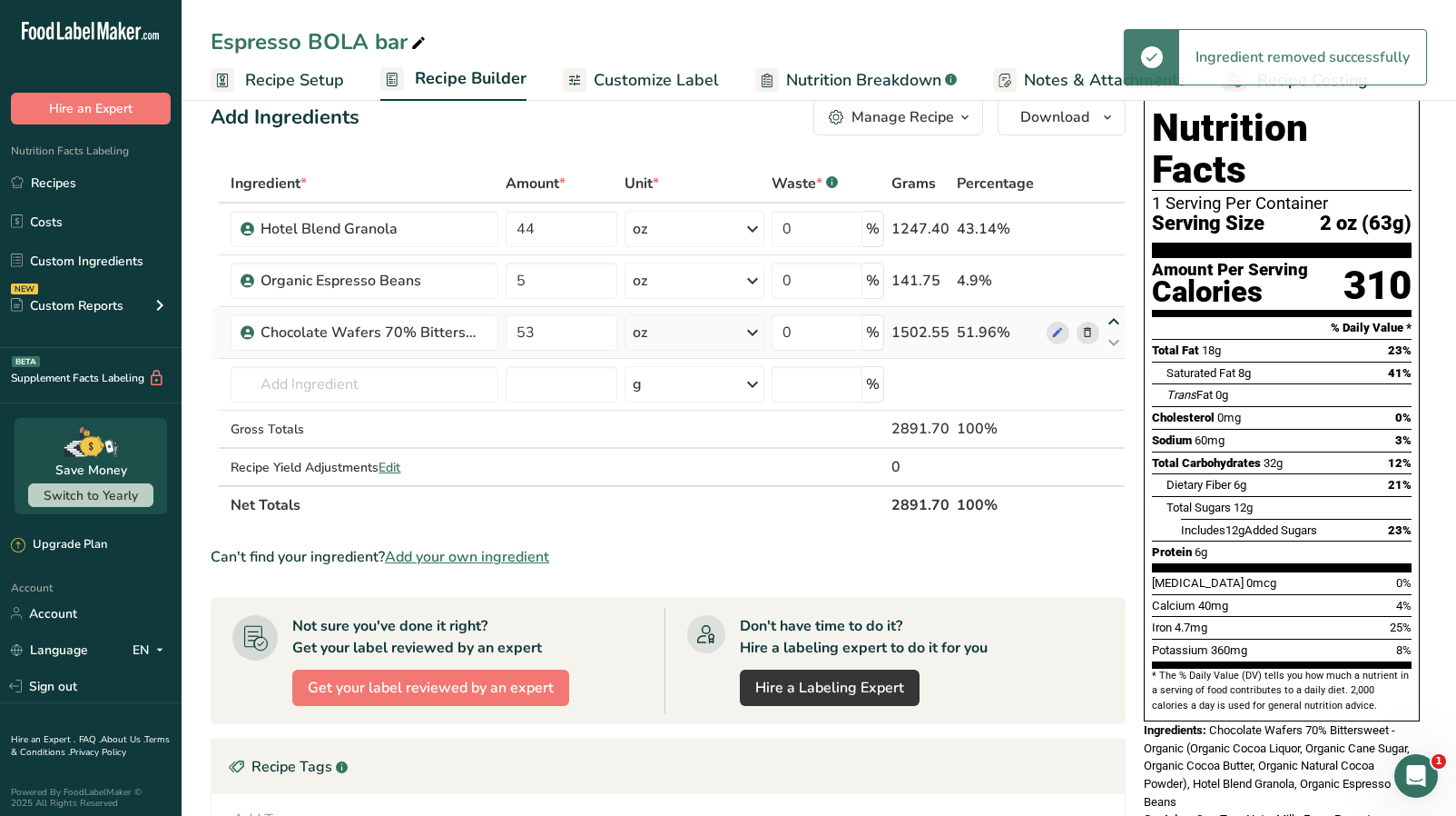
click at [1115, 321] on icon at bounding box center [1114, 322] width 22 height 14
type input "53"
type input "5"
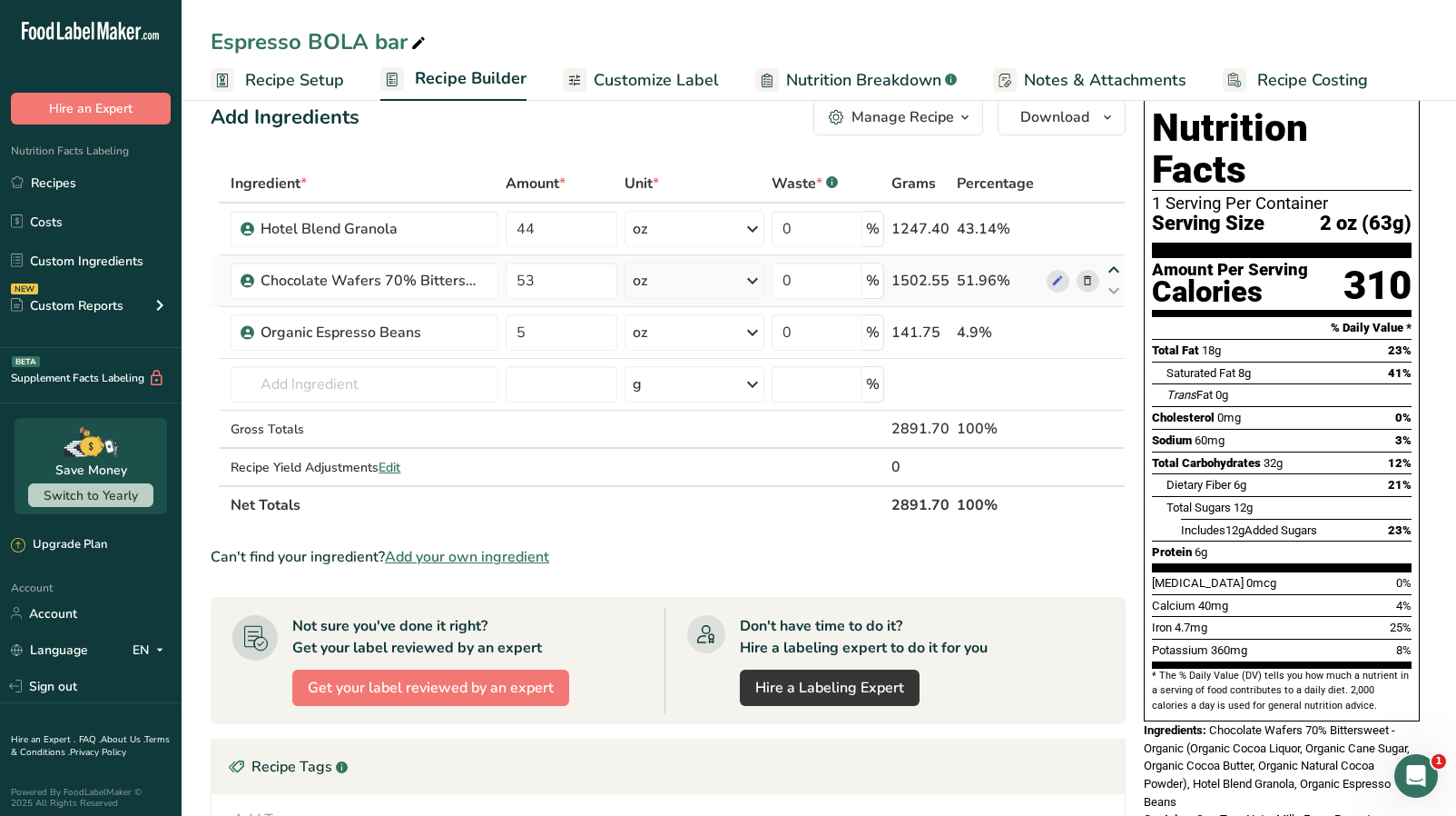
click at [1109, 269] on icon at bounding box center [1114, 270] width 22 height 14
type input "53"
type input "44"
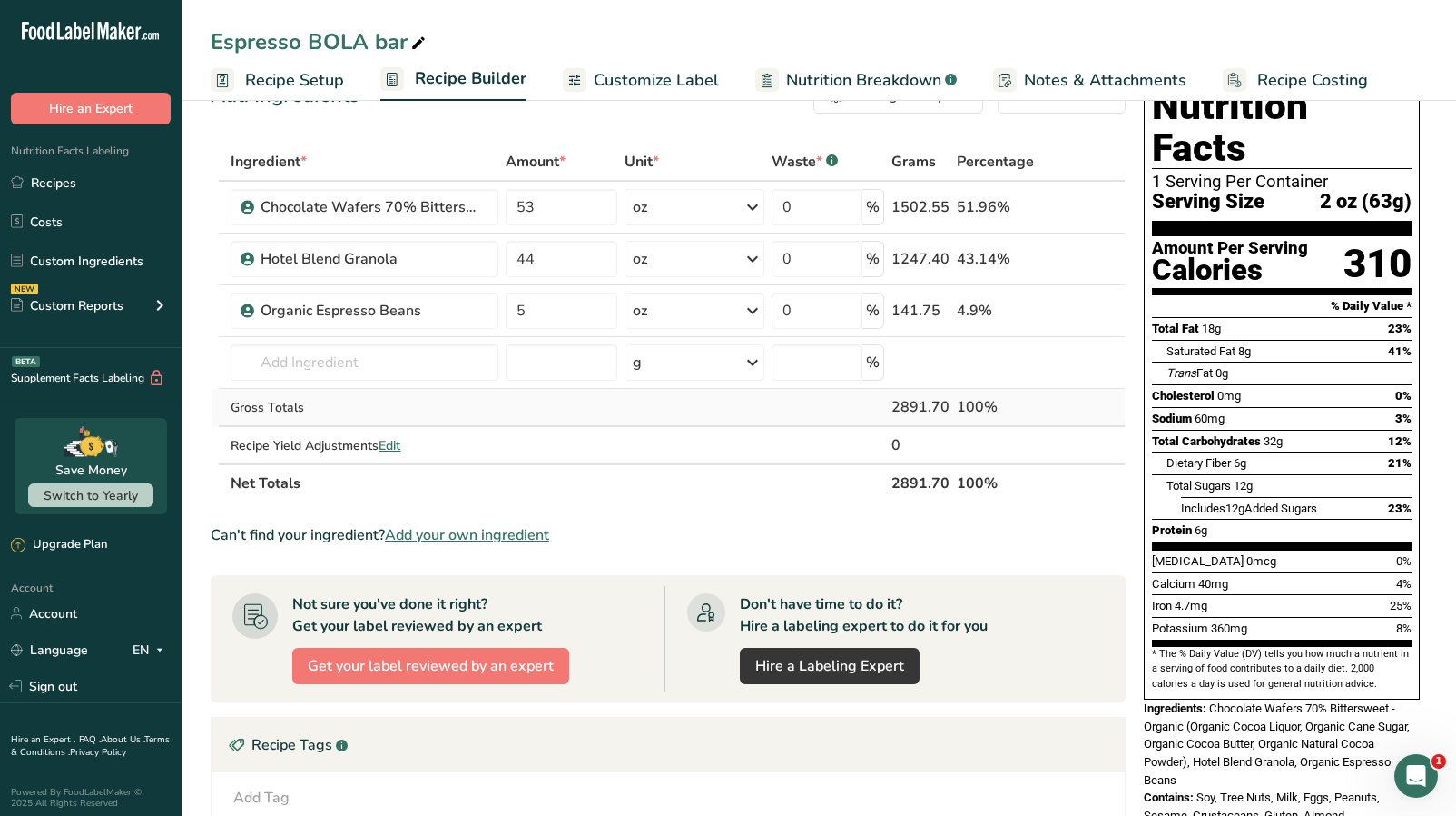
scroll to position [0, 0]
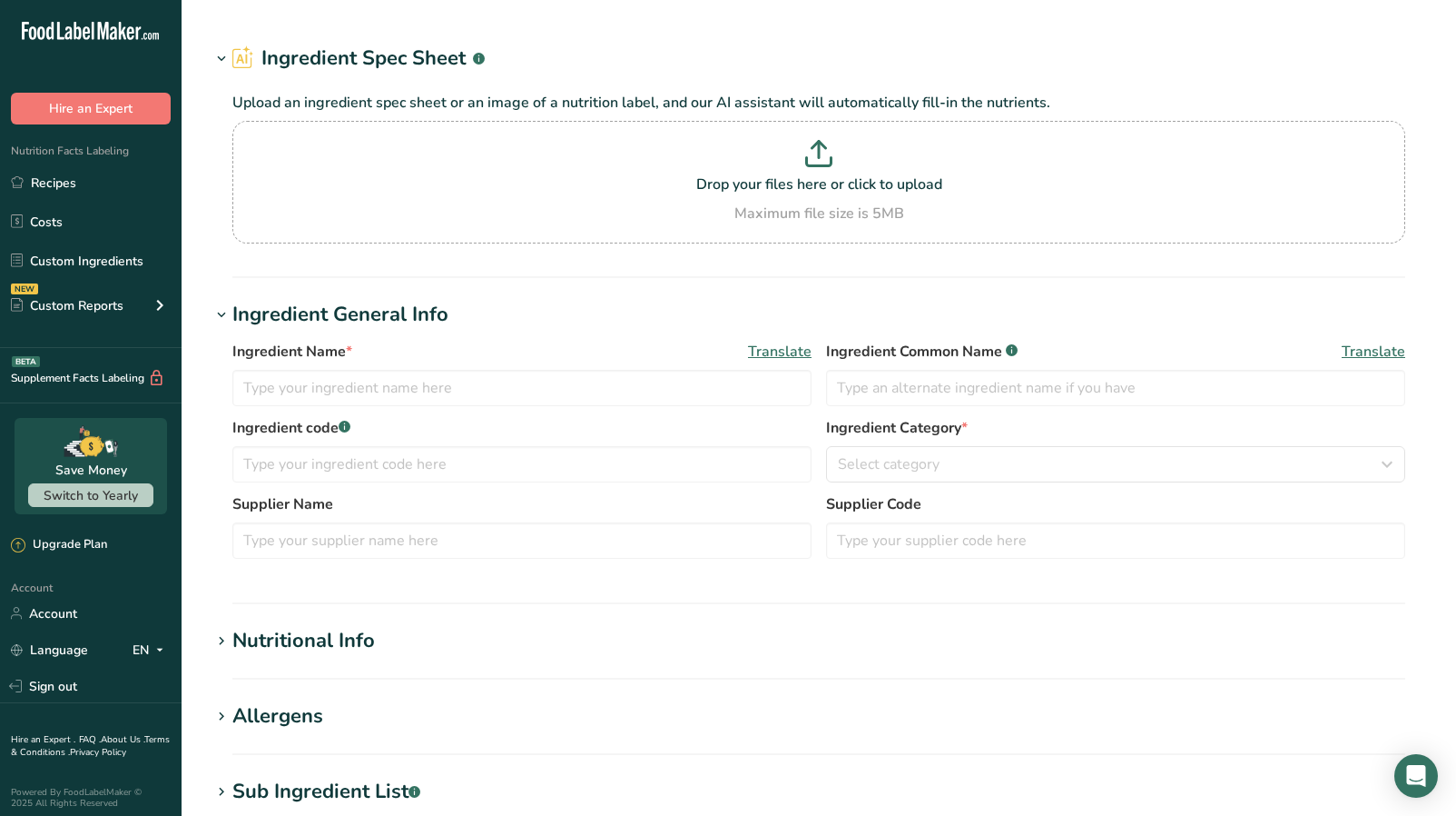
type input "Chocolate, dark, 70-85% cacao solids"
type input "Dark Chocolate"
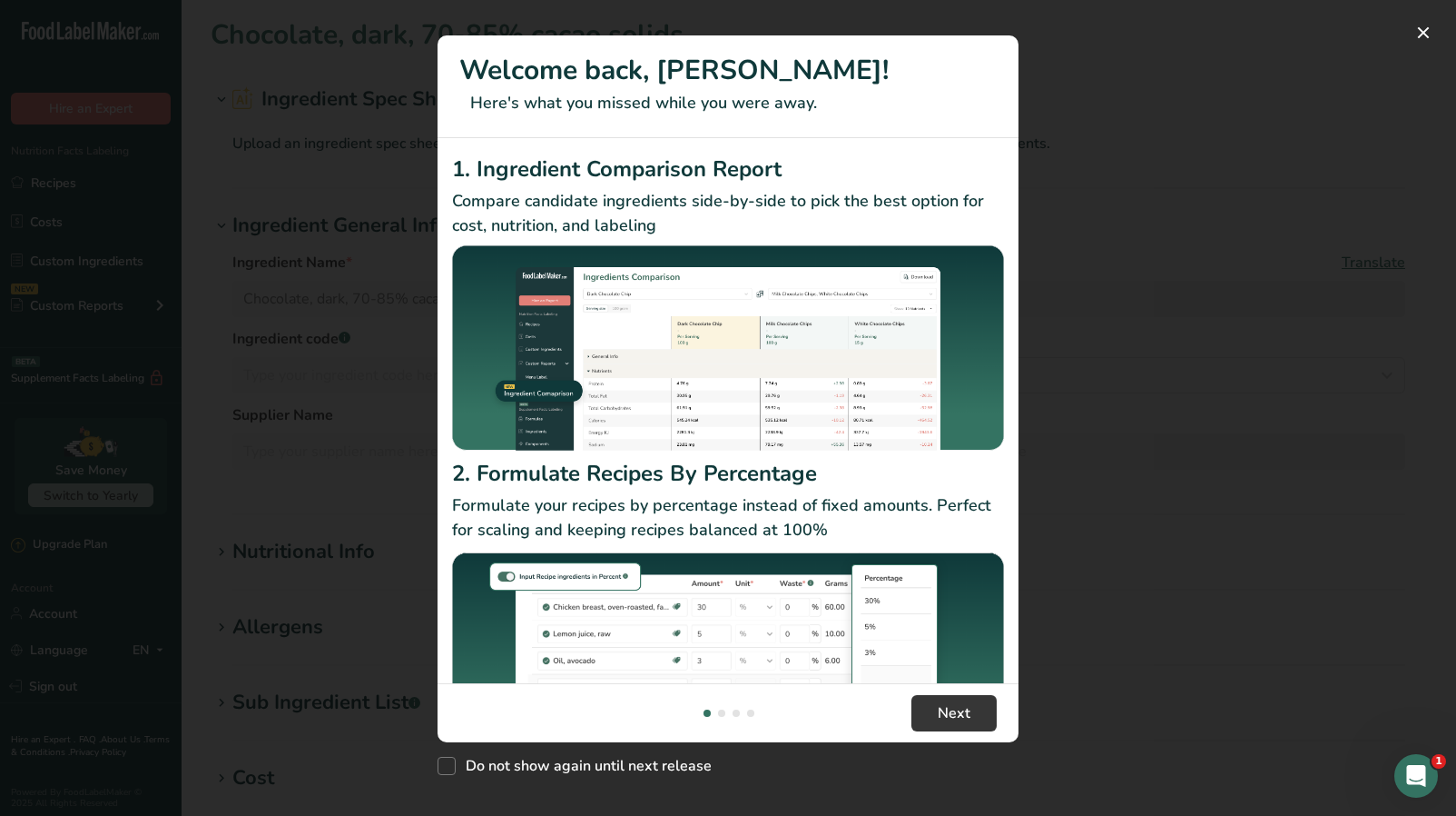
click at [1063, 657] on div "New Features" at bounding box center [728, 408] width 1456 height 816
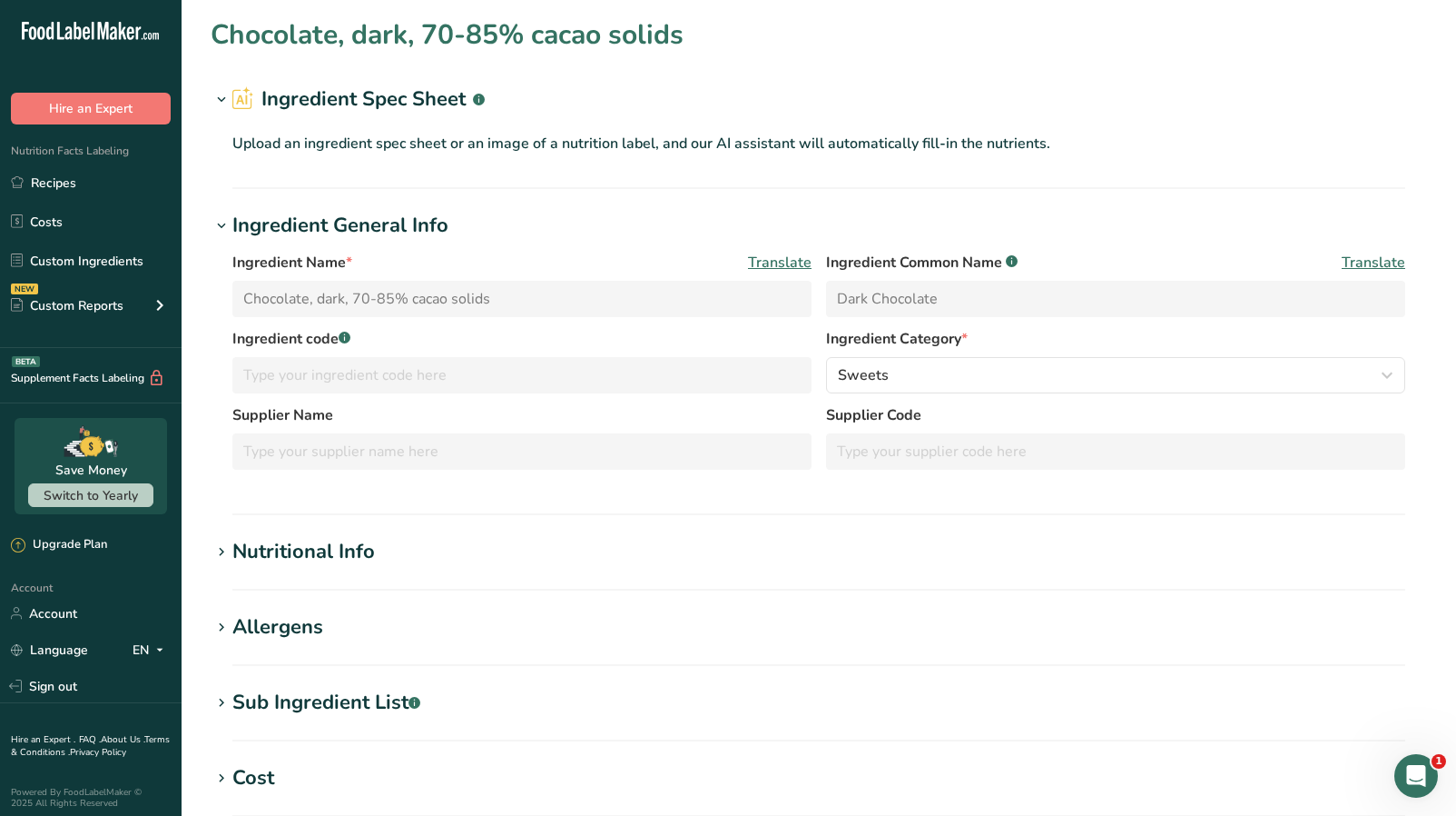
click at [575, 137] on p "Upload an ingredient spec sheet or an image of a nutrition label, and our AI as…" at bounding box center [819, 144] width 1173 height 22
click at [217, 104] on icon at bounding box center [222, 99] width 17 height 25
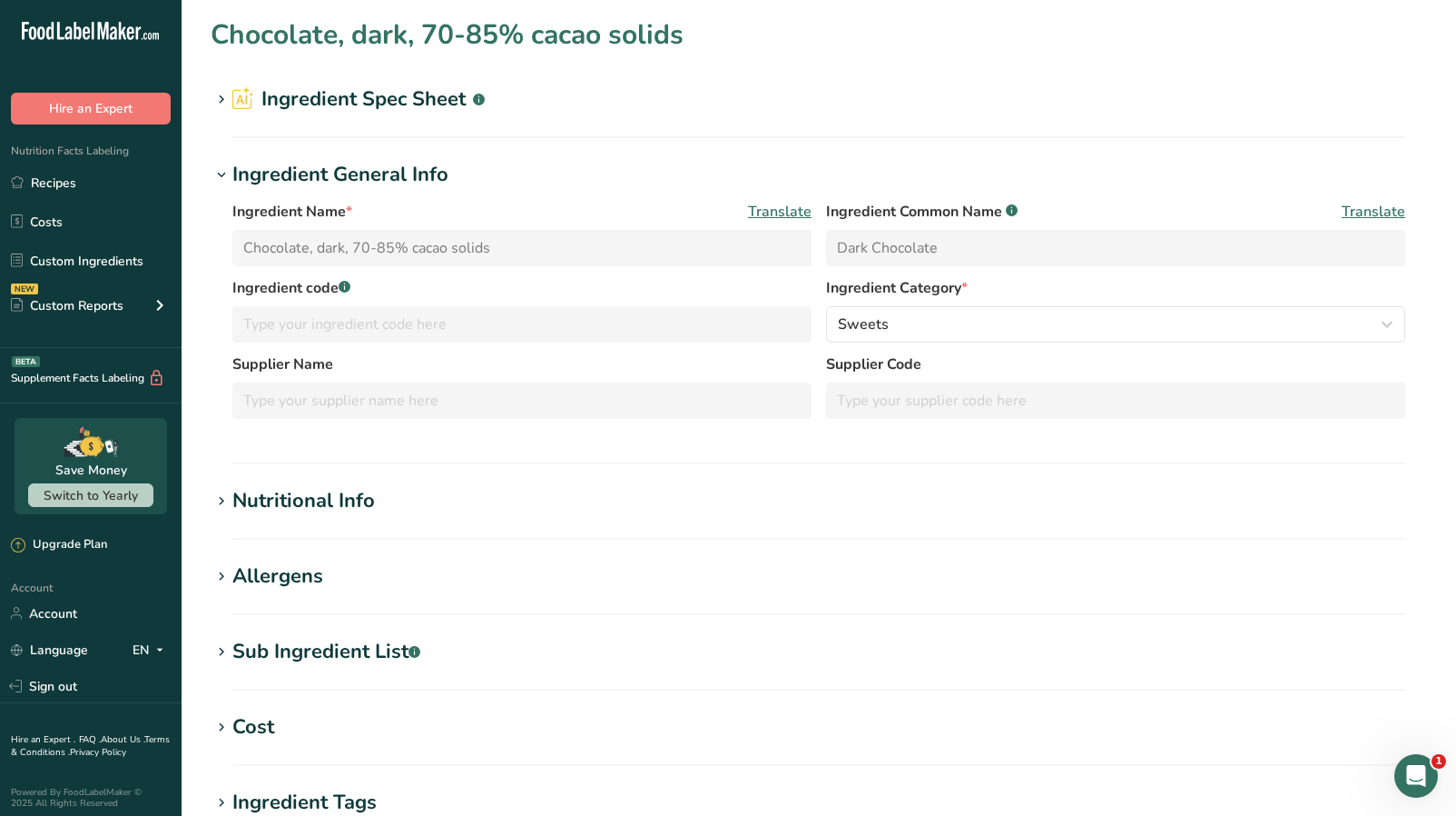
click at [217, 104] on icon at bounding box center [222, 99] width 17 height 25
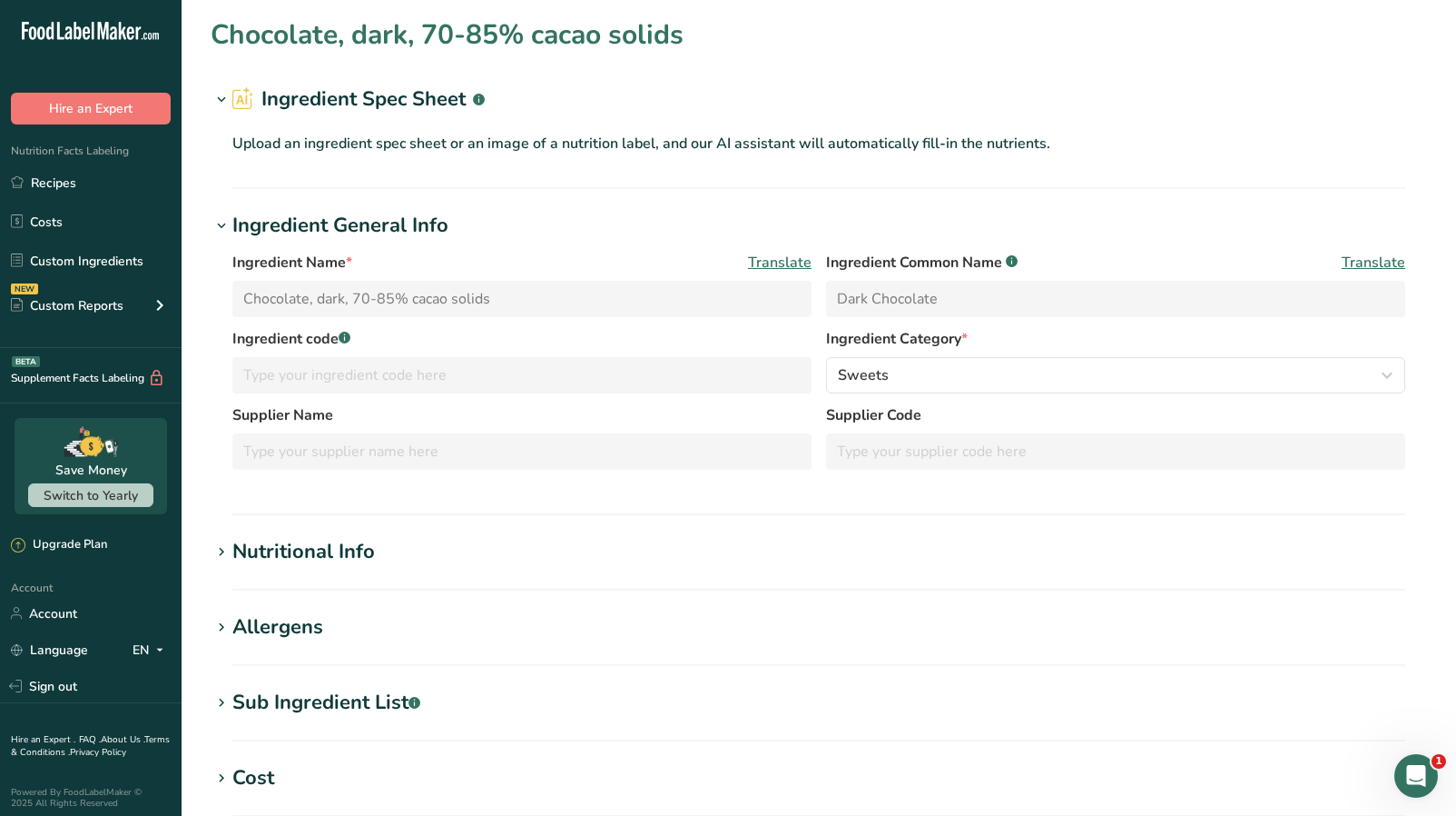
click at [419, 143] on p "Upload an ingredient spec sheet or an image of a nutrition label, and our AI as…" at bounding box center [819, 144] width 1173 height 22
click at [410, 556] on h1 "Nutritional Info" at bounding box center [818, 552] width 1217 height 30
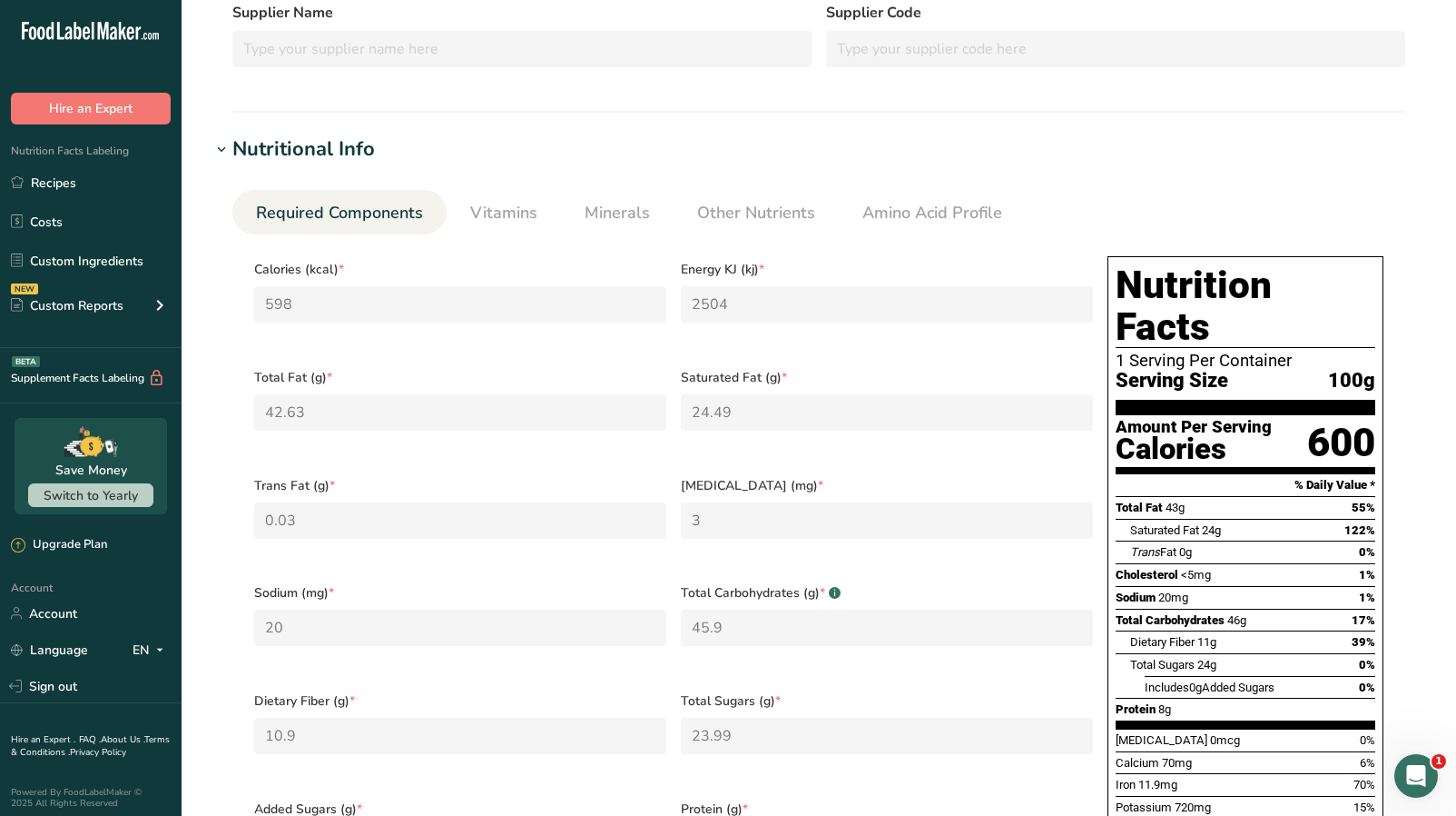
scroll to position [403, 0]
click at [509, 198] on link "Vitamins" at bounding box center [504, 212] width 82 height 46
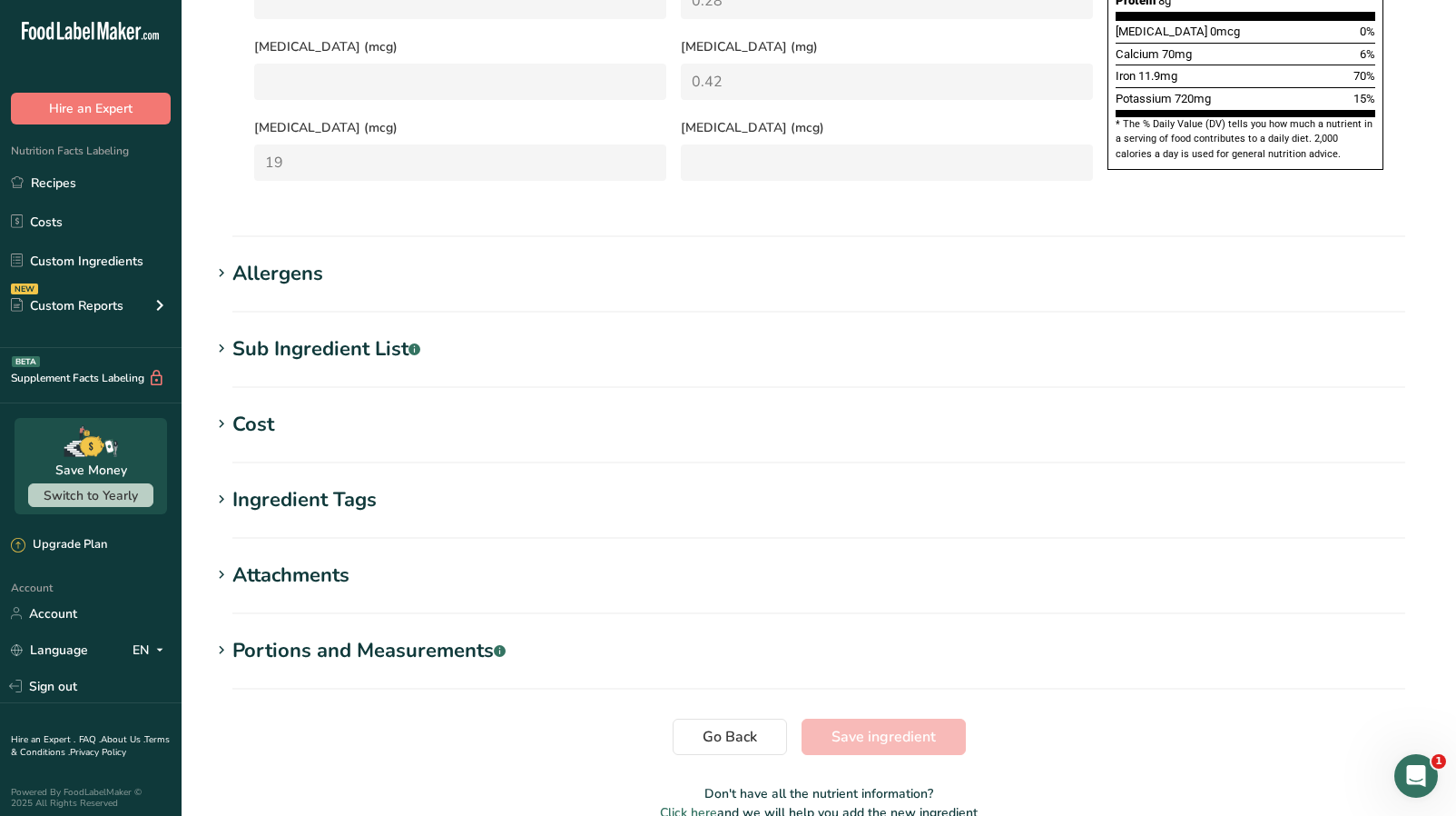
scroll to position [0, 0]
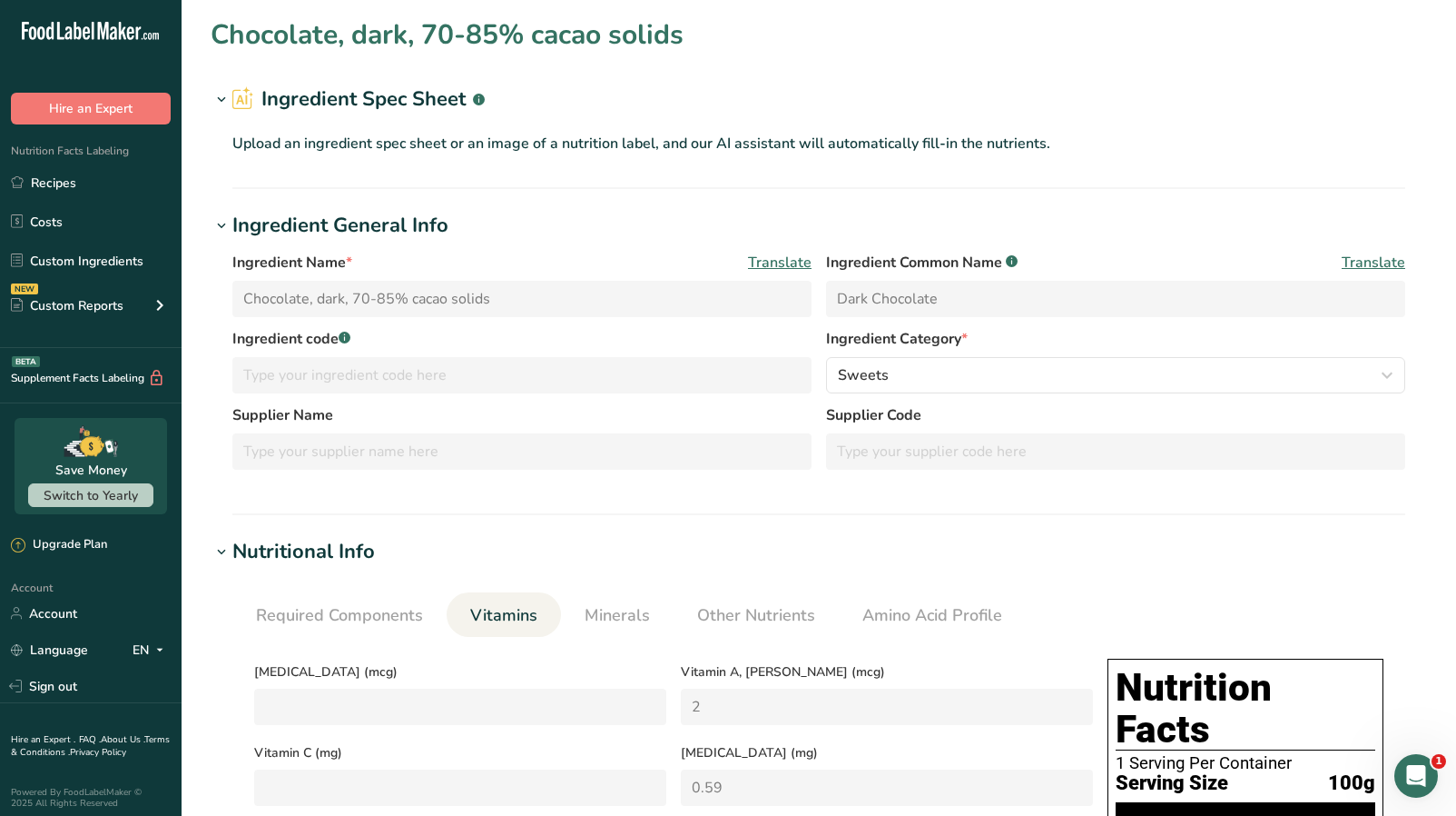
click at [231, 93] on span at bounding box center [222, 100] width 22 height 22
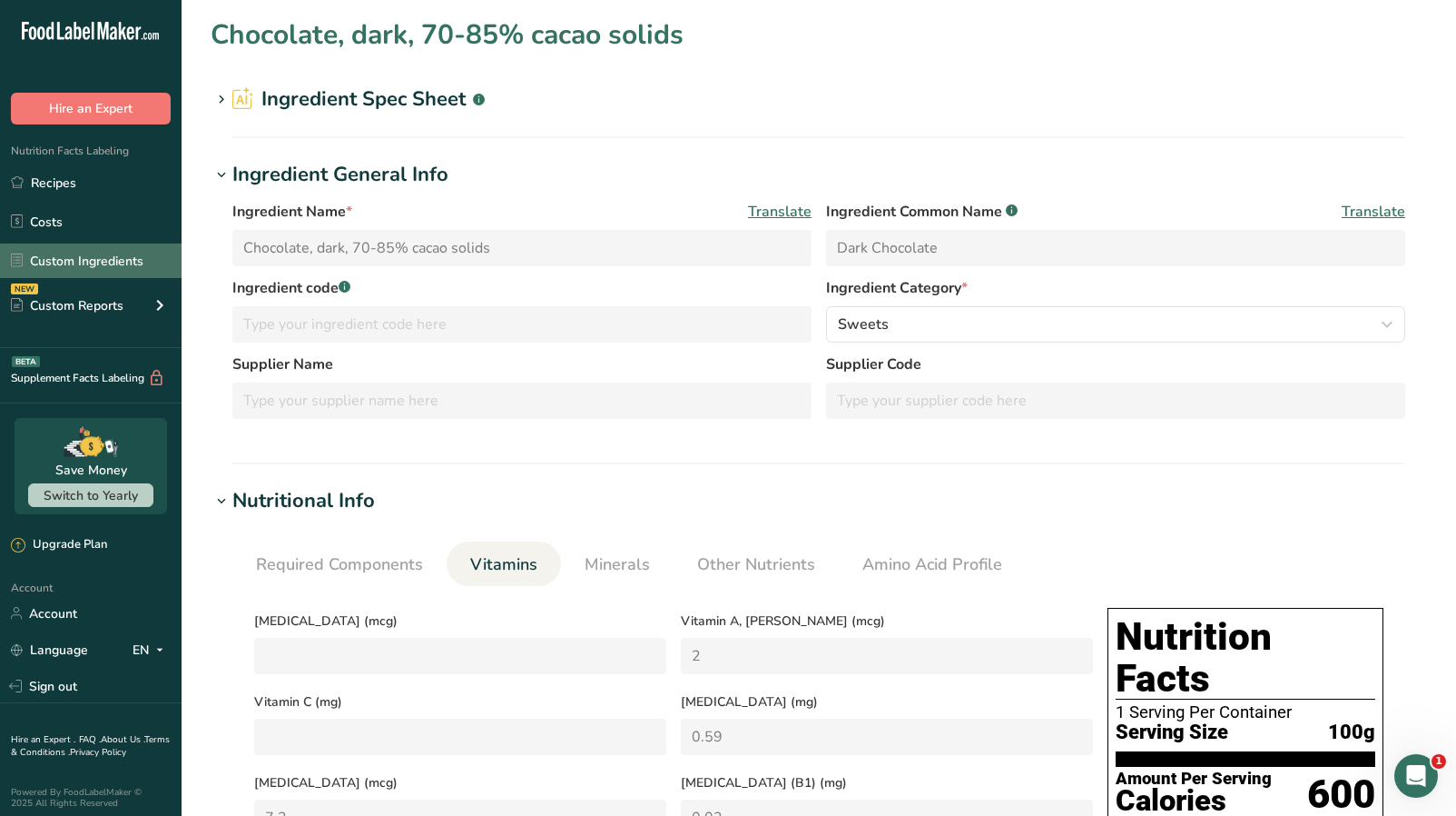
click at [79, 260] on link "Custom Ingredients" at bounding box center [91, 261] width 182 height 34
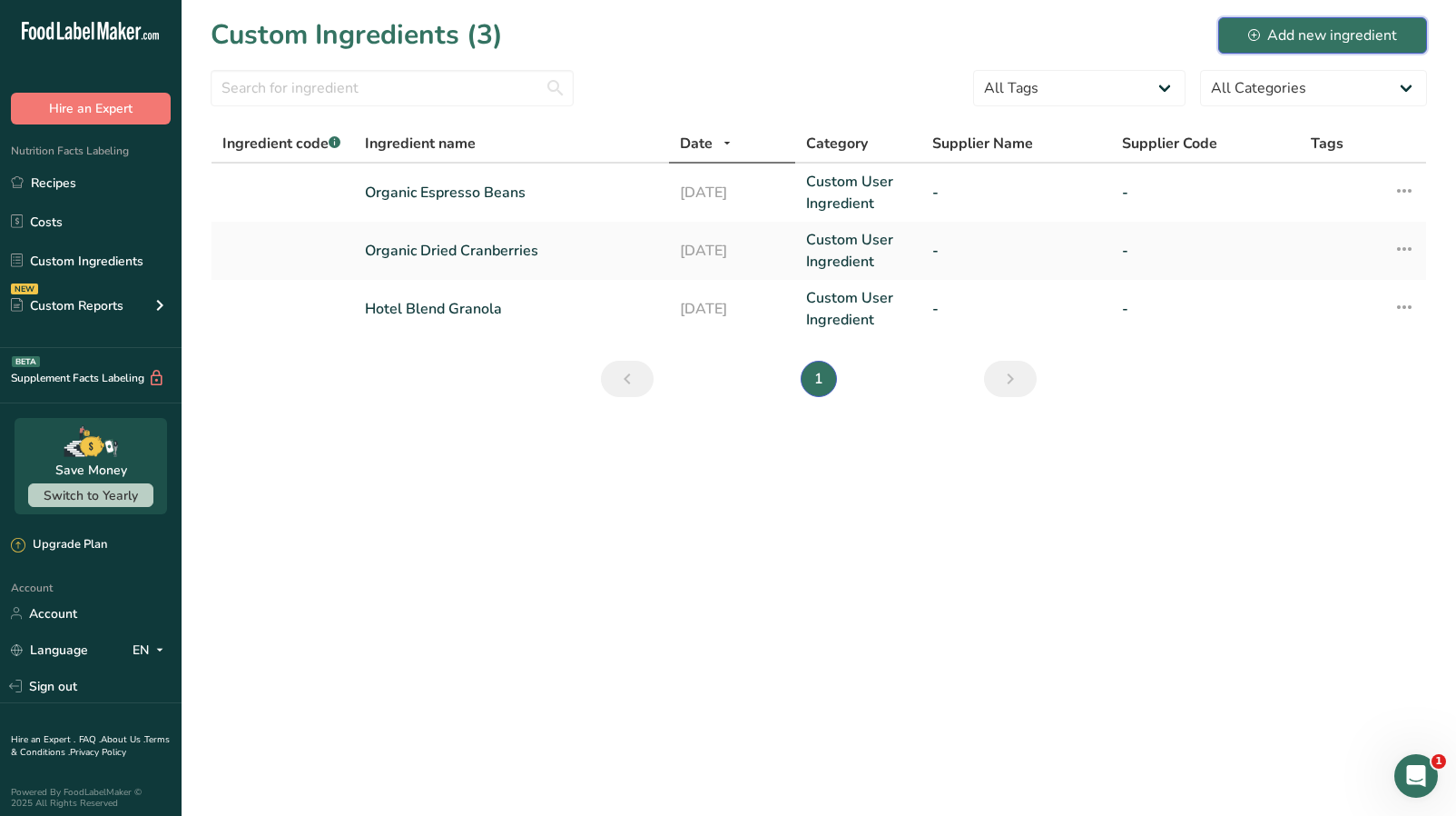
click at [1303, 36] on div "Add new ingredient" at bounding box center [1323, 35] width 149 height 22
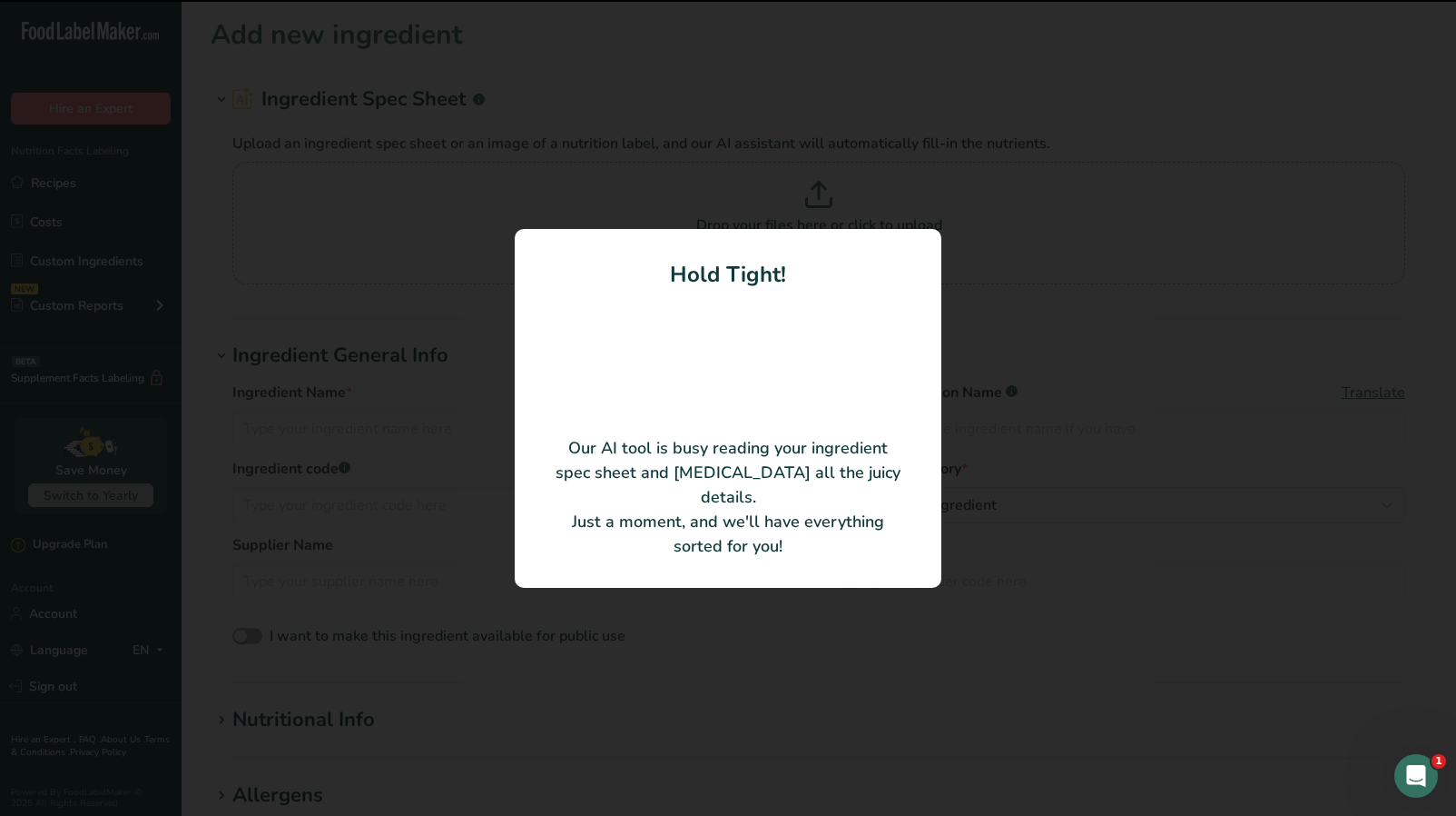
type input "Chocolate Wafers 70% Bittersweet - Organic"
type input "Jedwards International, Inc."
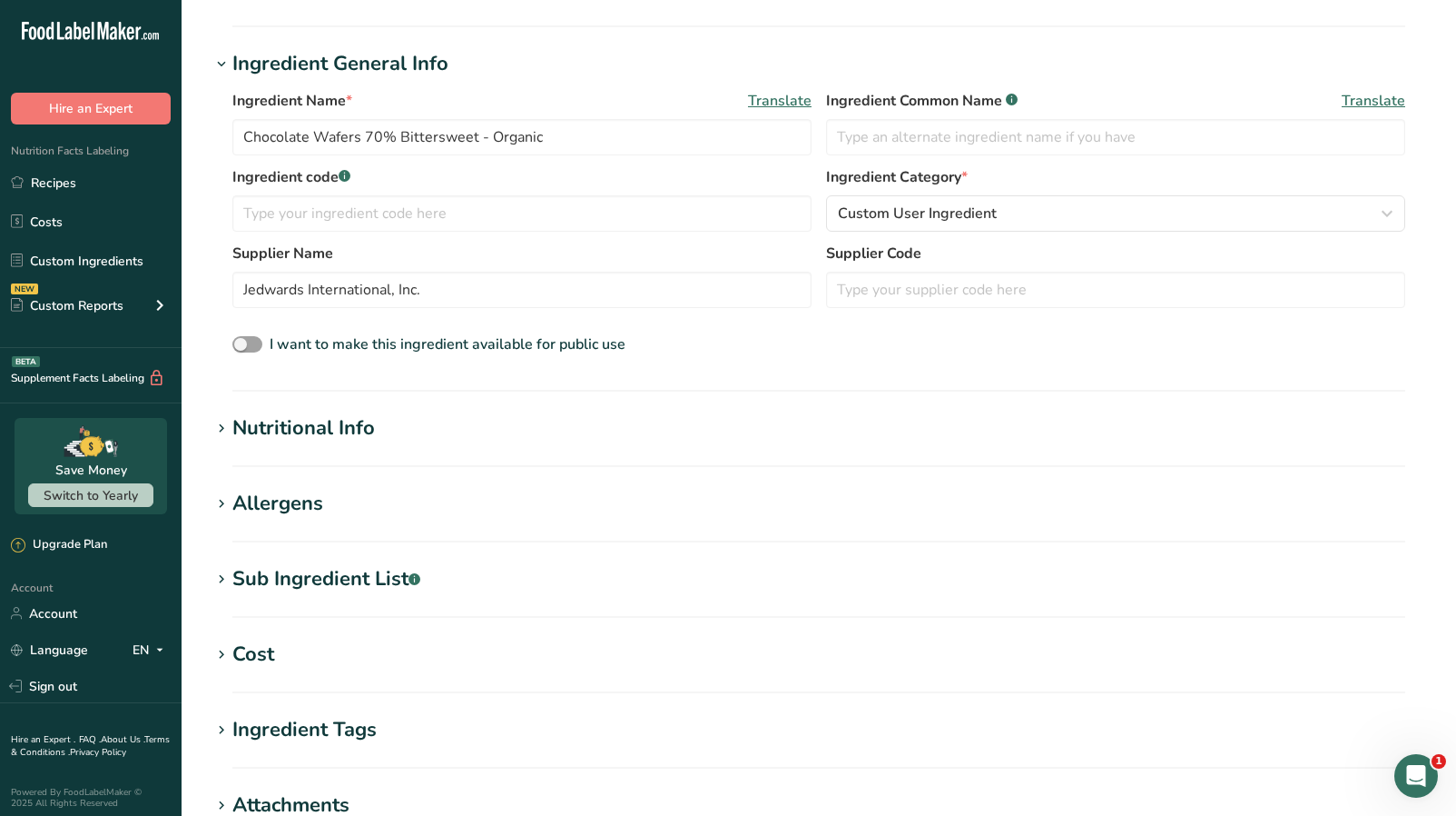
scroll to position [209, 0]
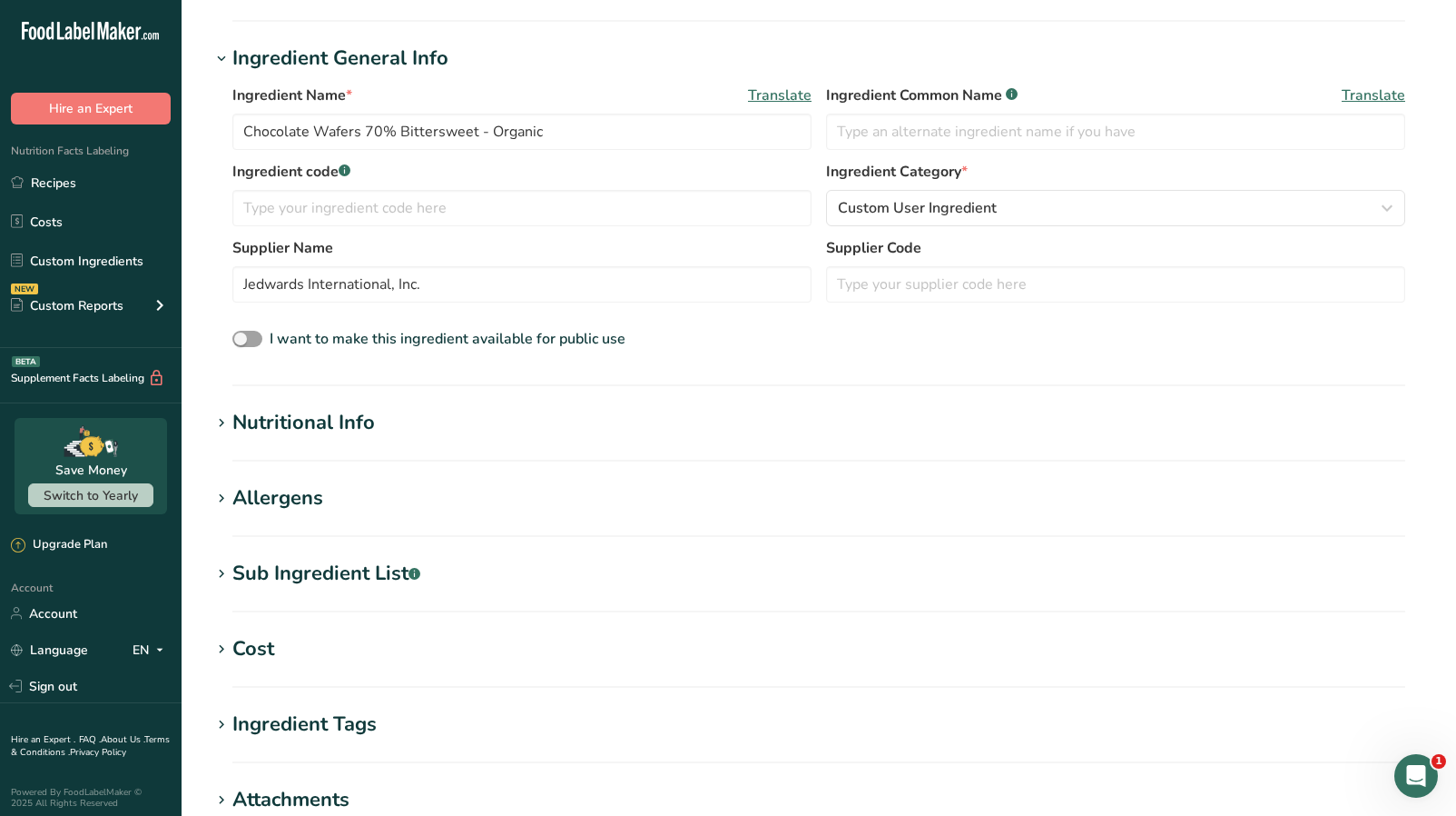
click at [341, 514] on section "Allergens Add any known allergens associated with your ingredient Soy Tree Nuts…" at bounding box center [818, 510] width 1217 height 54
click at [330, 493] on h1 "Allergens" at bounding box center [818, 498] width 1217 height 30
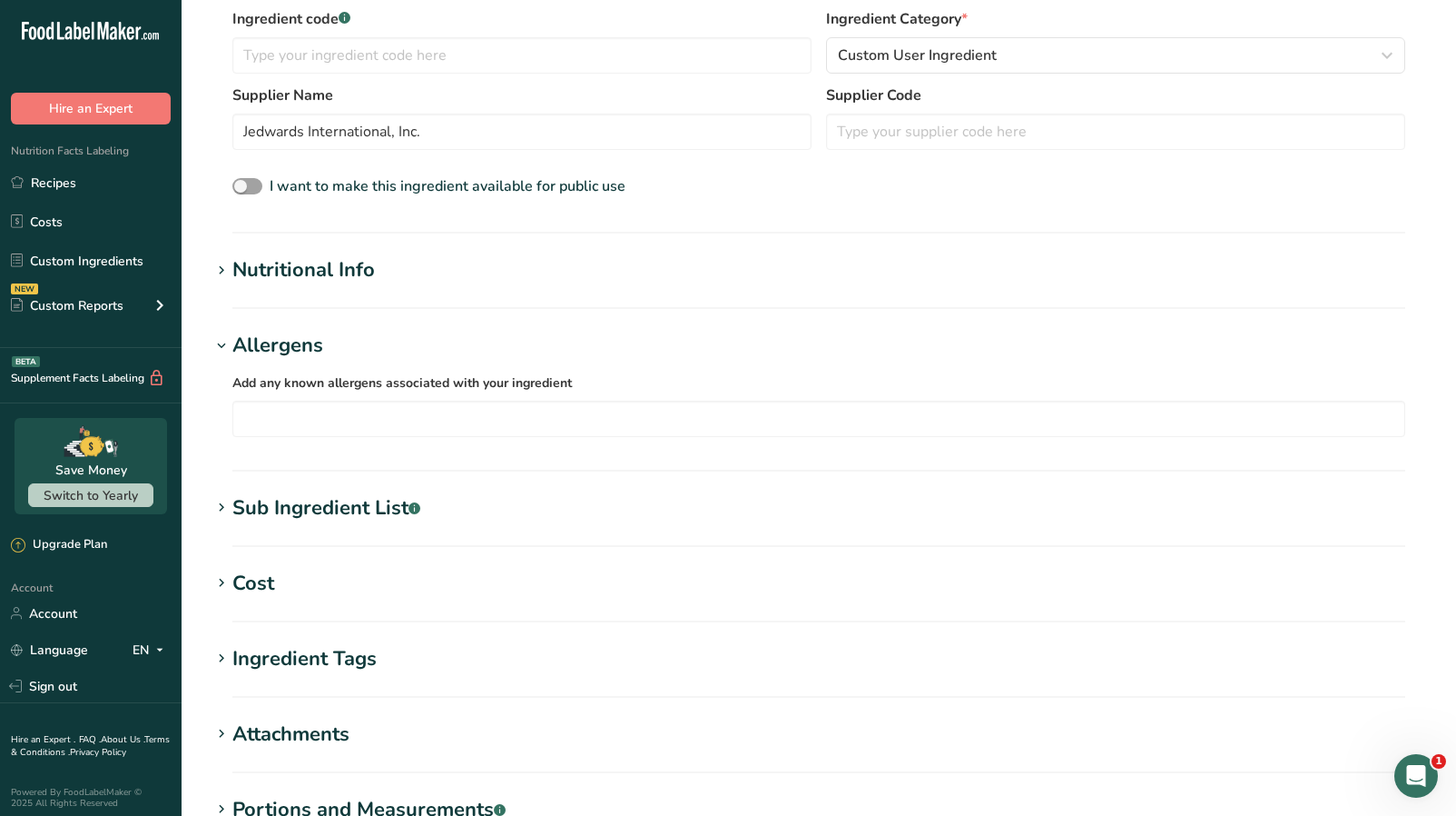
scroll to position [383, 0]
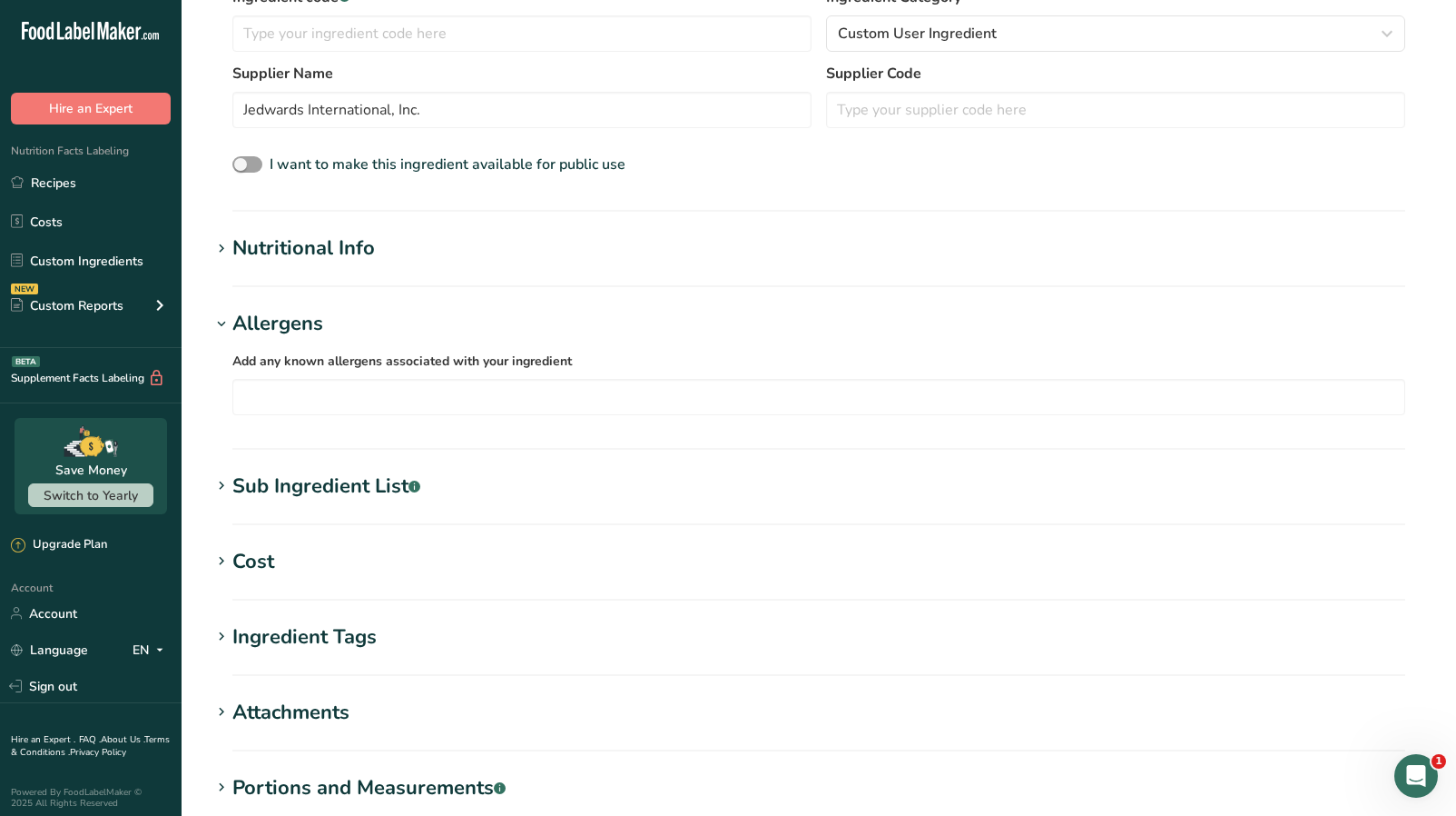
click at [409, 243] on h1 "Nutritional Info" at bounding box center [818, 249] width 1217 height 30
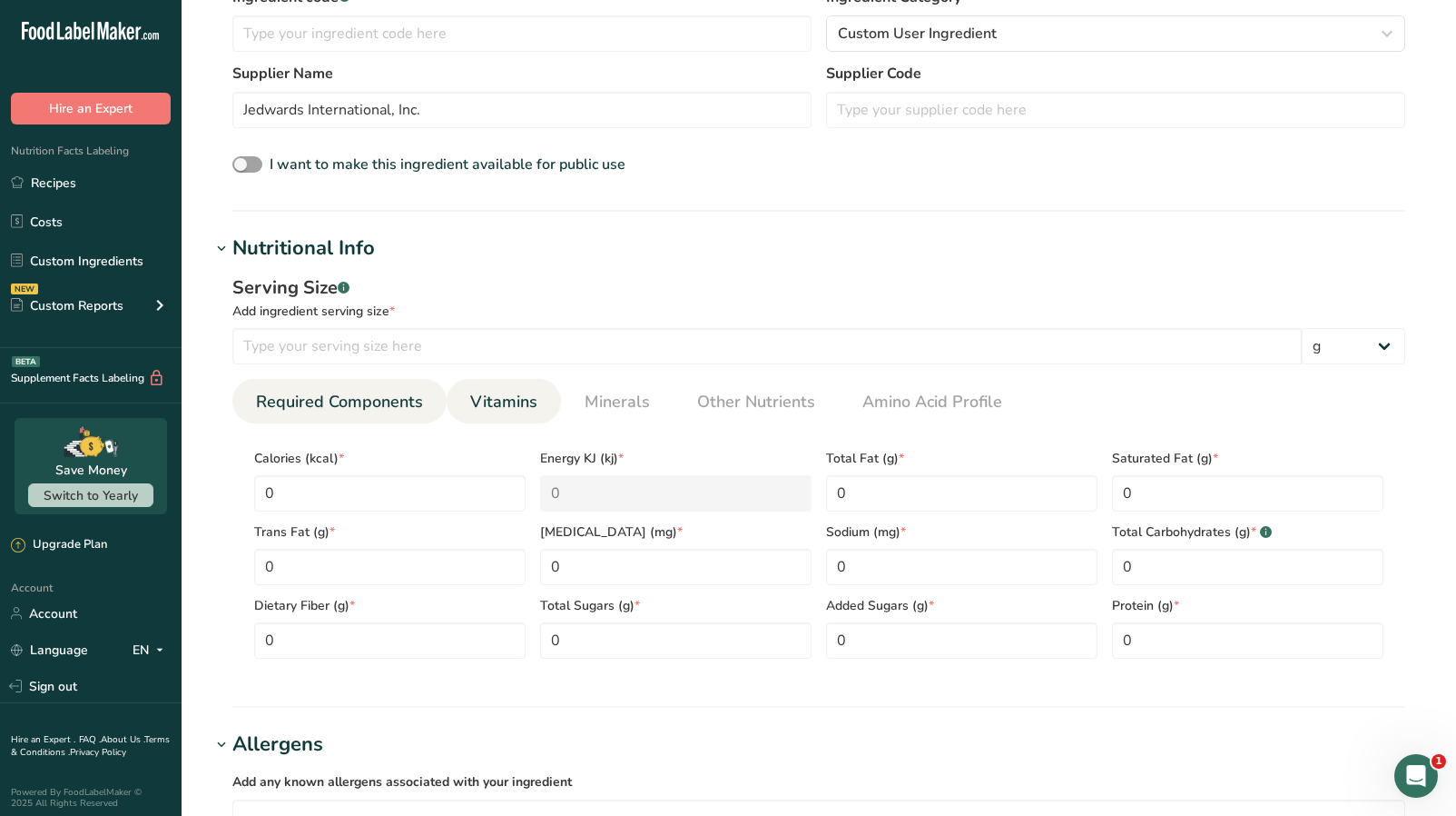
click at [497, 399] on span "Vitamins" at bounding box center [503, 402] width 67 height 24
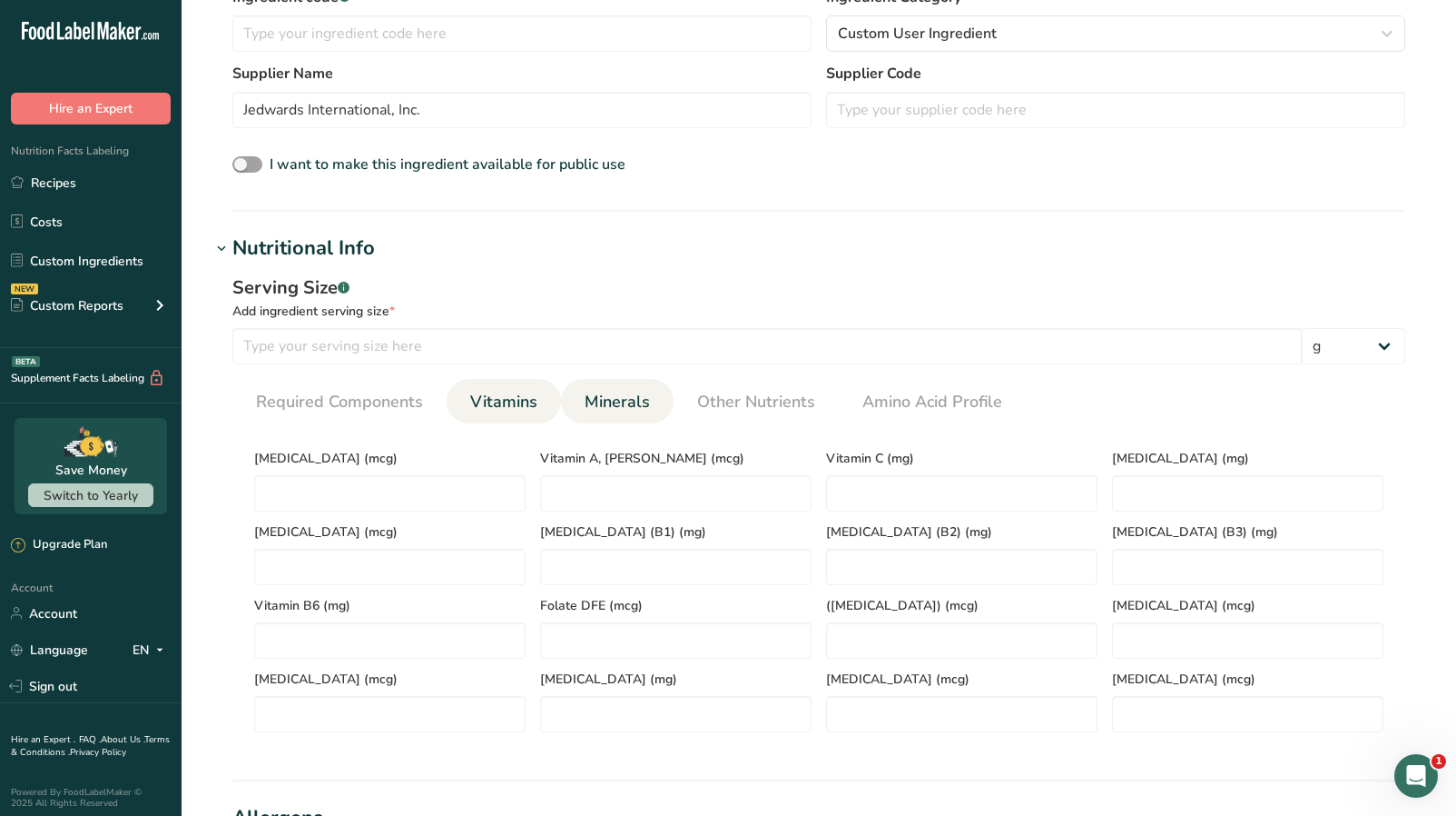
click at [577, 402] on link "Minerals" at bounding box center [617, 402] width 80 height 46
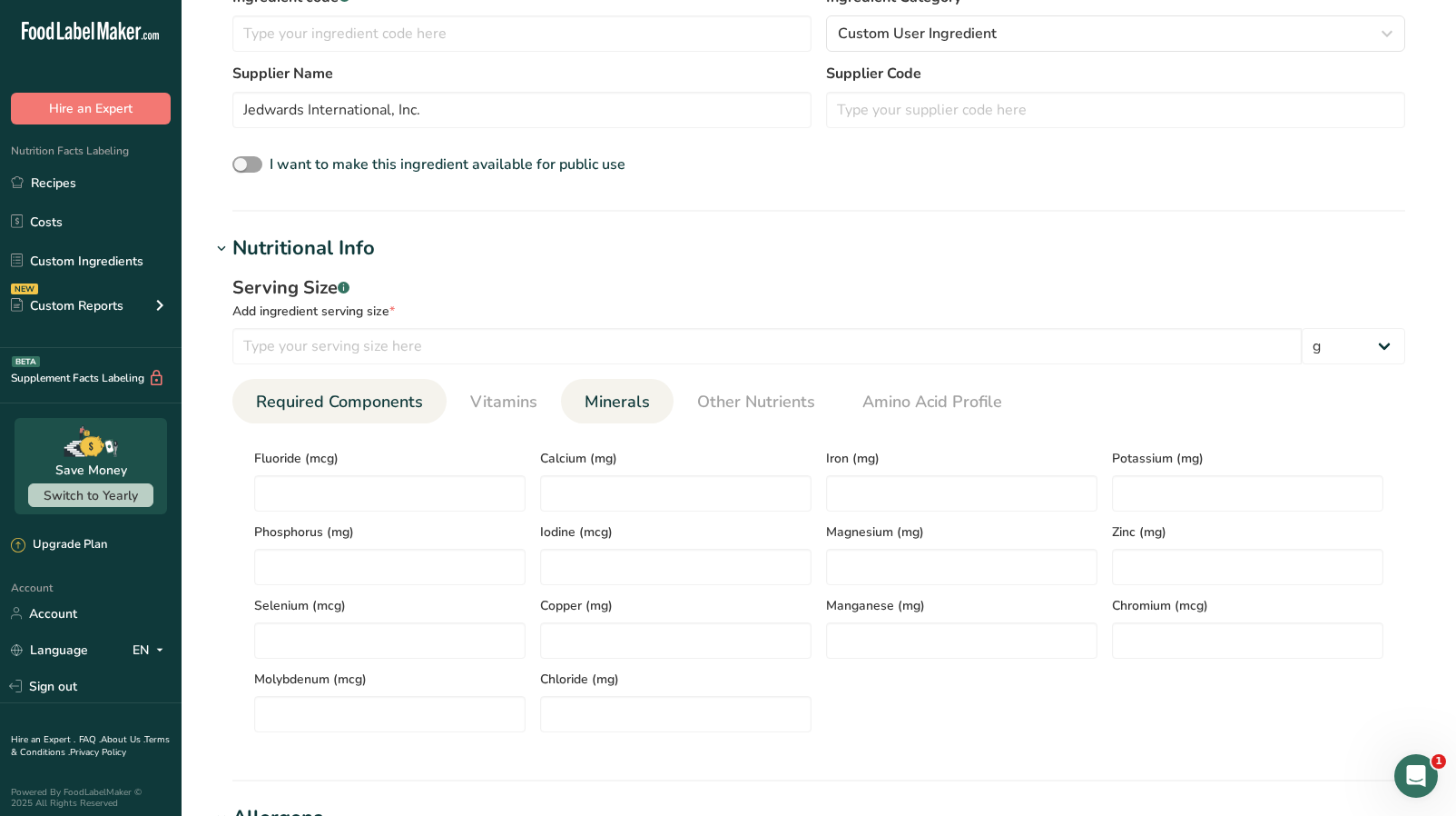
click at [348, 414] on link "Required Components" at bounding box center [339, 402] width 182 height 46
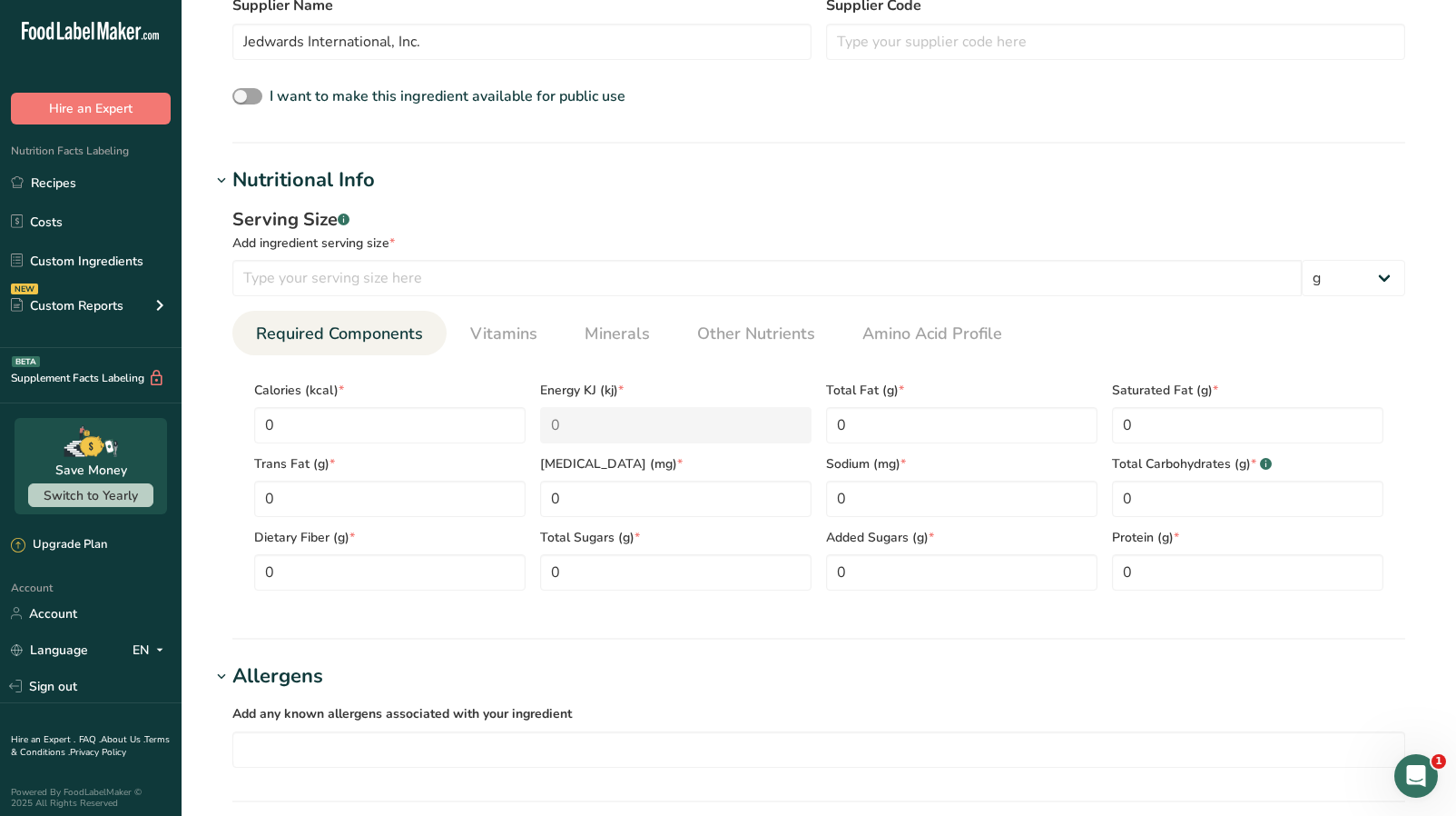
scroll to position [454, 0]
click at [603, 577] on Sugars "0" at bounding box center [676, 569] width 272 height 36
click at [520, 344] on link "Vitamins" at bounding box center [504, 331] width 82 height 46
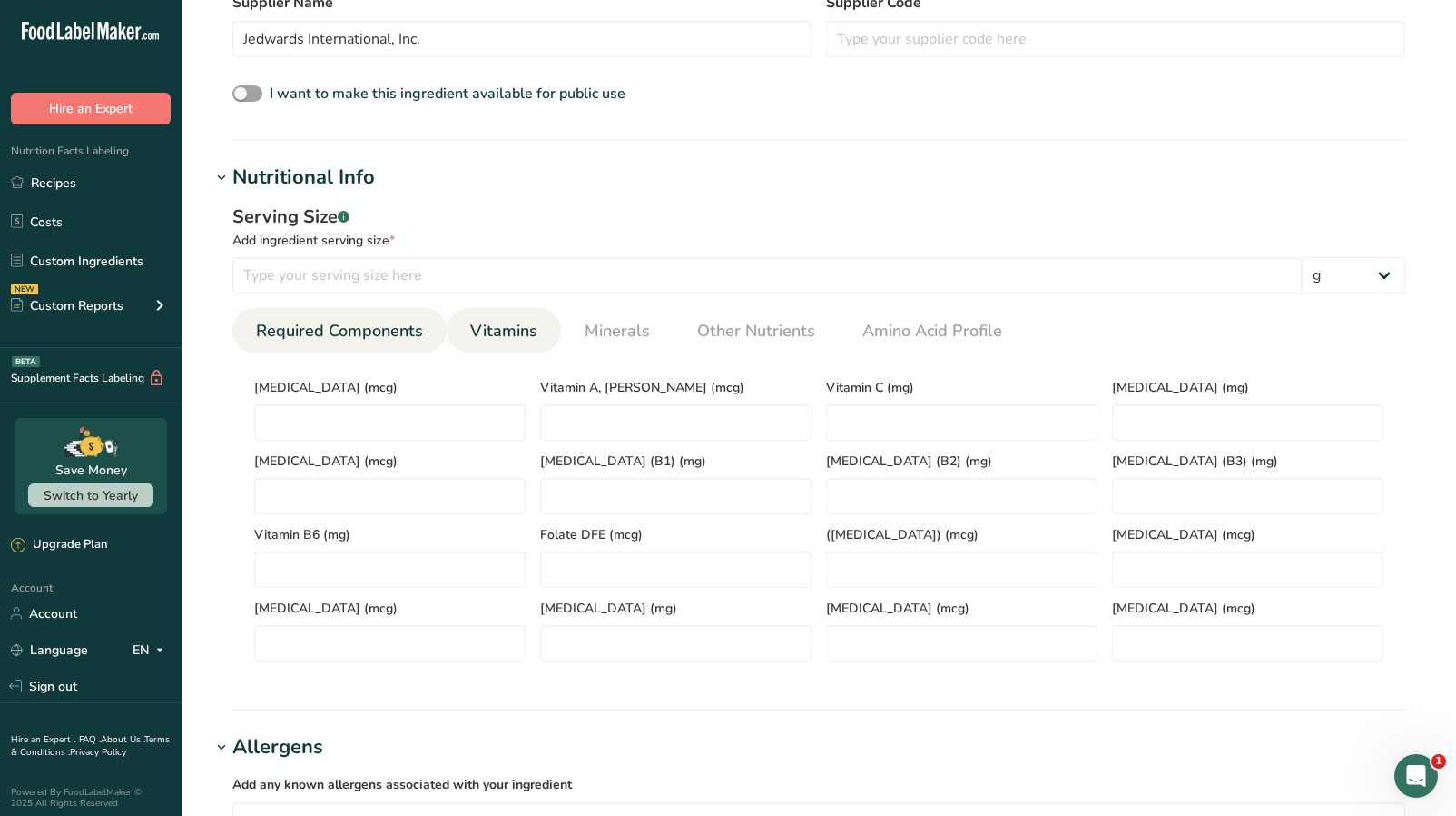
click at [405, 335] on span "Required Components" at bounding box center [339, 331] width 167 height 24
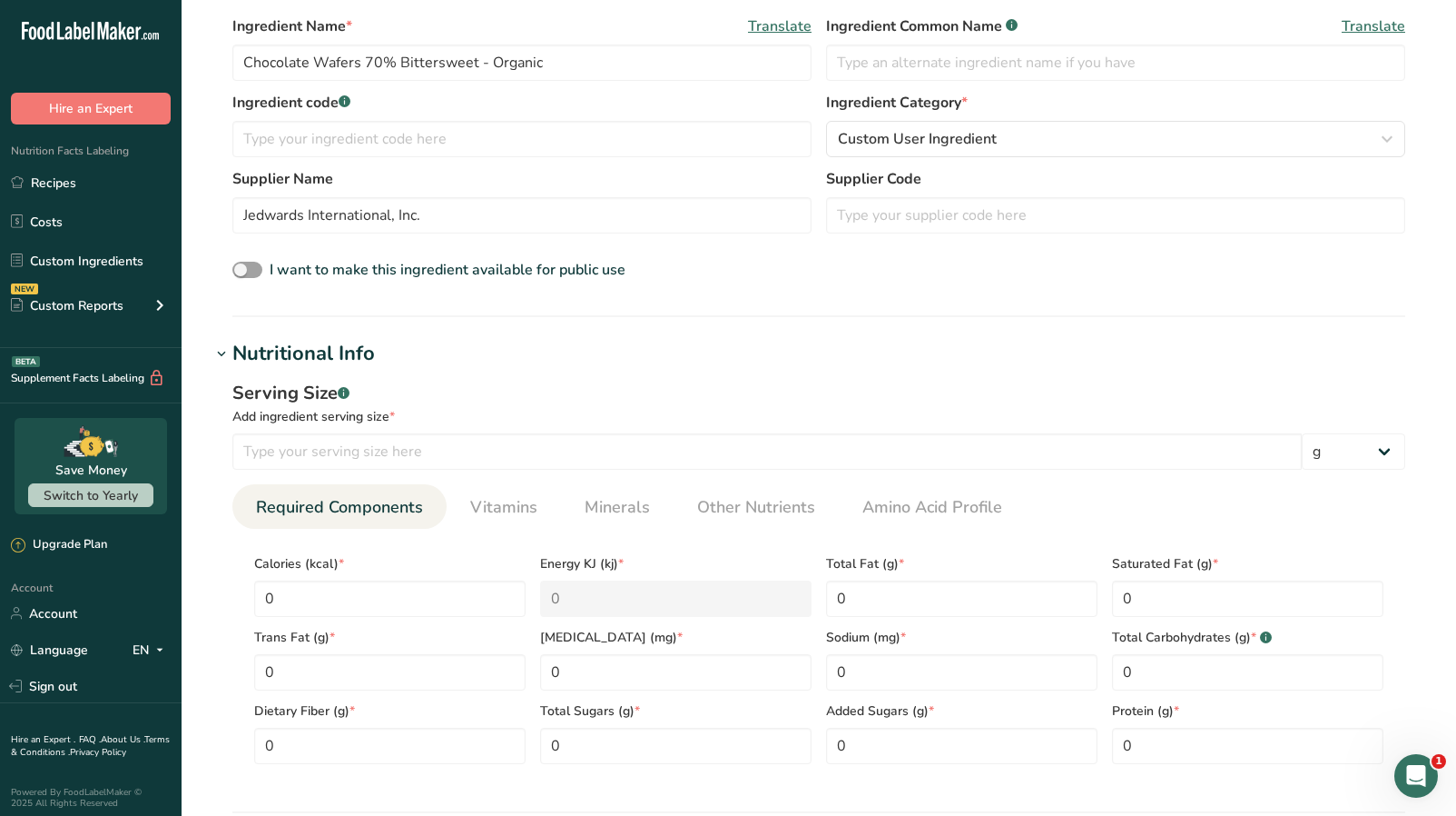
scroll to position [0, 0]
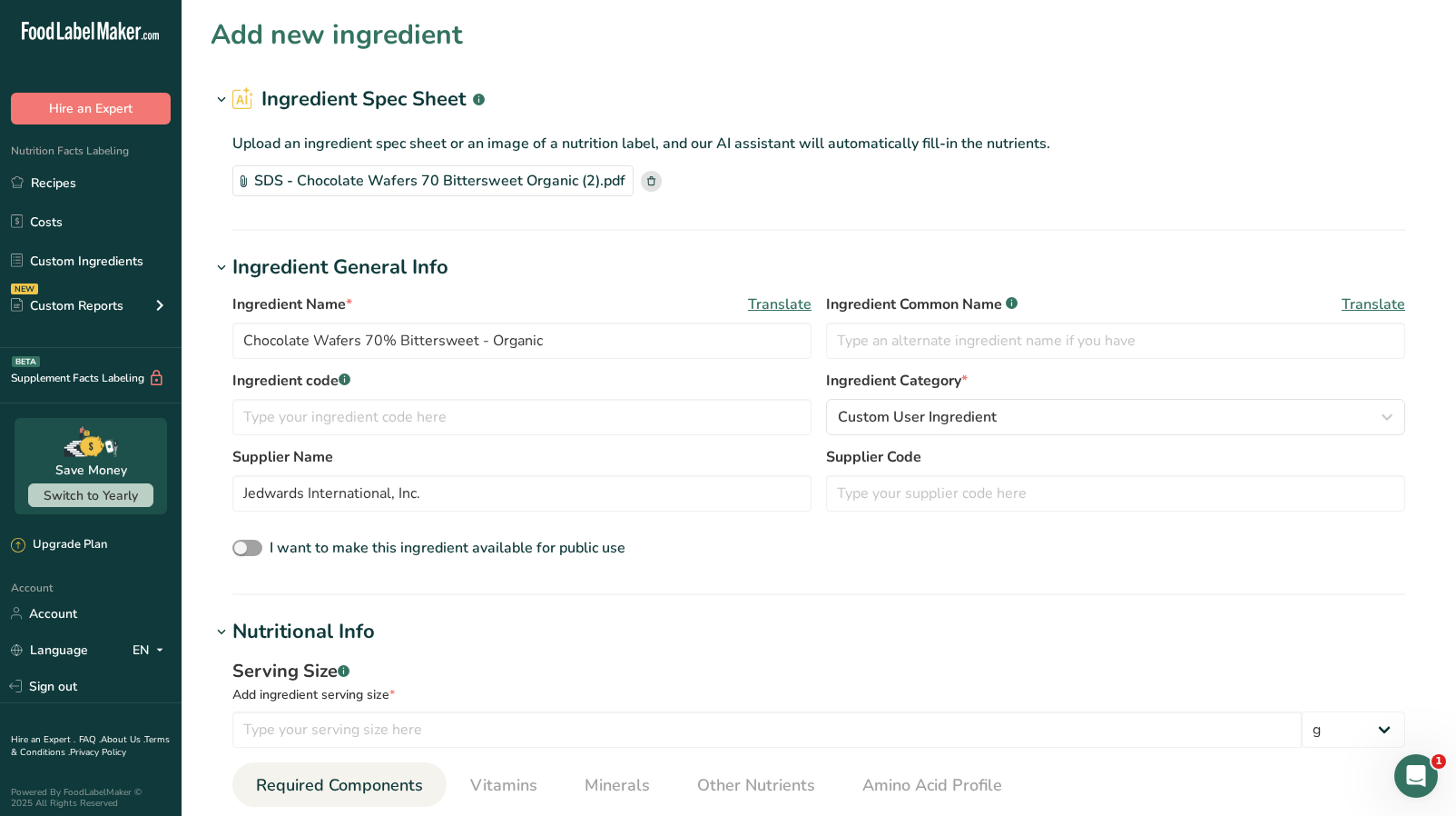
click at [580, 205] on div "Upload an ingredient spec sheet or an image of a nutrition label, and our AI as…" at bounding box center [818, 160] width 1217 height 93
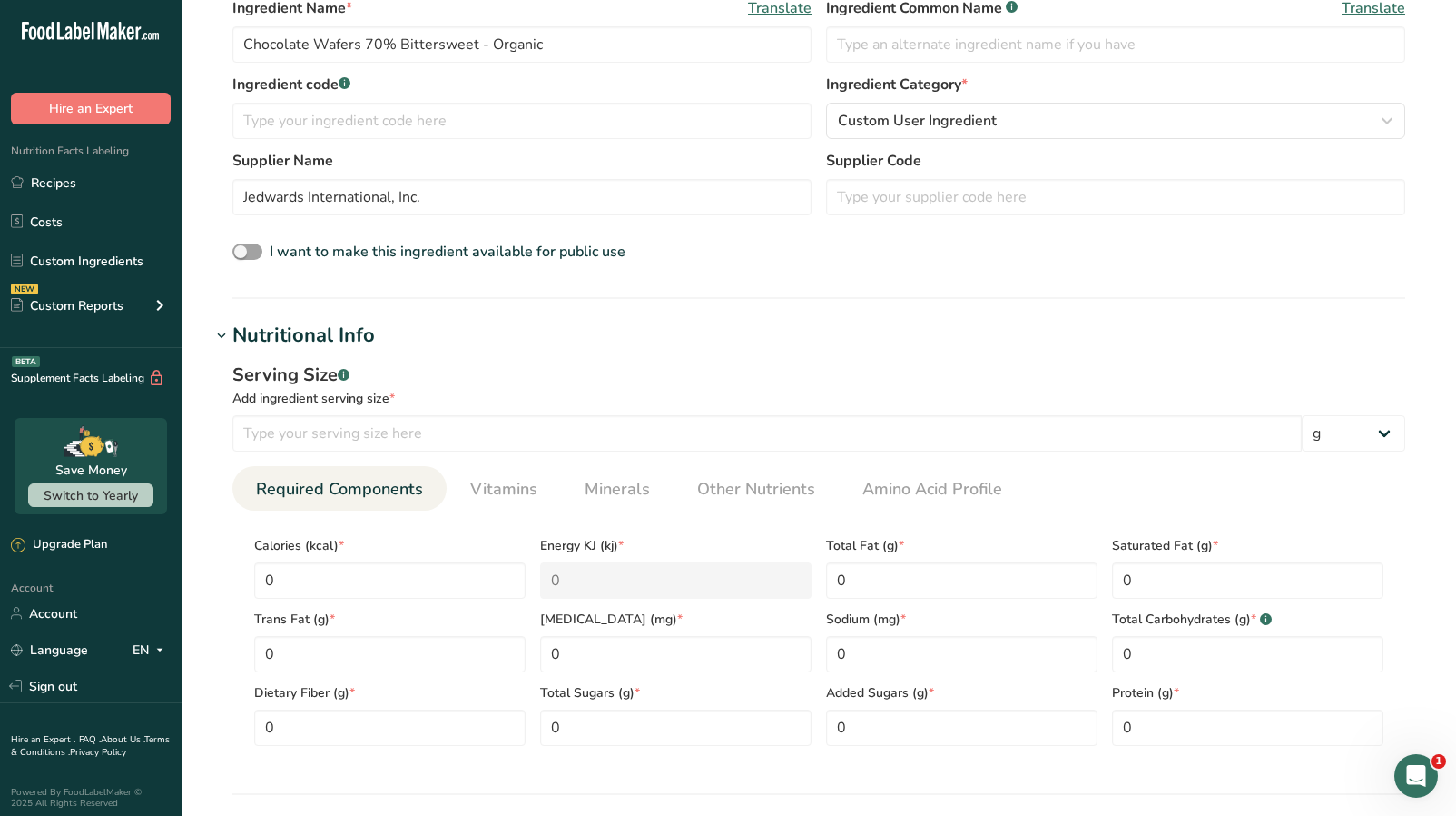
scroll to position [300, 0]
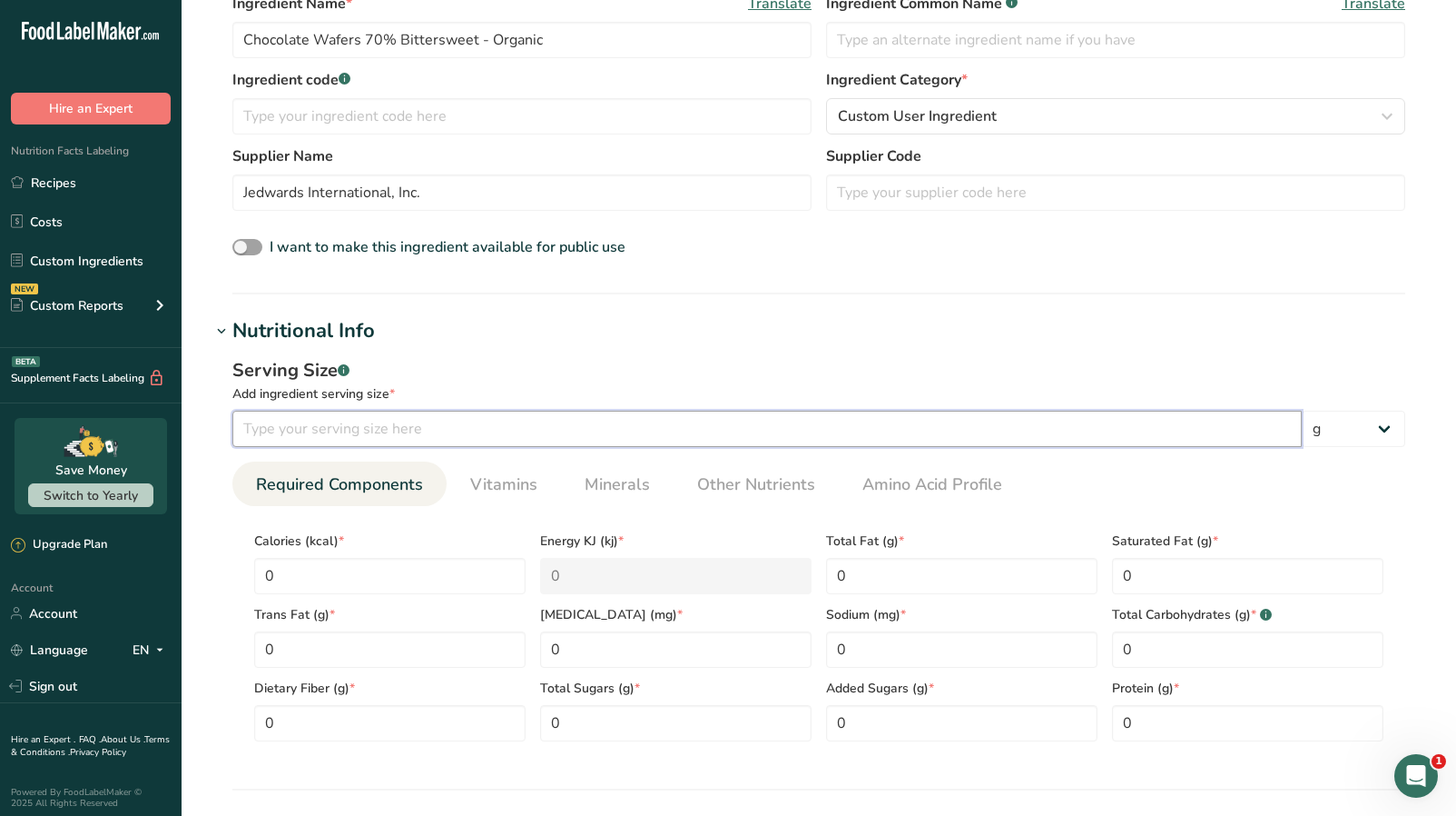
click at [438, 440] on input "number" at bounding box center [767, 428] width 1070 height 36
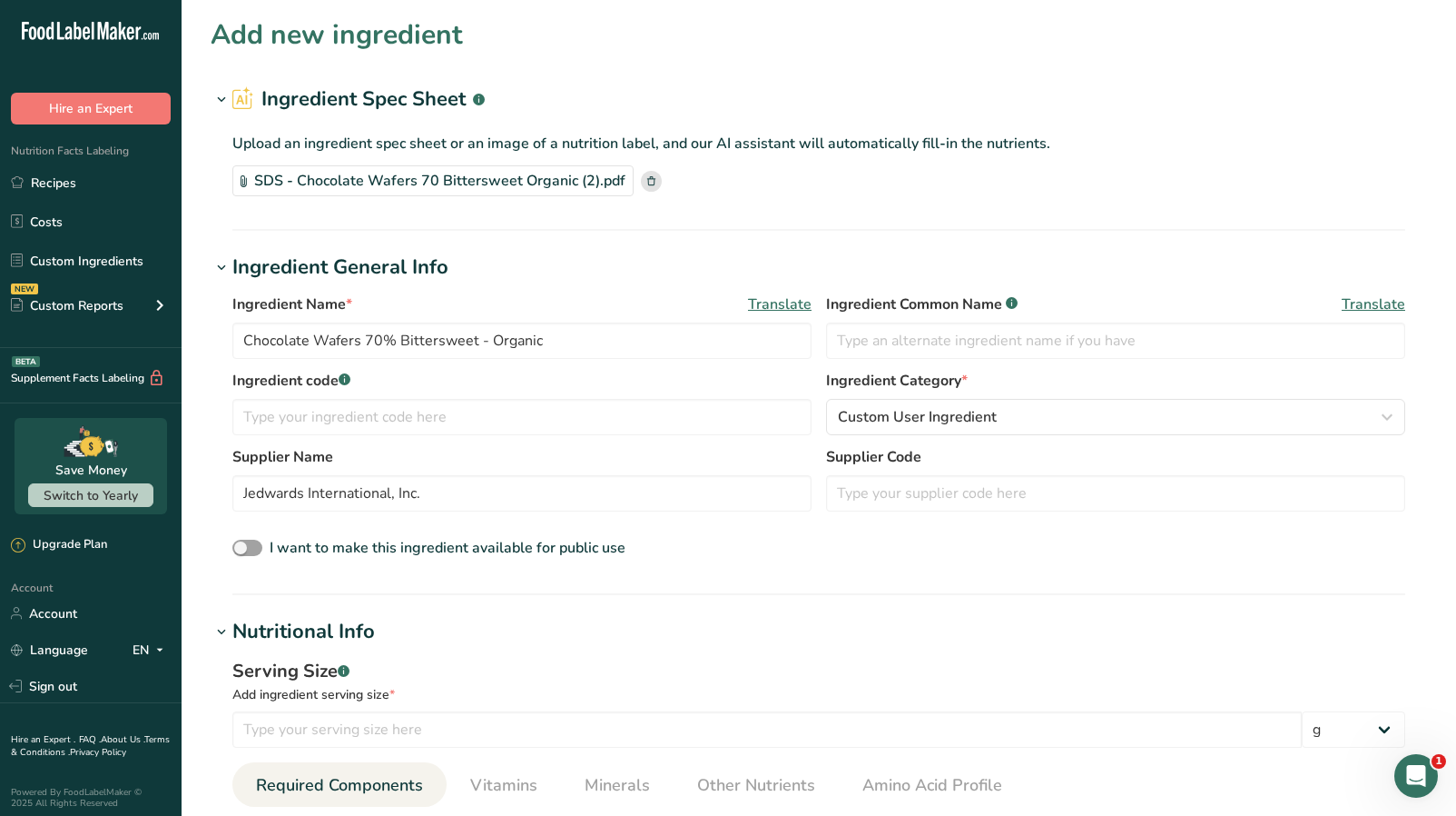
click at [646, 180] on rect at bounding box center [652, 181] width 21 height 21
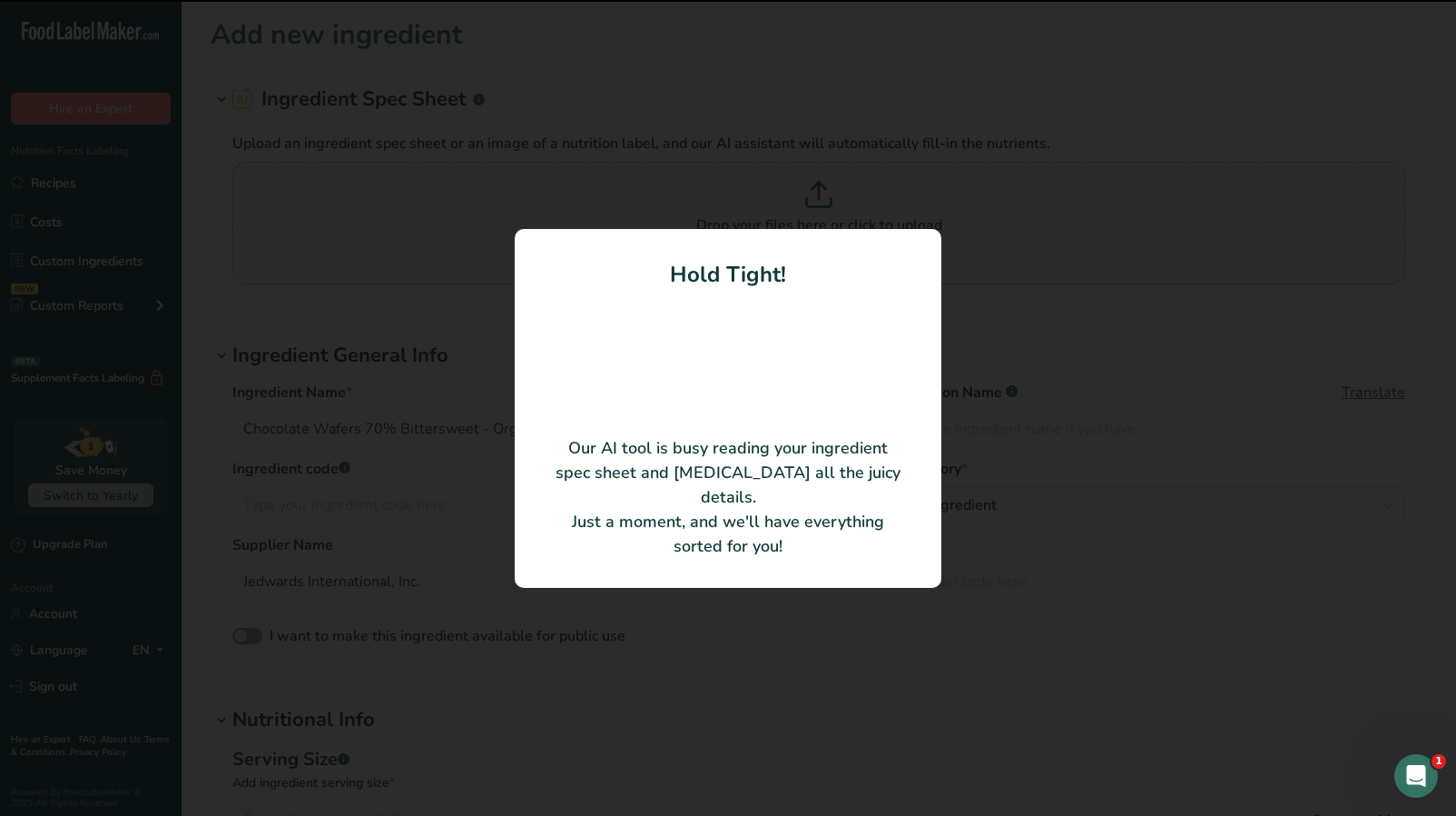
type input "G1010"
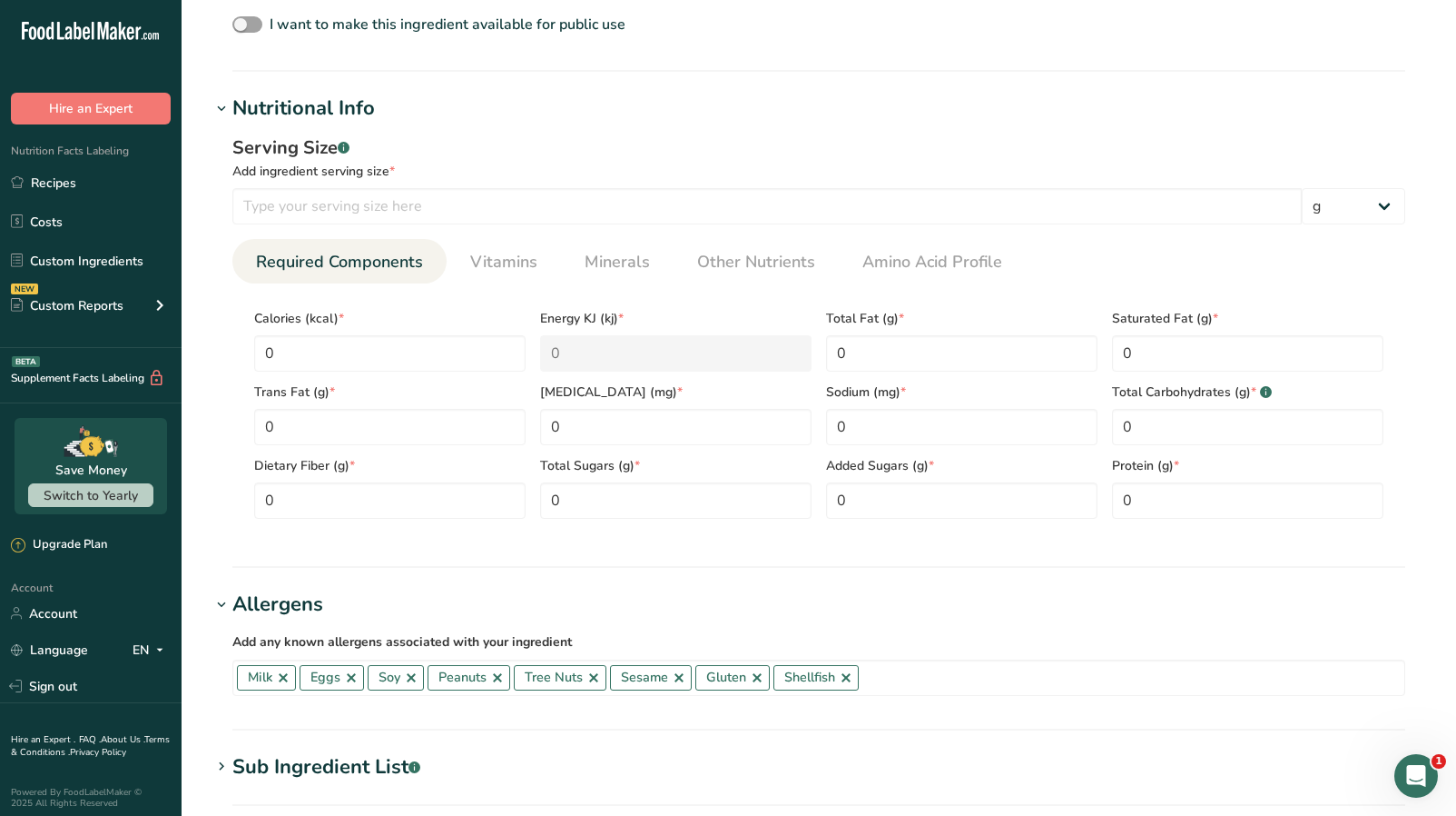
scroll to position [522, 0]
click at [596, 493] on Sugars "0" at bounding box center [676, 501] width 272 height 36
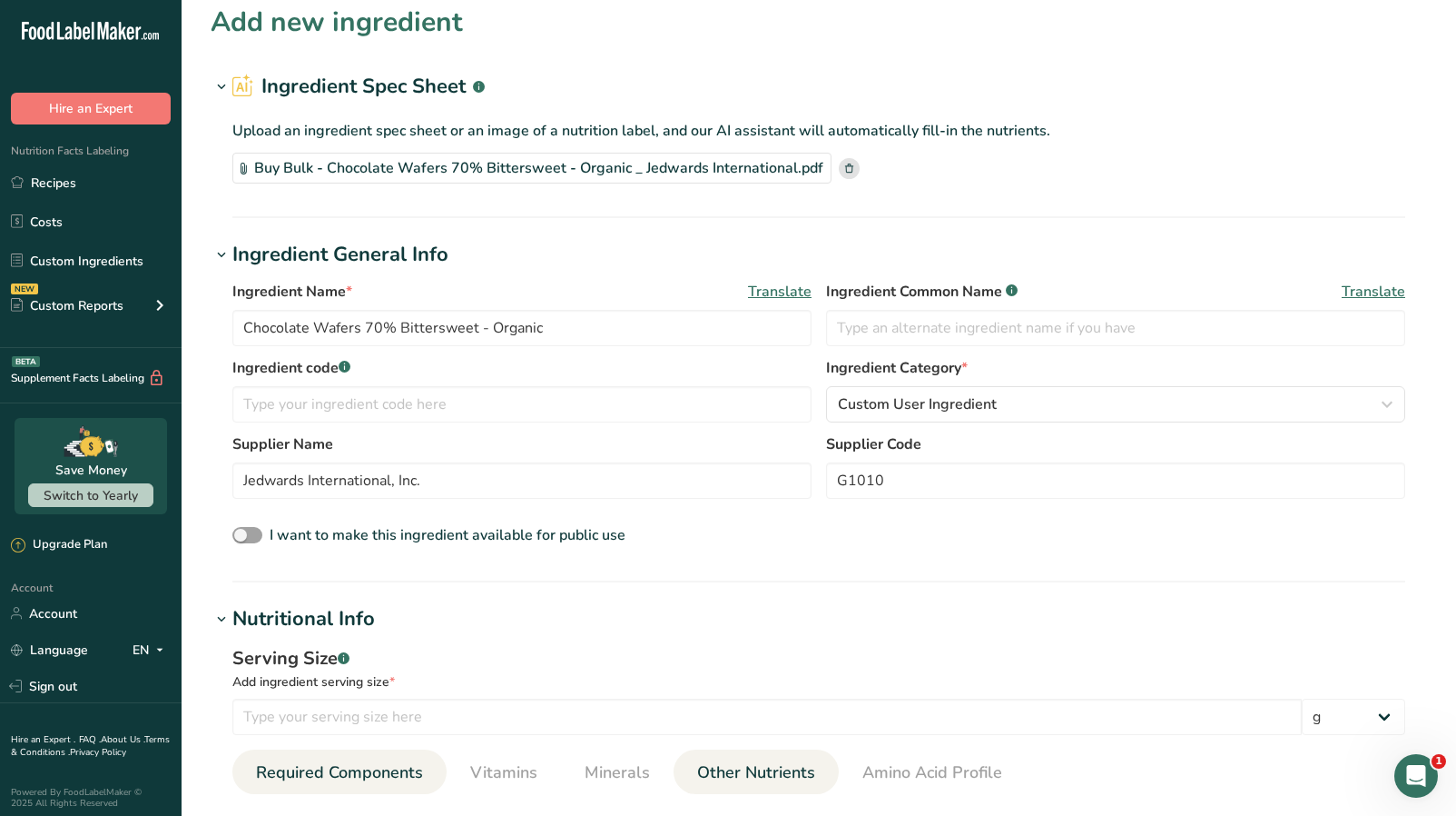
scroll to position [210, 0]
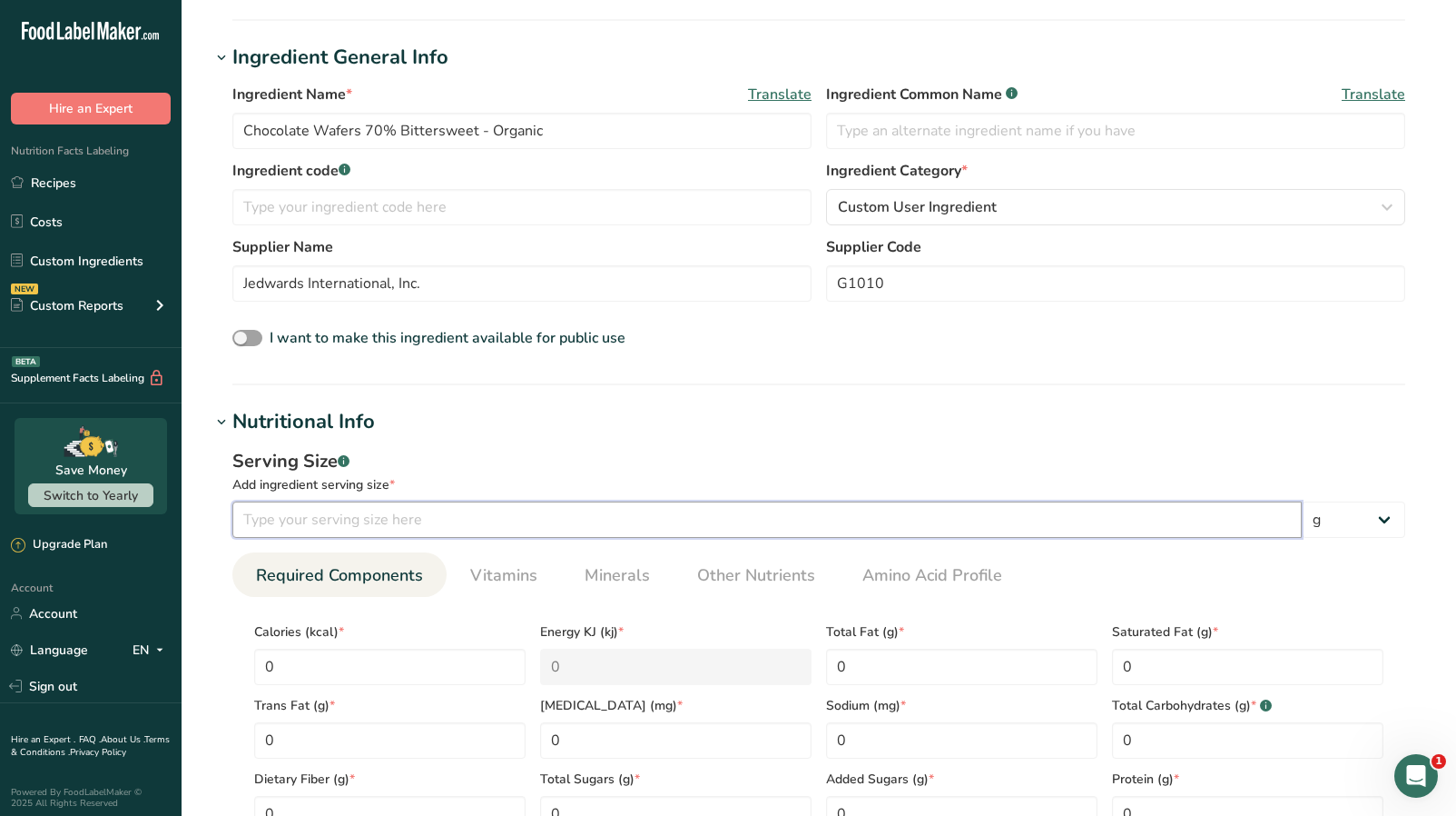
click at [499, 525] on input "number" at bounding box center [767, 519] width 1070 height 36
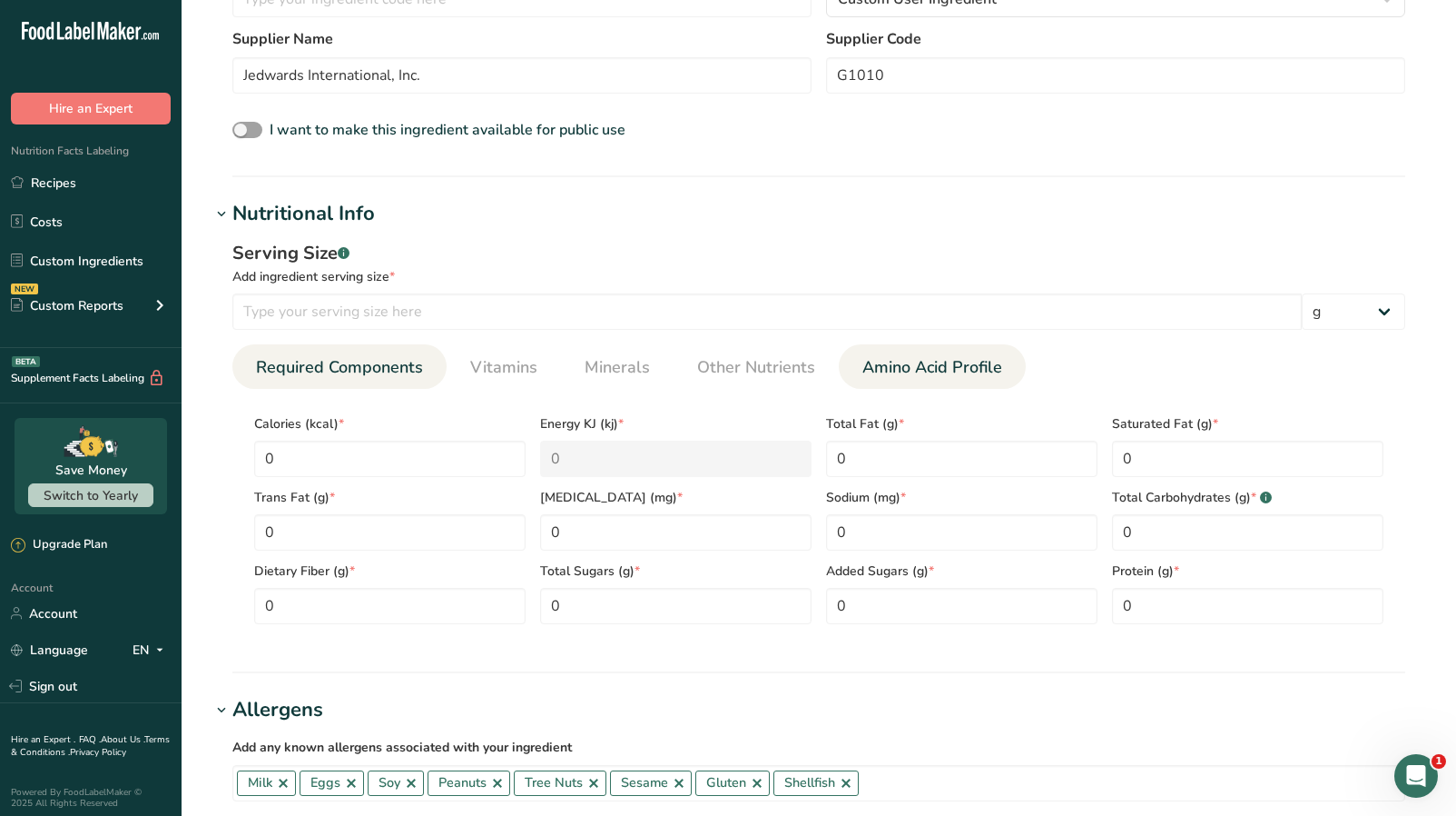
scroll to position [423, 0]
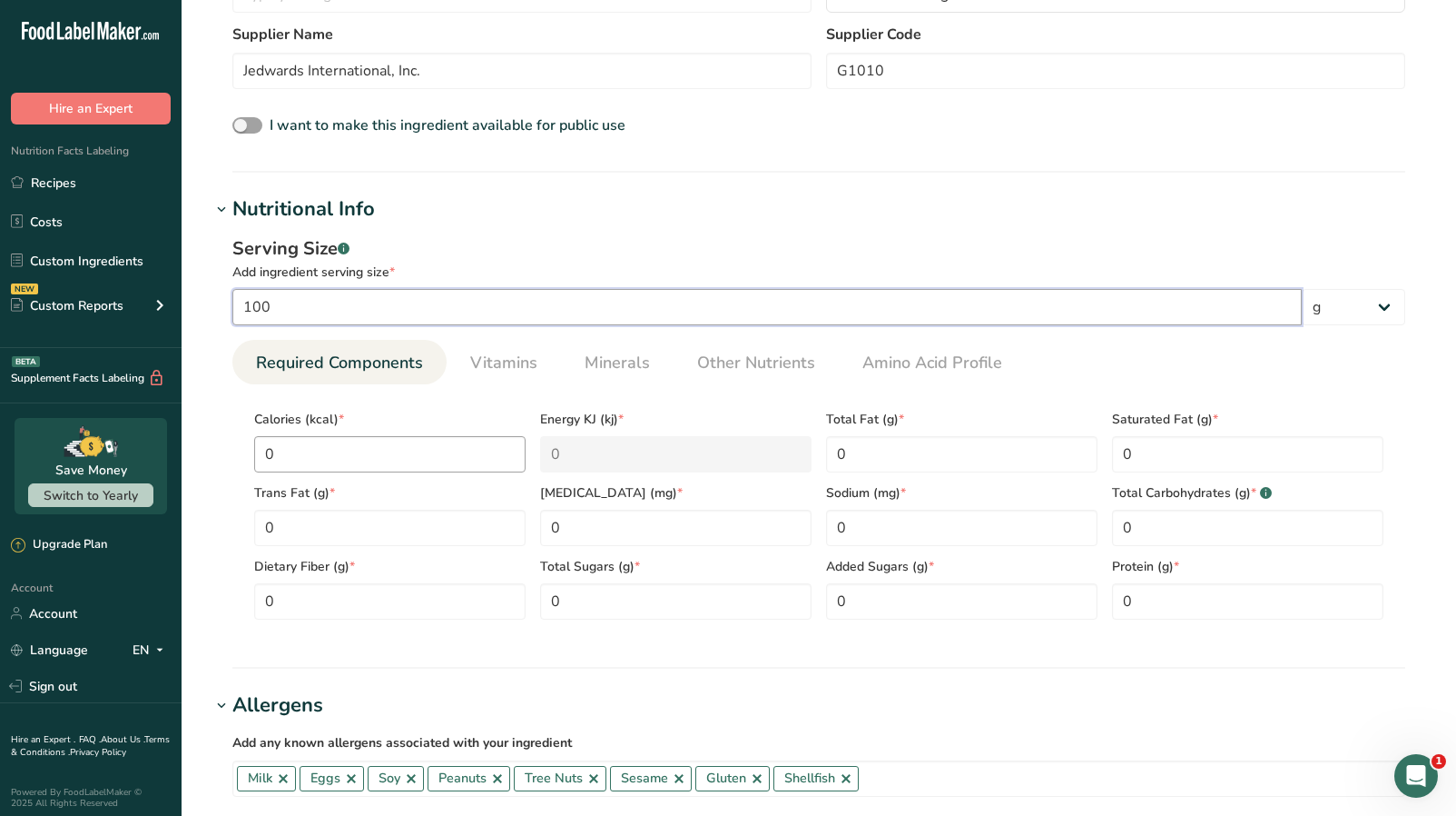
type input "100"
click at [379, 453] on input "0" at bounding box center [389, 453] width 272 height 36
type input "5"
type KJ "20.9"
type input "59"
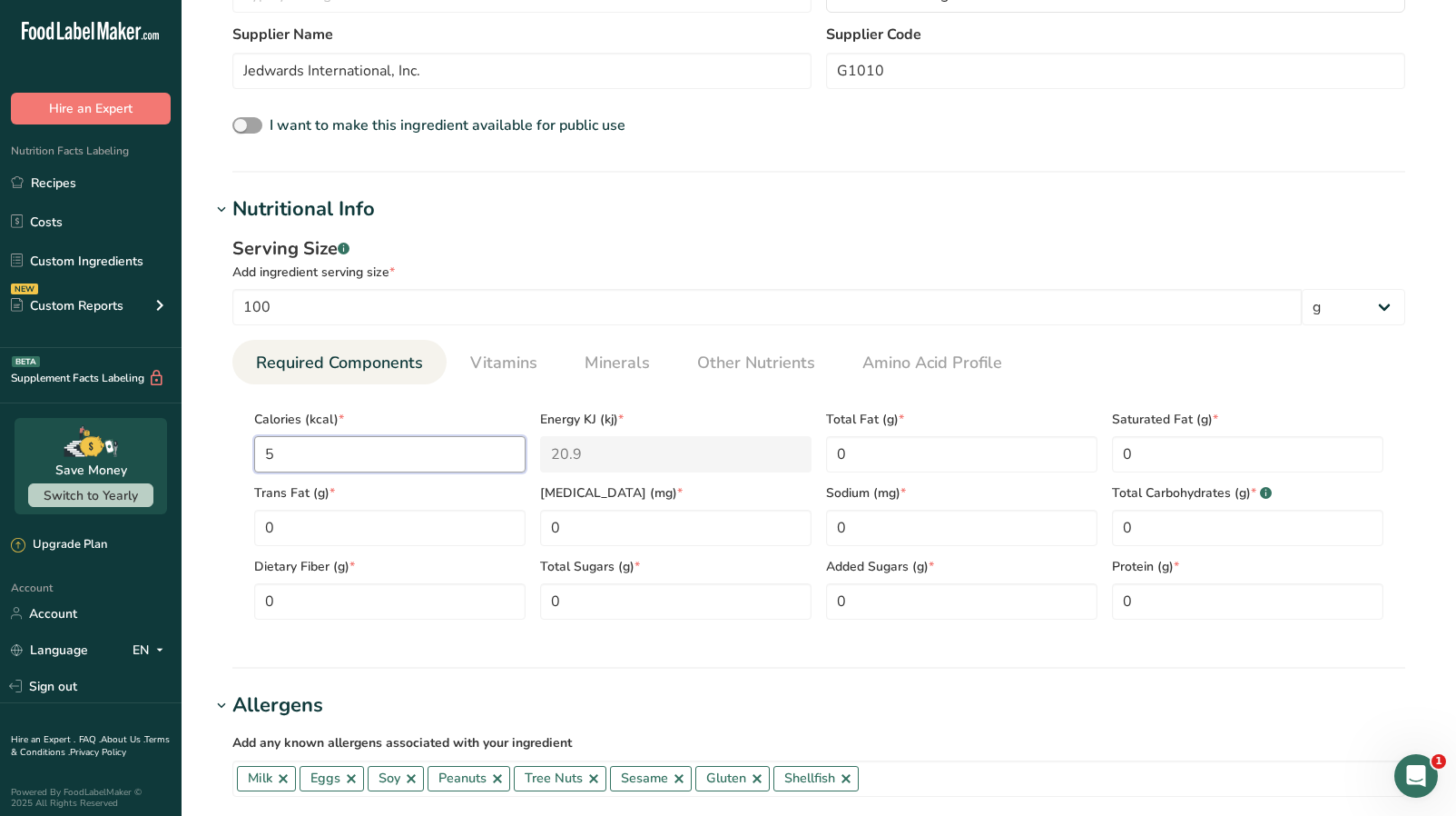
type KJ "246.9"
type input "598"
type KJ "2502"
type input "598"
click at [438, 529] on Fat "0" at bounding box center [389, 528] width 272 height 36
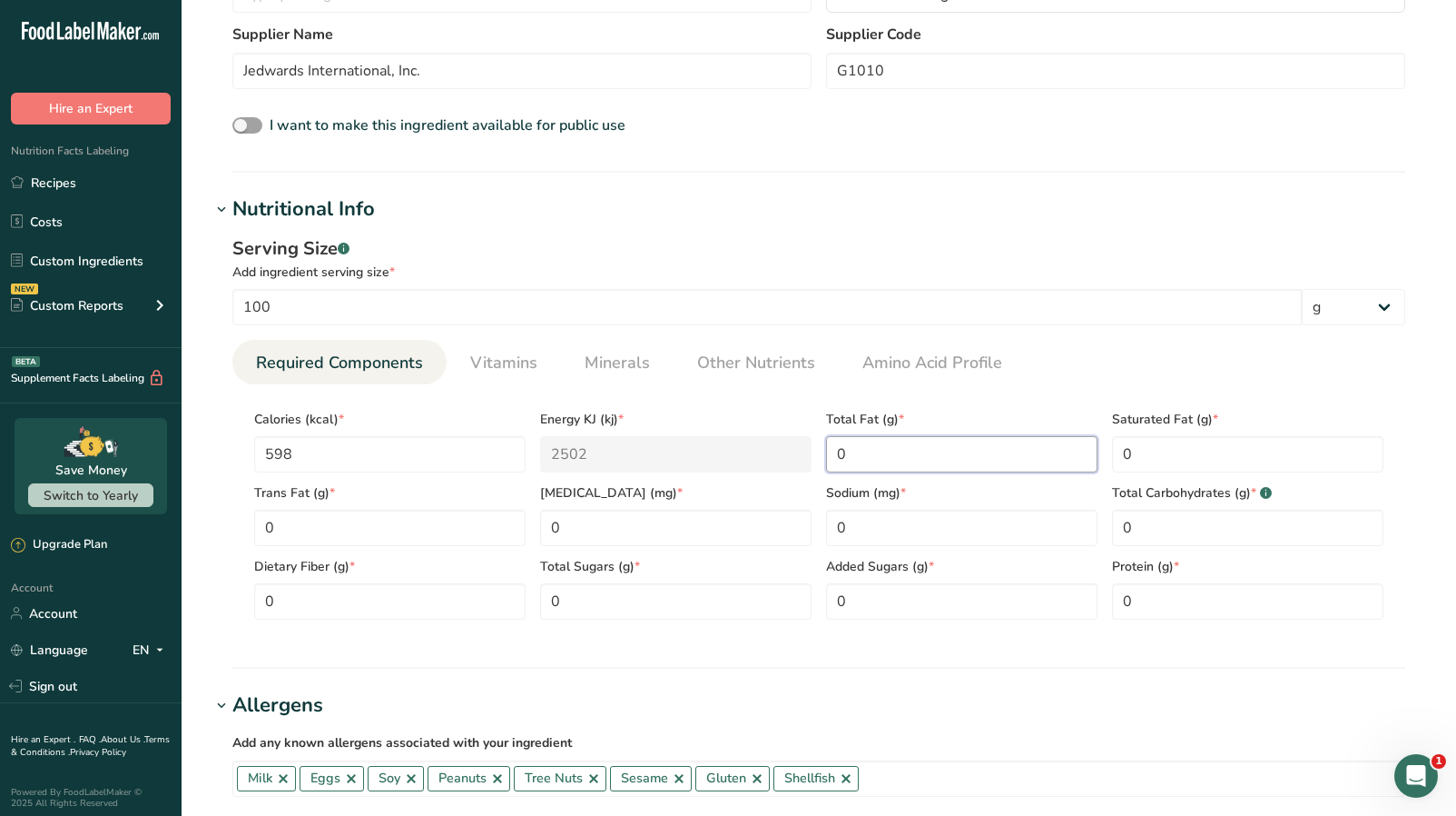
click at [920, 462] on Fat "0" at bounding box center [961, 453] width 272 height 36
type Fat "42.6"
click at [1252, 453] on Fat "0" at bounding box center [1247, 453] width 272 height 36
type Fat "24.5"
click at [393, 522] on Fat "0" at bounding box center [389, 528] width 272 height 36
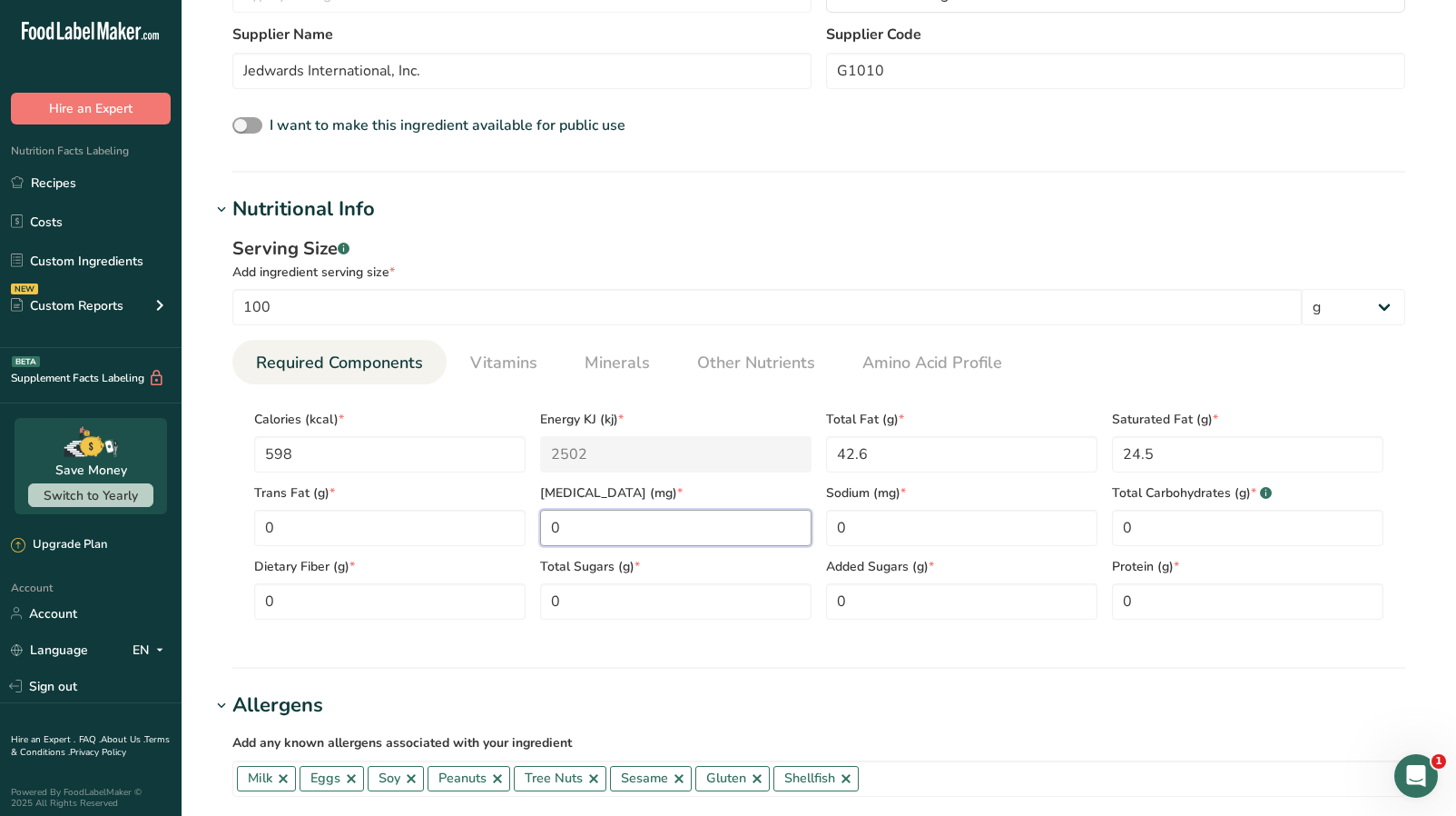
click at [593, 541] on input "0" at bounding box center [676, 528] width 272 height 36
type input "0"
click at [941, 525] on input "0" at bounding box center [961, 528] width 272 height 36
type input "20"
click at [1209, 534] on Carbohydrates "0" at bounding box center [1247, 528] width 272 height 36
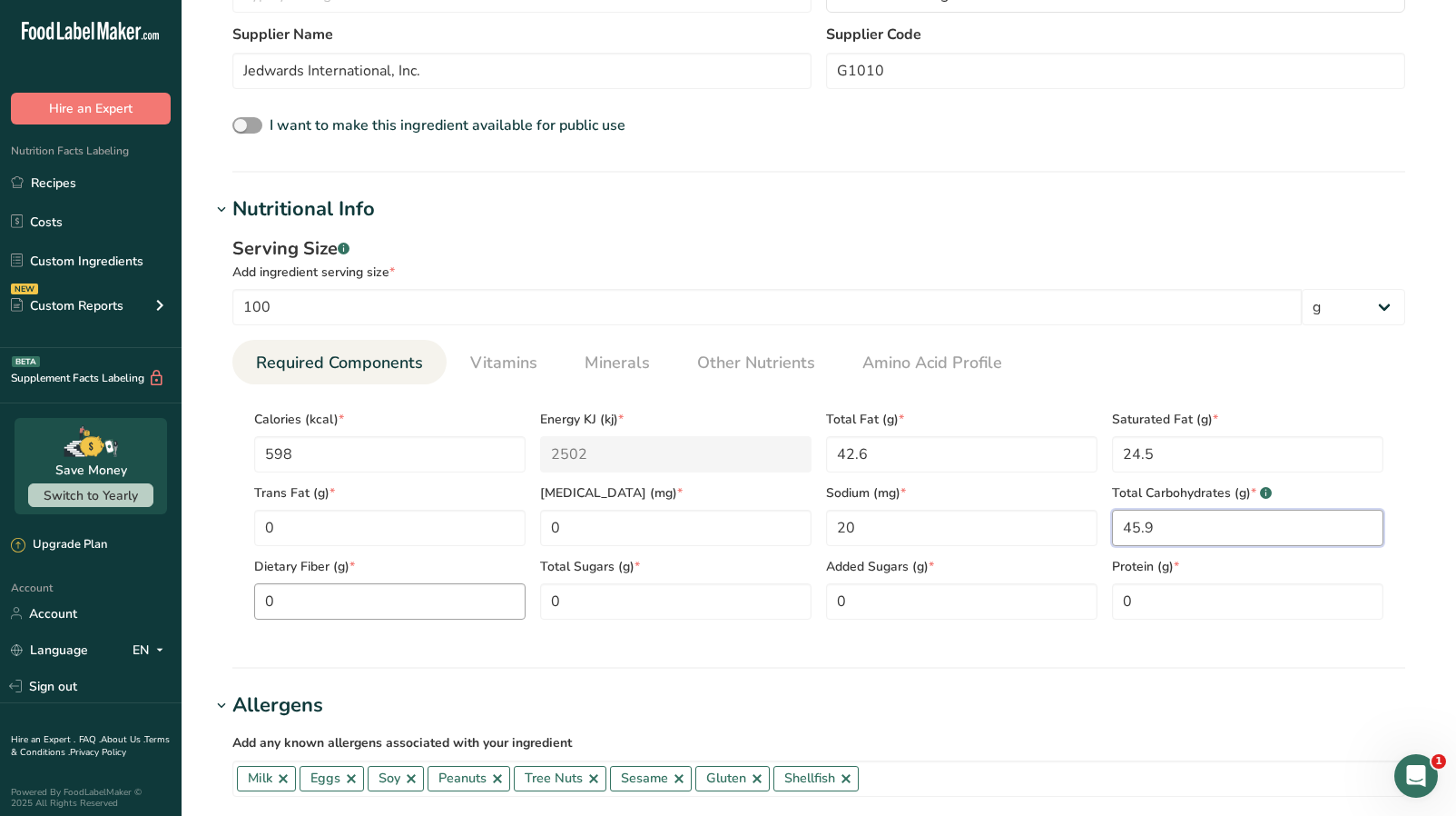
type Carbohydrates "45.9"
click at [405, 597] on Fiber "0" at bounding box center [389, 601] width 272 height 36
type Fiber "10.9"
click at [603, 602] on Sugars "0" at bounding box center [676, 601] width 272 height 36
type Sugars "24.4"
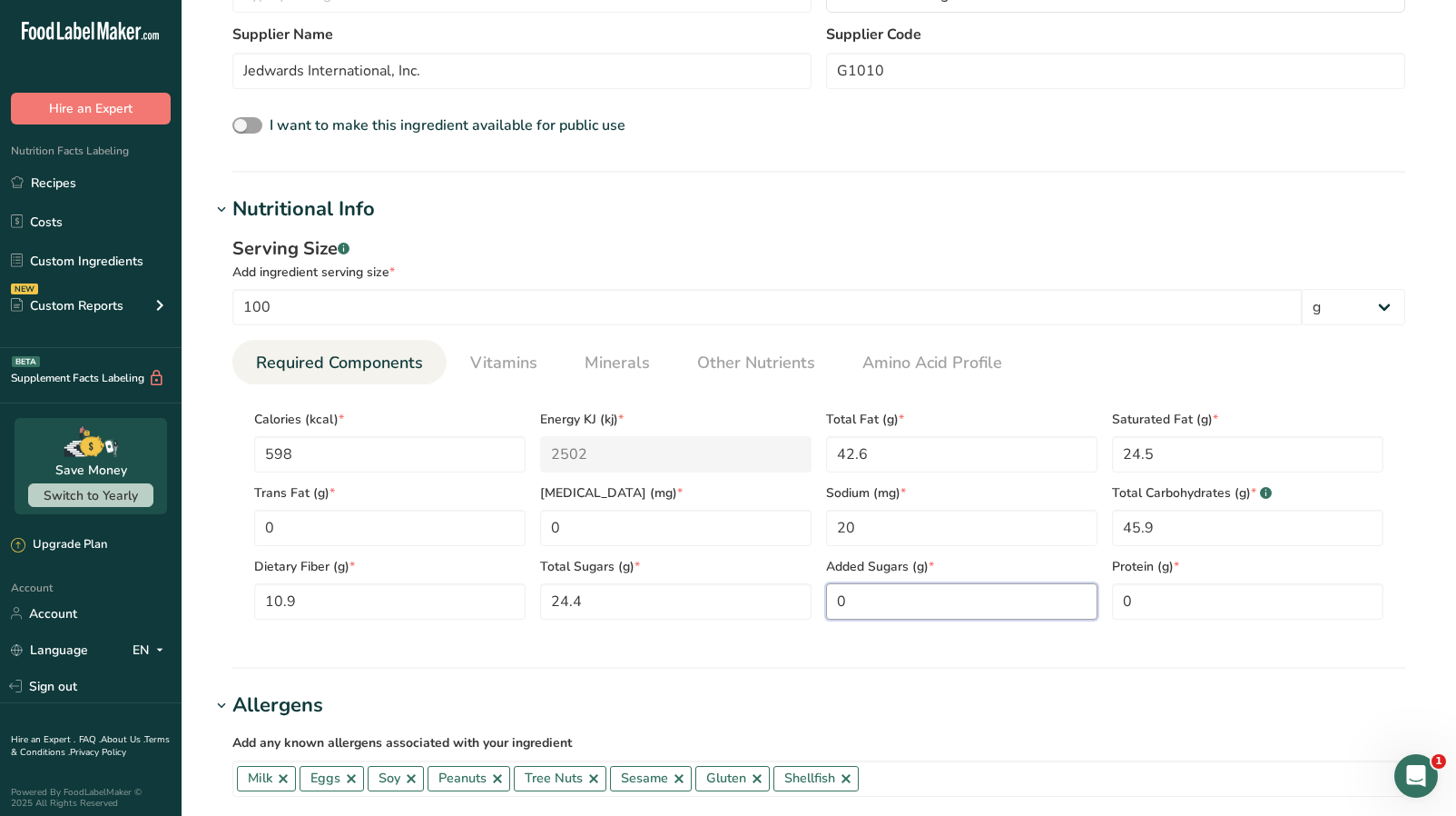
click at [877, 606] on Sugars "0" at bounding box center [961, 601] width 272 height 36
type Sugars "24.4"
click at [1190, 596] on input "0" at bounding box center [1247, 601] width 272 height 36
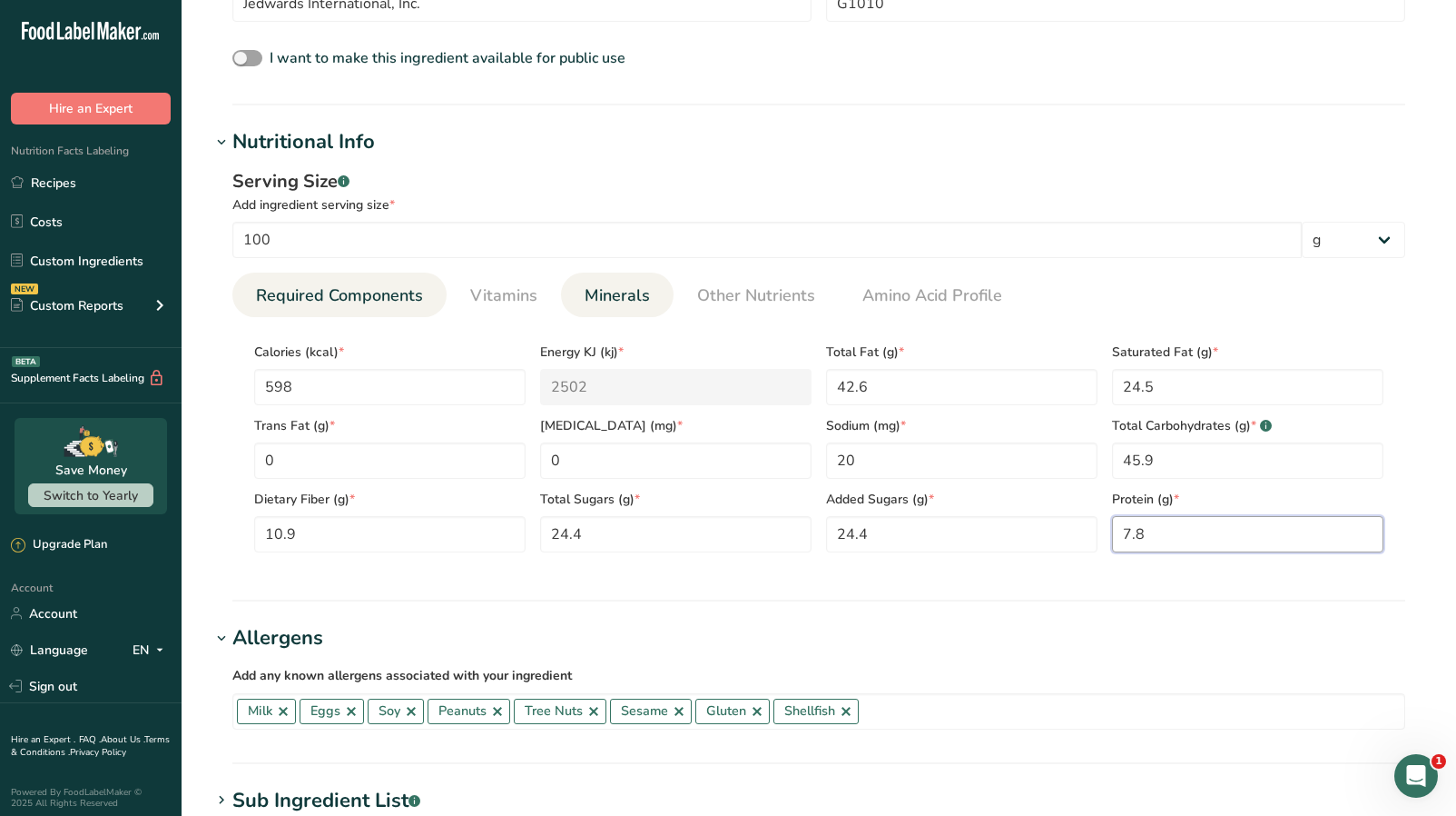
scroll to position [504, 0]
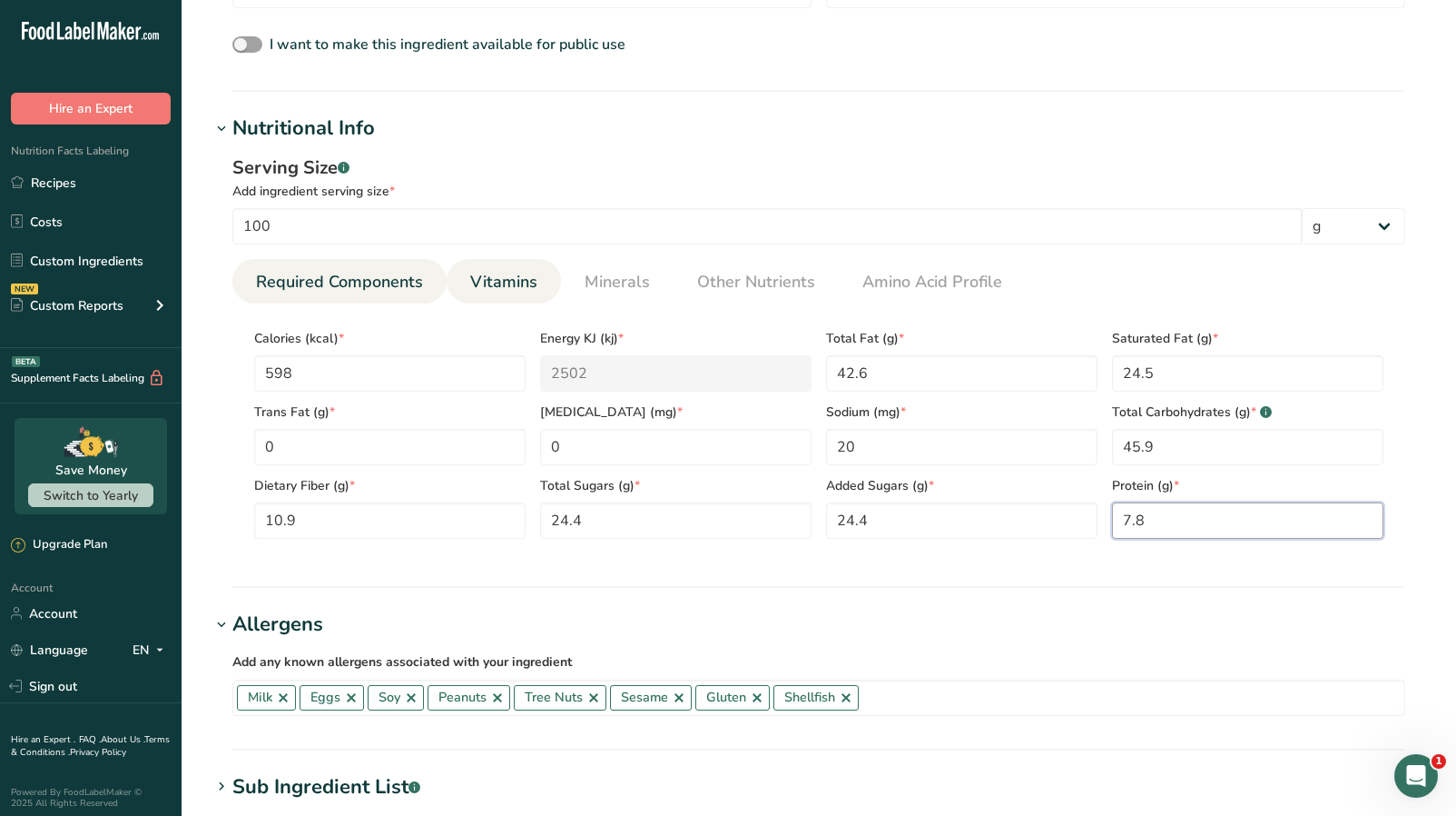
type input "7.8"
click at [510, 277] on span "Vitamins" at bounding box center [503, 282] width 67 height 24
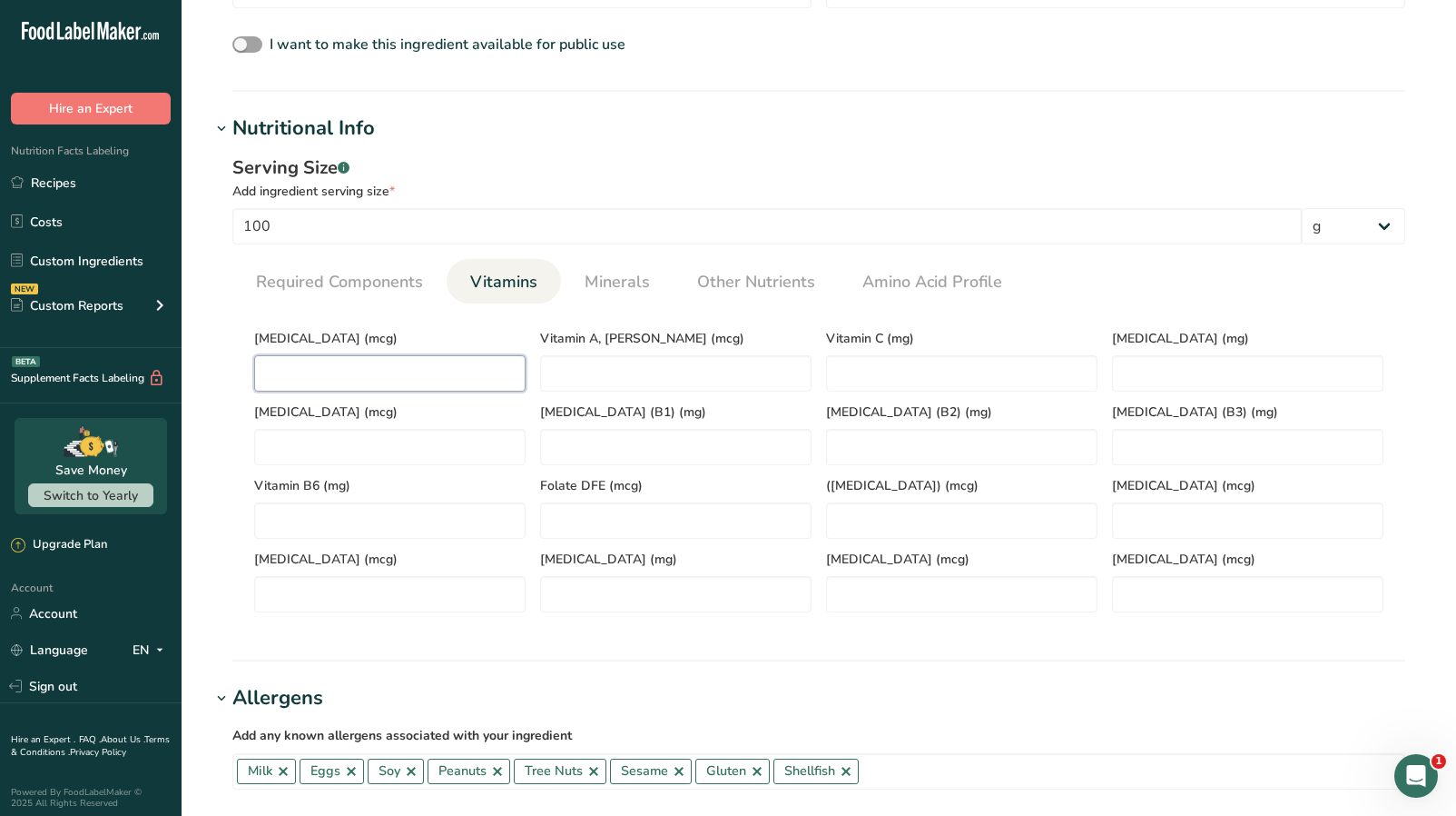
click at [341, 380] on D "number" at bounding box center [389, 373] width 272 height 36
type D "0"
click at [627, 281] on span "Minerals" at bounding box center [617, 282] width 66 height 24
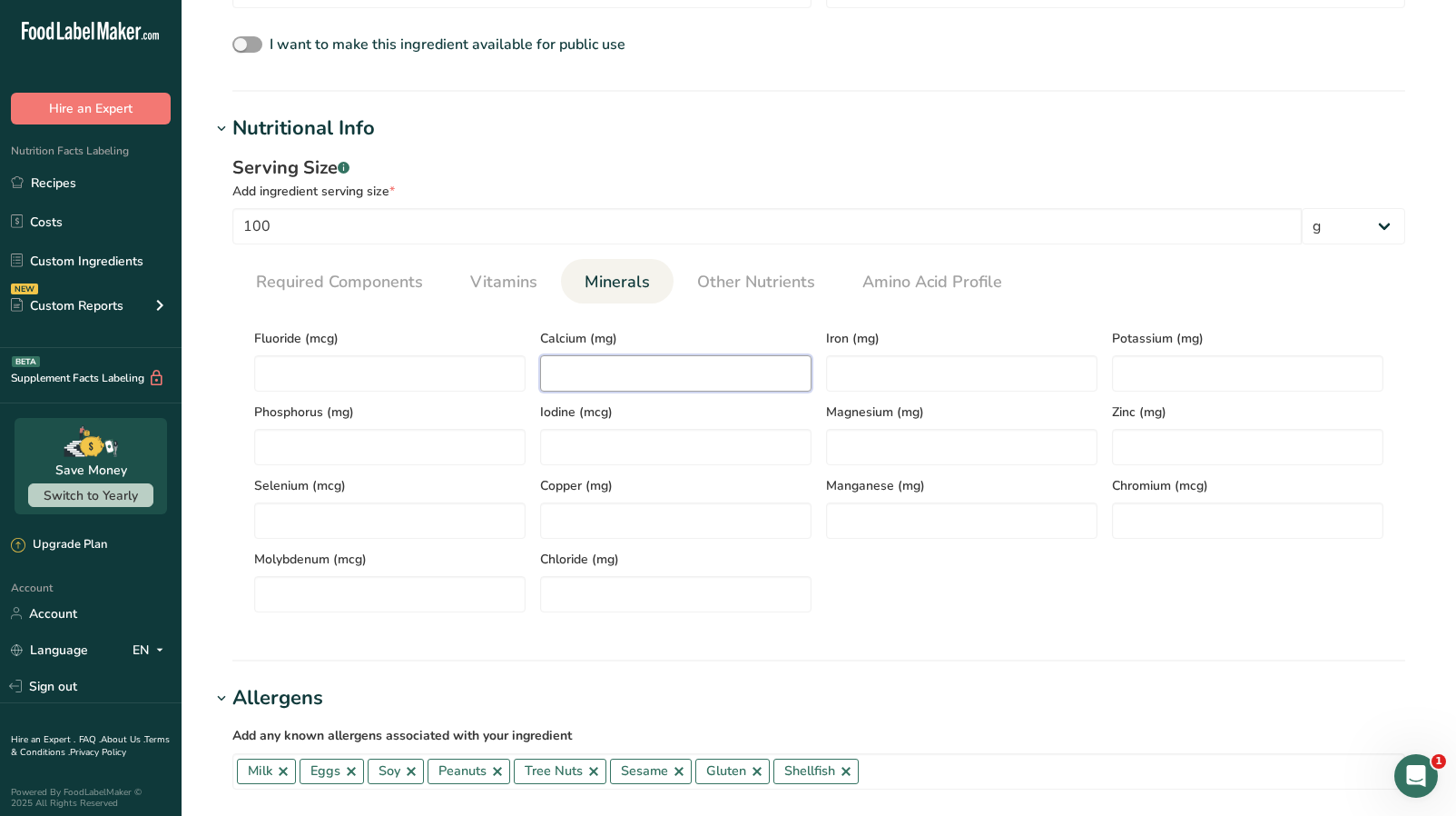
click at [576, 363] on input "number" at bounding box center [676, 373] width 272 height 36
click at [516, 279] on span "Vitamins" at bounding box center [503, 282] width 67 height 24
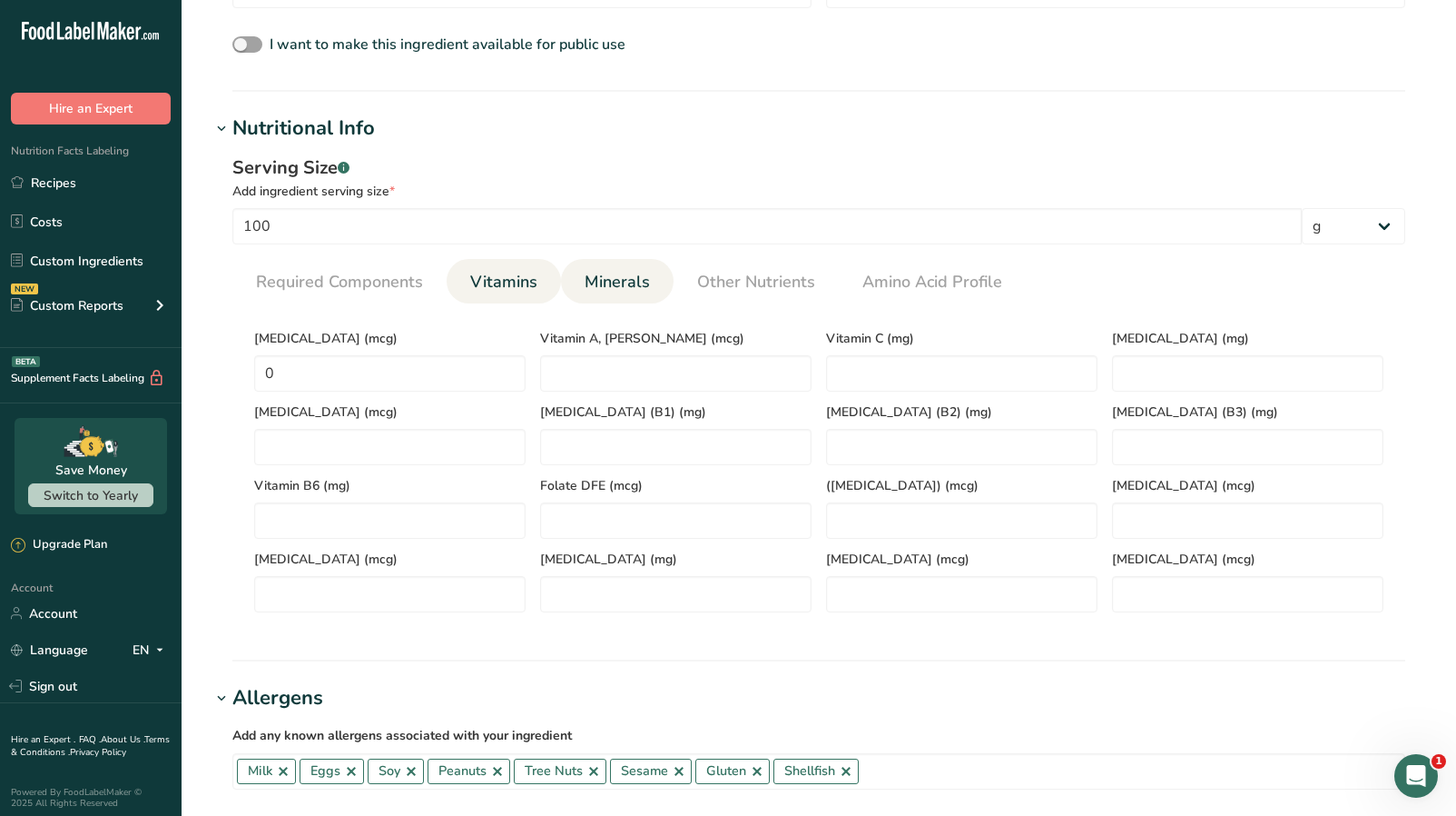
click at [610, 287] on span "Minerals" at bounding box center [617, 282] width 66 height 24
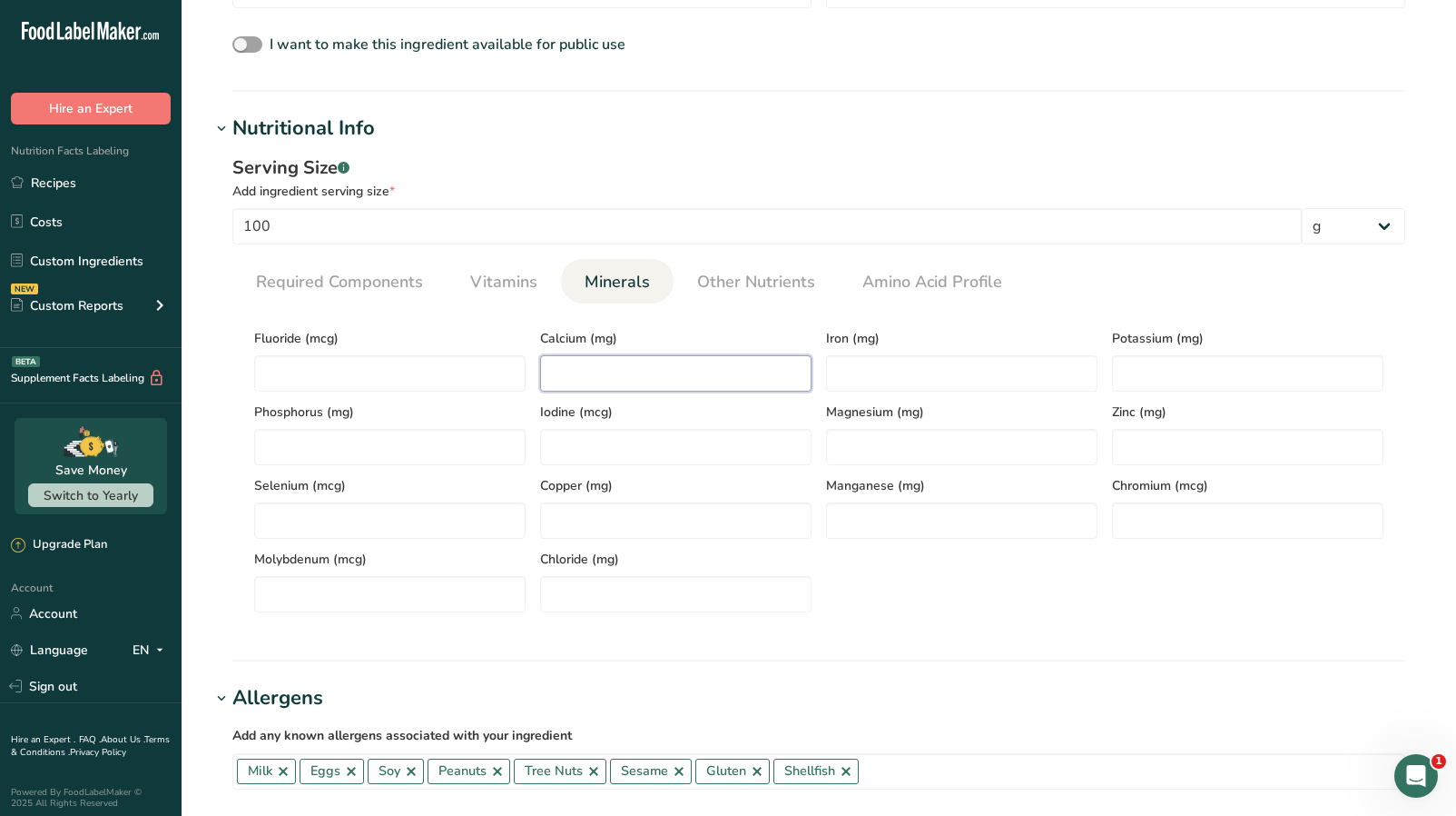
click at [695, 378] on input "number" at bounding box center [676, 373] width 272 height 36
type input "73"
click at [966, 368] on input "number" at bounding box center [961, 373] width 272 height 36
type input "11.9"
click at [1233, 376] on input "number" at bounding box center [1247, 373] width 272 height 36
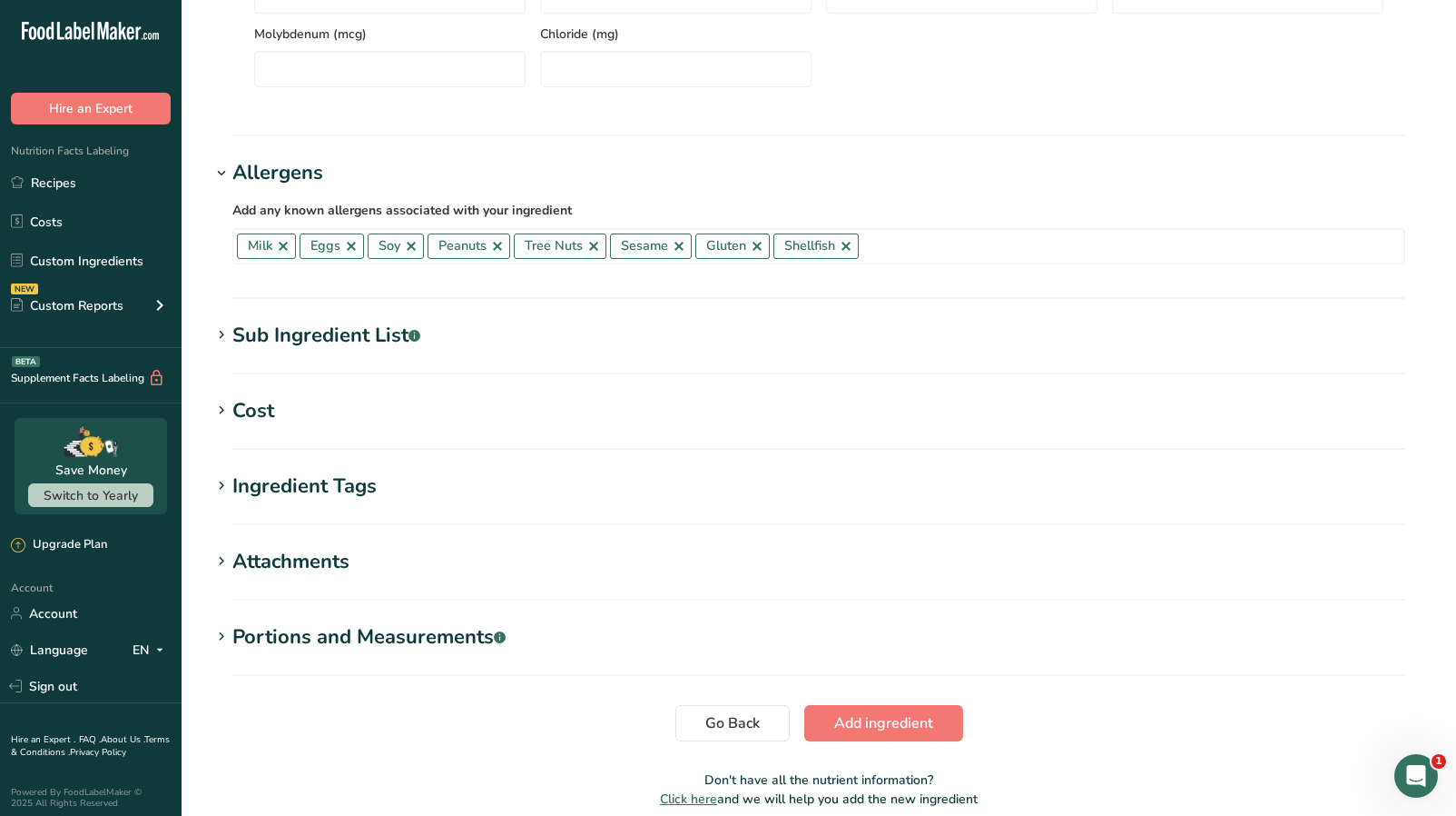
scroll to position [1108, 0]
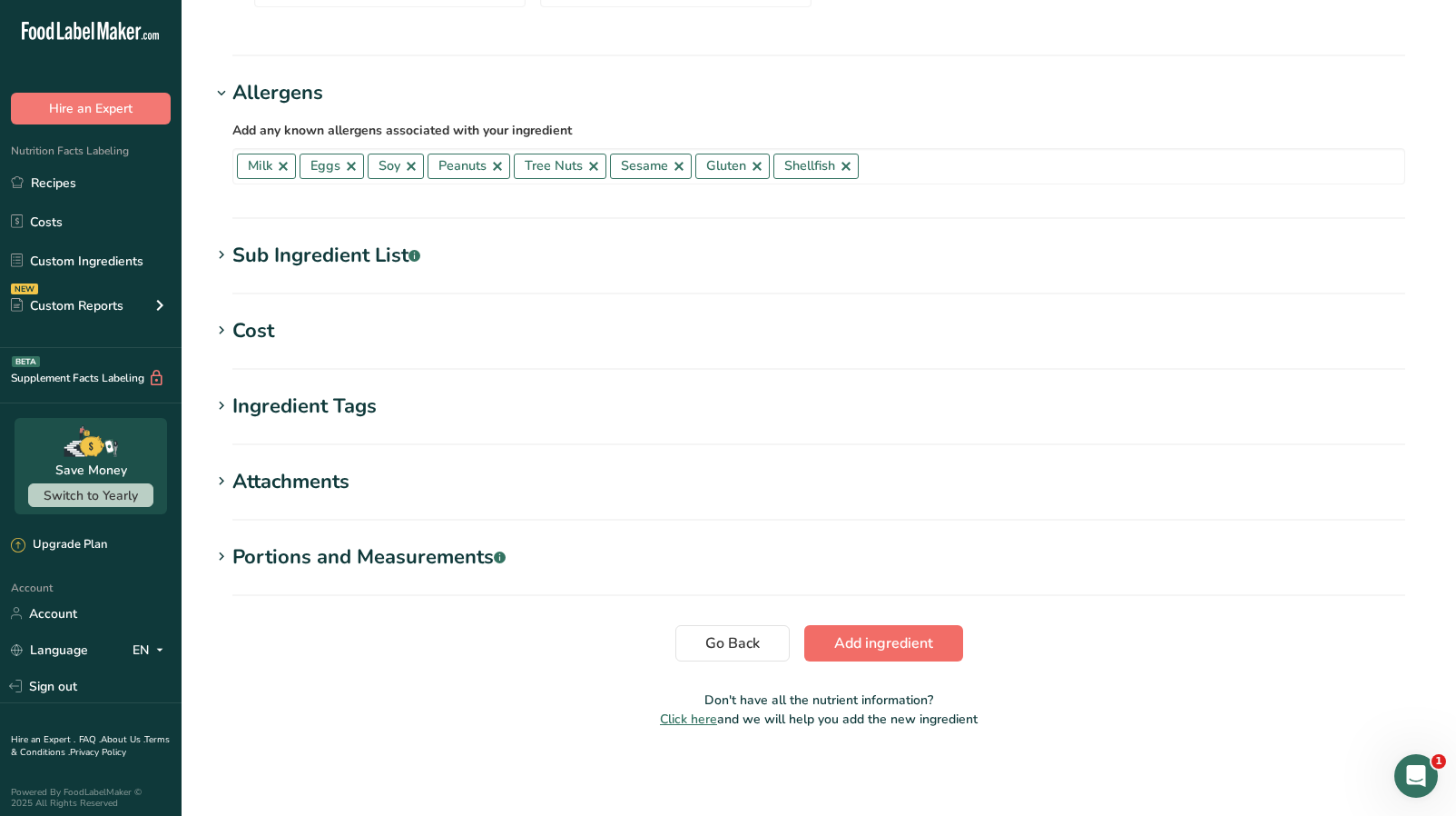
type input "715"
click at [877, 650] on span "Add ingredient" at bounding box center [883, 644] width 99 height 22
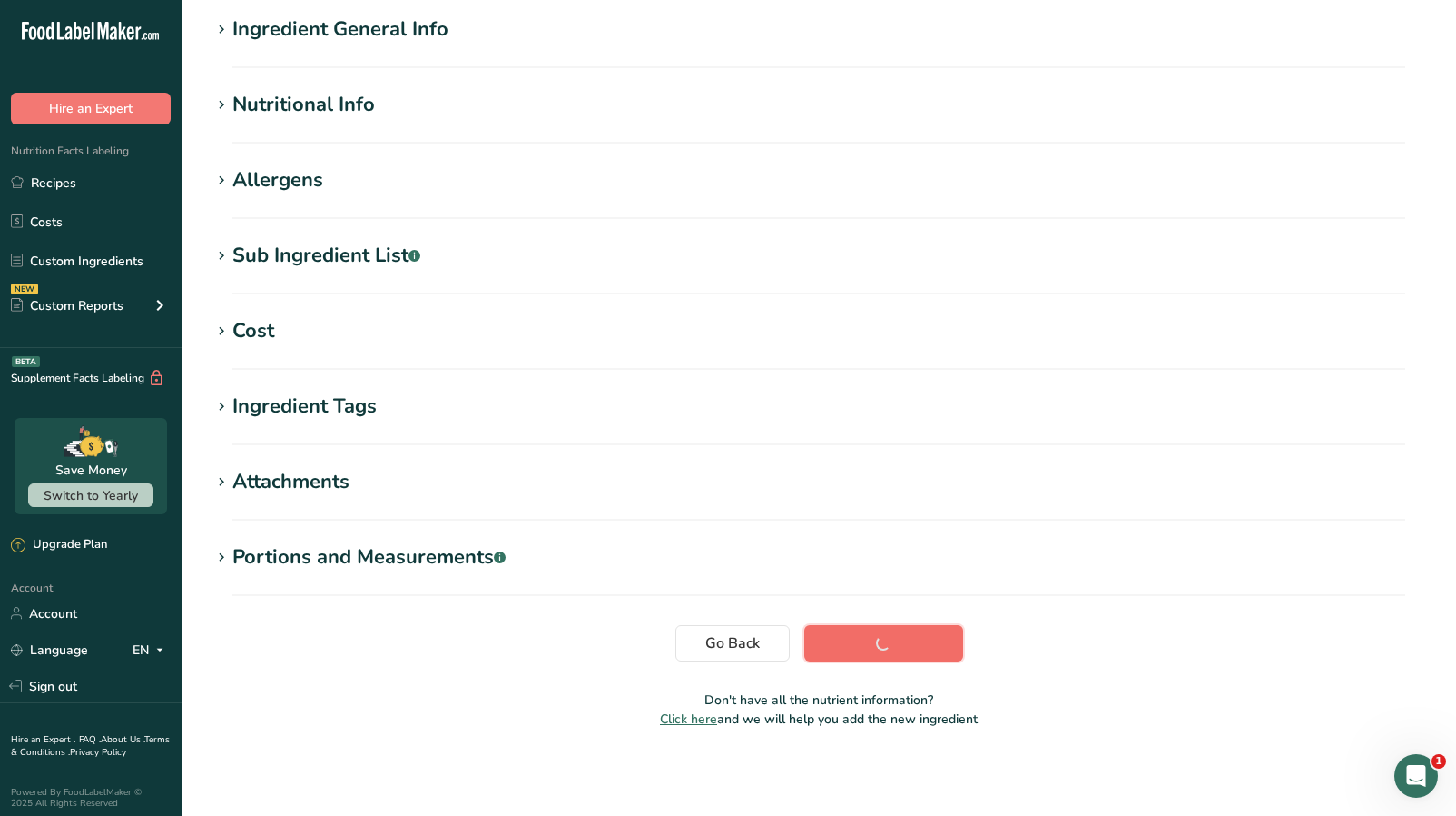
scroll to position [146, 0]
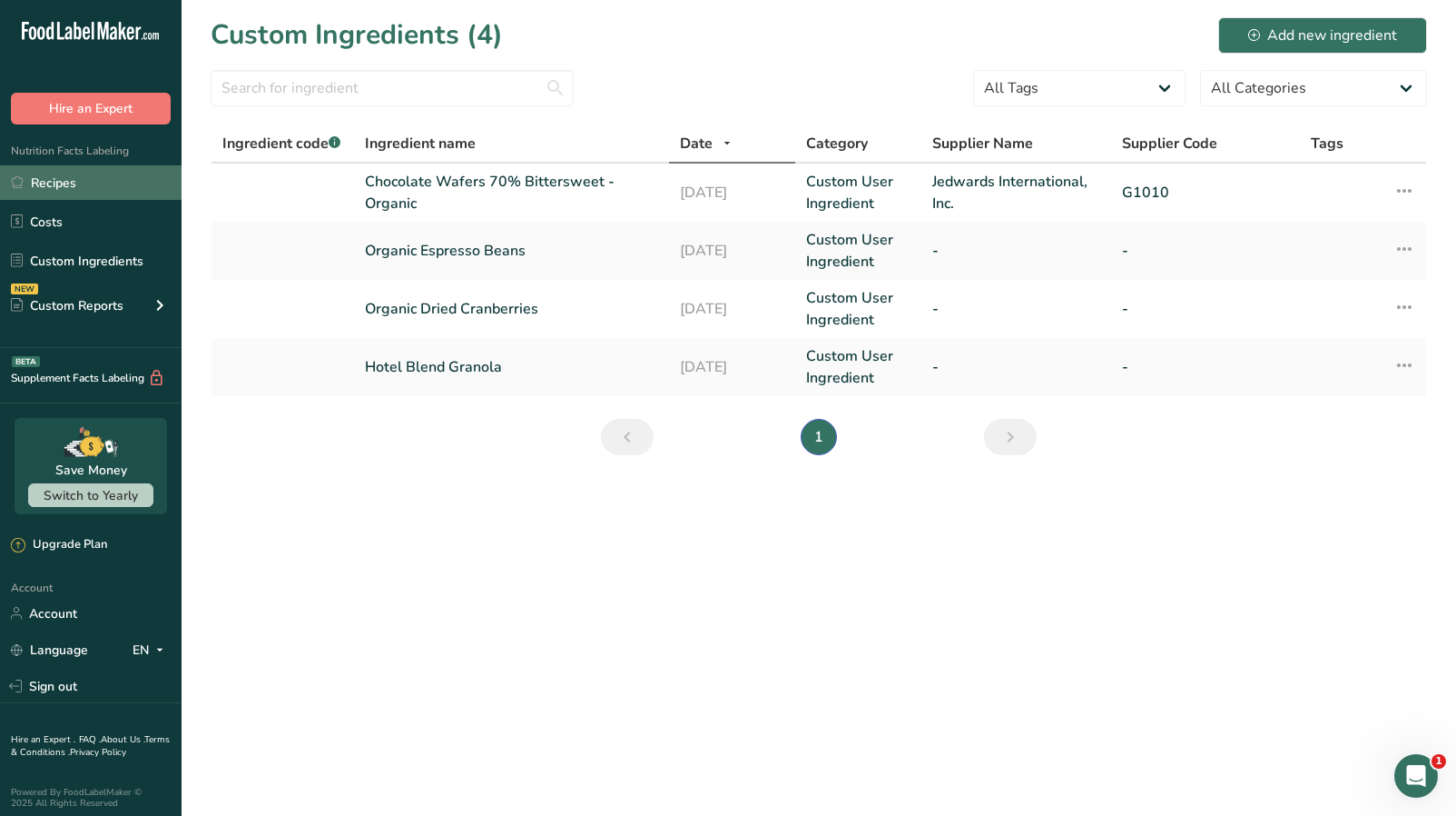
click at [90, 179] on link "Recipes" at bounding box center [91, 182] width 182 height 34
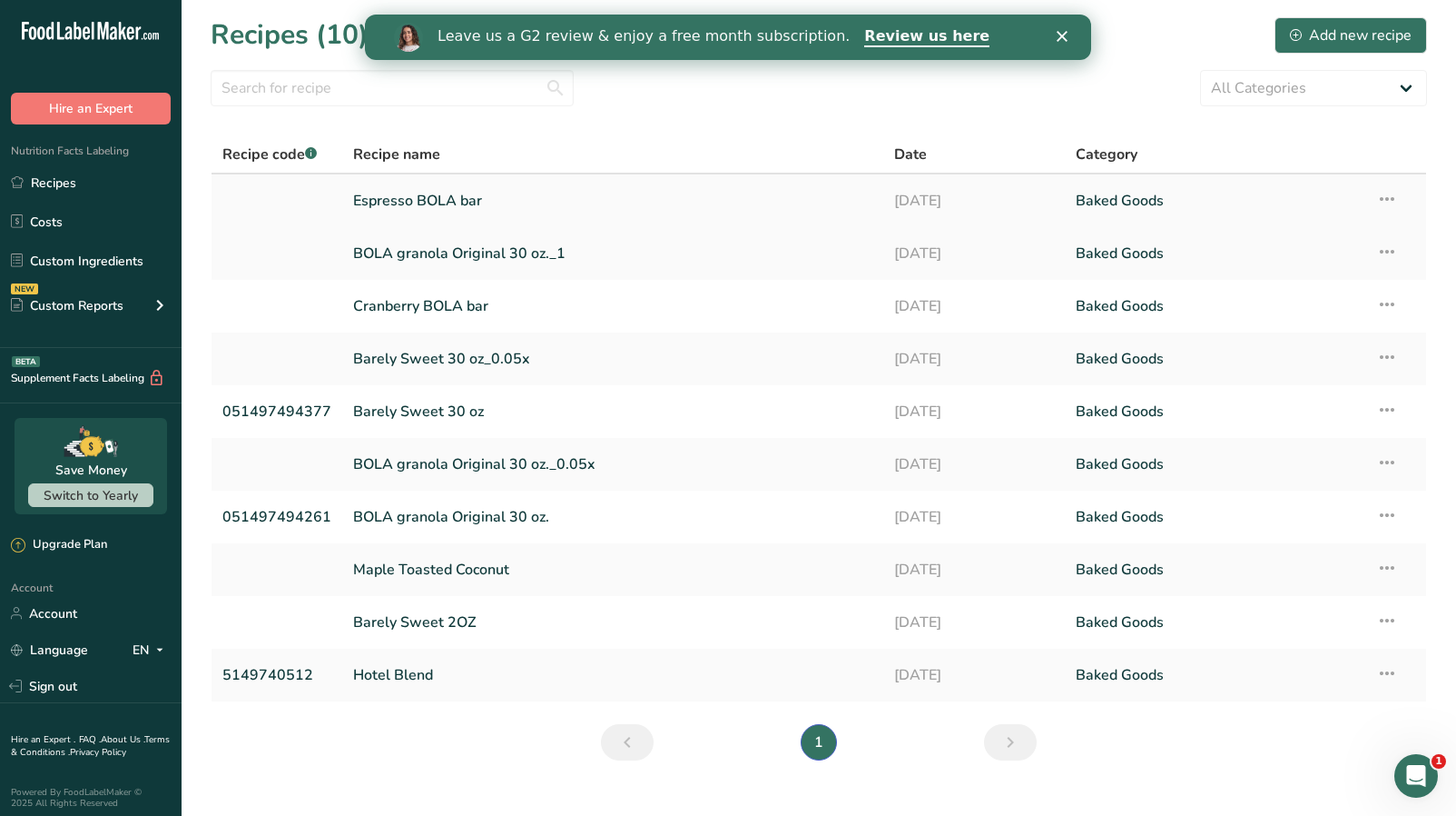
click at [1386, 203] on icon at bounding box center [1387, 198] width 22 height 32
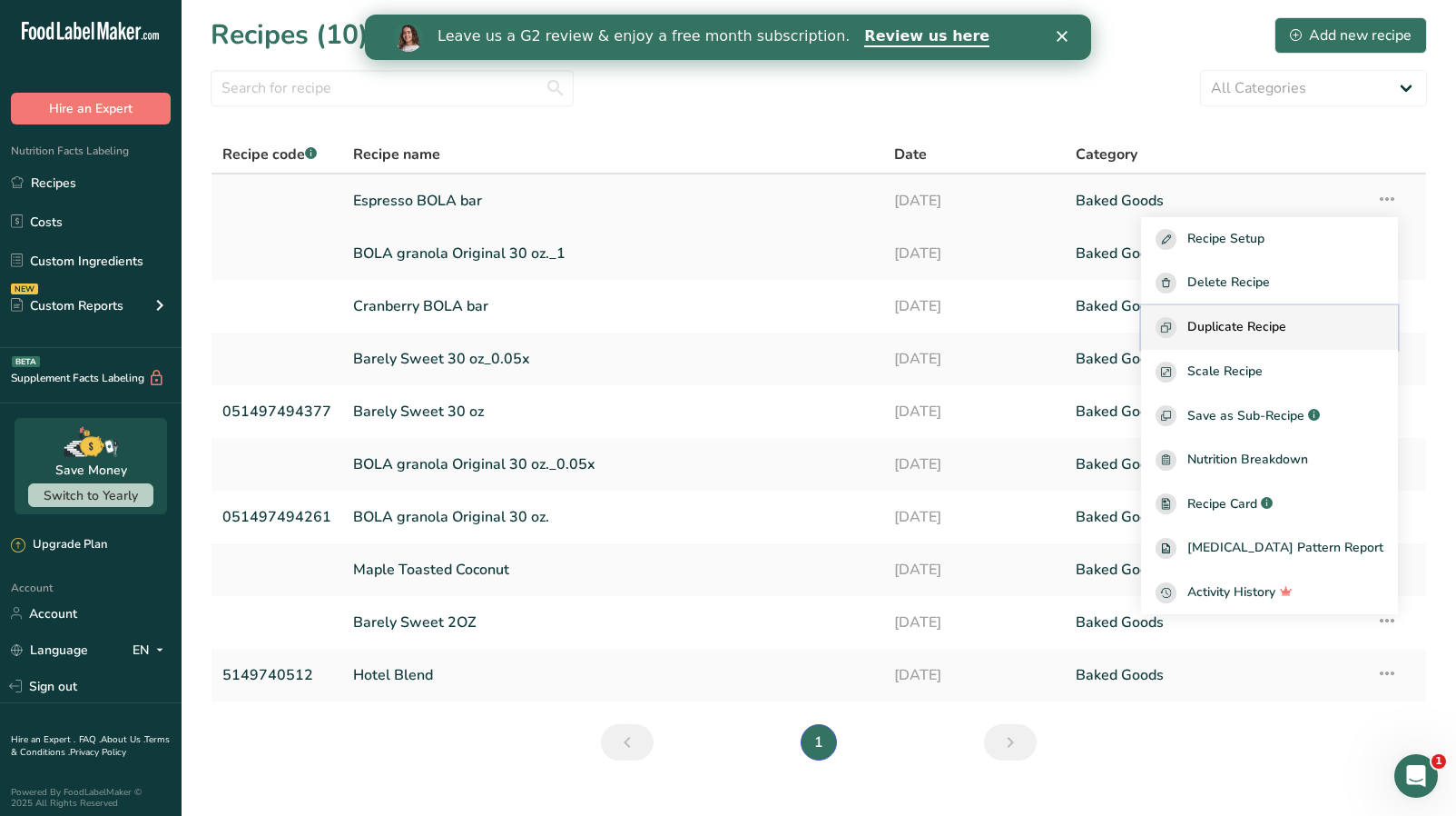
click at [1287, 312] on button "Duplicate Recipe" at bounding box center [1269, 327] width 257 height 45
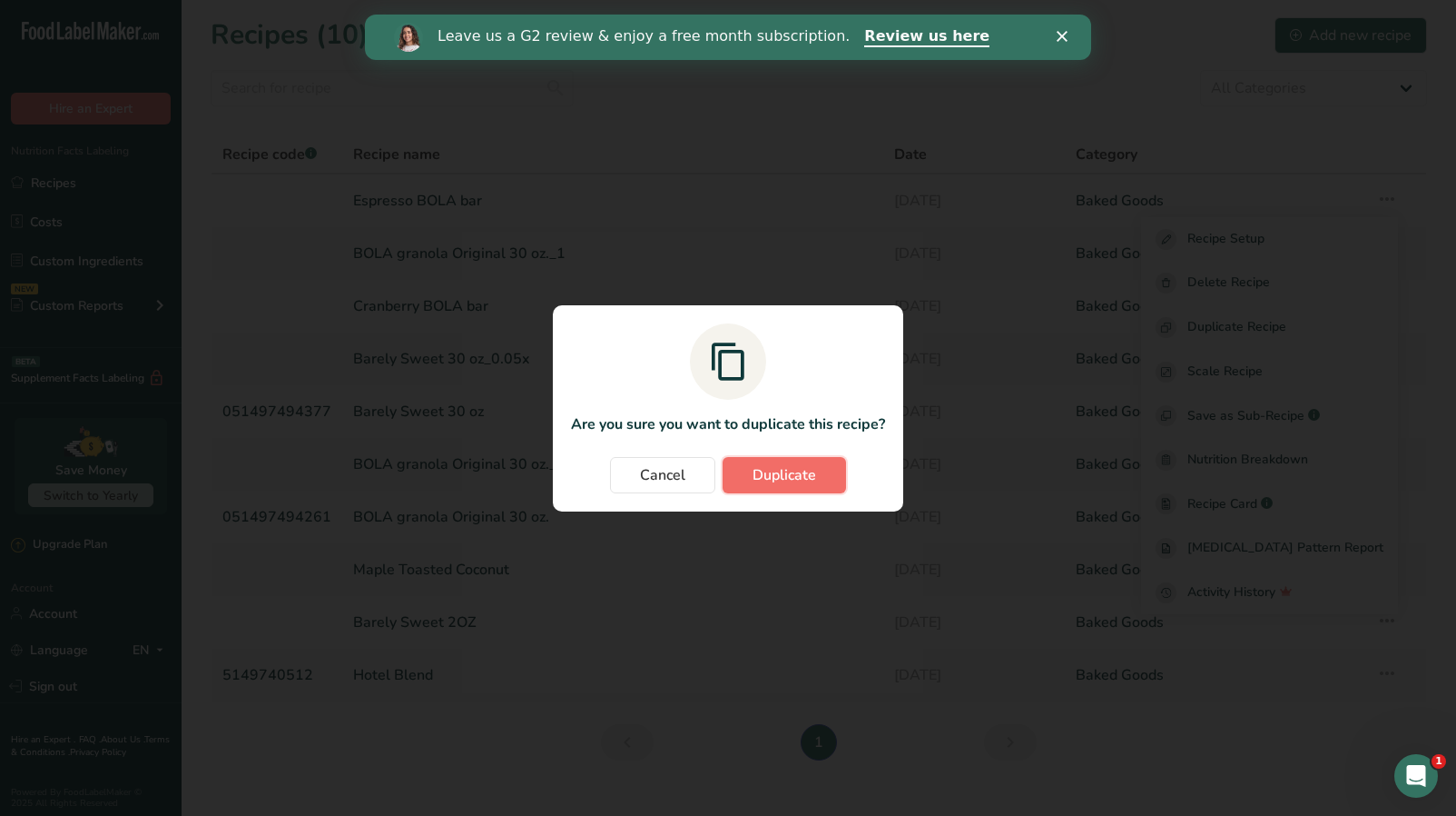
click at [782, 467] on span "Duplicate" at bounding box center [784, 476] width 64 height 22
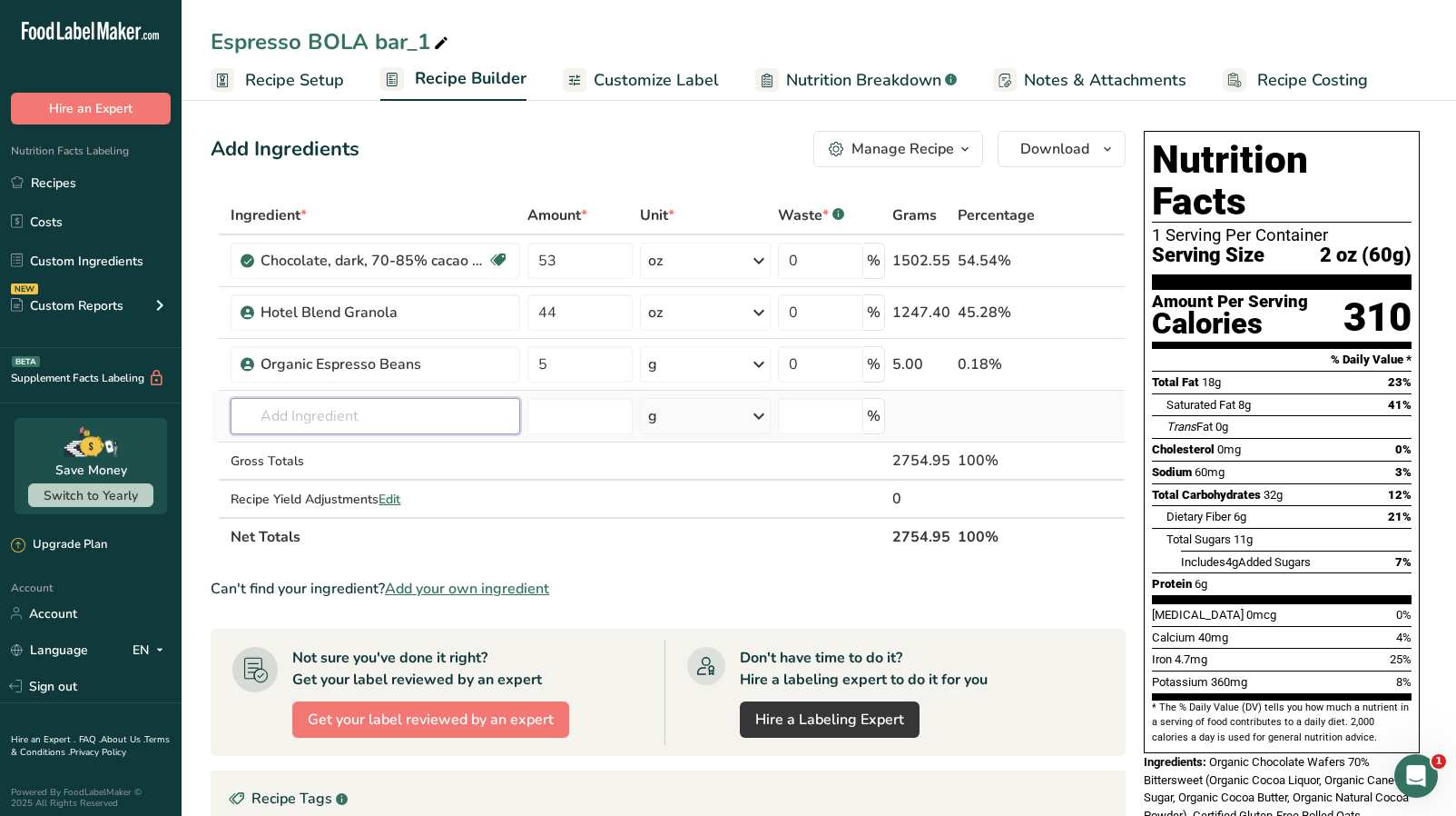
click at [425, 416] on input "text" at bounding box center [375, 415] width 290 height 36
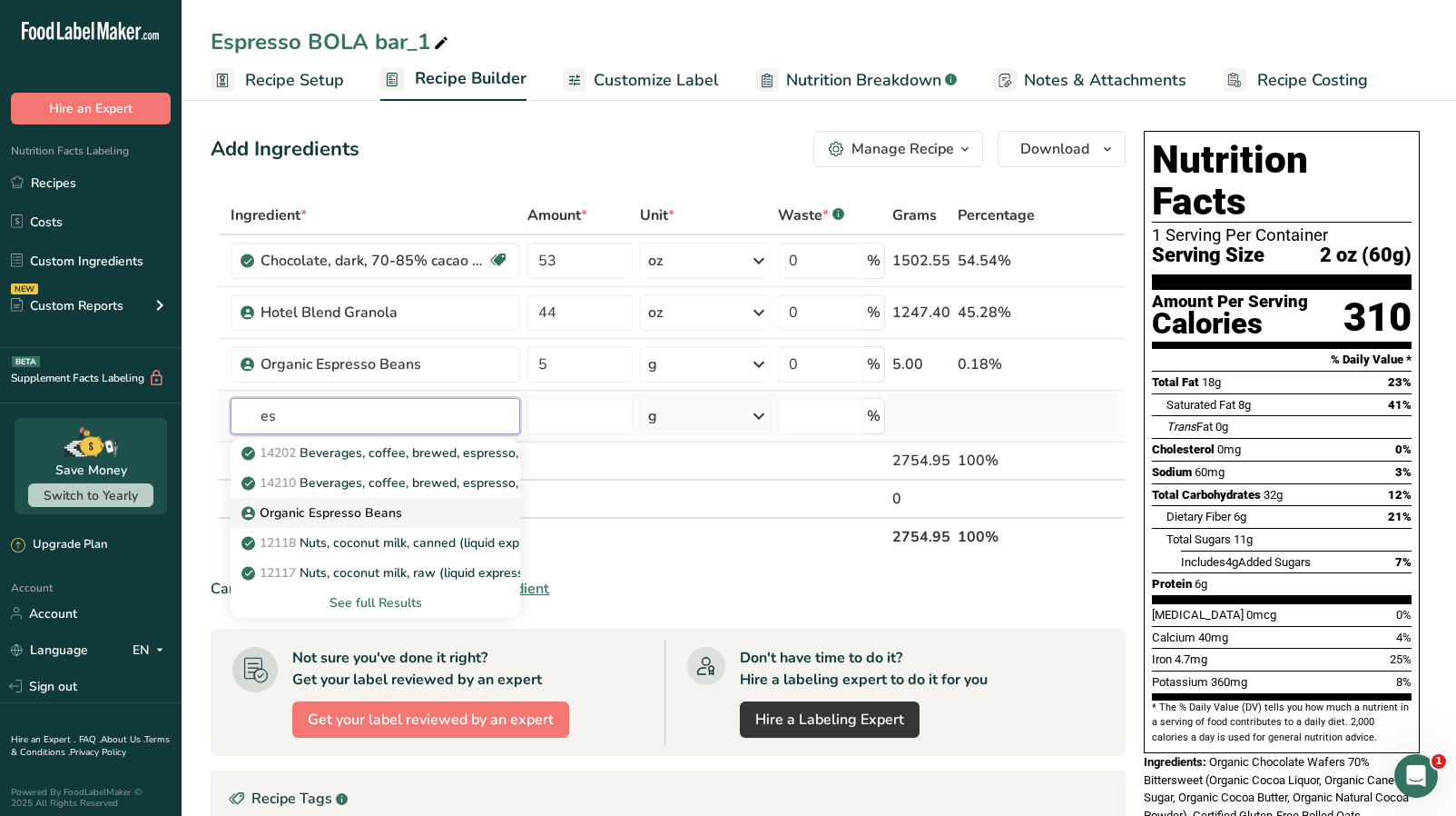
type input "e"
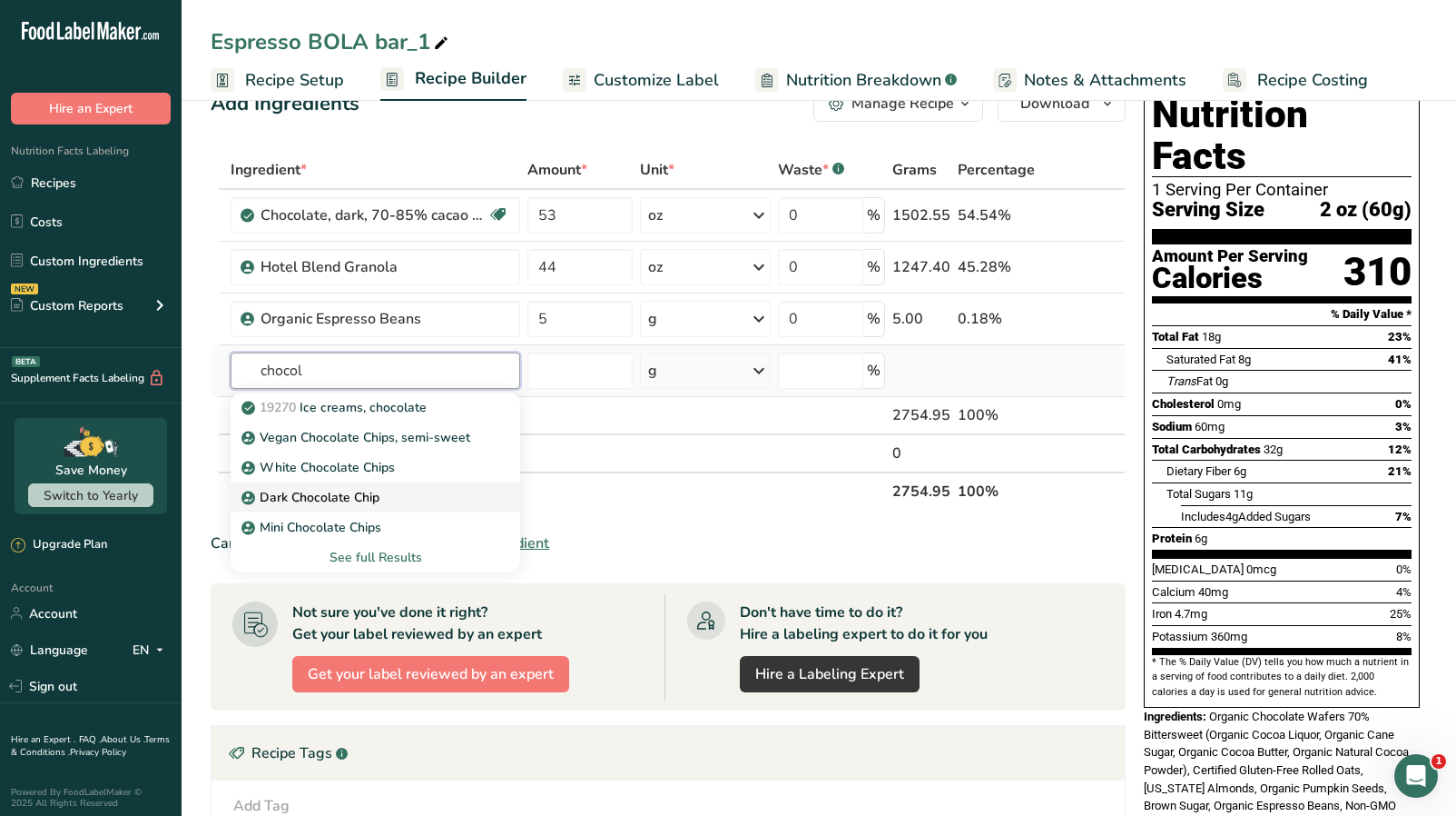
scroll to position [39, 0]
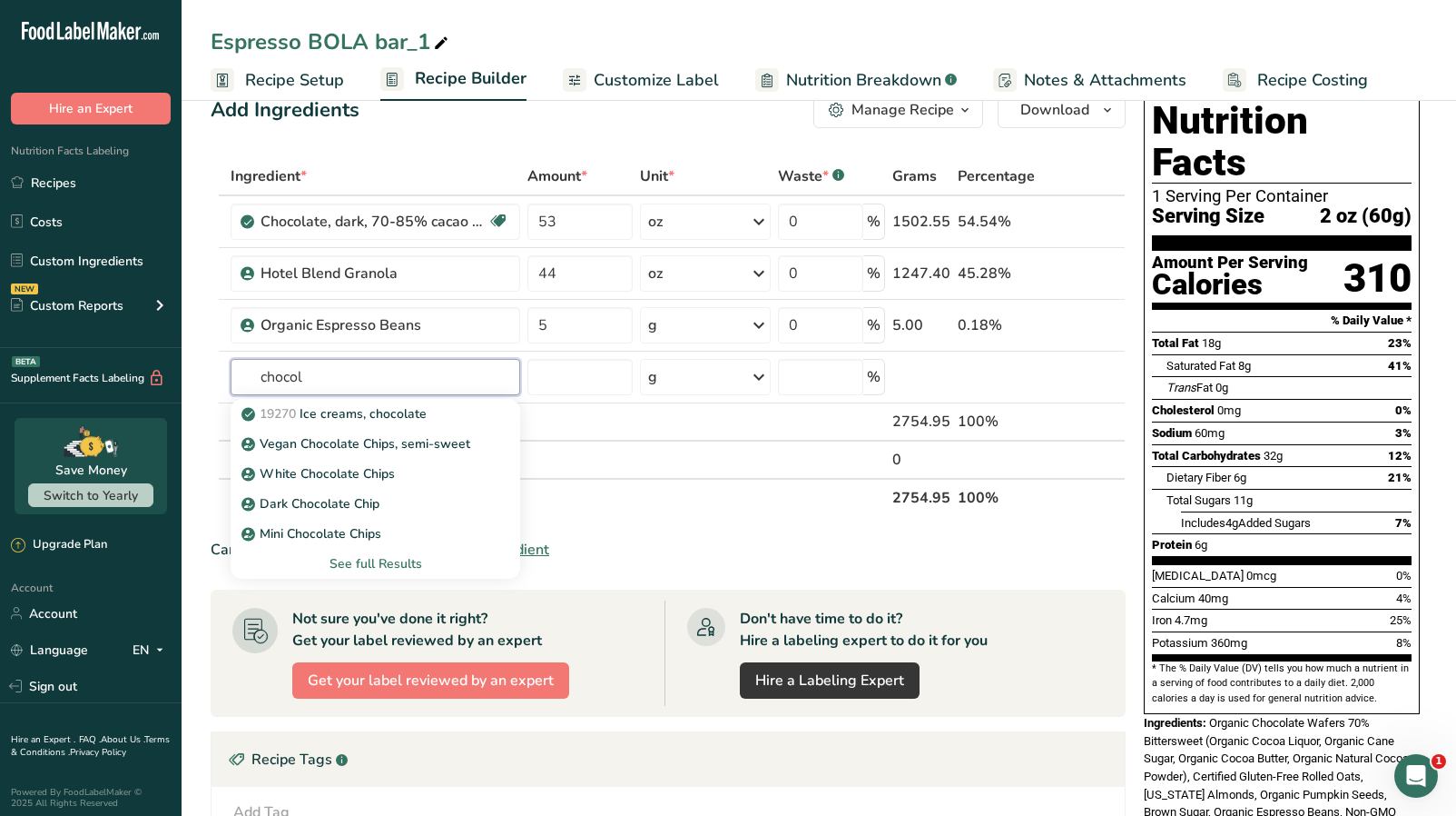
drag, startPoint x: 329, startPoint y: 375, endPoint x: 209, endPoint y: 372, distance: 120.0
click at [210, 372] on table "Ingredient * Amount * Unit * Waste * .a-a{fill:#347362;}.b-a{fill:#fff;} Grams …" at bounding box center [668, 337] width 916 height 360
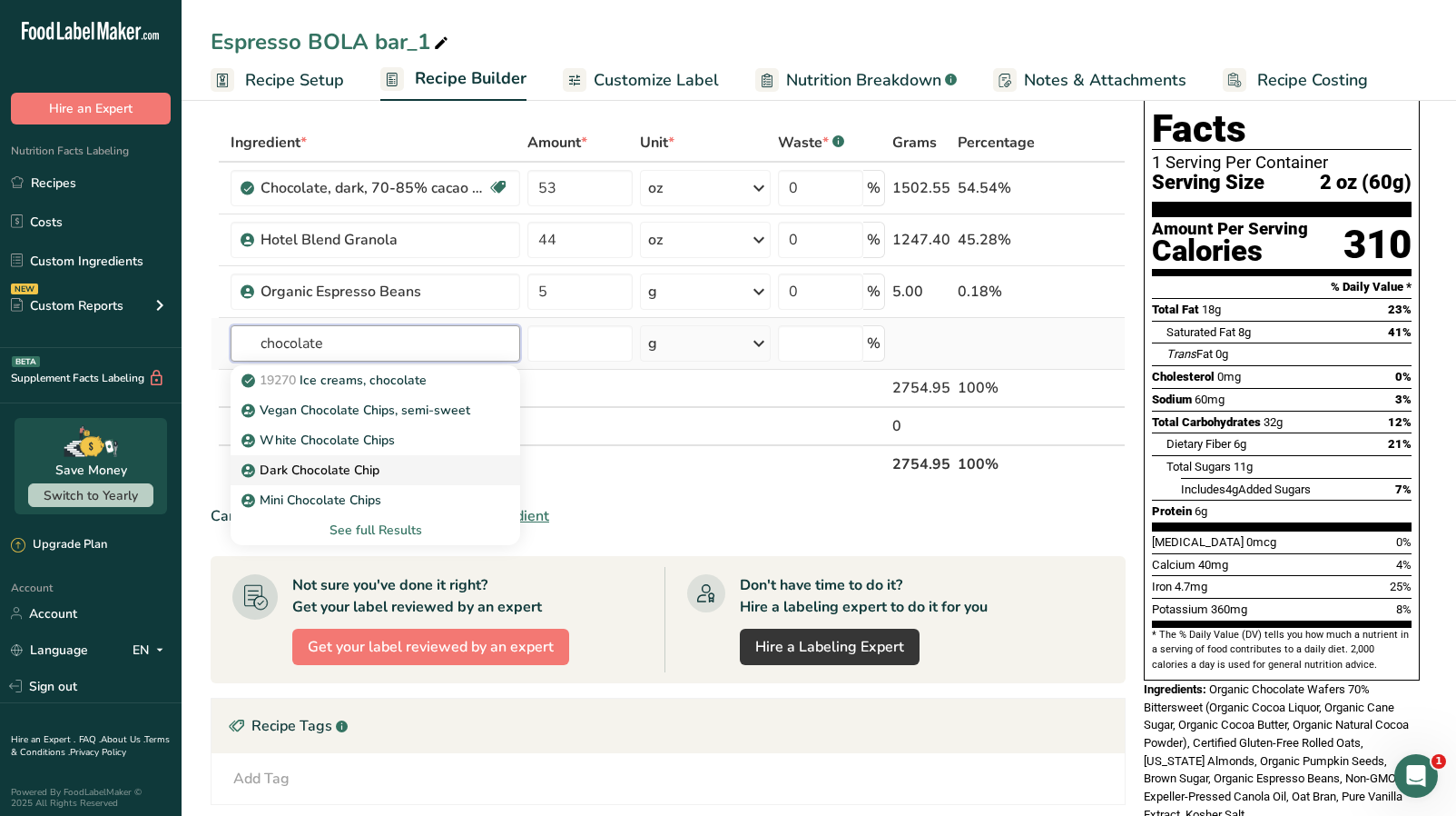
scroll to position [69, 0]
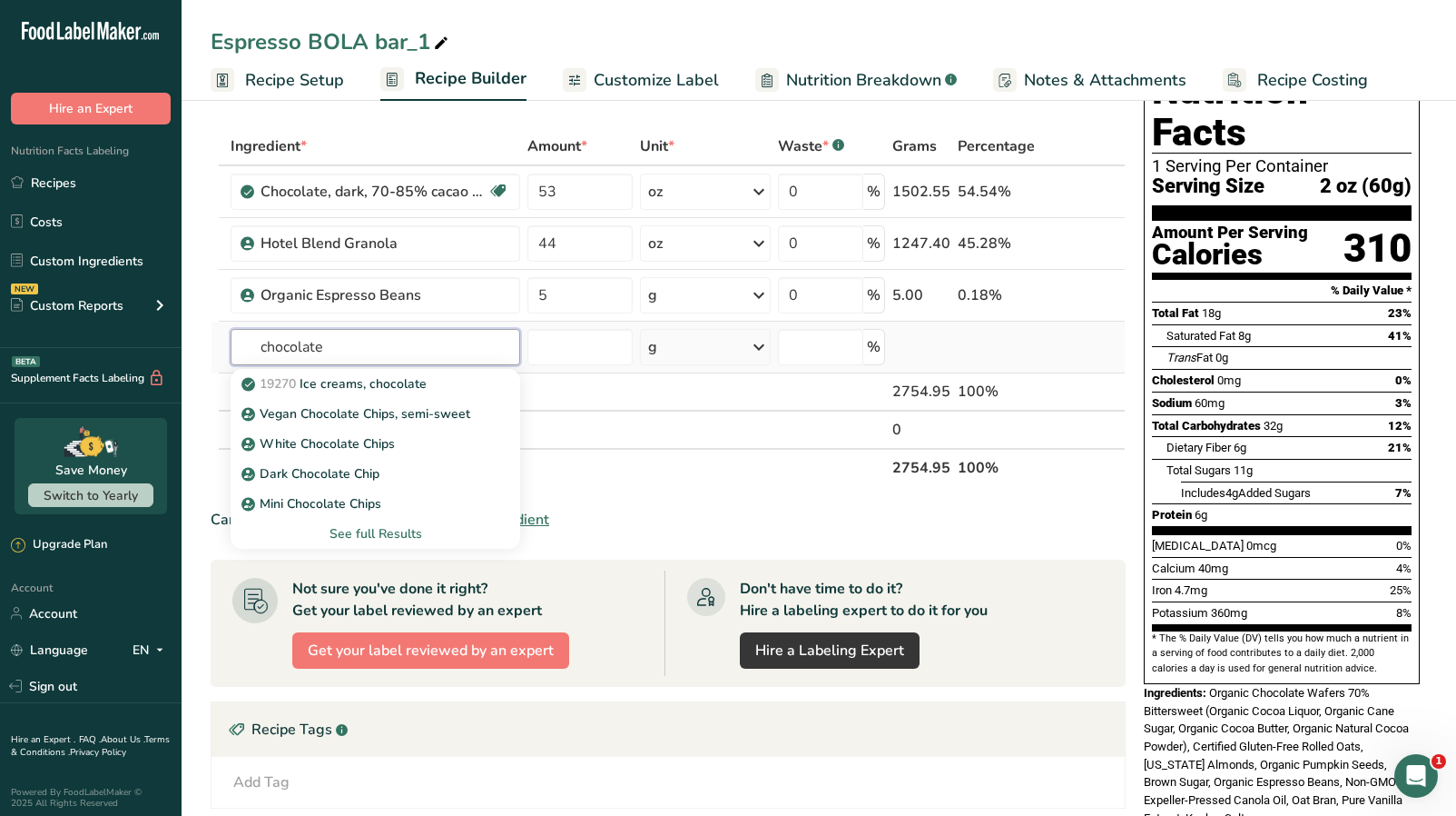
type input "chocolate"
click at [347, 538] on div "See full Results" at bounding box center [375, 533] width 260 height 19
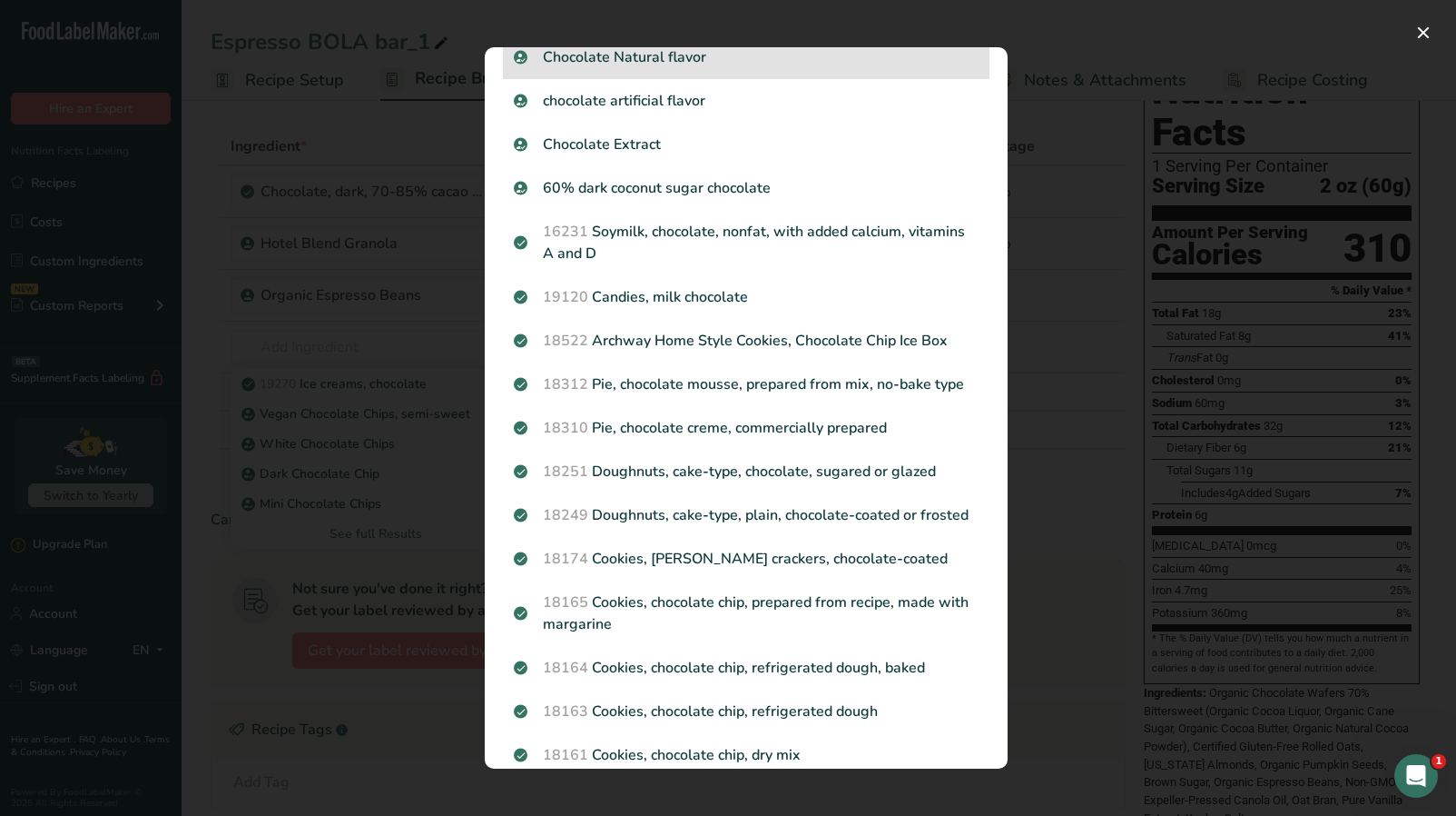
scroll to position [304, 0]
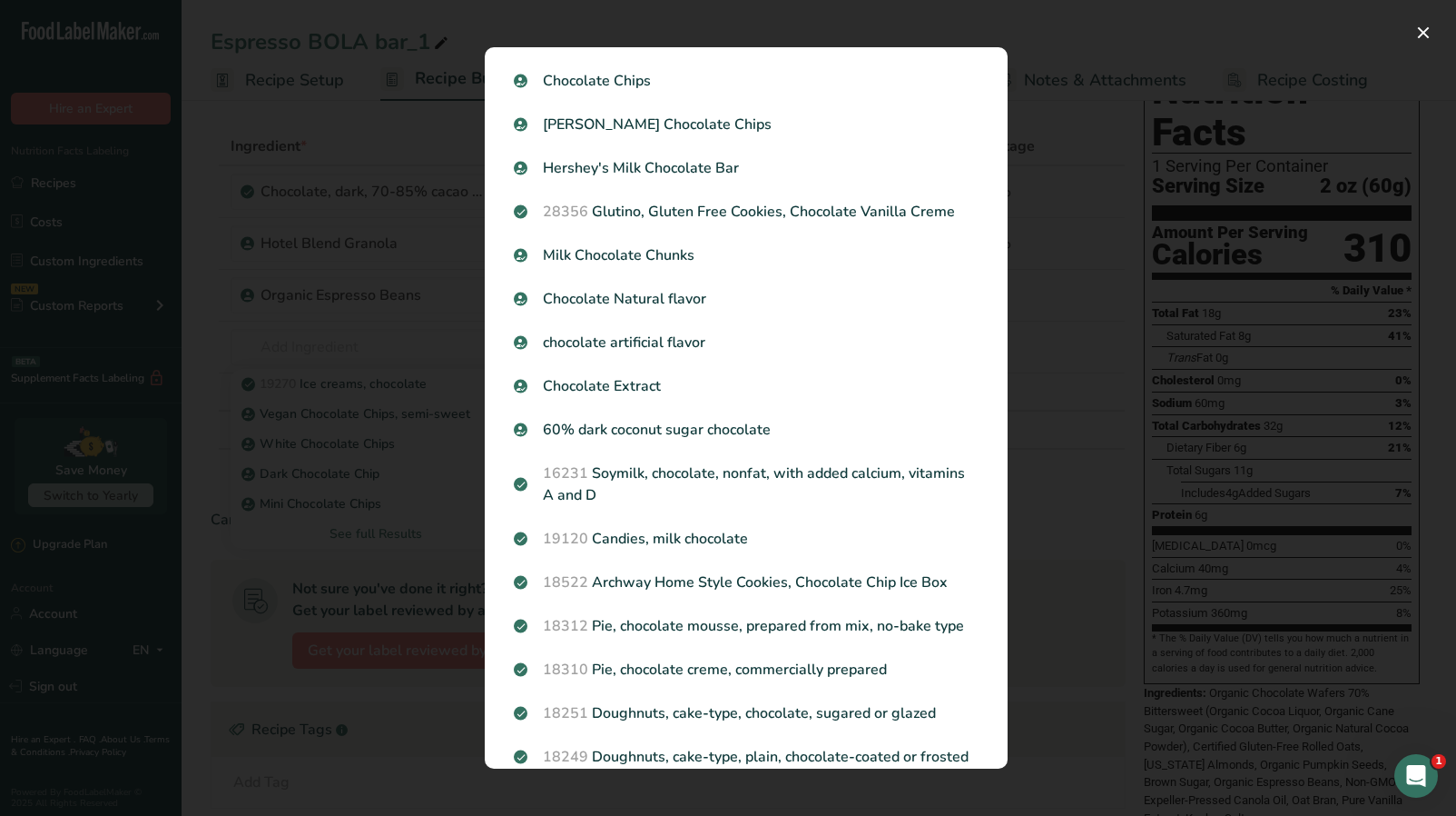
click at [381, 335] on div "Search results modal" at bounding box center [728, 408] width 1456 height 816
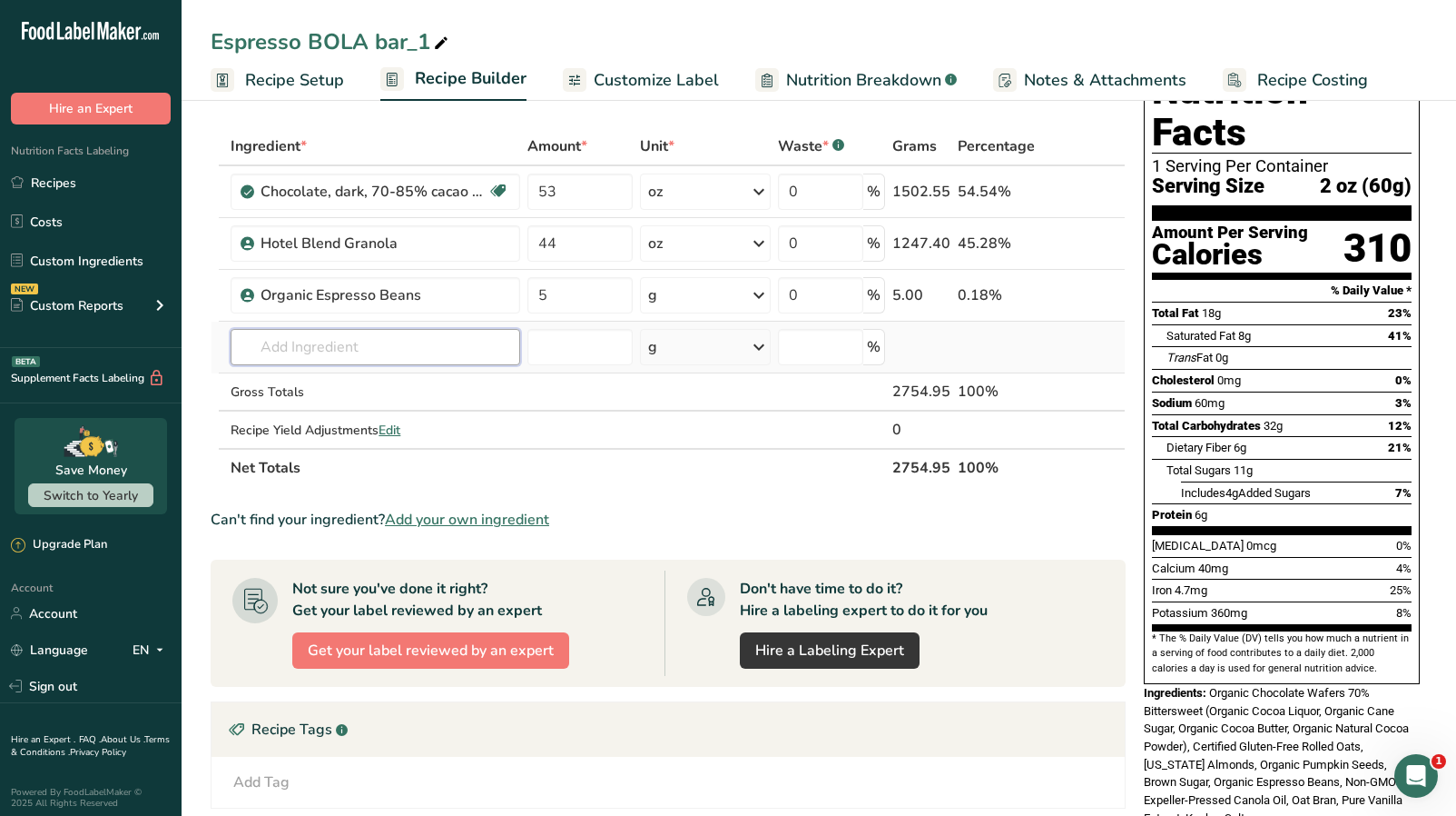
click at [310, 344] on input "text" at bounding box center [375, 347] width 290 height 36
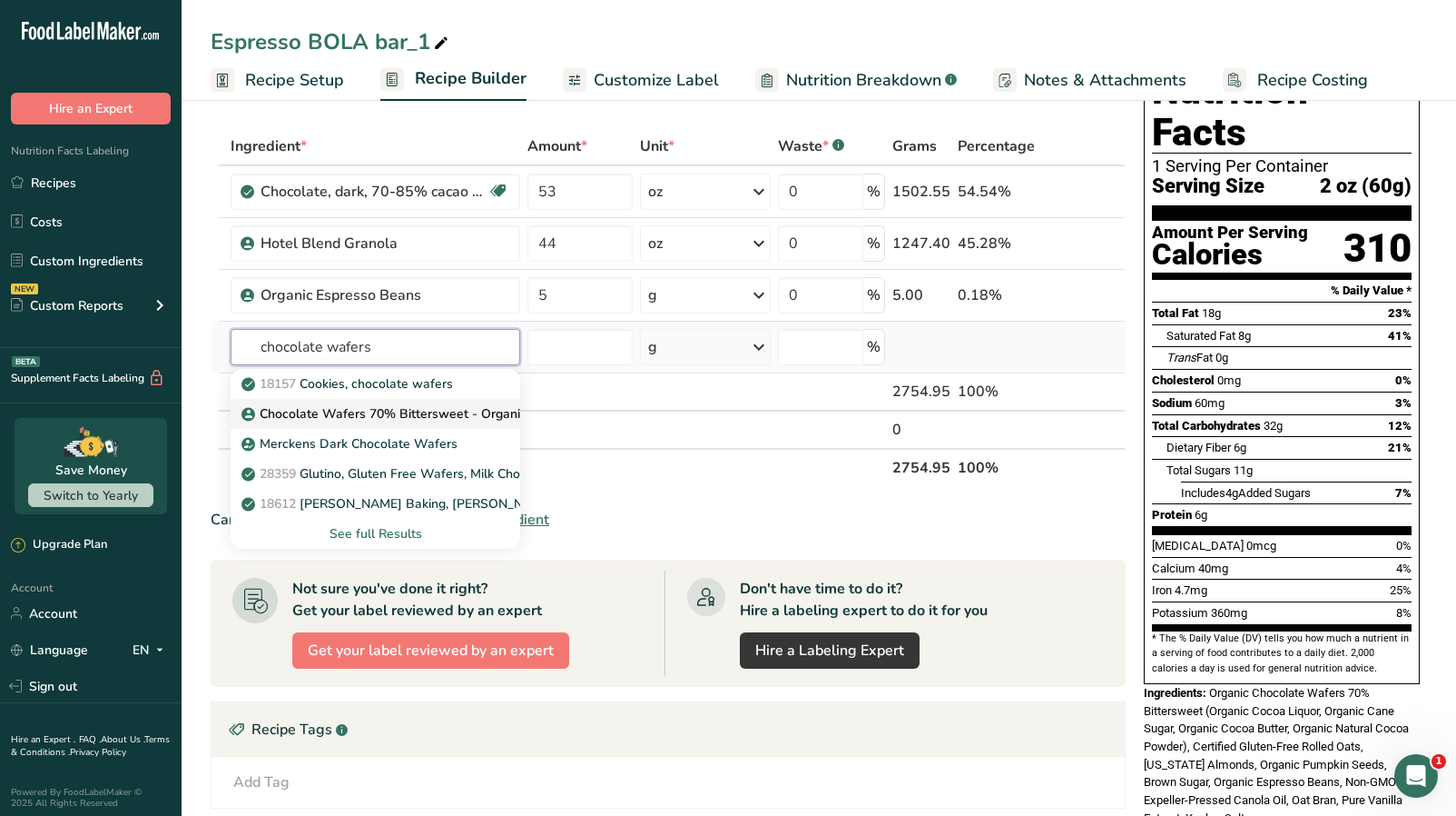
type input "chocolate wafers"
click at [342, 418] on p "Chocolate Wafers 70% Bittersweet - Organic" at bounding box center [386, 414] width 282 height 19
type input "Chocolate Wafers 70% Bittersweet - Organic"
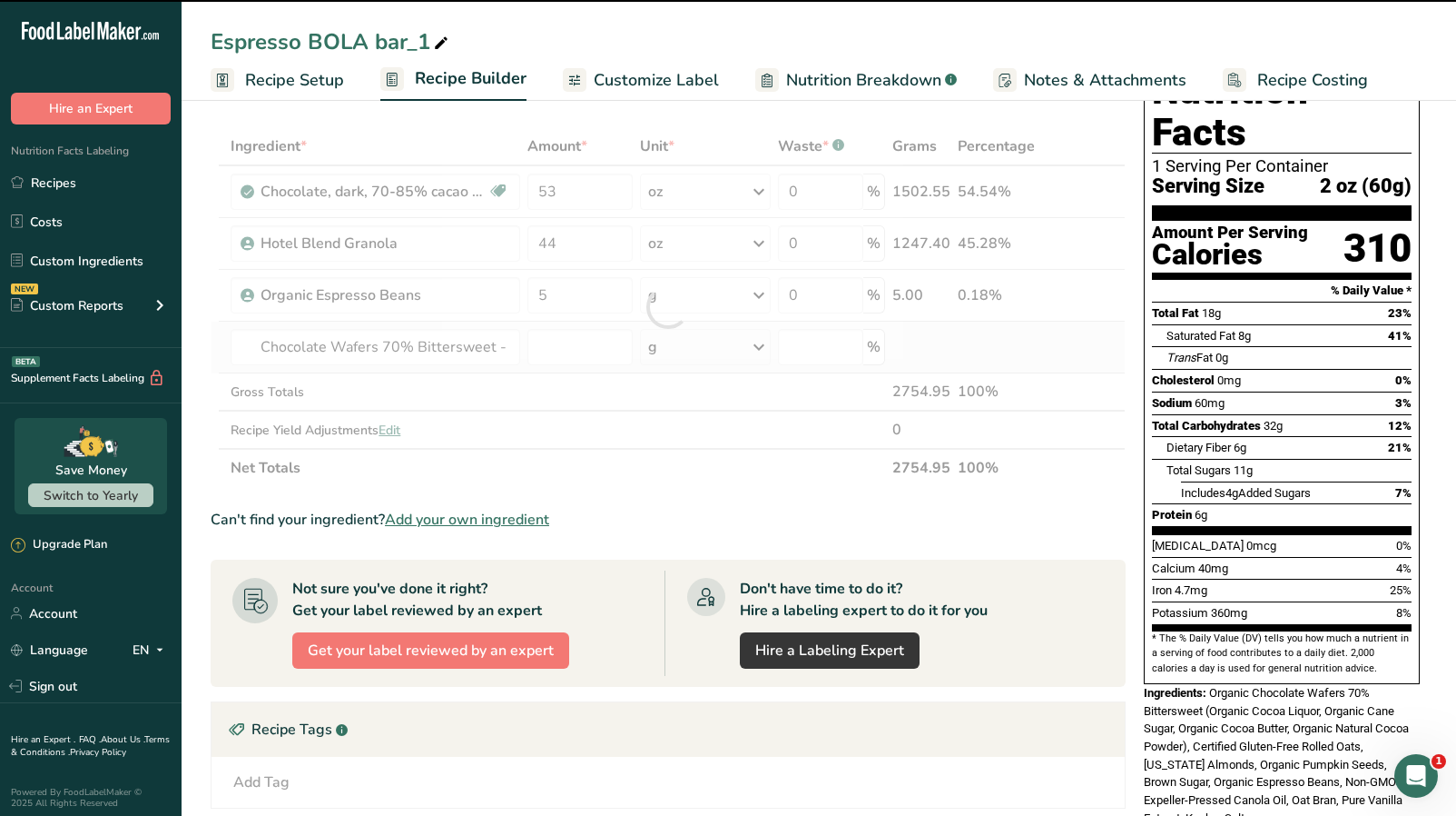
type input "0"
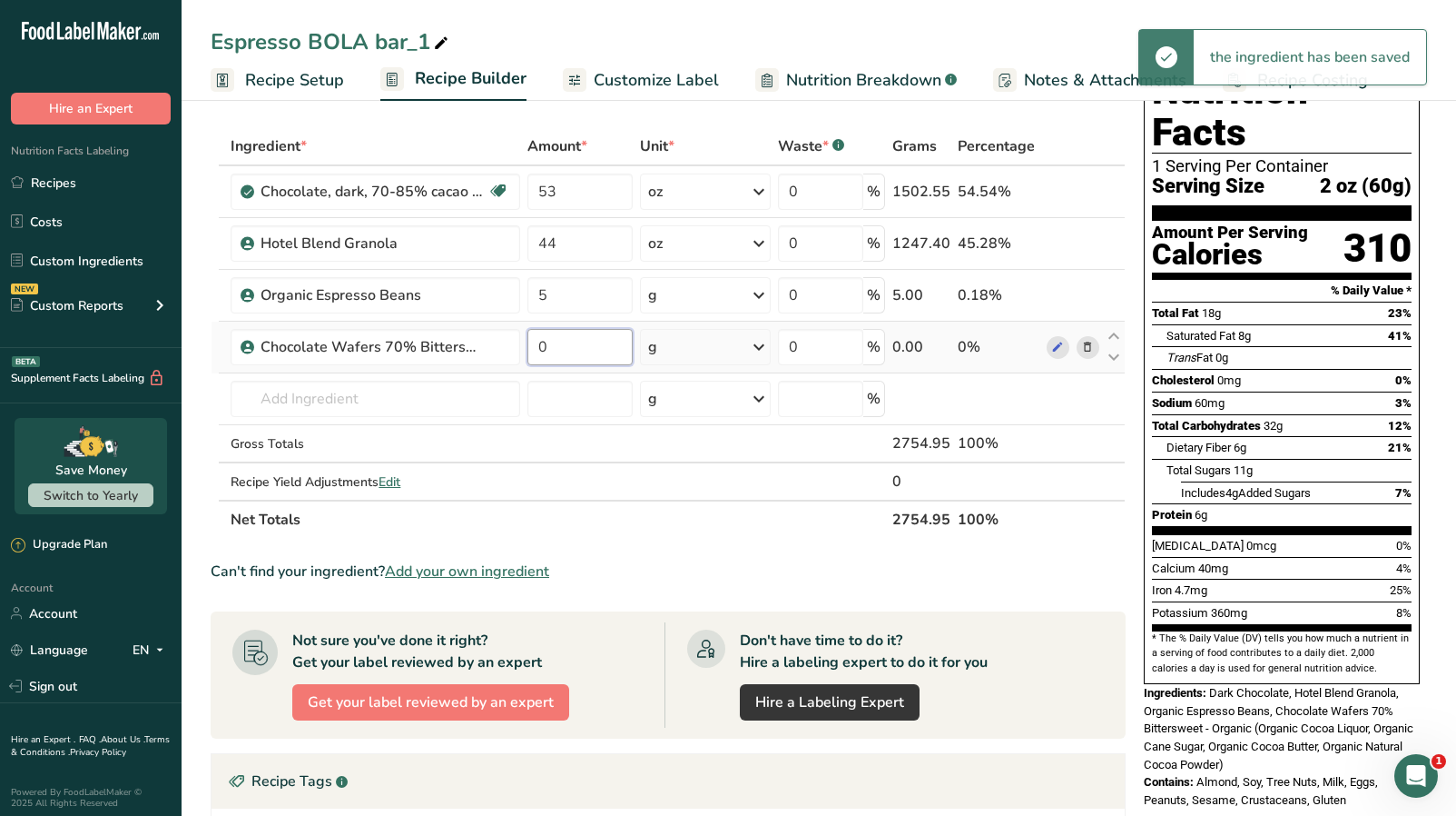
click at [563, 346] on input "0" at bounding box center [580, 347] width 106 height 36
type input "53"
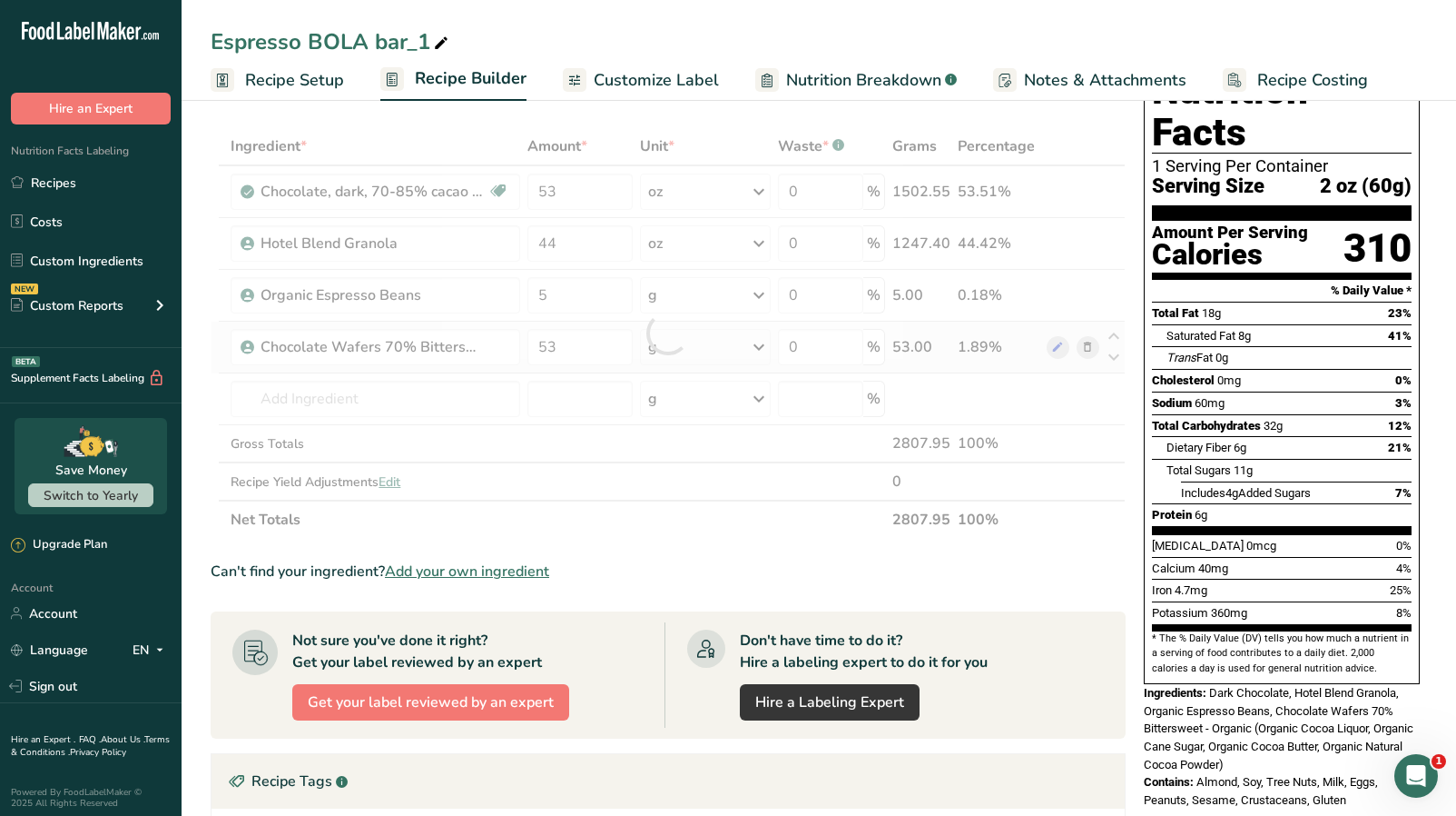
click at [708, 356] on div "Ingredient * Amount * Unit * Waste * .a-a{fill:#347362;}.b-a{fill:#fff;} Grams …" at bounding box center [668, 333] width 916 height 412
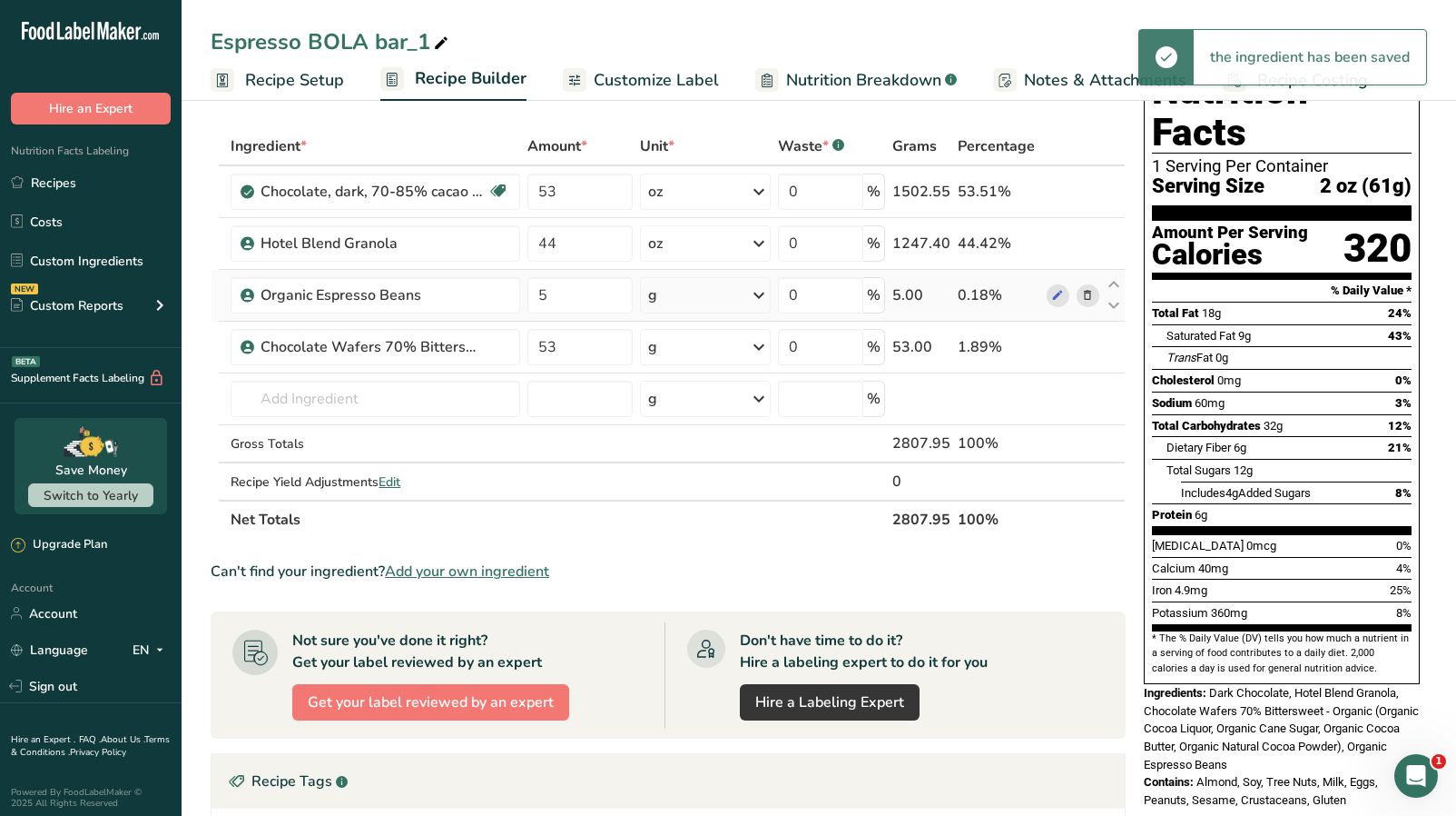
click at [756, 303] on icon at bounding box center [759, 295] width 22 height 32
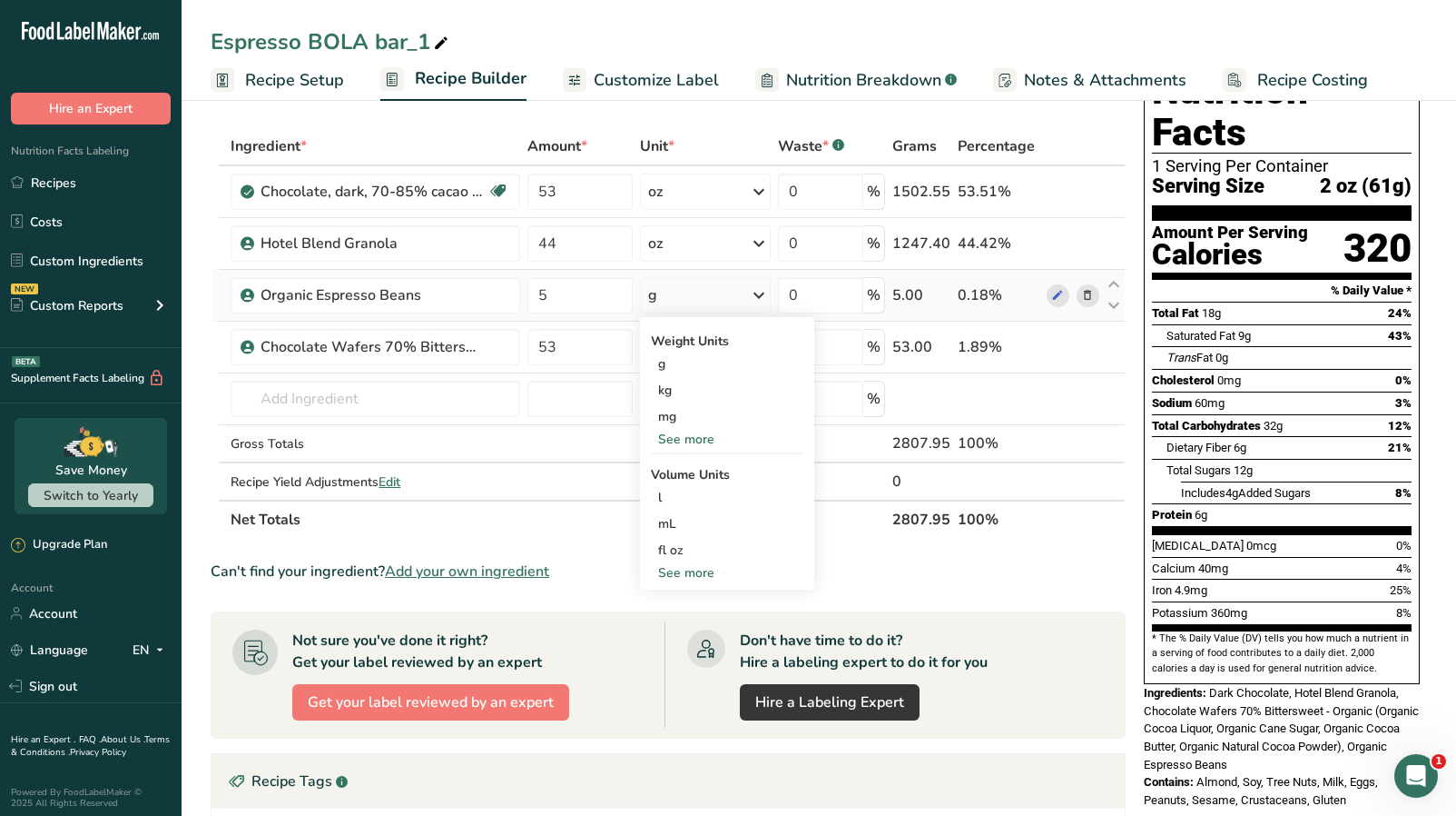
click at [693, 442] on div "See more" at bounding box center [727, 439] width 153 height 19
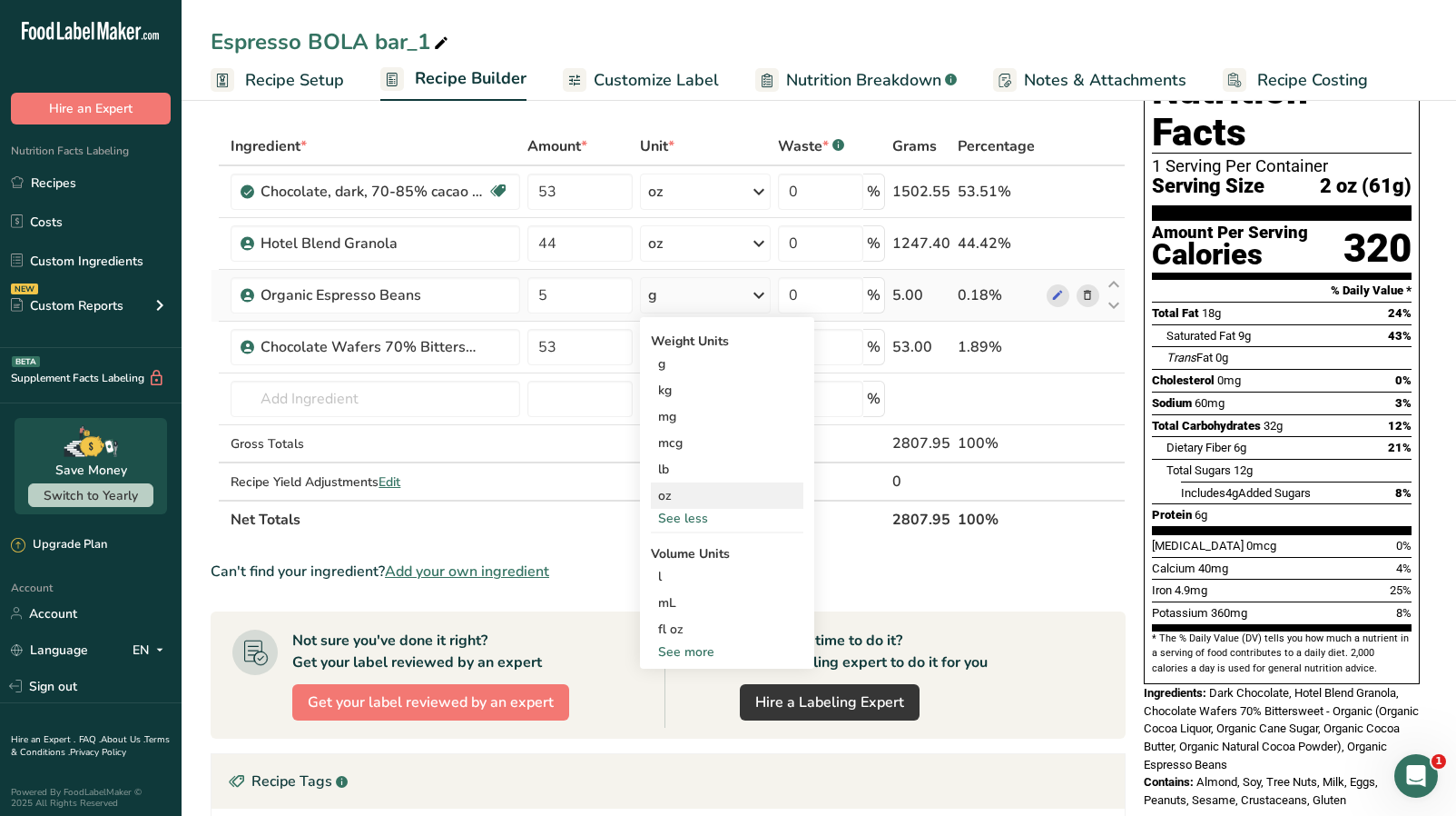
click at [685, 504] on div "oz" at bounding box center [727, 495] width 153 height 26
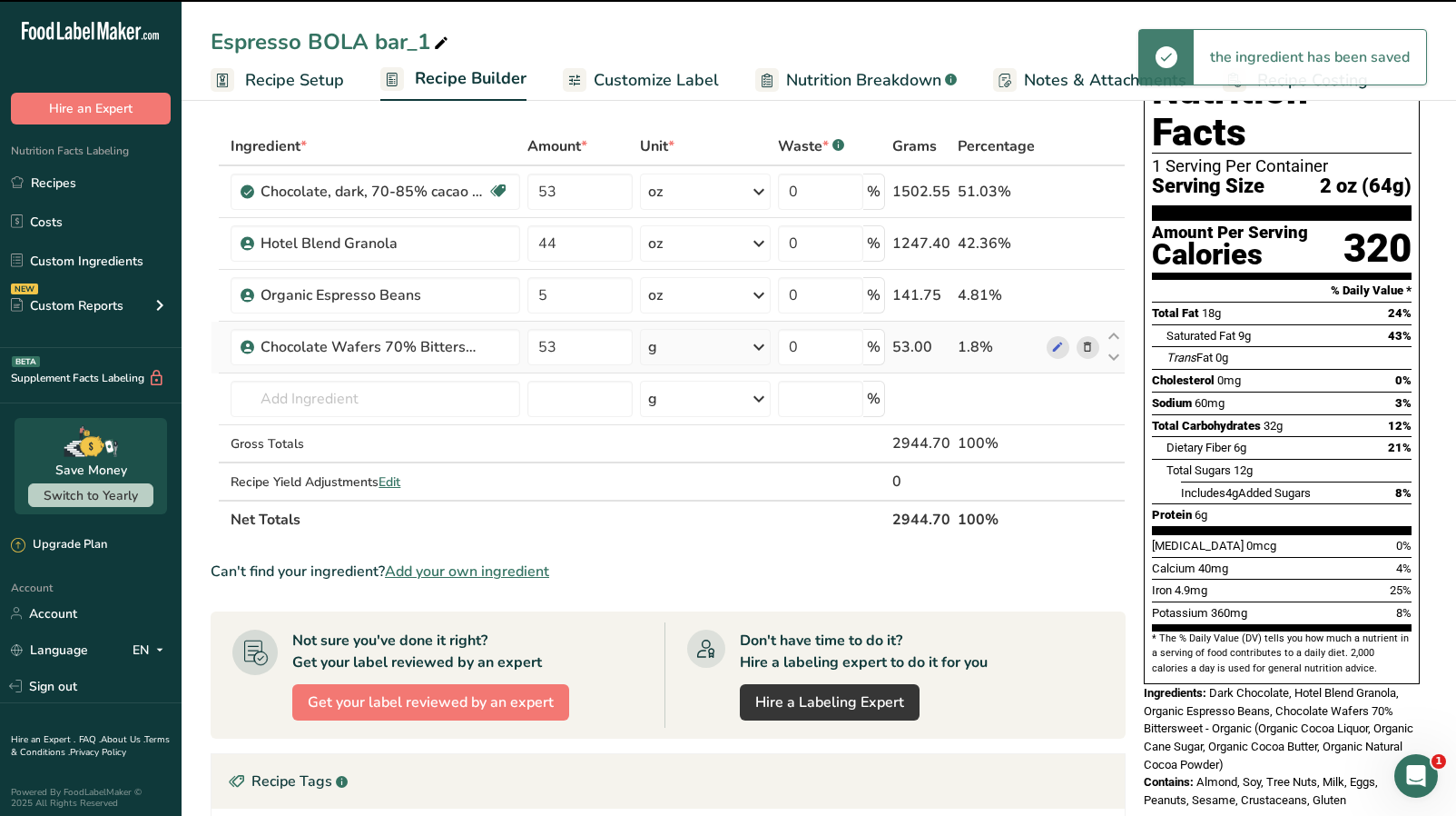
click at [758, 338] on icon at bounding box center [759, 347] width 22 height 32
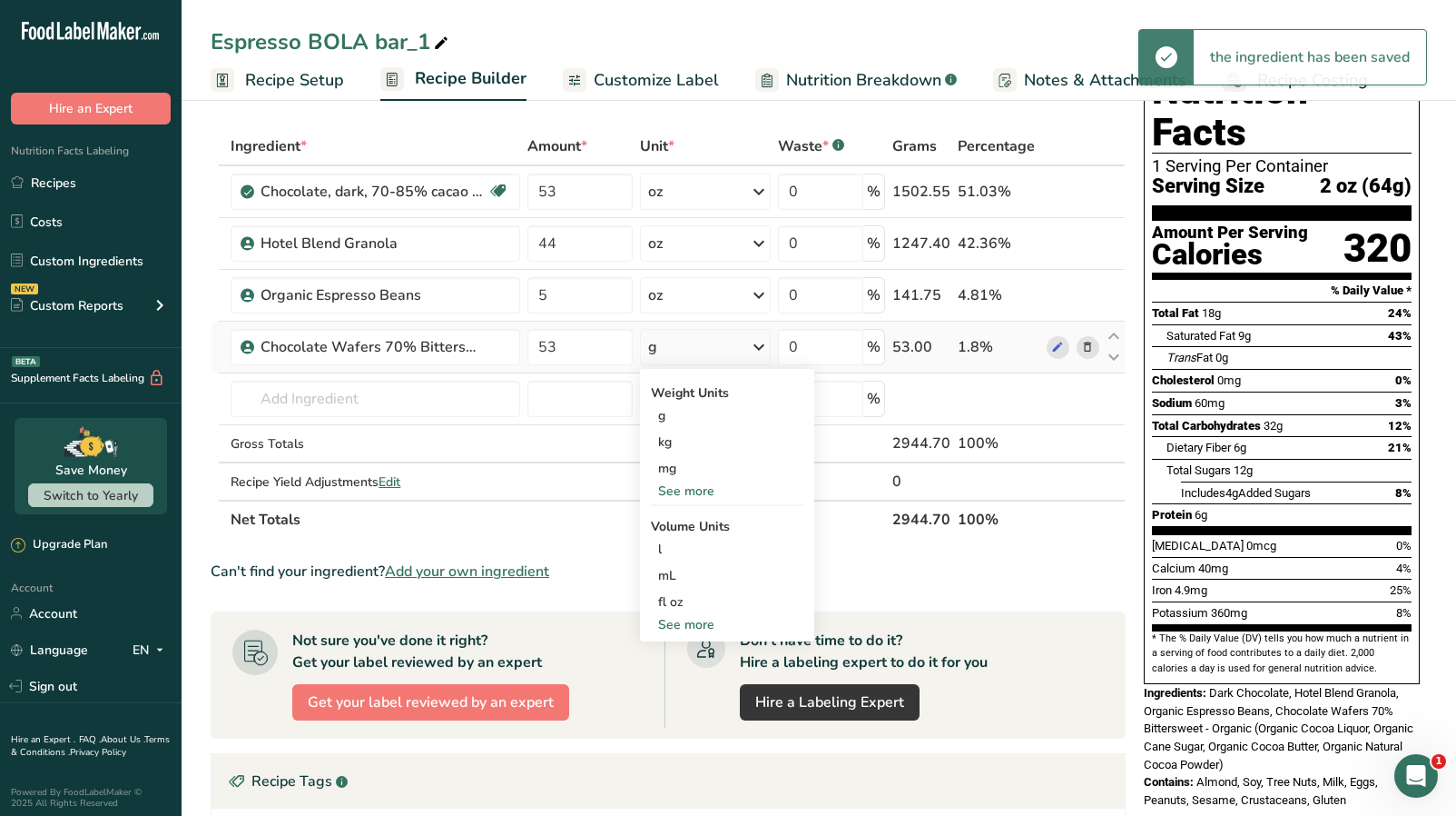
click at [703, 494] on div "See more" at bounding box center [727, 491] width 153 height 19
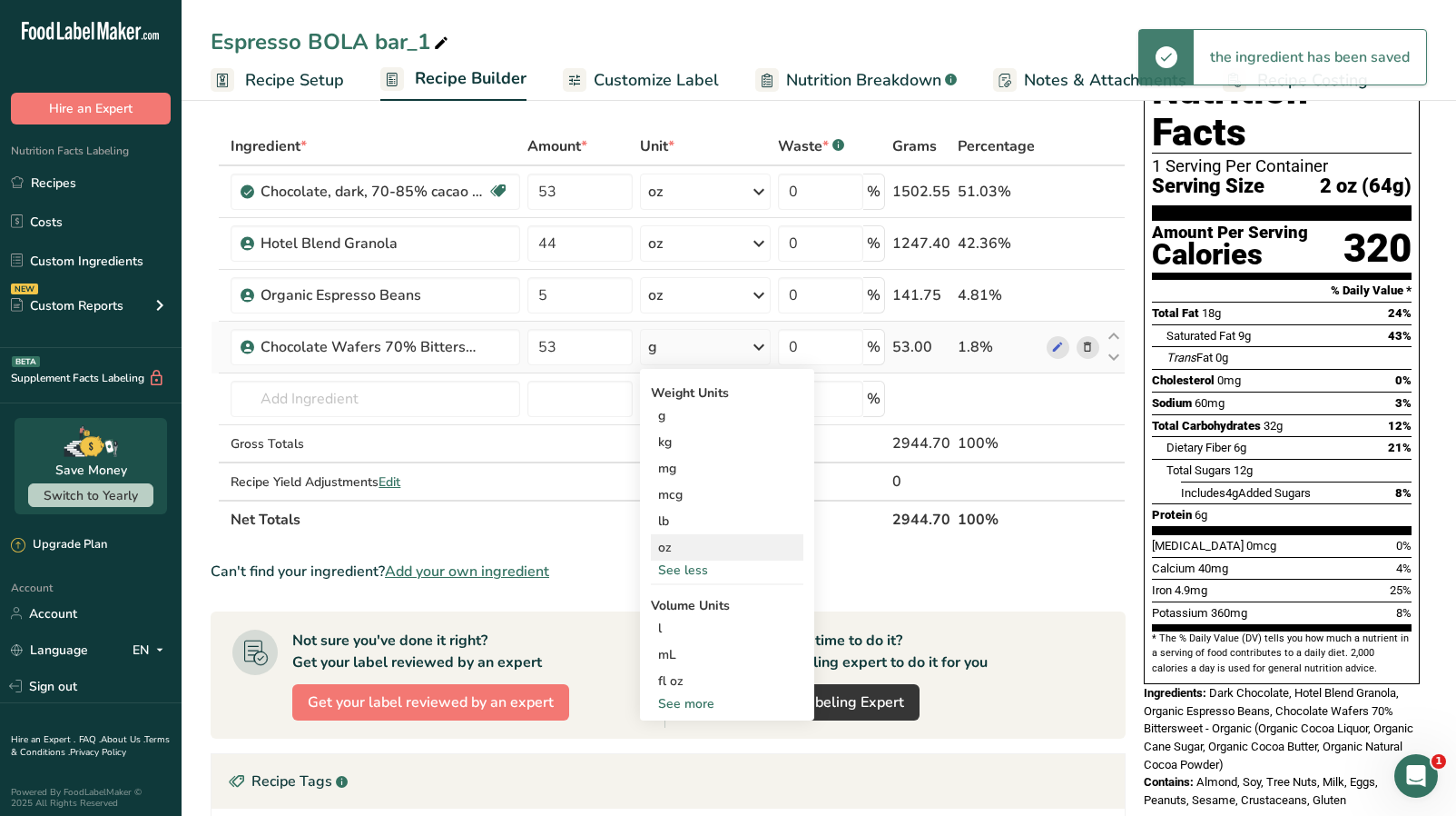
click at [694, 547] on div "oz" at bounding box center [727, 547] width 153 height 26
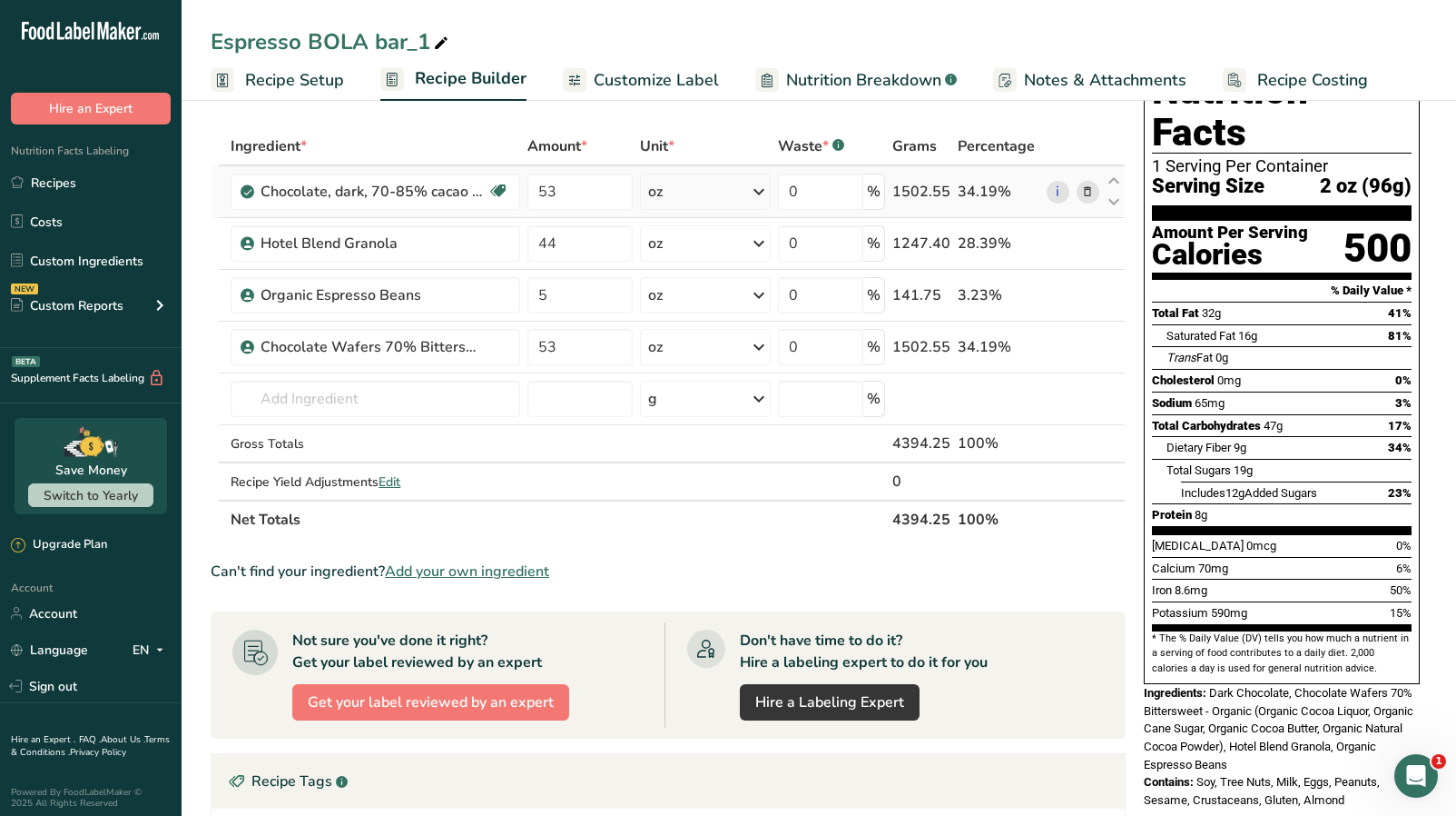
click at [1090, 191] on icon at bounding box center [1088, 192] width 13 height 19
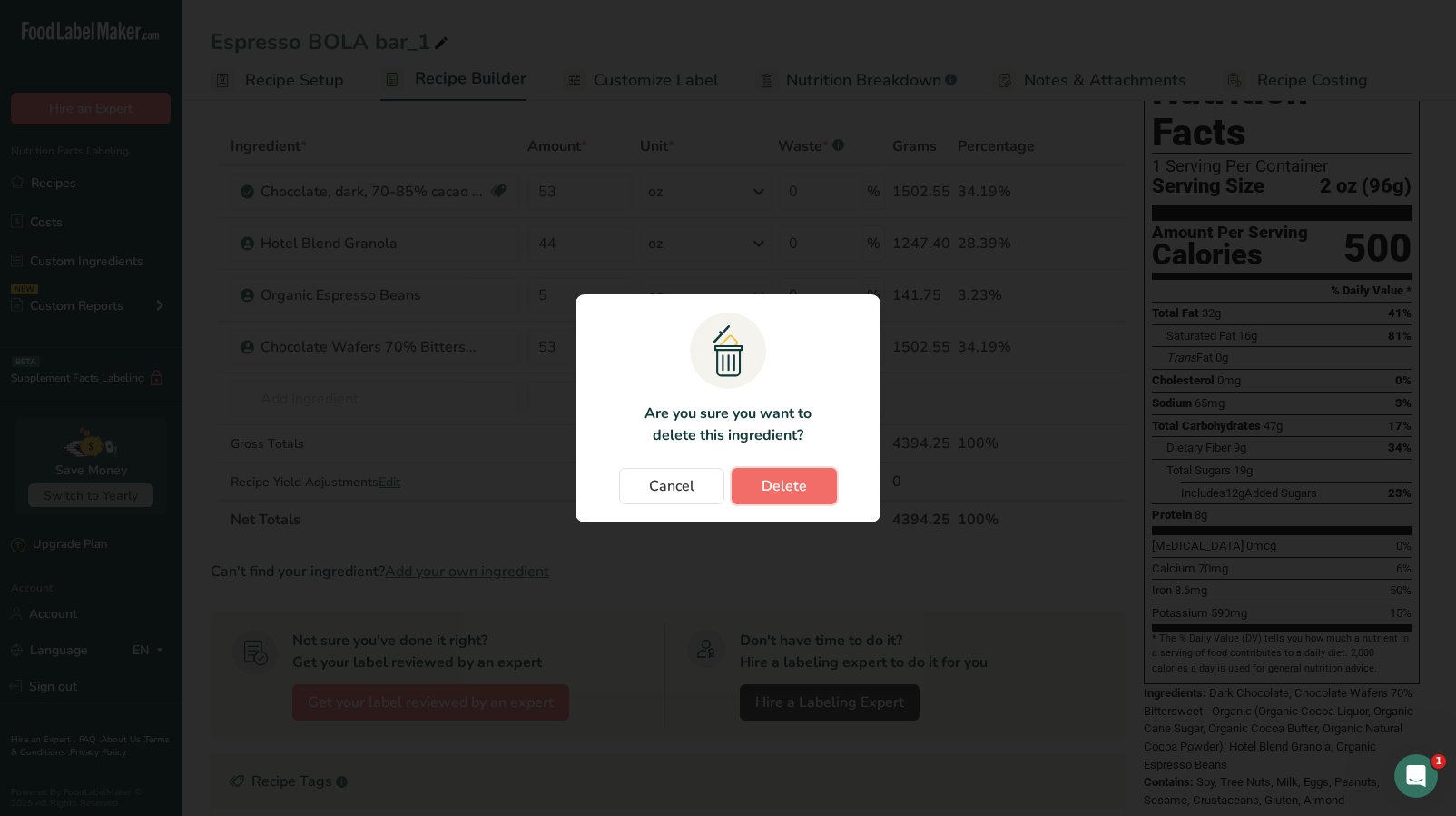
click at [803, 480] on span "Delete" at bounding box center [784, 486] width 45 height 22
type input "44"
type input "5"
type input "53"
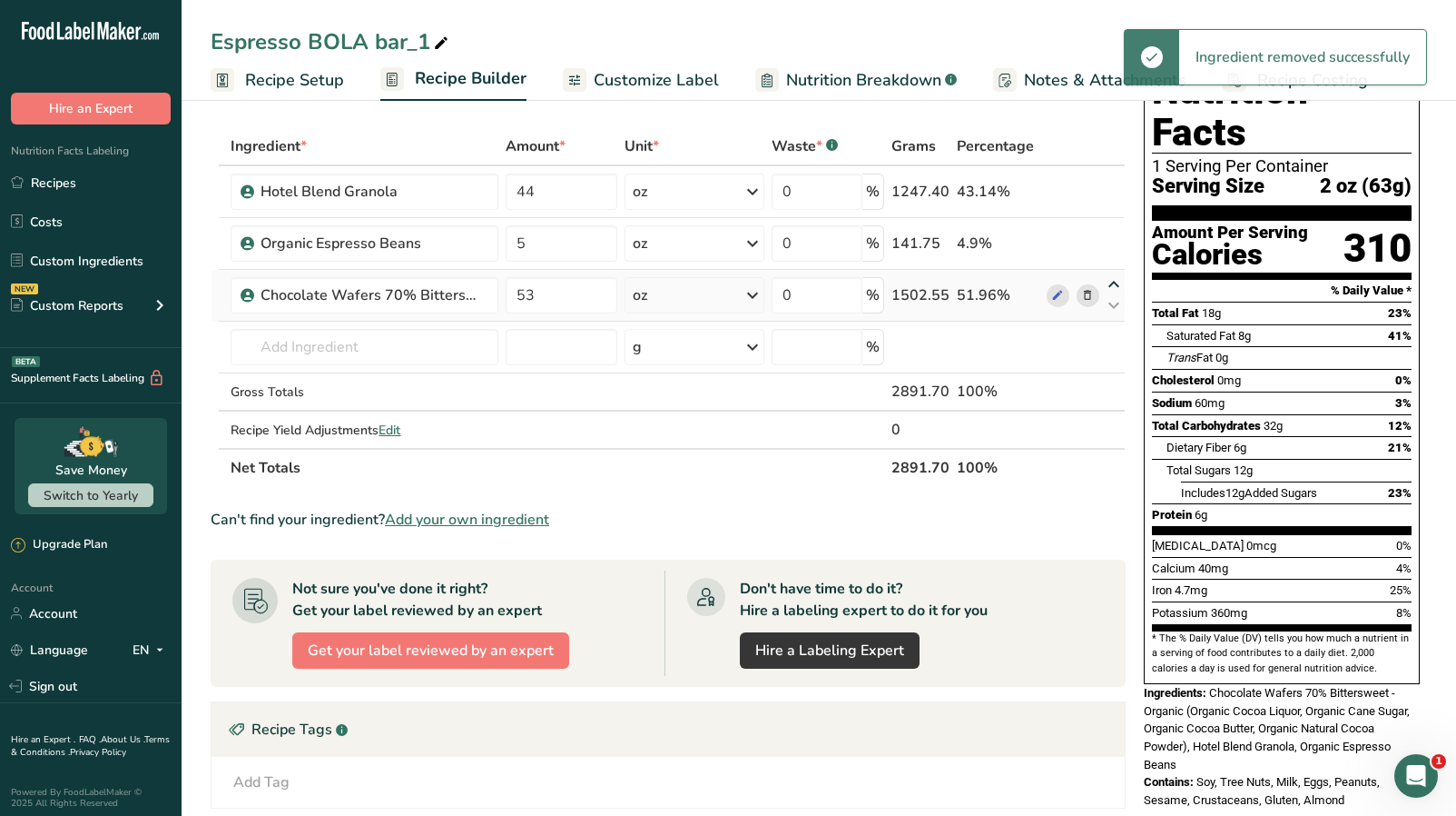
click at [1110, 285] on icon at bounding box center [1114, 285] width 22 height 14
type input "53"
type input "5"
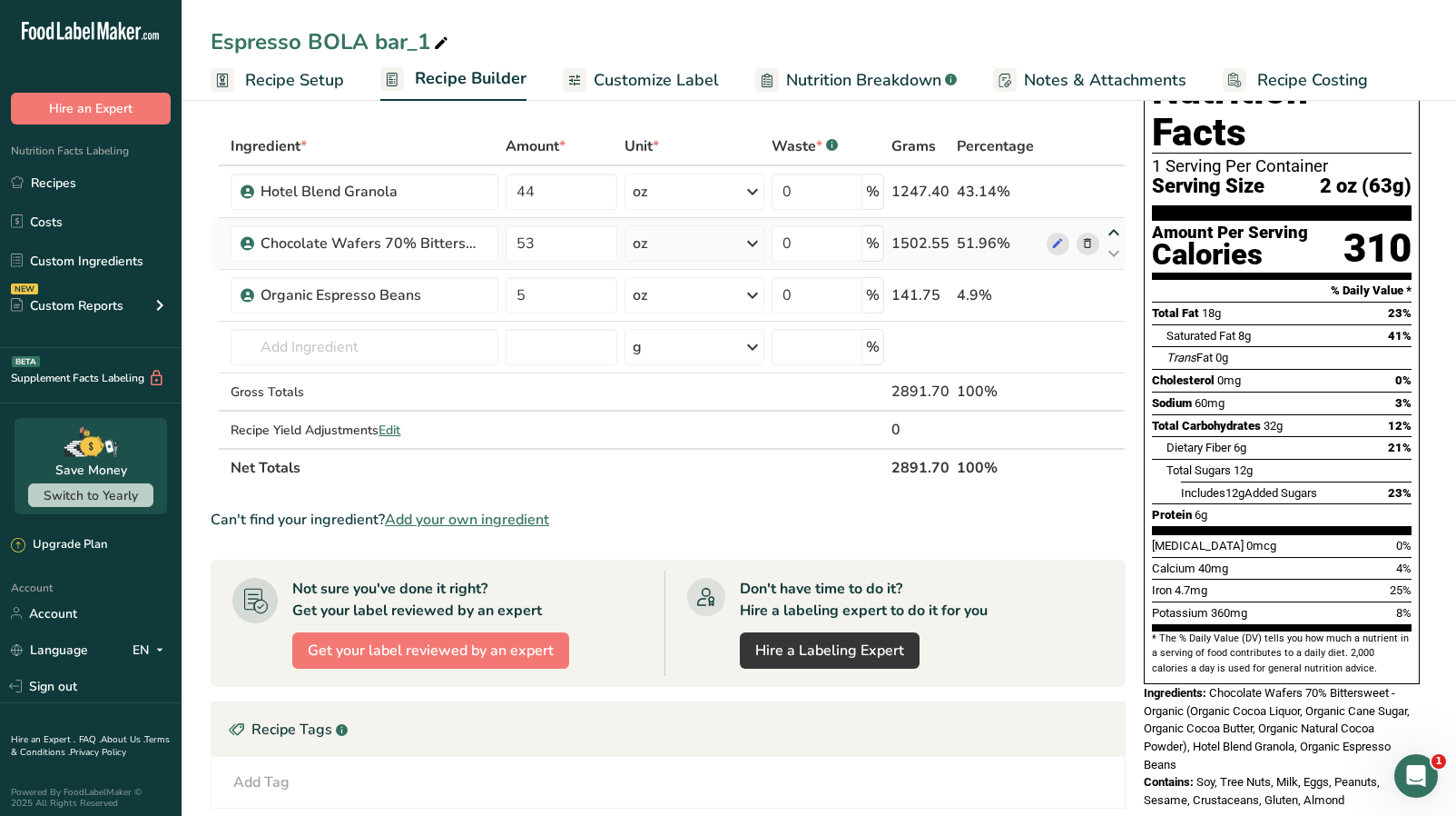
click at [1113, 231] on icon at bounding box center [1114, 233] width 22 height 14
type input "53"
type input "44"
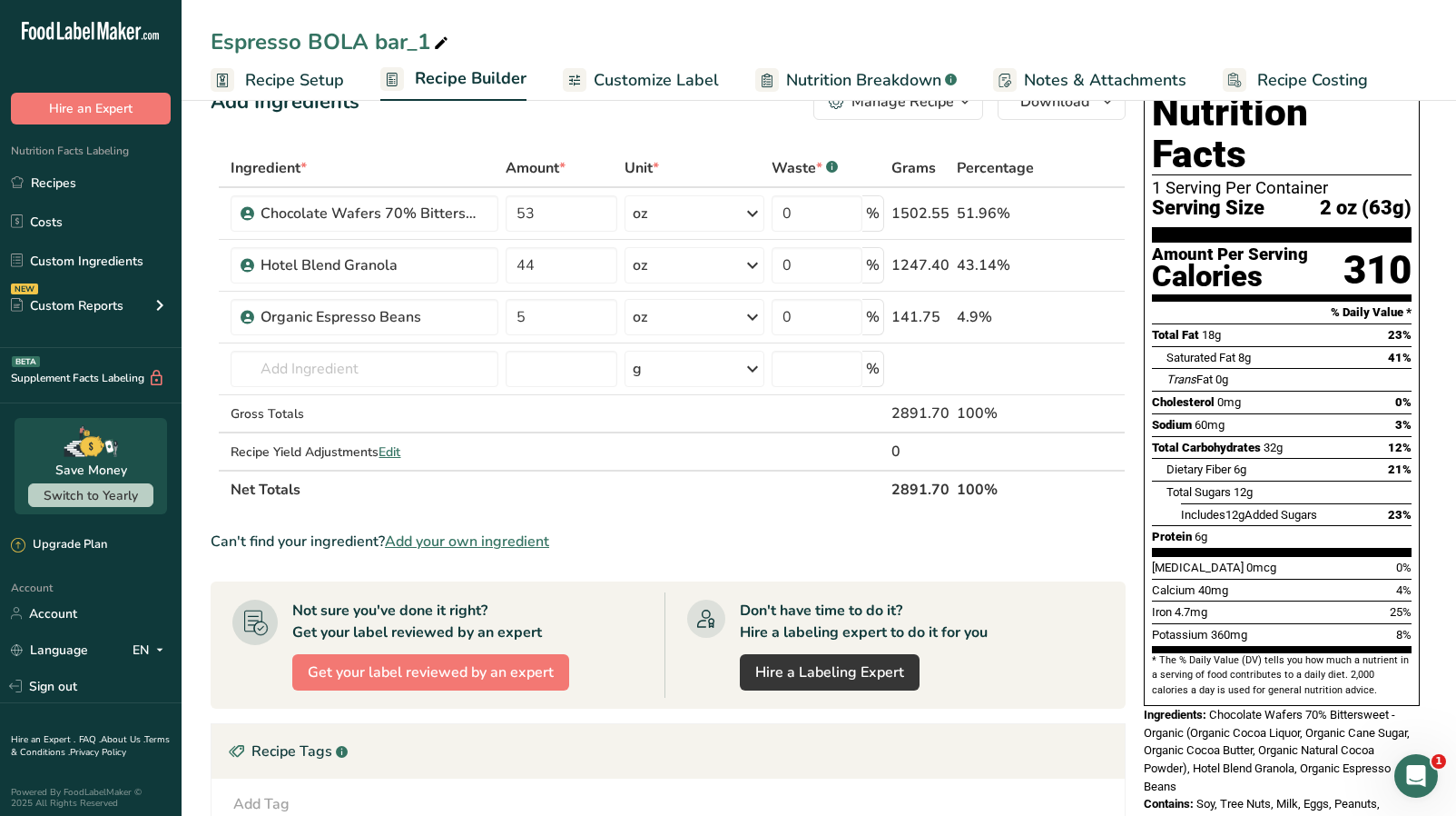
scroll to position [0, 0]
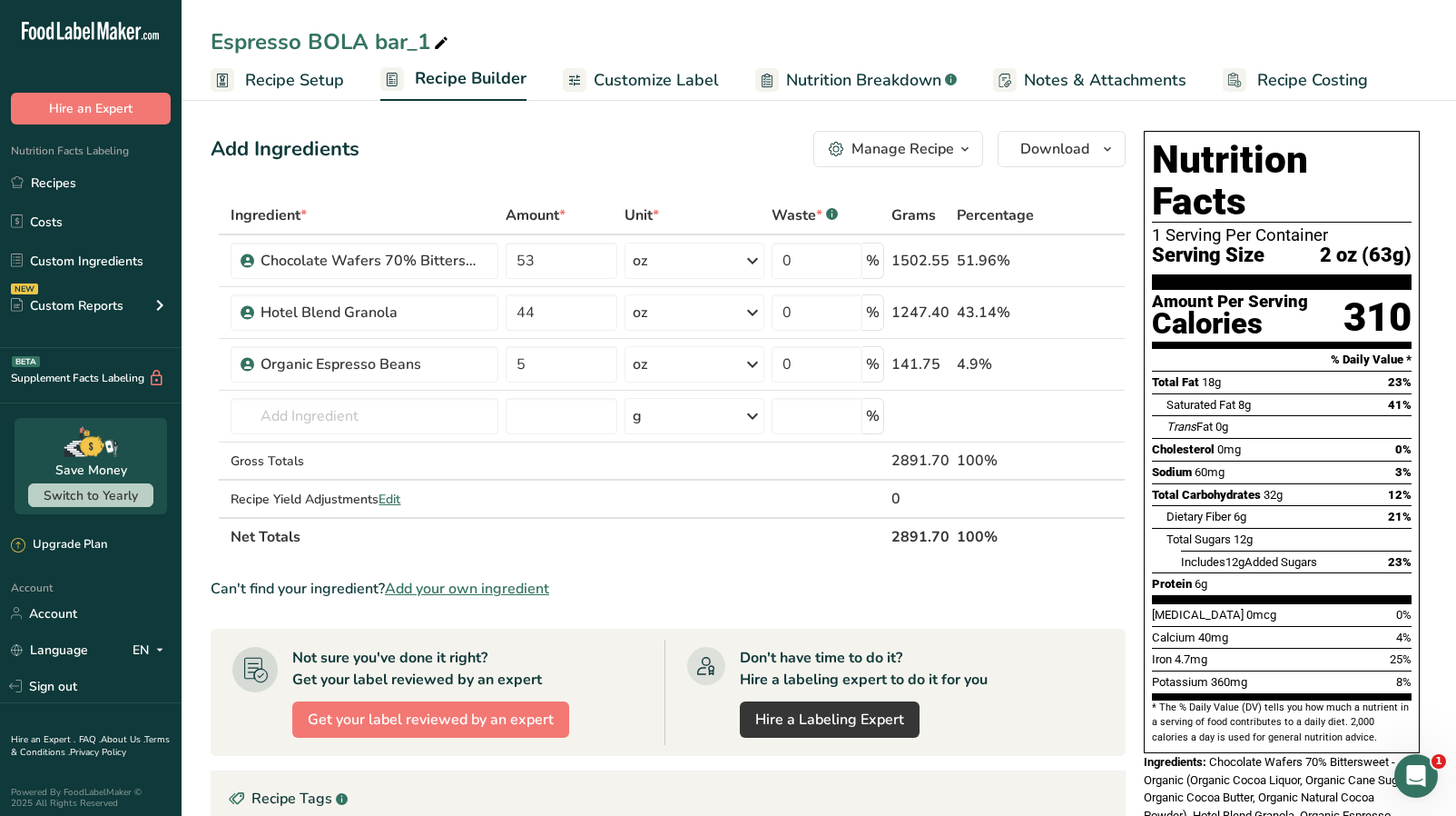
click at [819, 90] on span "Nutrition Breakdown" at bounding box center [864, 80] width 156 height 24
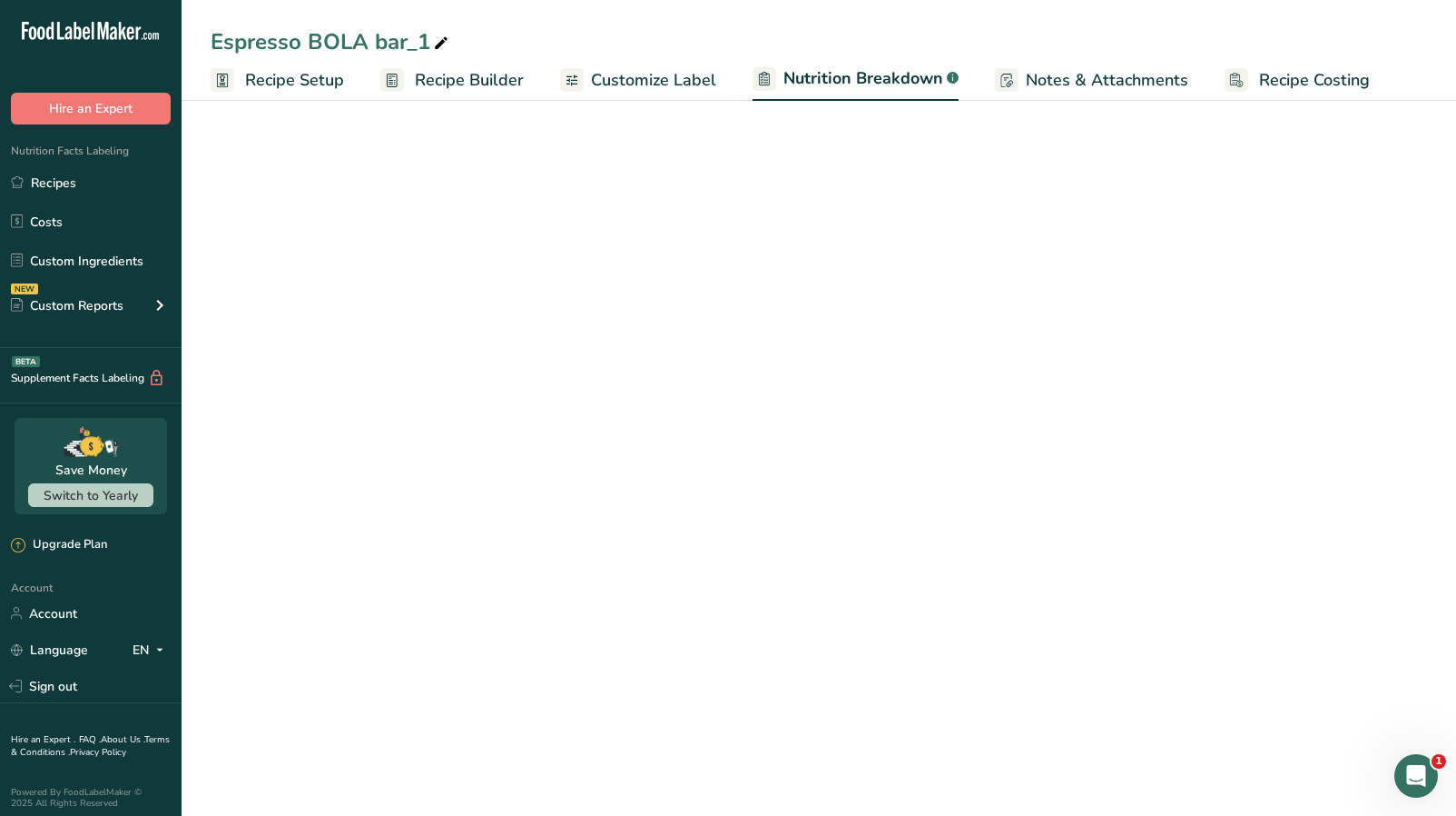
select select "Calories"
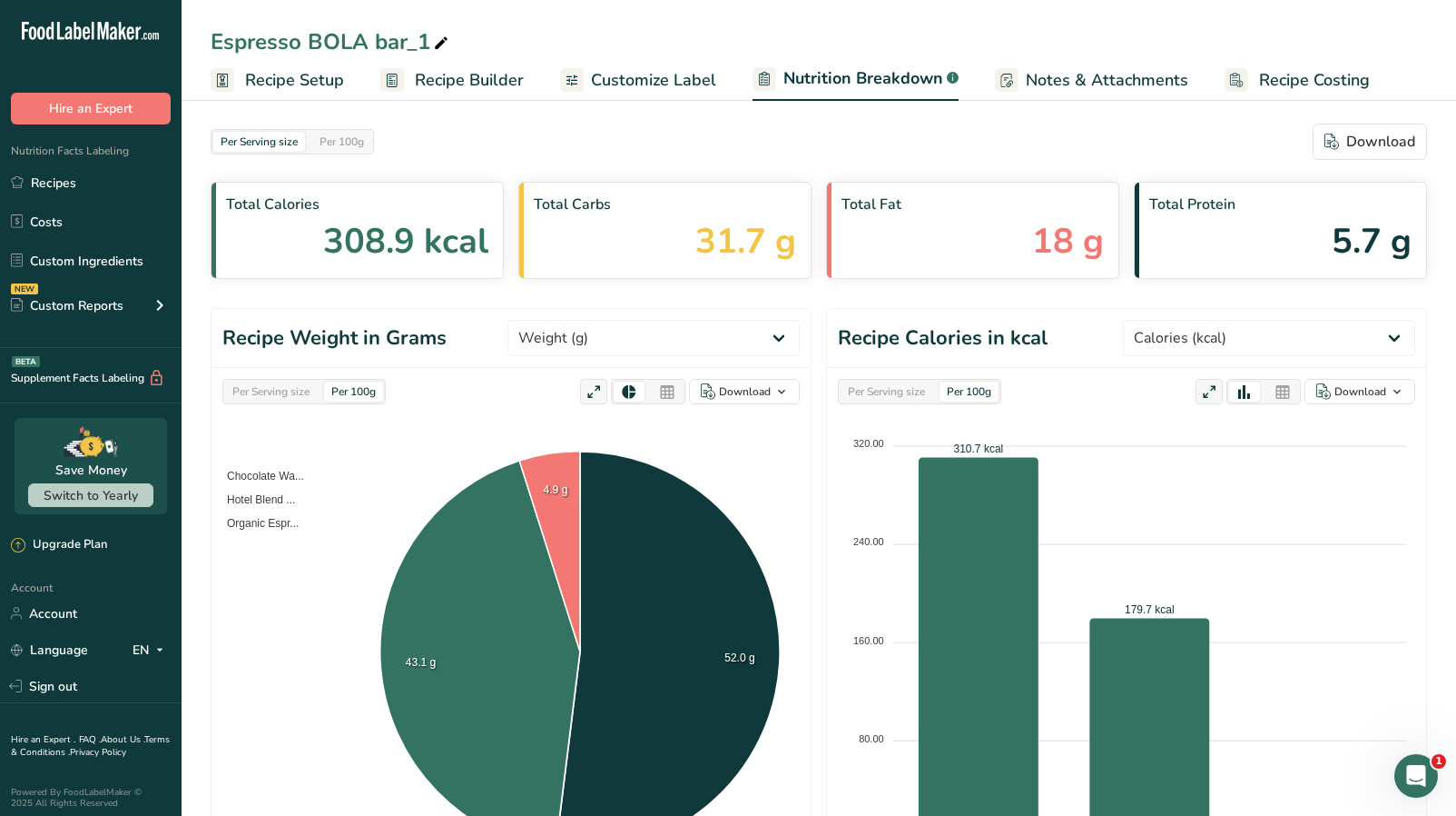
click at [1019, 88] on link "Notes & Attachments" at bounding box center [1092, 81] width 194 height 41
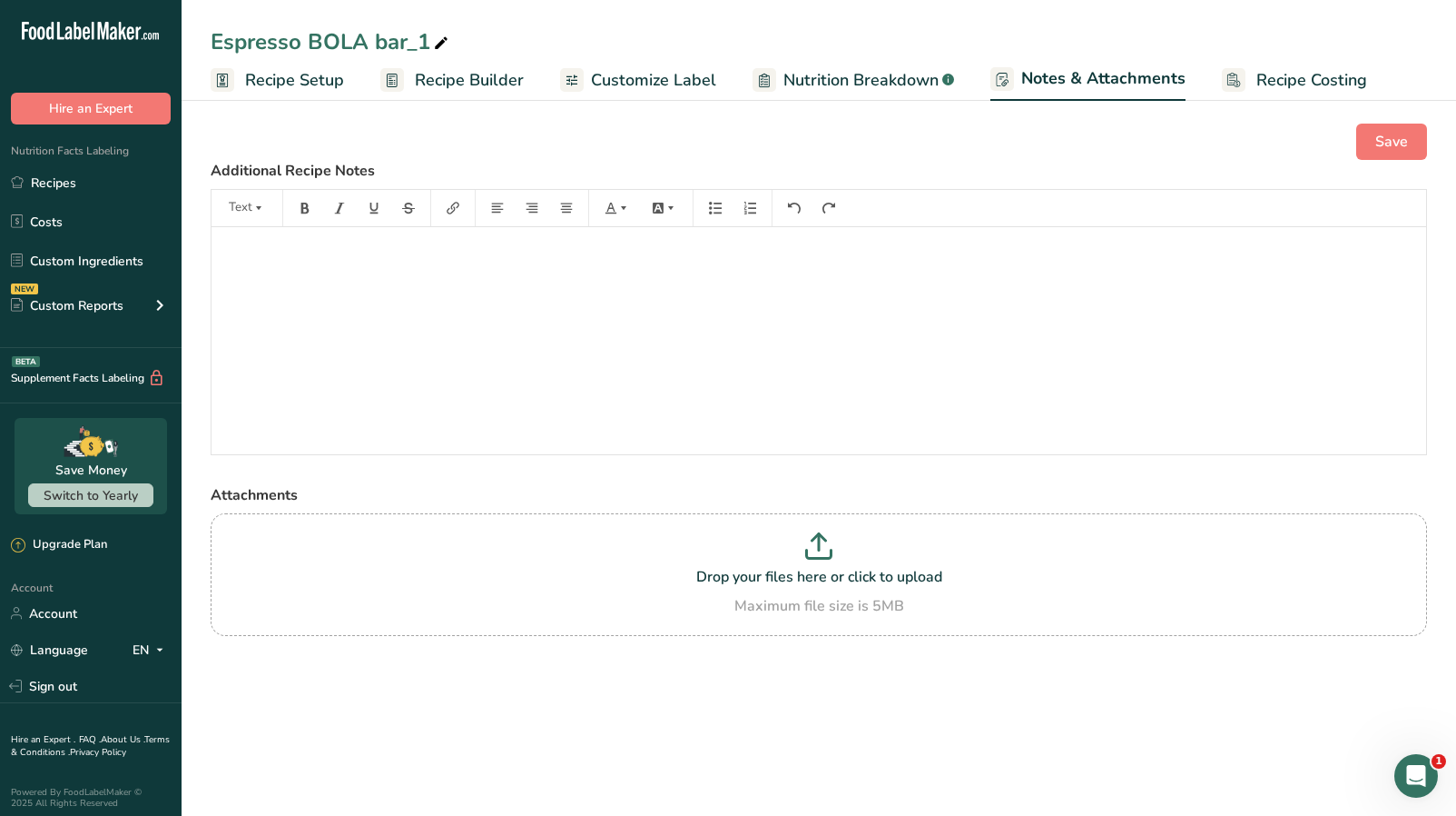
click at [1184, 88] on ul "Recipe Setup Recipe Builder Customize Label Nutrition Breakdown .a-a{fill:#3473…" at bounding box center [818, 80] width 1274 height 43
click at [320, 78] on span "Recipe Setup" at bounding box center [295, 80] width 99 height 24
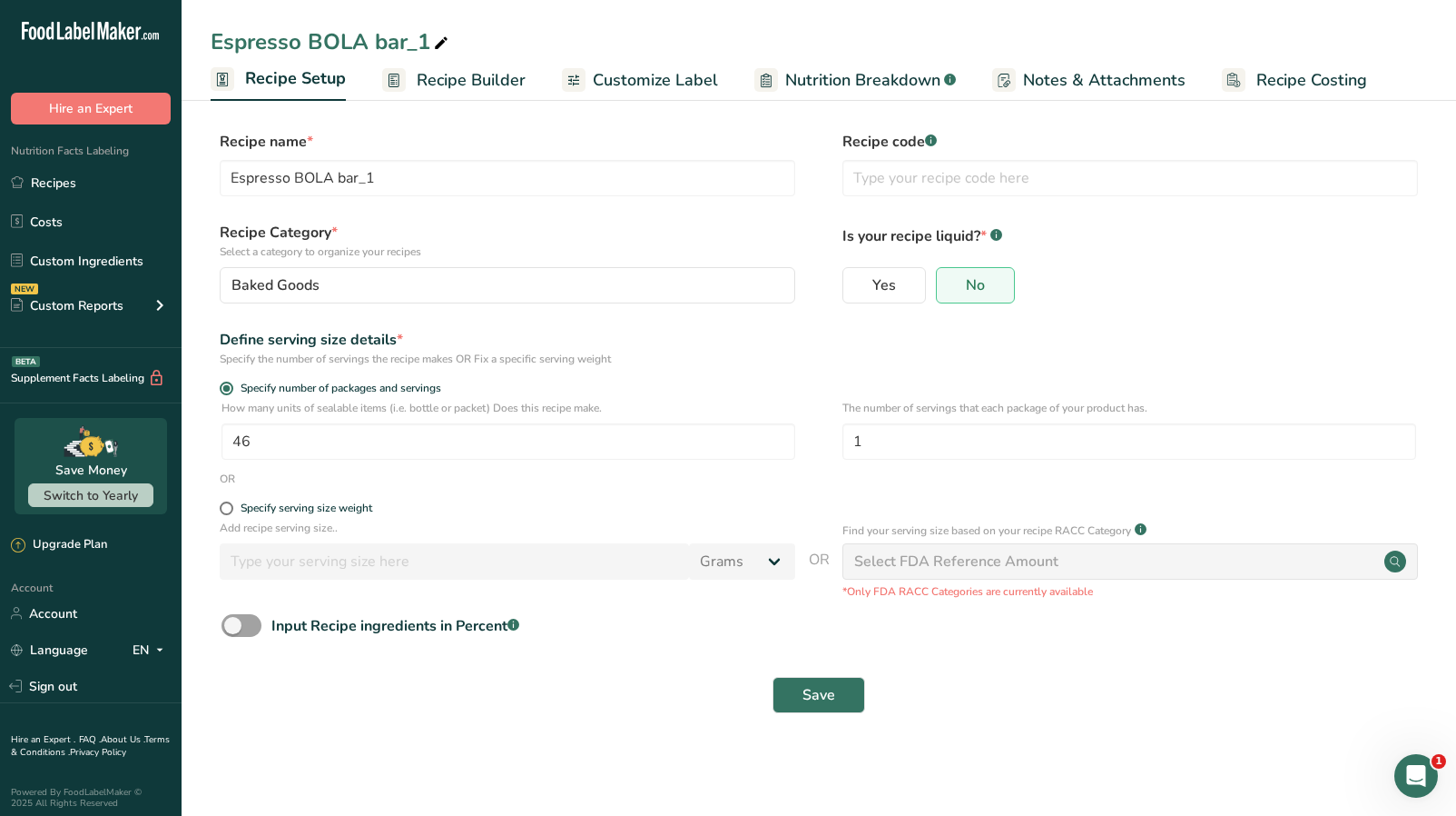
click at [614, 73] on span "Customize Label" at bounding box center [655, 80] width 125 height 24
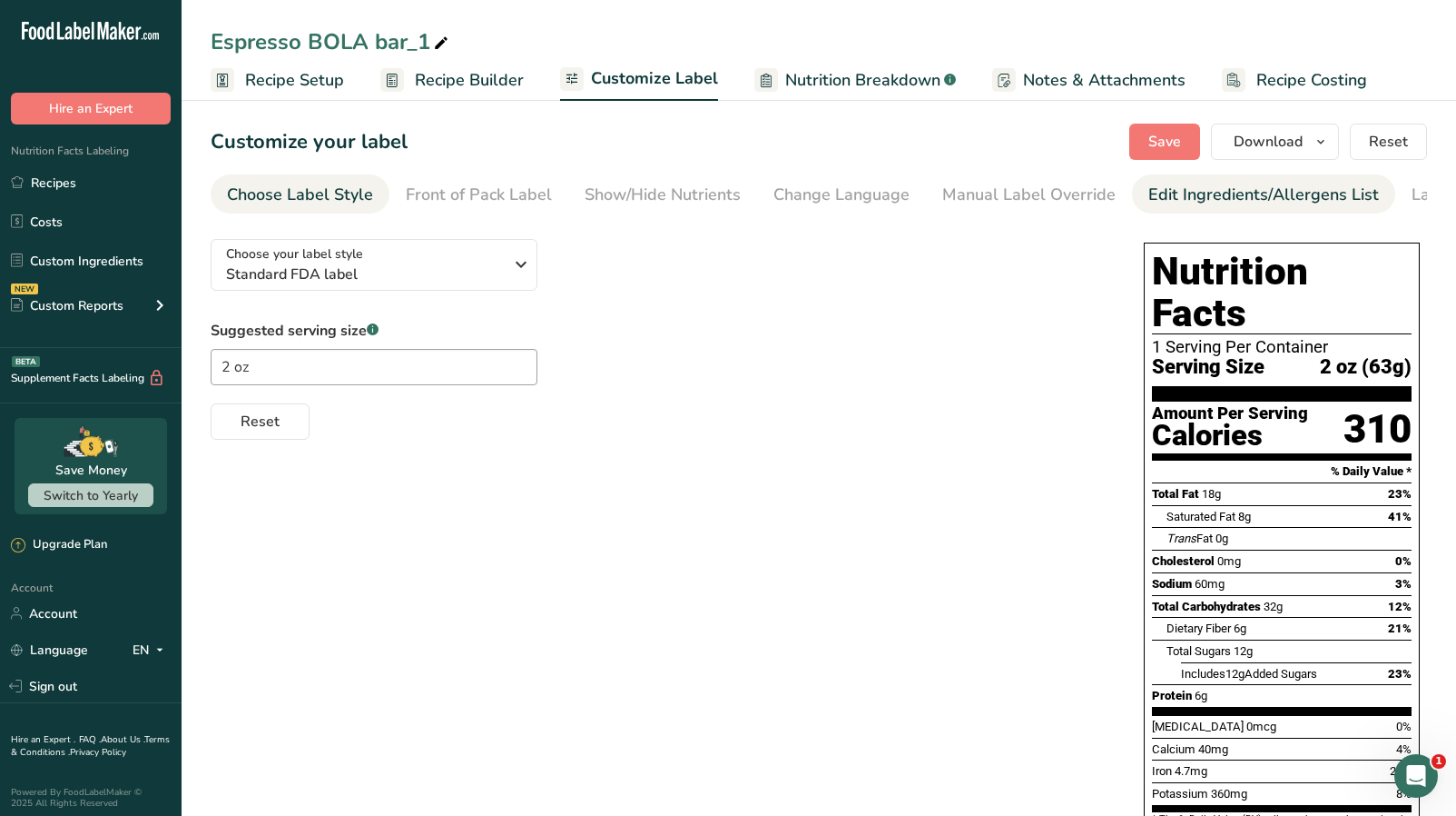
click at [1172, 203] on div "Edit Ingredients/Allergens List" at bounding box center [1263, 195] width 231 height 24
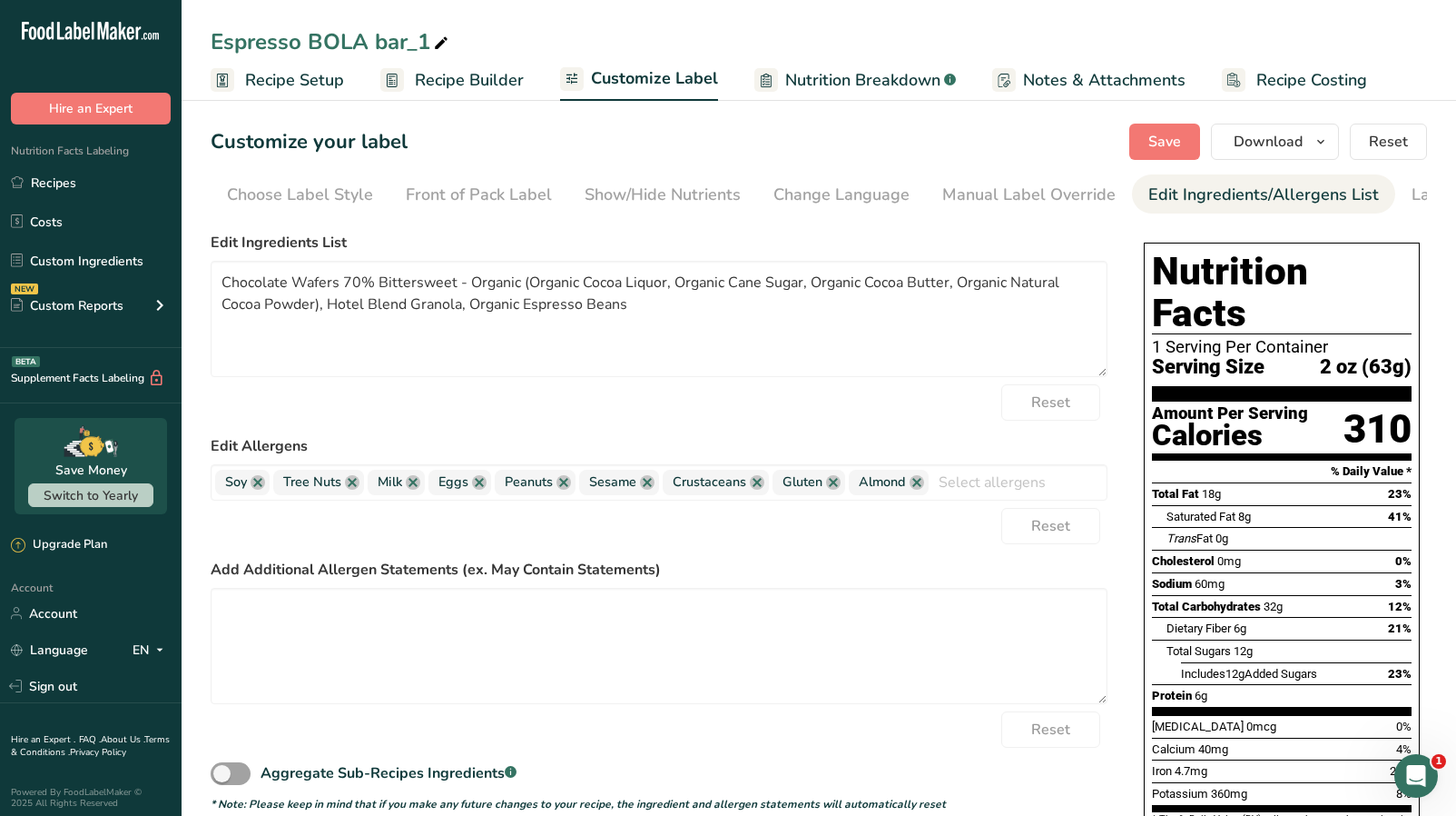
scroll to position [0, 103]
drag, startPoint x: 467, startPoint y: 314, endPoint x: 201, endPoint y: 289, distance: 267.2
click at [201, 289] on section "Customize your label Save Download Choose what to show on your downloaded label…" at bounding box center [818, 566] width 1274 height 943
paste textarea "Organic Chocolate Wafers 70% Bittersweet (Organic Cocoa Liquor, Organic Cane Su…"
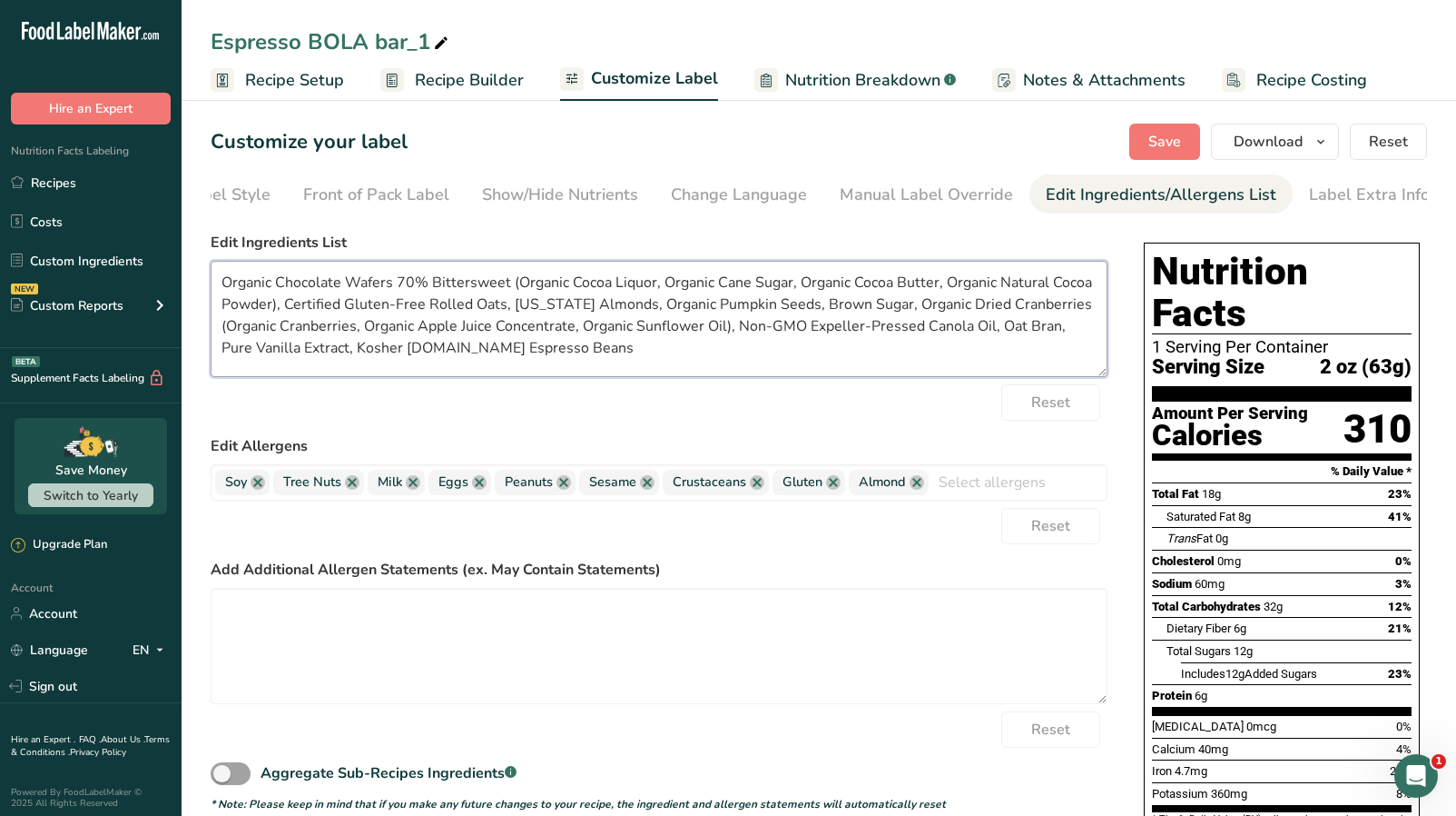
drag, startPoint x: 561, startPoint y: 355, endPoint x: 405, endPoint y: 355, distance: 156.0
click at [405, 355] on textarea "Organic Chocolate Wafers 70% Bittersweet (Organic Cocoa Liquor, Organic Cane Su…" at bounding box center [659, 318] width 897 height 116
drag, startPoint x: 899, startPoint y: 314, endPoint x: 732, endPoint y: 323, distance: 167.2
click at [732, 323] on textarea "Organic Chocolate Wafers 70% Bittersweet (Organic Cocoa Liquor, Organic Cane Su…" at bounding box center [659, 318] width 897 height 116
paste textarea "Espresso Beans"
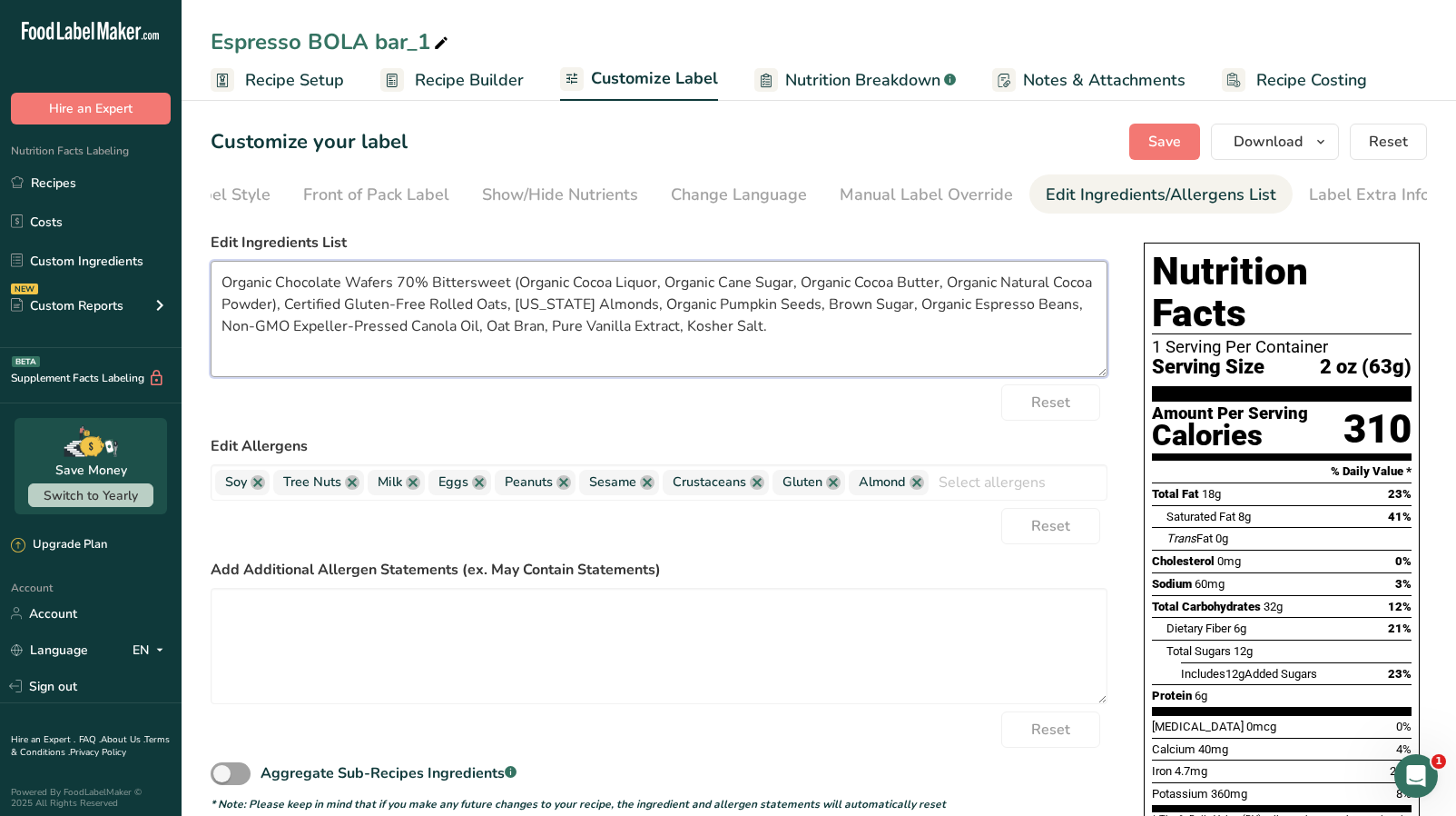
click at [746, 331] on textarea "Organic Chocolate Wafers 70% Bittersweet (Organic Cocoa Liquor, Organic Cane Su…" at bounding box center [659, 318] width 897 height 116
type textarea "Organic Chocolate Wafers 70% Bittersweet (Organic Cocoa Liquor, Organic Cane Su…"
click at [1177, 134] on span "Save" at bounding box center [1164, 142] width 32 height 22
click at [1164, 149] on span "Save" at bounding box center [1164, 142] width 32 height 22
click at [446, 44] on icon at bounding box center [441, 43] width 17 height 25
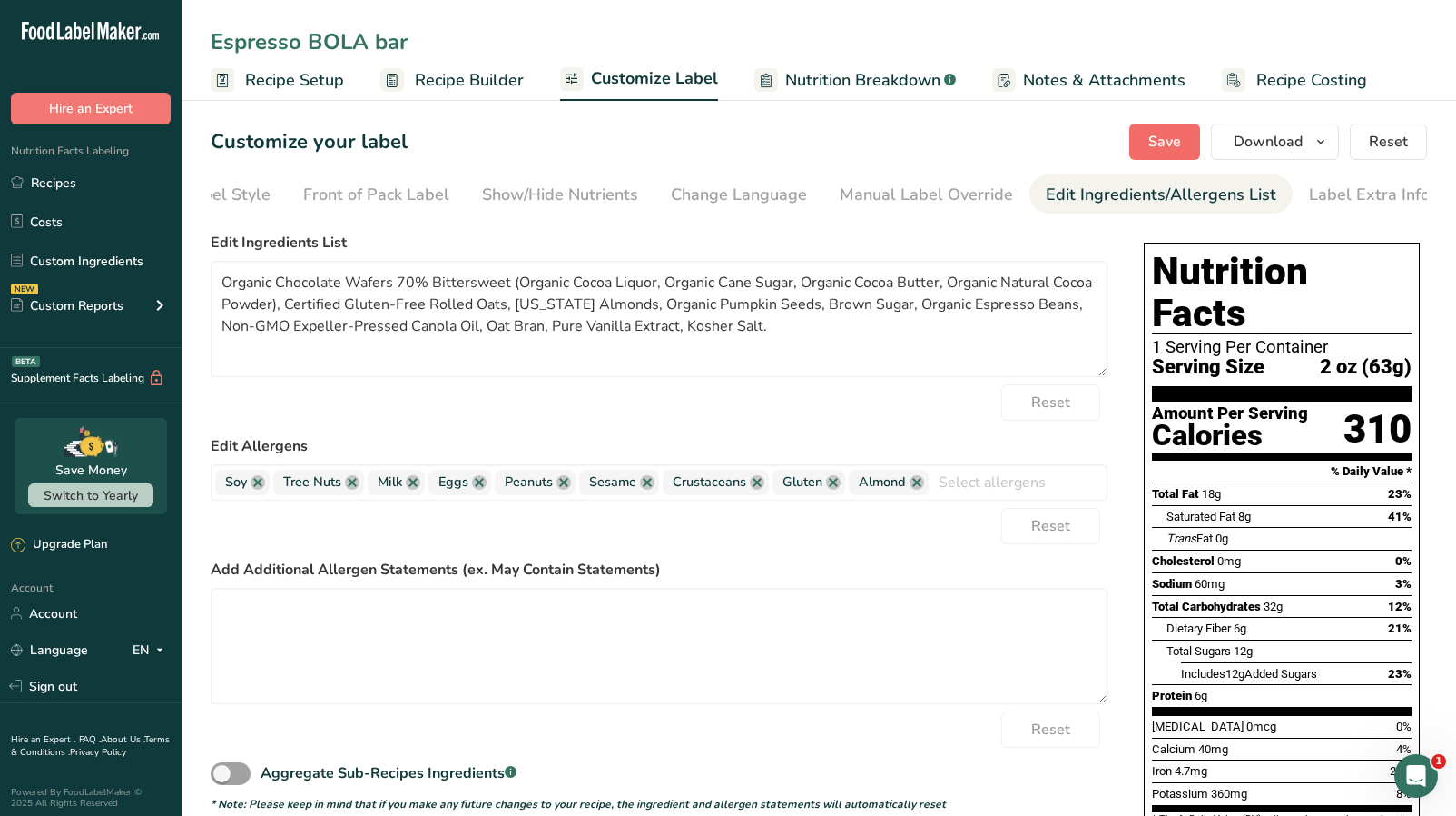
type input "Espresso BOLA bar"
click at [1152, 141] on span "Save" at bounding box center [1164, 142] width 32 height 22
click at [804, 383] on form "Edit Ingredients List Organic Chocolate Wafers 70% Bittersweet (Organic Cocoa L…" at bounding box center [659, 522] width 897 height 580
click at [816, 355] on textarea "Organic Chocolate Wafers 70% Bittersweet (Organic Cocoa Liquor, Organic Cane Su…" at bounding box center [659, 318] width 897 height 116
click at [295, 88] on span "Recipe Setup" at bounding box center [295, 80] width 99 height 24
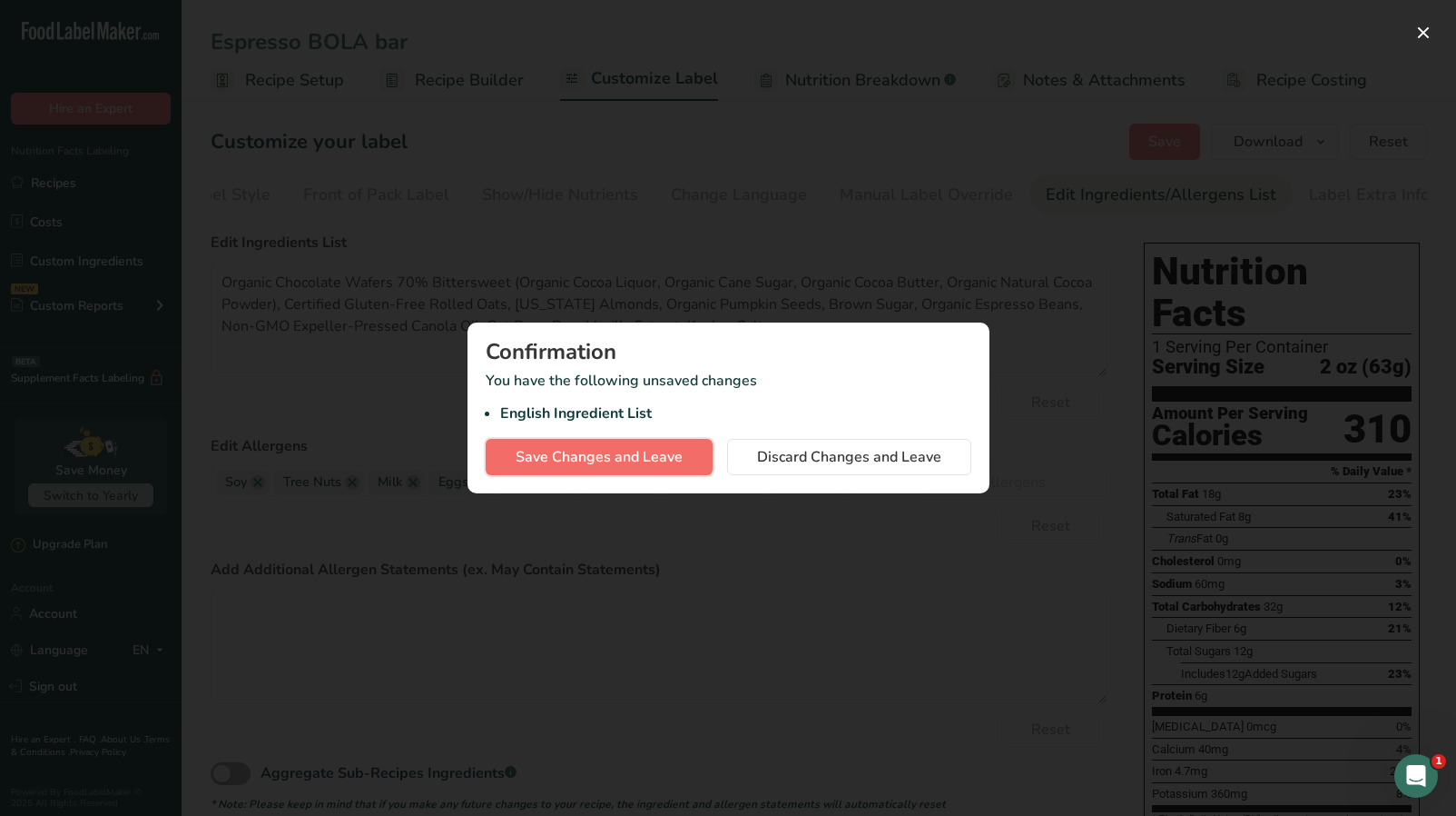
click at [604, 455] on span "Save Changes and Leave" at bounding box center [599, 457] width 167 height 22
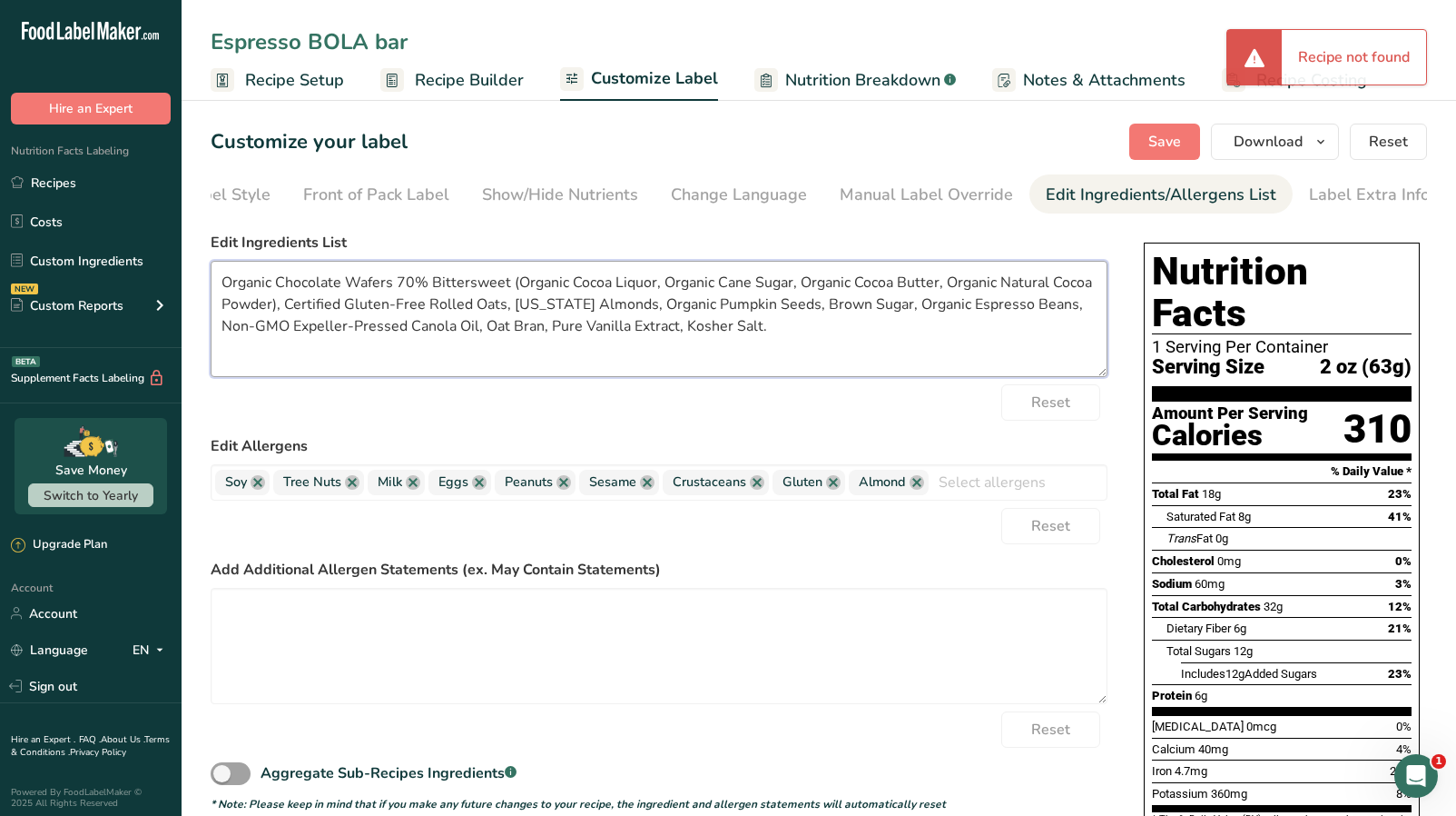
drag, startPoint x: 752, startPoint y: 330, endPoint x: 187, endPoint y: 284, distance: 566.9
click at [187, 284] on section "Customize your label Save Download Choose what to show on your downloaded label…" at bounding box center [818, 566] width 1274 height 943
click at [251, 181] on link "Choose Label Style" at bounding box center [197, 195] width 146 height 41
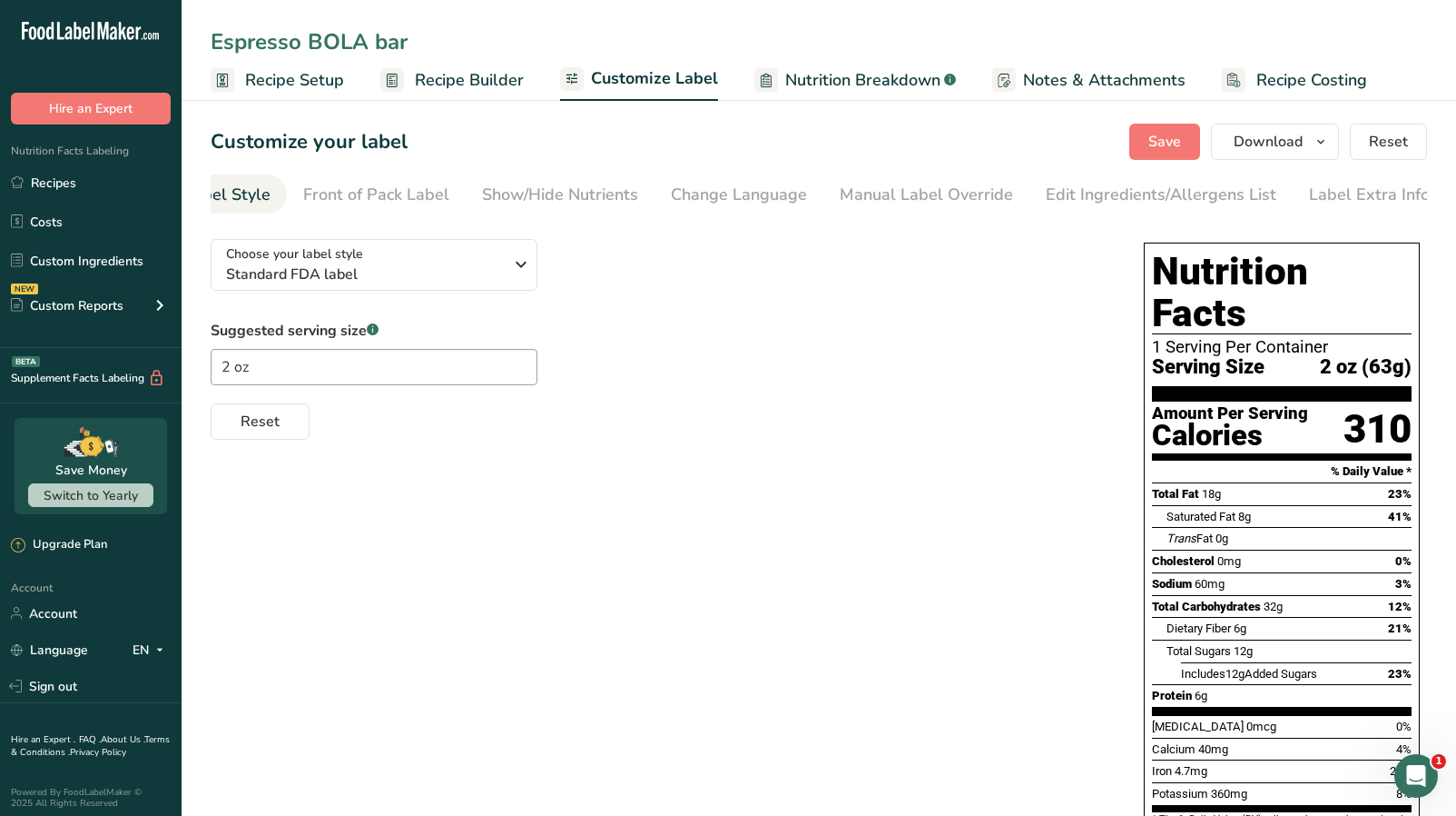
scroll to position [0, 0]
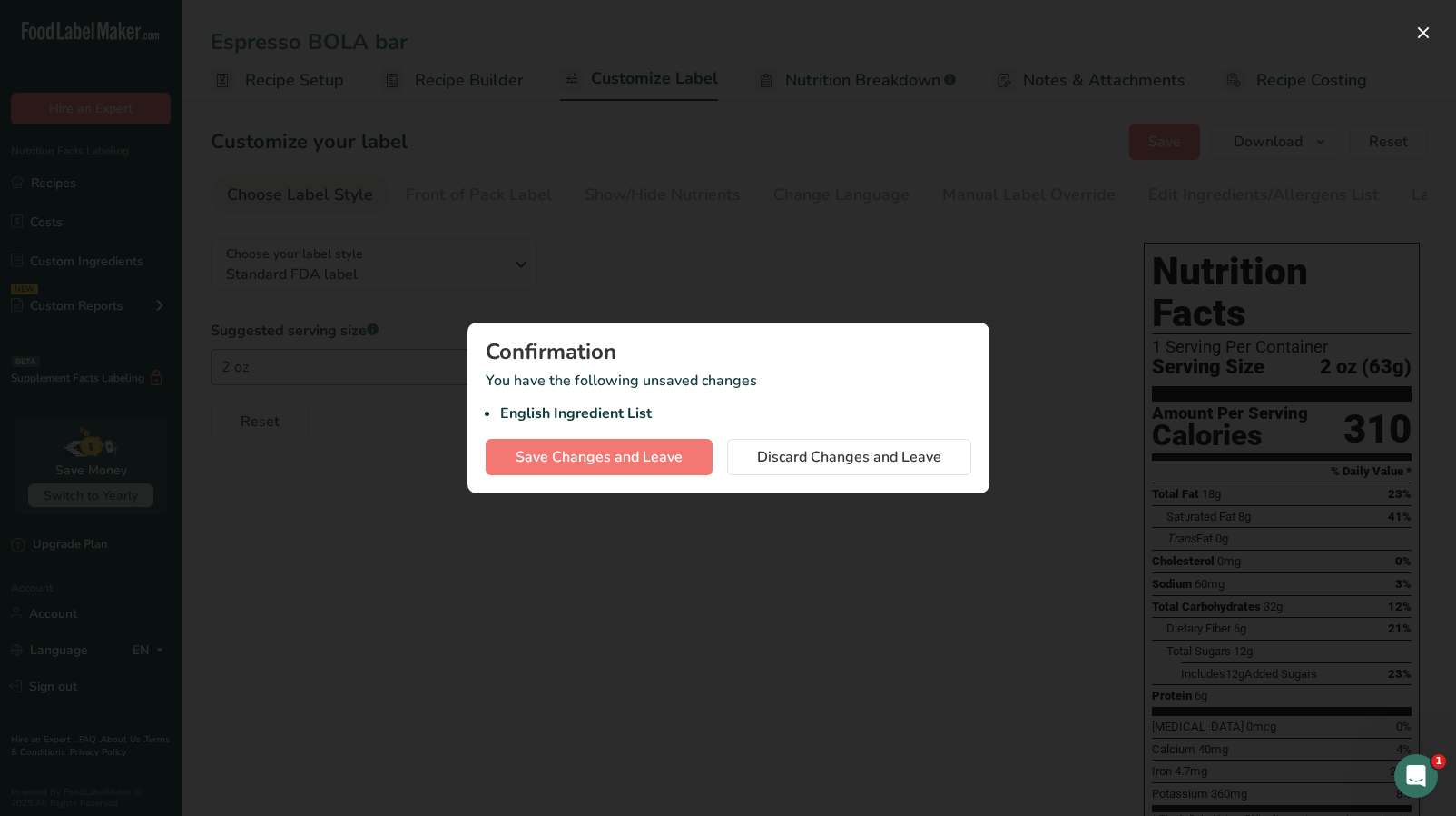
click at [678, 591] on div at bounding box center [728, 408] width 1456 height 816
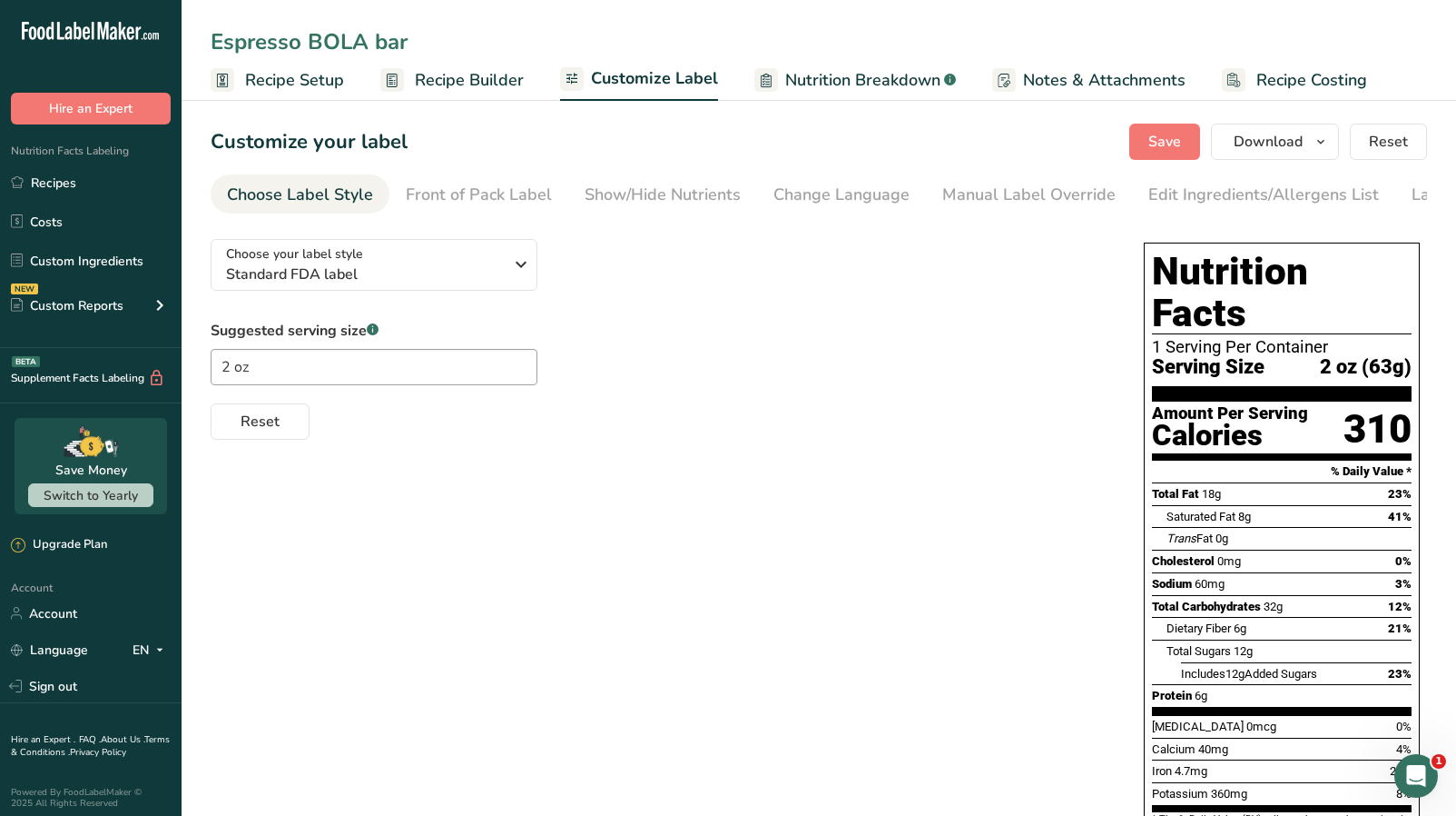
click at [297, 87] on span "Recipe Setup" at bounding box center [295, 80] width 99 height 24
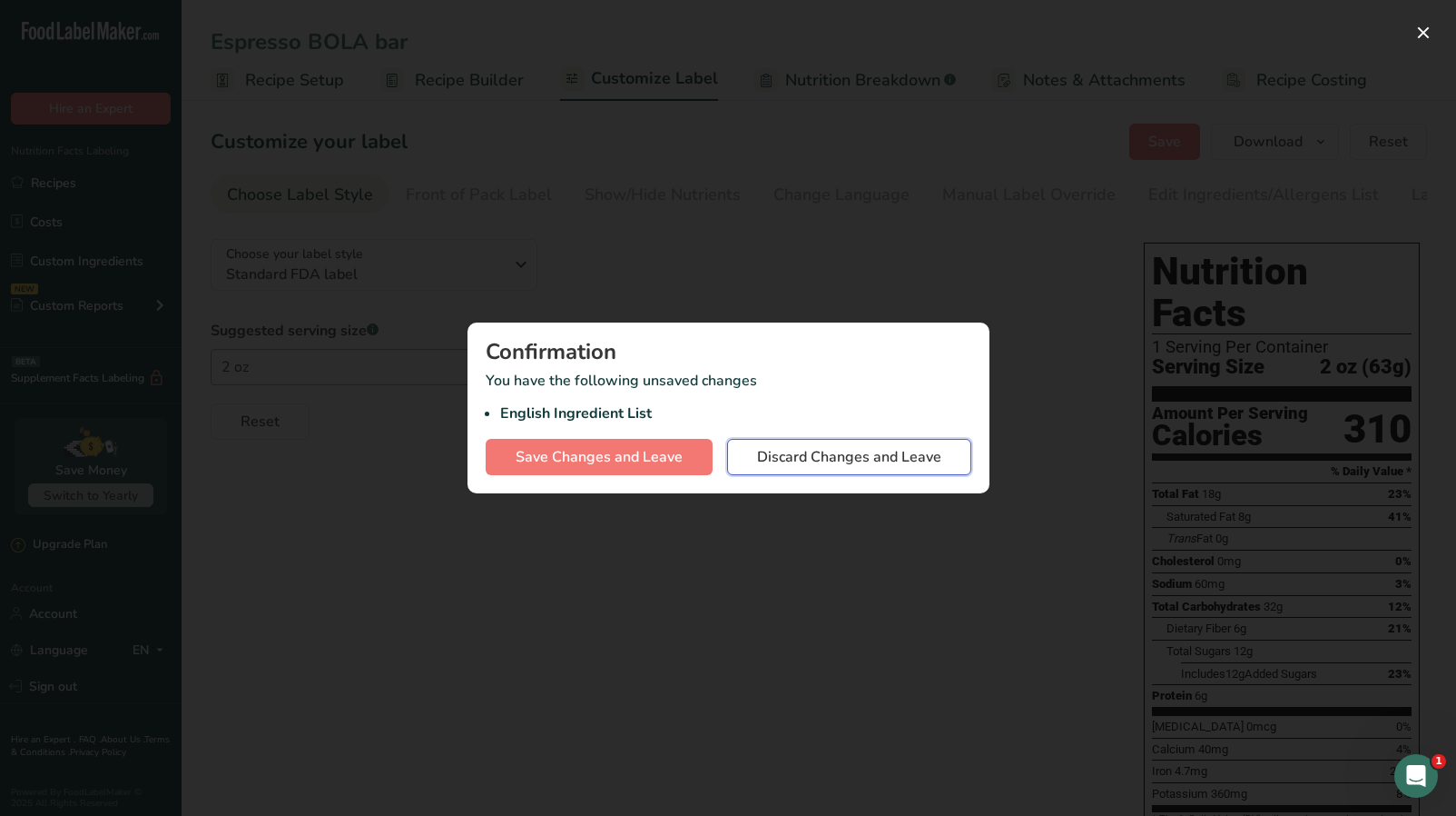
click at [757, 453] on span "Discard Changes and Leave" at bounding box center [849, 457] width 184 height 22
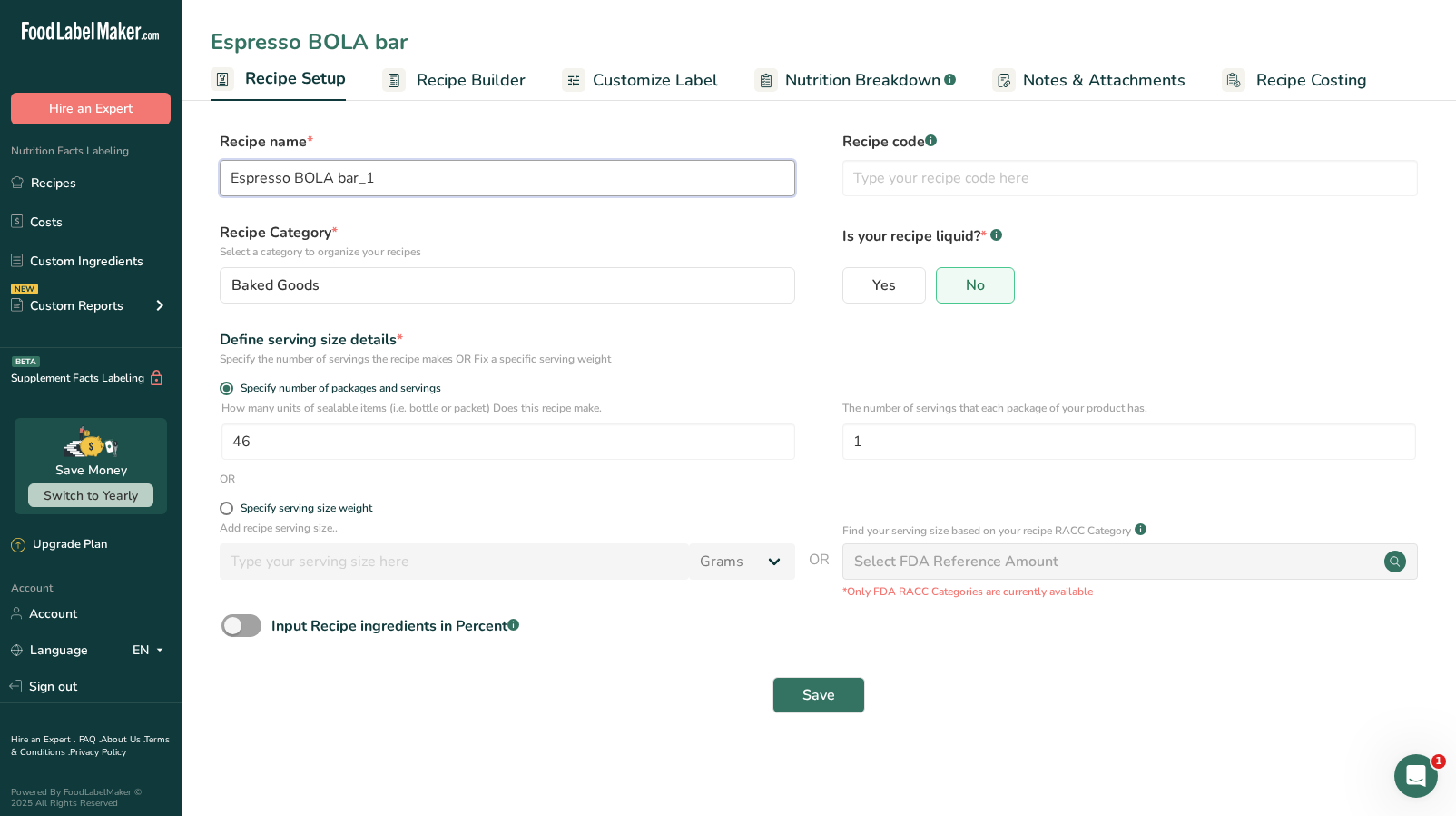
click at [403, 175] on input "Espresso BOLA bar_1" at bounding box center [507, 177] width 576 height 36
type input "Espresso BOLA bar"
click at [773, 677] on button "Save" at bounding box center [819, 695] width 93 height 36
click at [769, 690] on div "Save" at bounding box center [818, 695] width 1195 height 36
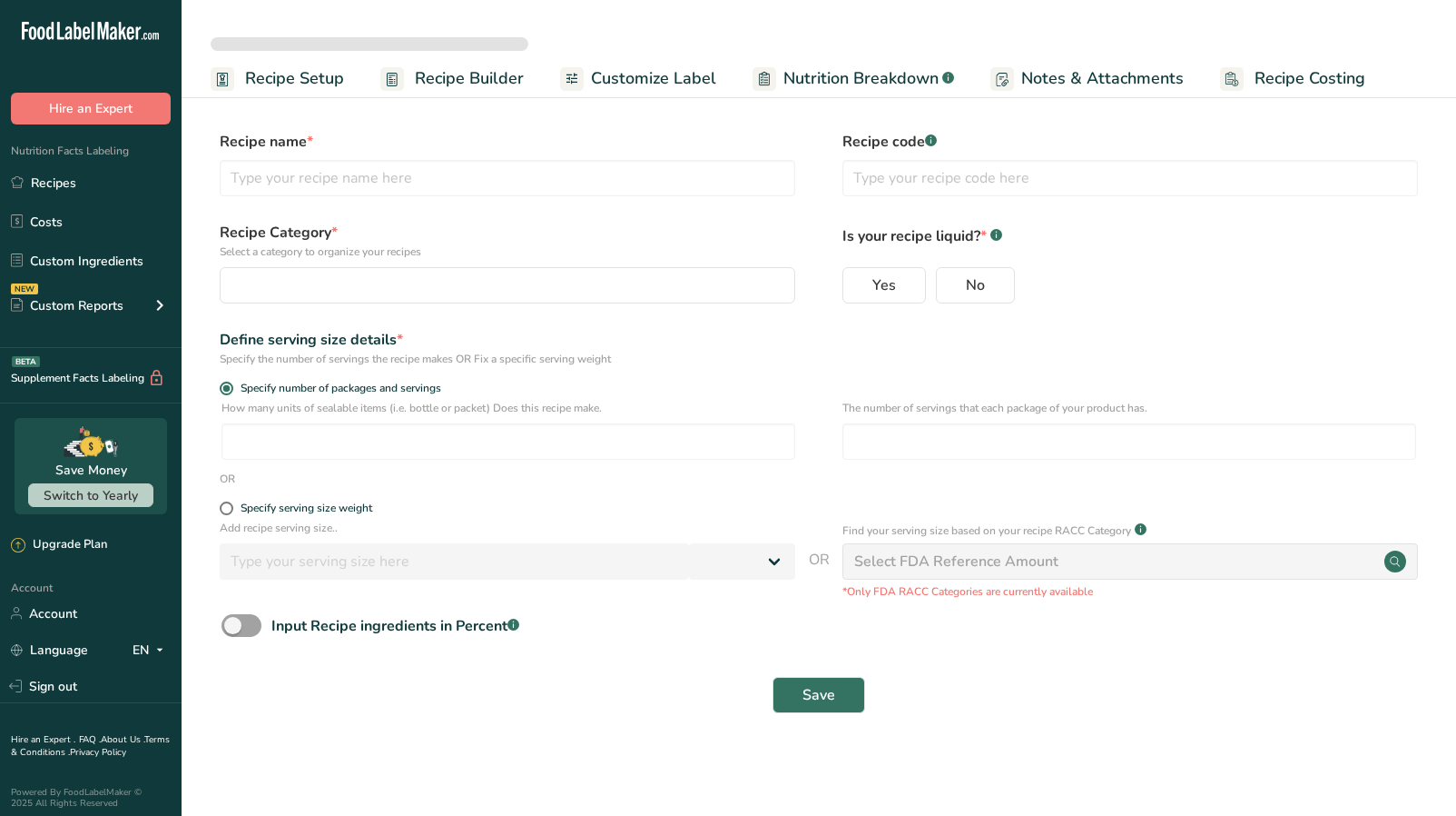
select select
